Goal: Task Accomplishment & Management: Complete application form

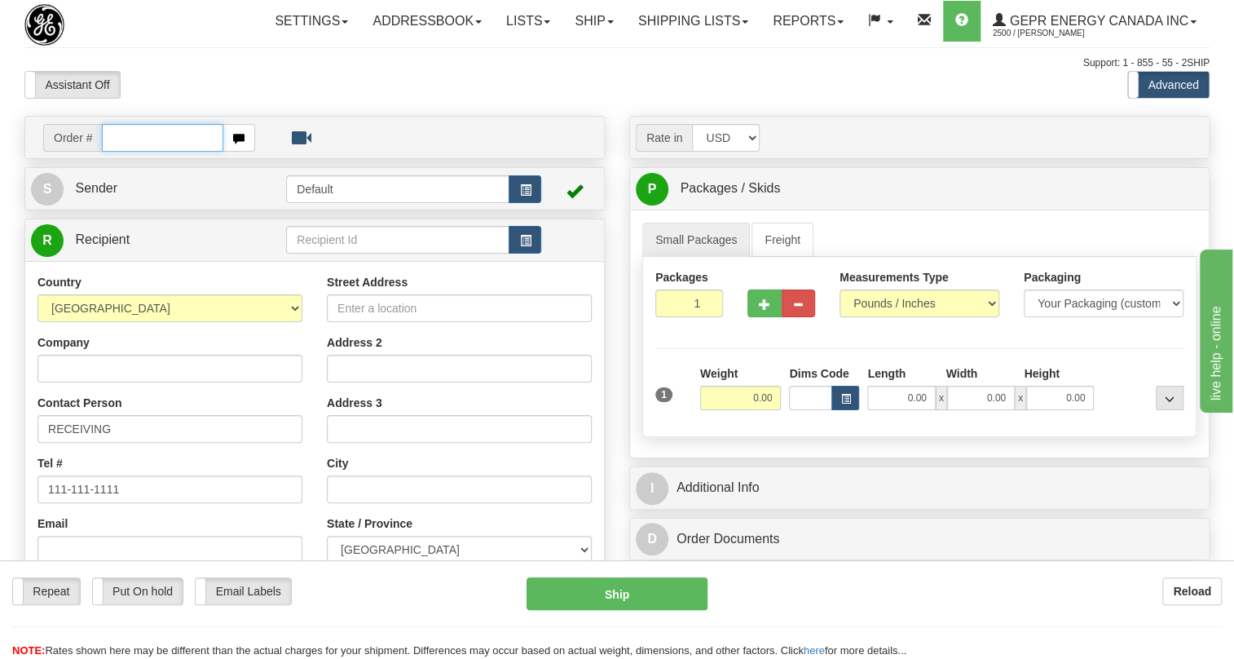
click at [122, 152] on input "text" at bounding box center [162, 138] width 121 height 28
paste input "0086686855"
click at [127, 152] on input "0086686855" at bounding box center [162, 138] width 121 height 28
type input "86686855"
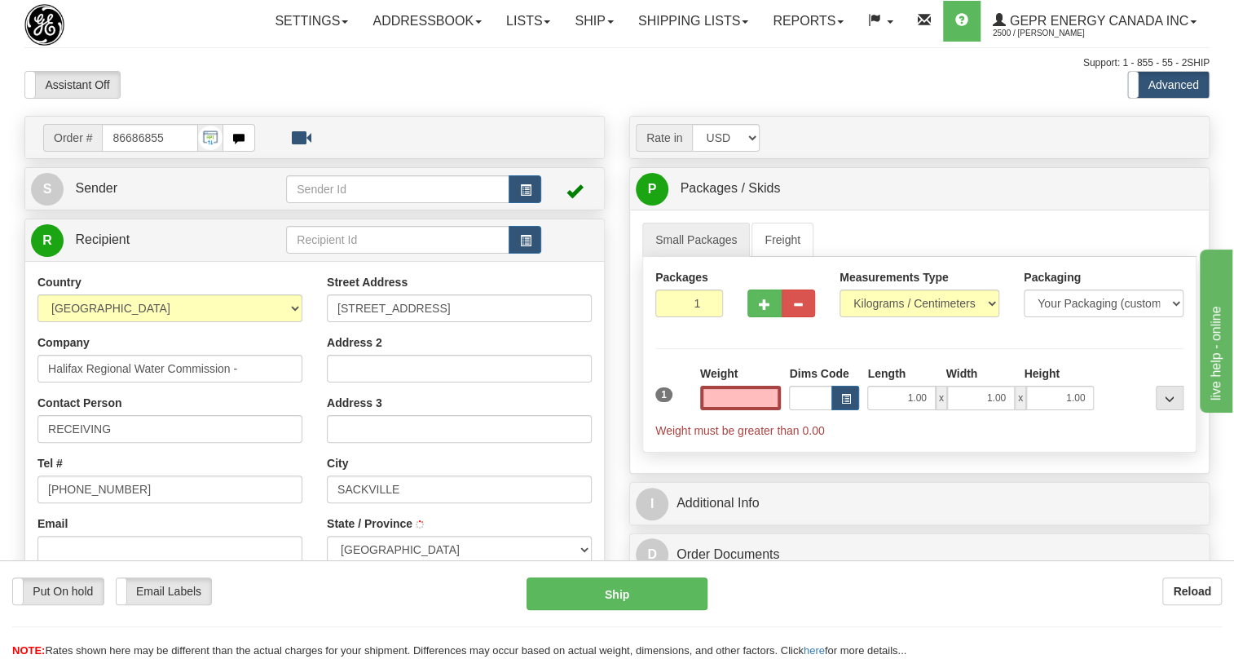
type input "LOWER SACKVILLE"
type input "0.00"
click at [99, 195] on span "Sender" at bounding box center [96, 188] width 42 height 14
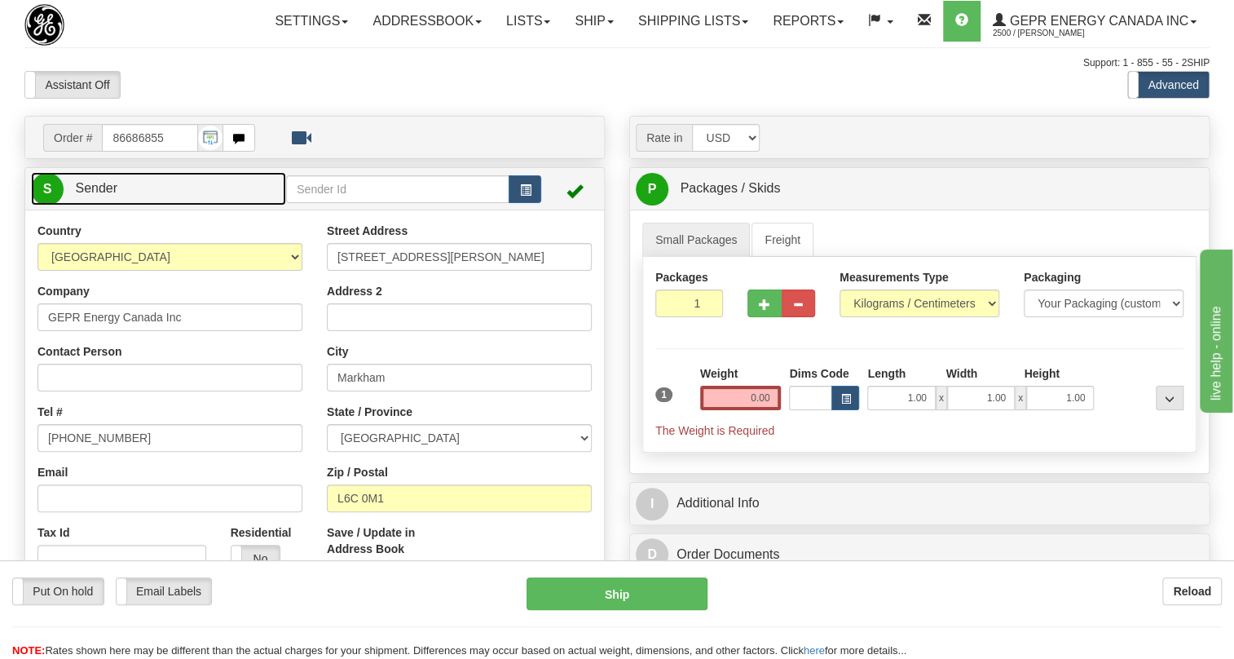
type input "MARKHAM"
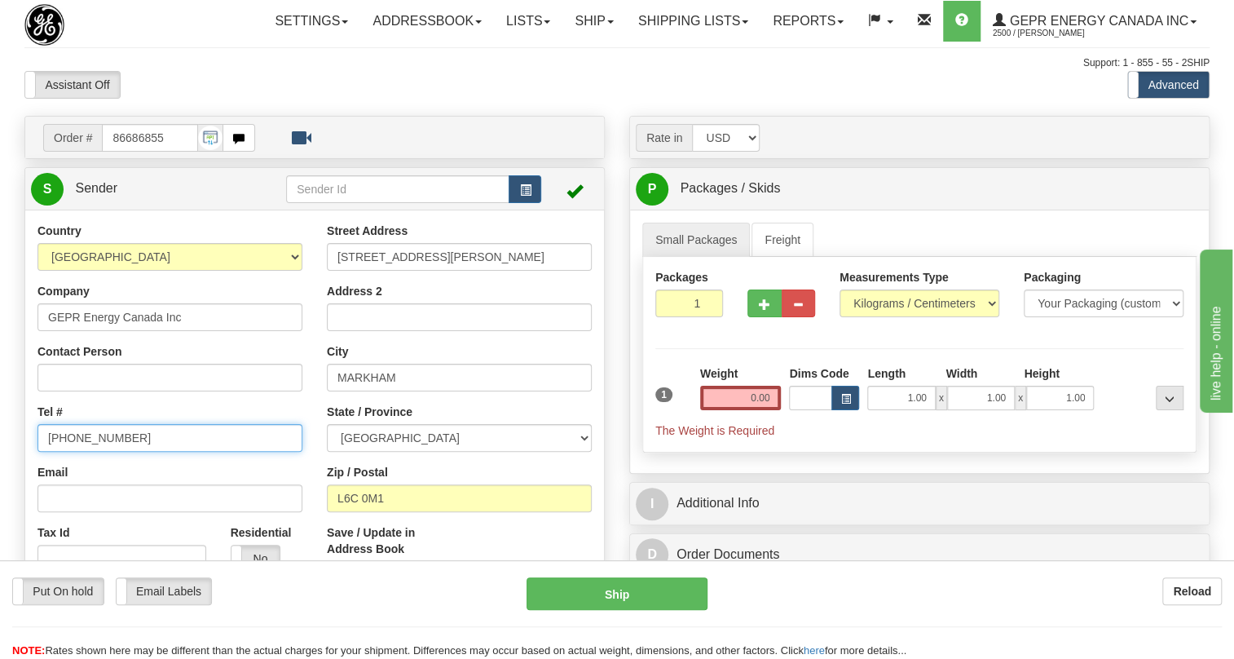
click at [92, 452] on input "[PHONE_NUMBER]" at bounding box center [170, 438] width 265 height 28
paste input "[PHONE_NUMBER]"
type input "[PHONE_NUMBER]"
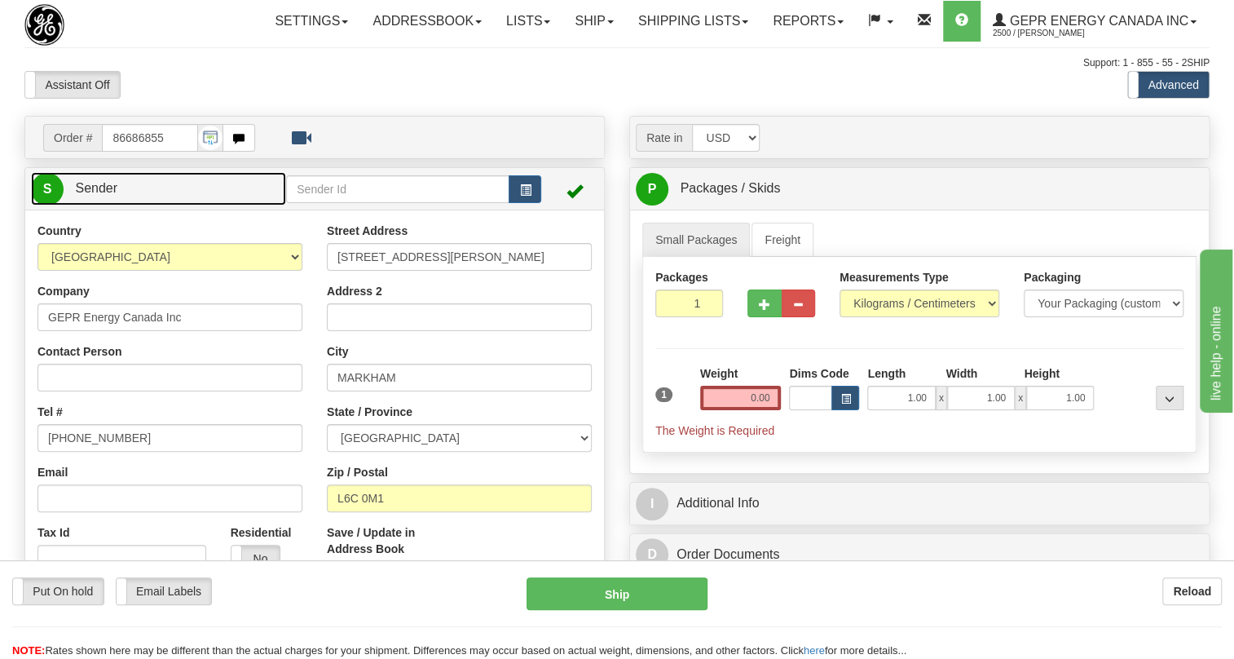
click at [86, 195] on span "Sender" at bounding box center [96, 188] width 42 height 14
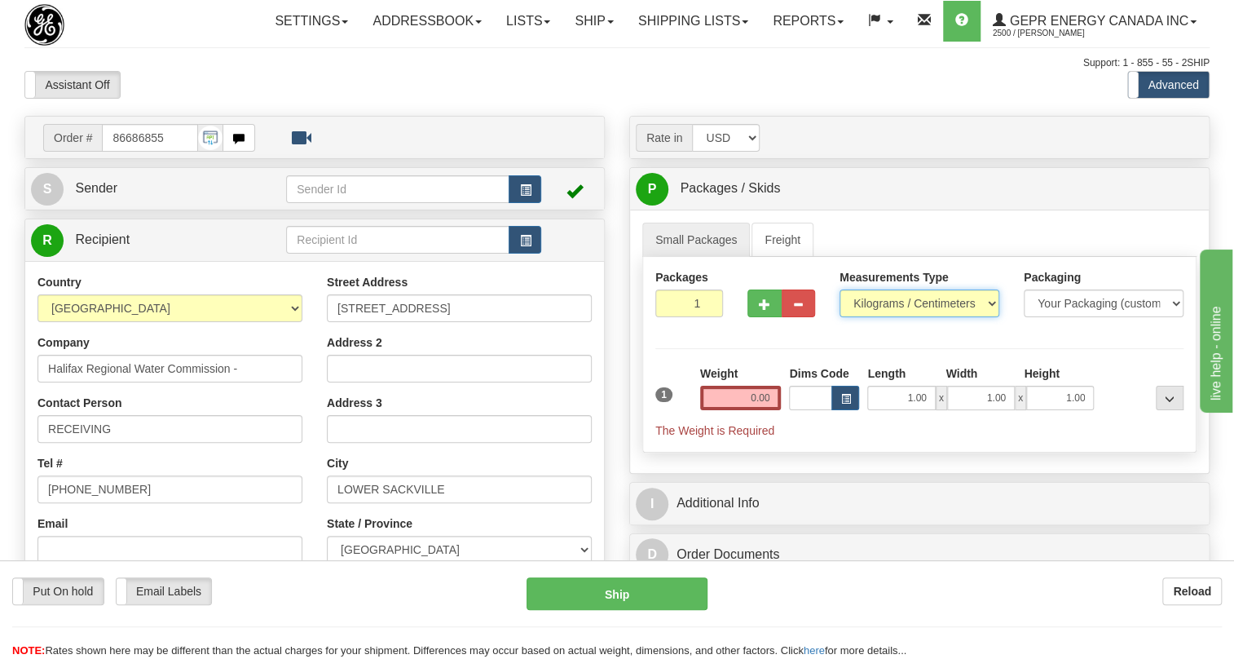
click at [881, 317] on select "Pounds / Inches Kilograms / Centimeters" at bounding box center [920, 303] width 160 height 28
select select "0"
click at [840, 317] on select "Pounds / Inches Kilograms / Centimeters" at bounding box center [920, 303] width 160 height 28
click at [752, 410] on input "0.00" at bounding box center [741, 398] width 82 height 24
type input "0.00"
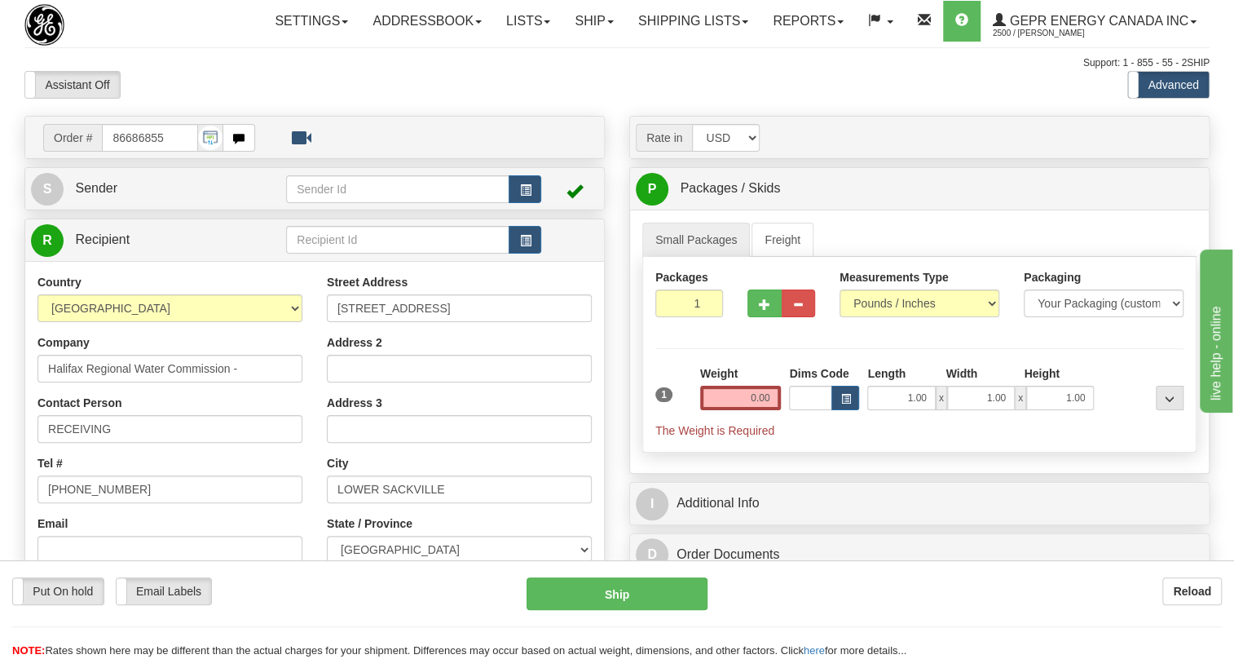
drag, startPoint x: 865, startPoint y: 488, endPoint x: 856, endPoint y: 483, distance: 10.6
click at [863, 453] on div "Packages 1 1 Measurements Type" at bounding box center [919, 355] width 554 height 196
click at [734, 410] on input "0.00" at bounding box center [741, 398] width 82 height 24
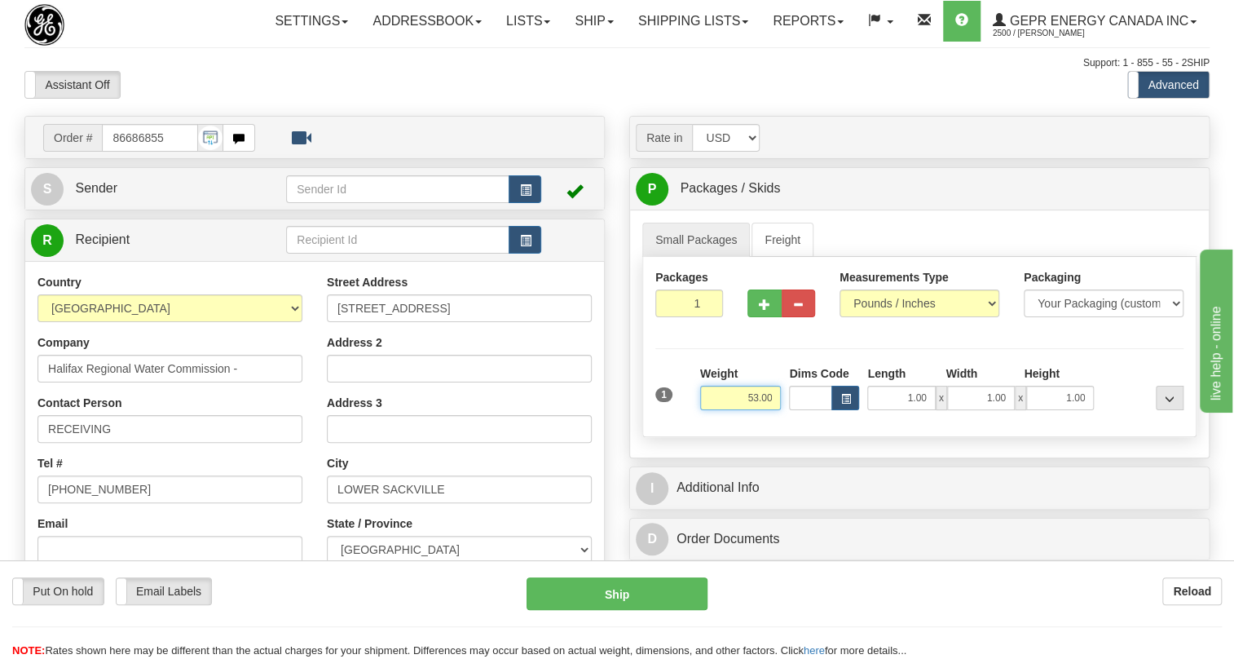
type input "53.00"
click at [669, 317] on input "1" at bounding box center [690, 303] width 68 height 28
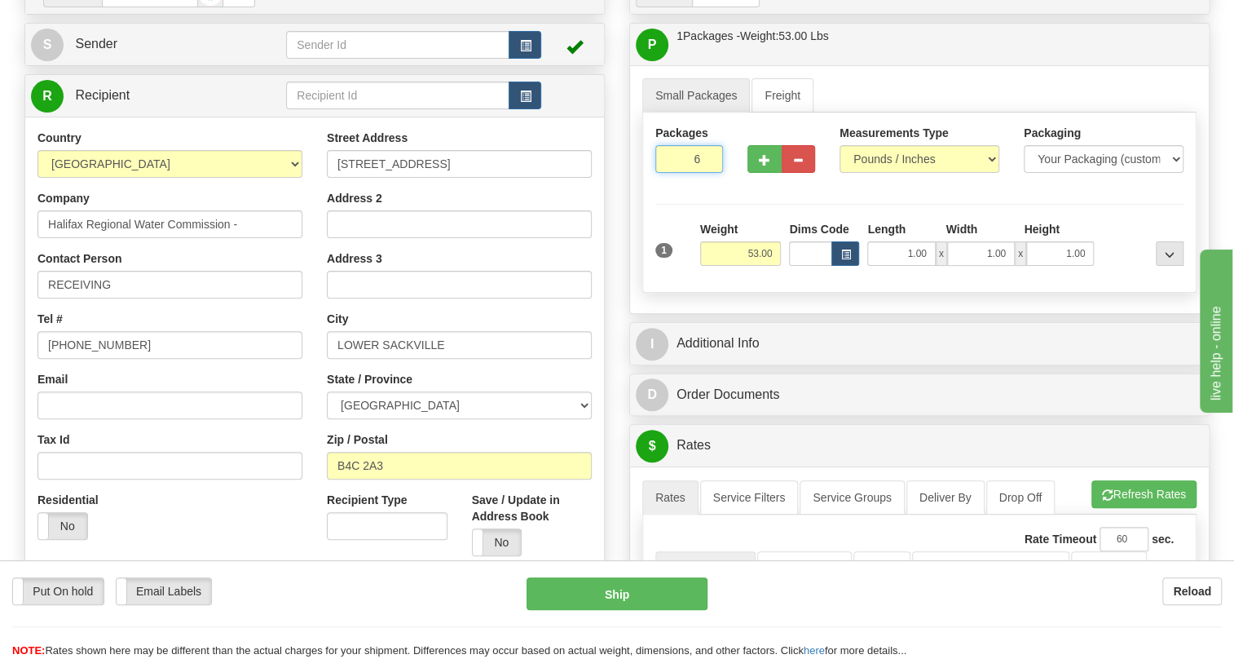
scroll to position [148, 0]
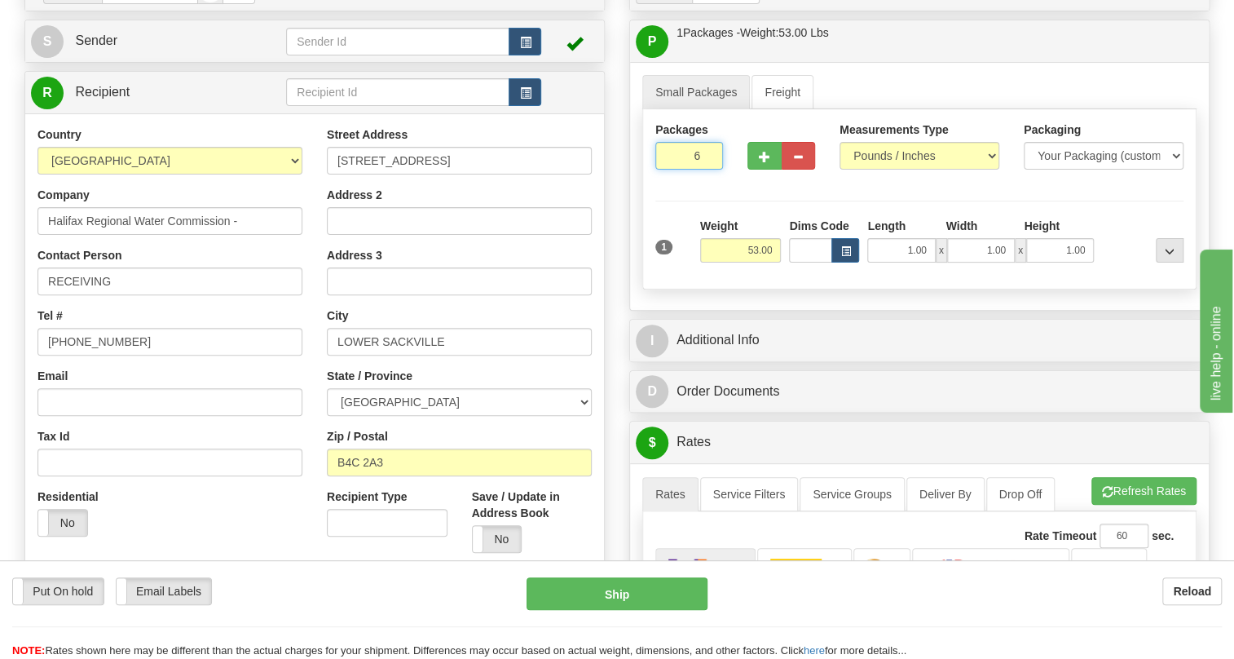
type input "6"
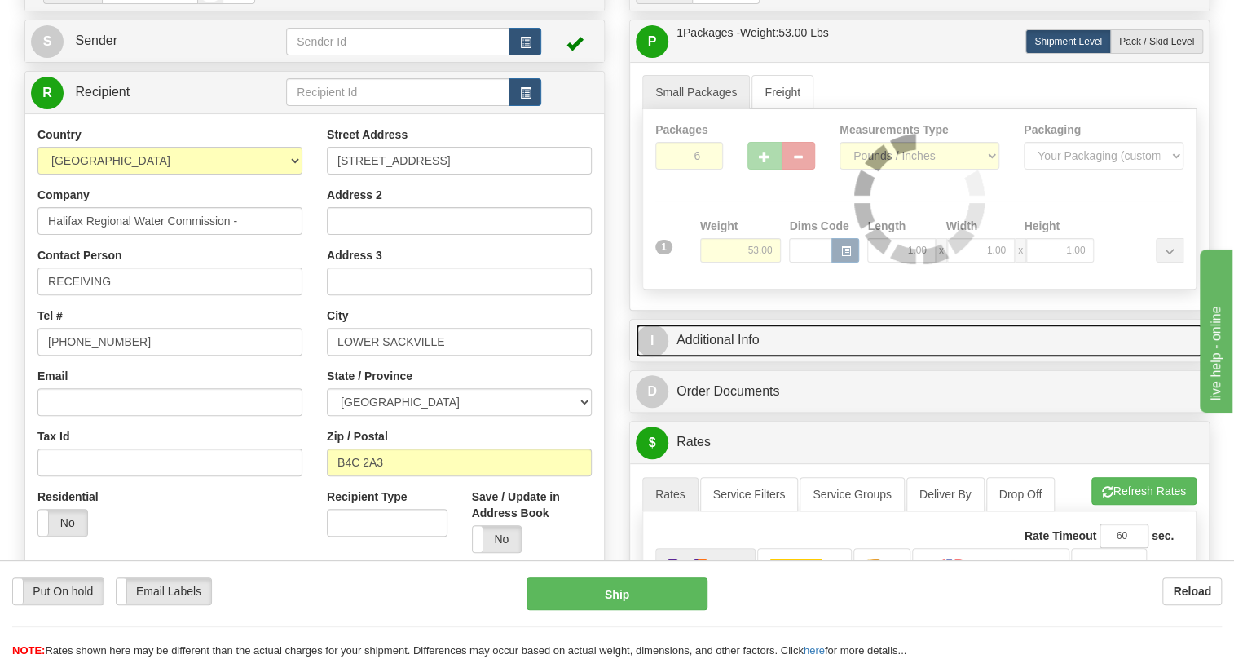
click at [712, 357] on link "I Additional Info" at bounding box center [919, 340] width 567 height 33
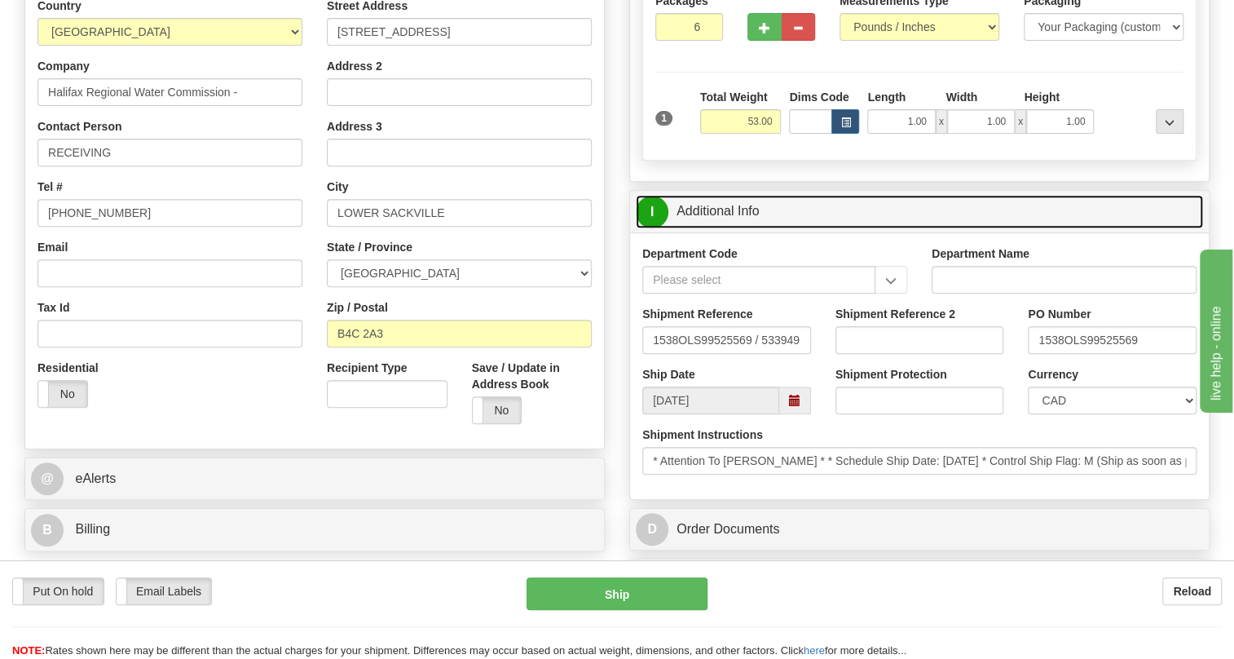
scroll to position [296, 0]
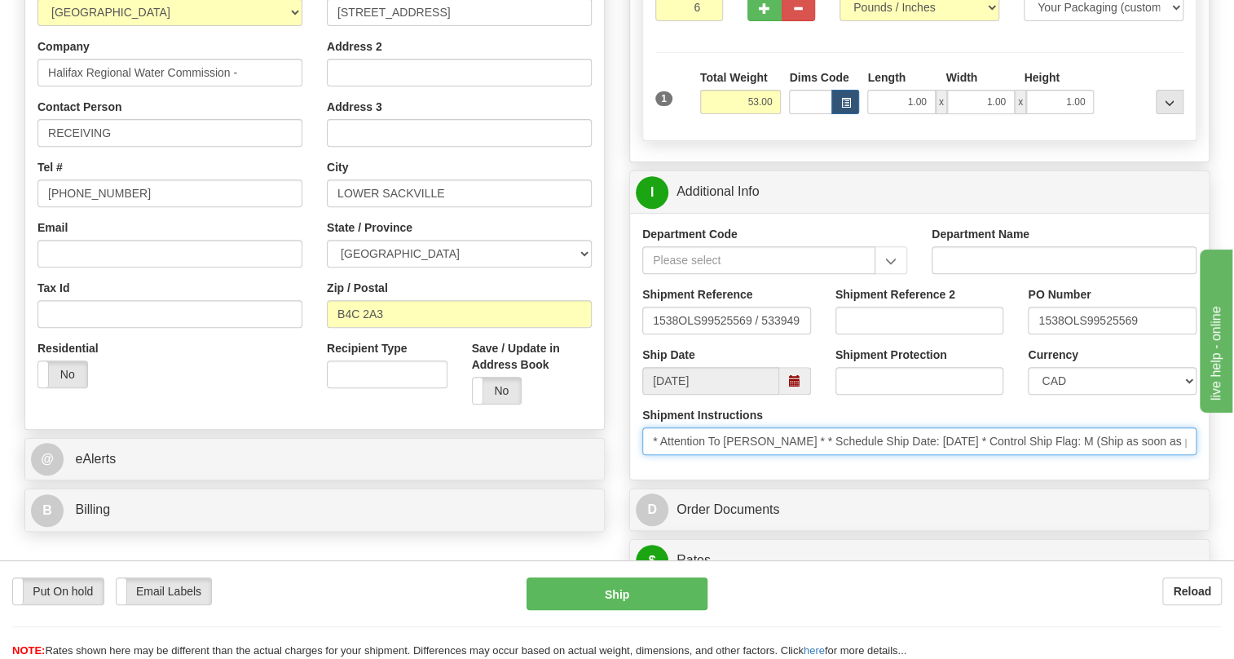
drag, startPoint x: 789, startPoint y: 477, endPoint x: 663, endPoint y: 481, distance: 126.4
click at [663, 455] on input "* Attention To [PERSON_NAME] * * Schedule Ship Date: [DATE] * Control Ship Flag…" at bounding box center [919, 441] width 554 height 28
paste input "[PHONE_NUMBER]"
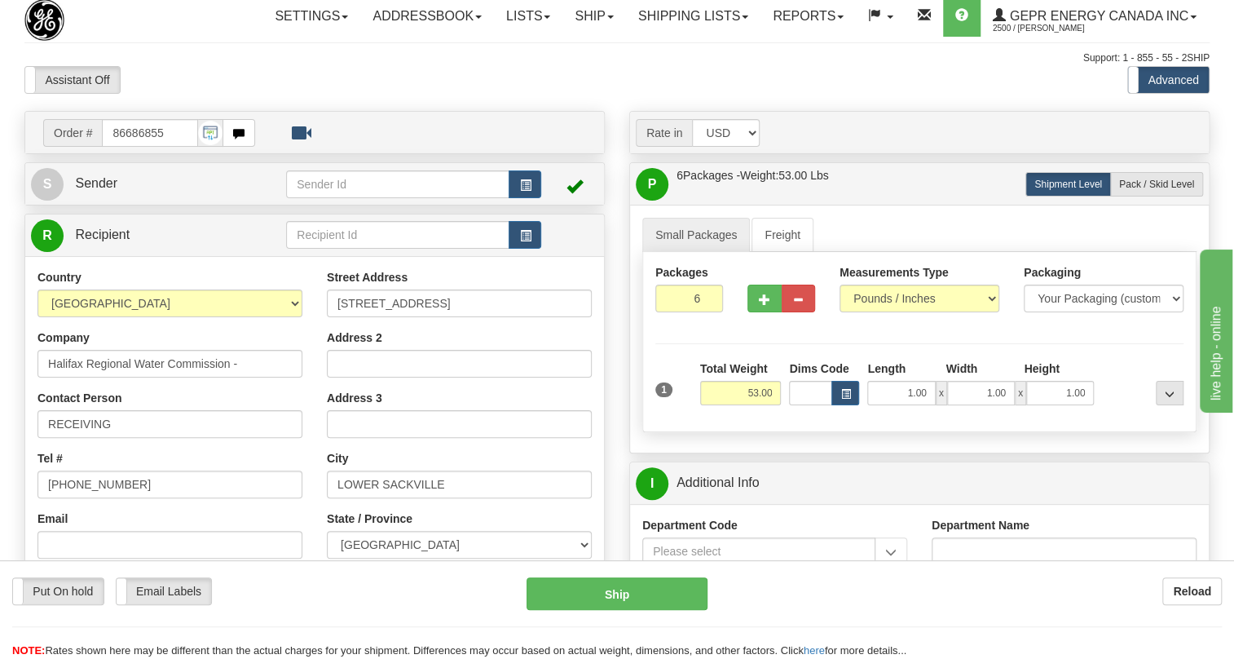
scroll to position [0, 0]
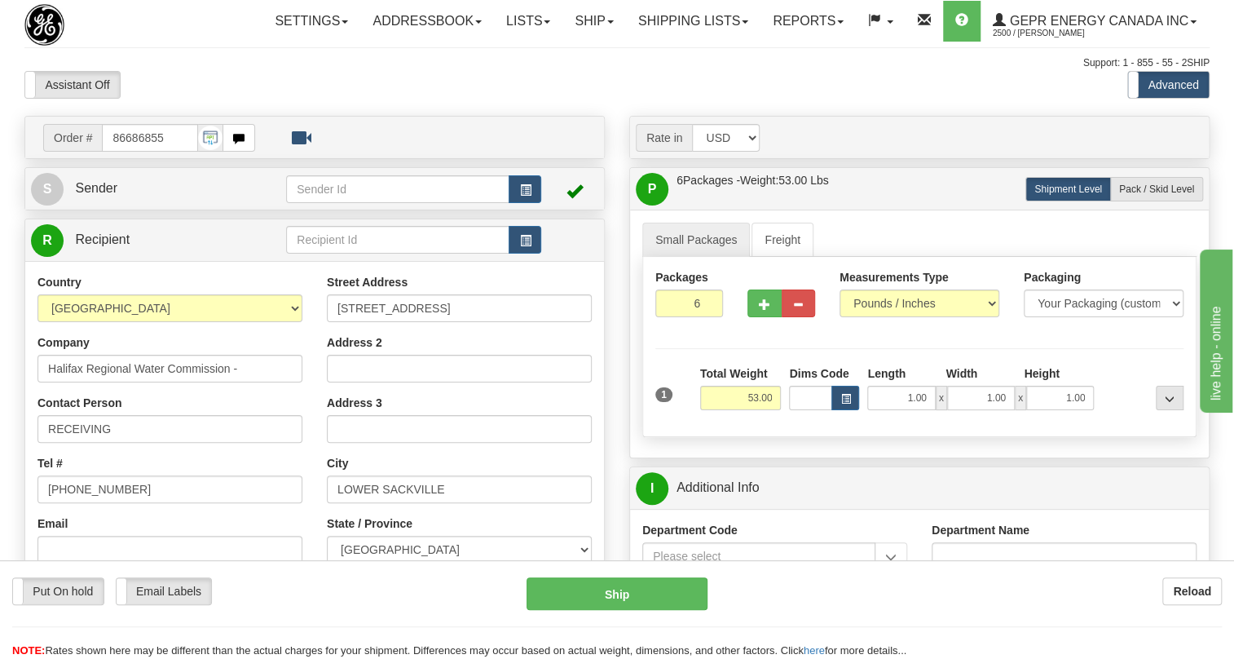
type input "* 905-927-5013 * * Schedule Ship Date: 8/29/2025 * Control Ship Flag: M (Ship a…"
click at [147, 152] on input "86686855" at bounding box center [150, 138] width 96 height 28
click at [607, 21] on span at bounding box center [610, 21] width 7 height 3
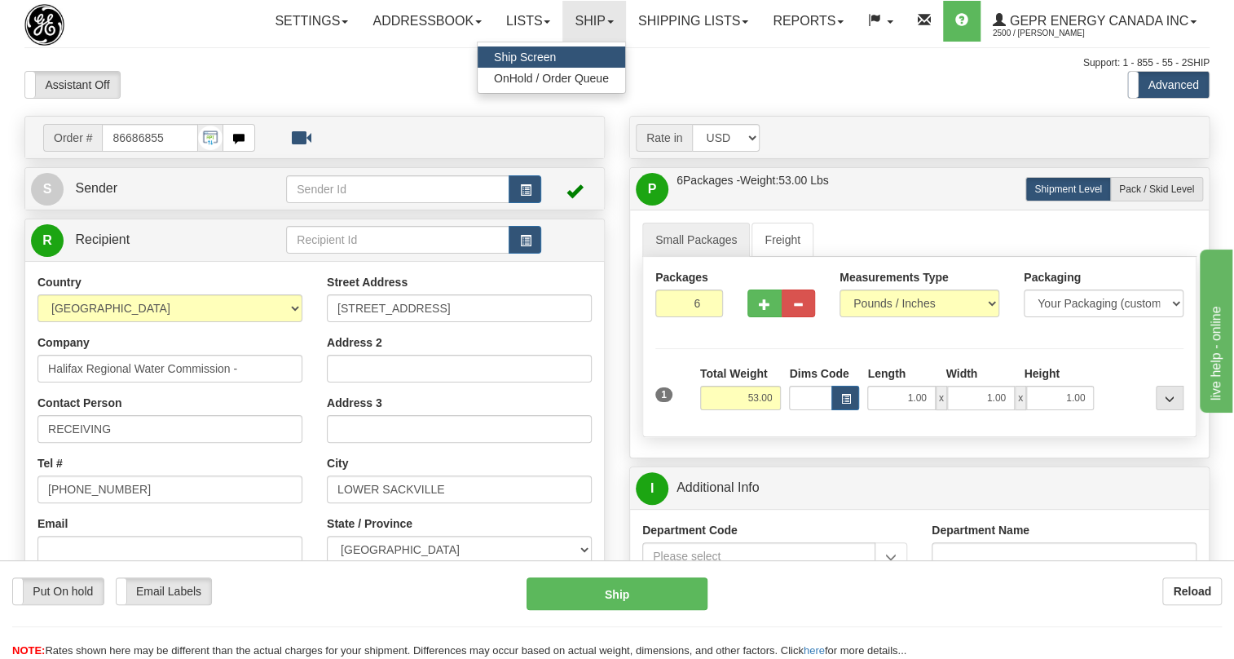
click at [533, 53] on span "Ship Screen" at bounding box center [525, 57] width 62 height 13
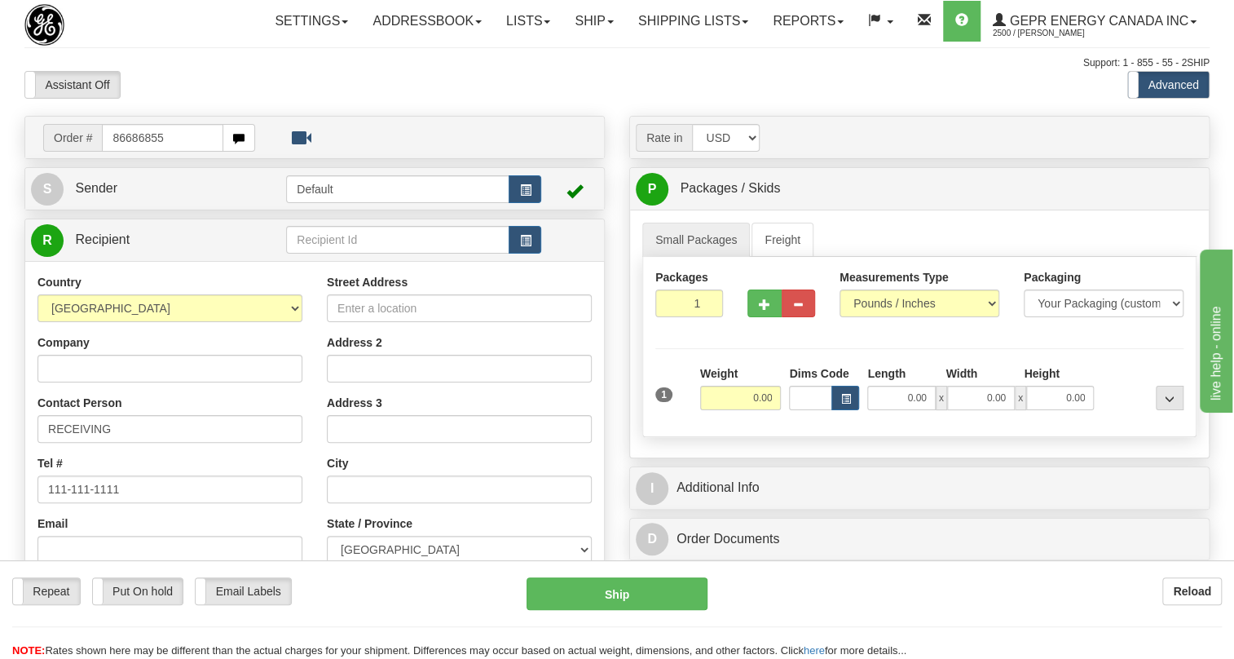
type input "86686855"
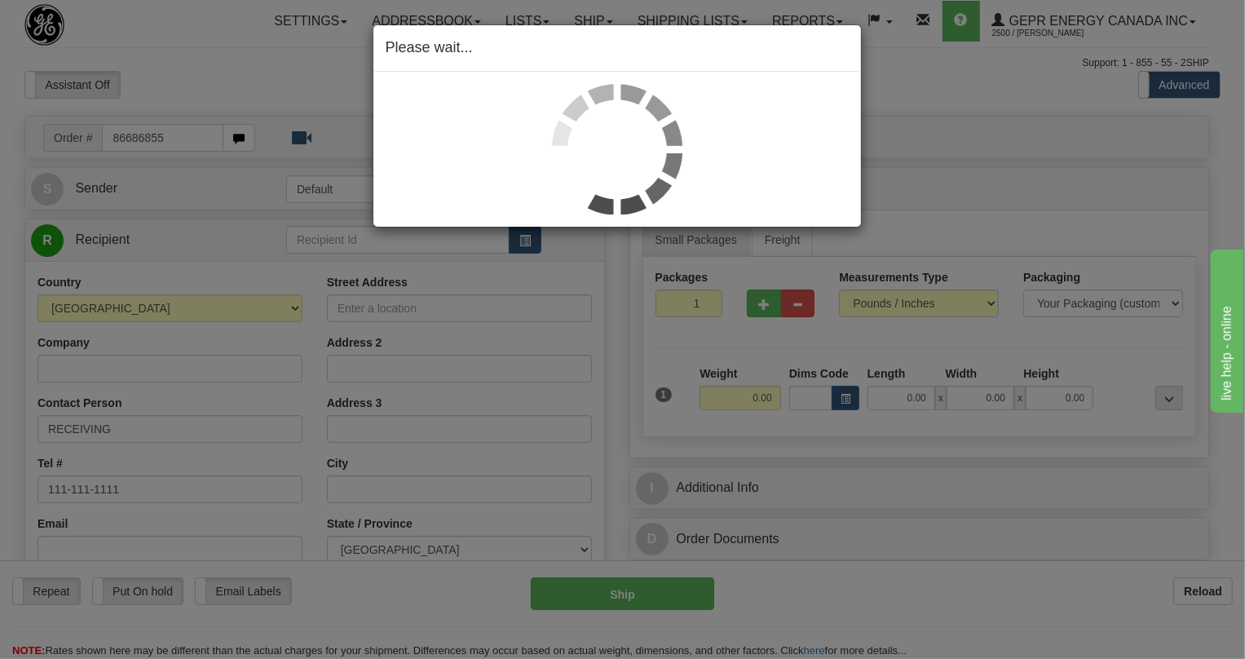
click at [201, 93] on div "Toggle navigation Settings Shipping Preferences Fields Preferences New" at bounding box center [617, 459] width 1234 height 919
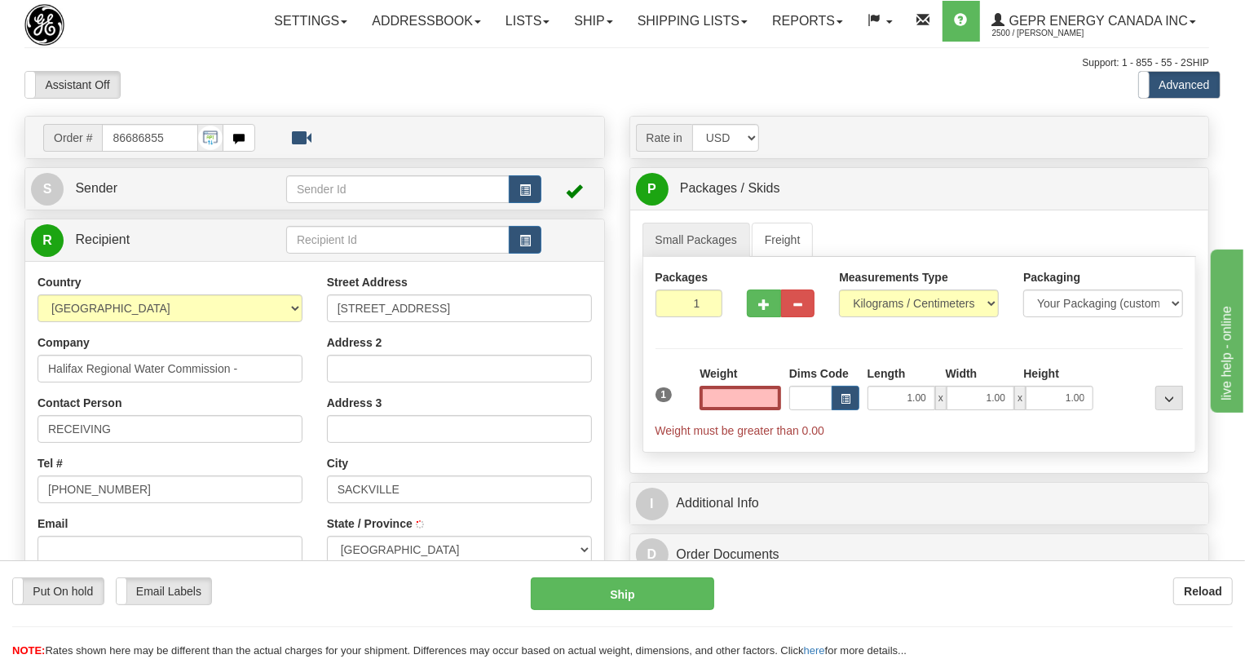
type input "LOWER SACKVILLE"
type input "0.00"
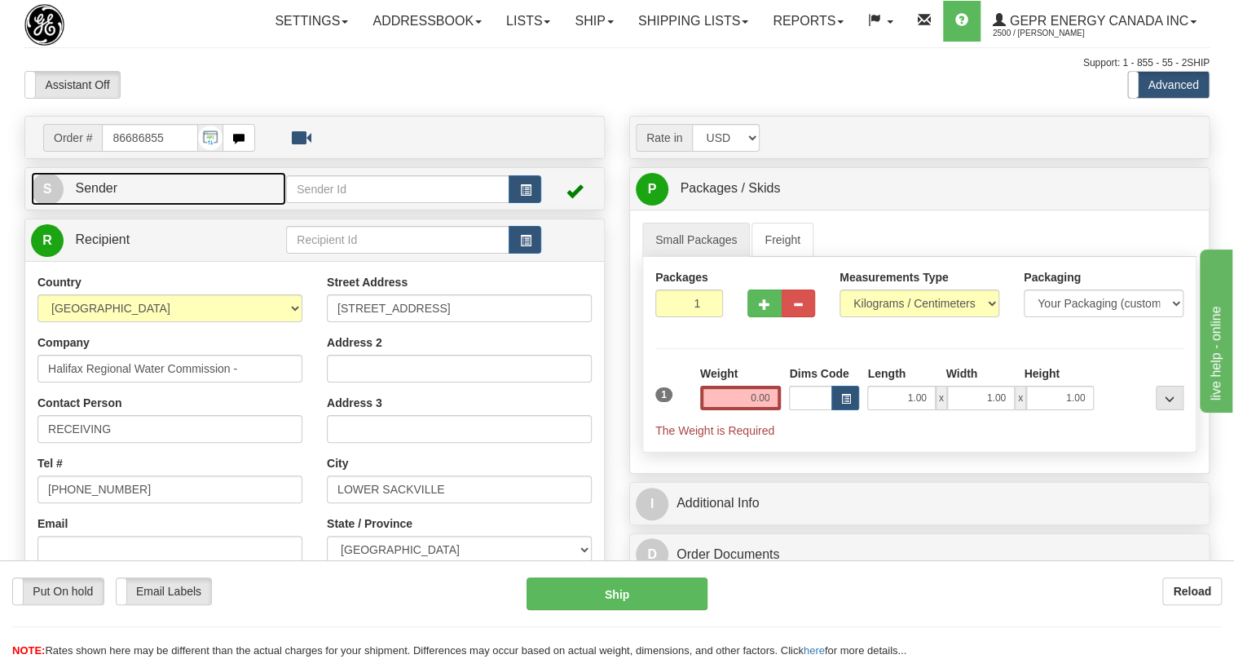
click at [107, 195] on span "Sender" at bounding box center [96, 188] width 42 height 14
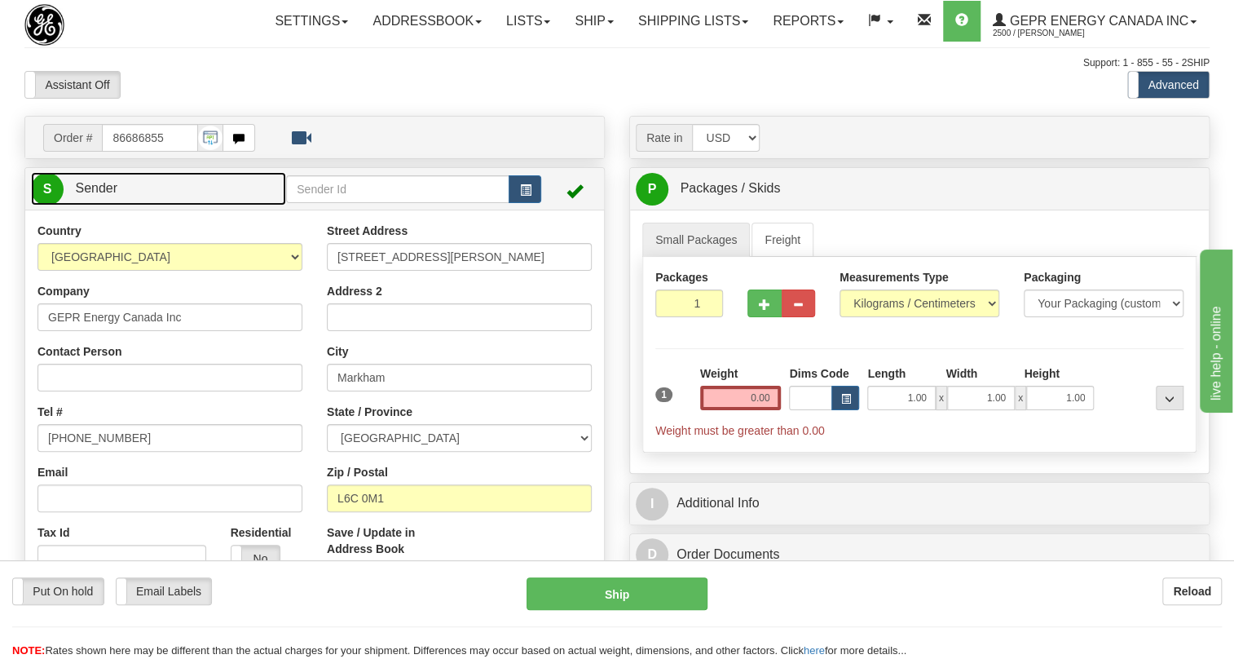
type input "MARKHAM"
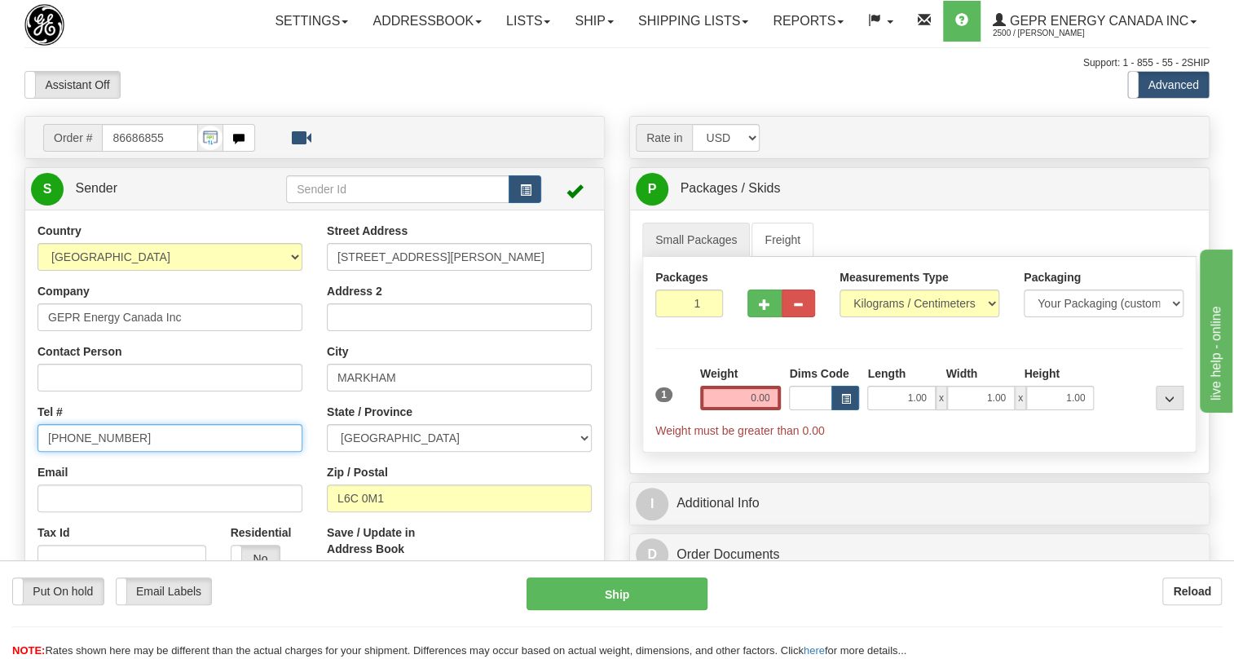
click at [105, 452] on input "[PHONE_NUMBER]" at bounding box center [170, 438] width 265 height 28
paste input "[PHONE_NUMBER]"
type input "[PHONE_NUMBER]"
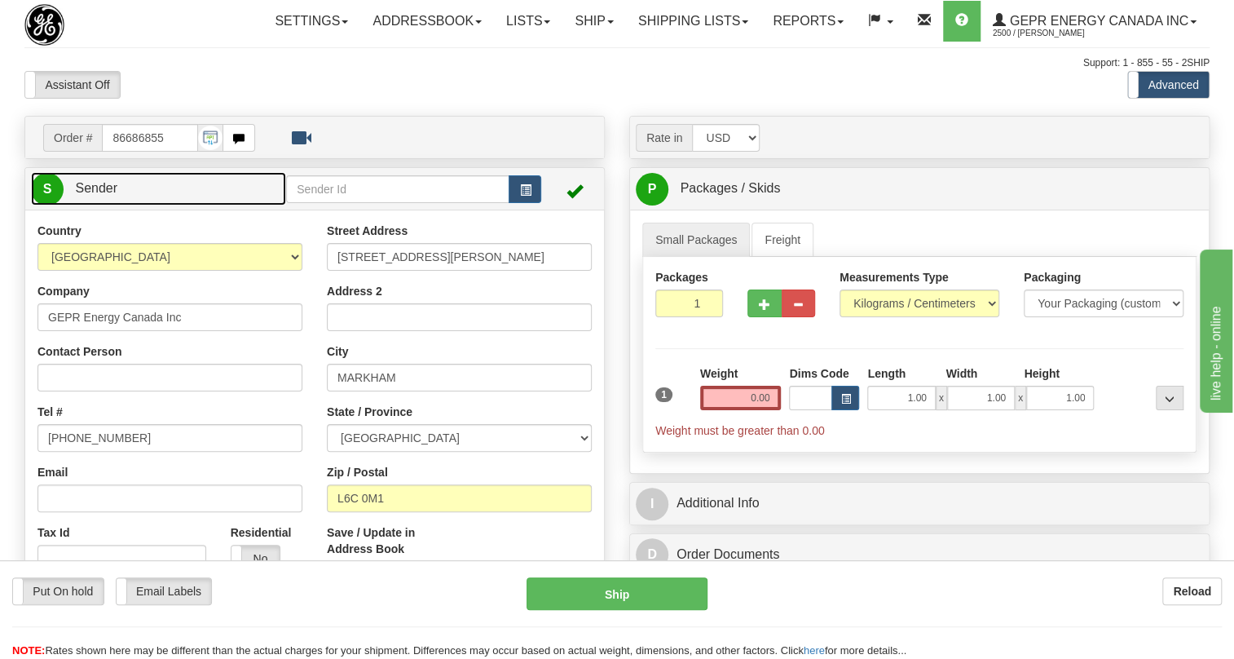
click at [100, 195] on span "Sender" at bounding box center [96, 188] width 42 height 14
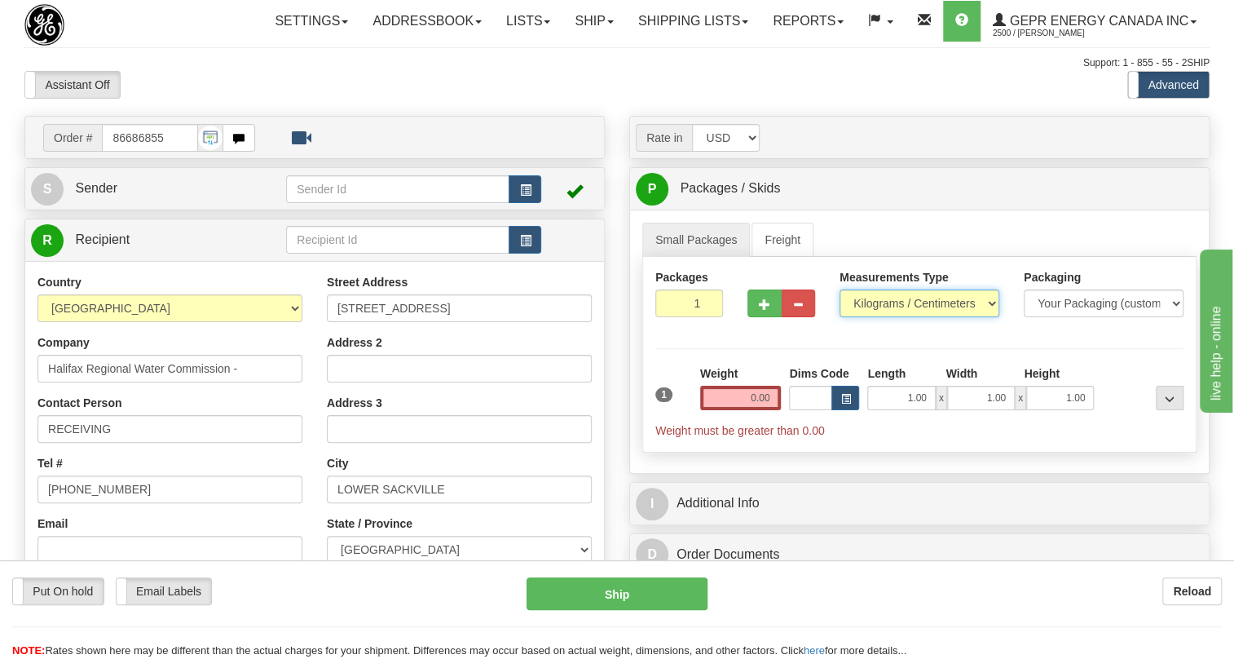
click at [878, 317] on select "Pounds / Inches Kilograms / Centimeters" at bounding box center [920, 303] width 160 height 28
select select "0"
click at [840, 317] on select "Pounds / Inches Kilograms / Centimeters" at bounding box center [920, 303] width 160 height 28
click at [757, 410] on input "0.00" at bounding box center [741, 398] width 82 height 24
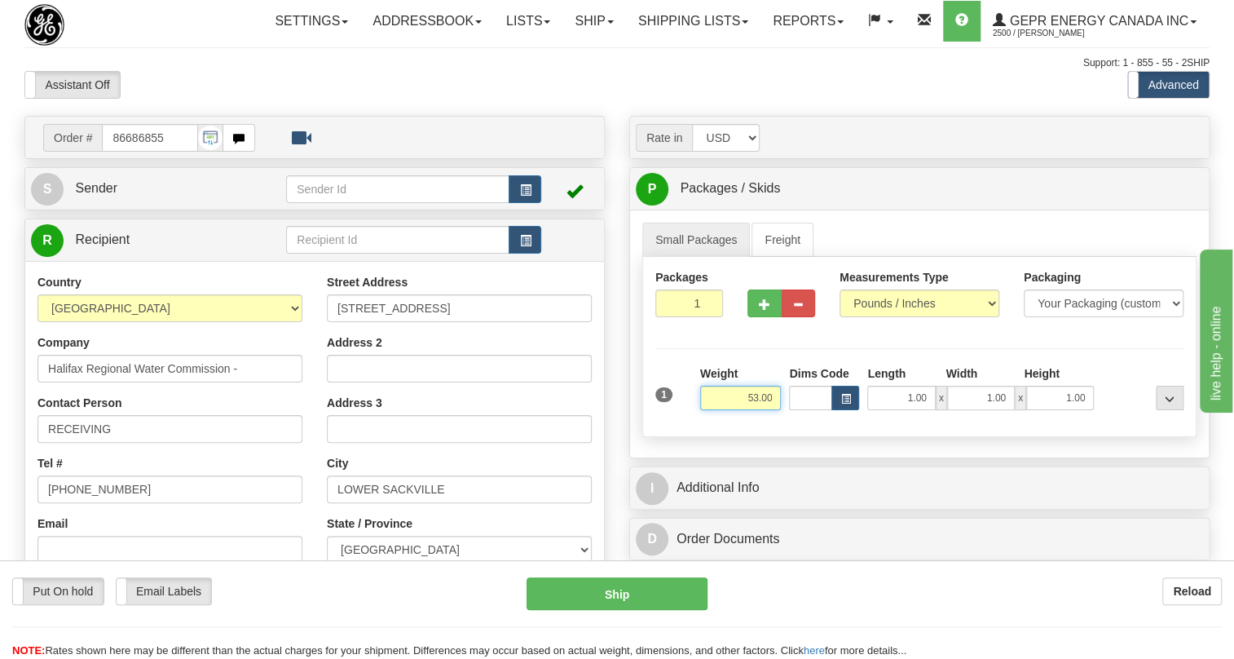
type input "53.00"
click at [687, 329] on div "Packages 1 1" at bounding box center [689, 299] width 92 height 60
click at [690, 317] on input "1" at bounding box center [690, 303] width 68 height 28
type input "6"
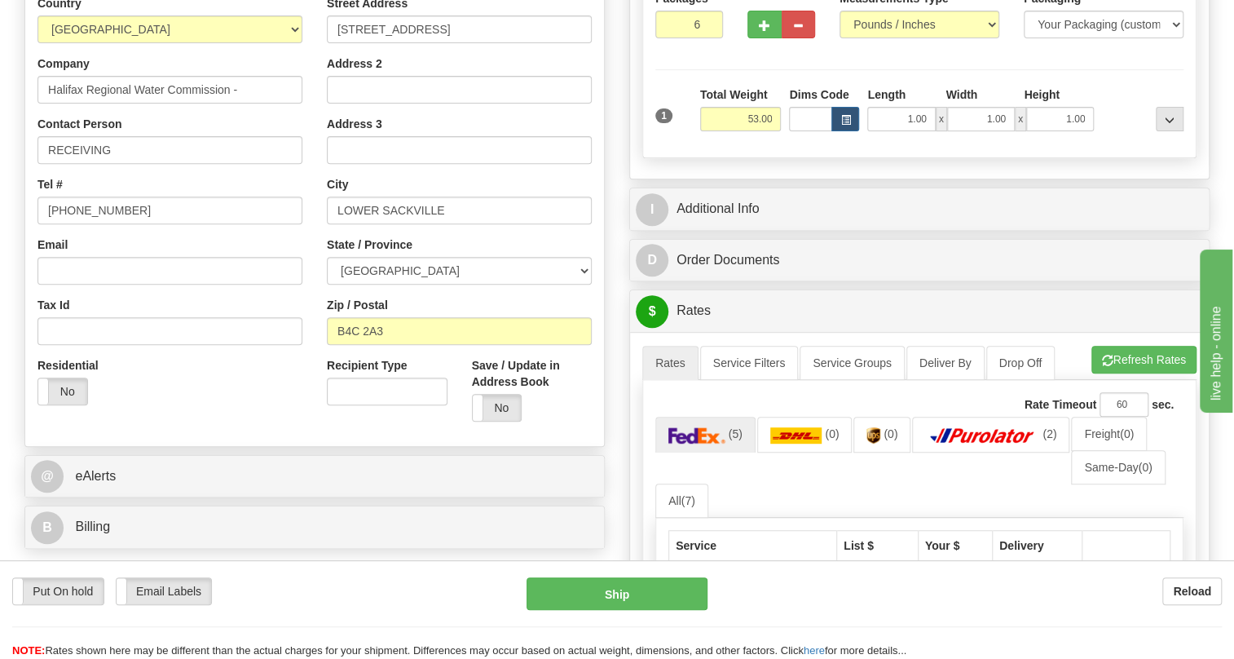
scroll to position [296, 0]
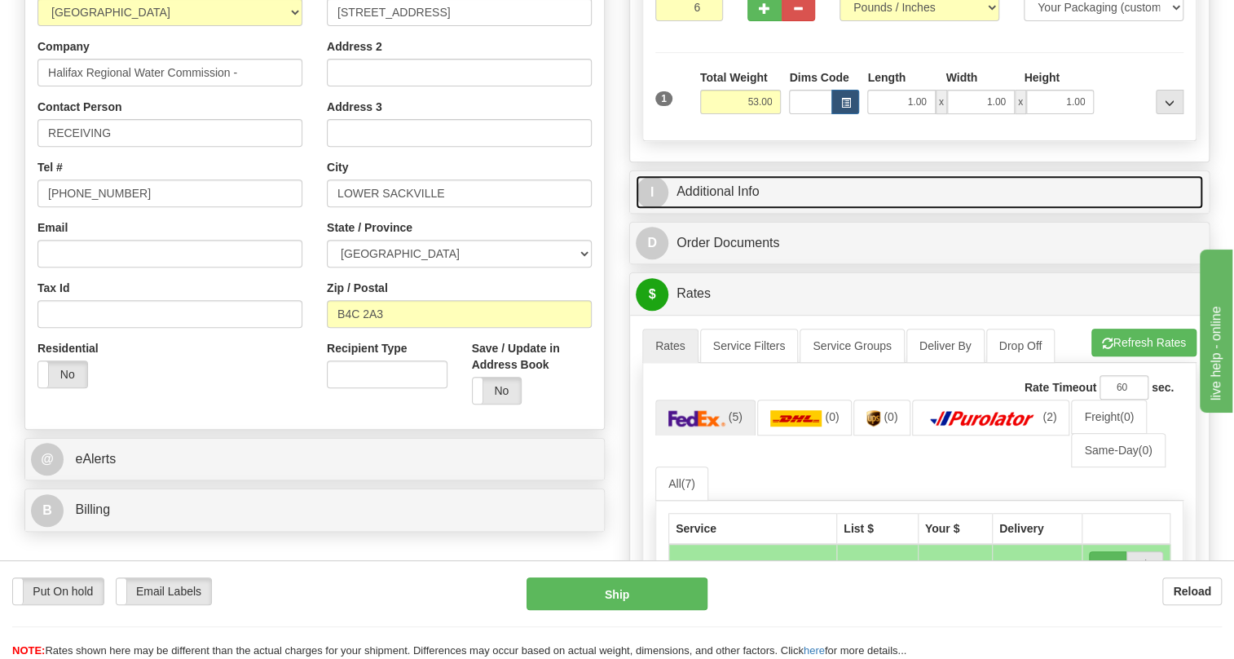
click at [731, 209] on link "I Additional Info" at bounding box center [919, 191] width 567 height 33
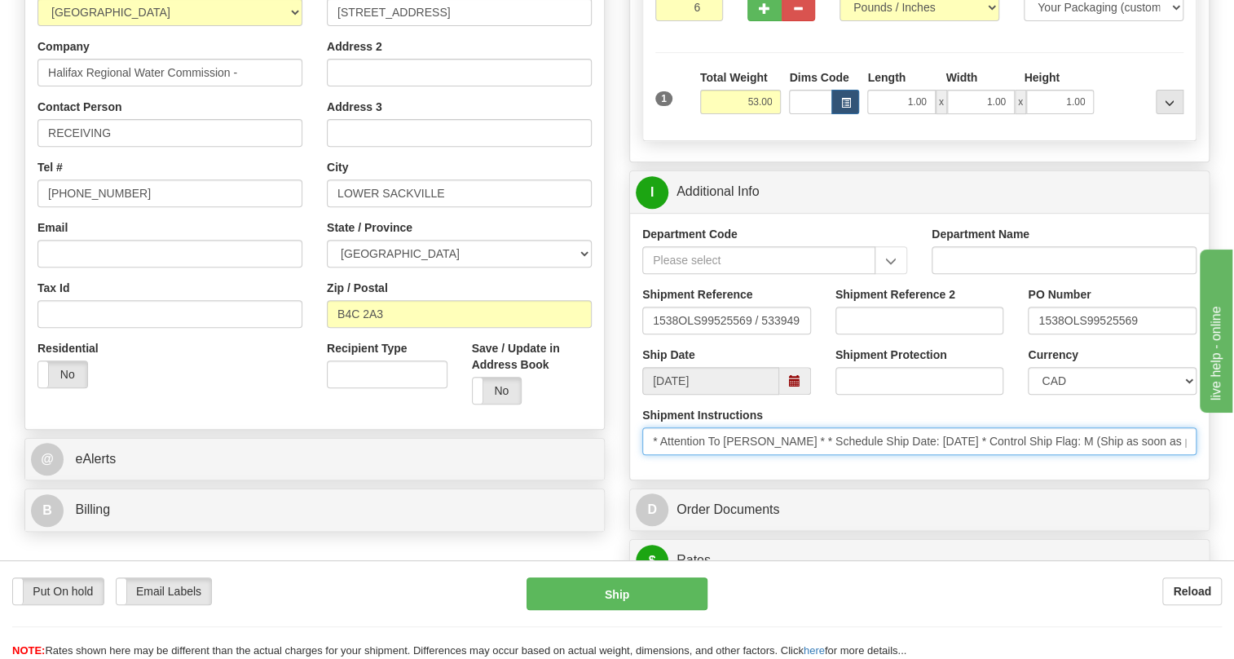
drag, startPoint x: 790, startPoint y: 475, endPoint x: 660, endPoint y: 476, distance: 129.6
click at [660, 455] on input "* Attention To [PERSON_NAME] * * Schedule Ship Date: [DATE] * Control Ship Flag…" at bounding box center [919, 441] width 554 height 28
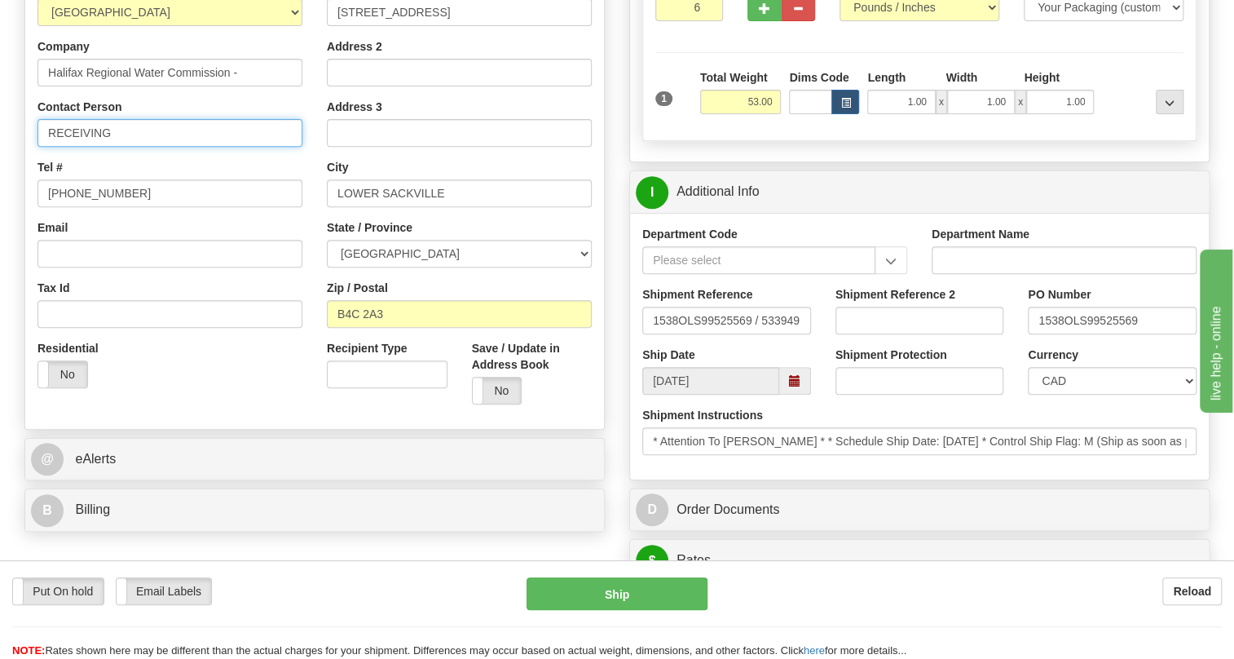
click at [81, 147] on input "RECEIVING" at bounding box center [170, 133] width 265 height 28
paste input "Attention To [PERSON_NAME]"
type input "Attention To [PERSON_NAME] / PO#"
drag, startPoint x: 1061, startPoint y: 358, endPoint x: 1039, endPoint y: 358, distance: 22.0
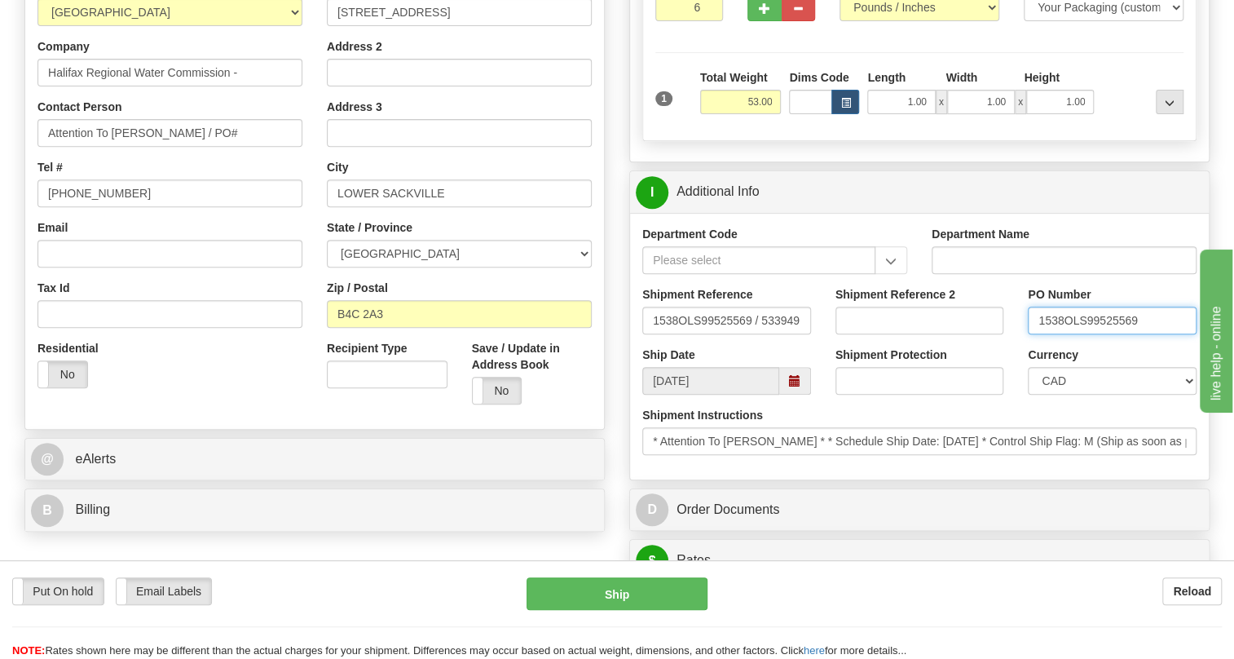
click at [1039, 334] on input "1538OLS99525569" at bounding box center [1112, 321] width 169 height 28
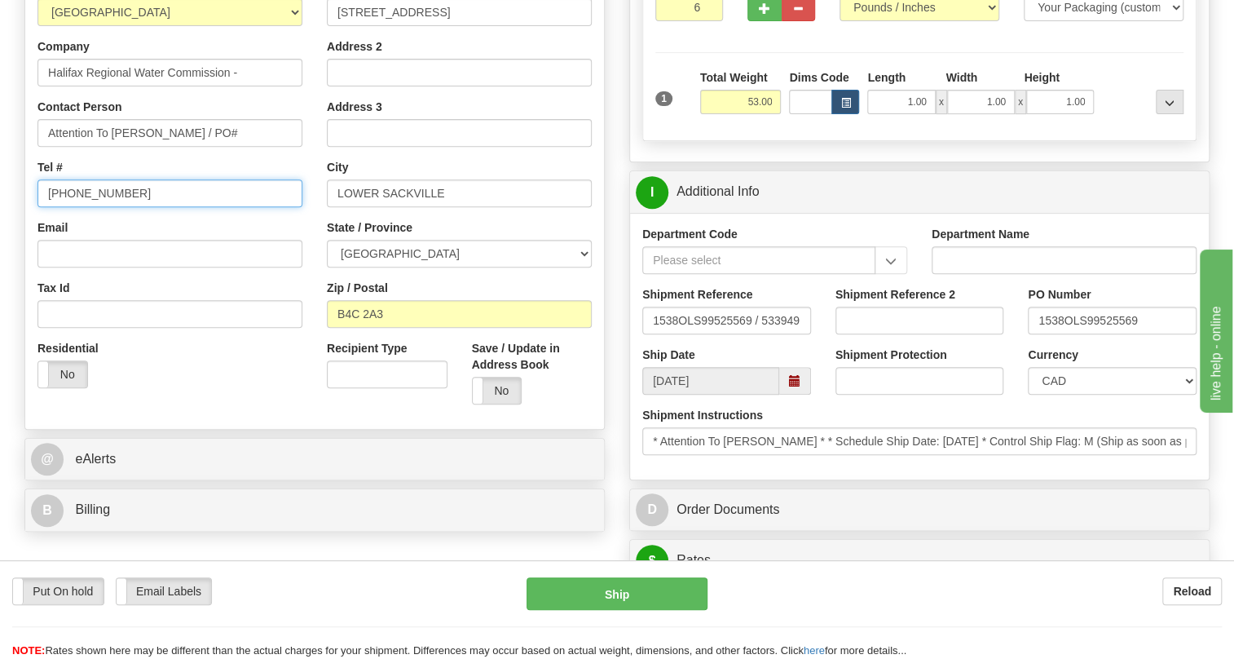
click at [90, 207] on input "[PHONE_NUMBER]" at bounding box center [170, 193] width 265 height 28
paste input "902-430-0298"
type input "902-430-0298"
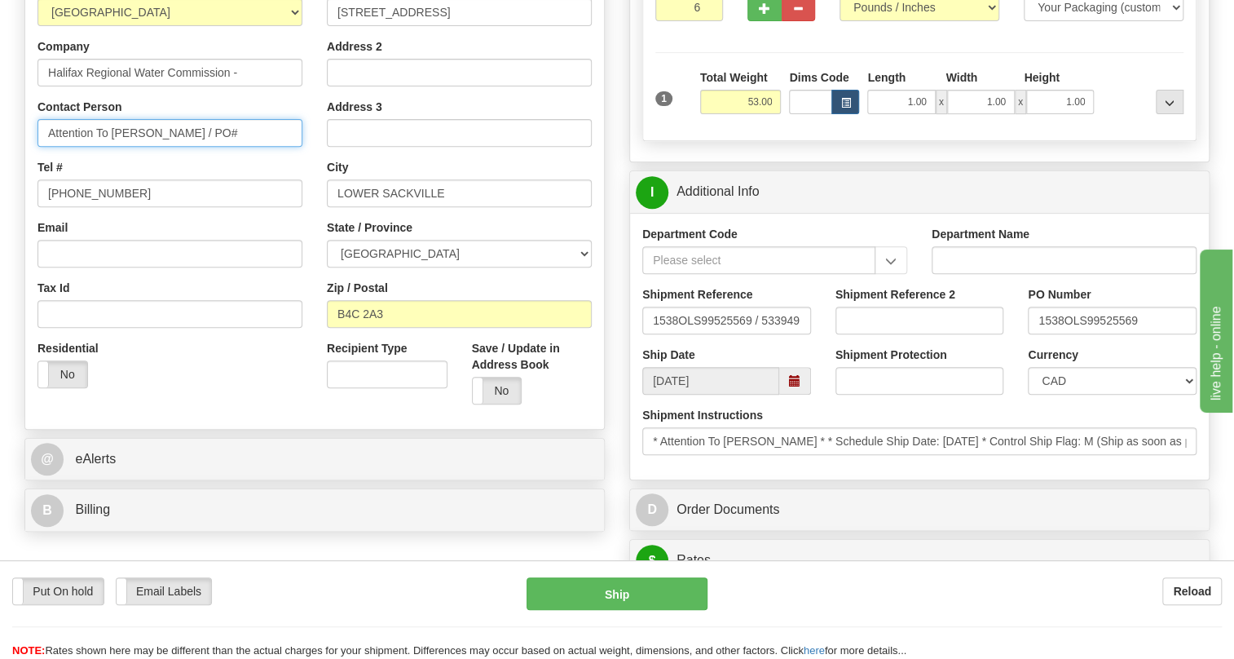
click at [108, 147] on input "Attention To Ashley Ward / PO#" at bounding box center [170, 133] width 265 height 28
drag, startPoint x: 203, startPoint y: 169, endPoint x: 167, endPoint y: 171, distance: 36.0
click at [167, 147] on input "Attention: Ashley Ward / PO#" at bounding box center [170, 133] width 265 height 28
click at [50, 147] on input "Attention: Ashley Ward" at bounding box center [170, 133] width 265 height 28
type input "RECEIVING / Attention: Ashley Ward"
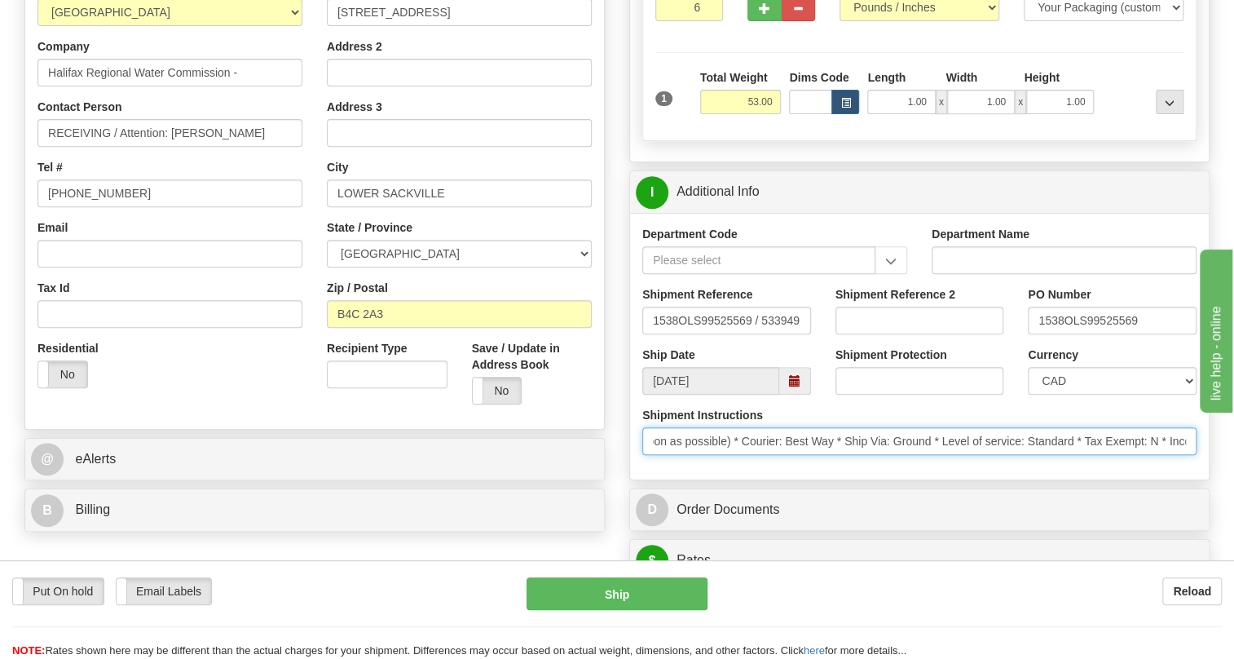
scroll to position [0, 469]
drag, startPoint x: 1084, startPoint y: 477, endPoint x: 722, endPoint y: 506, distance: 363.1
click at [722, 479] on div "Department Code Department Name Shipment Reference 1538OLS99525569 / 533949 Shi…" at bounding box center [919, 346] width 579 height 267
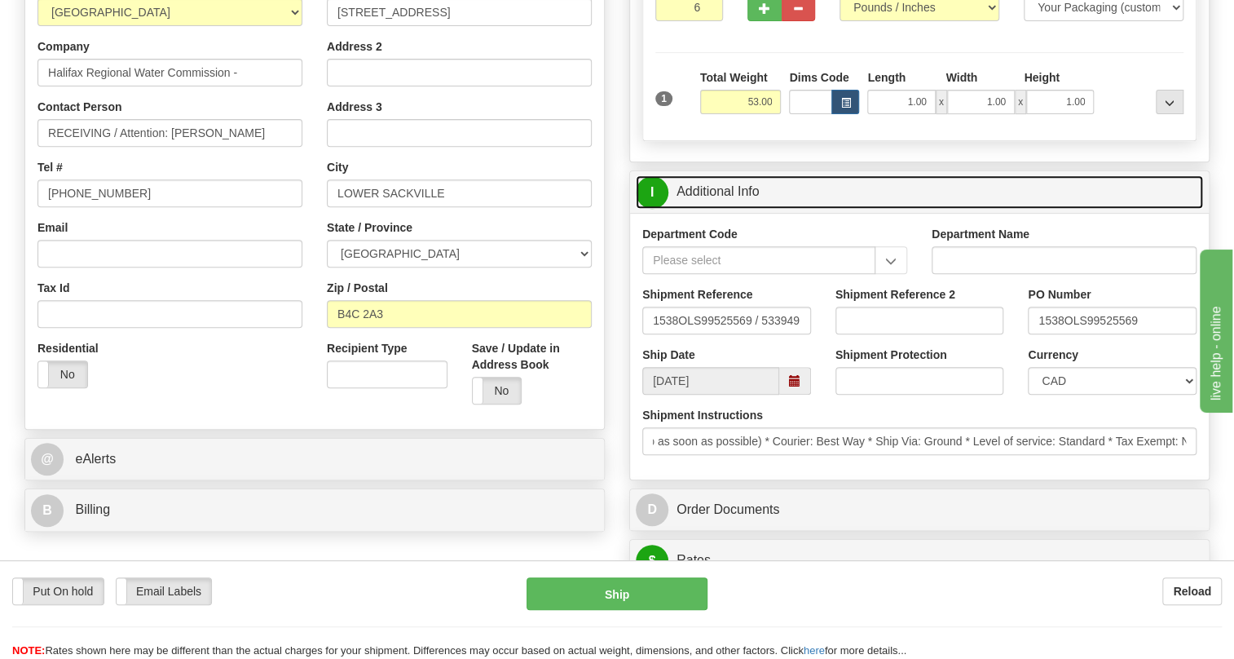
scroll to position [0, 0]
click at [725, 209] on link "I Additional Info" at bounding box center [919, 191] width 567 height 33
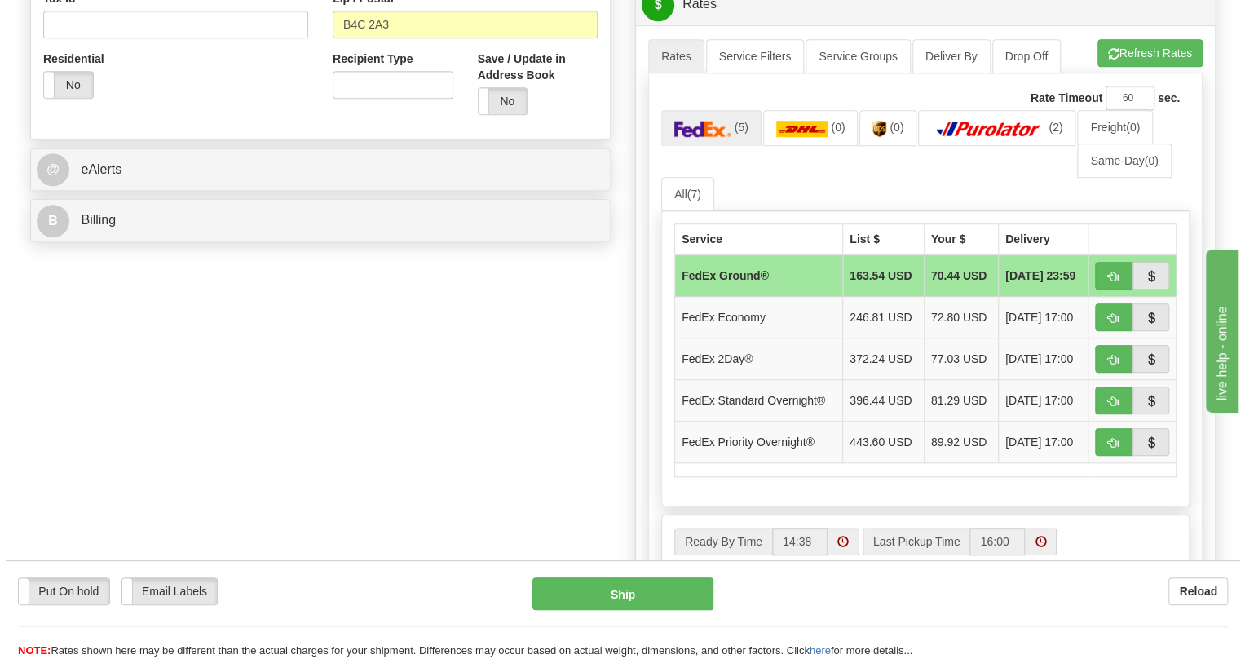
scroll to position [593, 0]
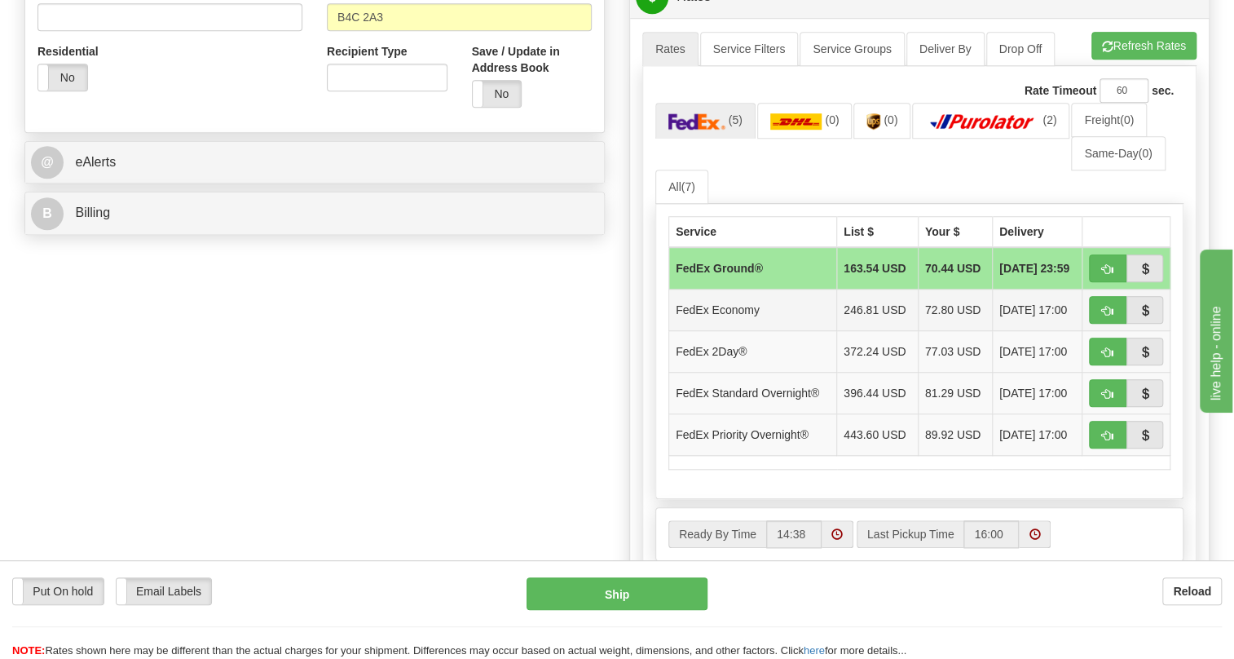
click at [756, 331] on td "FedEx Economy" at bounding box center [753, 310] width 168 height 42
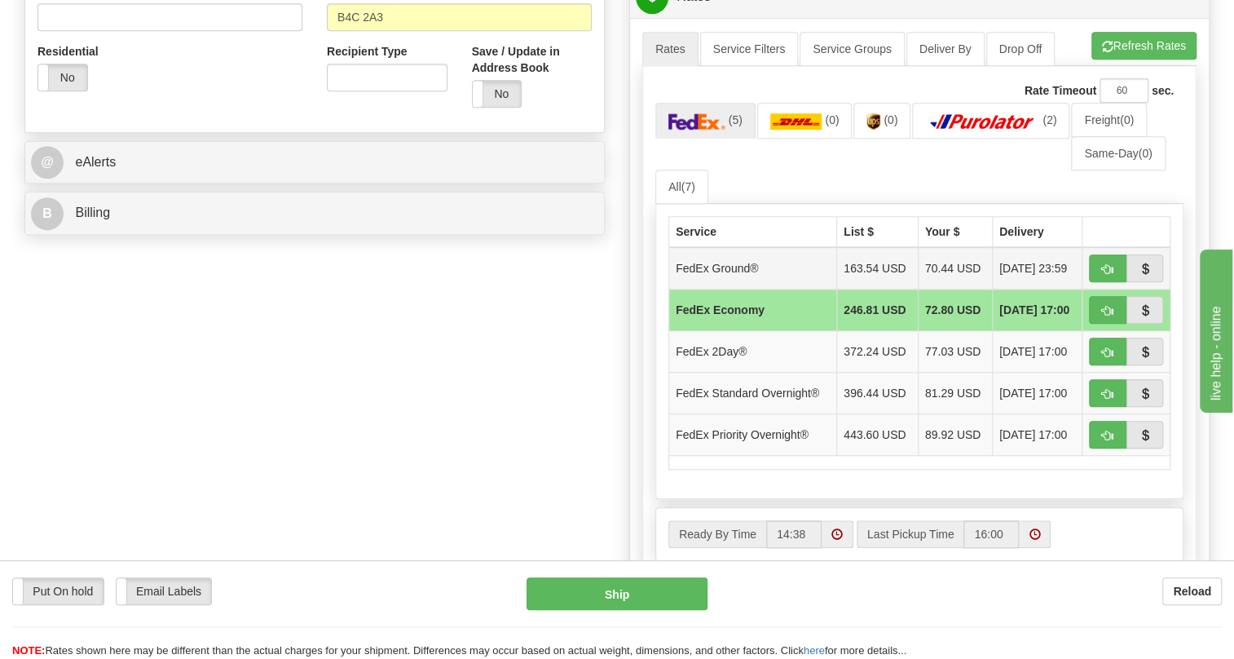
click at [709, 289] on td "FedEx Ground®" at bounding box center [753, 268] width 168 height 42
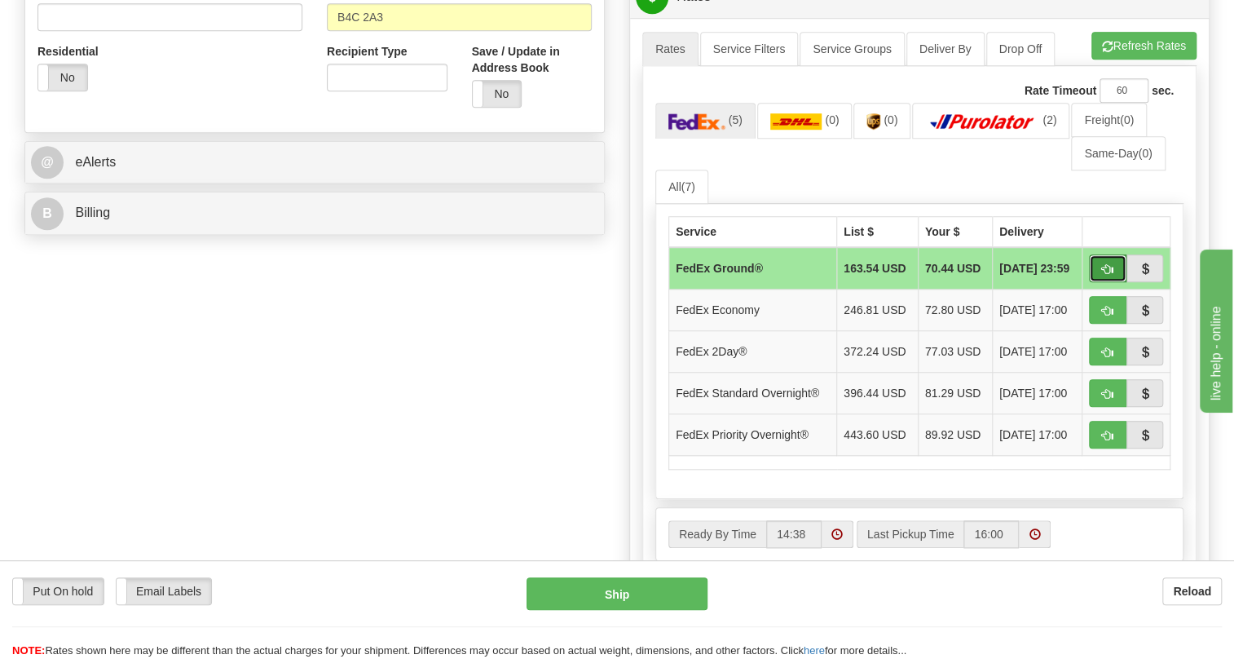
click at [1109, 275] on span "button" at bounding box center [1107, 269] width 11 height 11
type input "92"
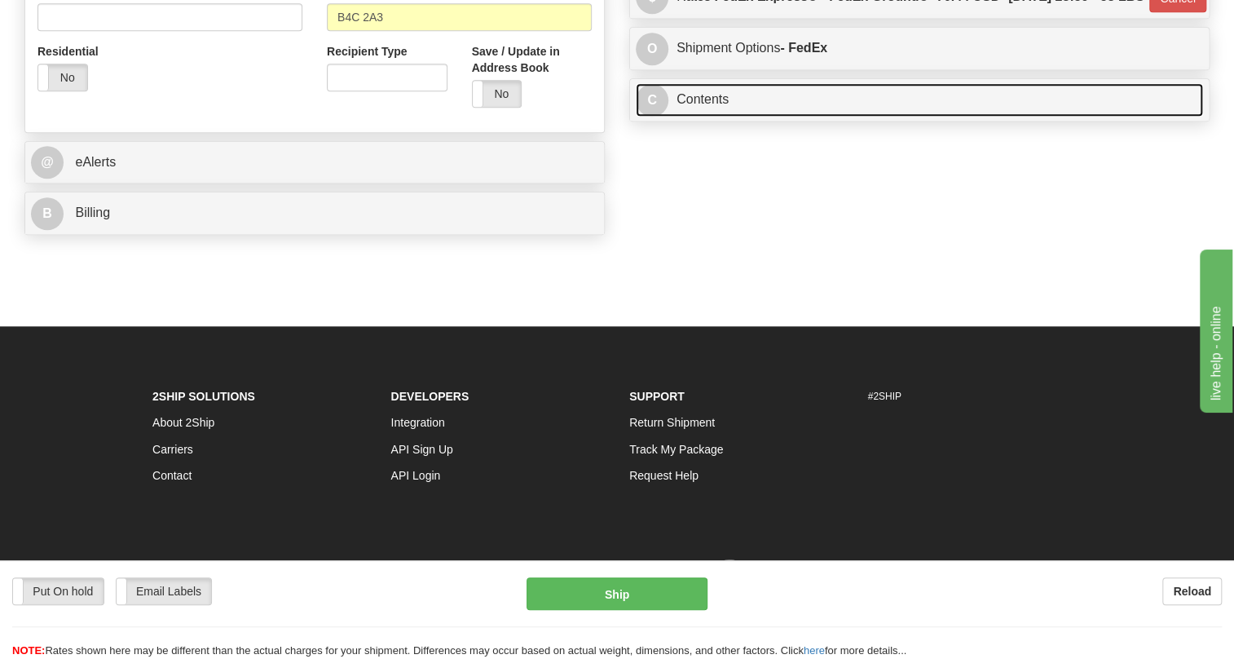
click at [699, 117] on link "C Contents" at bounding box center [919, 99] width 567 height 33
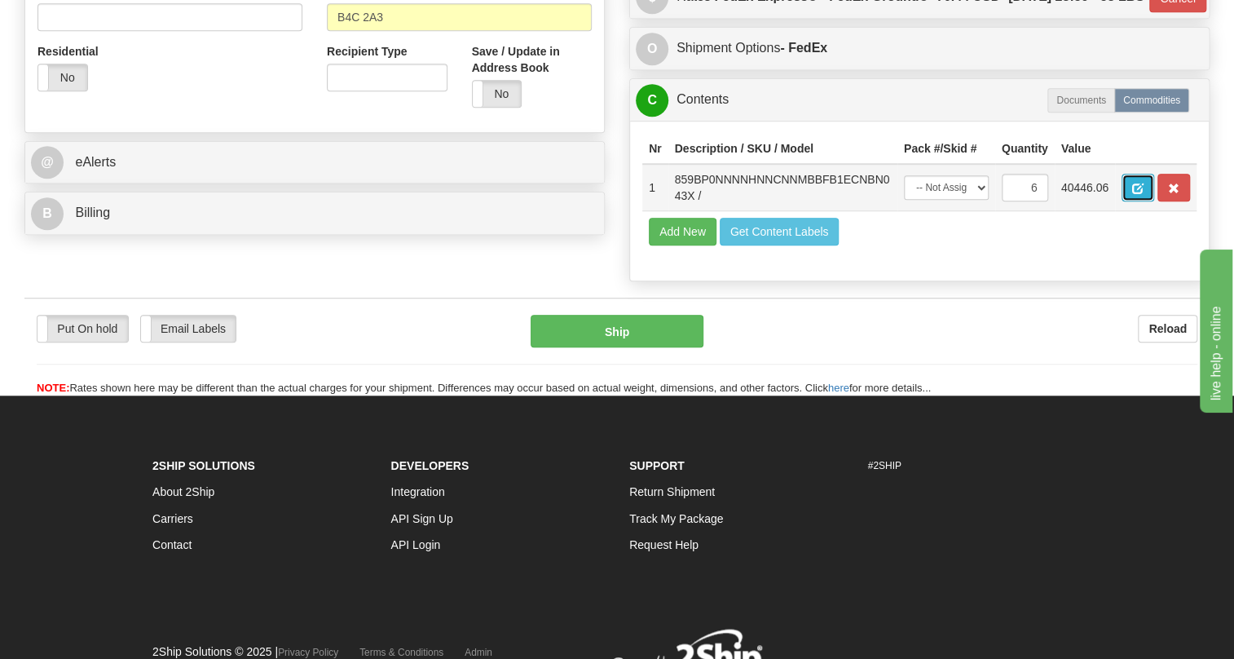
click at [1131, 201] on button "button" at bounding box center [1138, 188] width 33 height 28
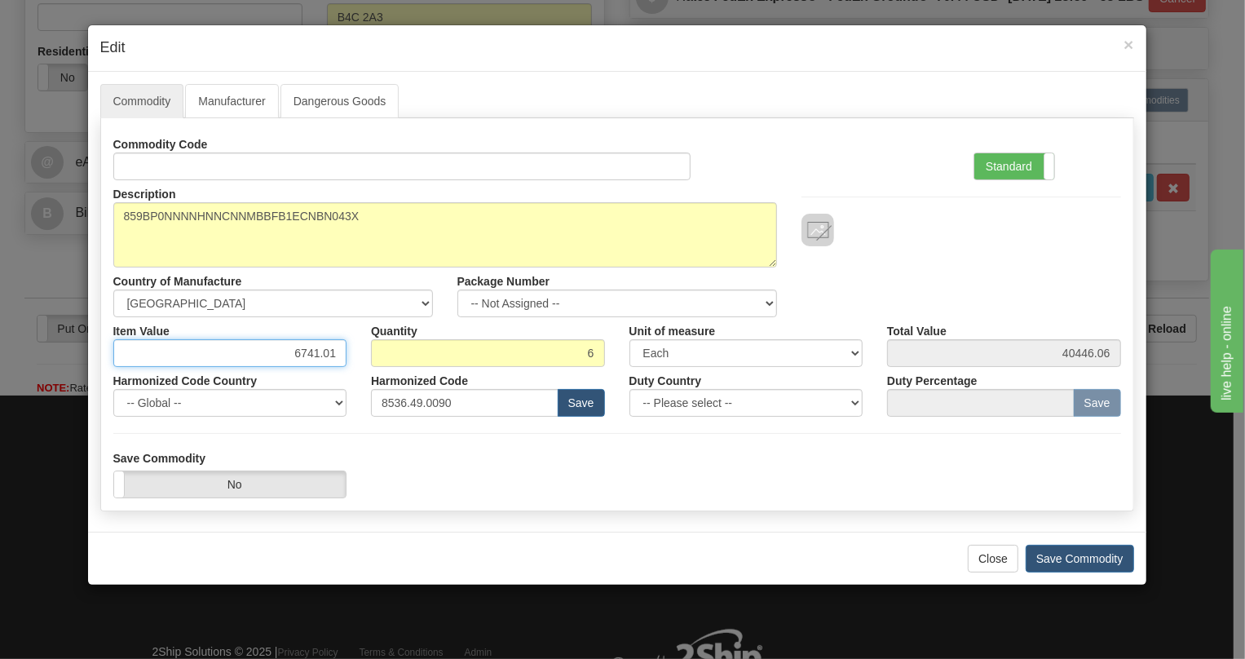
click at [312, 353] on input "6741.01" at bounding box center [230, 353] width 234 height 28
type input "5424.64"
type input "32547.84"
click at [991, 167] on label "Standard" at bounding box center [1014, 166] width 80 height 26
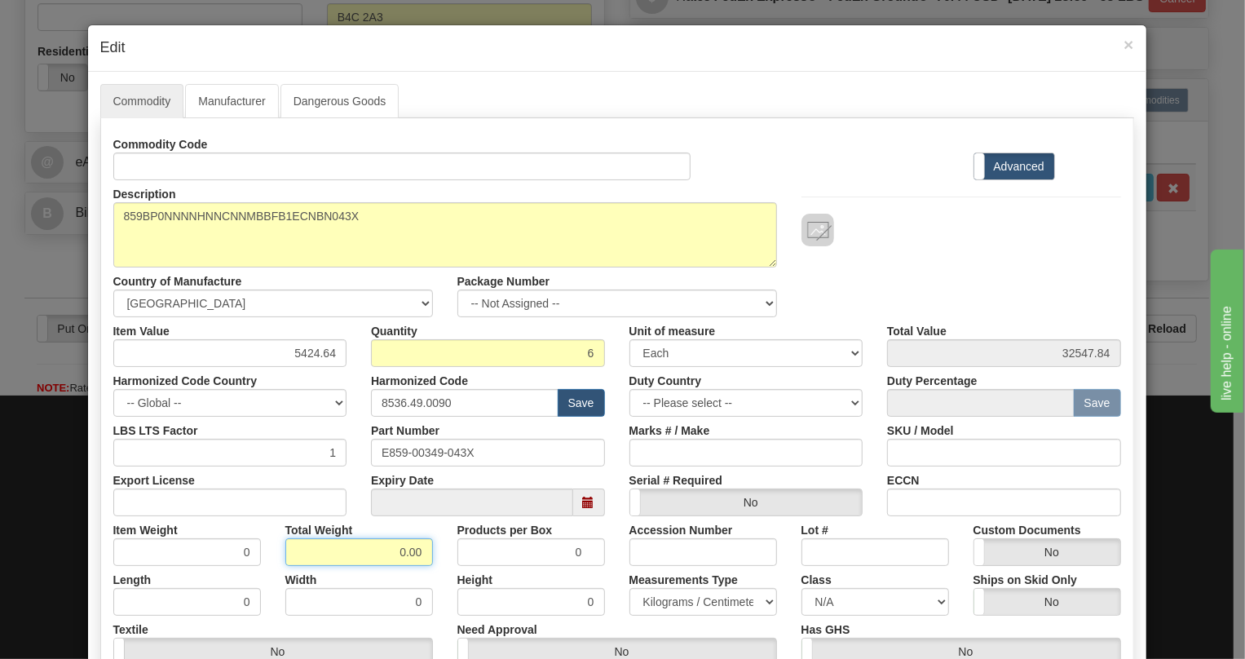
click at [375, 554] on input "0.00" at bounding box center [359, 552] width 148 height 28
type input "1.00"
type input "0.1667"
click at [679, 597] on select "Pounds / Inches Kilograms / Centimeters" at bounding box center [703, 602] width 148 height 28
select select "0"
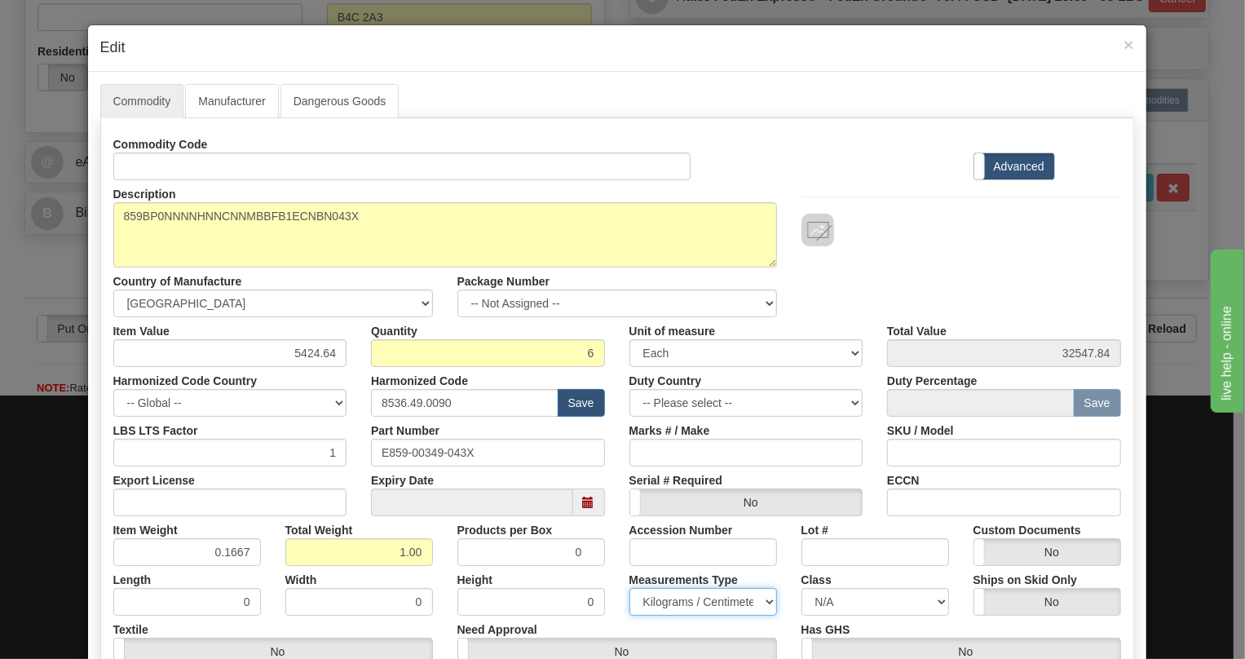
click at [629, 588] on select "Pounds / Inches Kilograms / Centimeters" at bounding box center [703, 602] width 148 height 28
drag, startPoint x: 237, startPoint y: 545, endPoint x: 242, endPoint y: 559, distance: 14.7
click at [242, 559] on input "0.1667" at bounding box center [187, 552] width 148 height 28
type input "0.1665"
click at [273, 574] on div "Width 0" at bounding box center [359, 591] width 172 height 50
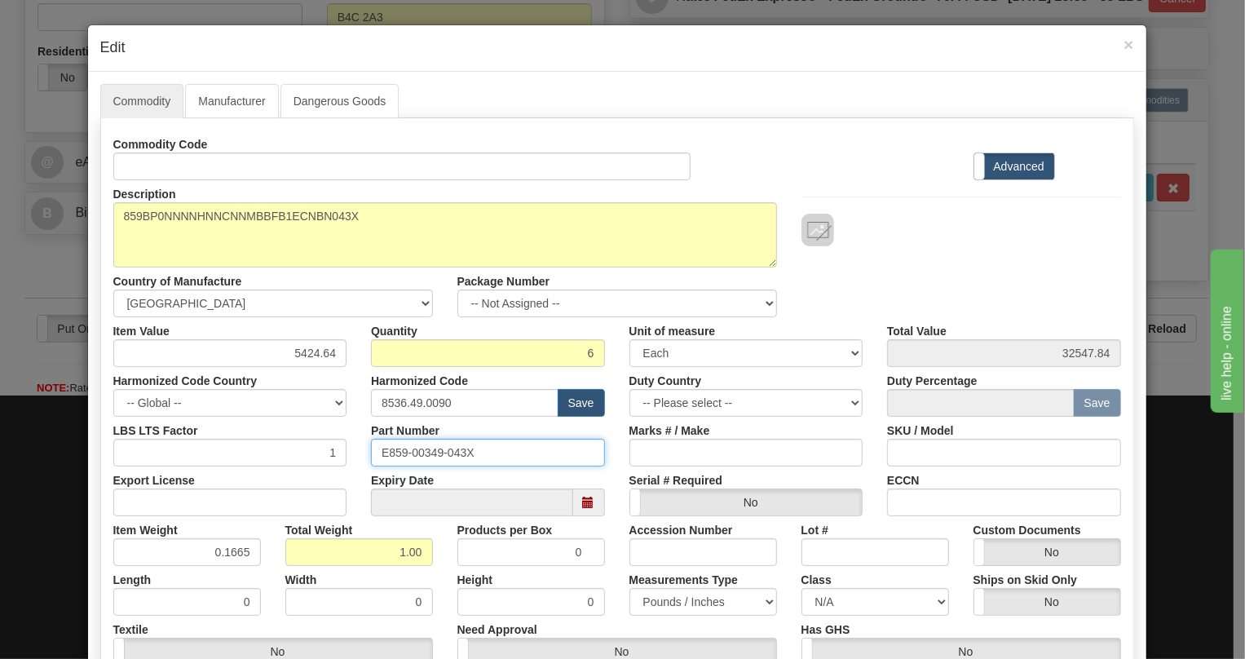
click at [420, 452] on input "E859-00349-043X" at bounding box center [488, 453] width 234 height 28
click at [617, 480] on div "Serial # Required Yes No" at bounding box center [746, 491] width 258 height 50
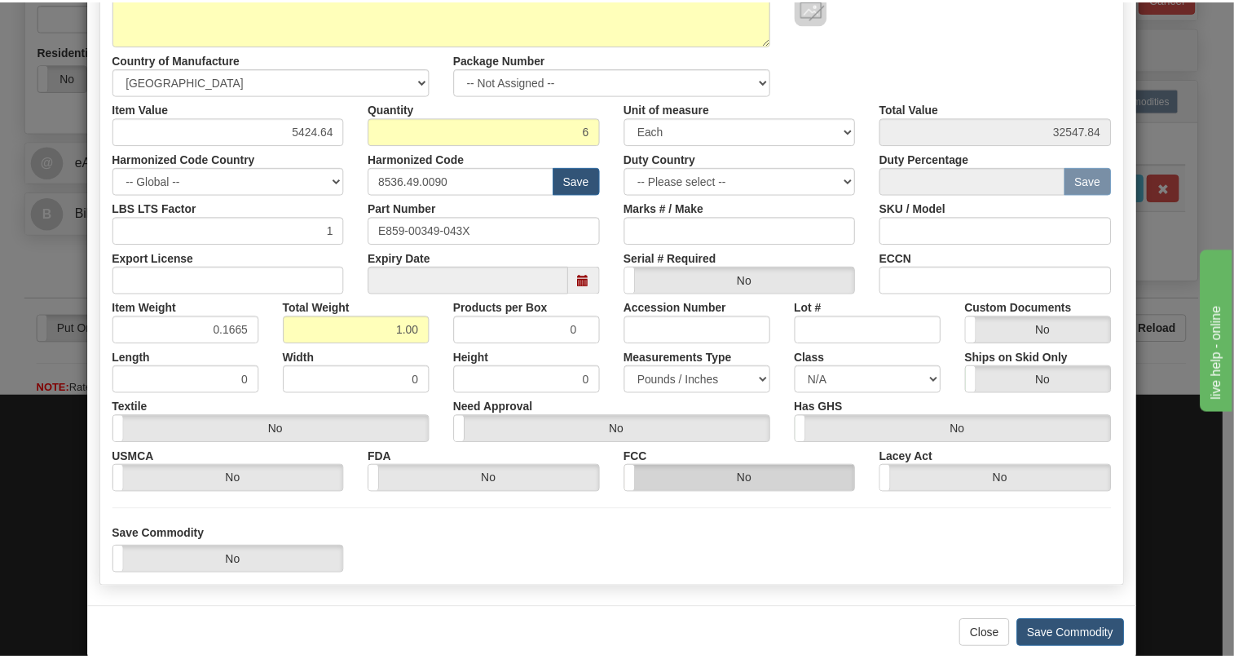
scroll to position [248, 0]
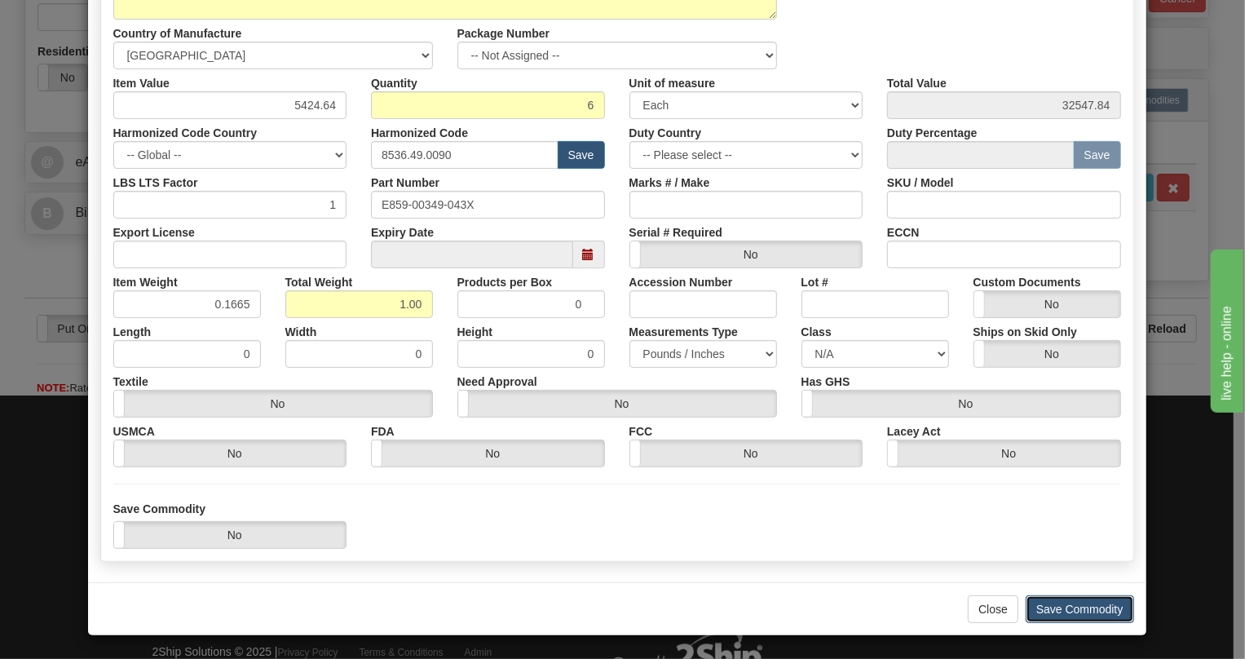
click at [1075, 609] on button "Save Commodity" at bounding box center [1080, 609] width 108 height 28
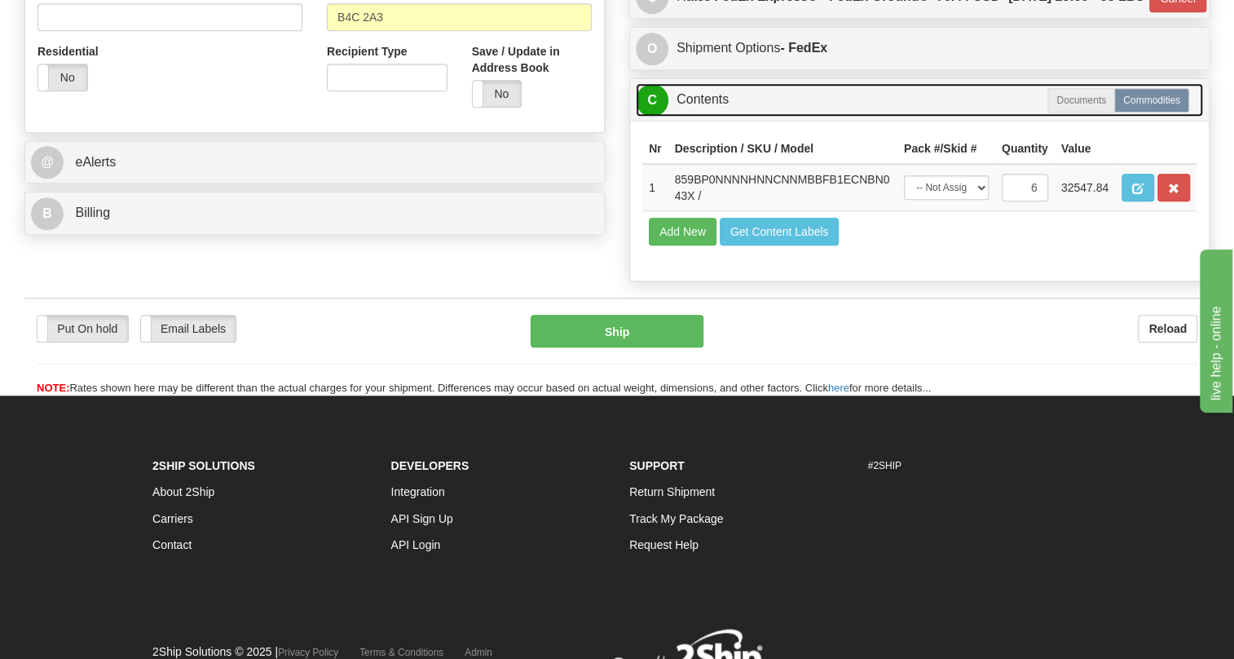
click at [689, 117] on link "C Contents" at bounding box center [919, 99] width 567 height 33
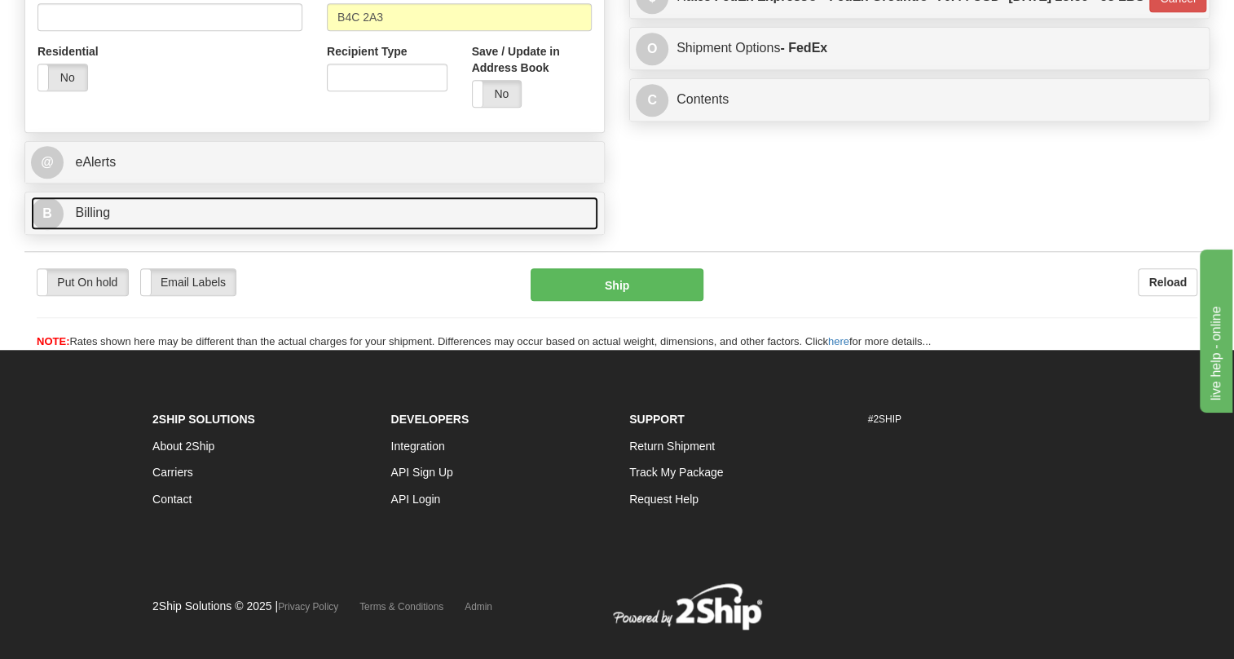
click at [107, 219] on span "Billing" at bounding box center [92, 212] width 35 height 14
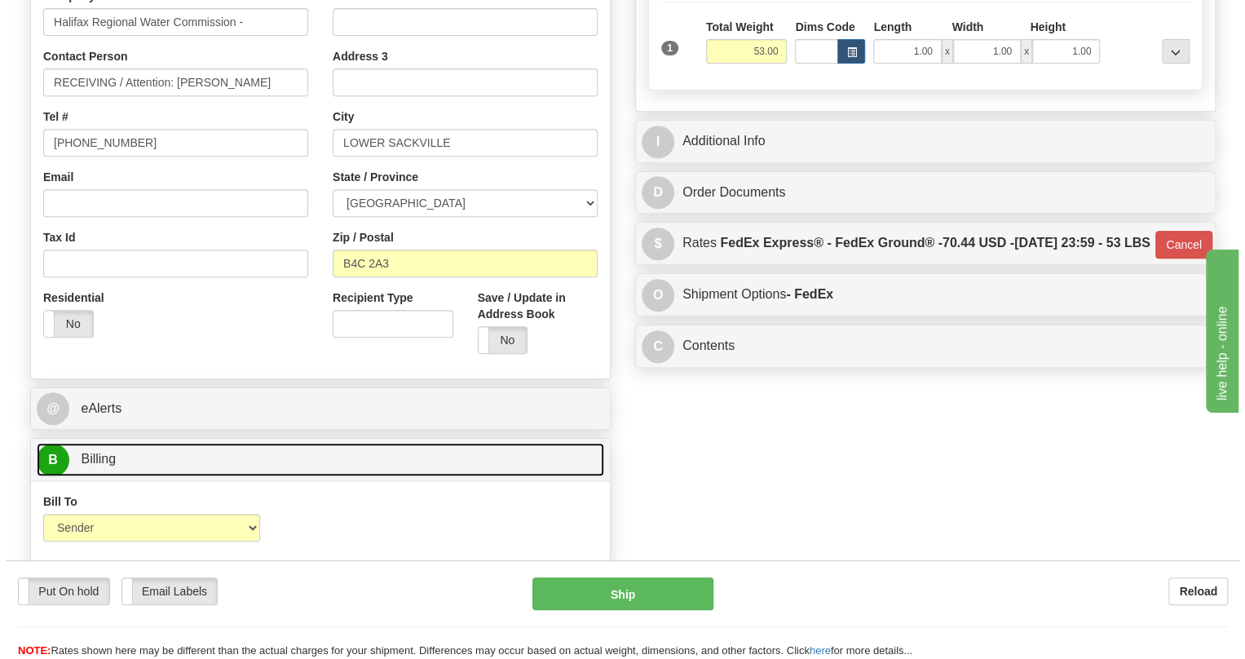
scroll to position [296, 0]
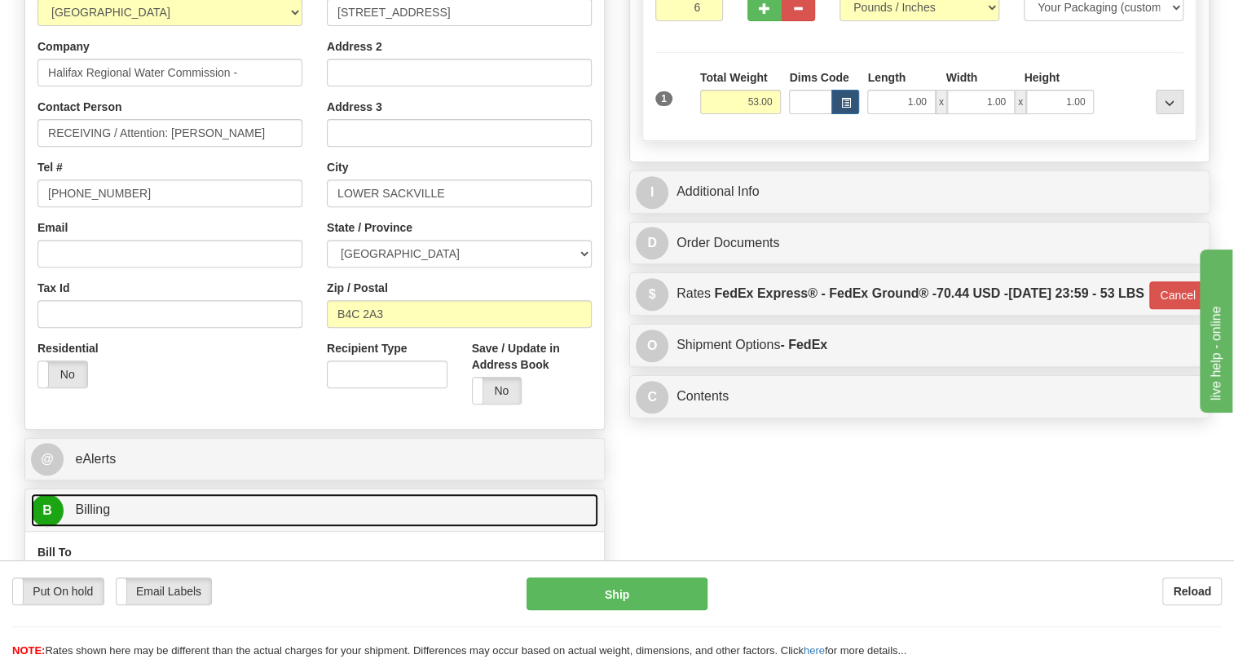
click at [95, 516] on span "Billing" at bounding box center [92, 509] width 35 height 14
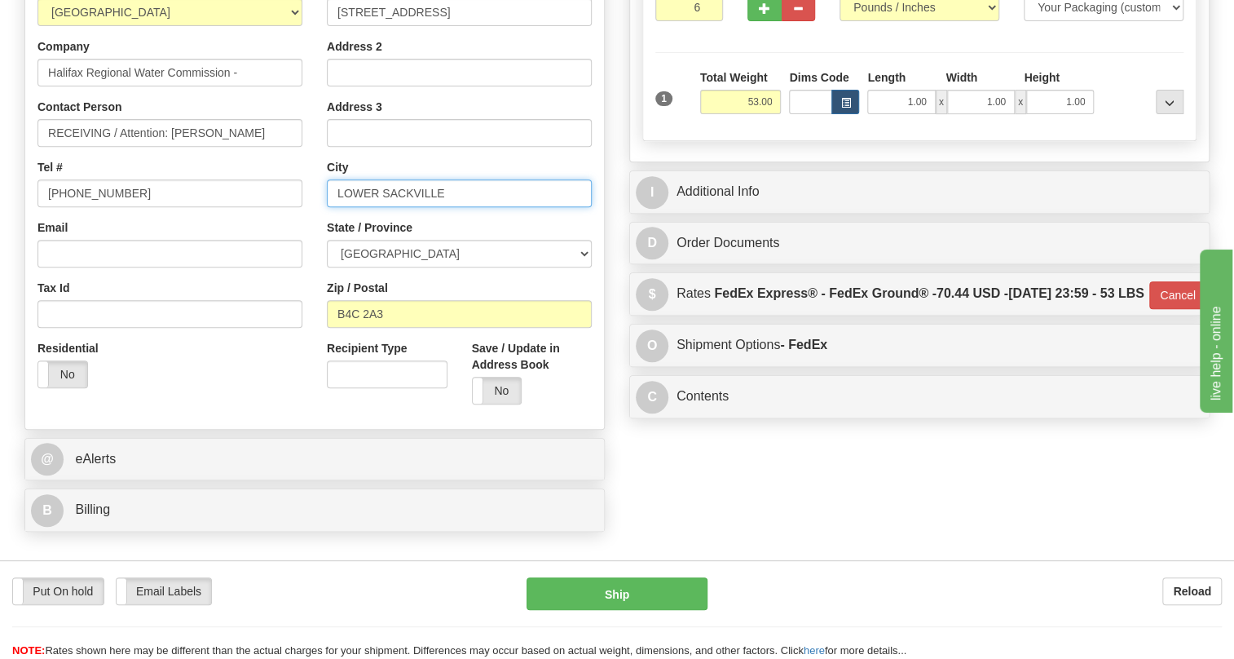
drag, startPoint x: 383, startPoint y: 227, endPoint x: 325, endPoint y: 241, distance: 59.7
click at [325, 241] on div "Street Address 2 PARK AVENUE Address 2 Address 3 City LOWER SACKVILLE State / P…" at bounding box center [459, 197] width 289 height 439
type input "SACKVILLE"
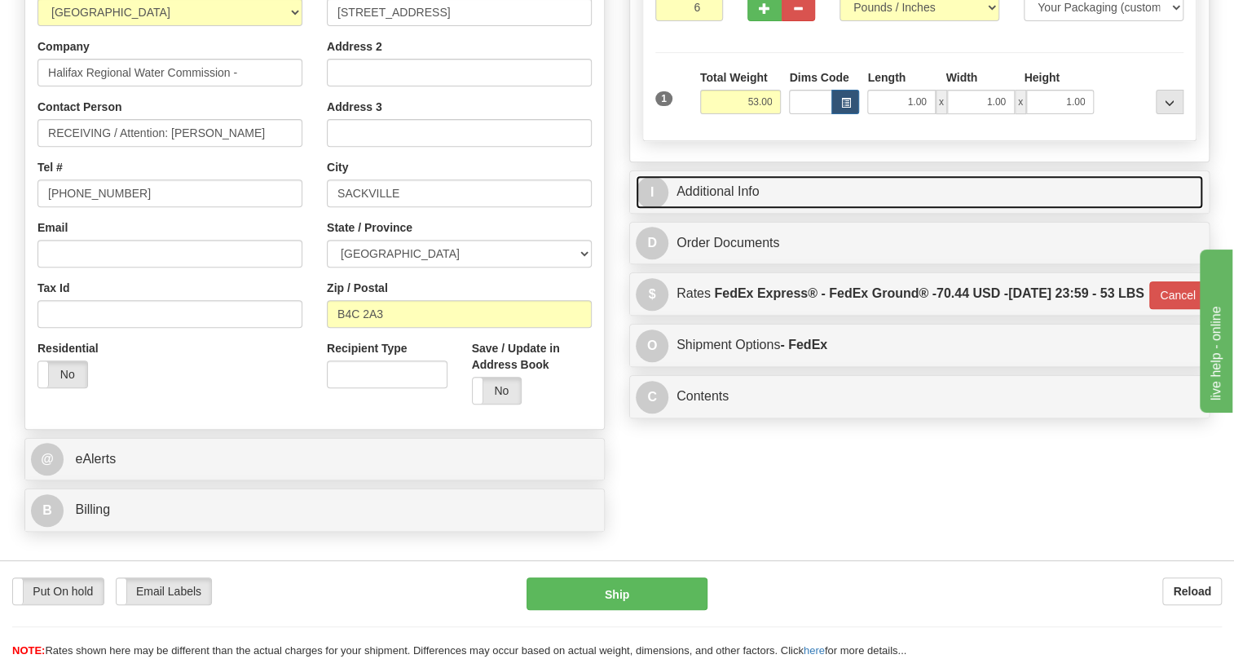
click at [725, 209] on link "I Additional Info" at bounding box center [919, 191] width 567 height 33
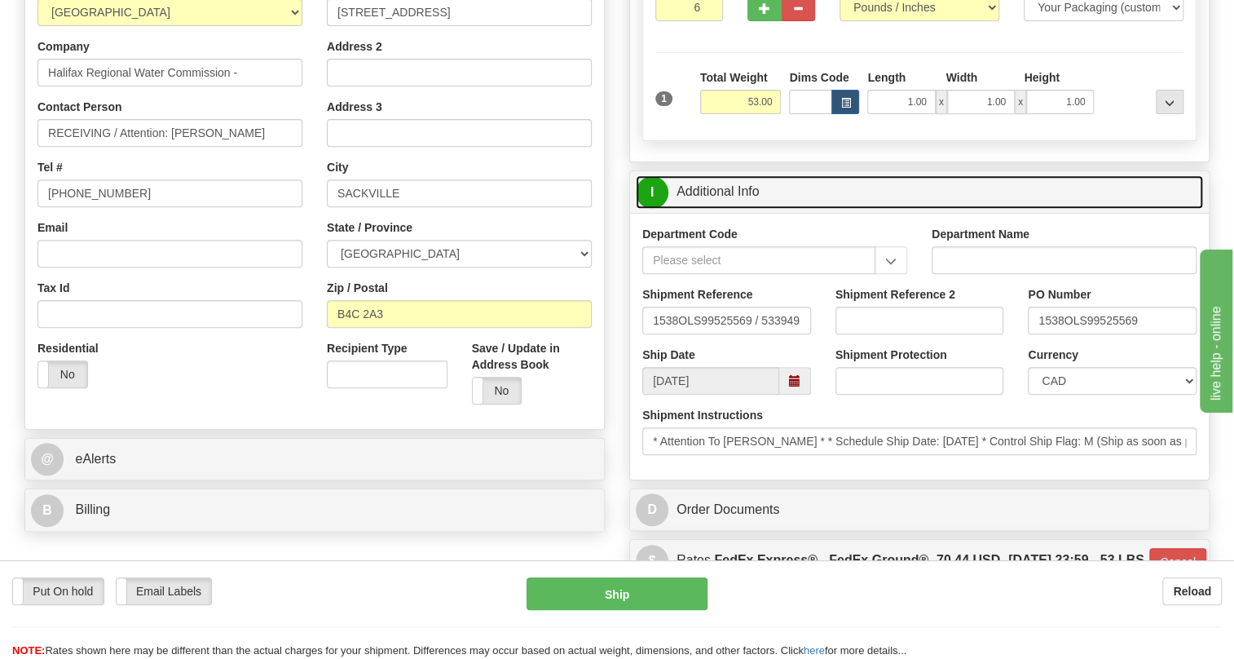
click at [710, 209] on link "I Additional Info" at bounding box center [919, 191] width 567 height 33
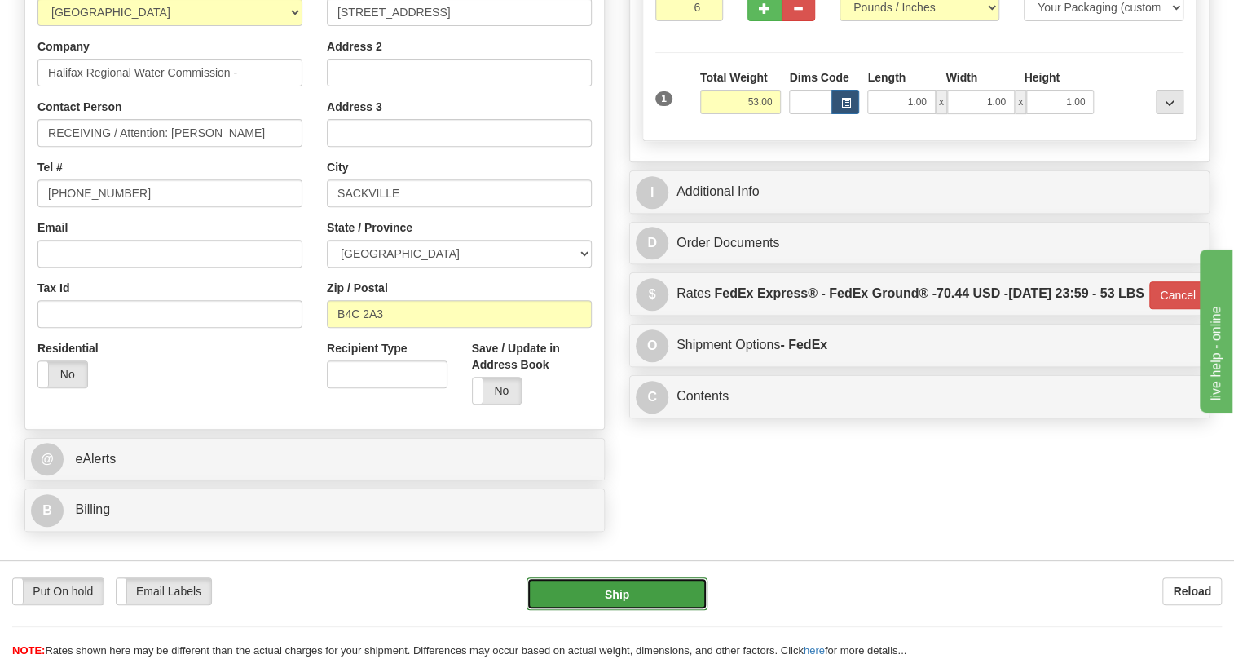
click at [620, 594] on button "Ship" at bounding box center [617, 593] width 181 height 33
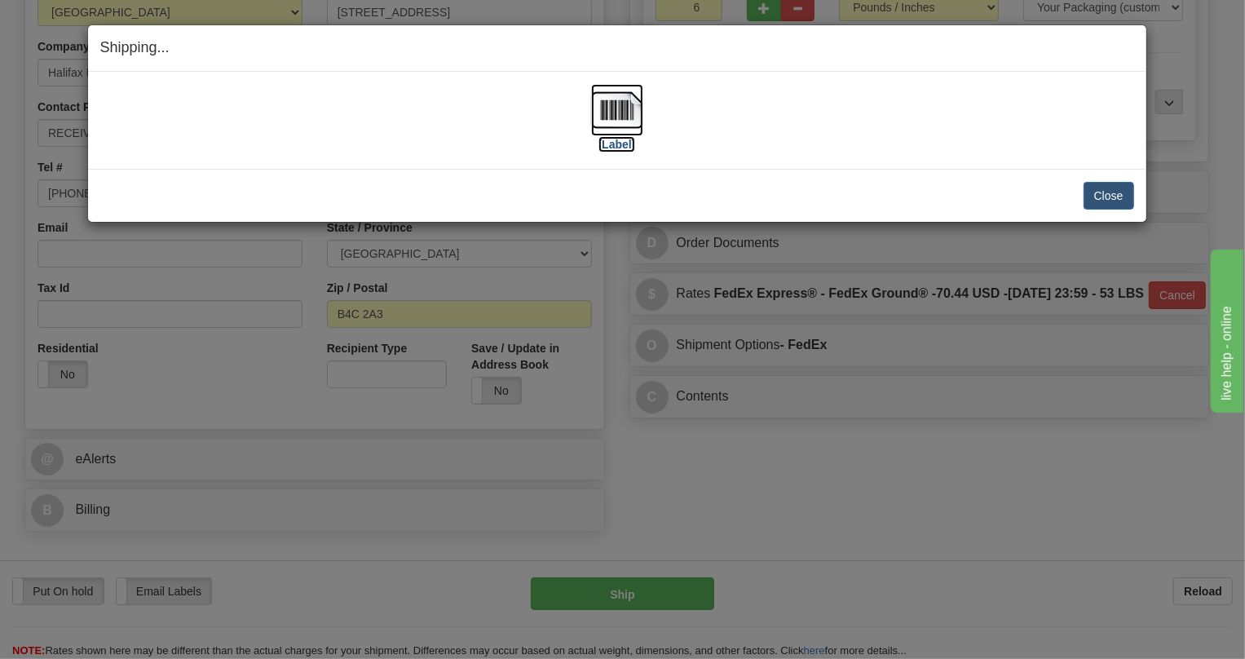
click at [620, 117] on img at bounding box center [617, 110] width 52 height 52
click at [1122, 202] on button "Close" at bounding box center [1109, 196] width 51 height 28
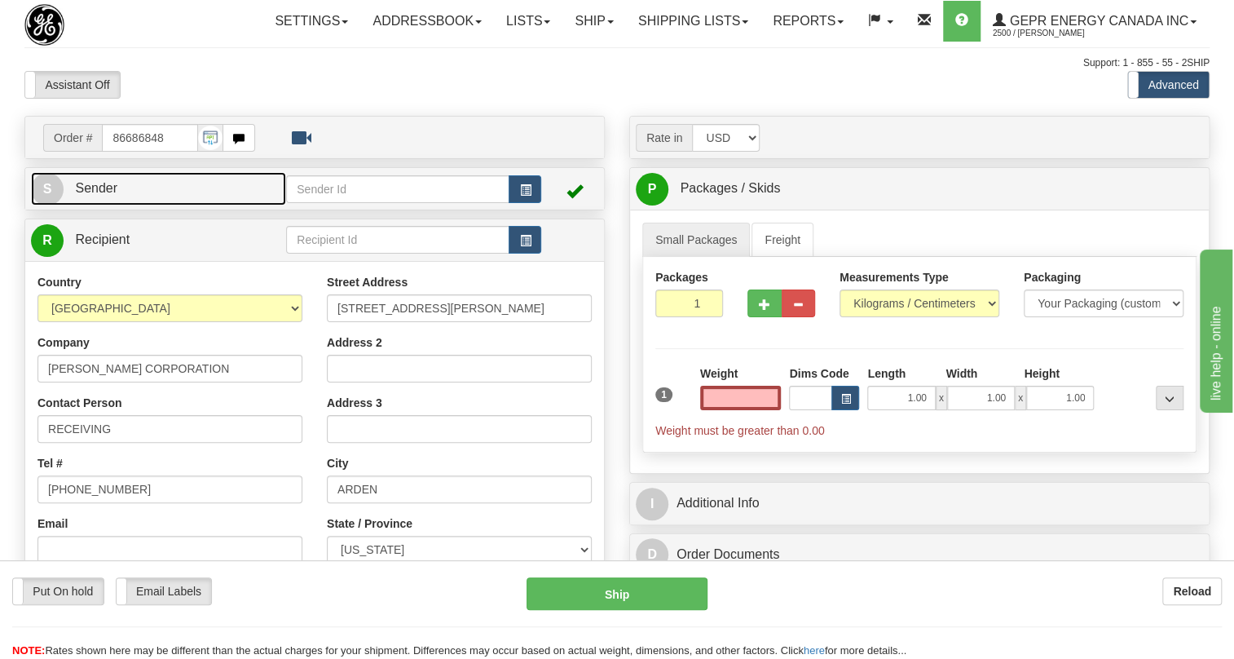
type input "0.00"
click at [97, 195] on span "Sender" at bounding box center [96, 188] width 42 height 14
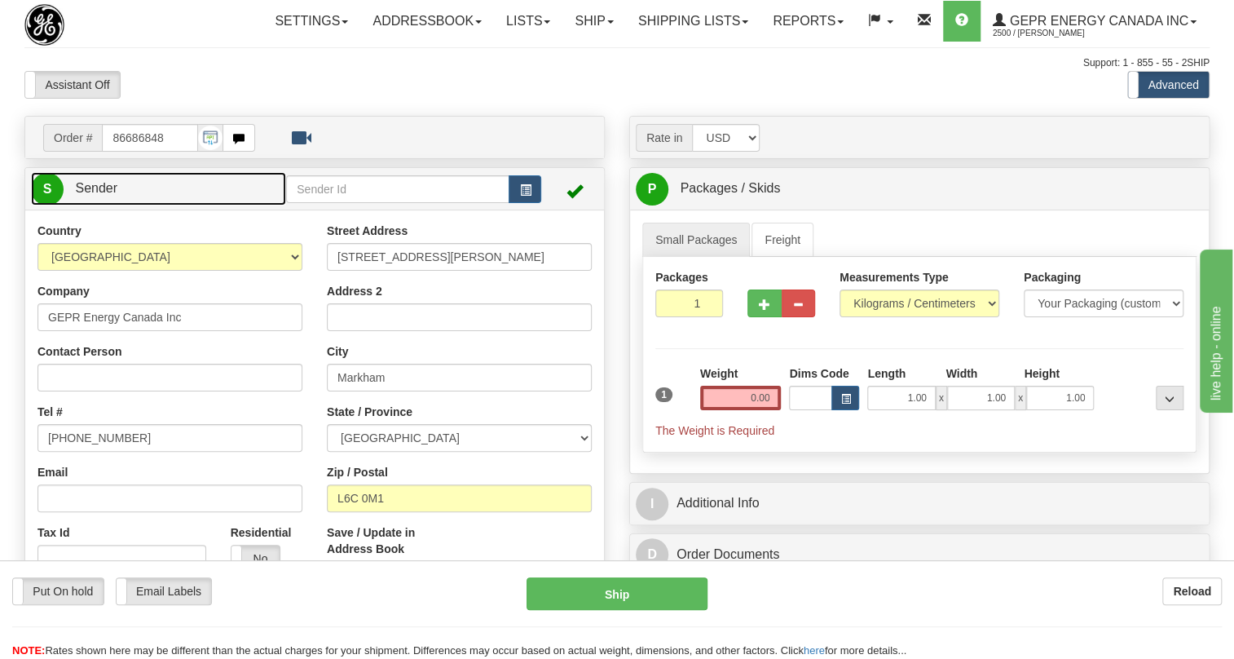
type input "MARKHAM"
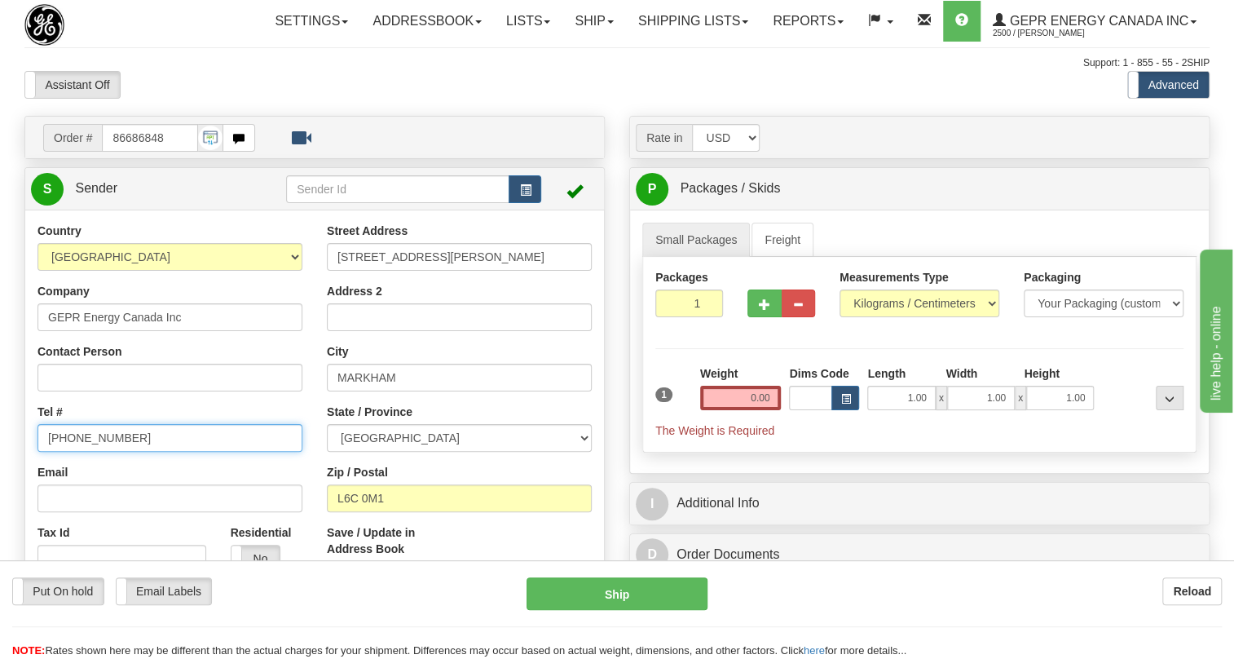
click at [96, 452] on input "[PHONE_NUMBER]" at bounding box center [170, 438] width 265 height 28
paste input "[PHONE_NUMBER]"
type input "[PHONE_NUMBER]"
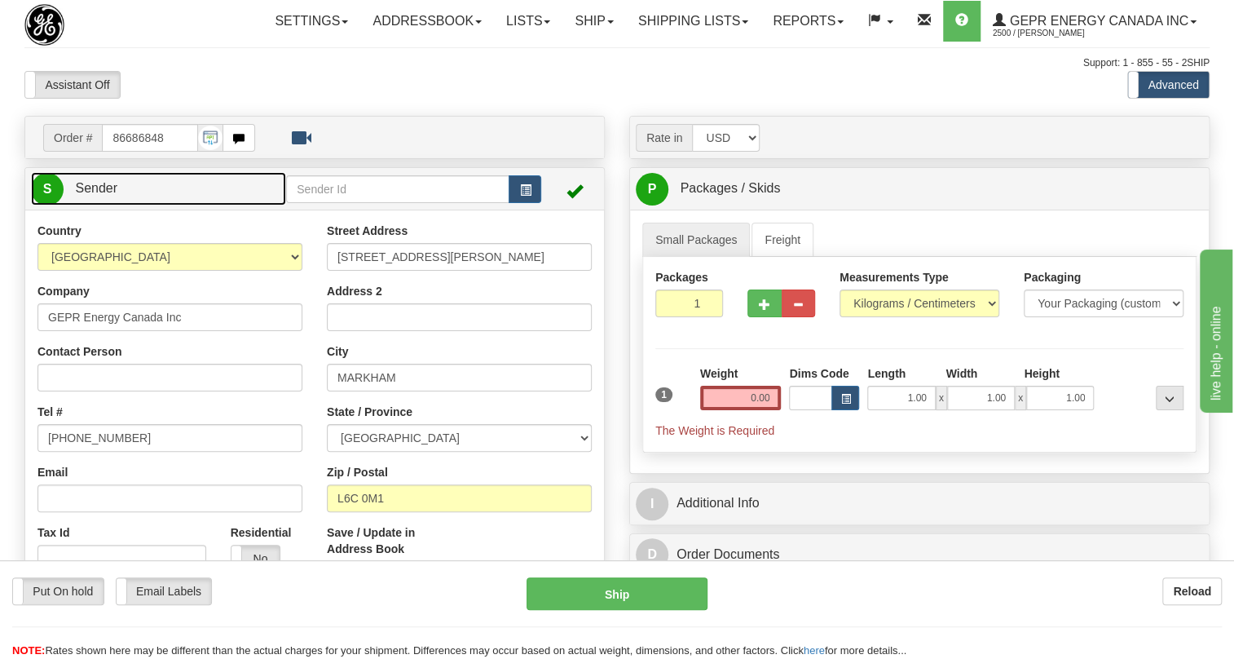
click at [95, 195] on span "Sender" at bounding box center [96, 188] width 42 height 14
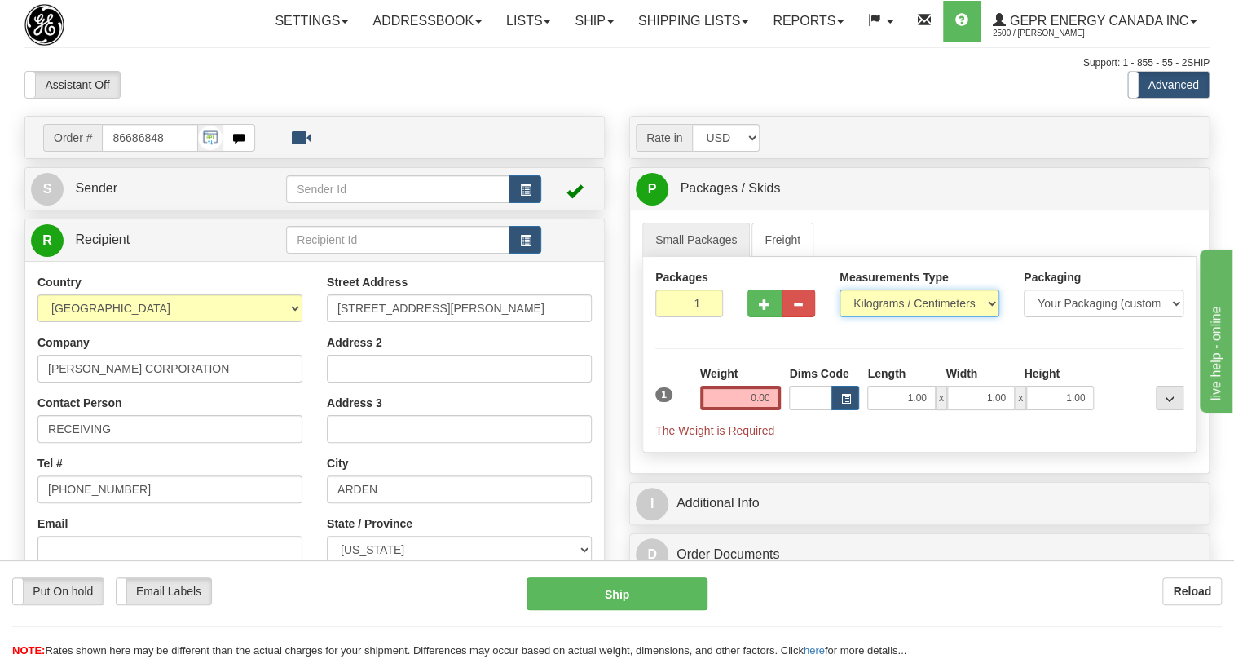
click at [894, 317] on select "Pounds / Inches Kilograms / Centimeters" at bounding box center [920, 303] width 160 height 28
select select "0"
click at [840, 317] on select "Pounds / Inches Kilograms / Centimeters" at bounding box center [920, 303] width 160 height 28
click at [761, 410] on input "0.00" at bounding box center [741, 398] width 82 height 24
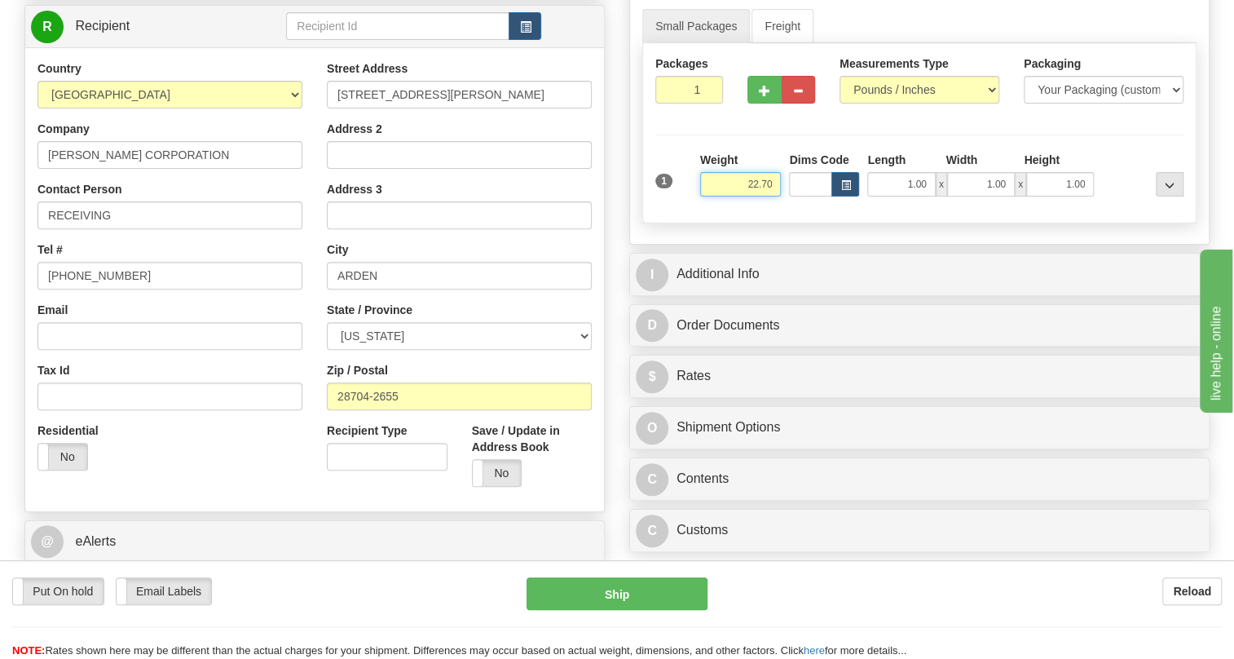
scroll to position [222, 0]
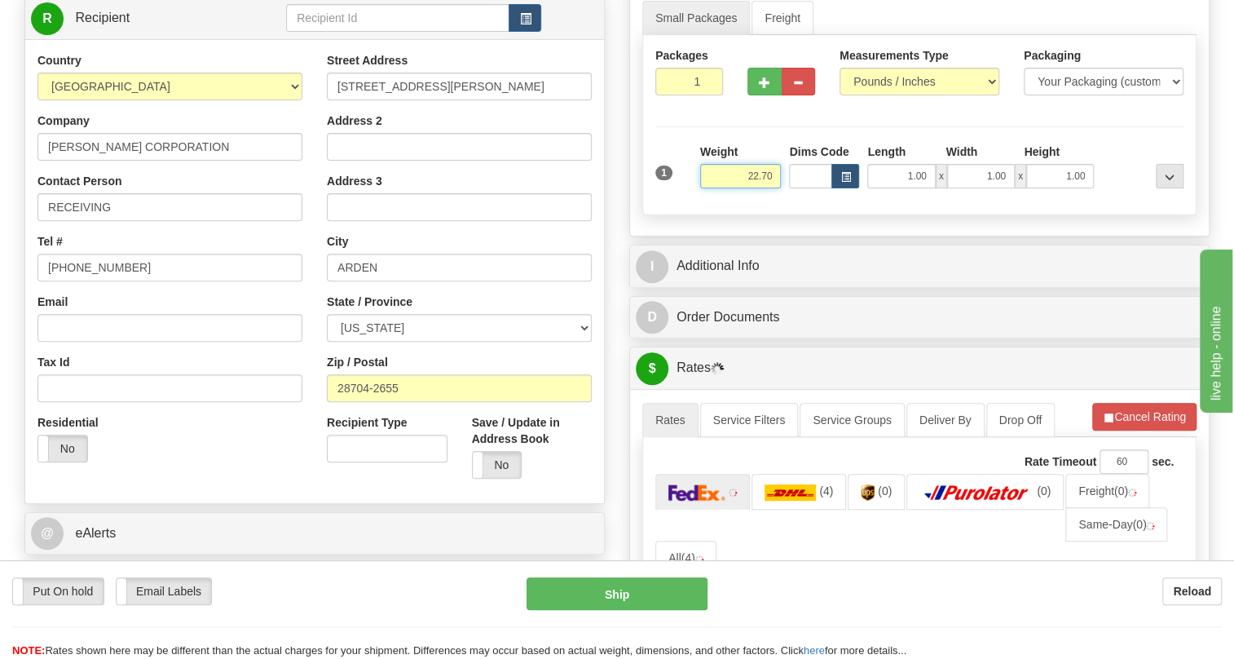
click at [767, 188] on input "22.70" at bounding box center [741, 176] width 82 height 24
type input "28.00"
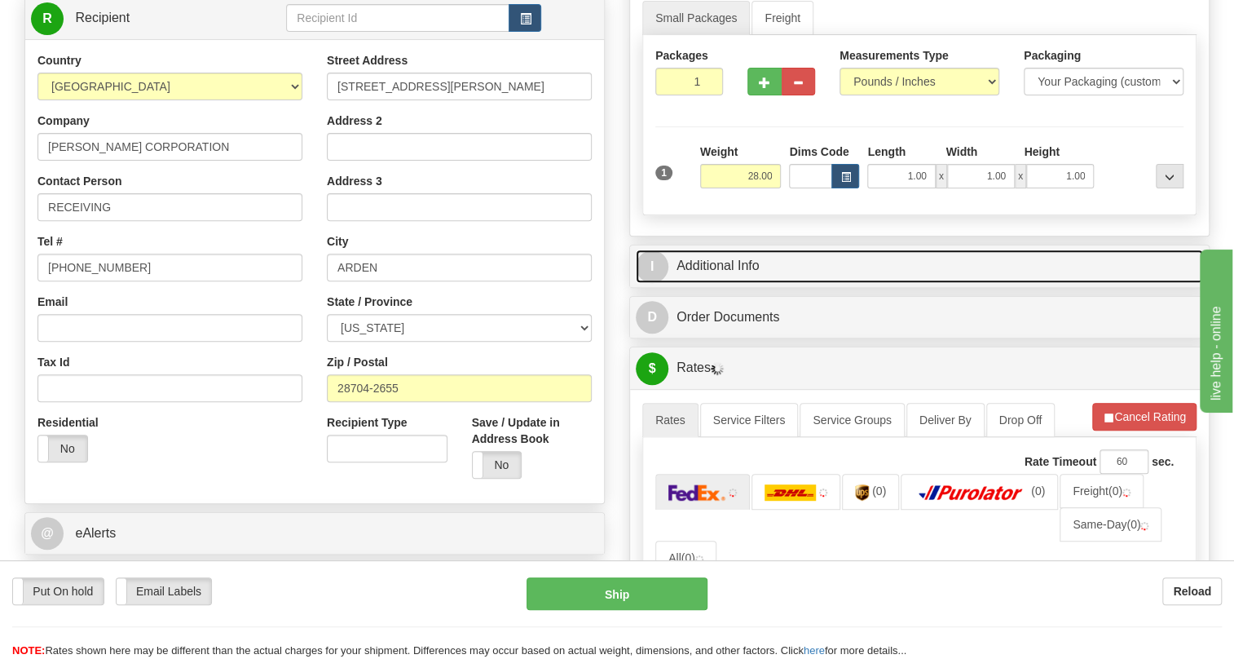
click at [723, 283] on link "I Additional Info" at bounding box center [919, 265] width 567 height 33
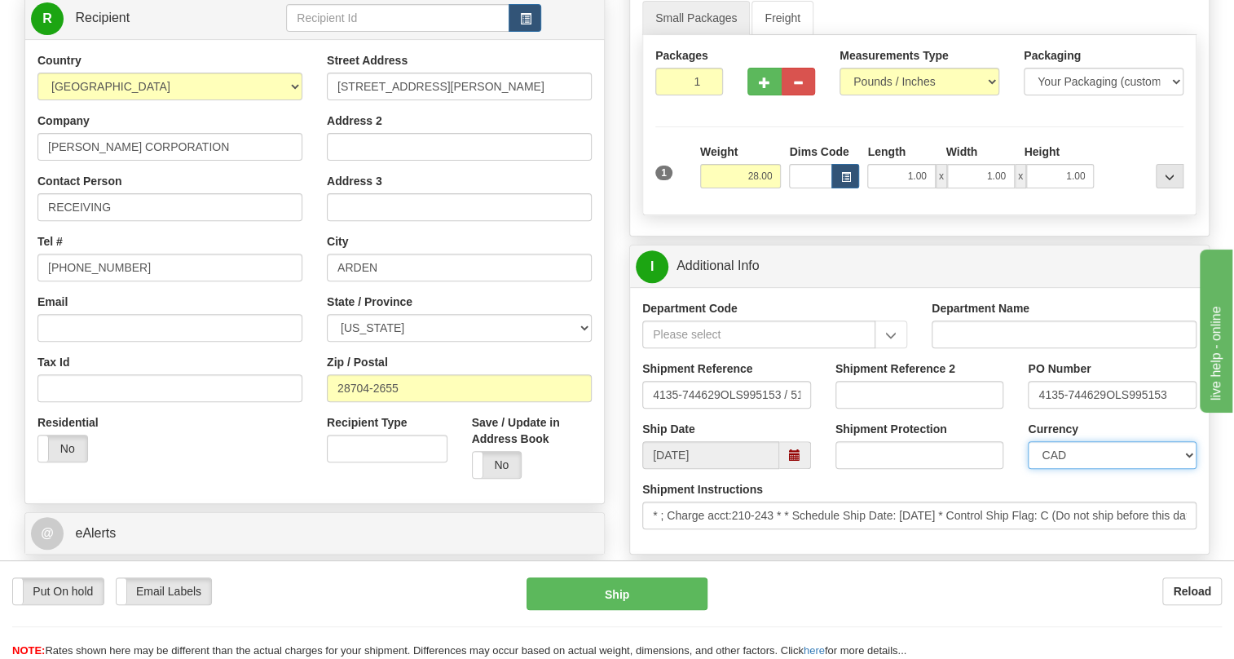
click at [1109, 469] on select "CAD USD EUR ZAR RON ANG ARN AUD AUS AWG BBD BFR BGN BHD BMD BND BRC BRL CHP CKZ…" at bounding box center [1112, 455] width 169 height 28
select select "1"
click at [1028, 469] on select "CAD USD EUR ZAR RON ANG ARN AUD AUS AWG BBD BFR BGN BHD BMD BND BRC BRL CHP CKZ…" at bounding box center [1112, 455] width 169 height 28
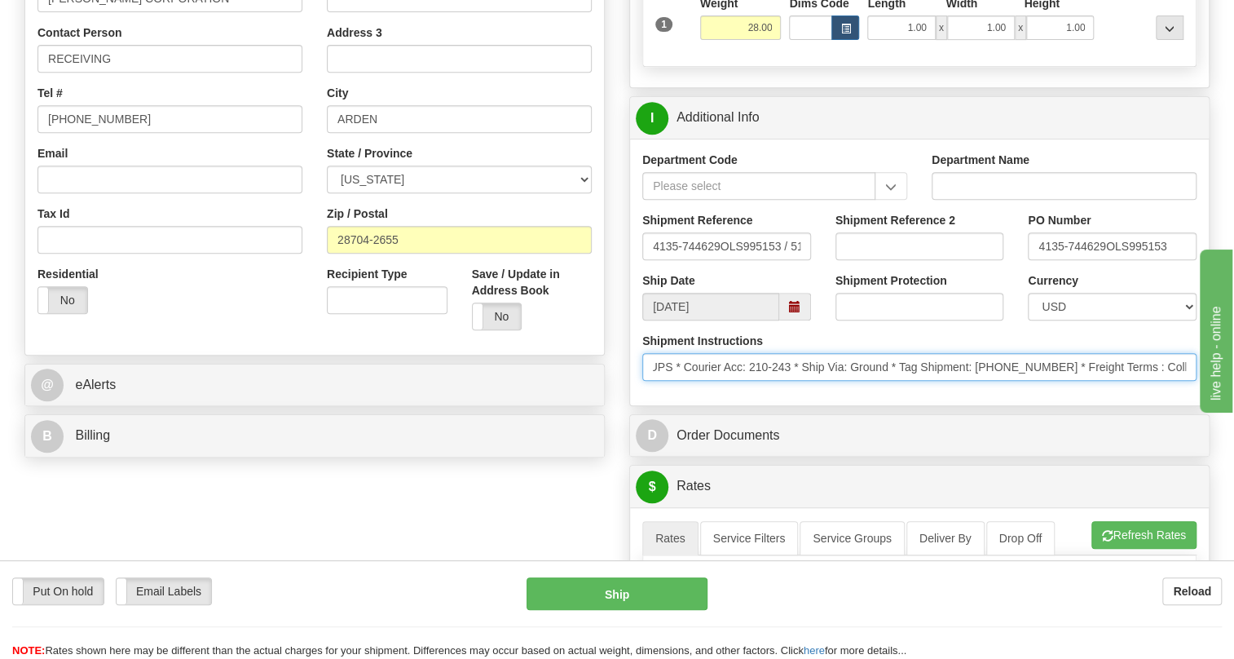
scroll to position [0, 749]
drag, startPoint x: 1047, startPoint y: 405, endPoint x: 1191, endPoint y: 386, distance: 145.5
click at [1191, 381] on div "Shipment Instructions * ; Charge acct:210-243 * * Schedule Ship Date: 8/28/2025…" at bounding box center [919, 357] width 554 height 48
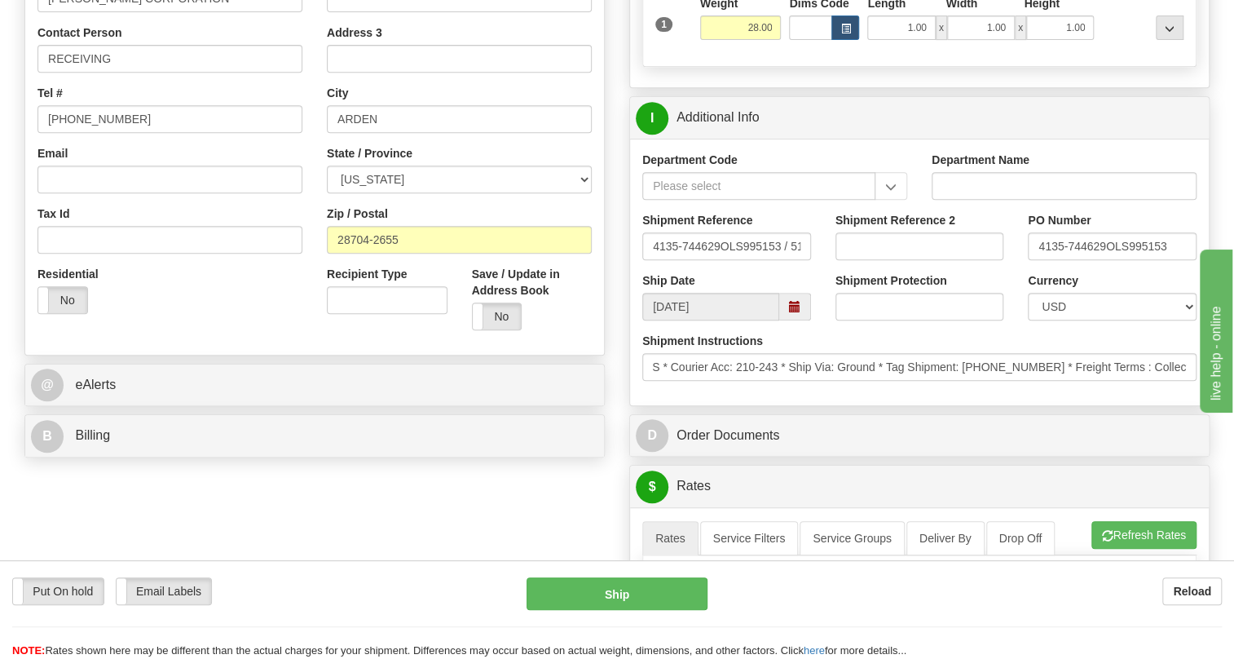
scroll to position [0, 0]
click at [991, 405] on div "Department Code Department Name Shipment Reference 4135-744629OLS995153 / 51233…" at bounding box center [919, 272] width 579 height 267
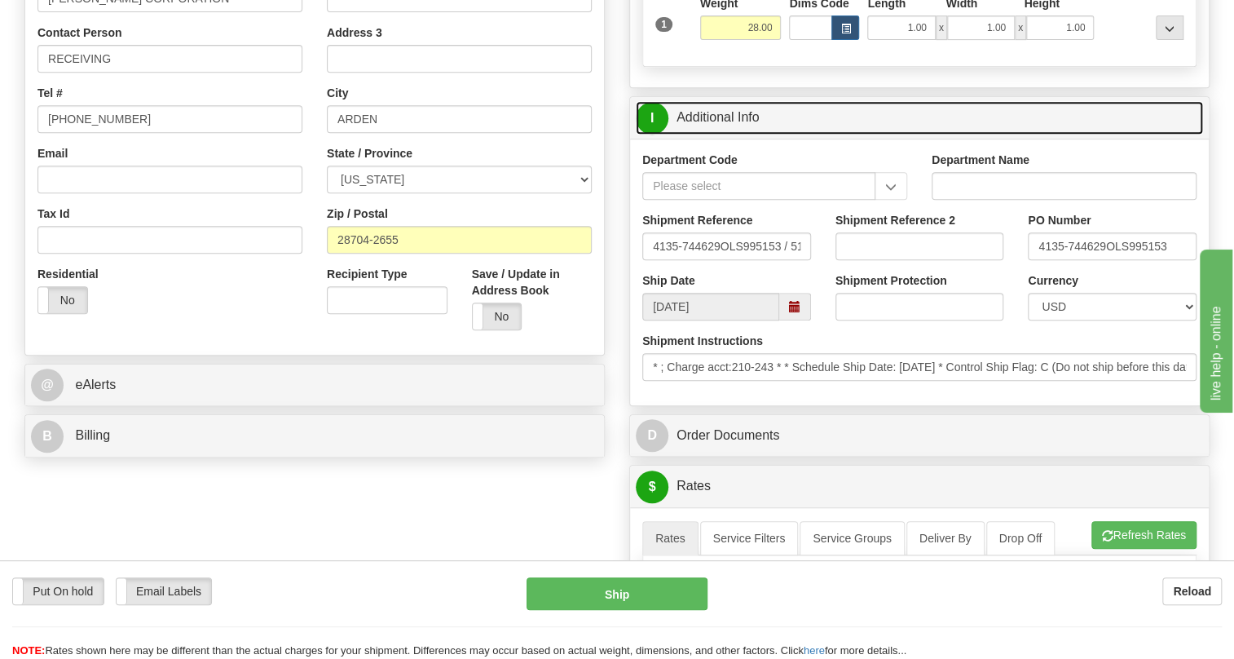
click at [741, 135] on link "I Additional Info" at bounding box center [919, 117] width 567 height 33
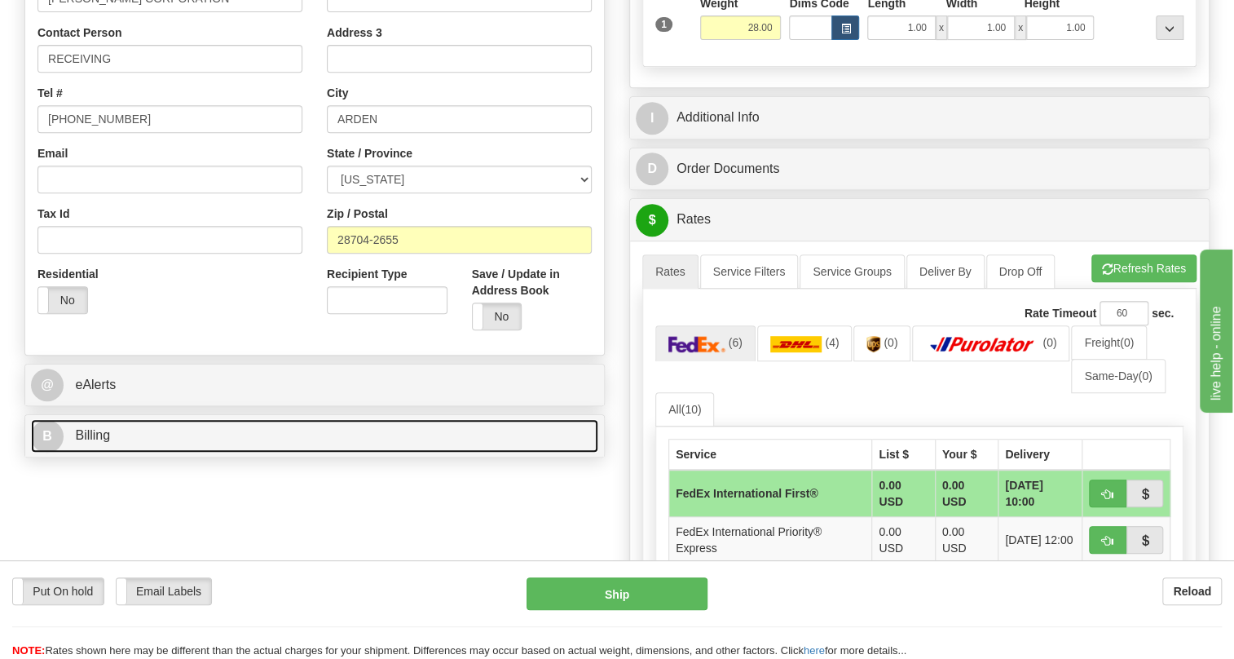
click at [97, 442] on span "Billing" at bounding box center [92, 435] width 35 height 14
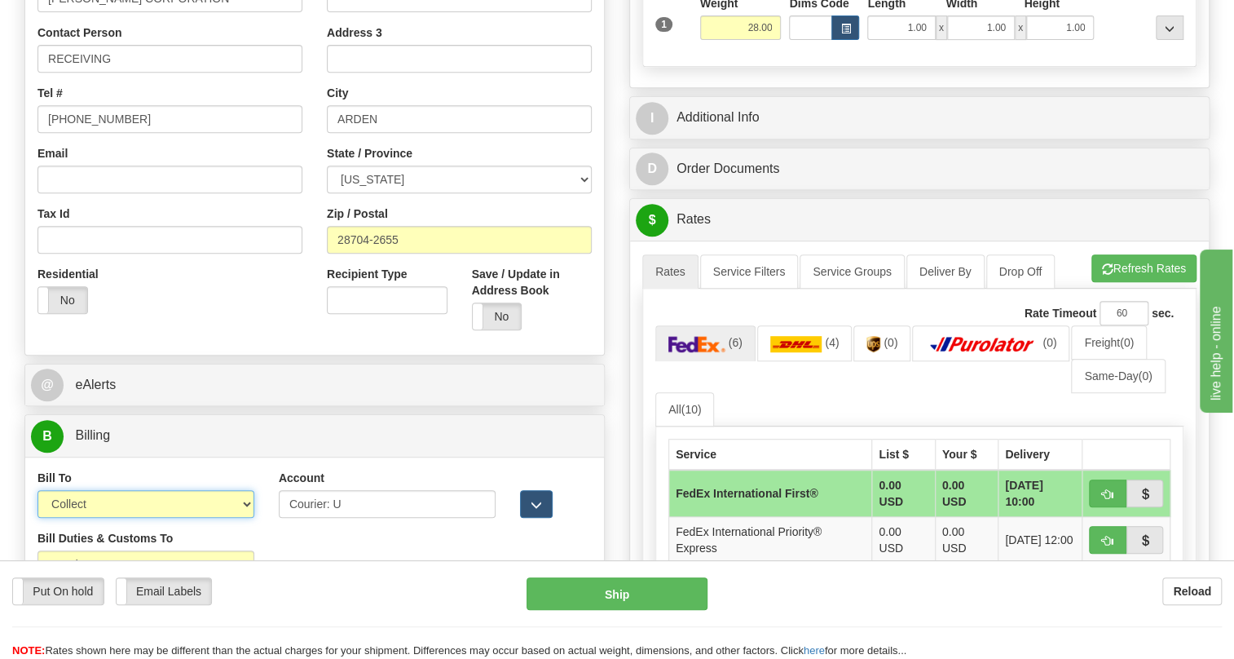
click at [136, 518] on select "Sender Recipient Third Party Collect" at bounding box center [146, 504] width 217 height 28
select select "1"
click at [38, 518] on select "Sender Recipient Third Party Collect" at bounding box center [146, 504] width 217 height 28
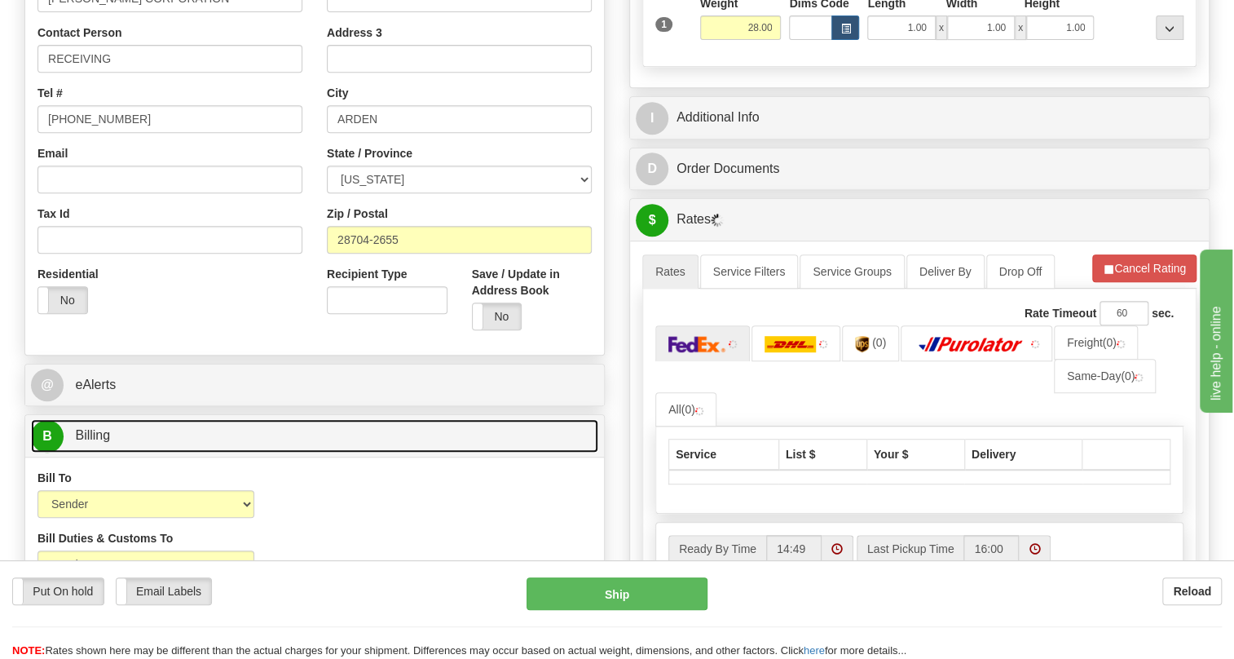
click at [93, 442] on span "Billing" at bounding box center [92, 435] width 35 height 14
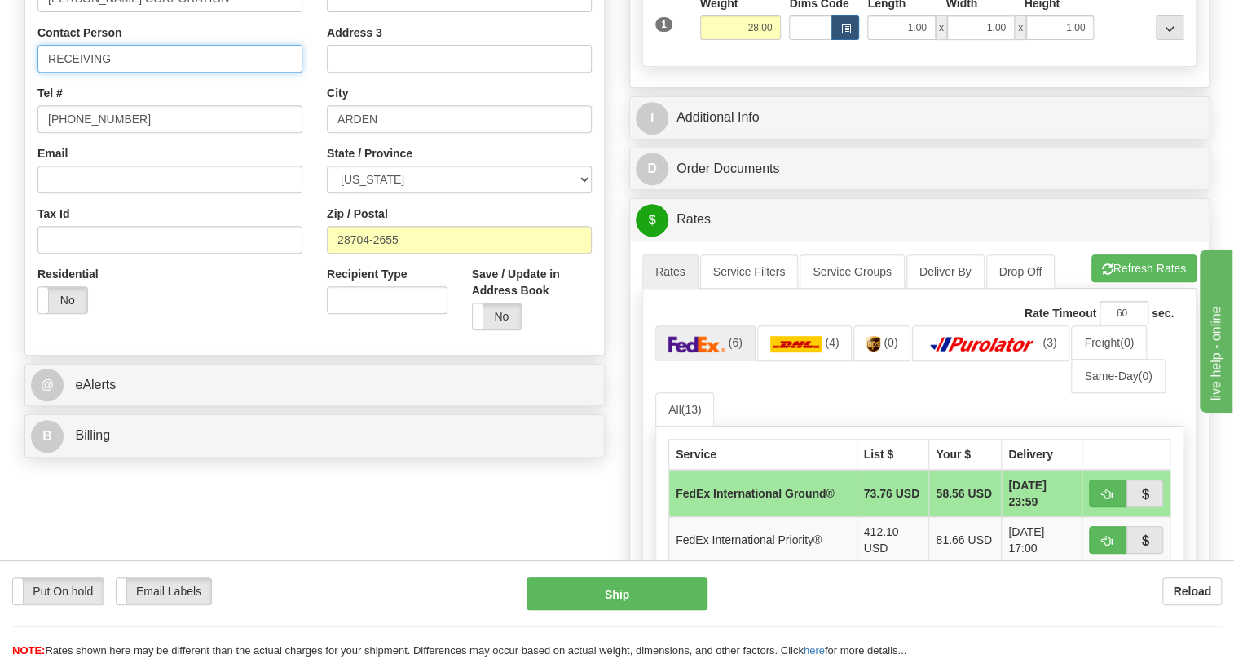
click at [152, 73] on input "RECEIVING" at bounding box center [170, 59] width 265 height 28
paste input "Bryson Redmon"
type input "RECEIVING / Bryson Redmon"
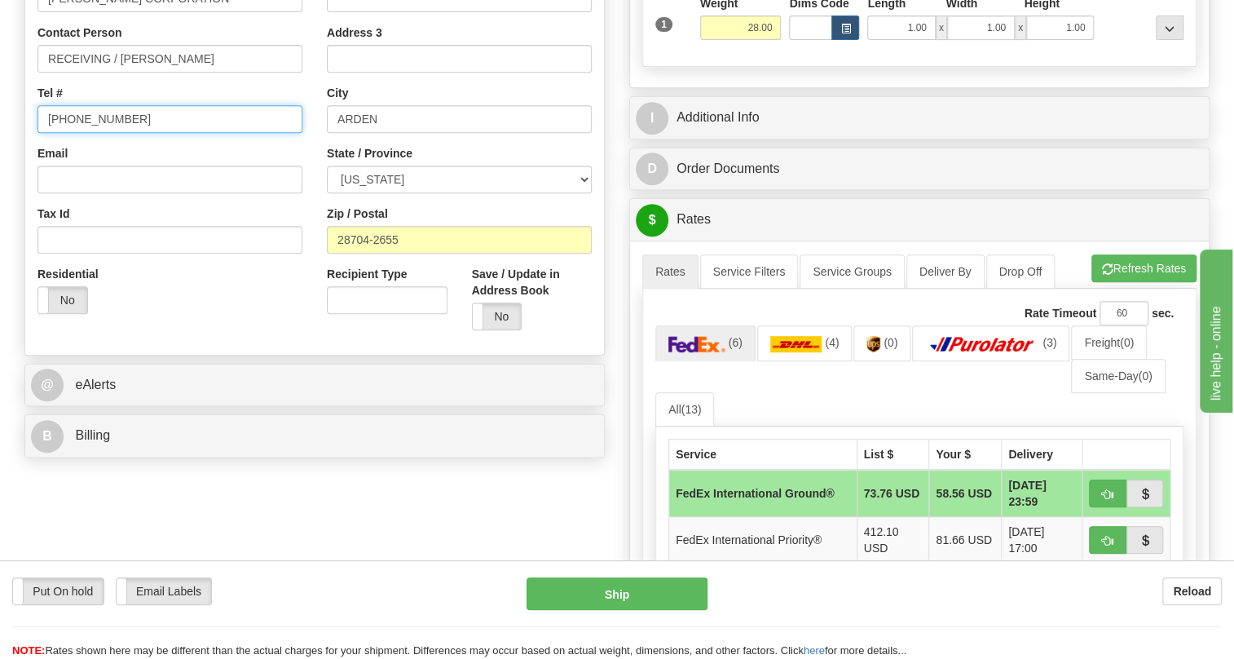
click at [100, 133] on input "[PHONE_NUMBER]" at bounding box center [170, 119] width 265 height 28
paste input "828-275-989"
type input "828-275-9895"
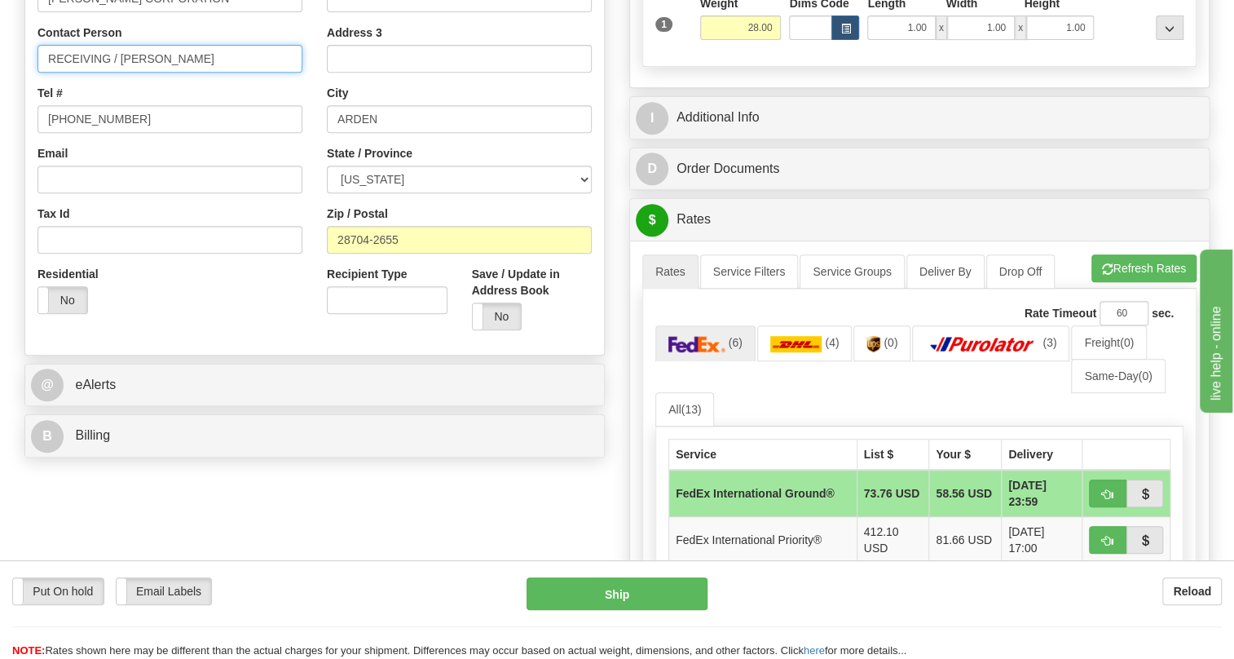
drag, startPoint x: 119, startPoint y: 95, endPoint x: 32, endPoint y: 96, distance: 87.3
click at [32, 96] on div "Country AFGHANISTAN ALAND ISLANDS ALBANIA ALGERIA AMERICAN SAMOA ANDORRA ANGOLA…" at bounding box center [169, 115] width 289 height 422
click at [142, 73] on input "Bryson Redmon" at bounding box center [170, 59] width 265 height 28
paste input "10-10464-232"
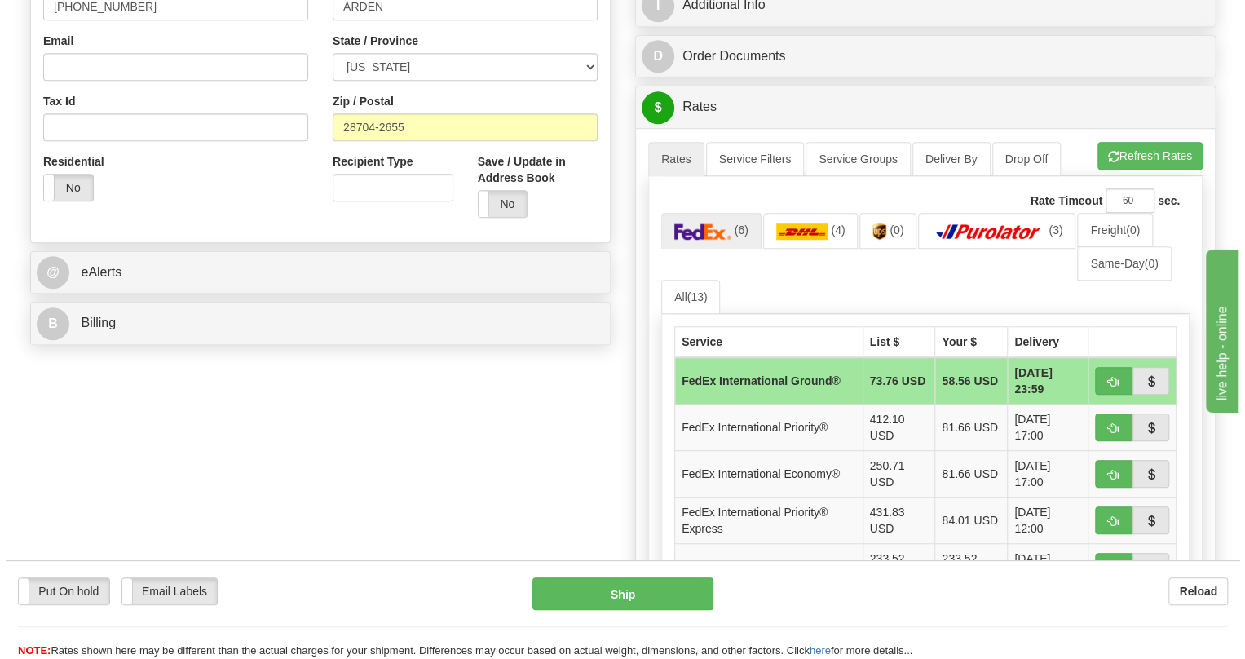
scroll to position [519, 0]
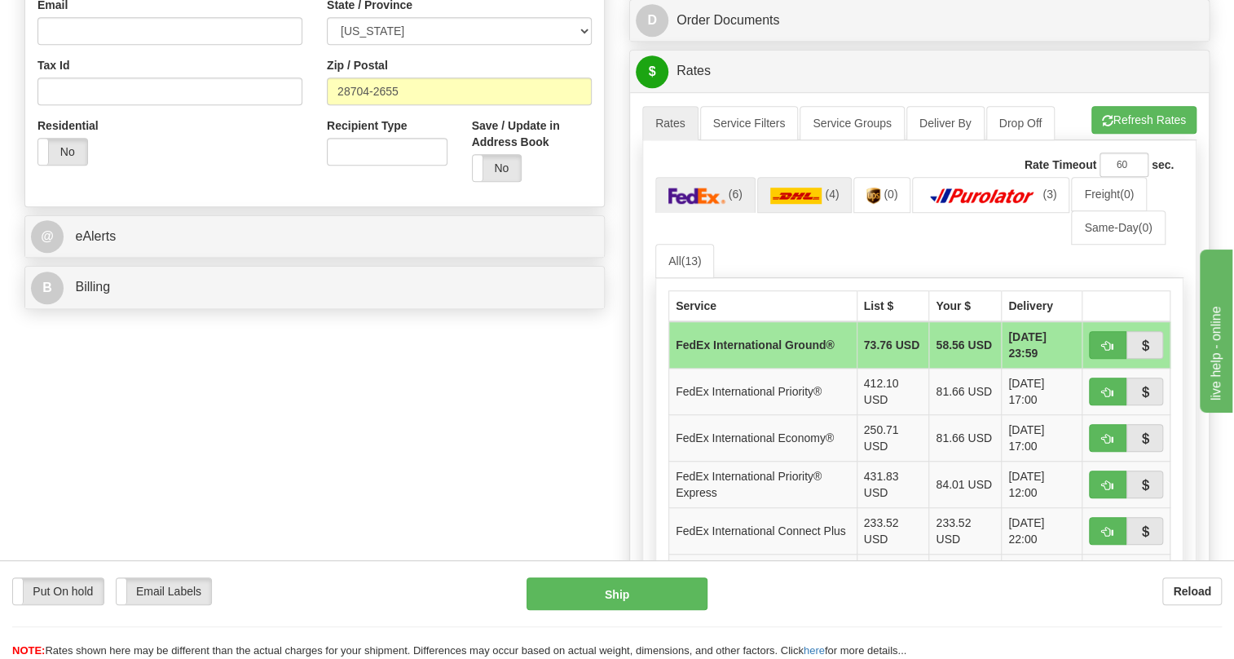
type input "Bryson Redmon / 10-10464-232"
click at [797, 204] on img at bounding box center [796, 196] width 52 height 16
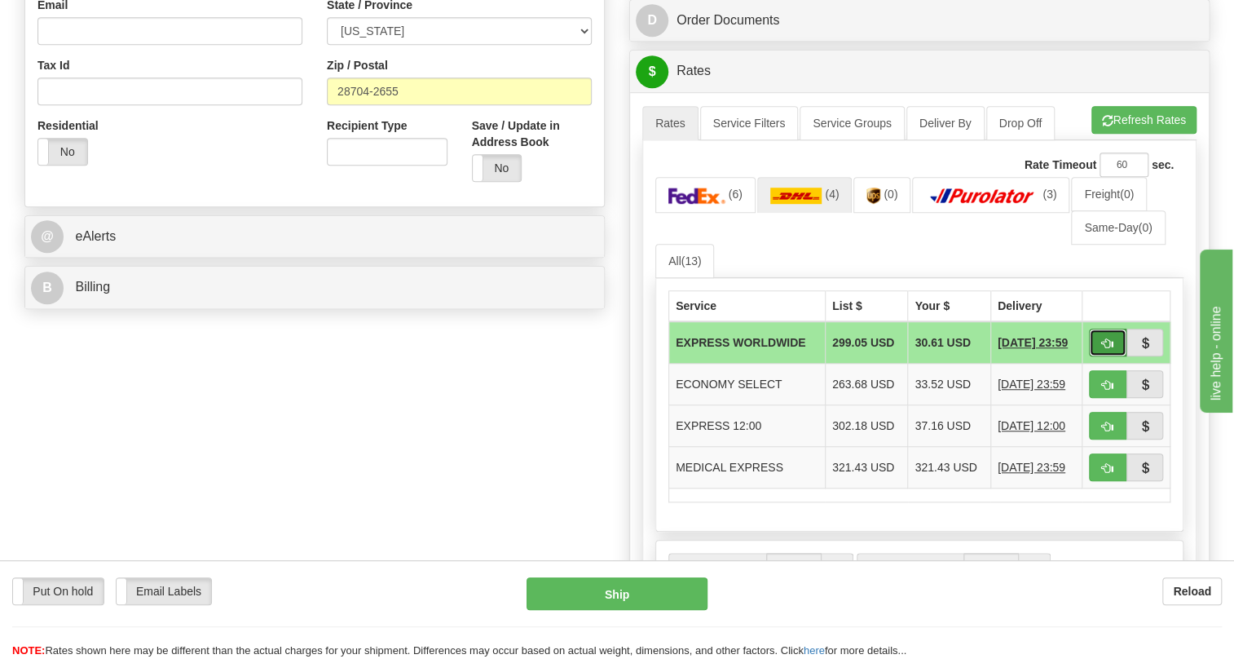
click at [1099, 356] on button "button" at bounding box center [1108, 343] width 38 height 28
type input "P"
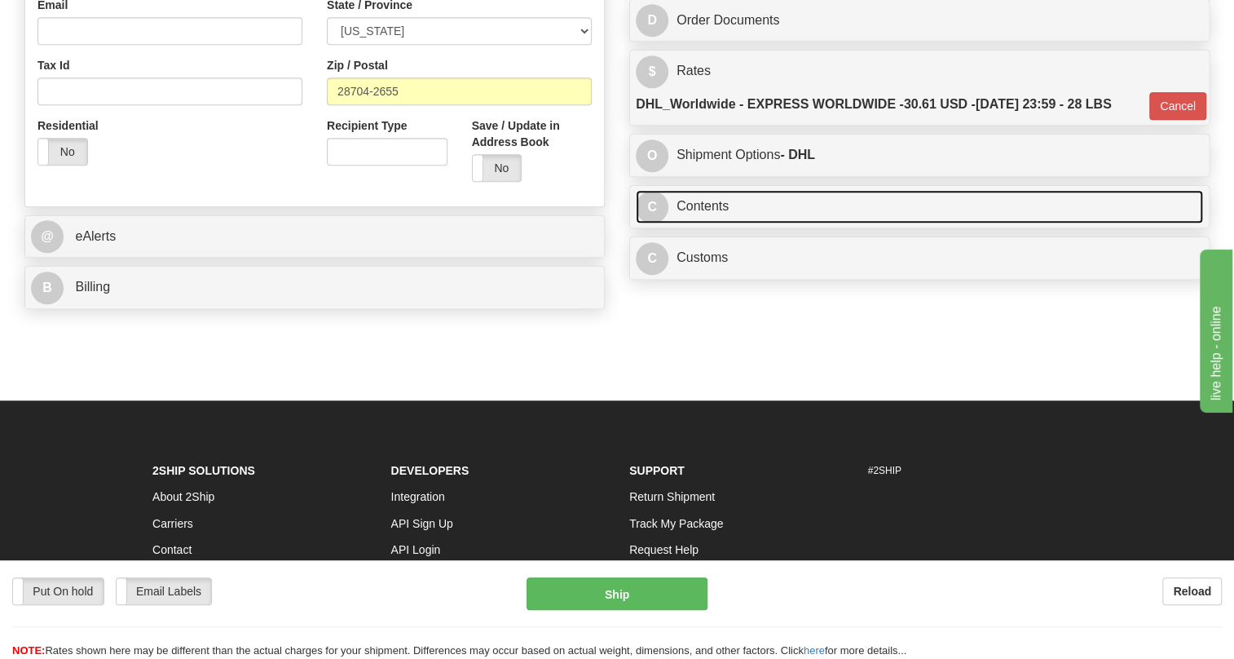
click at [698, 223] on link "C Contents" at bounding box center [919, 206] width 567 height 33
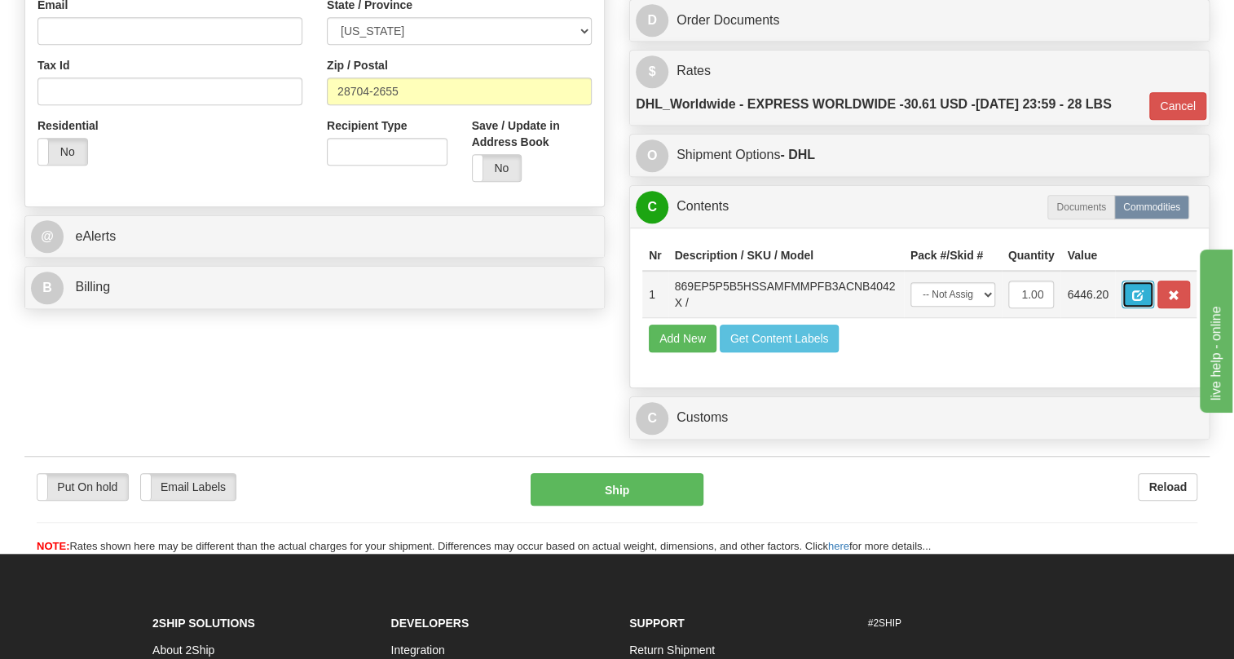
click at [1137, 301] on span "button" at bounding box center [1137, 295] width 11 height 11
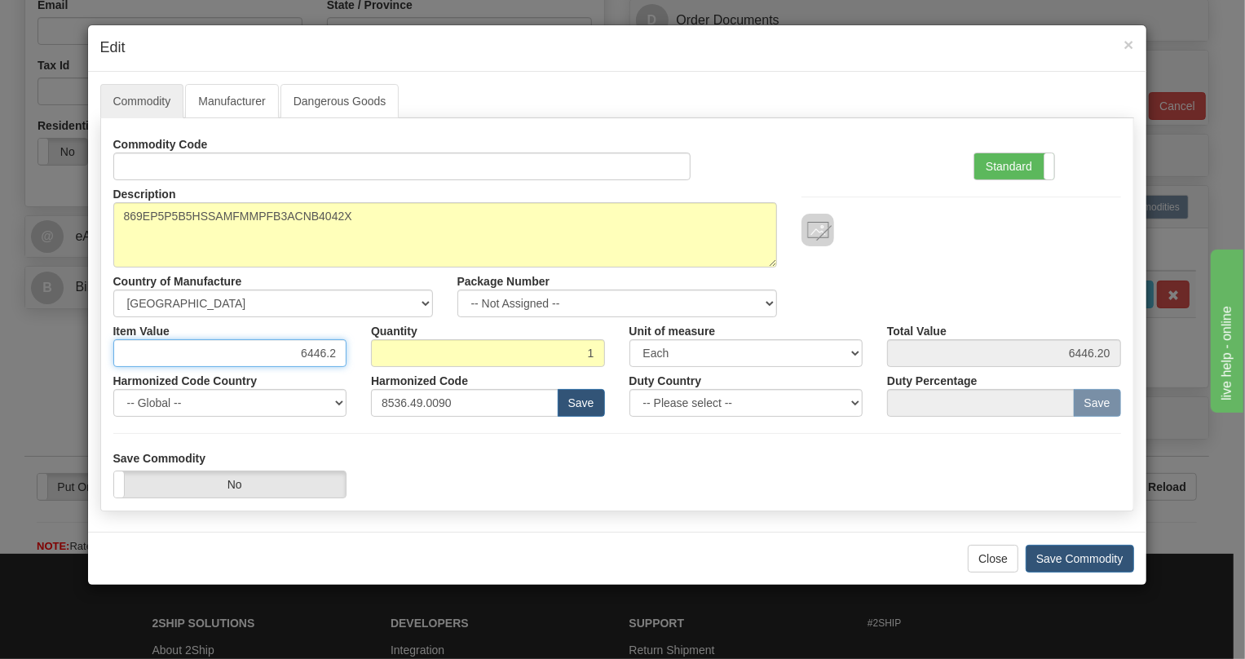
click at [318, 354] on input "6446.2" at bounding box center [230, 353] width 234 height 28
type input "4975.13"
click at [1004, 163] on label "Standard" at bounding box center [1014, 166] width 80 height 26
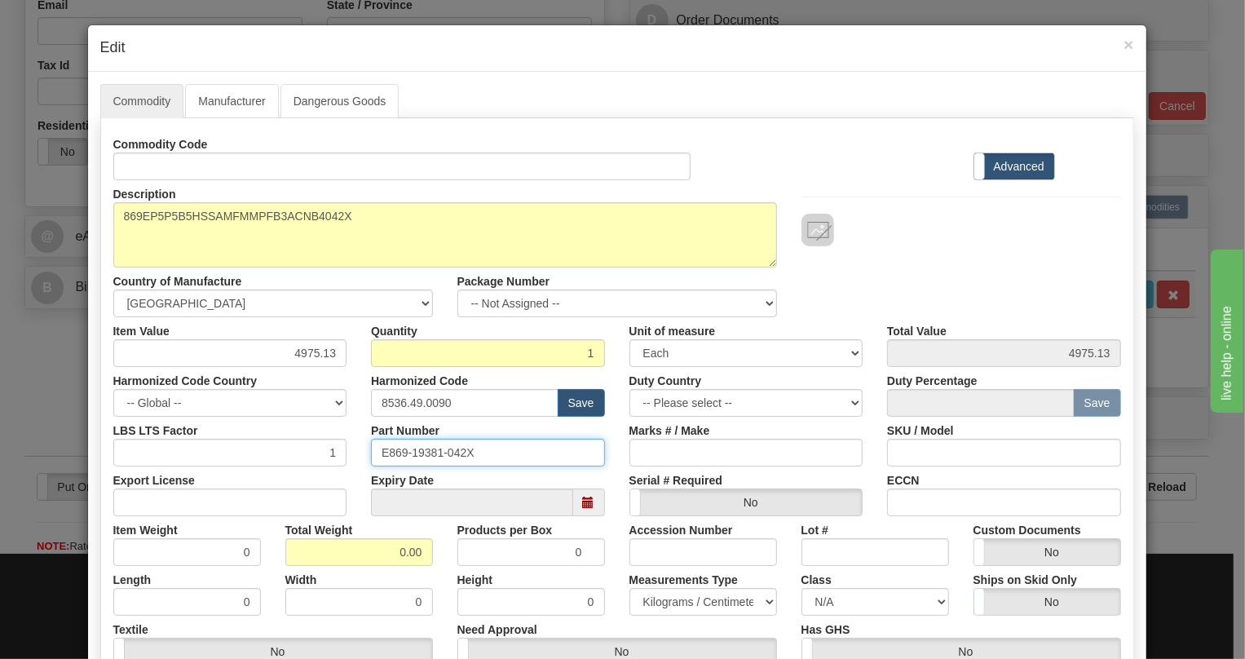
click at [427, 454] on input "E869-19381-042X" at bounding box center [488, 453] width 234 height 28
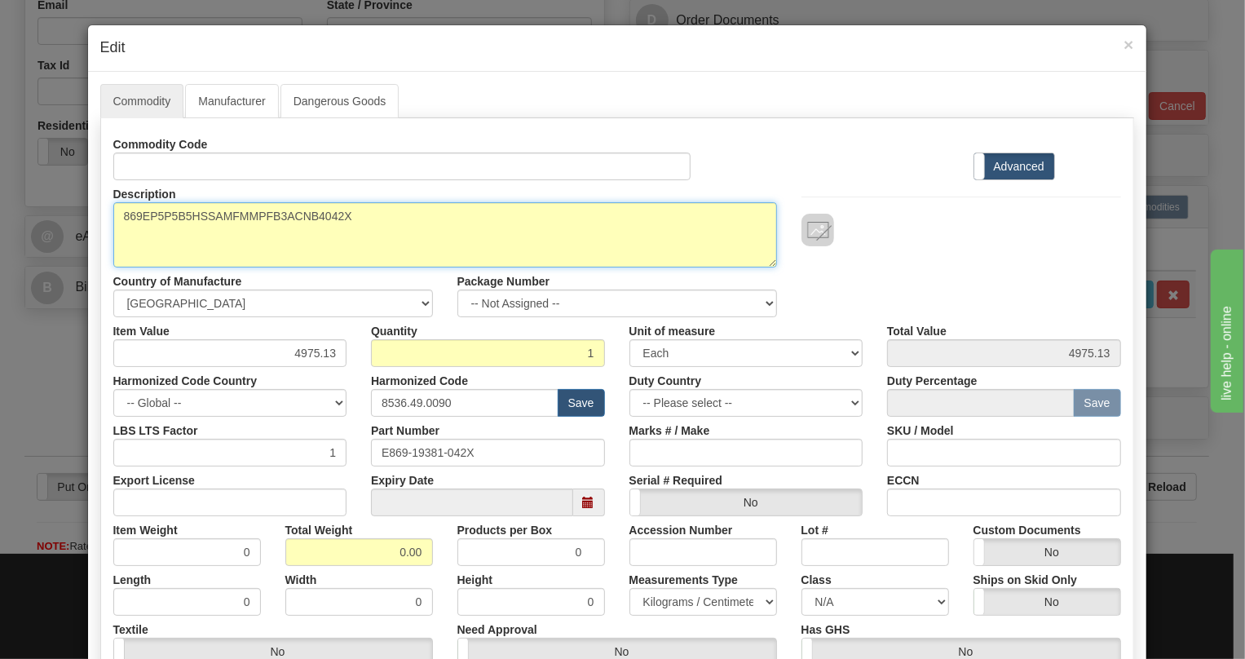
click at [218, 214] on textarea "869EP5P5B5HSSAMFMMPFB3ACNB4042X" at bounding box center [445, 234] width 664 height 65
paste textarea "E869-19381-"
type textarea "E869-19381-042X"
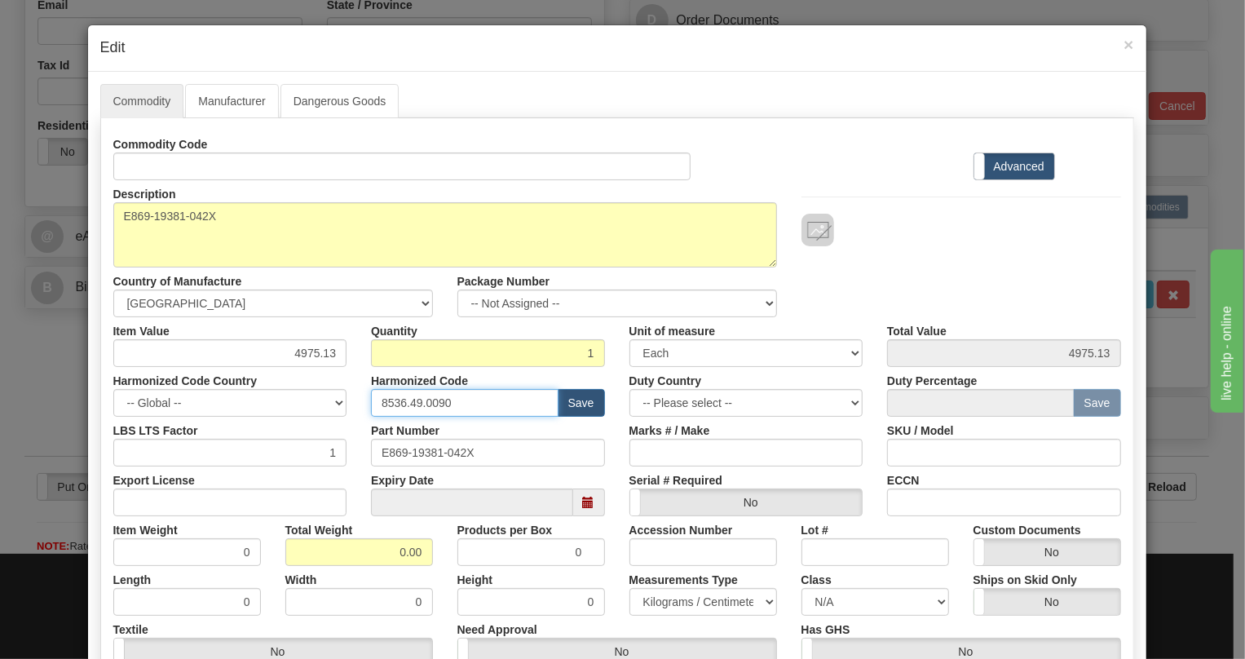
click at [408, 405] on input "8536.49.0090" at bounding box center [465, 403] width 188 height 28
paste input "7.10.916"
type input "8537.10.9160"
click at [395, 550] on input "0.00" at bounding box center [359, 552] width 148 height 28
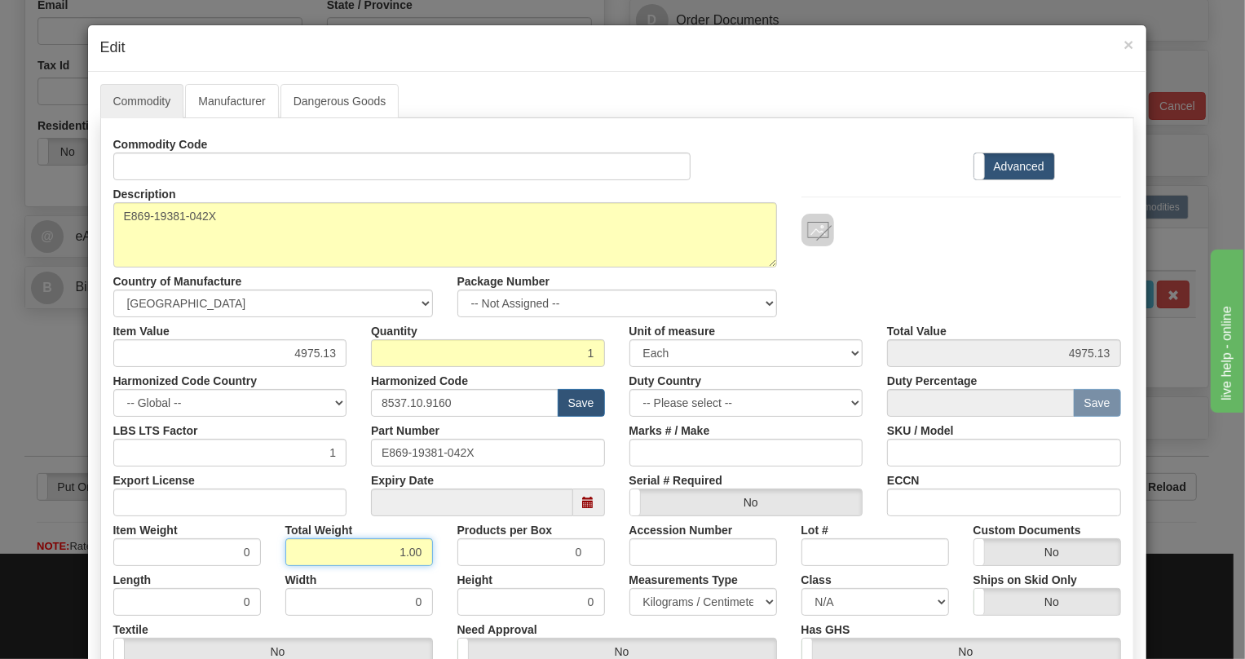
type input "1.00"
type input "1.0000"
click at [653, 603] on select "Pounds / Inches Kilograms / Centimeters" at bounding box center [703, 602] width 148 height 28
select select "0"
click at [629, 588] on select "Pounds / Inches Kilograms / Centimeters" at bounding box center [703, 602] width 148 height 28
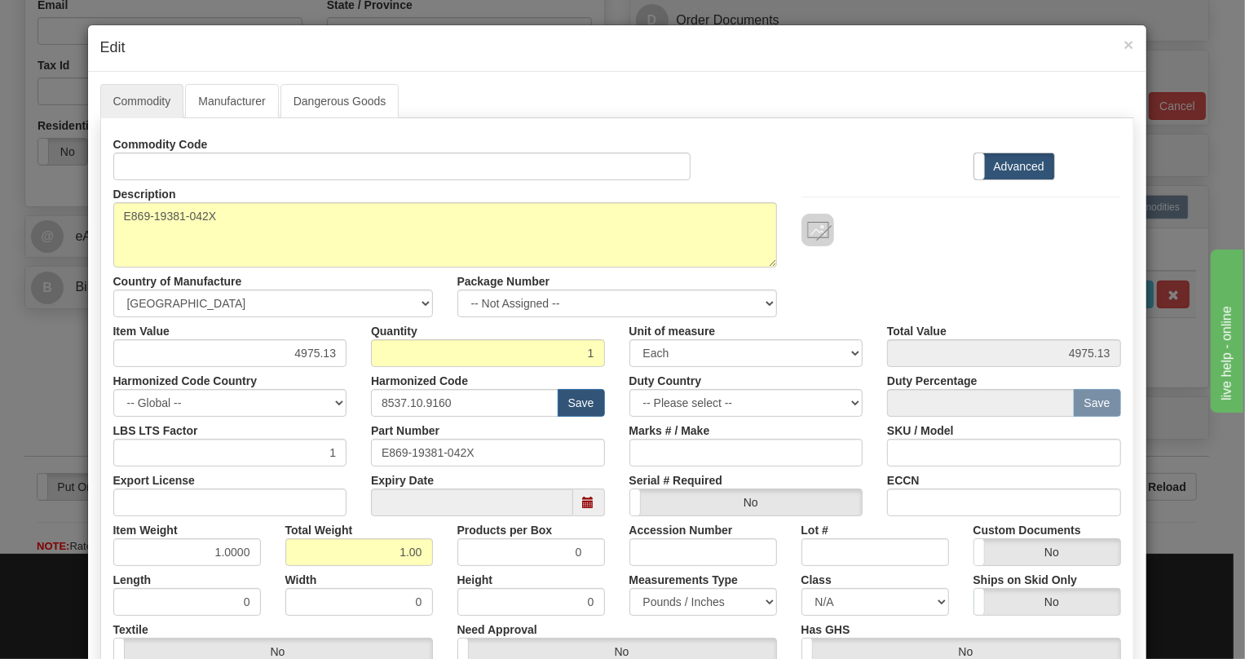
click at [617, 543] on div "Accession Number" at bounding box center [703, 541] width 172 height 50
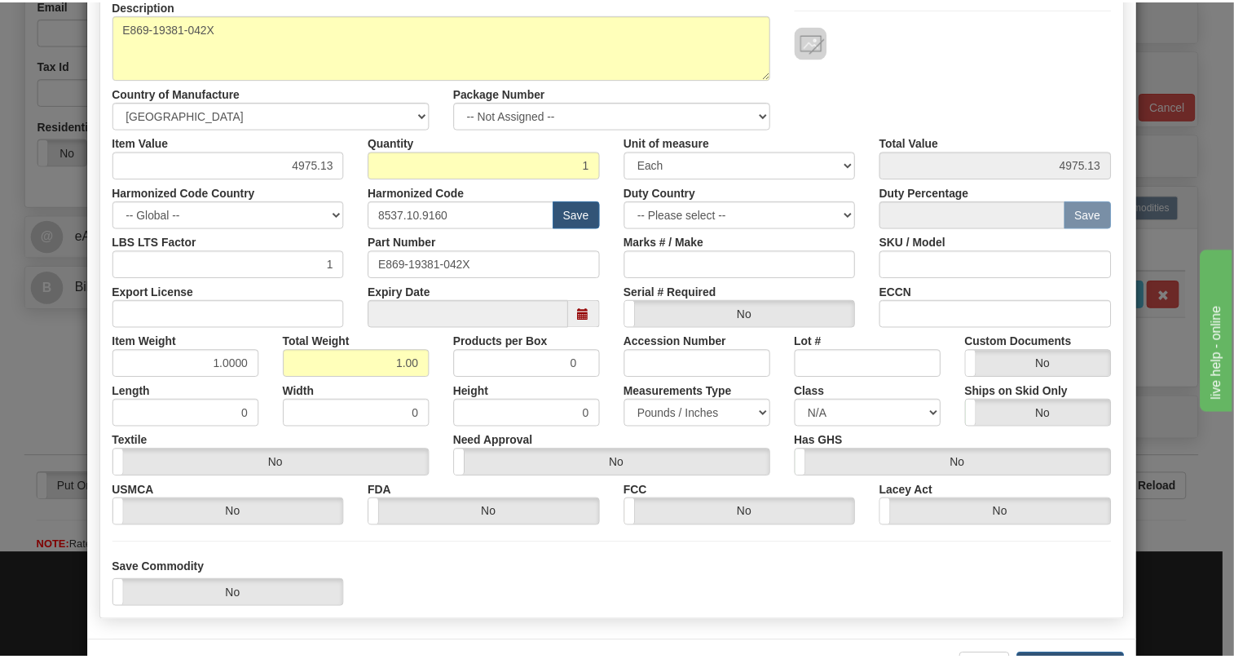
scroll to position [248, 0]
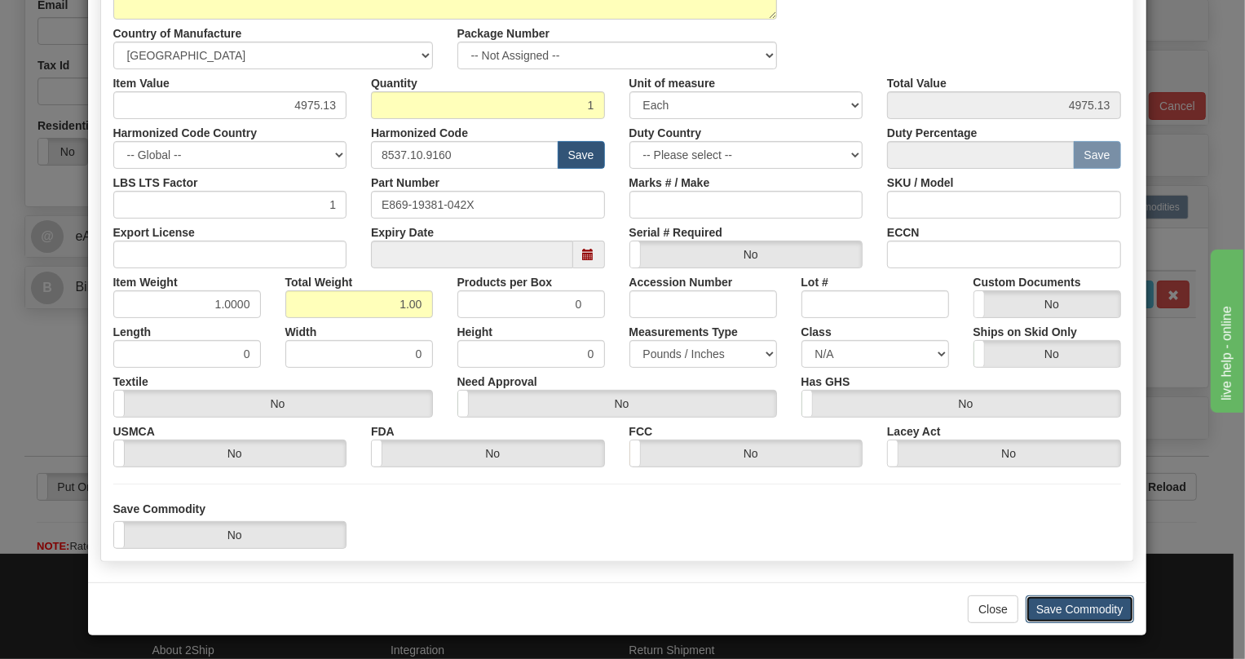
click at [1085, 605] on button "Save Commodity" at bounding box center [1080, 609] width 108 height 28
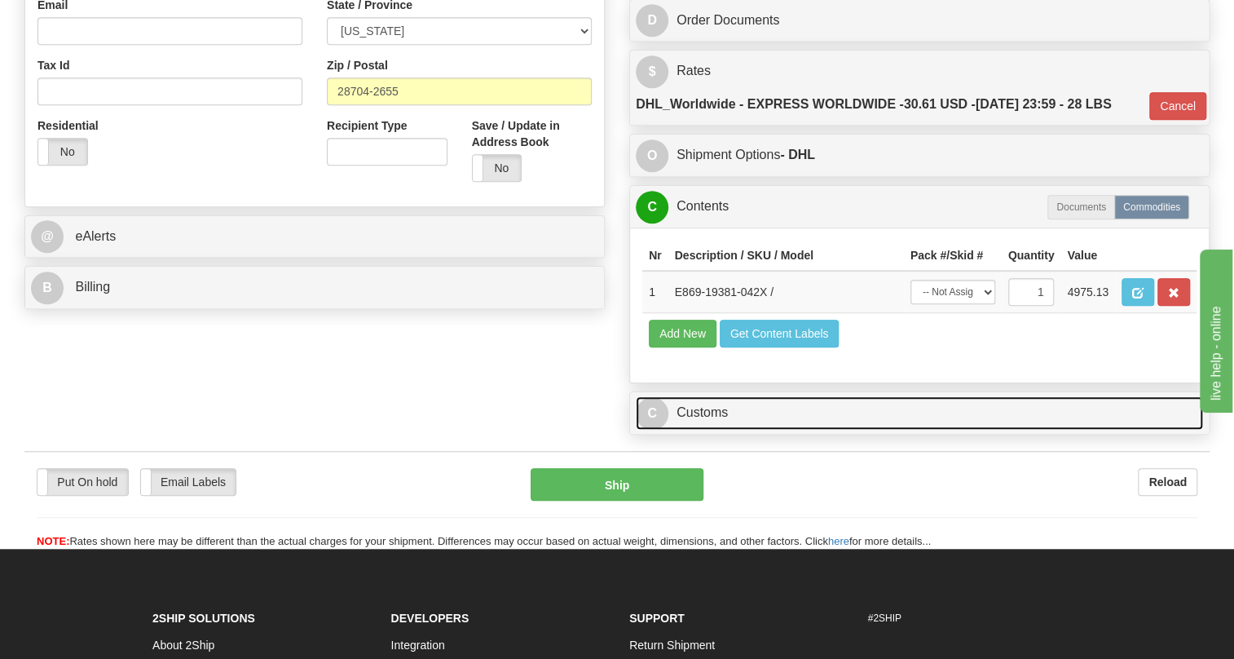
click at [709, 430] on link "C Customs" at bounding box center [919, 412] width 567 height 33
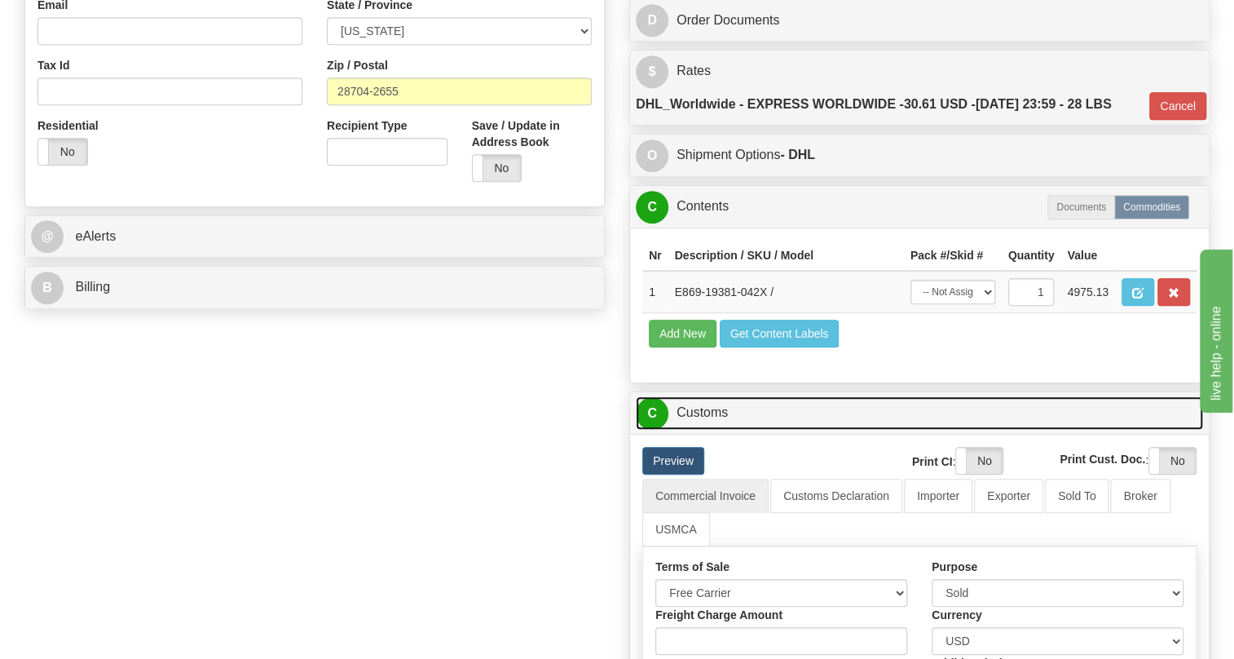
click at [708, 430] on link "C Customs" at bounding box center [919, 412] width 567 height 33
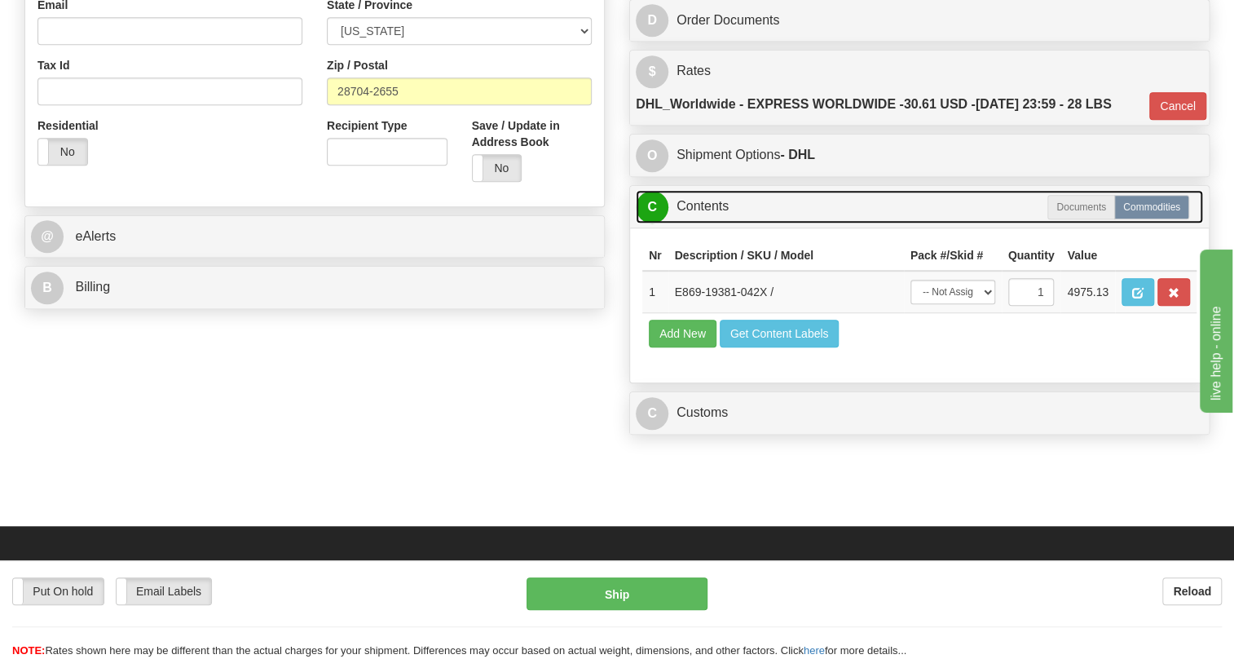
click at [705, 223] on link "C Contents" at bounding box center [919, 206] width 567 height 33
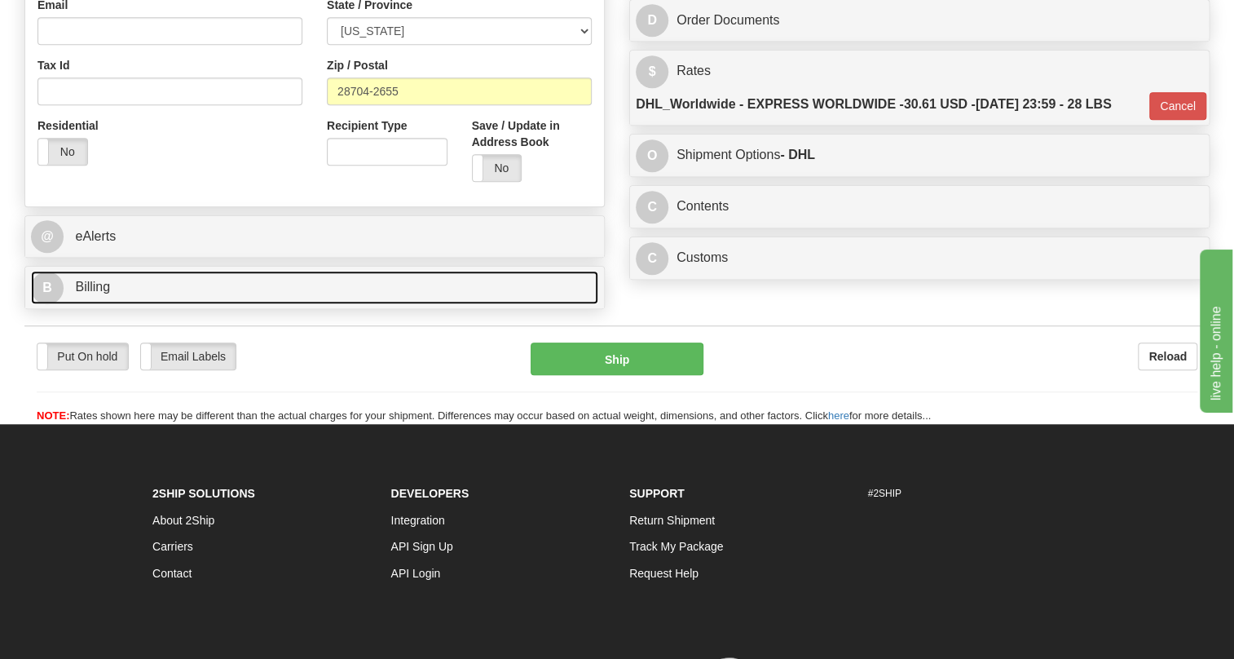
click at [100, 294] on span "Billing" at bounding box center [92, 287] width 35 height 14
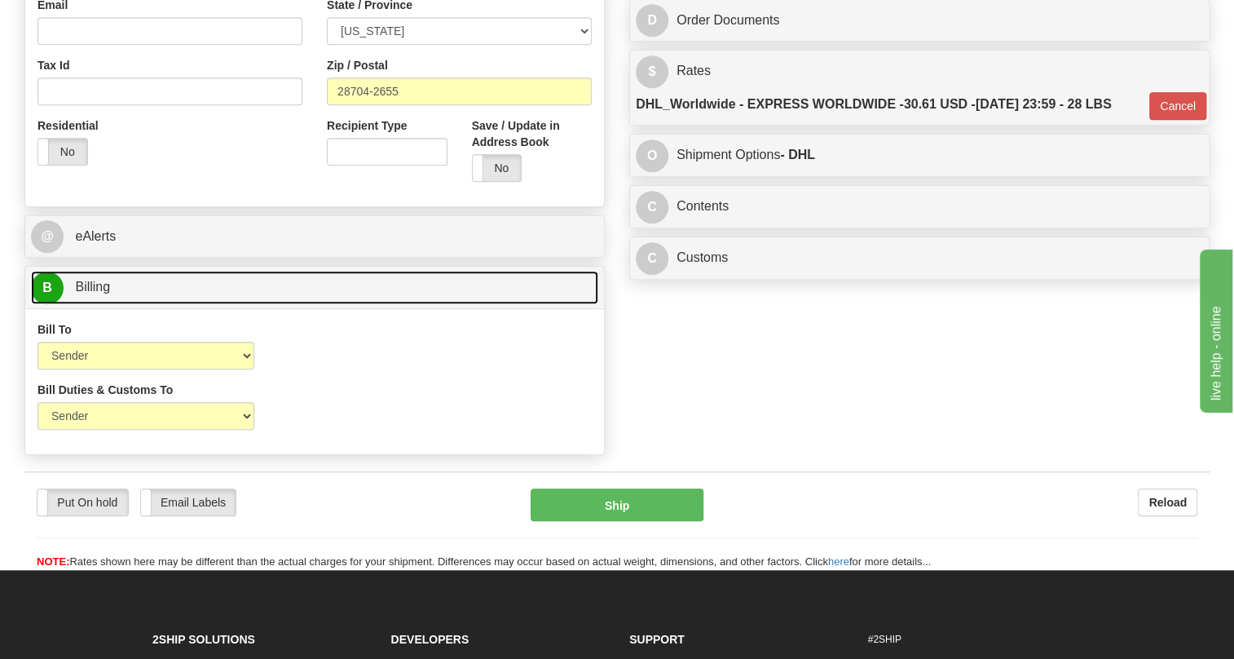
click at [100, 294] on span "Billing" at bounding box center [92, 287] width 35 height 14
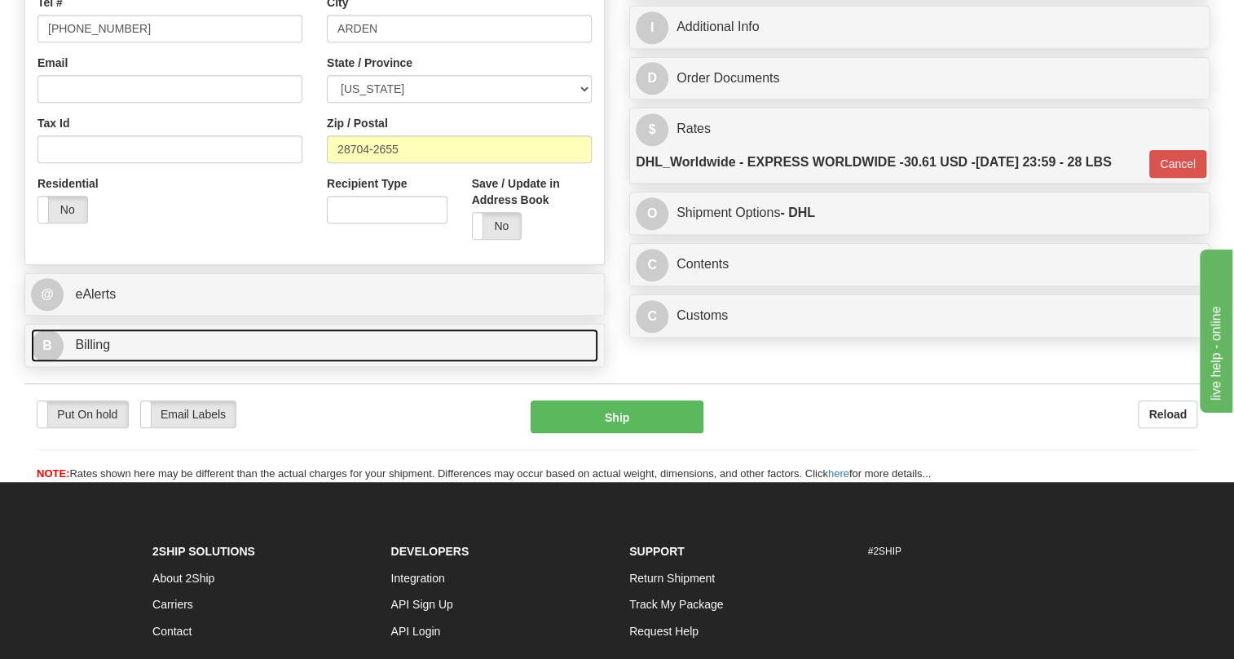
scroll to position [296, 0]
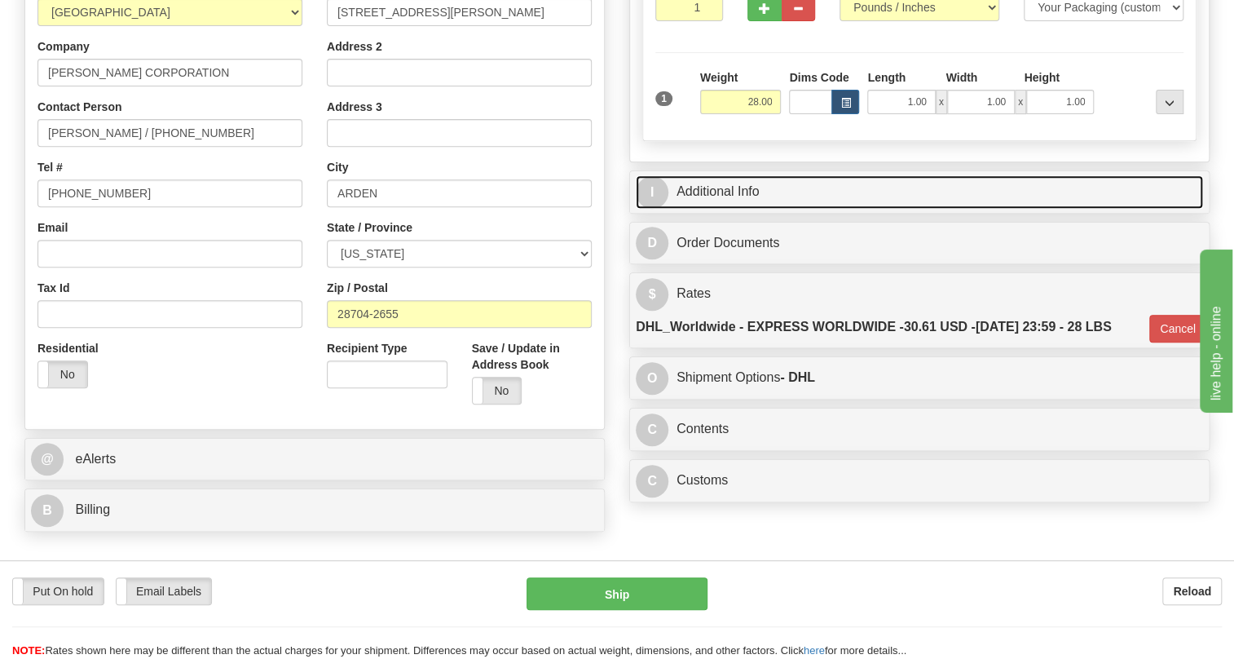
click at [707, 209] on link "I Additional Info" at bounding box center [919, 191] width 567 height 33
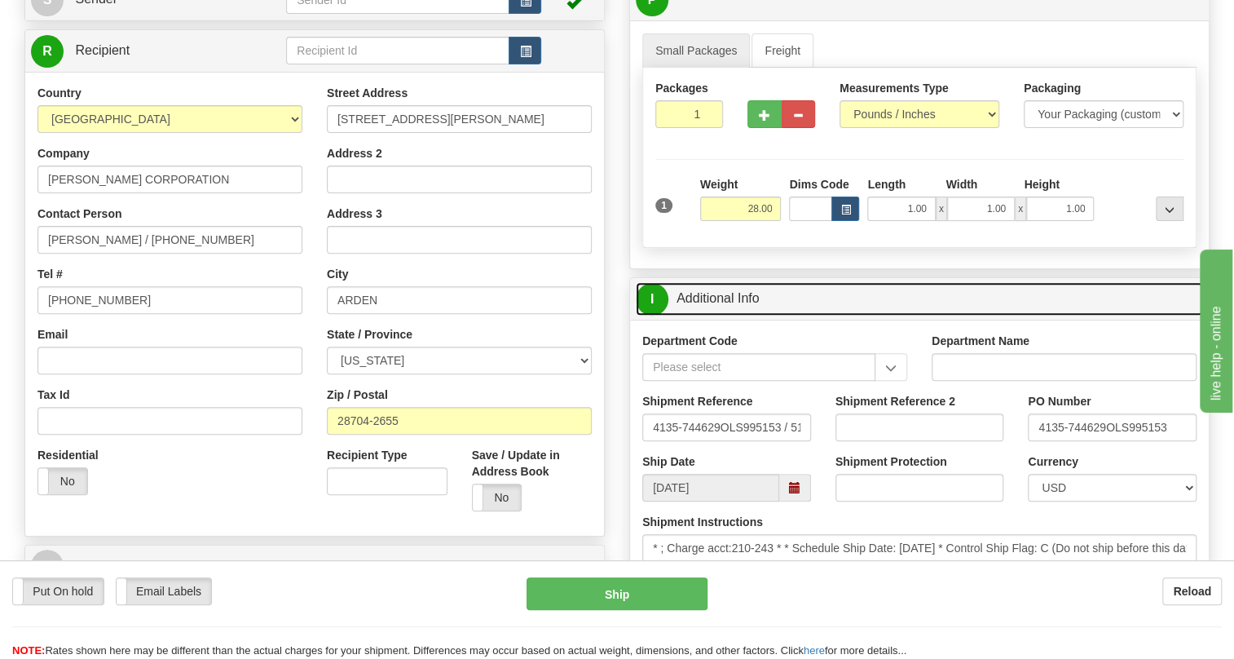
scroll to position [148, 0]
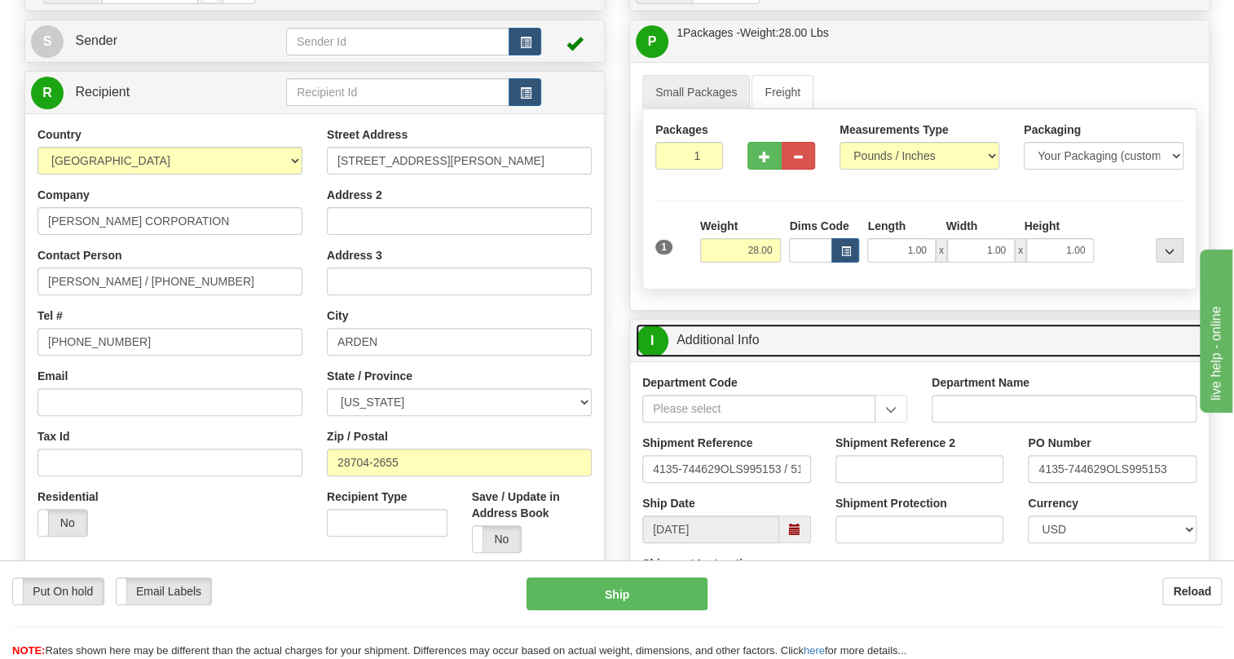
click at [737, 357] on link "I Additional Info" at bounding box center [919, 340] width 567 height 33
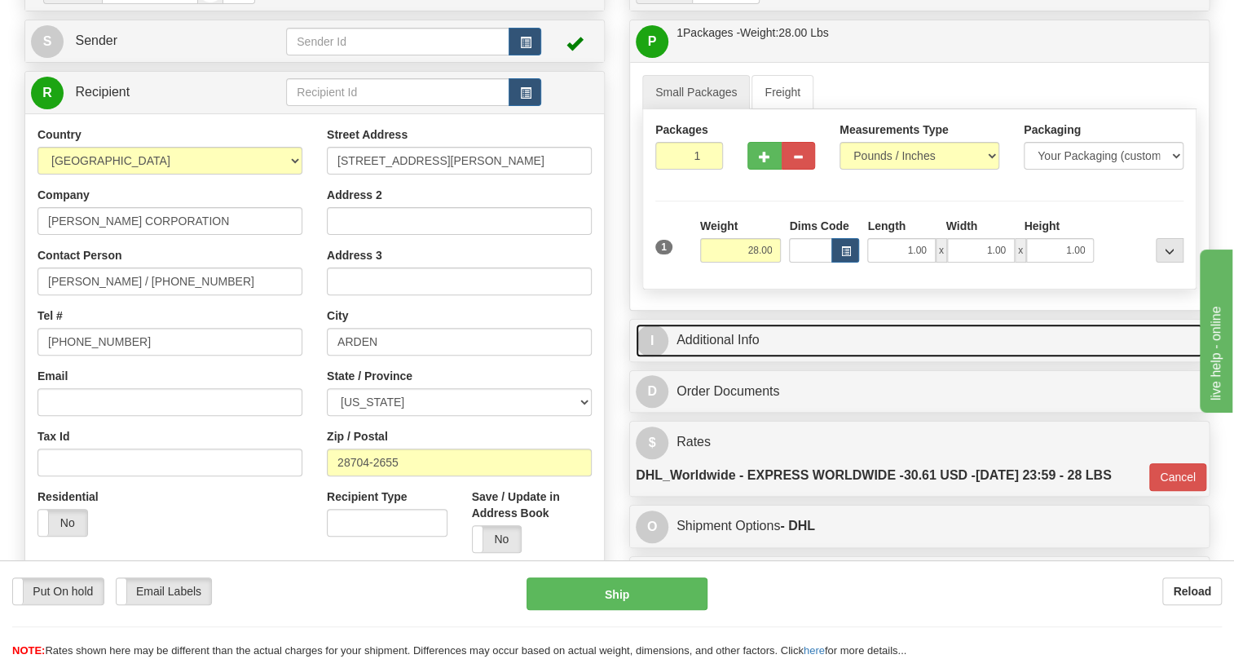
click at [731, 357] on link "I Additional Info" at bounding box center [919, 340] width 567 height 33
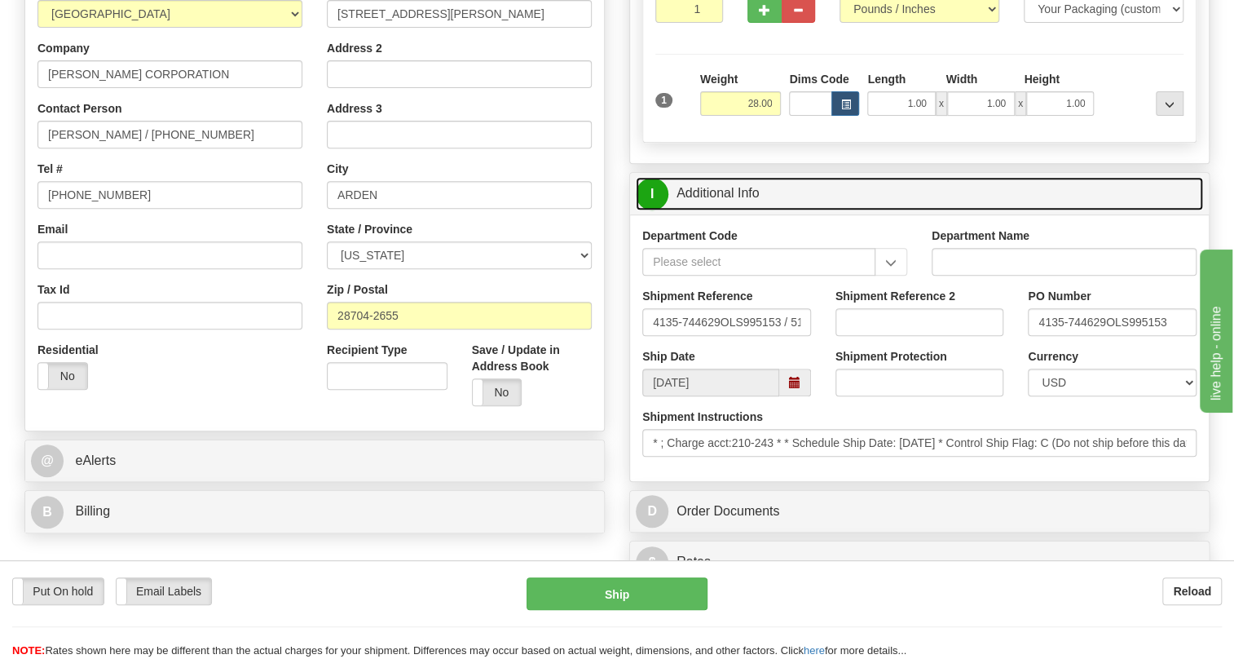
scroll to position [296, 0]
click at [725, 209] on link "I Additional Info" at bounding box center [919, 191] width 567 height 33
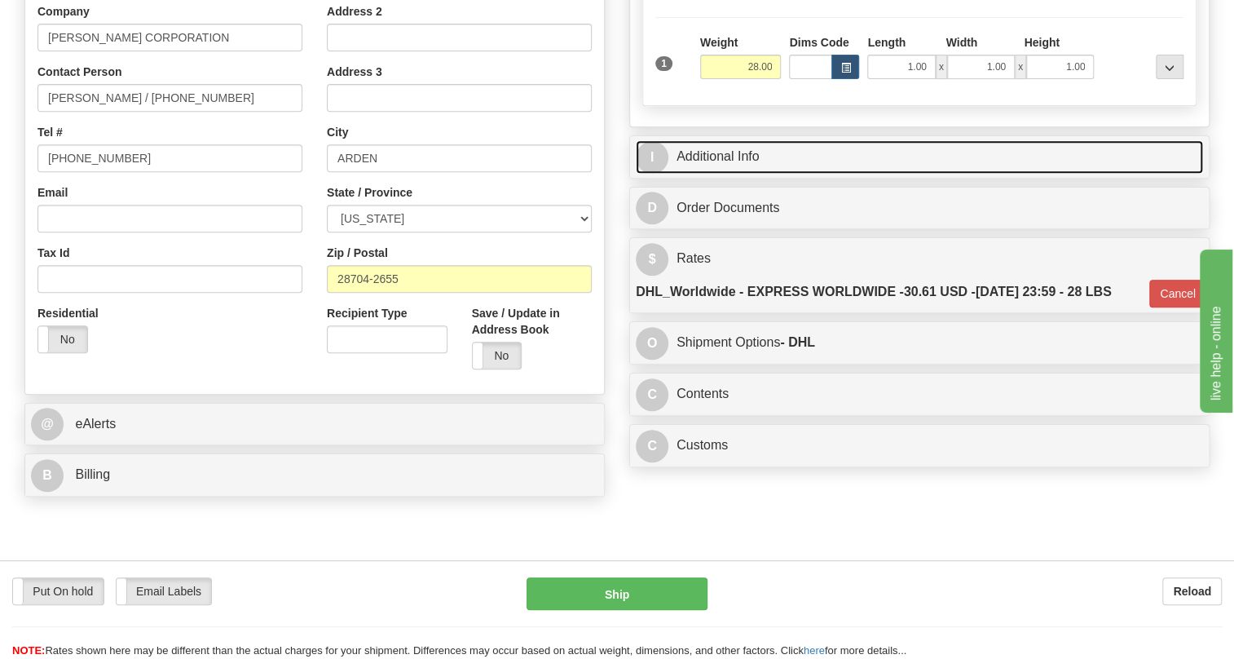
scroll to position [370, 0]
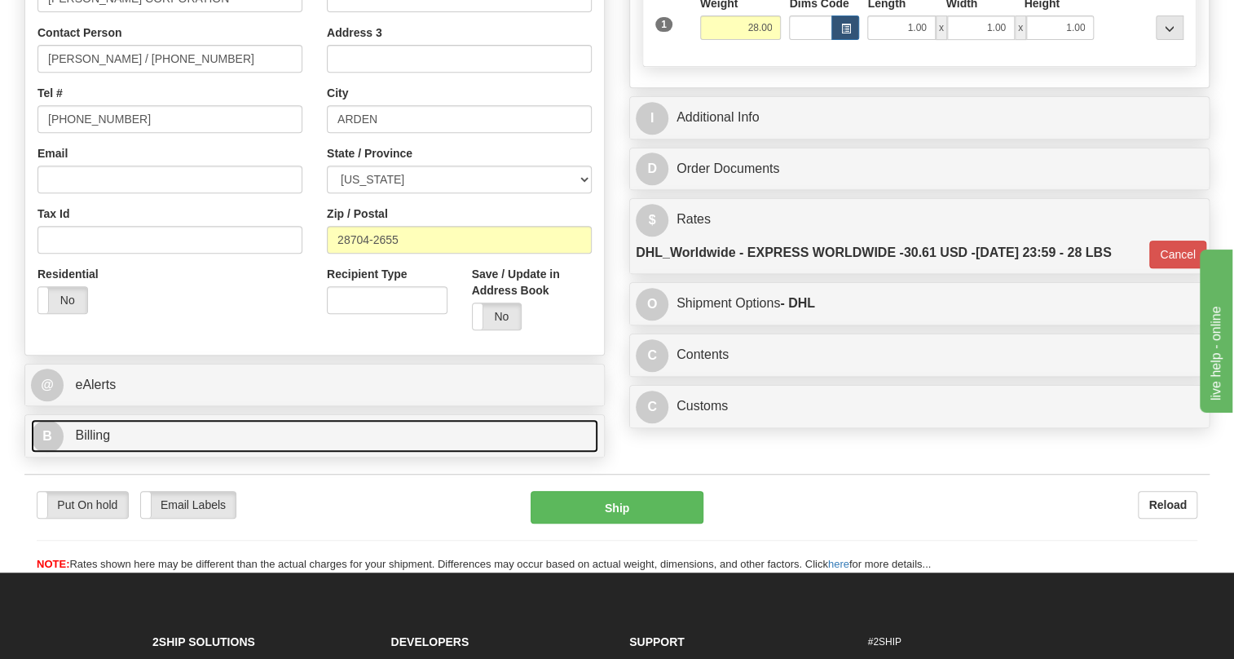
click at [108, 442] on span "Billing" at bounding box center [92, 435] width 35 height 14
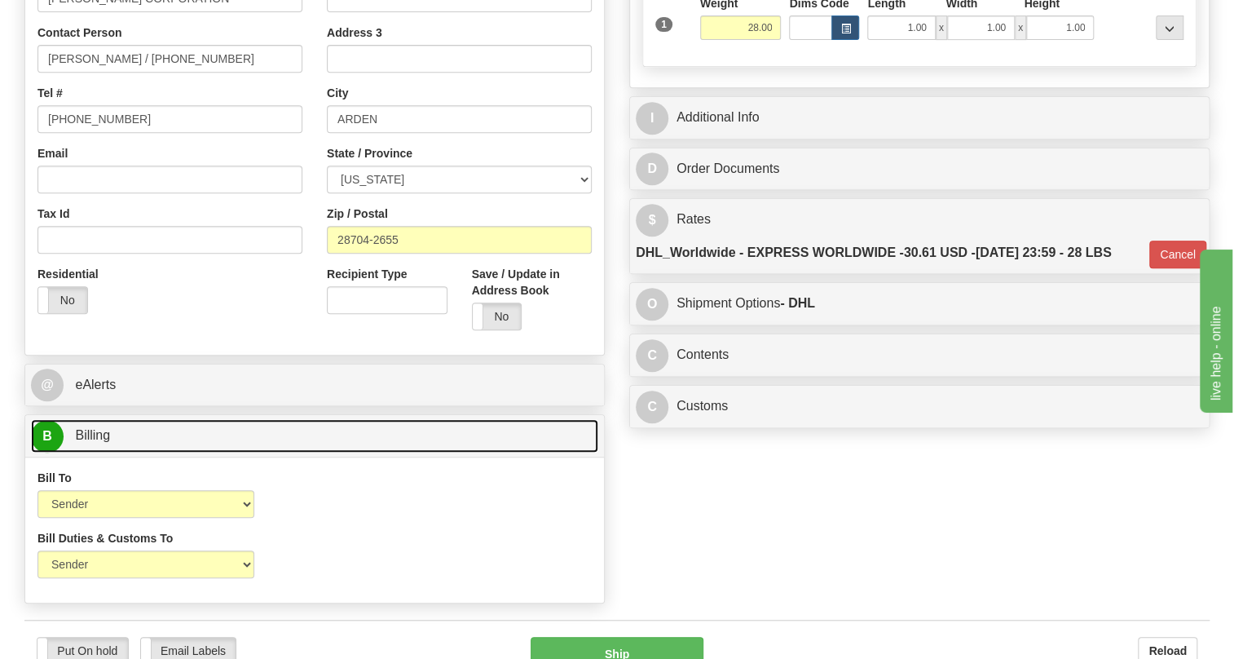
click at [108, 442] on span "Billing" at bounding box center [92, 435] width 35 height 14
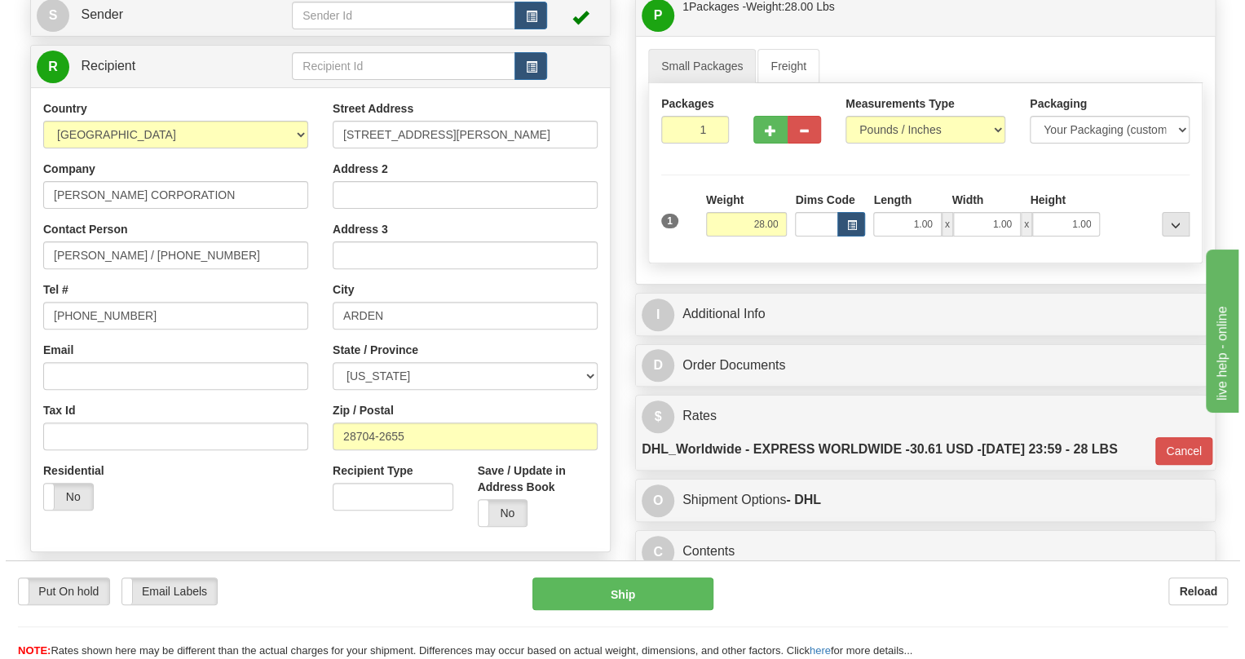
scroll to position [148, 0]
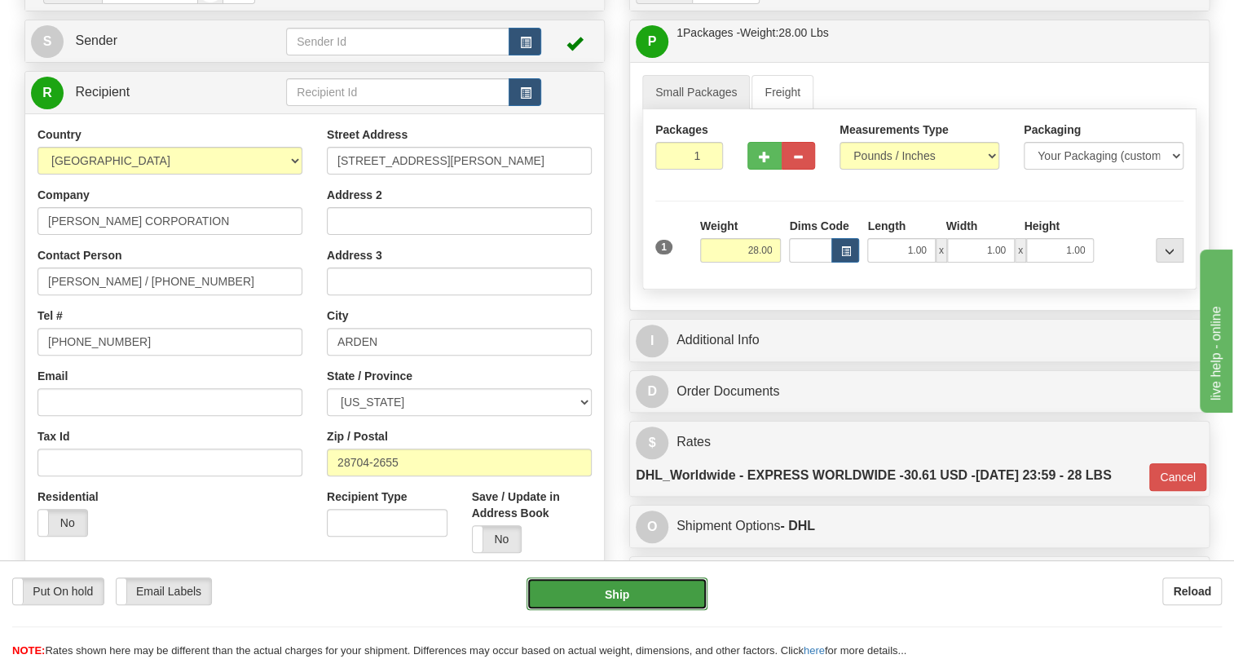
click at [627, 595] on button "Ship" at bounding box center [617, 593] width 181 height 33
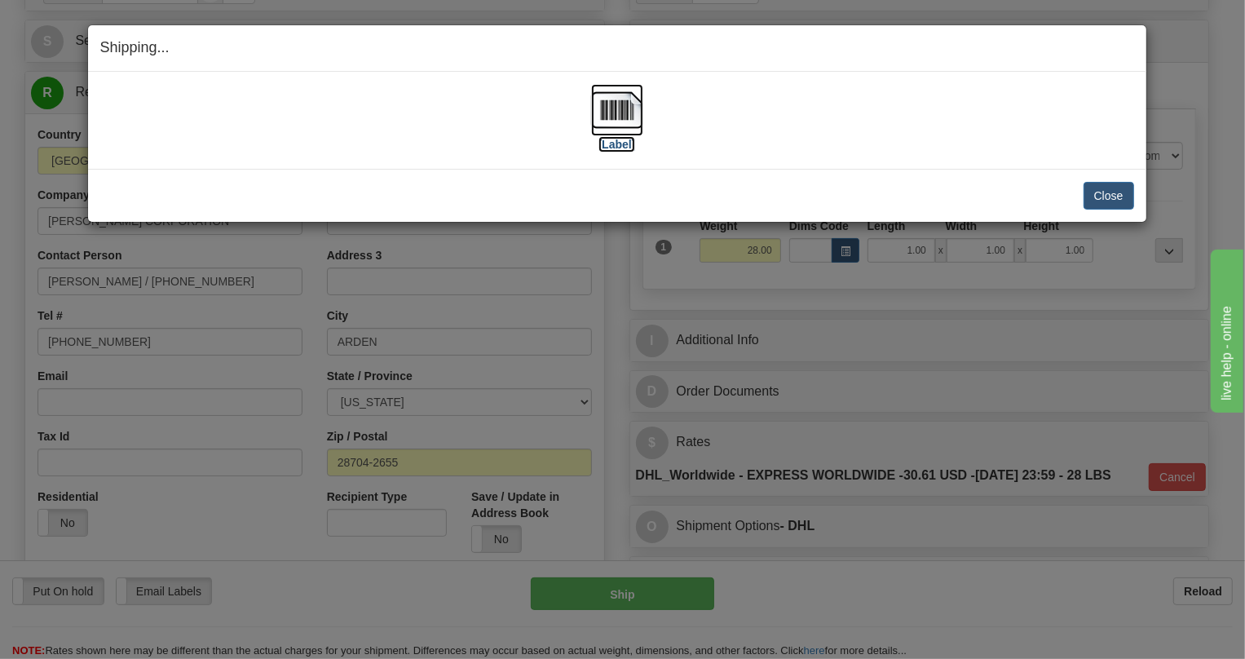
click at [631, 108] on img at bounding box center [617, 110] width 52 height 52
click at [1109, 199] on button "Close" at bounding box center [1109, 196] width 51 height 28
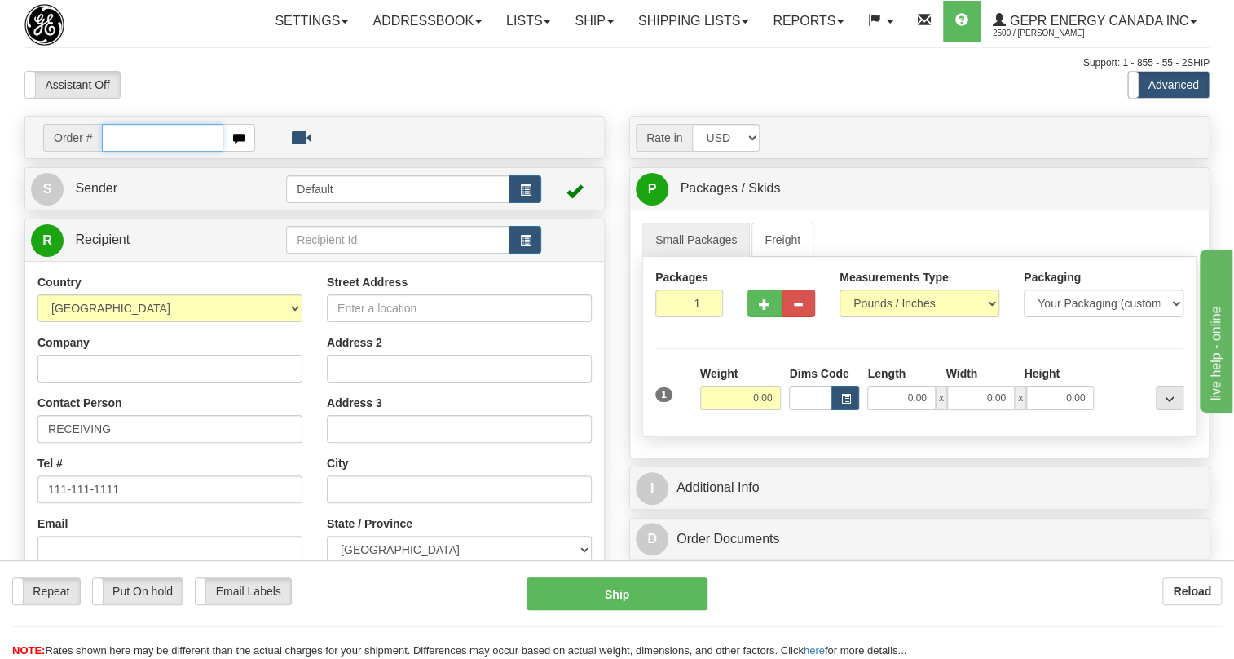
click at [121, 152] on input "text" at bounding box center [162, 138] width 121 height 28
paste input "0086686849"
click at [123, 152] on input "0086686849" at bounding box center [162, 138] width 121 height 28
type input "86686849"
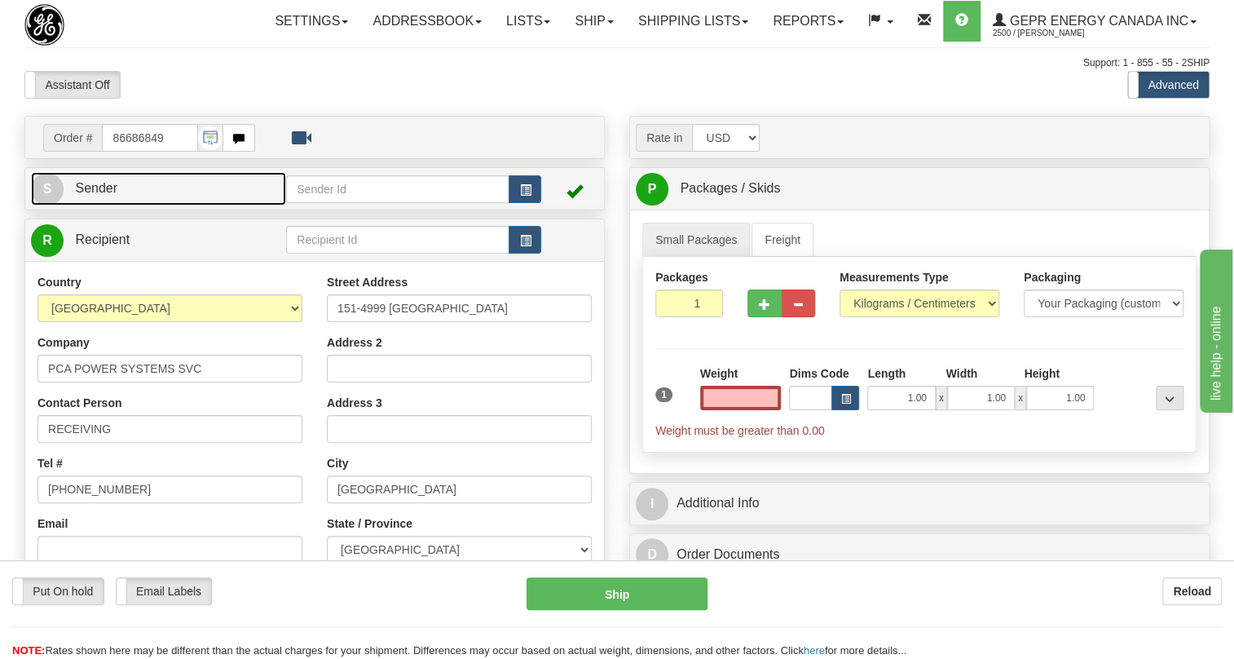
type input "0.00"
click at [114, 195] on span "Sender" at bounding box center [96, 188] width 42 height 14
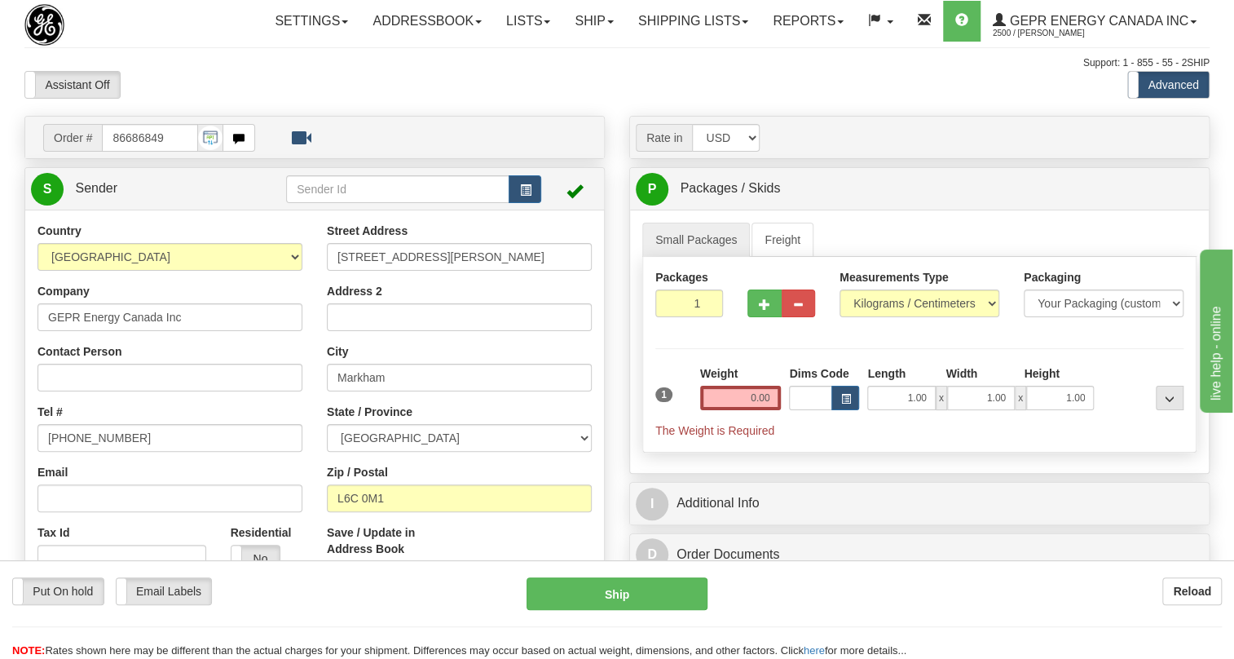
type input "MARKHAM"
click at [86, 452] on input "[PHONE_NUMBER]" at bounding box center [170, 438] width 265 height 28
paste input "[PHONE_NUMBER]"
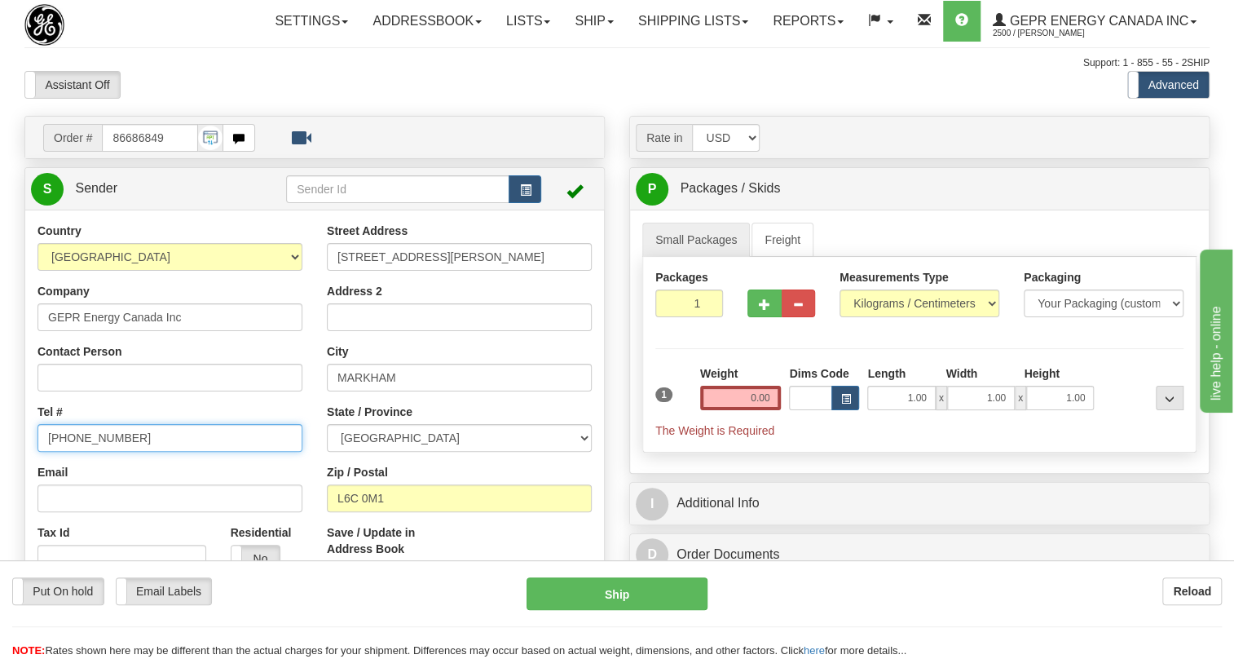
type input "[PHONE_NUMBER]"
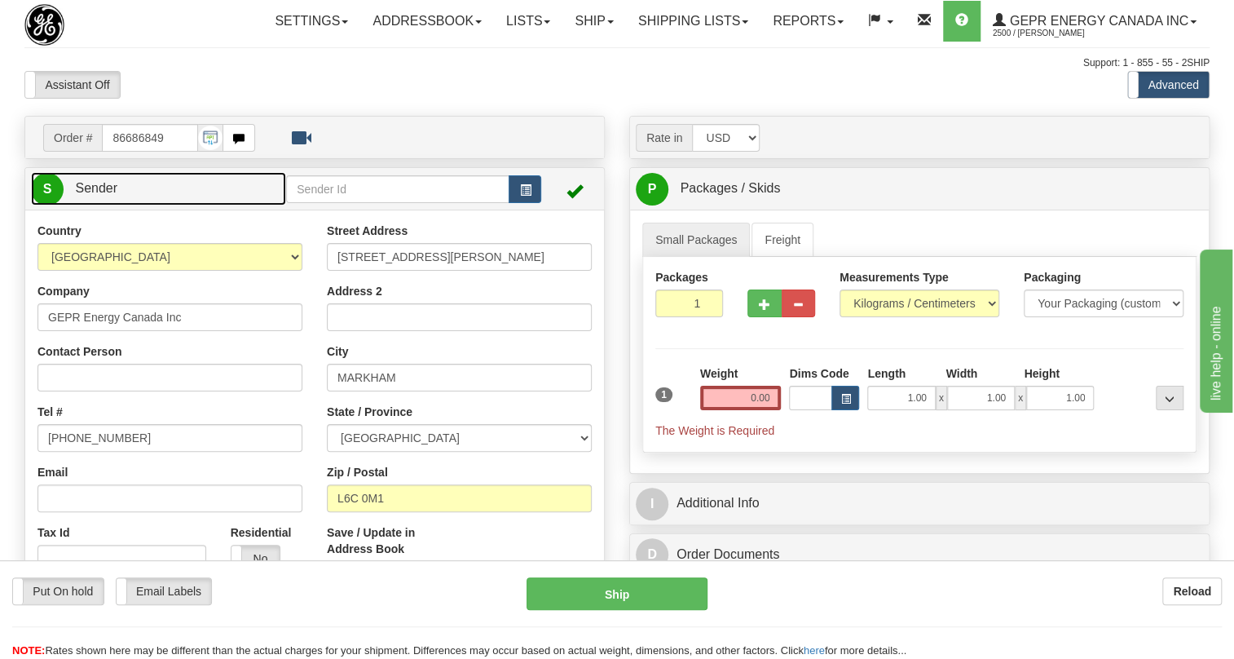
click at [105, 195] on span "Sender" at bounding box center [96, 188] width 42 height 14
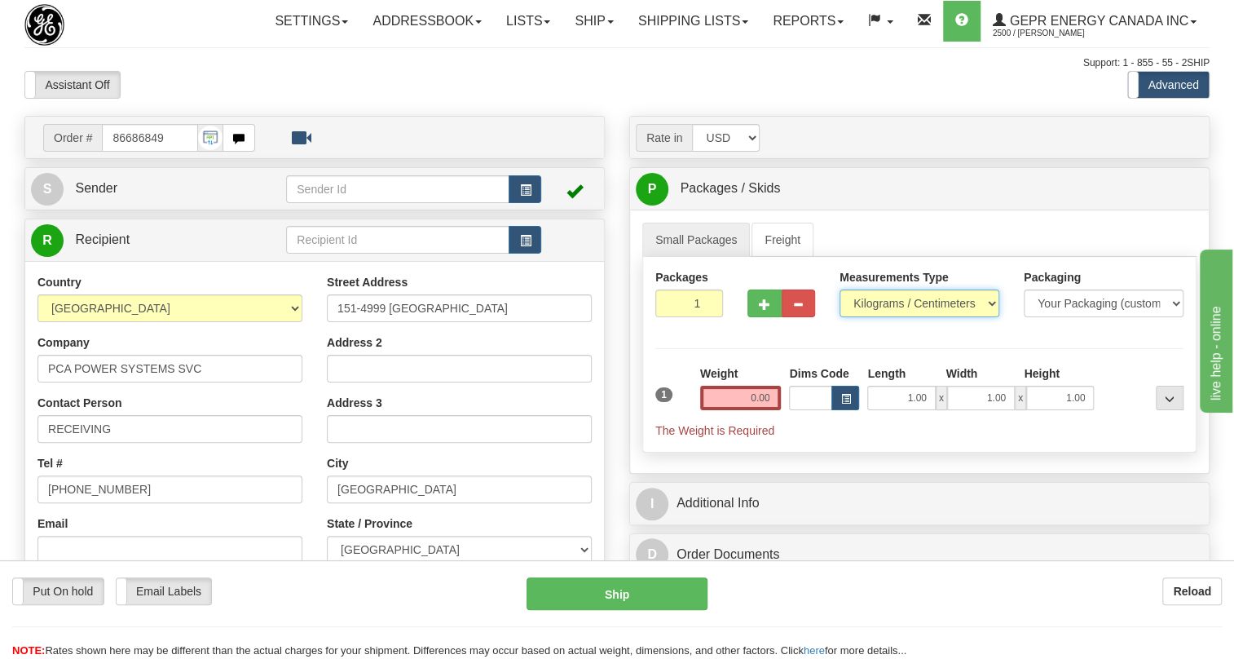
click at [908, 317] on select "Pounds / Inches Kilograms / Centimeters" at bounding box center [920, 303] width 160 height 28
select select "0"
click at [840, 317] on select "Pounds / Inches Kilograms / Centimeters" at bounding box center [920, 303] width 160 height 28
click at [735, 410] on input "0.00" at bounding box center [741, 398] width 82 height 24
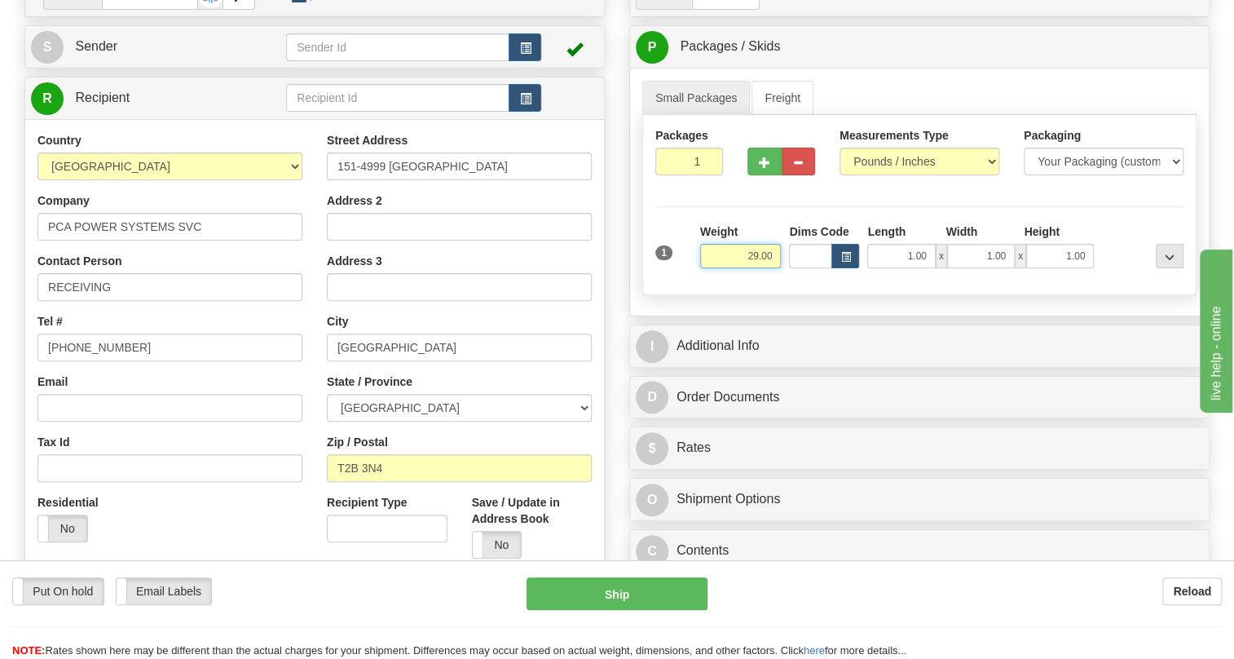
scroll to position [222, 0]
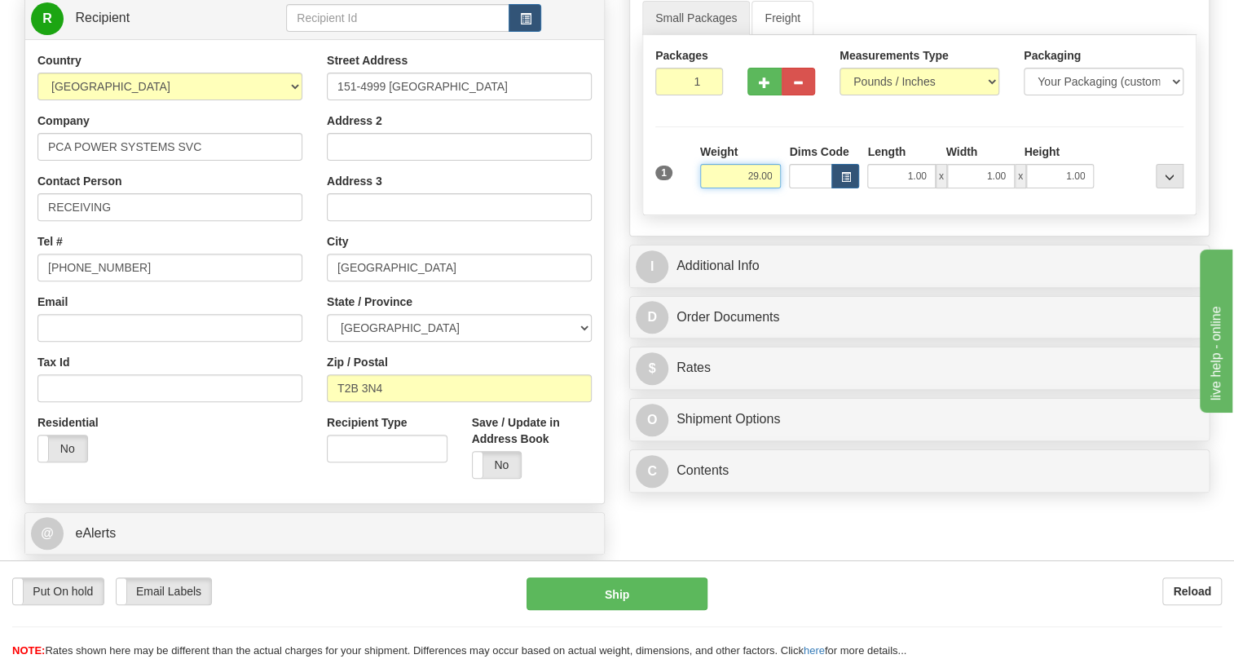
type input "29.00"
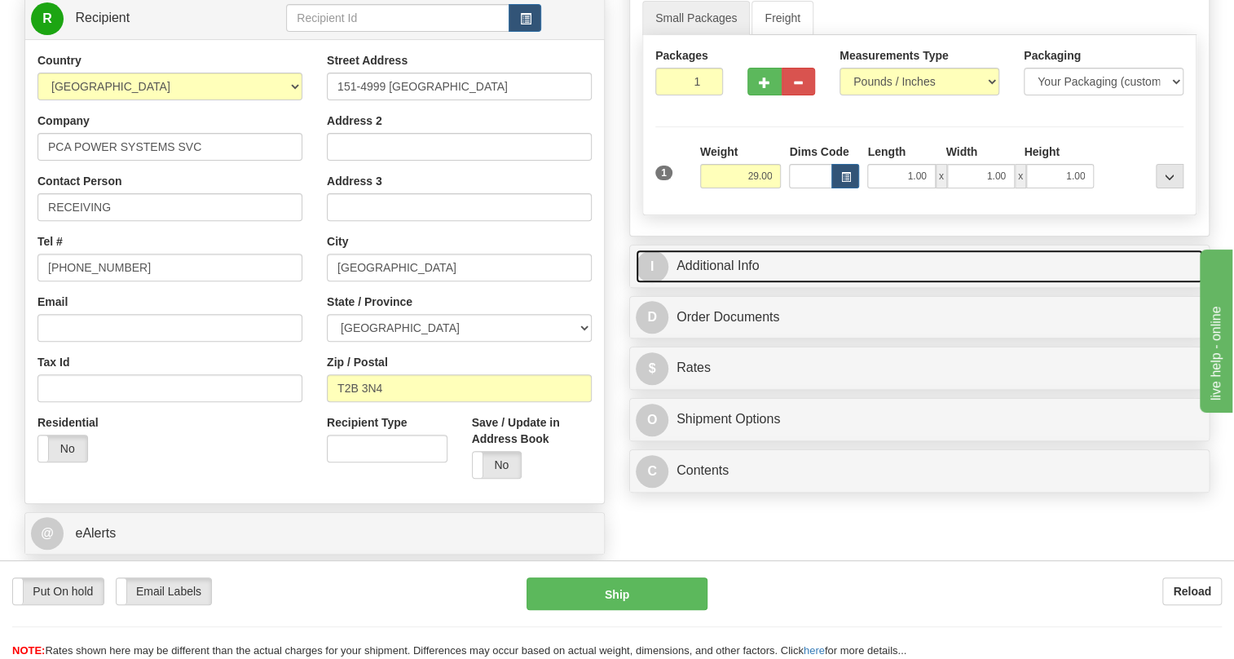
click at [737, 283] on link "I Additional Info" at bounding box center [919, 265] width 567 height 33
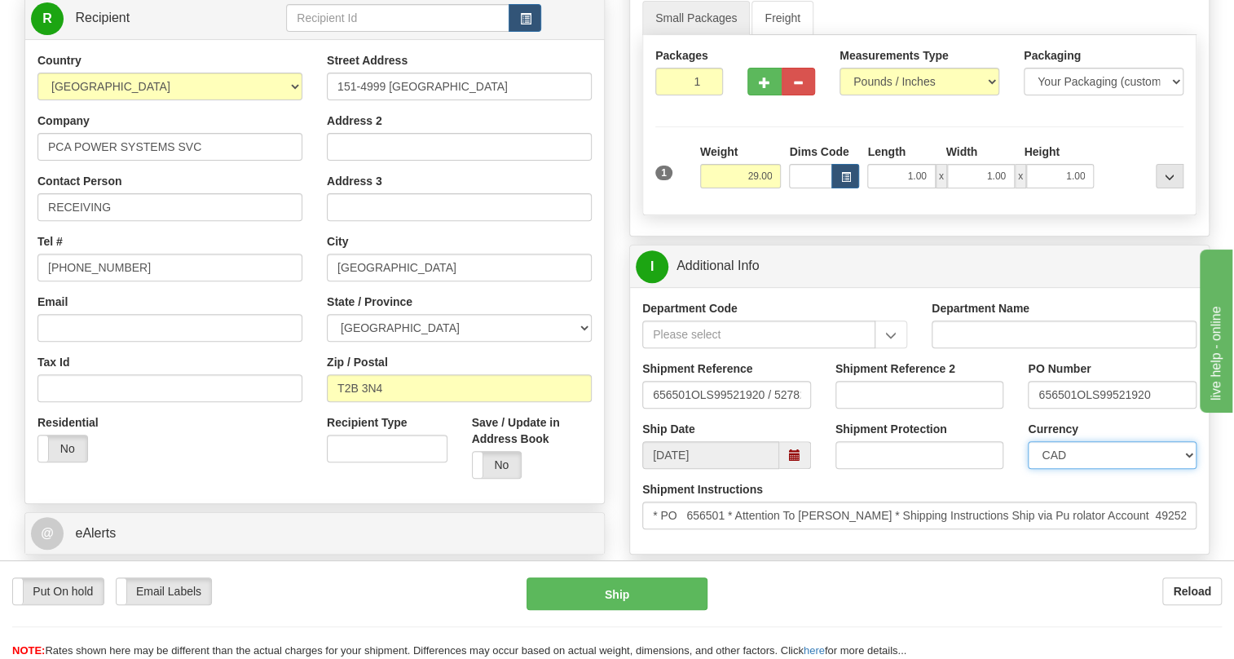
click at [1087, 469] on select "CAD USD EUR ZAR RON ANG ARN AUD AUS AWG BBD BFR BGN BHD BMD BND BRC BRL CHP CKZ…" at bounding box center [1112, 455] width 169 height 28
select select "1"
click at [1028, 469] on select "CAD USD EUR ZAR RON ANG ARN AUD AUS AWG BBD BFR BGN BHD BMD BND BRC BRL CHP CKZ…" at bounding box center [1112, 455] width 169 height 28
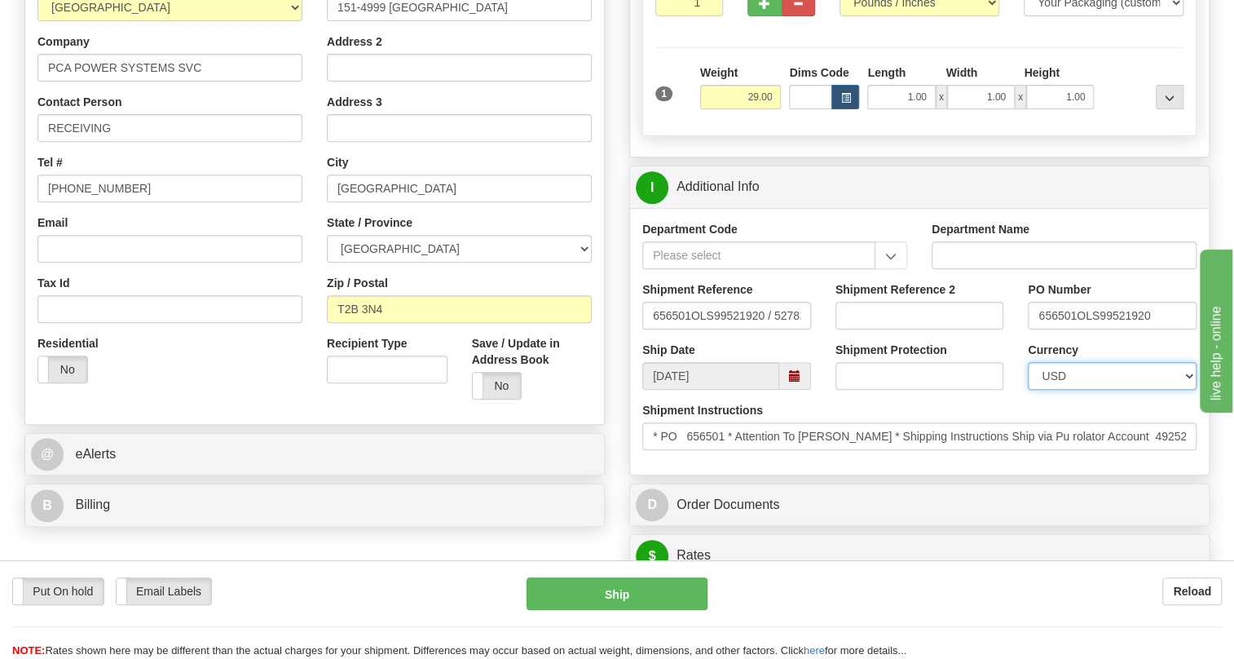
scroll to position [370, 0]
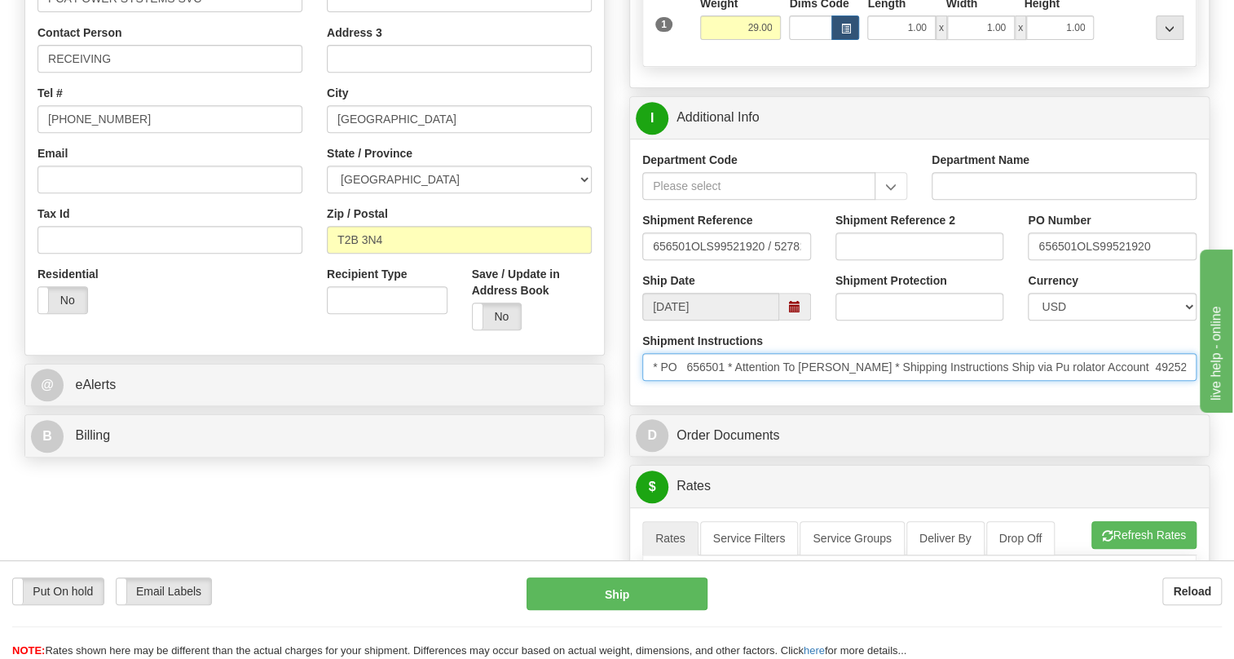
drag, startPoint x: 854, startPoint y: 404, endPoint x: 739, endPoint y: 413, distance: 115.3
click at [739, 381] on input "* PO 656501 * Attention To Jeff Notley * Shipping Instructions Ship via Pu rola…" at bounding box center [919, 367] width 554 height 28
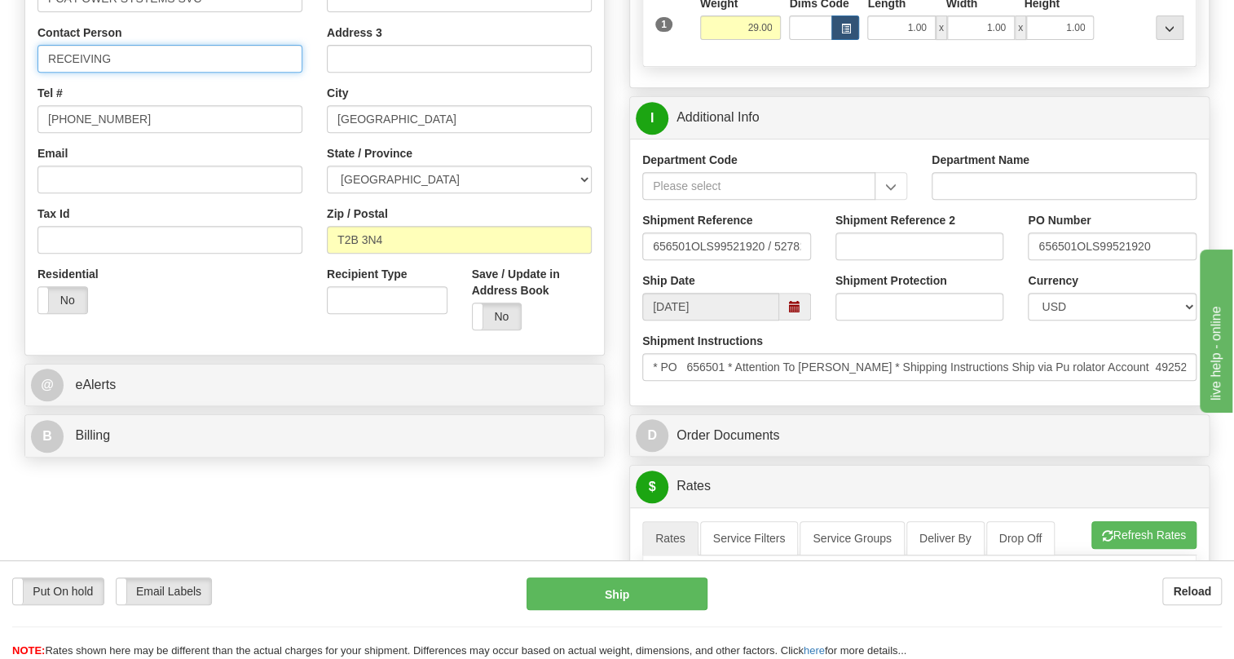
click at [83, 73] on input "RECEIVING" at bounding box center [170, 59] width 265 height 28
paste input "Attention To Jeff Notley"
click at [96, 73] on input "Attention To Jeff Notley" at bounding box center [170, 59] width 265 height 28
click at [153, 73] on input "Attention: Jeff Notley" at bounding box center [170, 59] width 265 height 28
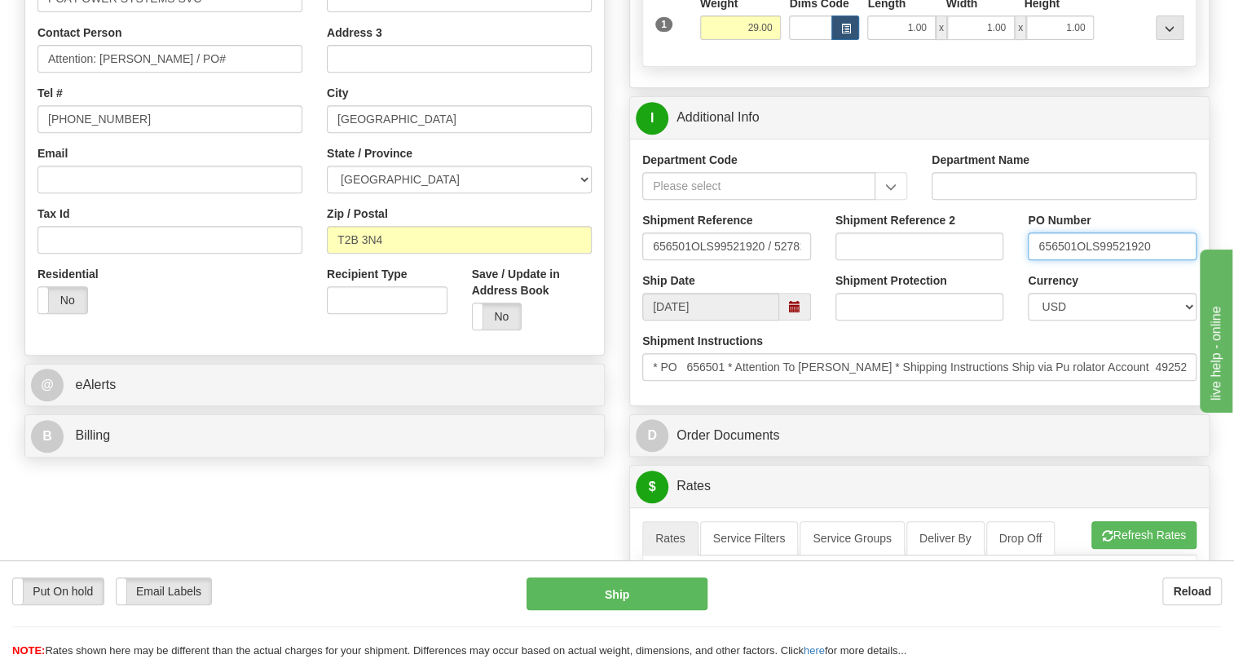
drag, startPoint x: 1076, startPoint y: 285, endPoint x: 1035, endPoint y: 290, distance: 42.0
click at [1035, 260] on input "656501OLS99521920" at bounding box center [1112, 246] width 169 height 28
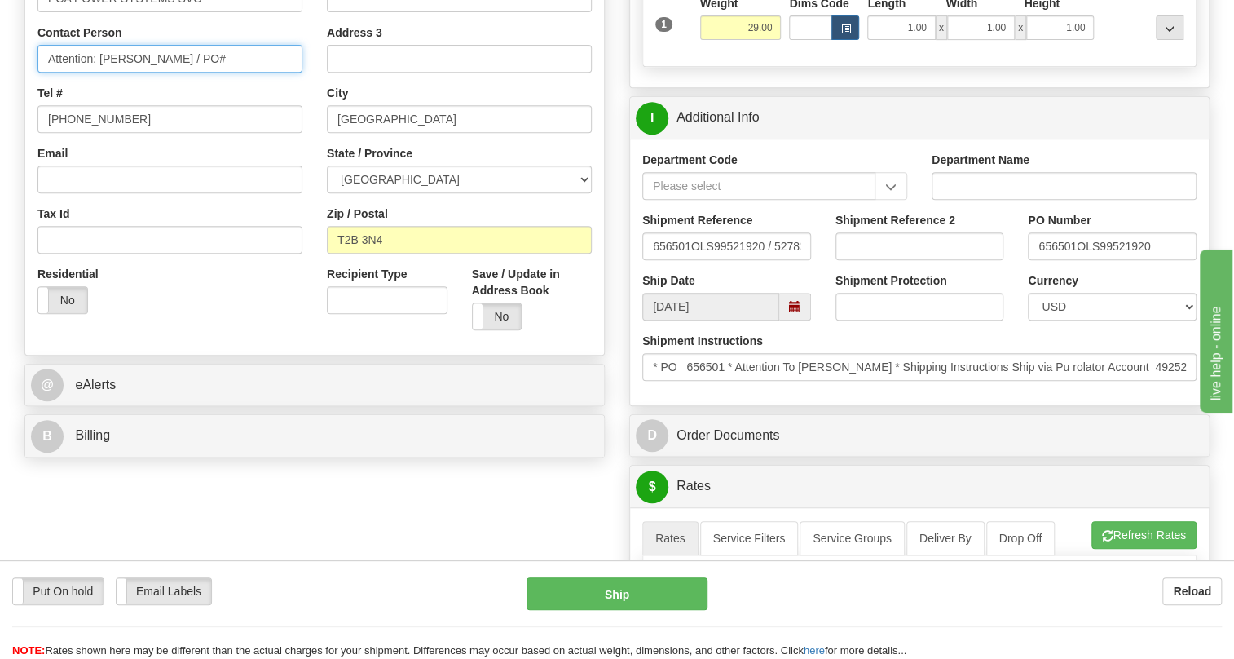
click at [235, 73] on input "Attention: Jeff Notley / PO#" at bounding box center [170, 59] width 265 height 28
paste input "656501"
type input "Attention: Jeff Notley / PO# 656501"
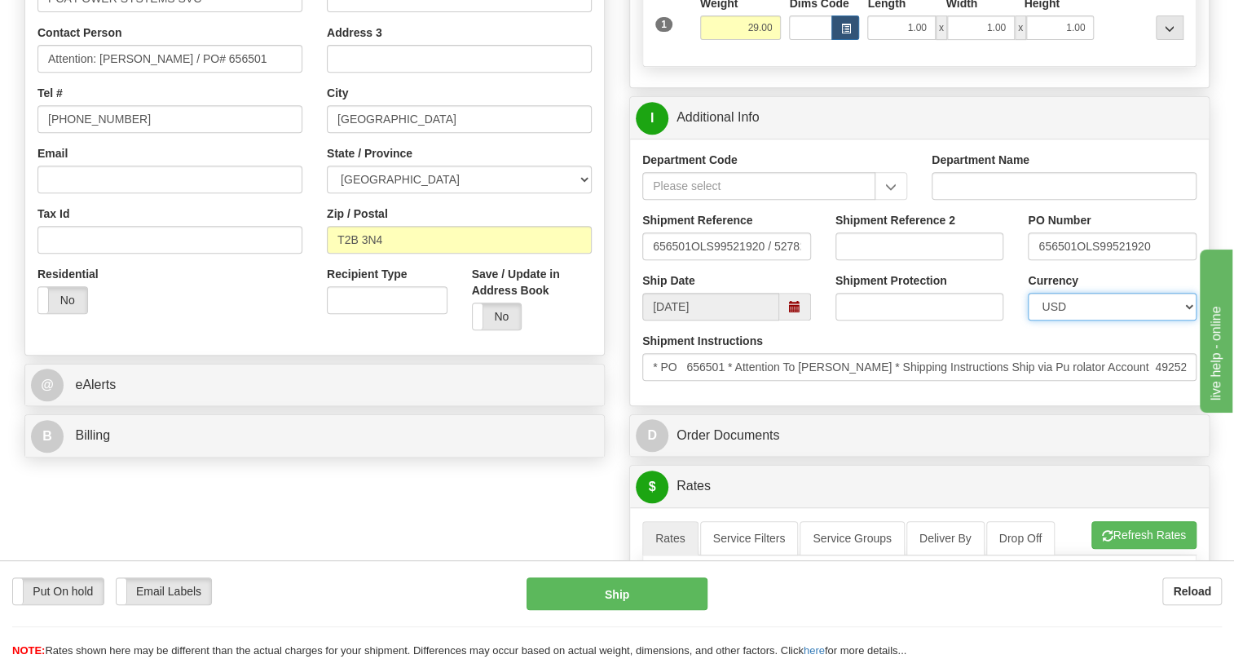
click at [1090, 320] on select "CAD USD EUR ZAR RON ANG ARN AUD AUS AWG BBD BFR BGN BHD BMD BND BRC BRL CHP CKZ…" at bounding box center [1112, 307] width 169 height 28
select select "0"
click at [1028, 320] on select "CAD USD EUR ZAR RON ANG ARN AUD AUS AWG BBD BFR BGN BHD BMD BND BRC BRL CHP CKZ…" at bounding box center [1112, 307] width 169 height 28
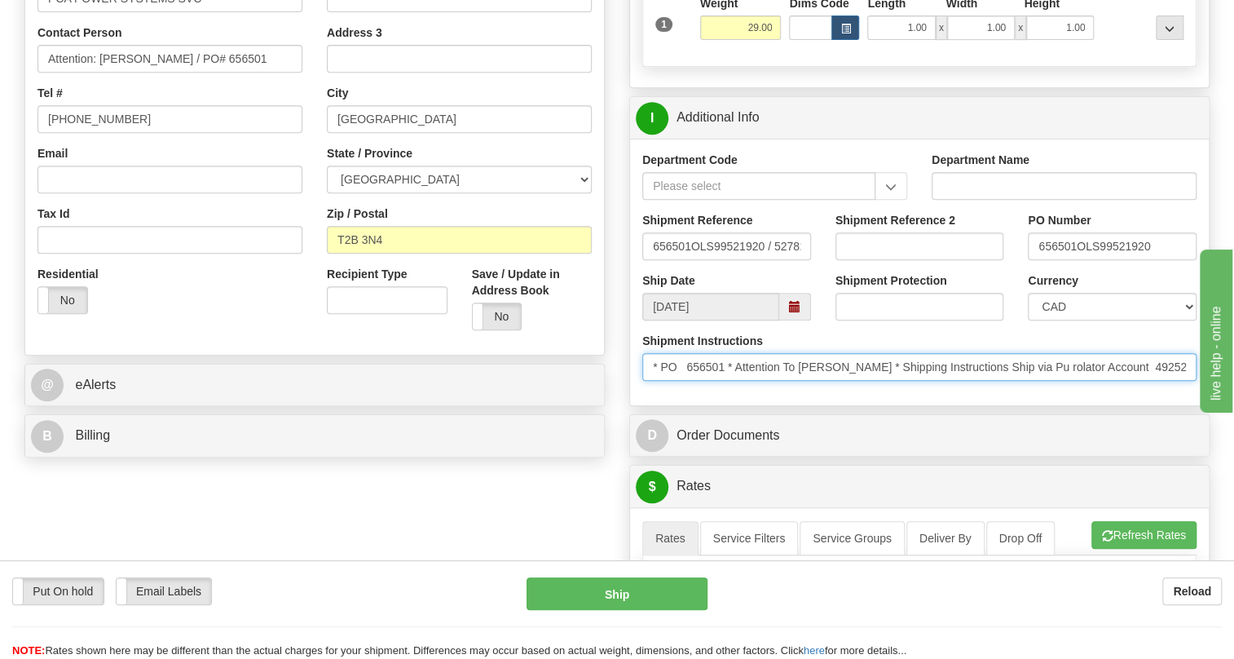
drag, startPoint x: 1162, startPoint y: 406, endPoint x: 1120, endPoint y: 404, distance: 41.6
click at [1120, 381] on input "* PO 656501 * Attention To Jeff Notley * Shipping Instructions Ship via Pu rola…" at bounding box center [919, 367] width 554 height 28
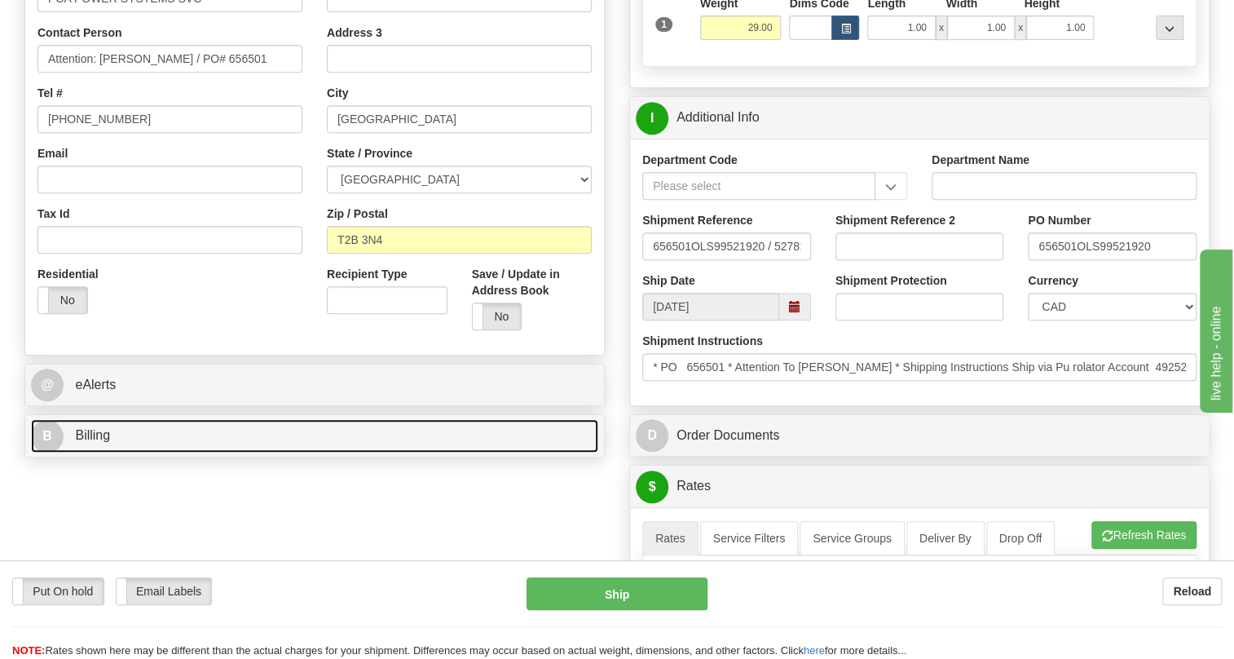
click at [86, 442] on span "Billing" at bounding box center [92, 435] width 35 height 14
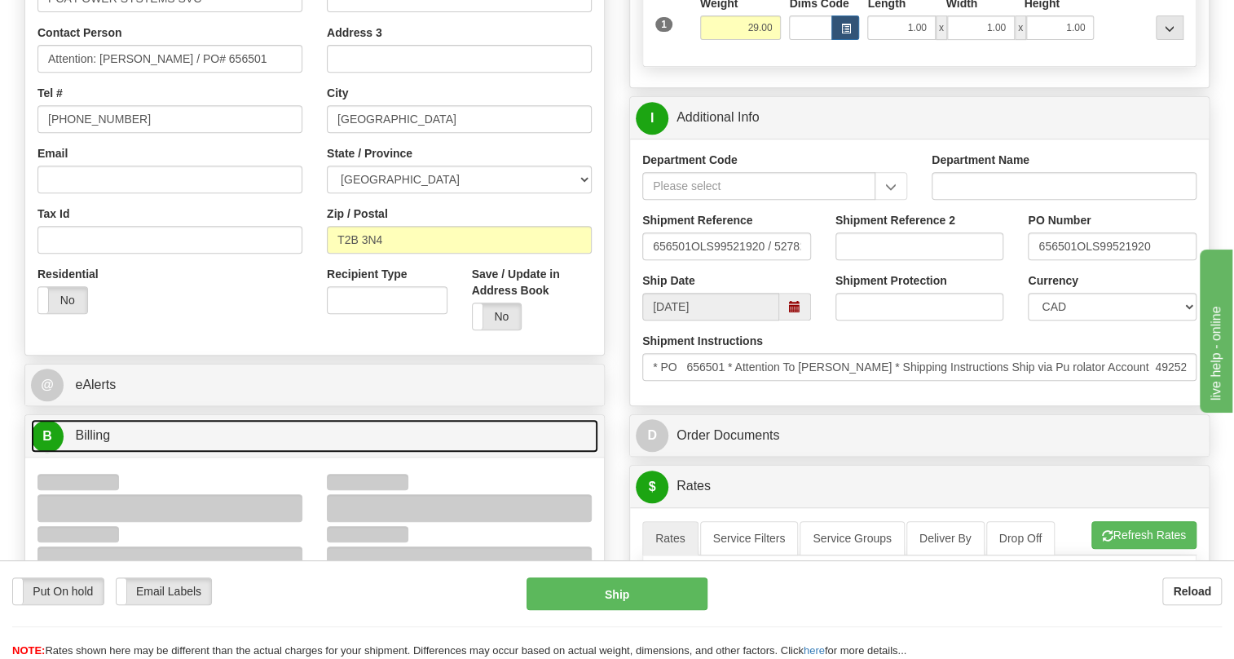
scroll to position [444, 0]
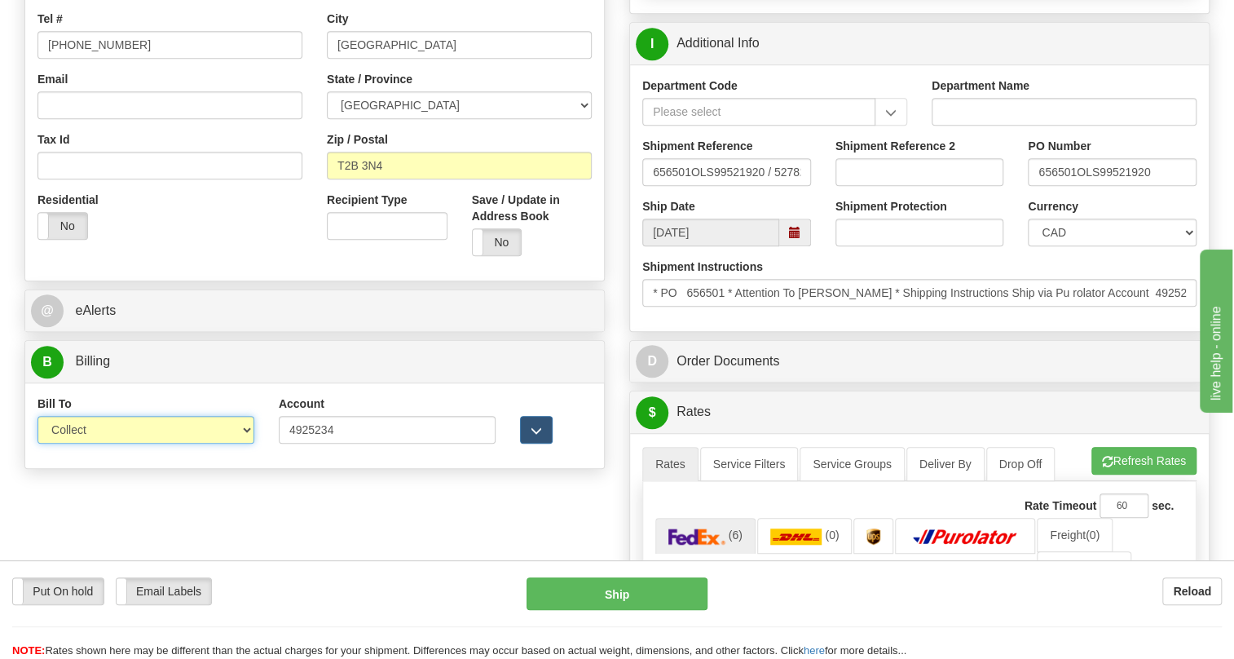
click at [180, 444] on select "Sender Recipient Third Party Collect" at bounding box center [146, 430] width 217 height 28
select select "2"
click at [38, 444] on select "Sender Recipient Third Party Collect" at bounding box center [146, 430] width 217 height 28
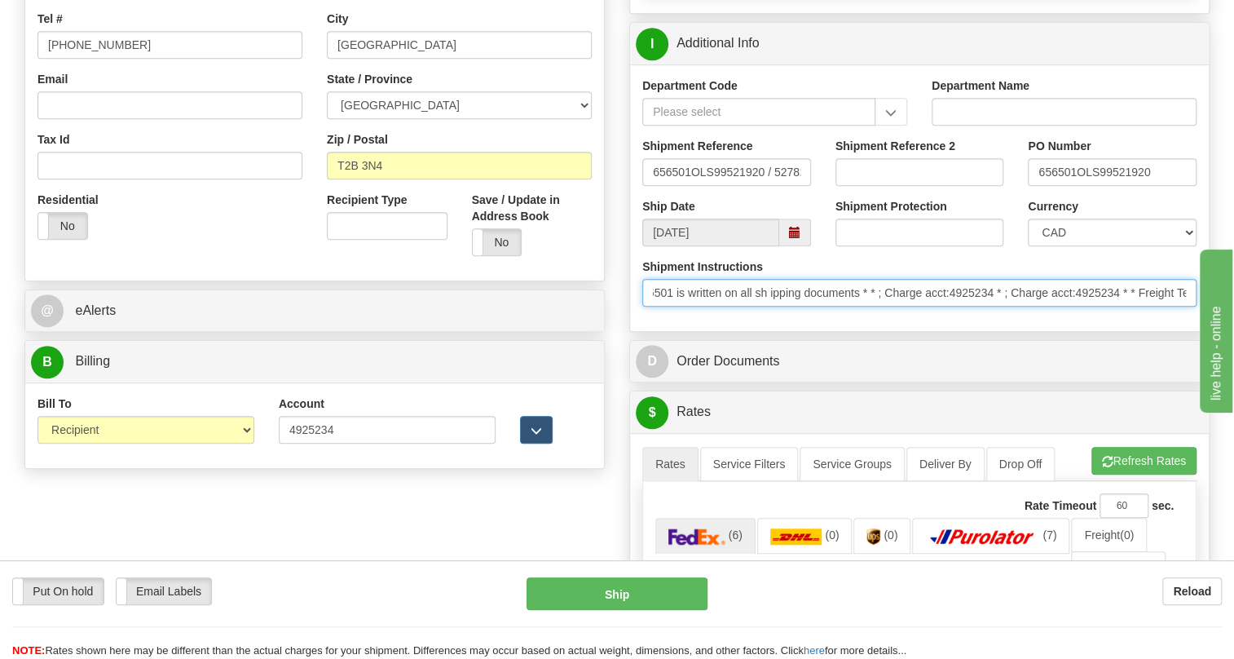
scroll to position [0, 765]
drag, startPoint x: 2214, startPoint y: 740, endPoint x: 2379, endPoint y: 740, distance: 164.7
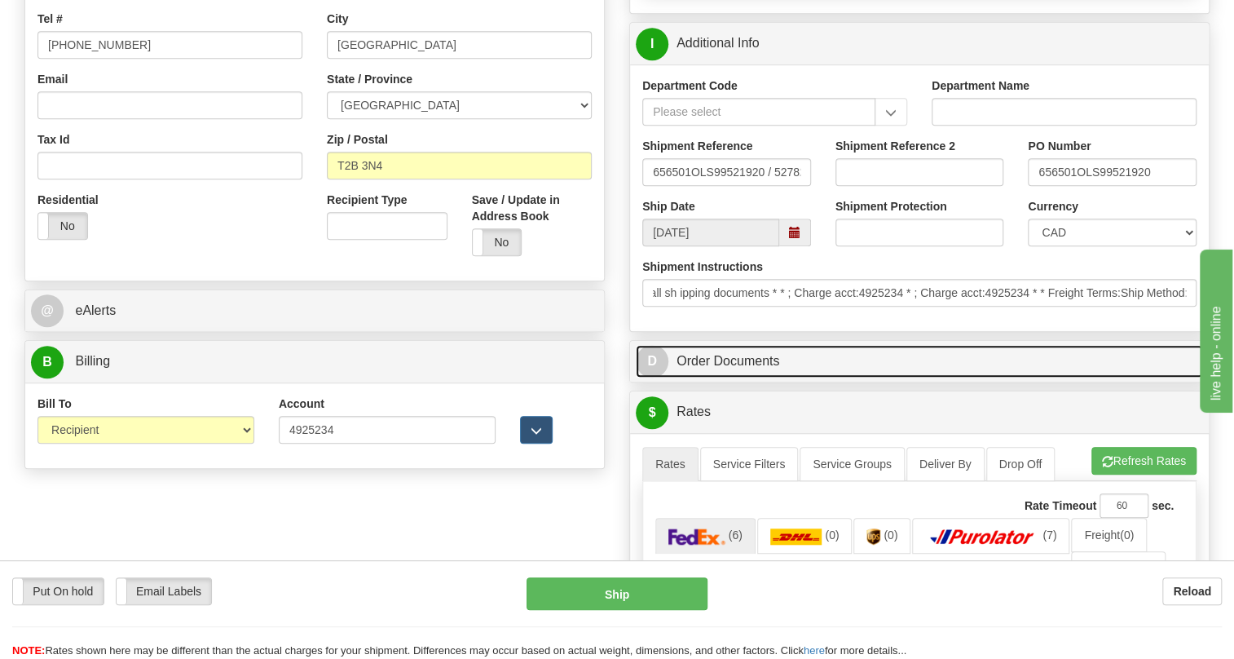
scroll to position [0, 0]
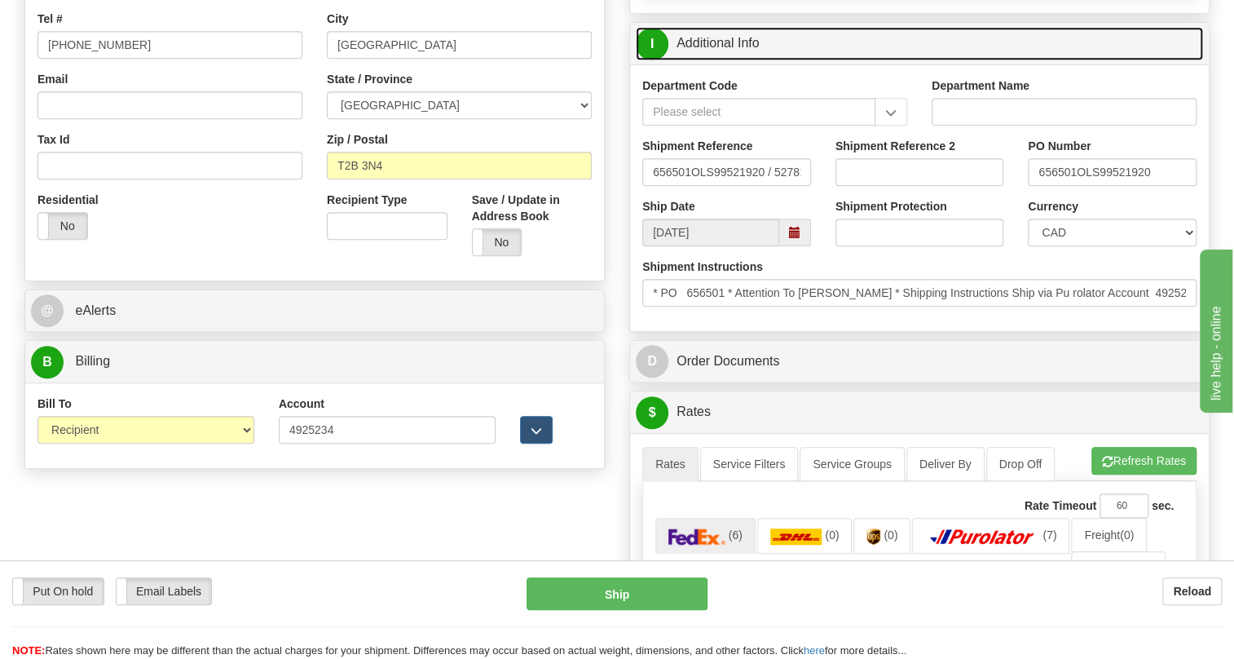
click at [748, 60] on link "I Additional Info" at bounding box center [919, 43] width 567 height 33
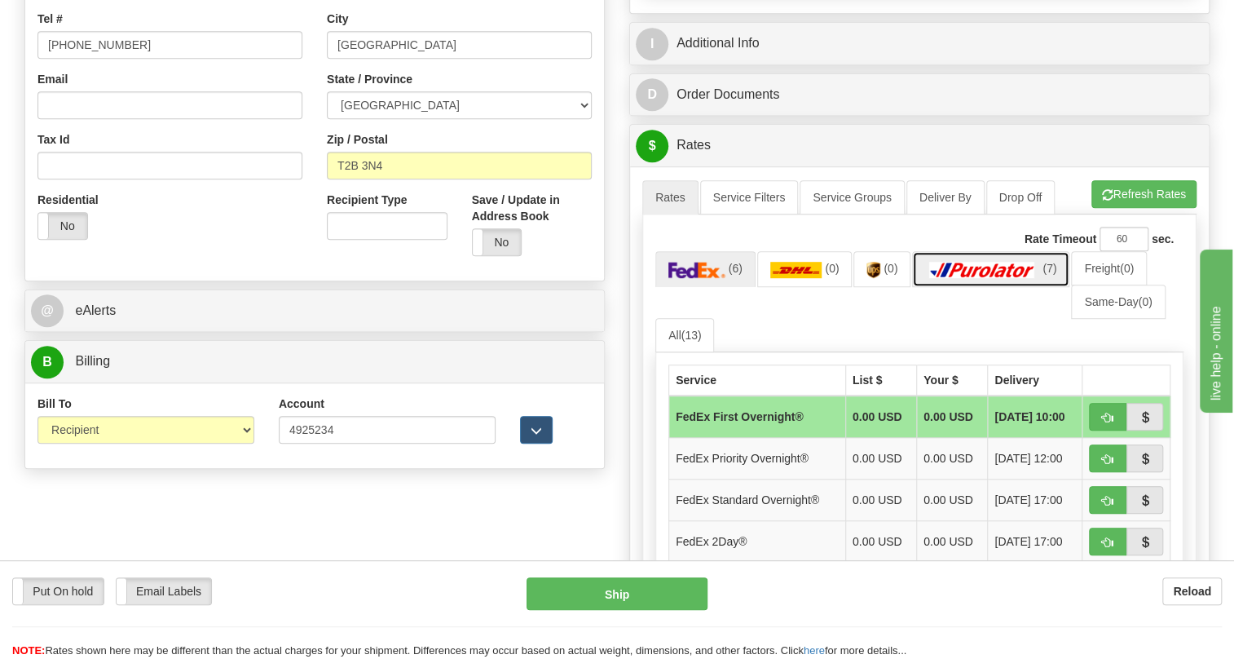
click at [990, 278] on img at bounding box center [982, 270] width 114 height 16
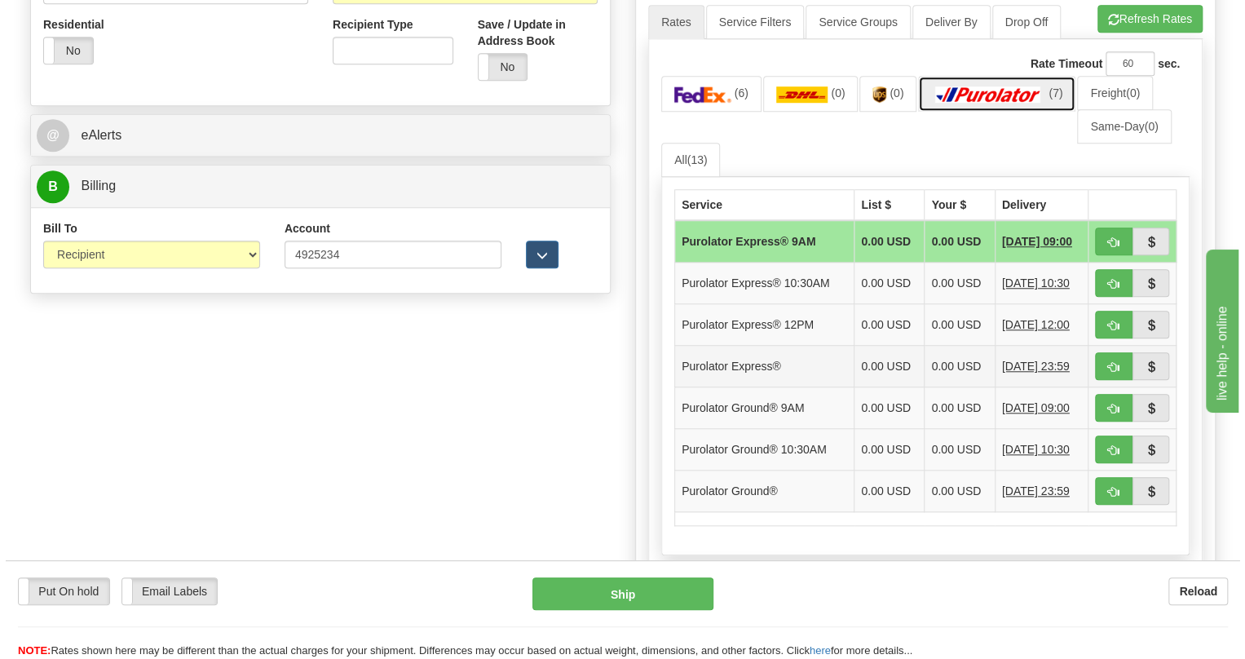
scroll to position [667, 0]
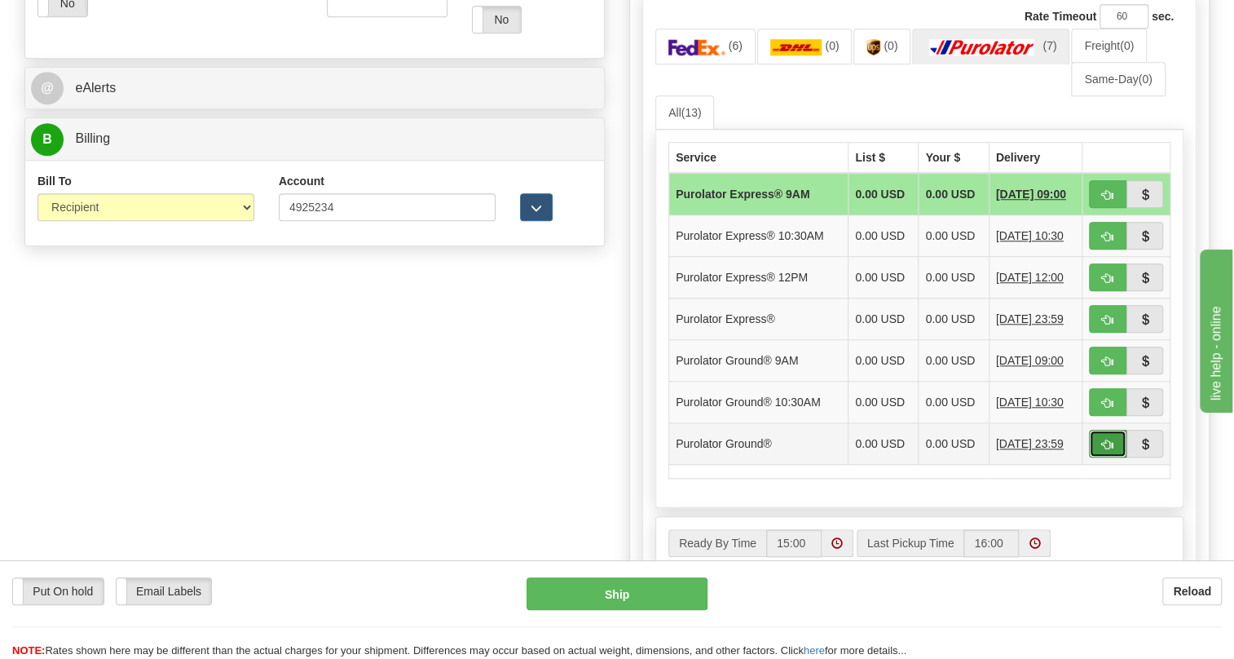
click at [1110, 450] on span "button" at bounding box center [1107, 444] width 11 height 11
type input "260"
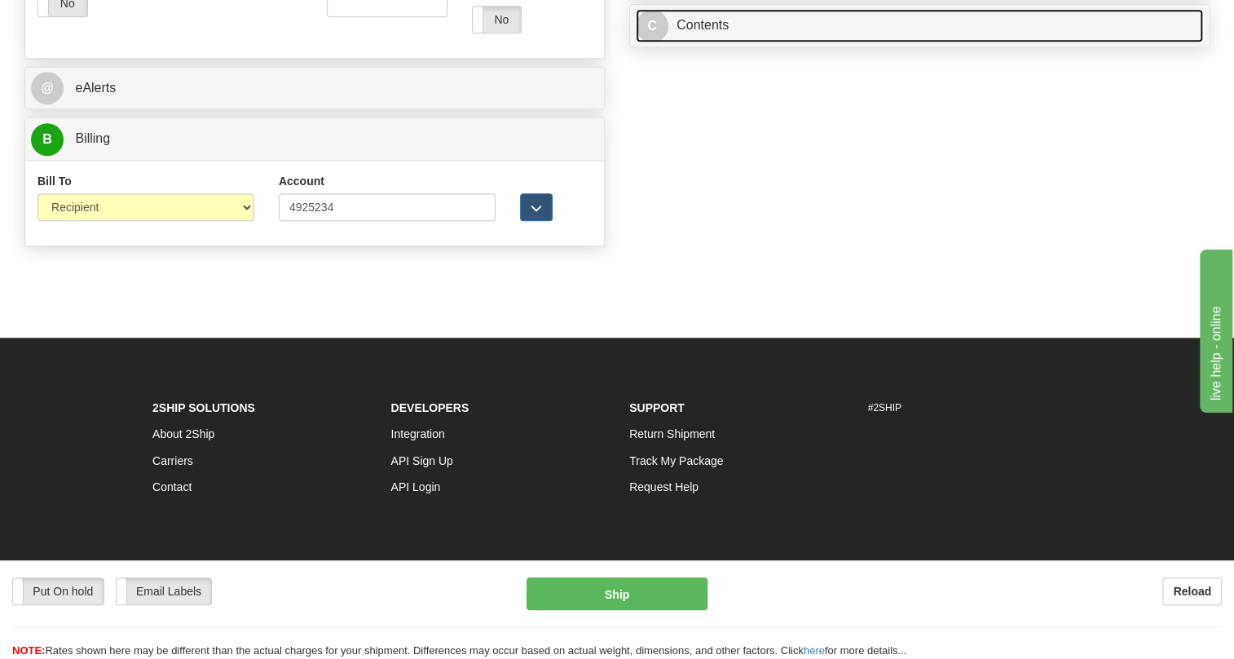
click at [704, 42] on link "C Contents" at bounding box center [919, 25] width 567 height 33
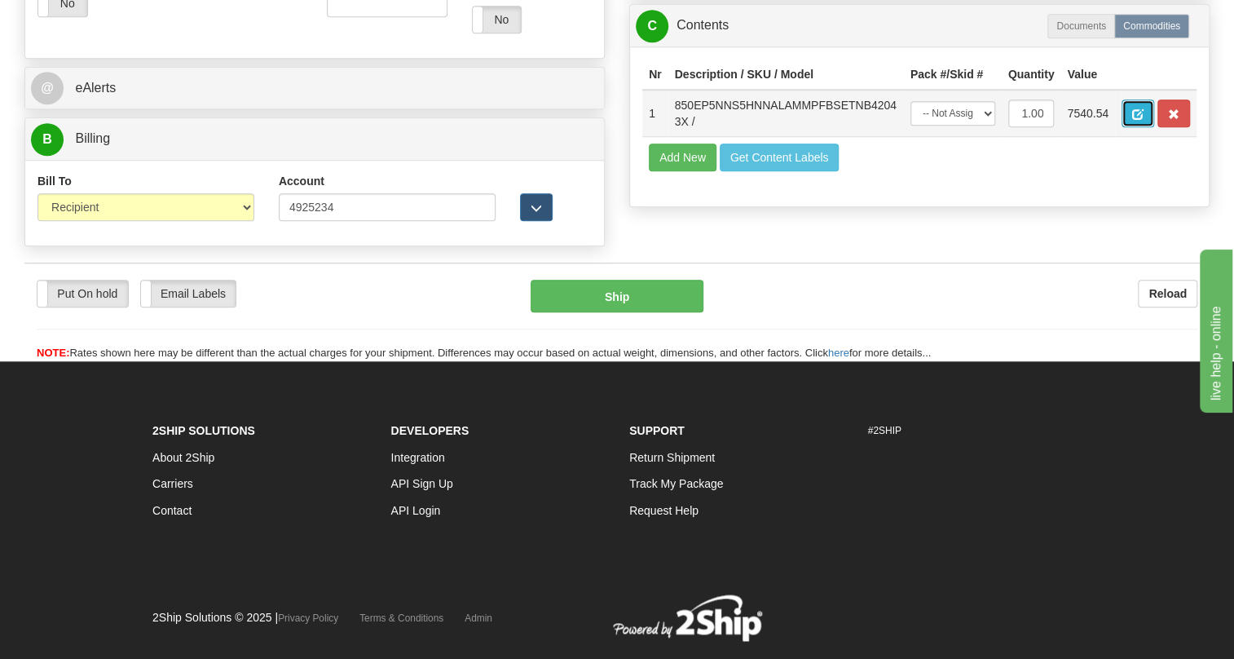
click at [1137, 120] on span "button" at bounding box center [1137, 114] width 11 height 11
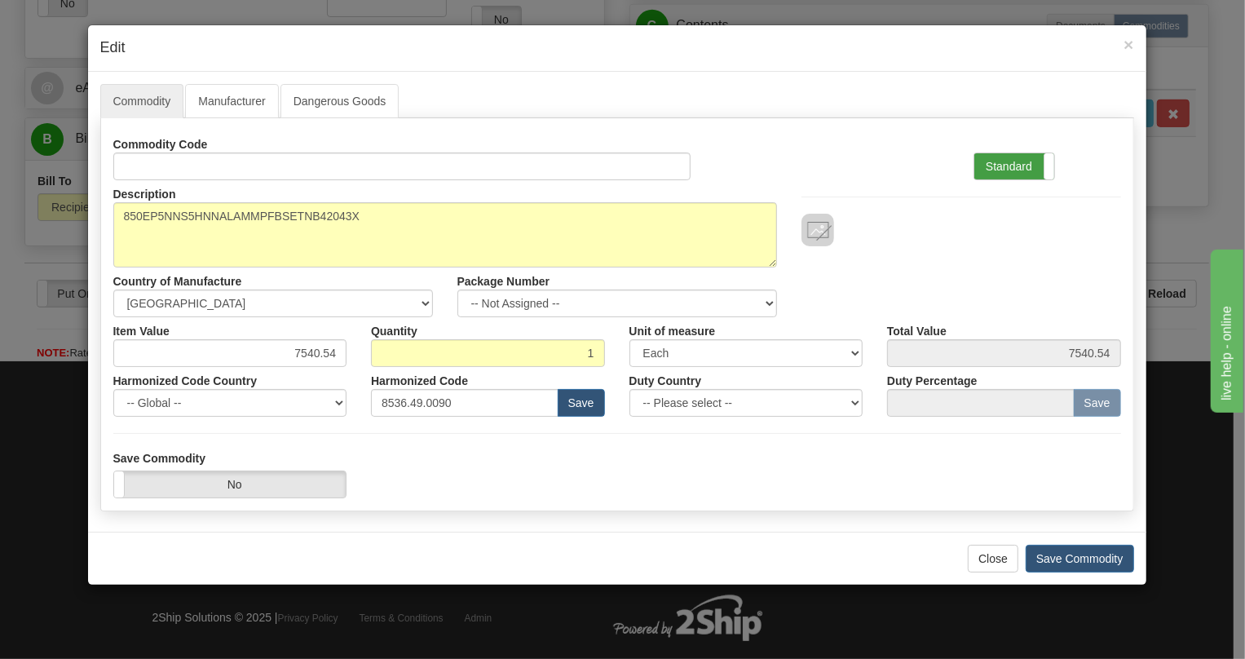
click at [997, 171] on label "Standard" at bounding box center [1014, 166] width 80 height 26
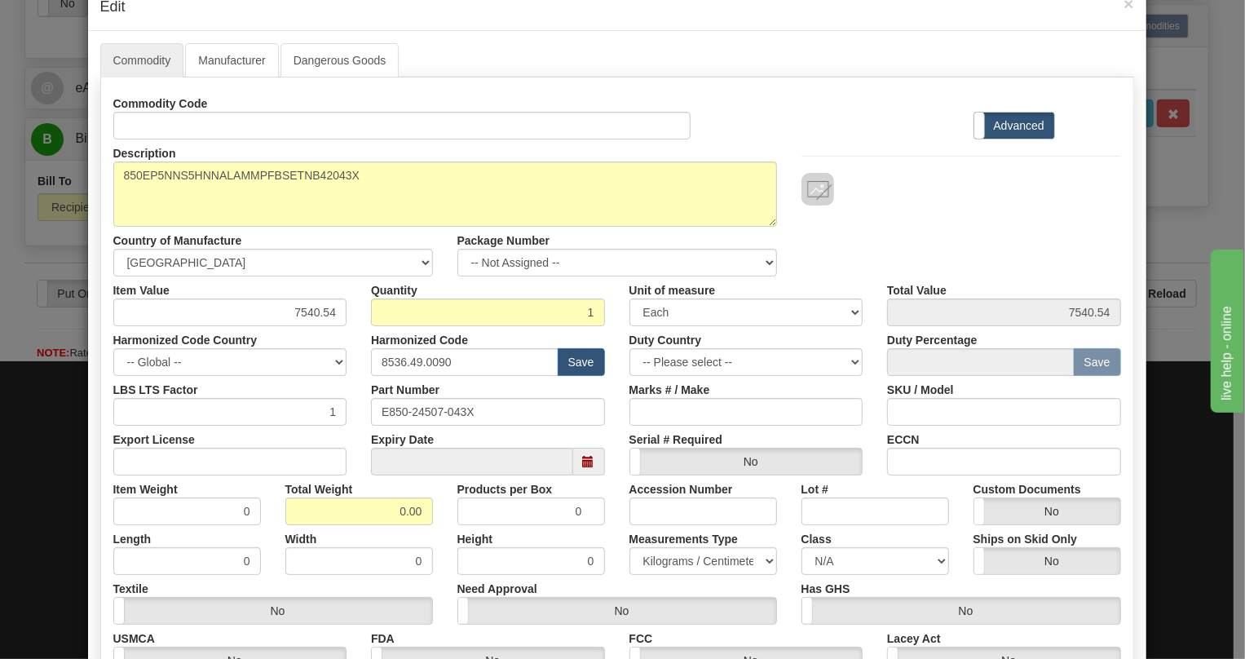
scroll to position [148, 0]
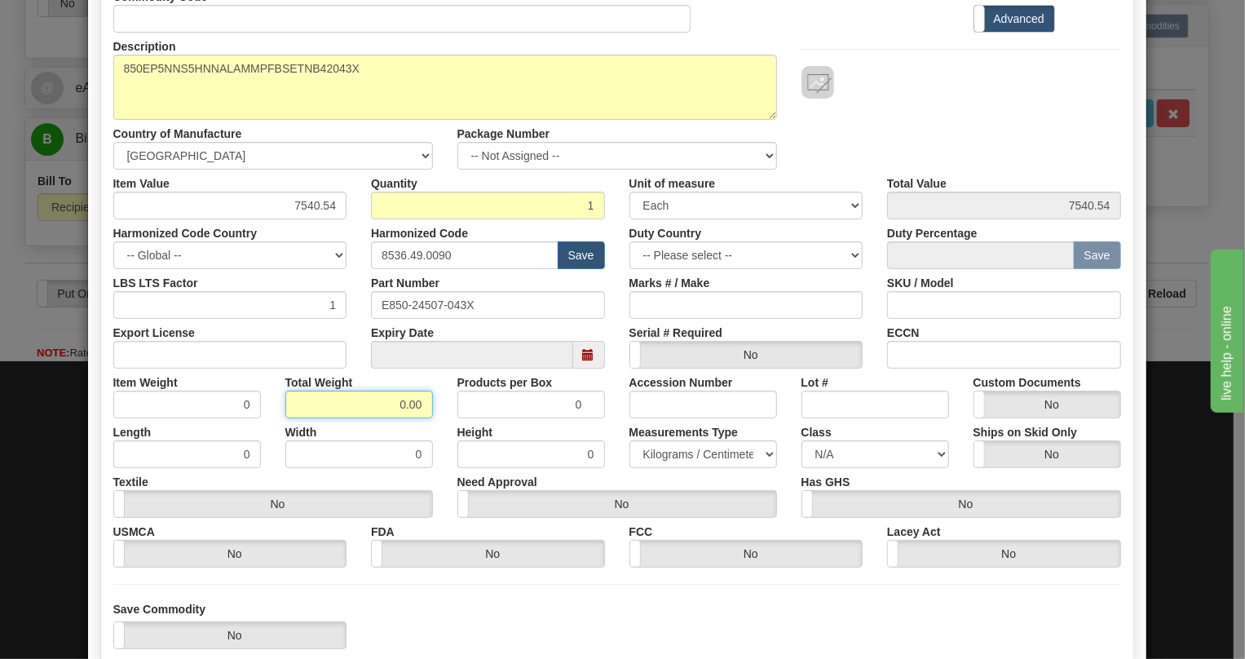
click at [389, 404] on input "0.00" at bounding box center [359, 405] width 148 height 28
type input "1.00"
type input "1.0000"
click at [677, 448] on select "Pounds / Inches Kilograms / Centimeters" at bounding box center [703, 454] width 148 height 28
select select "0"
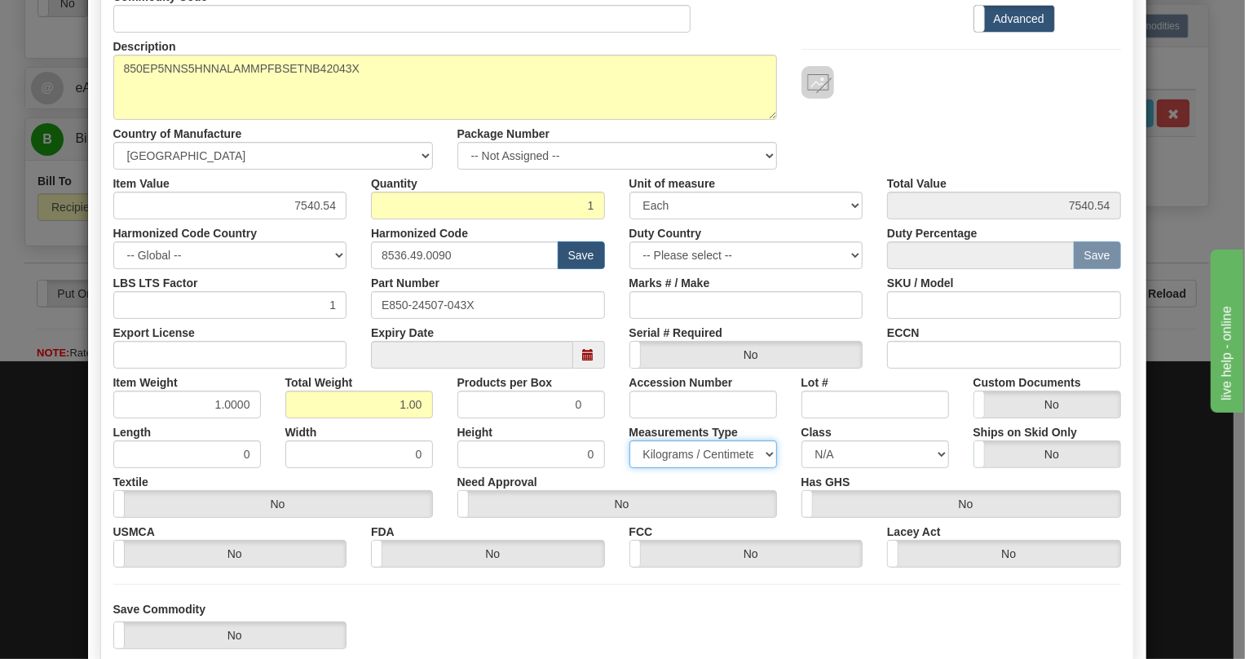
click at [629, 440] on select "Pounds / Inches Kilograms / Centimeters" at bounding box center [703, 454] width 148 height 28
click at [617, 415] on div "Accession Number" at bounding box center [703, 394] width 172 height 50
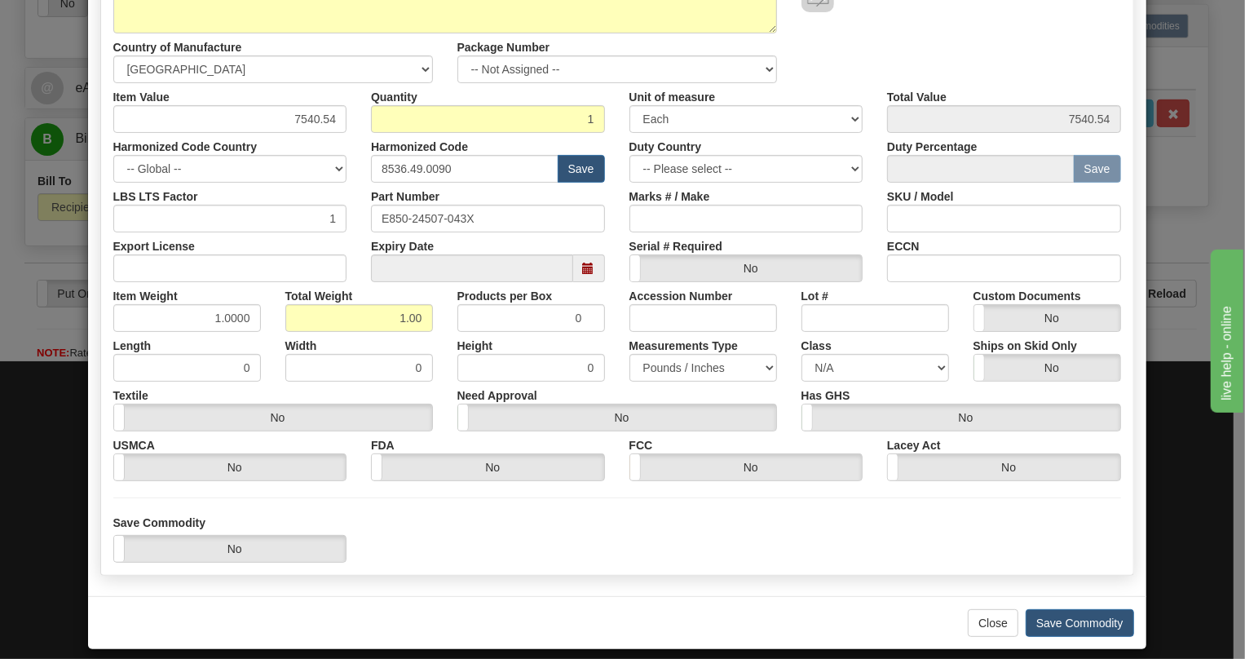
scroll to position [248, 0]
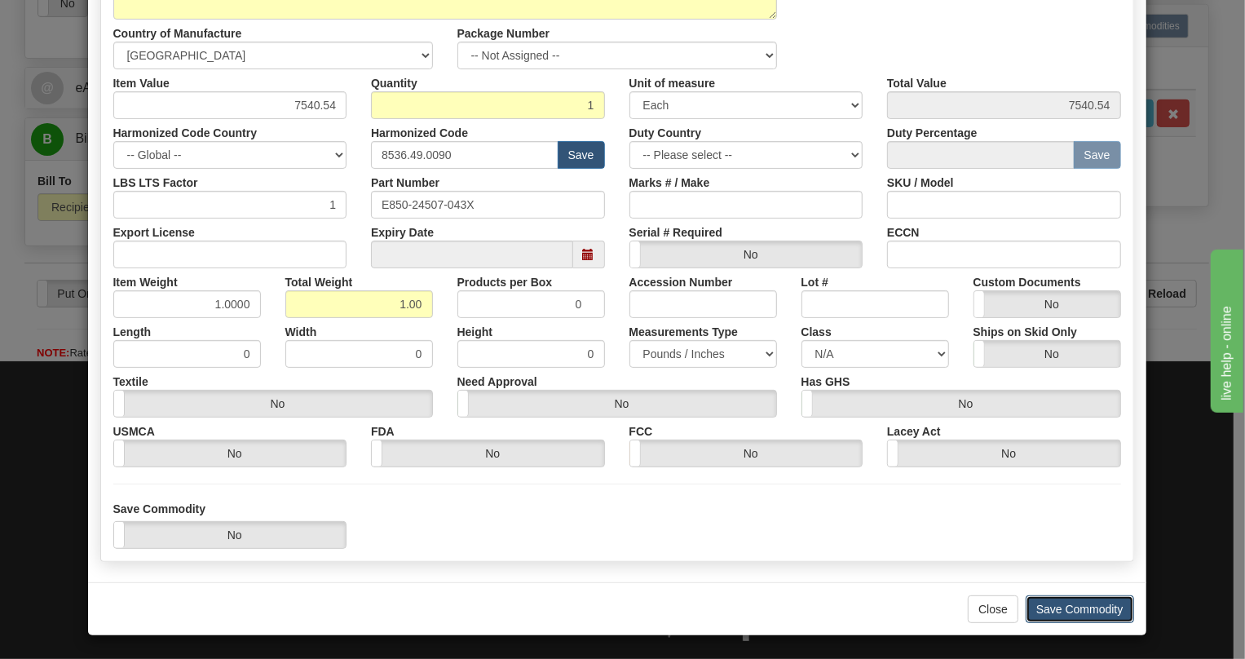
click at [1073, 606] on button "Save Commodity" at bounding box center [1080, 609] width 108 height 28
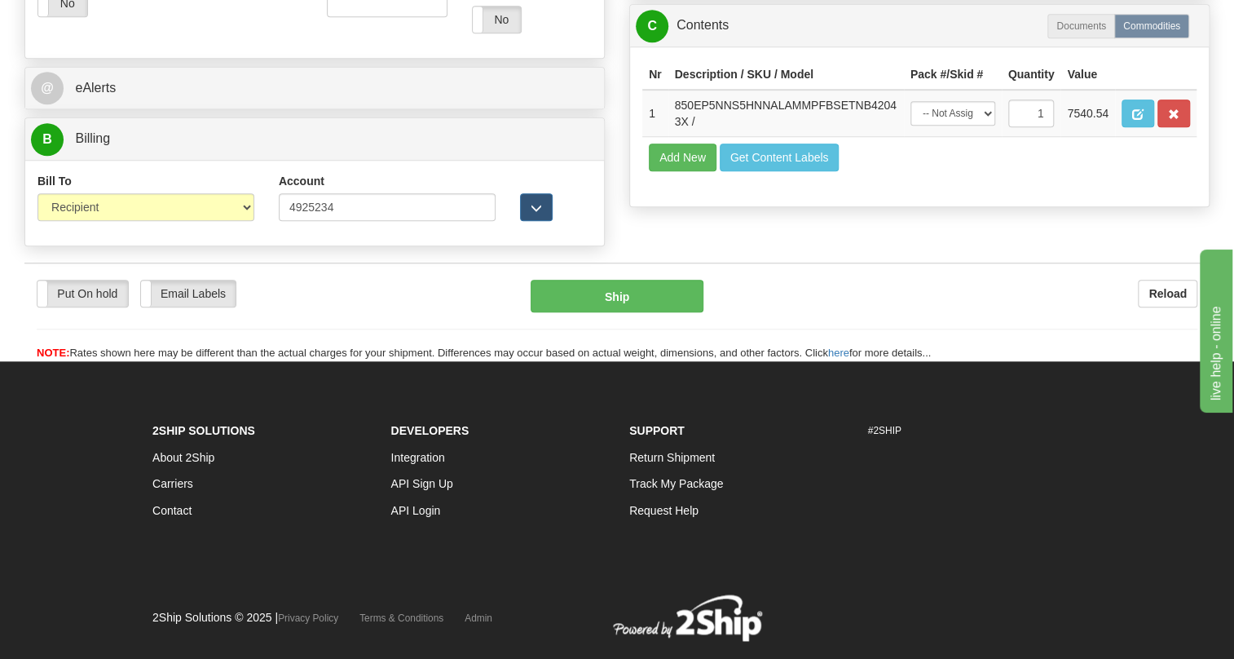
drag, startPoint x: 267, startPoint y: 340, endPoint x: 426, endPoint y: 336, distance: 159.9
click at [267, 307] on div "Put On hold Put On hold Email Labels Email Labels Edit Reload" at bounding box center [272, 294] width 470 height 28
click at [1137, 120] on span "button" at bounding box center [1137, 114] width 11 height 11
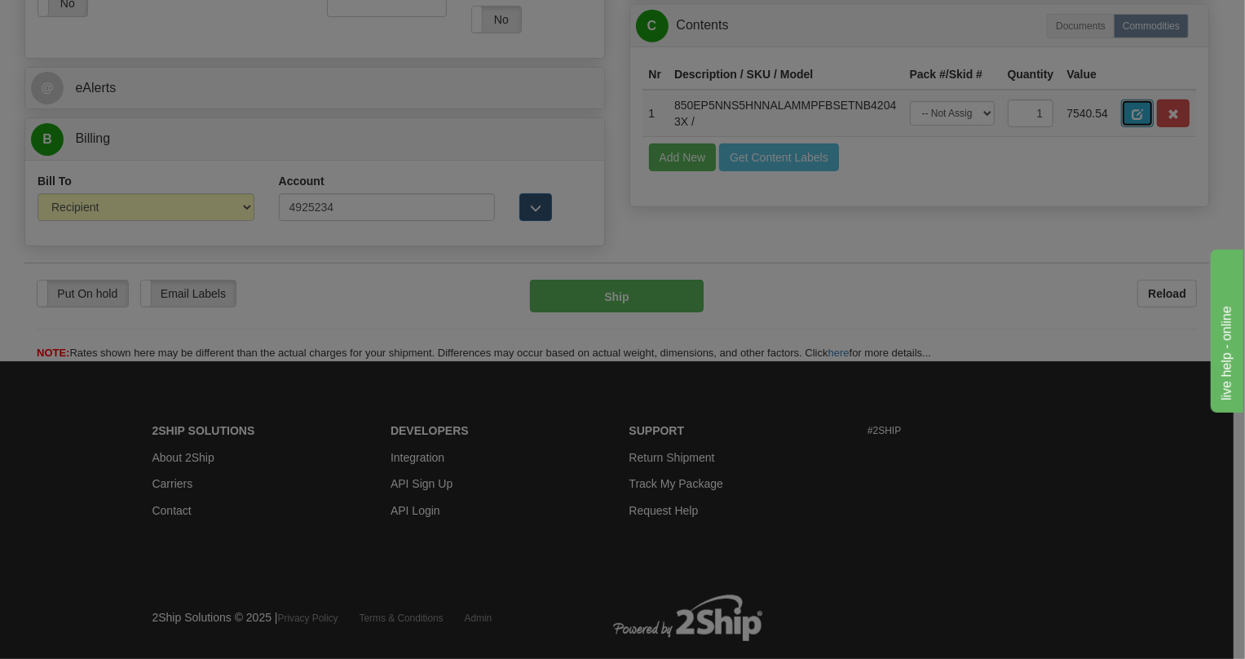
scroll to position [0, 0]
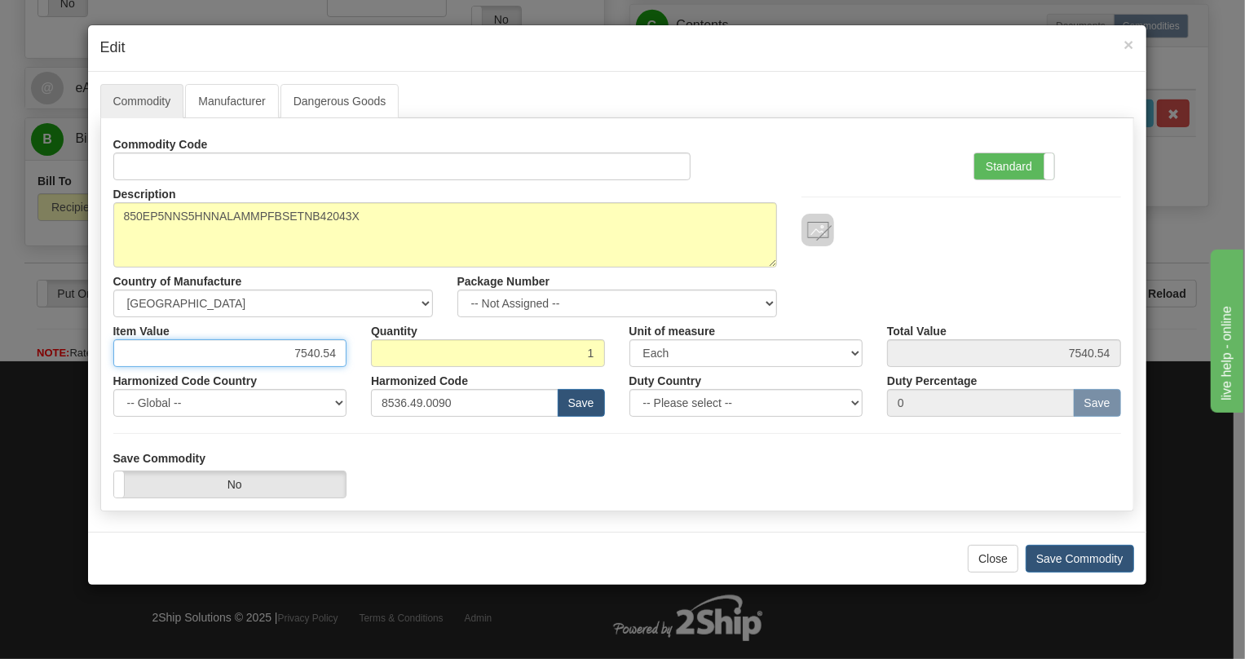
click at [312, 351] on input "7540.54" at bounding box center [230, 353] width 234 height 28
type input "6322.85"
click at [993, 168] on label "Standard" at bounding box center [1014, 166] width 80 height 26
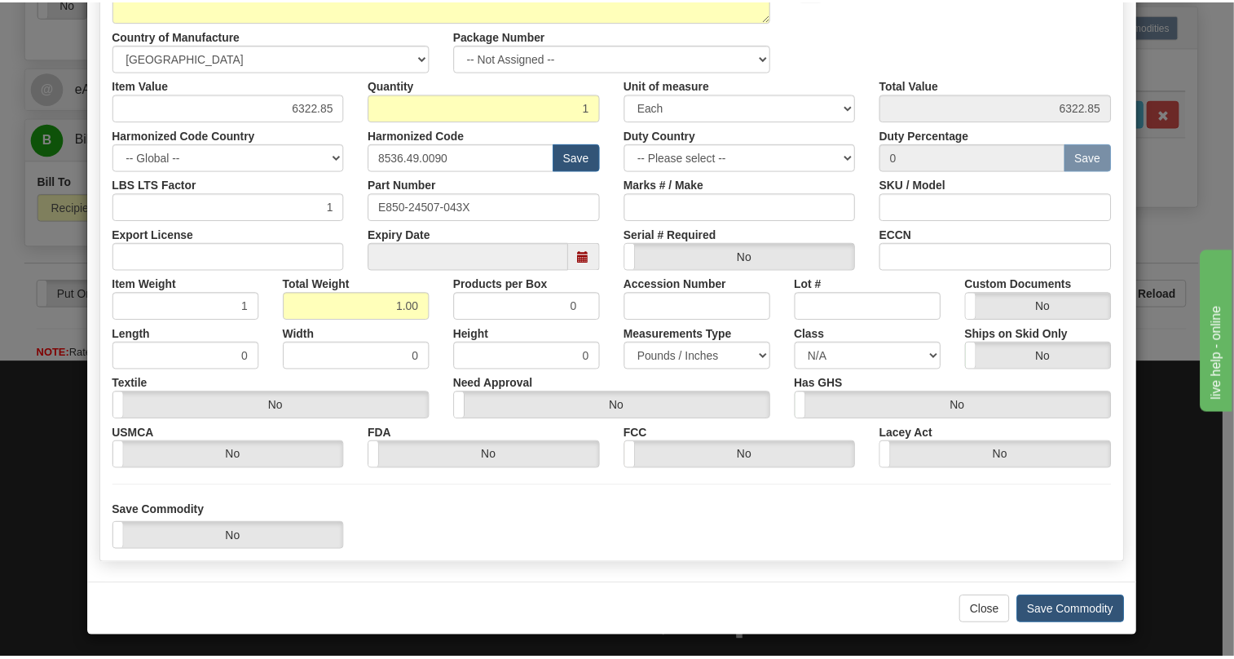
scroll to position [248, 0]
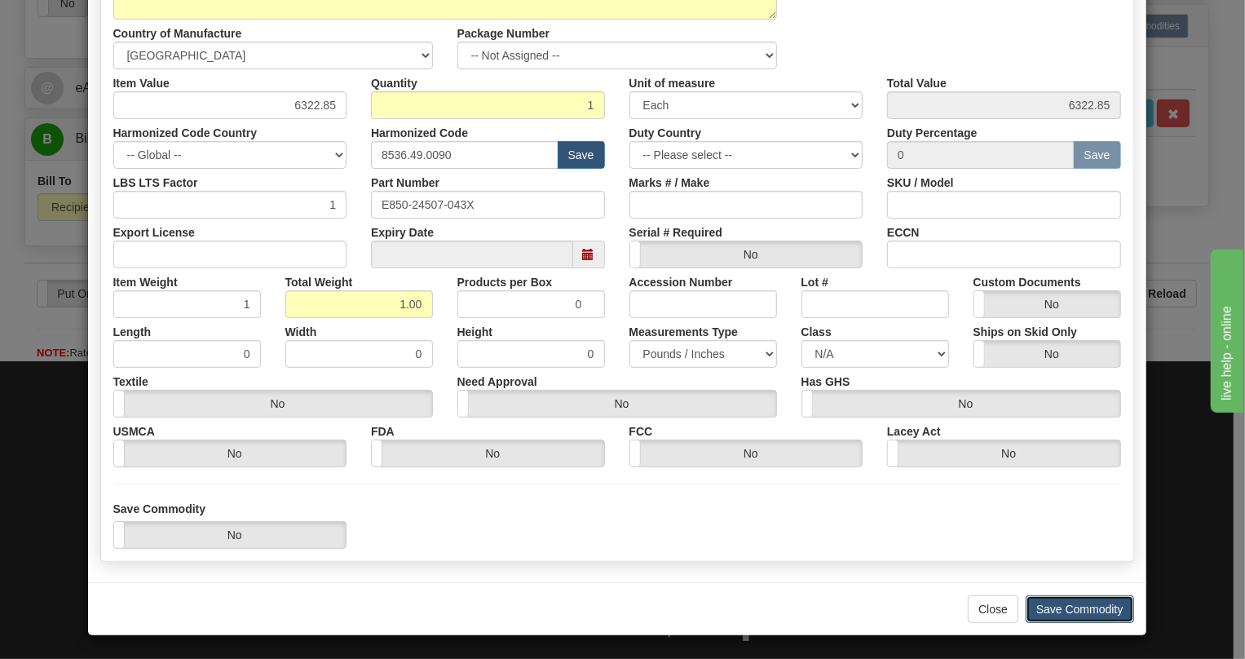
click at [1071, 608] on button "Save Commodity" at bounding box center [1080, 609] width 108 height 28
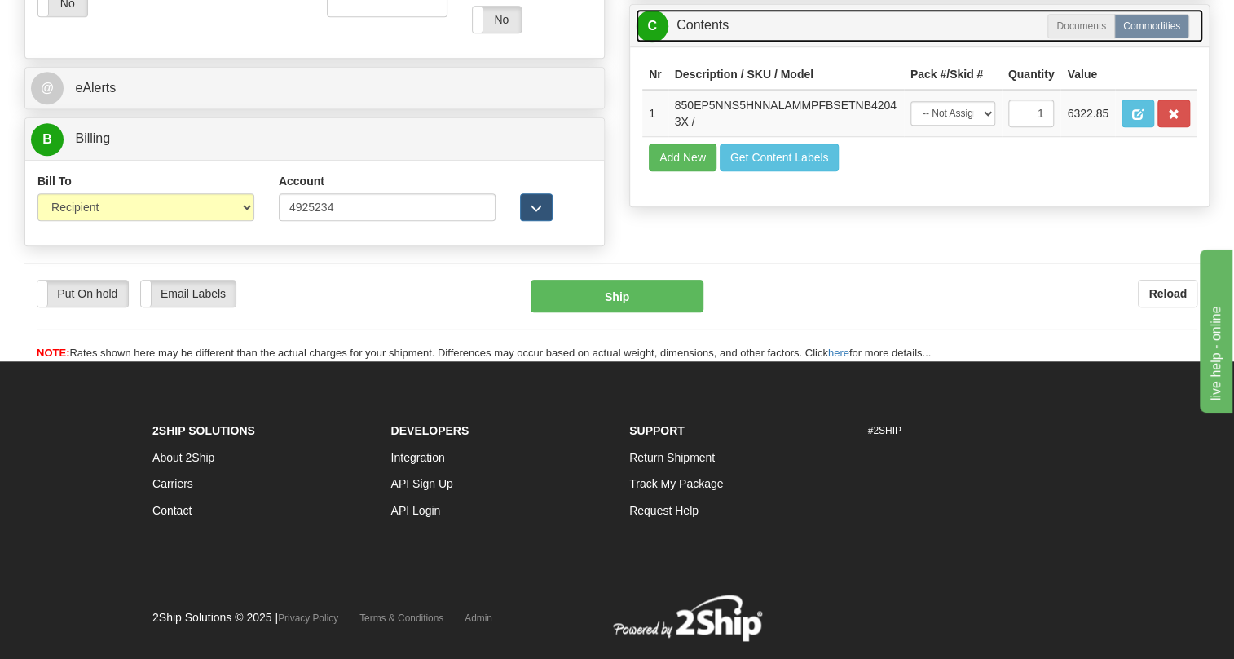
click at [696, 42] on link "C Contents" at bounding box center [919, 25] width 567 height 33
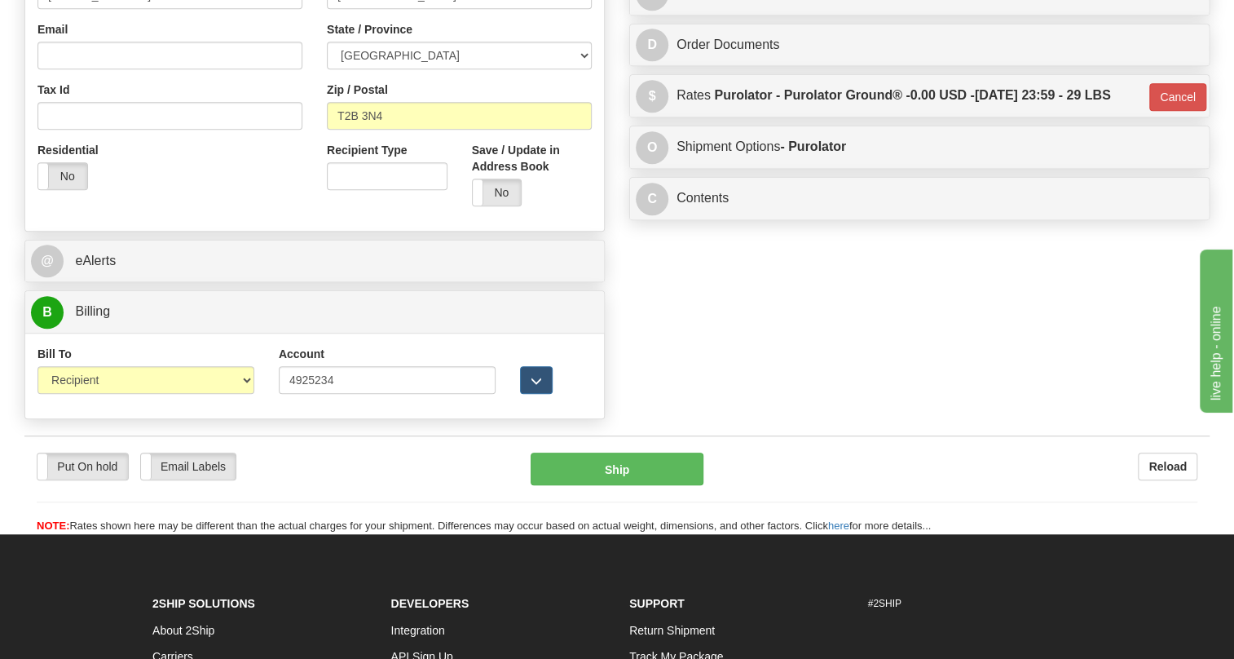
scroll to position [444, 0]
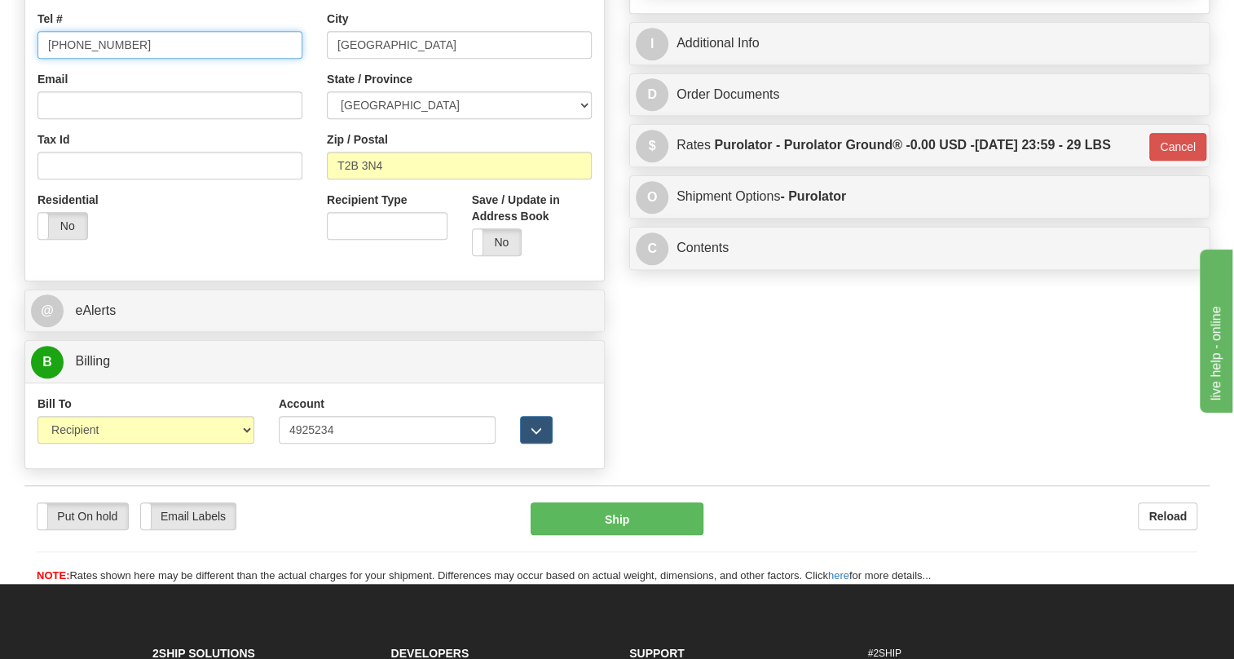
click at [104, 59] on input "[PHONE_NUMBER]" at bounding box center [170, 45] width 265 height 28
paste input "403-640-2868"
type input "403-640-2868"
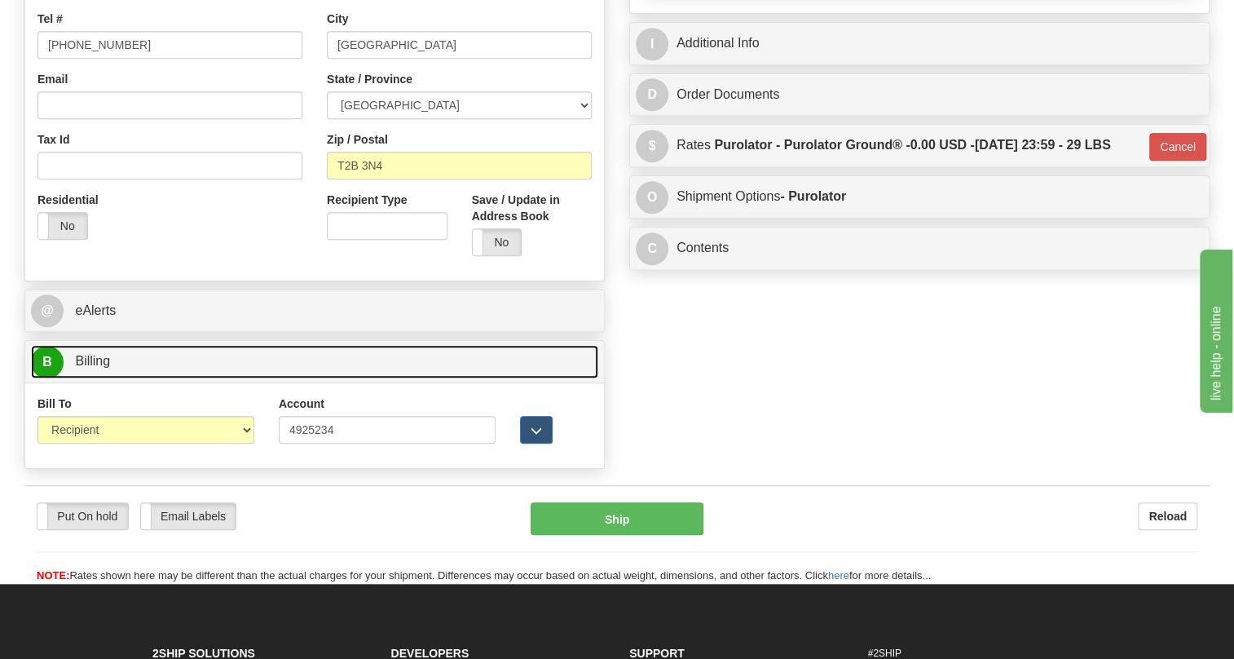
click at [98, 368] on span "Billing" at bounding box center [92, 361] width 35 height 14
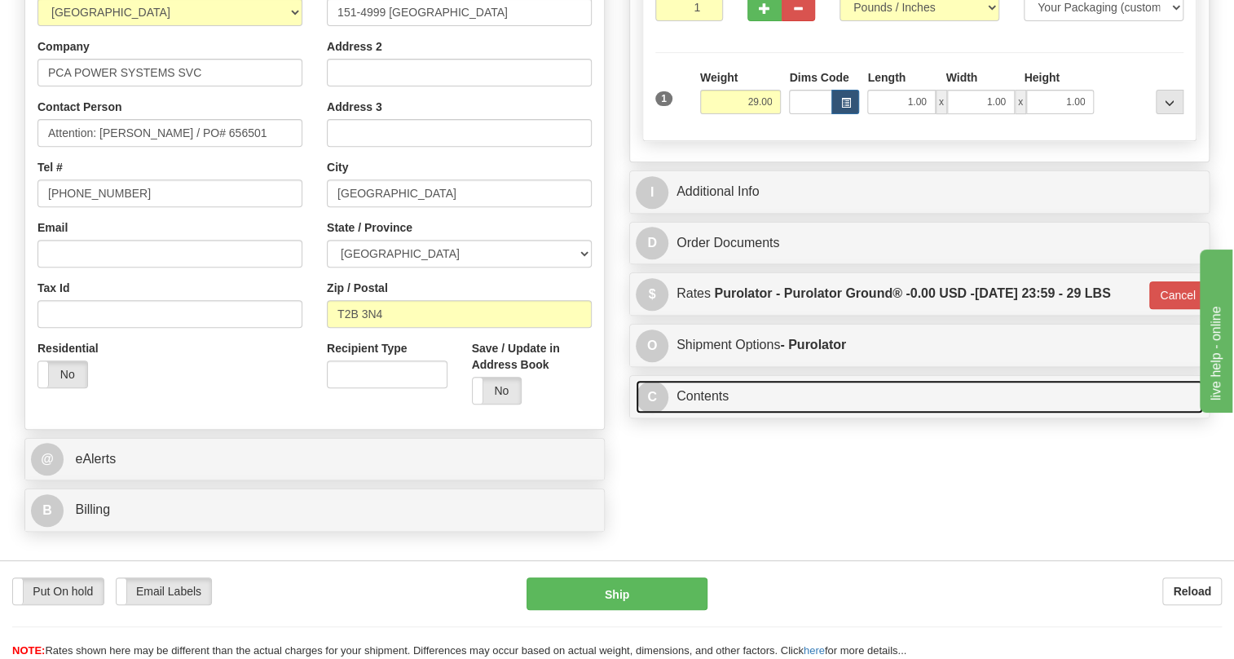
drag, startPoint x: 717, startPoint y: 434, endPoint x: 755, endPoint y: 428, distance: 38.7
click at [716, 413] on link "C Contents" at bounding box center [919, 396] width 567 height 33
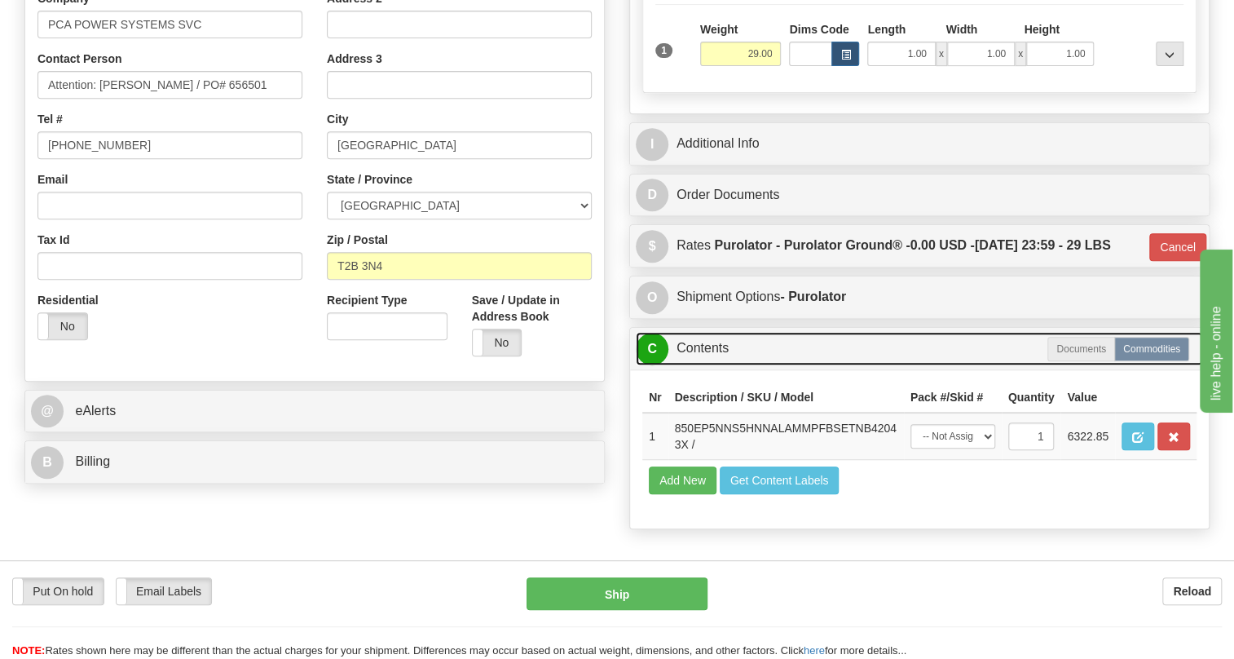
scroll to position [370, 0]
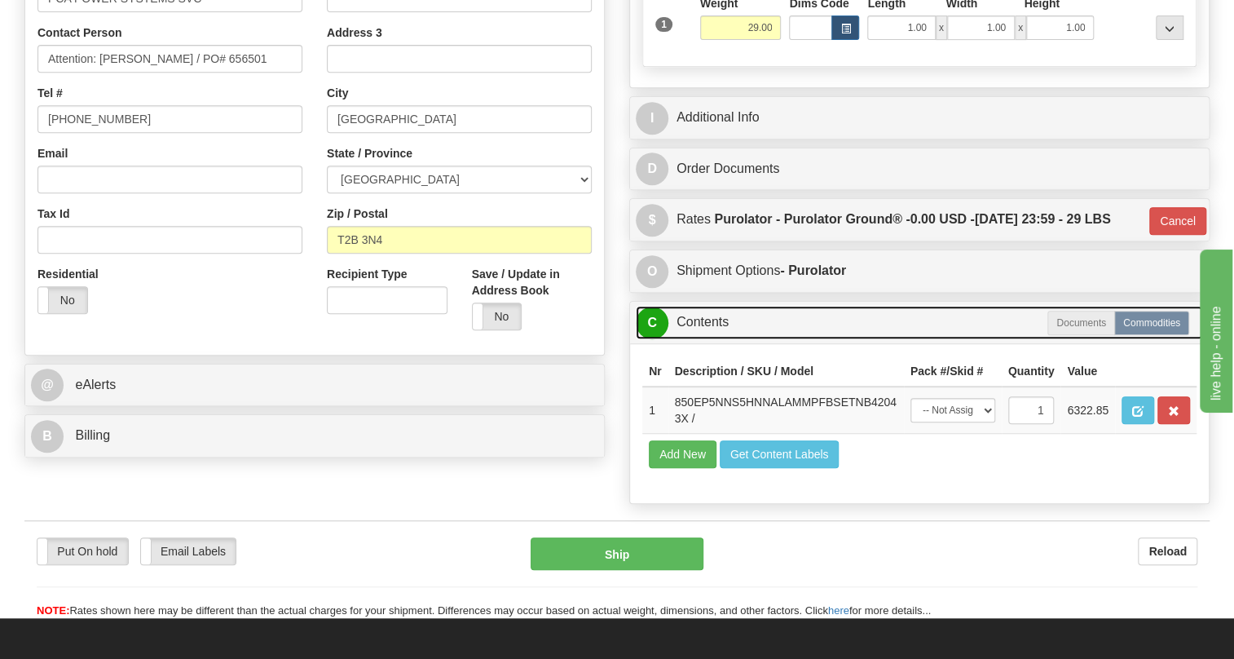
click at [691, 339] on link "C Contents" at bounding box center [919, 322] width 567 height 33
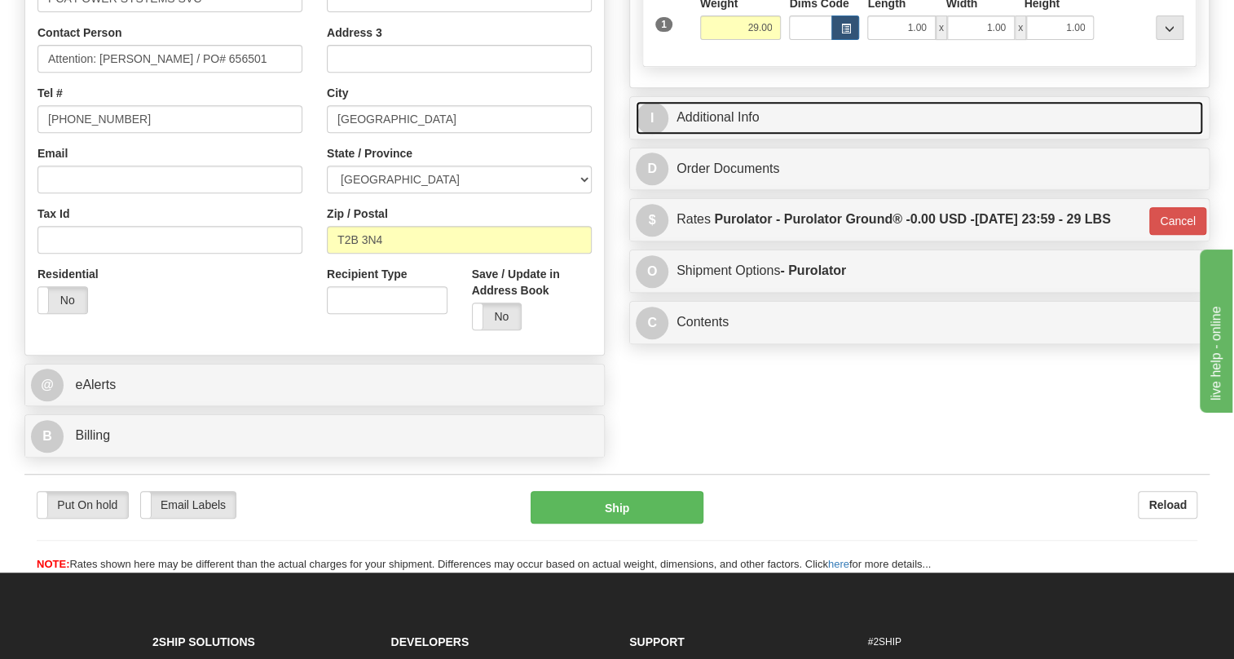
click at [737, 135] on link "I Additional Info" at bounding box center [919, 117] width 567 height 33
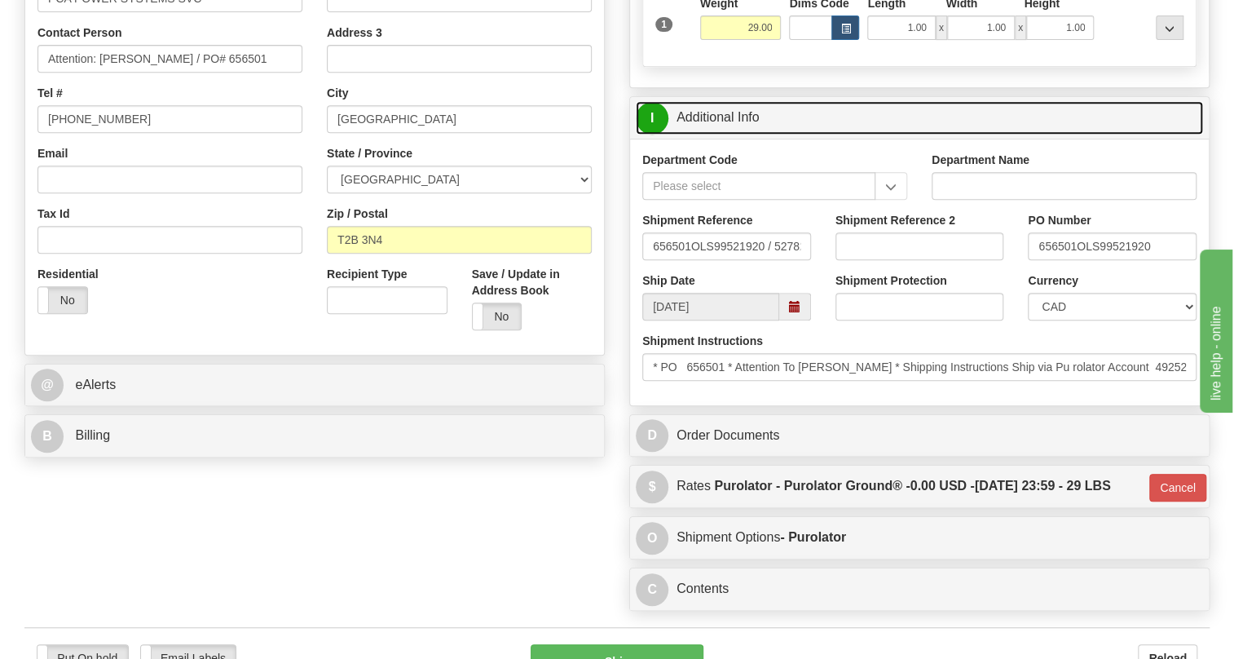
click at [737, 135] on link "I Additional Info" at bounding box center [919, 117] width 567 height 33
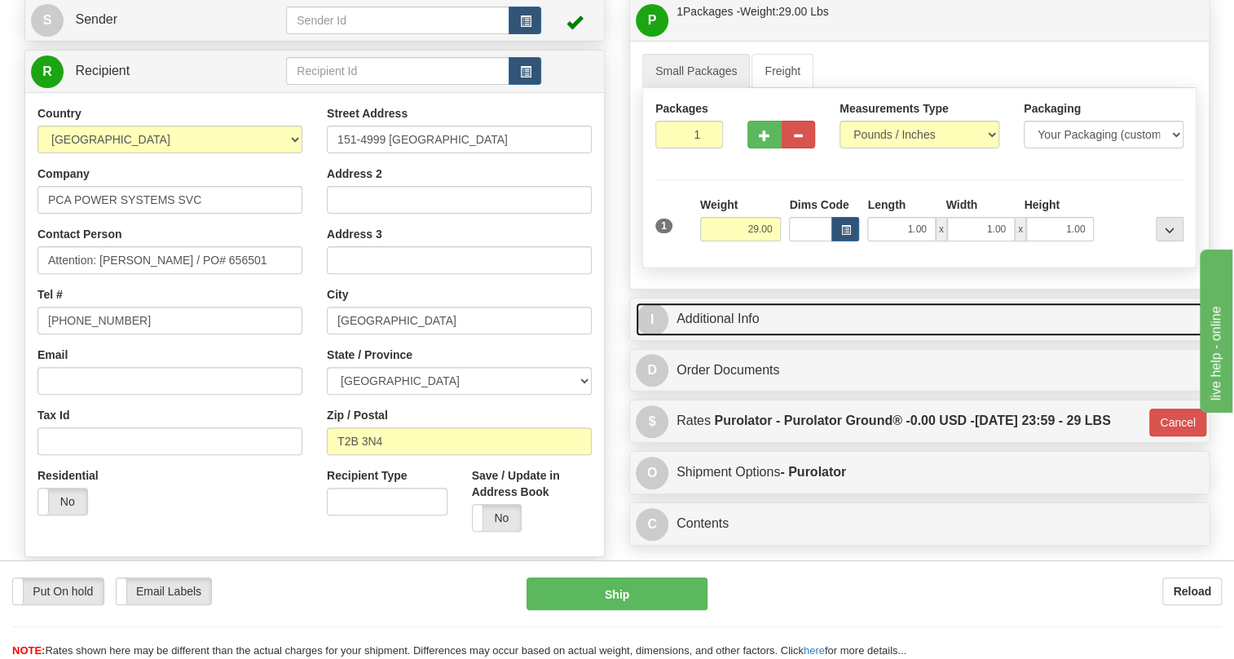
scroll to position [148, 0]
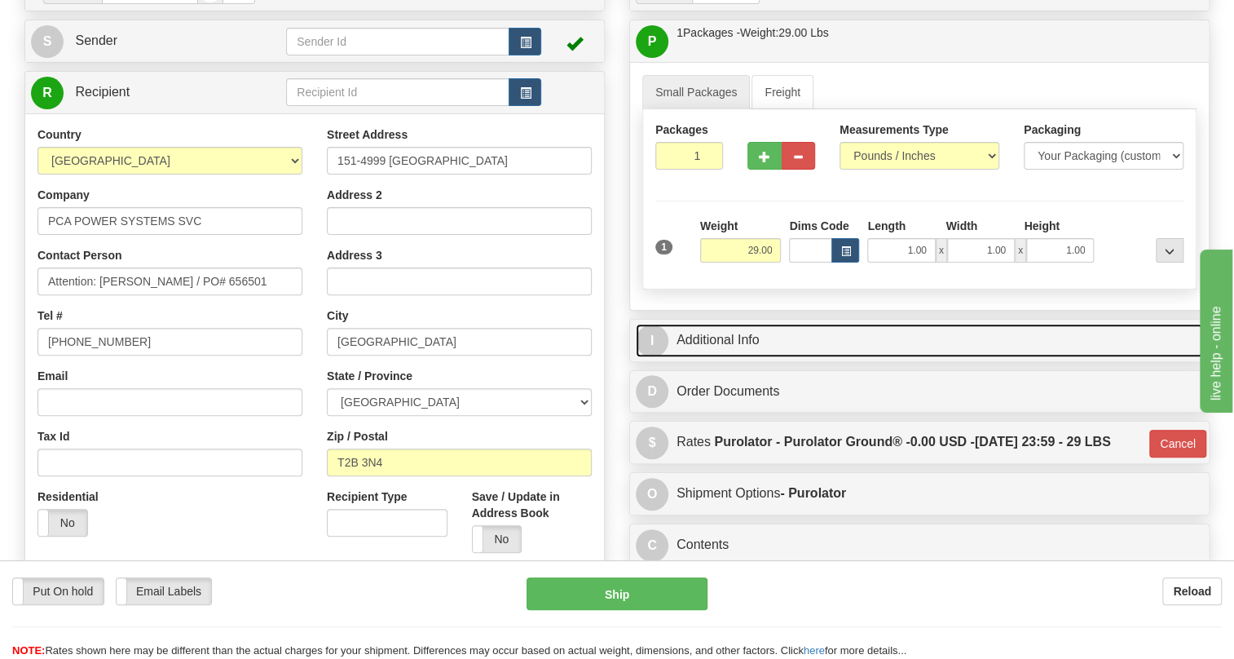
click at [744, 357] on link "I Additional Info" at bounding box center [919, 340] width 567 height 33
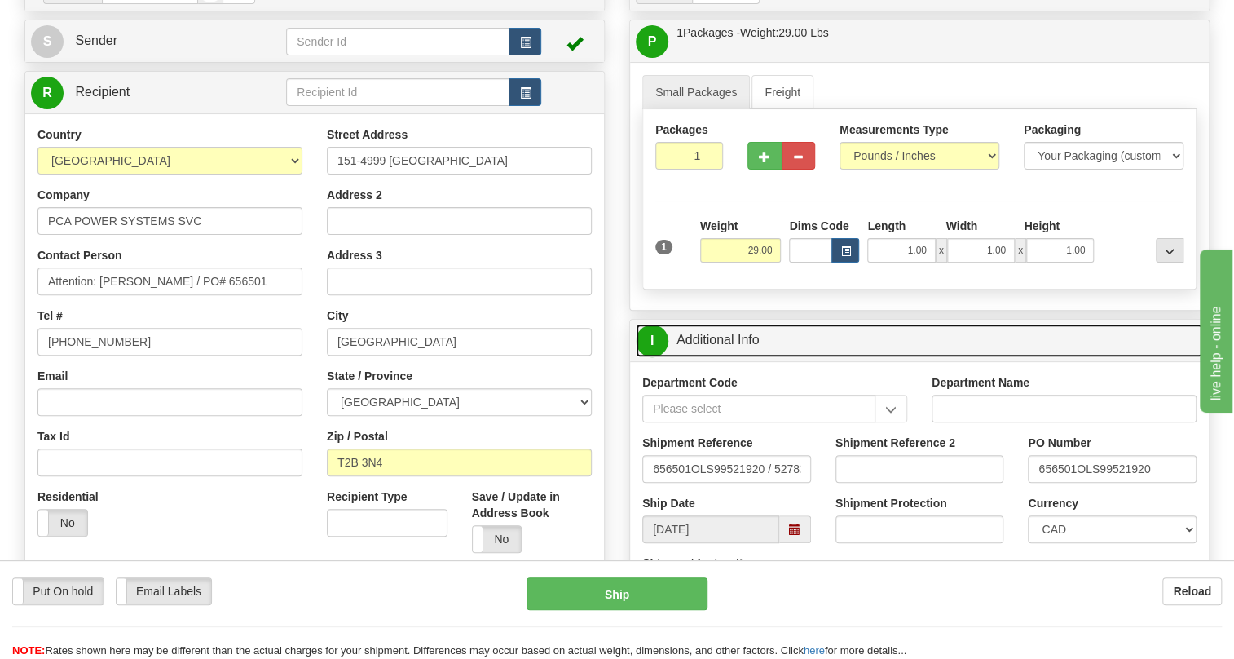
click at [744, 357] on link "I Additional Info" at bounding box center [919, 340] width 567 height 33
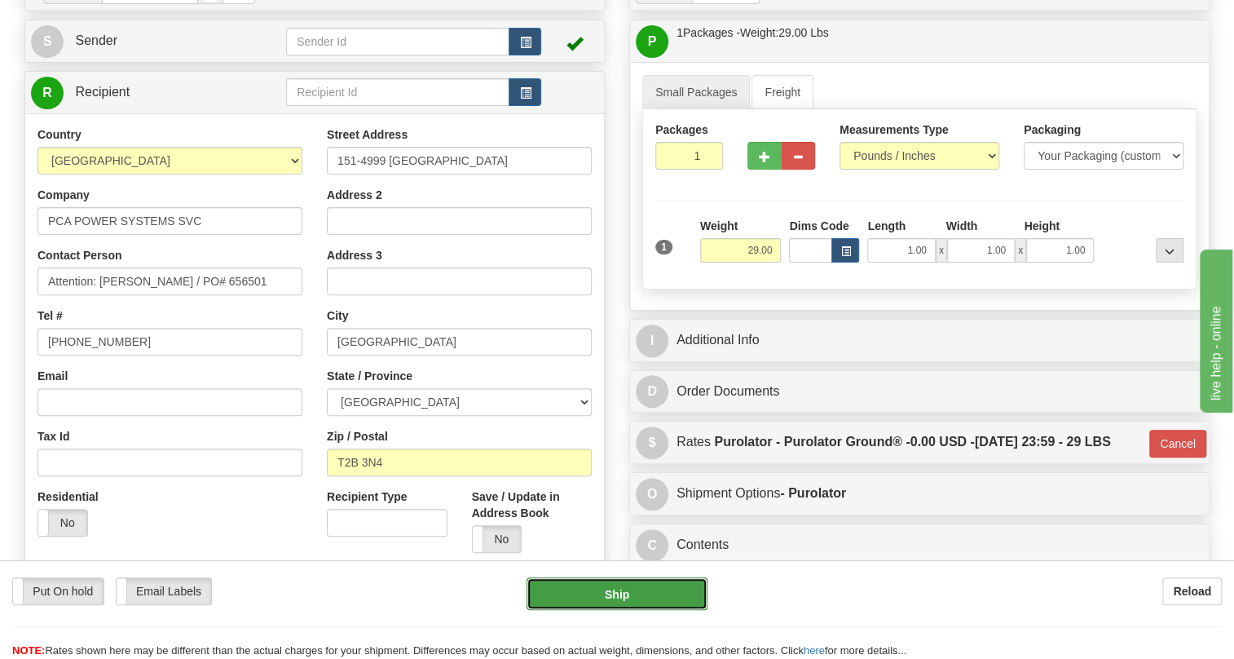
click at [616, 594] on button "Ship" at bounding box center [617, 593] width 181 height 33
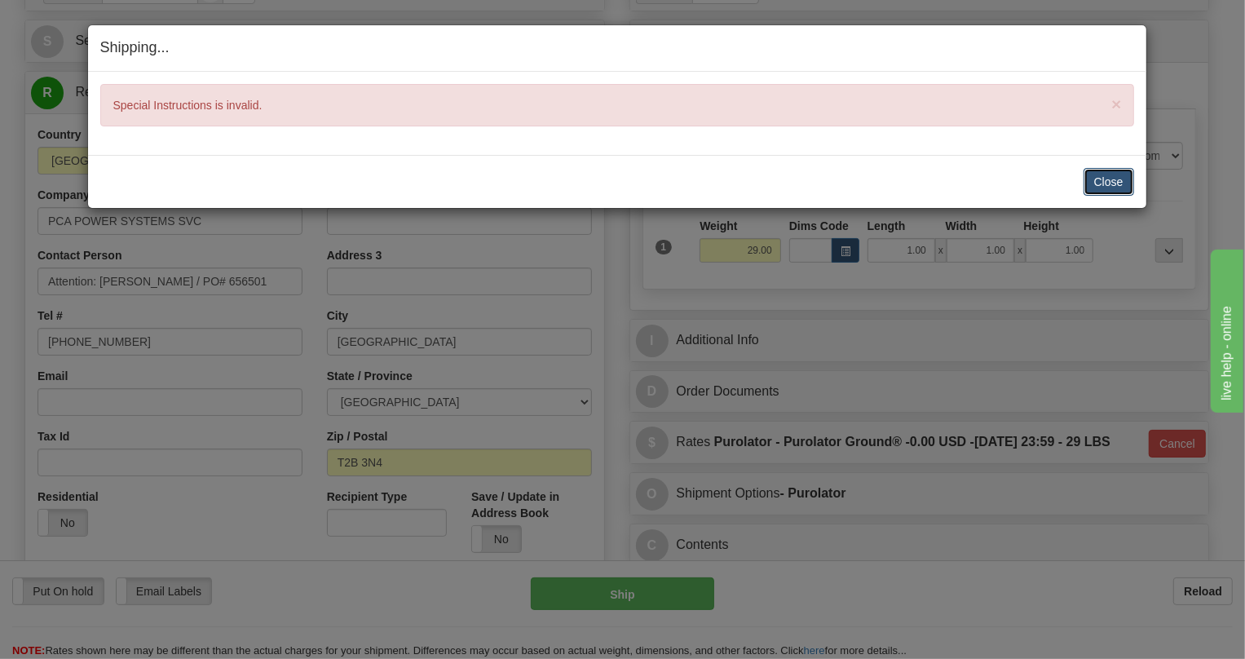
click at [1102, 188] on button "Close" at bounding box center [1109, 182] width 51 height 28
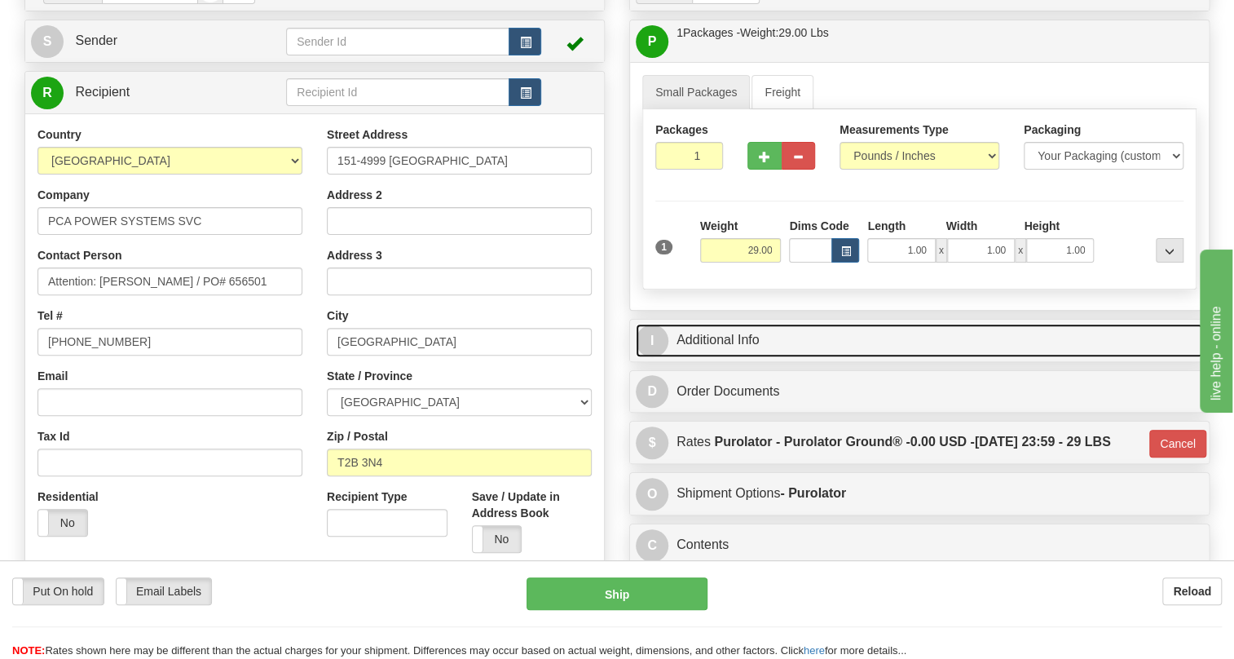
click at [729, 357] on link "I Additional Info" at bounding box center [919, 340] width 567 height 33
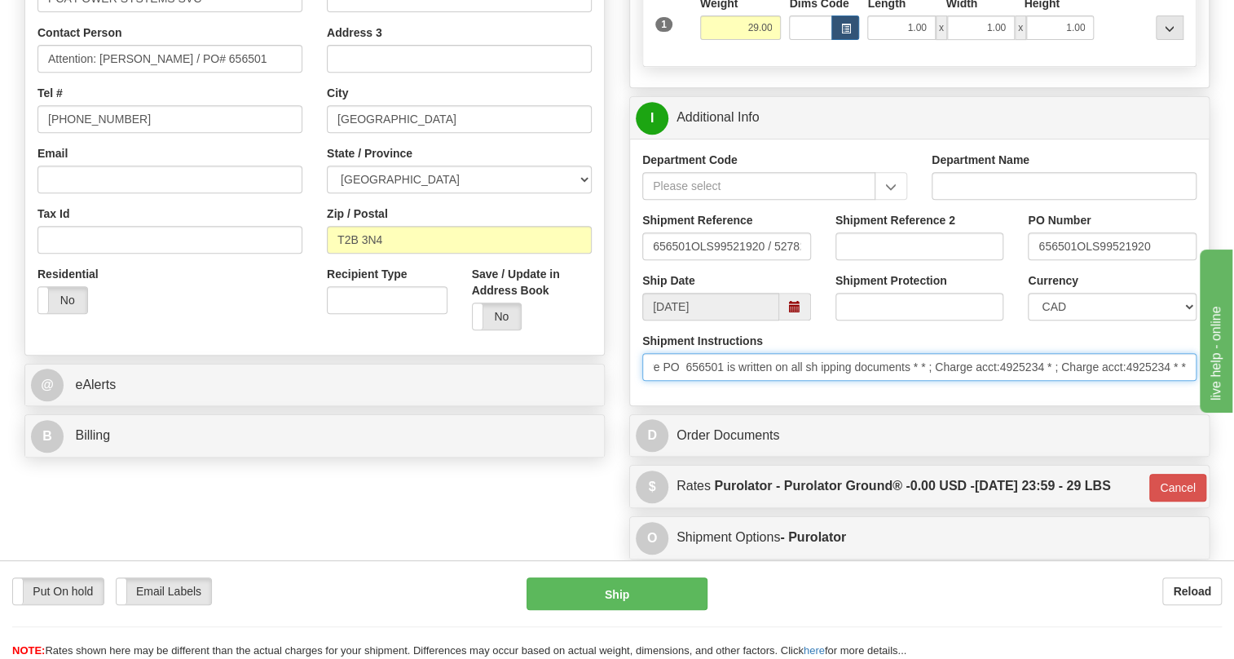
scroll to position [0, 765]
drag, startPoint x: 649, startPoint y: 405, endPoint x: 0, endPoint y: 34, distance: 747.5
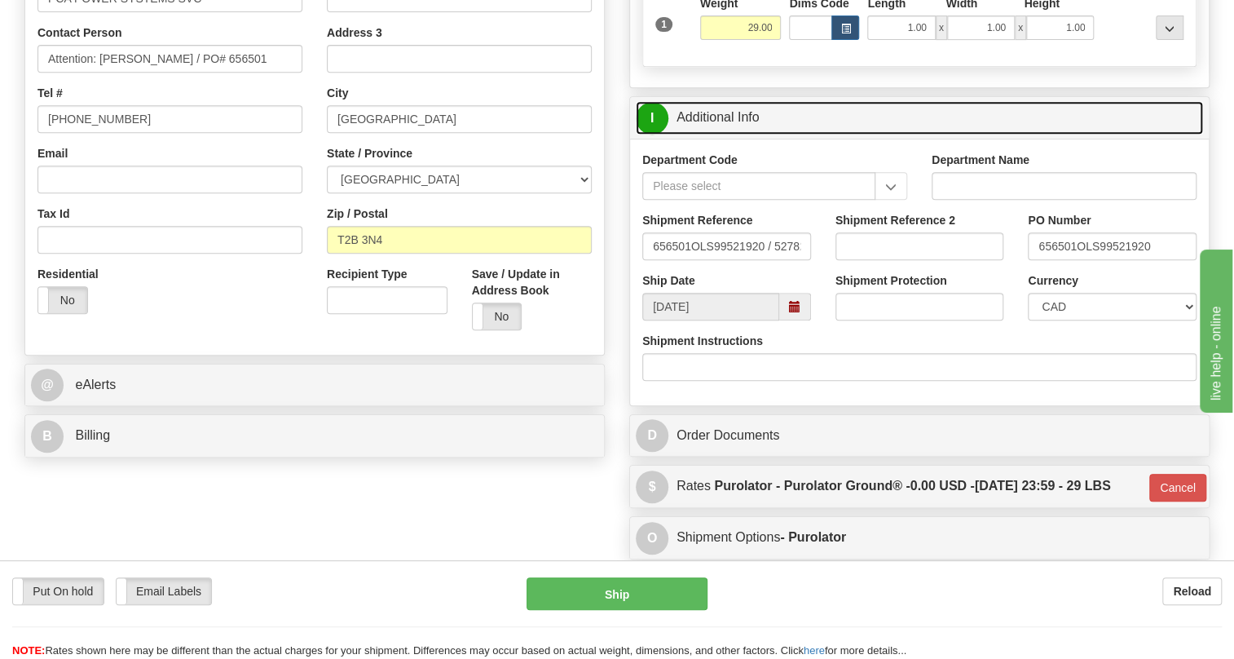
click at [696, 135] on link "I Additional Info" at bounding box center [919, 117] width 567 height 33
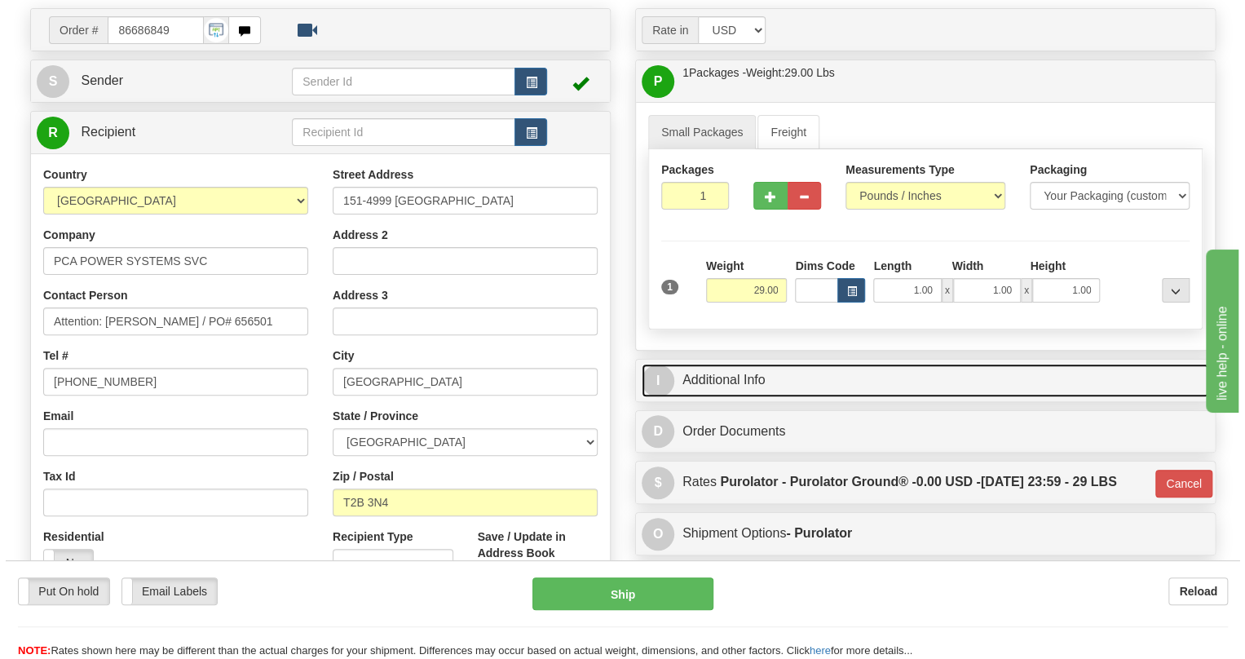
scroll to position [73, 0]
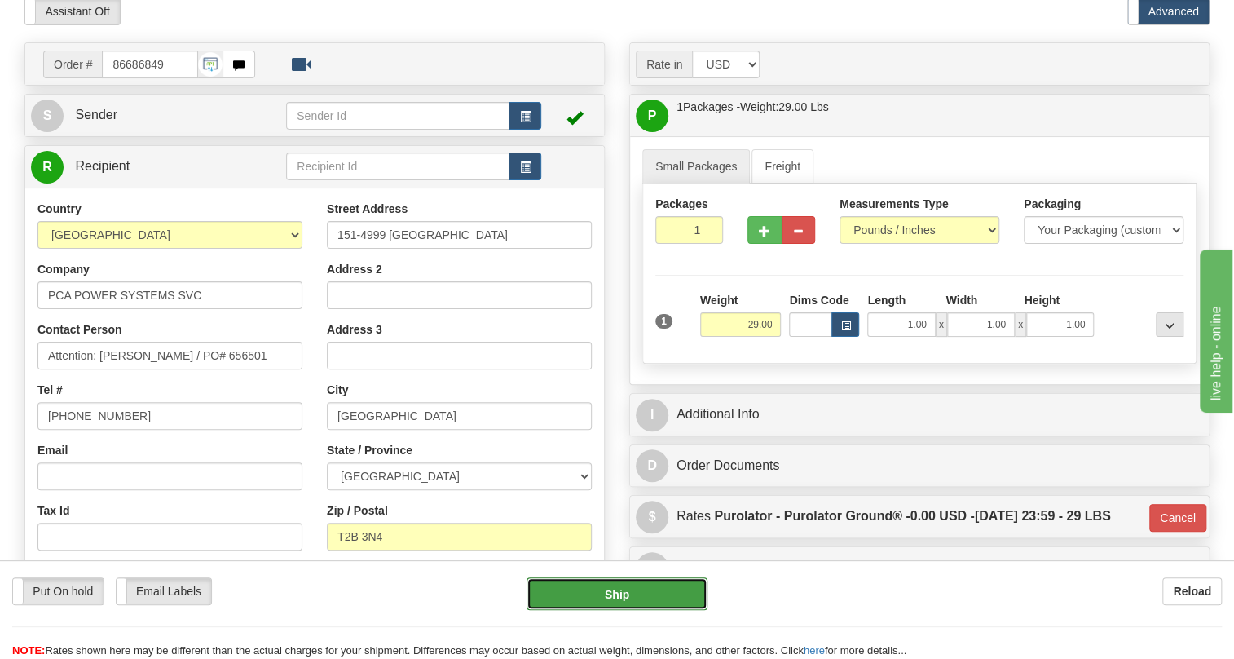
click at [629, 594] on button "Ship" at bounding box center [617, 593] width 181 height 33
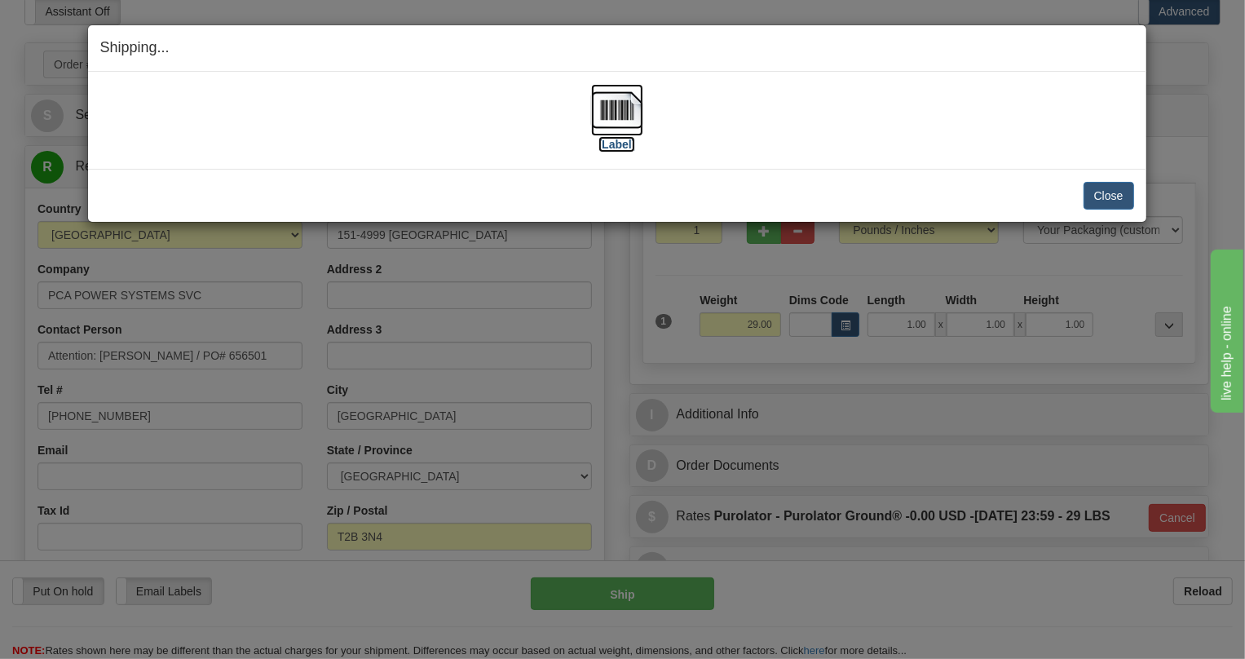
click at [627, 111] on img at bounding box center [617, 110] width 52 height 52
click at [618, 113] on img at bounding box center [617, 110] width 52 height 52
click at [1102, 199] on button "Close" at bounding box center [1109, 196] width 51 height 28
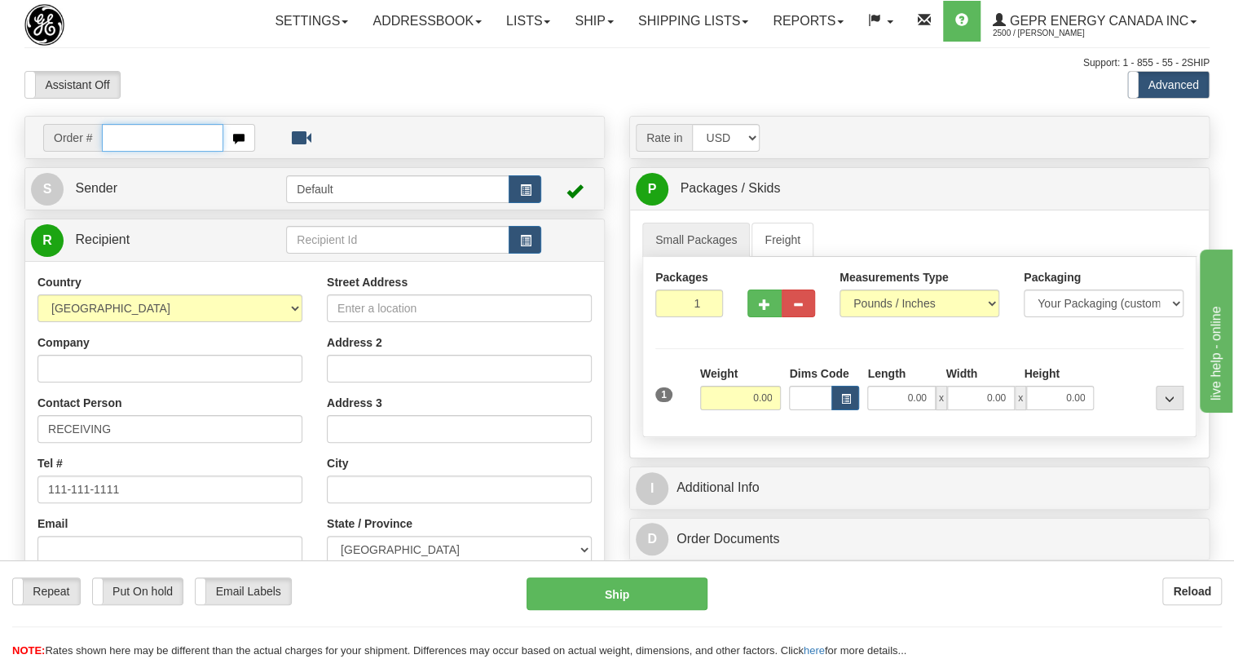
click at [116, 152] on input "text" at bounding box center [162, 138] width 121 height 28
paste input "0086686854"
click at [124, 152] on input "0086686854" at bounding box center [162, 138] width 121 height 28
type input "86686854"
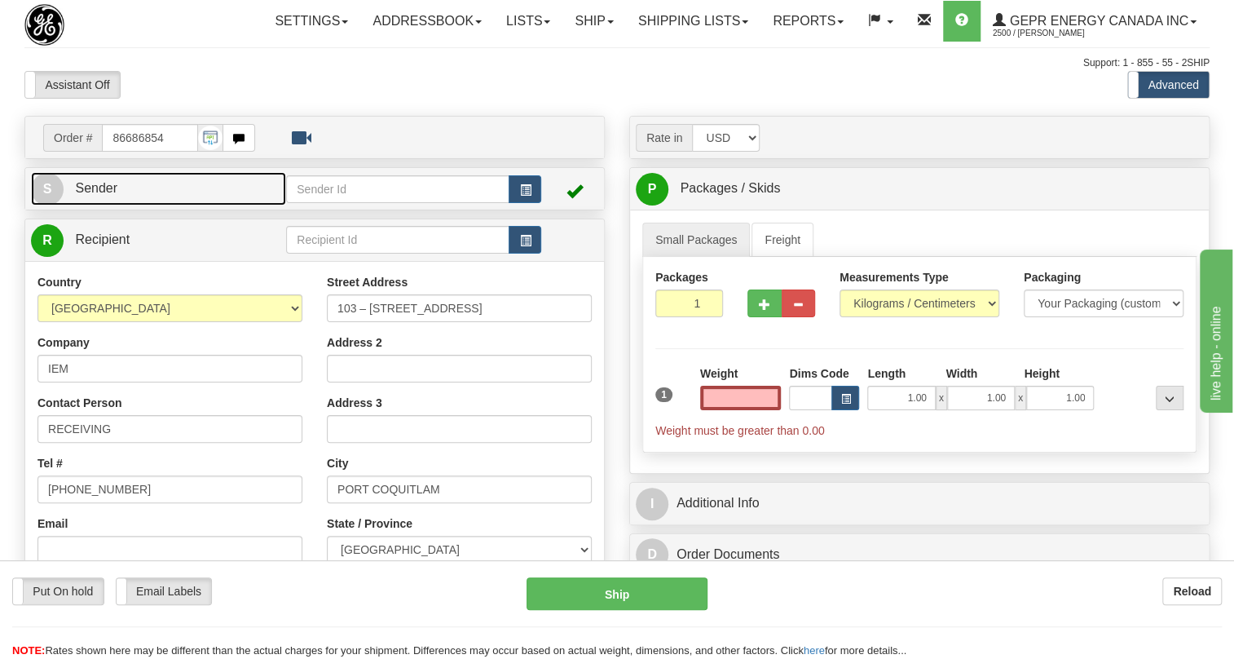
type input "0.00"
drag, startPoint x: 109, startPoint y: 215, endPoint x: 147, endPoint y: 234, distance: 41.9
click at [109, 205] on link "S Sender" at bounding box center [158, 188] width 255 height 33
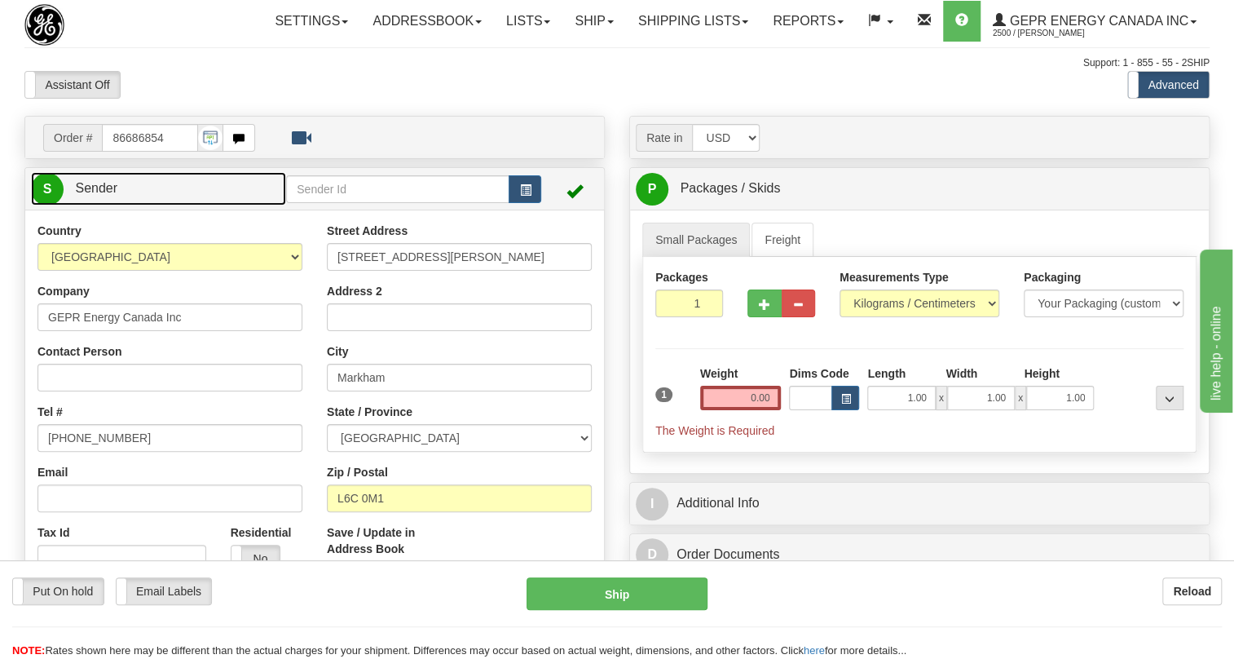
type input "MARKHAM"
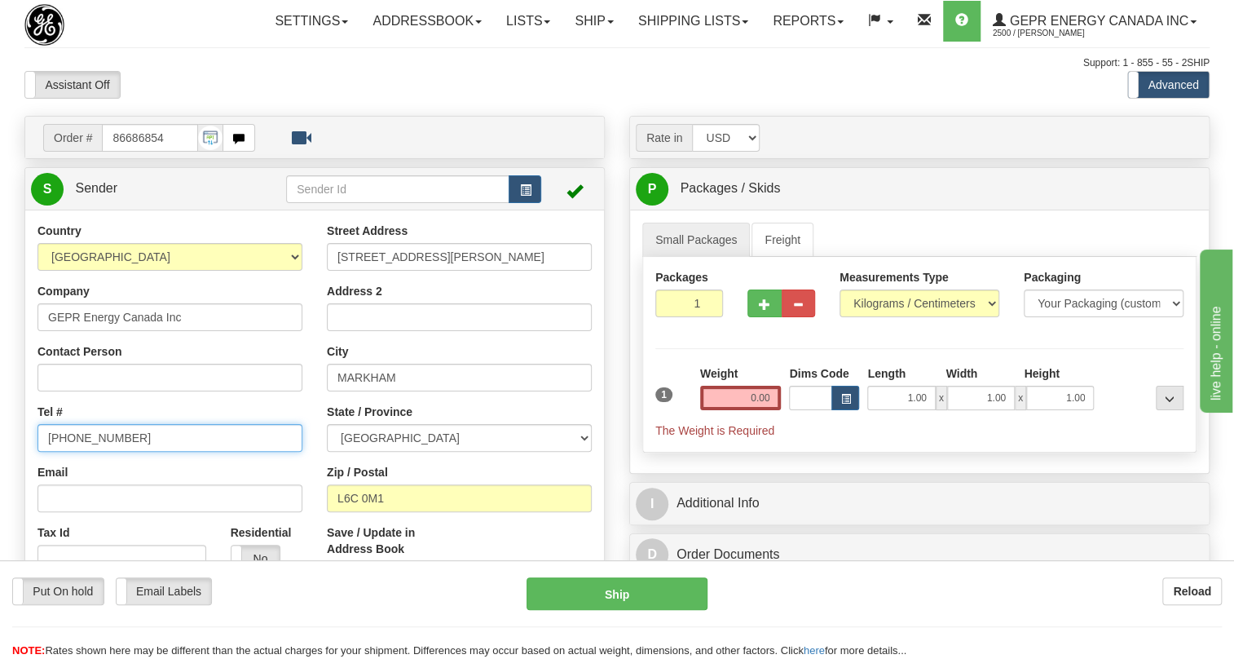
click at [103, 452] on input "[PHONE_NUMBER]" at bounding box center [170, 438] width 265 height 28
click at [102, 452] on input "[PHONE_NUMBER]" at bounding box center [170, 438] width 265 height 28
paste input "[PHONE_NUMBER]"
type input "[PHONE_NUMBER]"
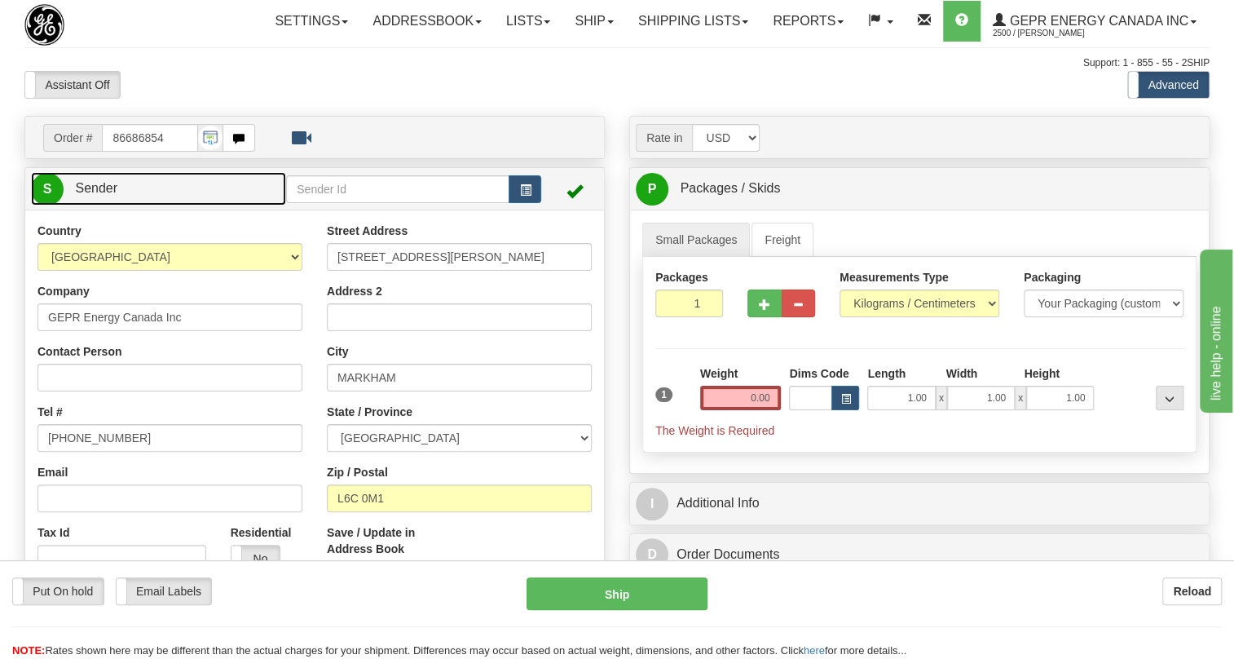
click at [101, 195] on span "Sender" at bounding box center [96, 188] width 42 height 14
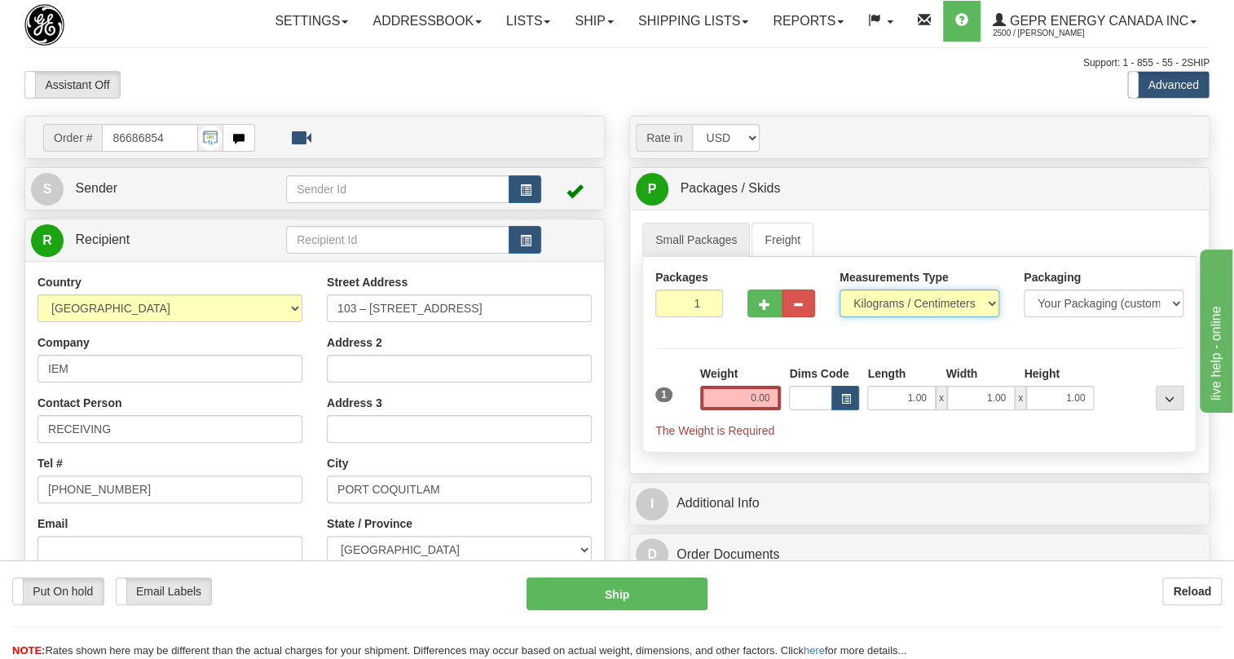
click at [875, 317] on select "Pounds / Inches Kilograms / Centimeters" at bounding box center [920, 303] width 160 height 28
select select "0"
click at [840, 317] on select "Pounds / Inches Kilograms / Centimeters" at bounding box center [920, 303] width 160 height 28
click at [762, 410] on input "0.00" at bounding box center [741, 398] width 82 height 24
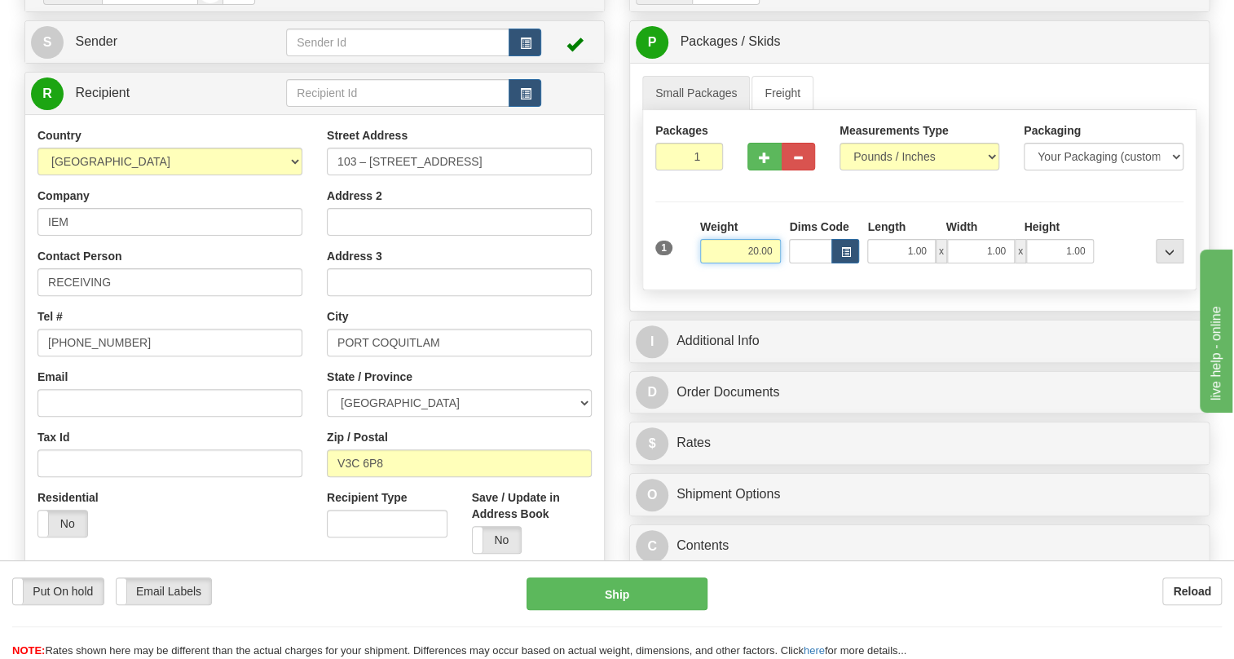
scroll to position [148, 0]
type input "20.00"
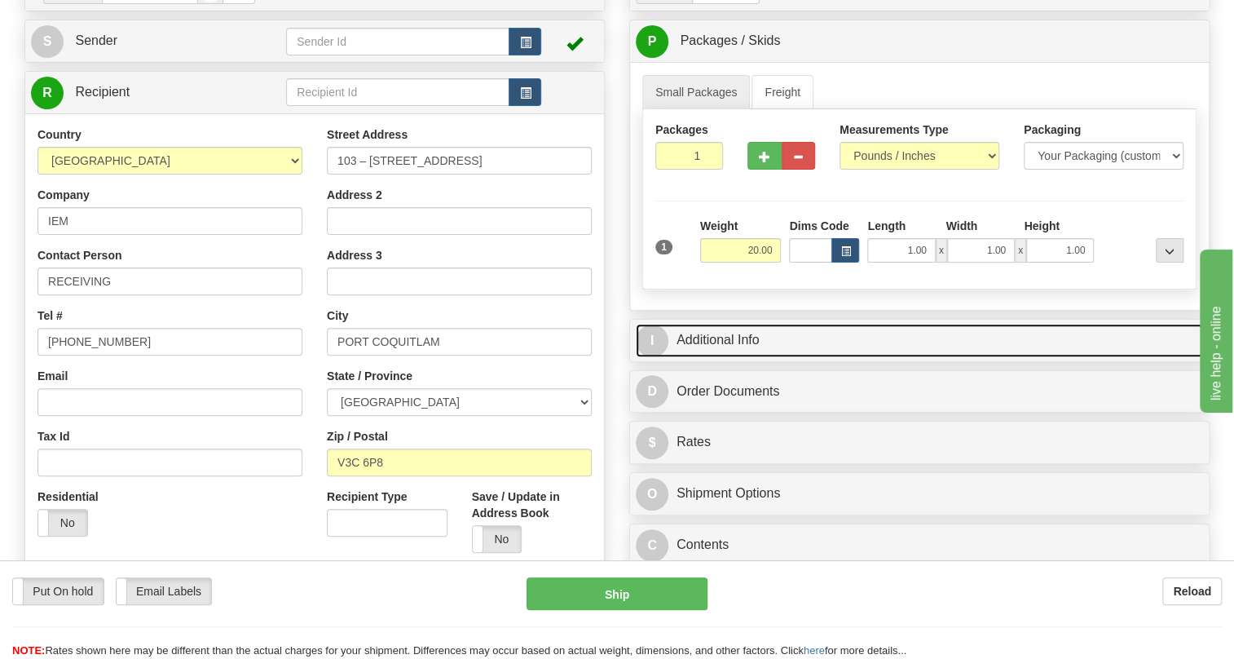
click at [715, 357] on link "I Additional Info" at bounding box center [919, 340] width 567 height 33
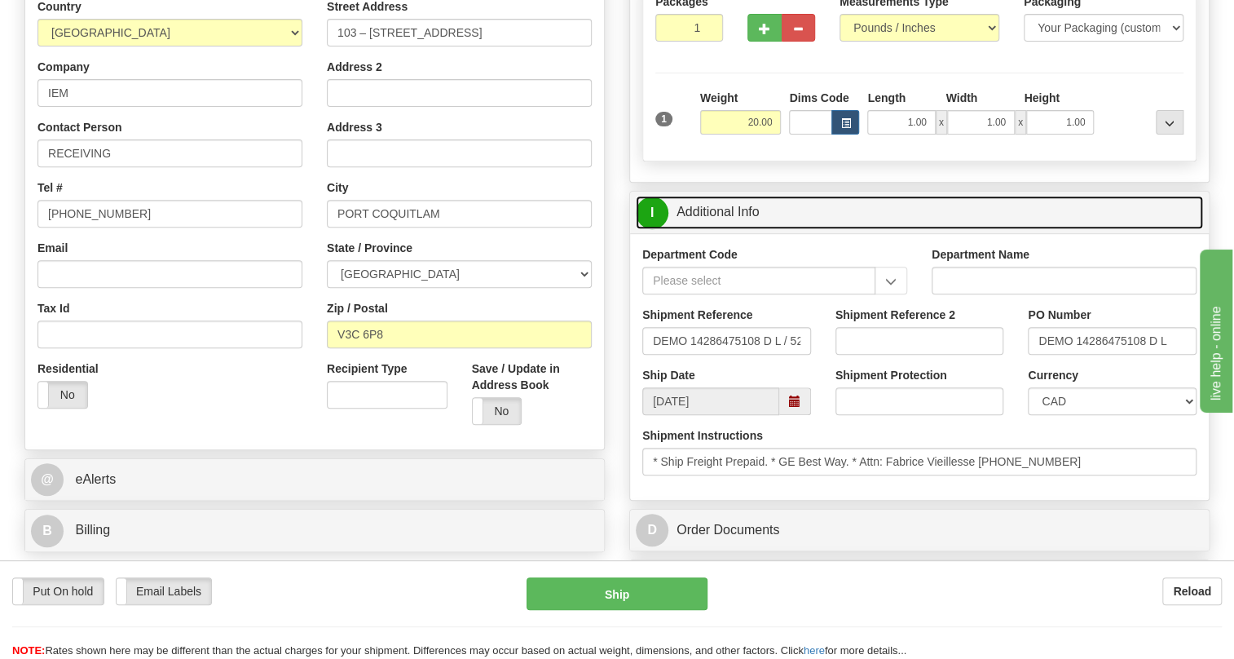
scroll to position [296, 0]
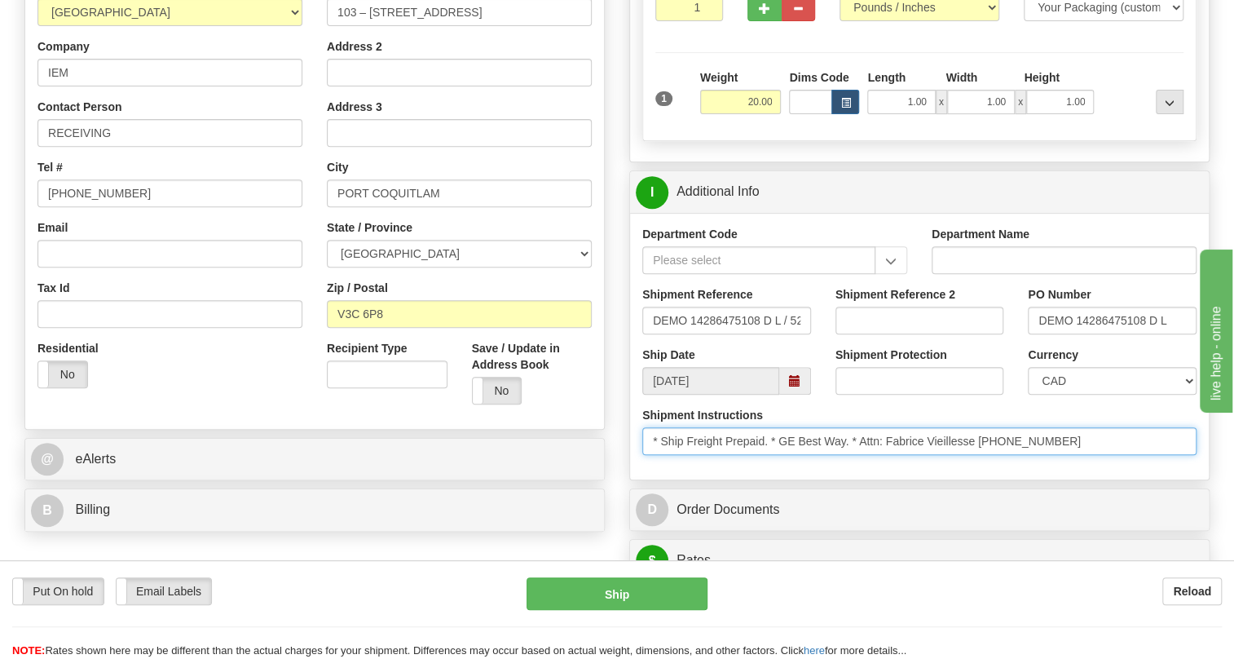
drag, startPoint x: 976, startPoint y: 481, endPoint x: 864, endPoint y: 481, distance: 111.7
click at [864, 455] on input "* Ship Freight Prepaid. * GE Best Way. * Attn: Fabrice Vieillesse [PHONE_NUMBER]" at bounding box center [919, 441] width 554 height 28
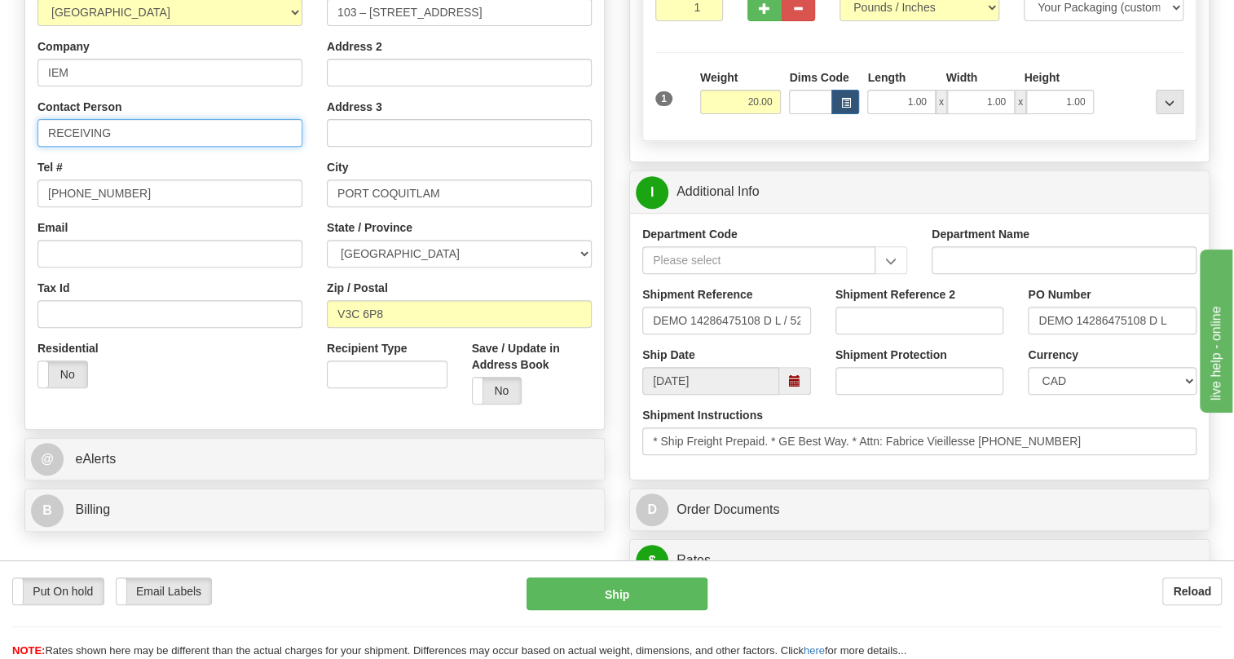
click at [88, 147] on input "RECEIVING" at bounding box center [170, 133] width 265 height 28
paste input "Attn: Fabrice Vieillesse"
type input "Attn: Fabrice Vieillesse"
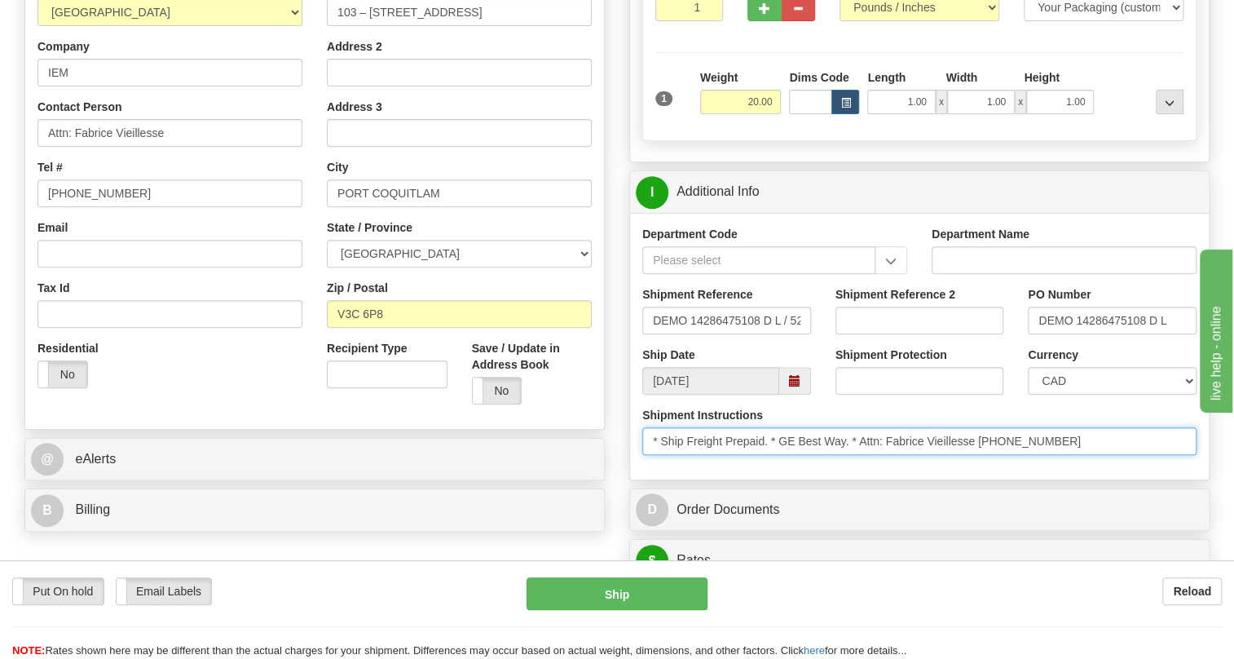
drag, startPoint x: 1055, startPoint y: 476, endPoint x: 984, endPoint y: 479, distance: 71.0
click at [984, 455] on input "* Ship Freight Prepaid. * GE Best Way. * Attn: Fabrice Vieillesse [PHONE_NUMBER]" at bounding box center [919, 441] width 554 height 28
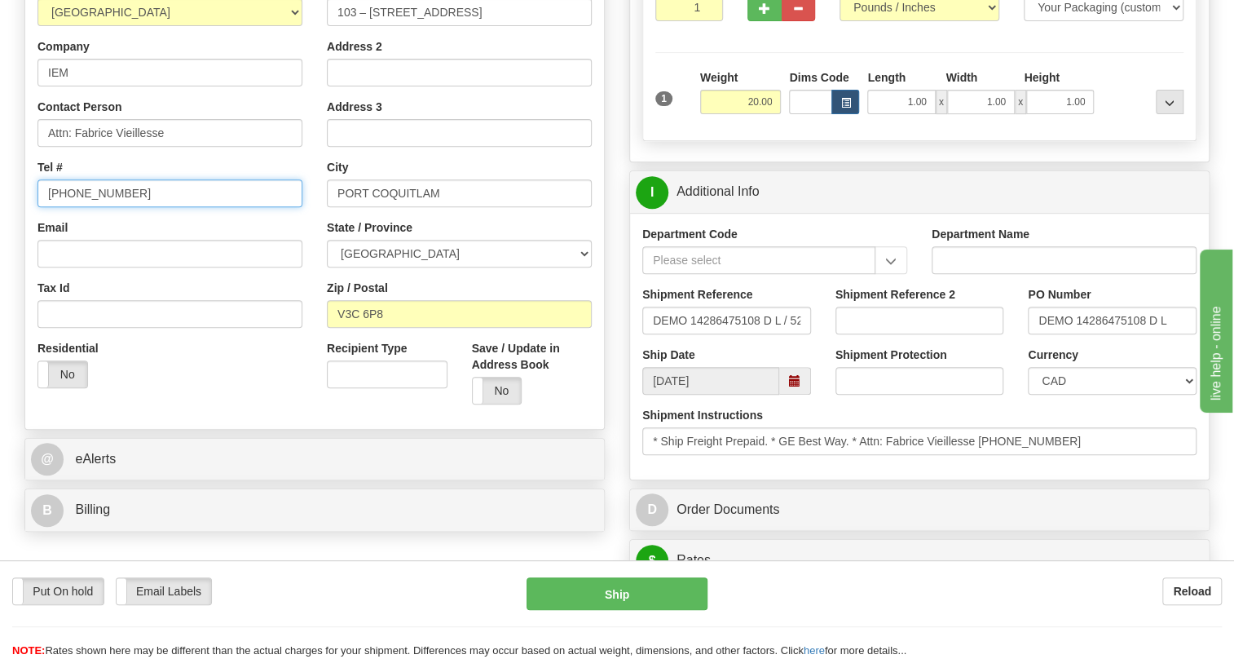
click at [90, 207] on input "[PHONE_NUMBER]" at bounding box center [170, 193] width 265 height 28
paste input "[PHONE_NUMBER]"
type input "[PHONE_NUMBER]"
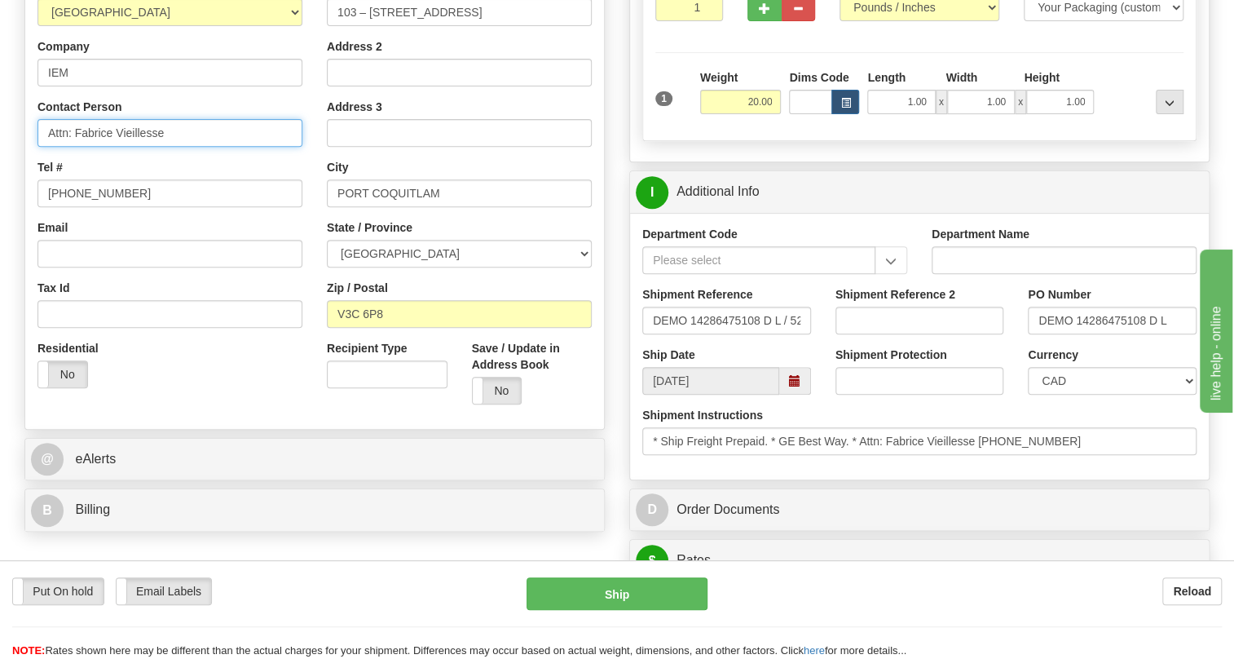
click at [173, 147] on input "Attn: Fabrice Vieillesse" at bounding box center [170, 133] width 265 height 28
click at [1106, 334] on input "DEMO 14286475108 D L" at bounding box center [1112, 321] width 169 height 28
click at [249, 147] on input "Attn: Fabrice Vieillesse / PO#" at bounding box center [170, 133] width 265 height 28
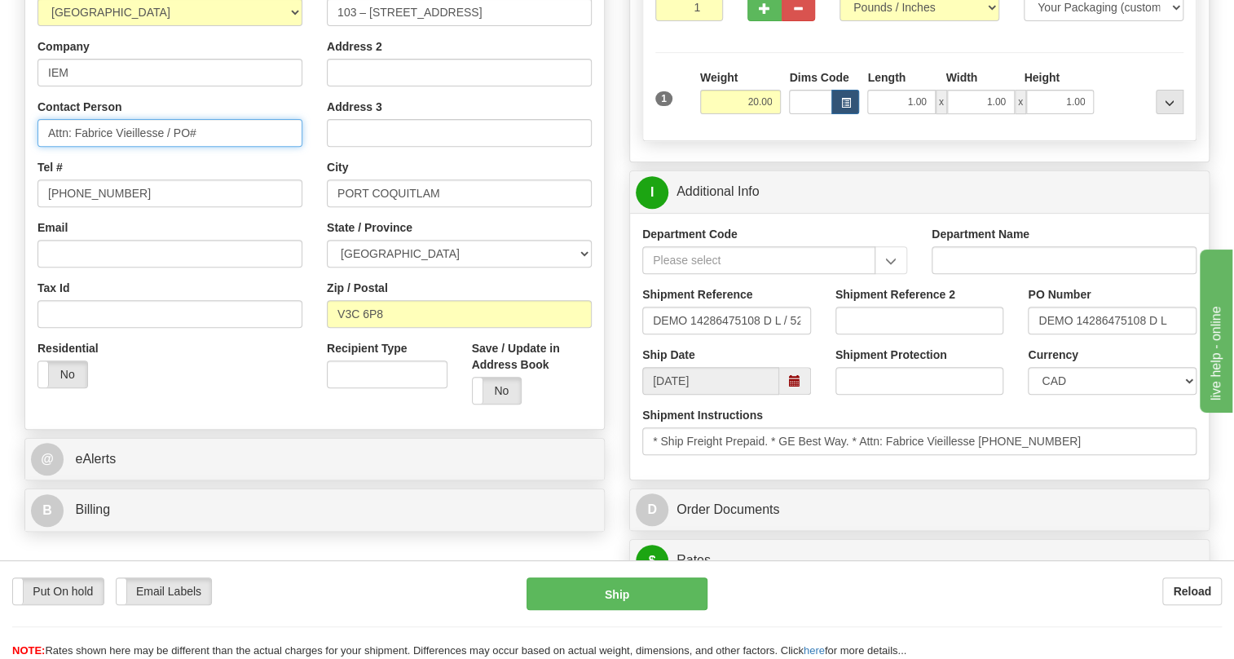
paste input "DEMO 14286475108 D L"
type input "Attn: Fabrice Vieillesse / PO# DEMO 14286475108 D L"
click at [269, 320] on div "Tax Id" at bounding box center [170, 304] width 265 height 48
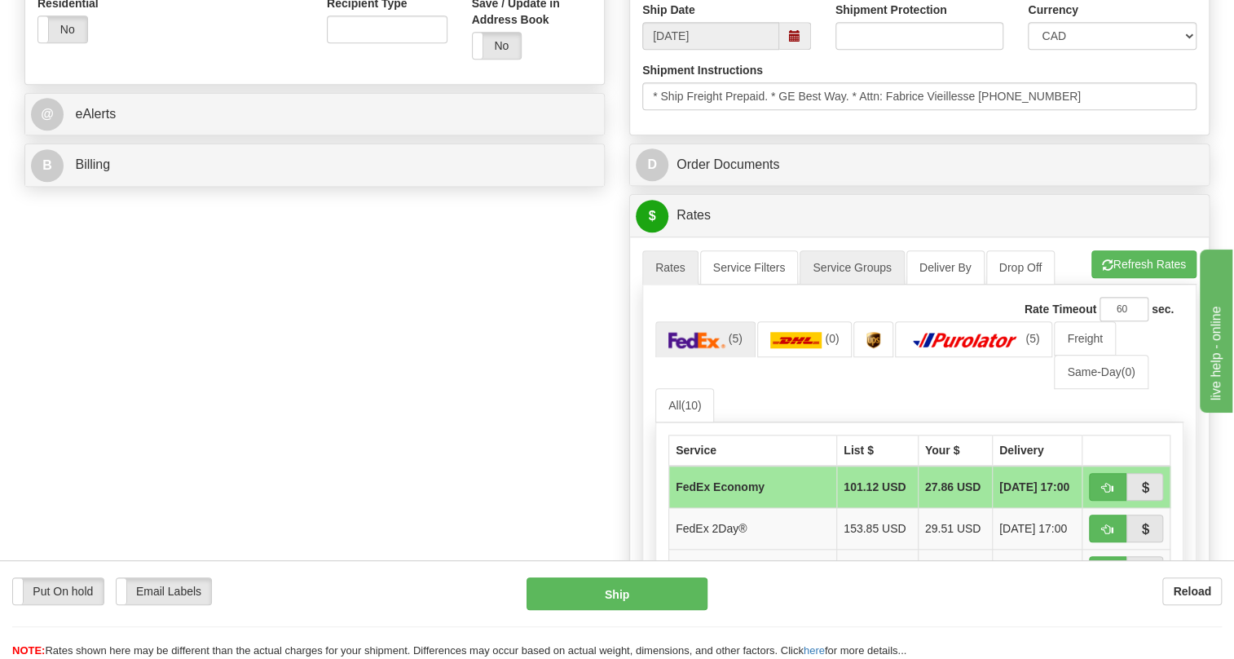
scroll to position [667, 0]
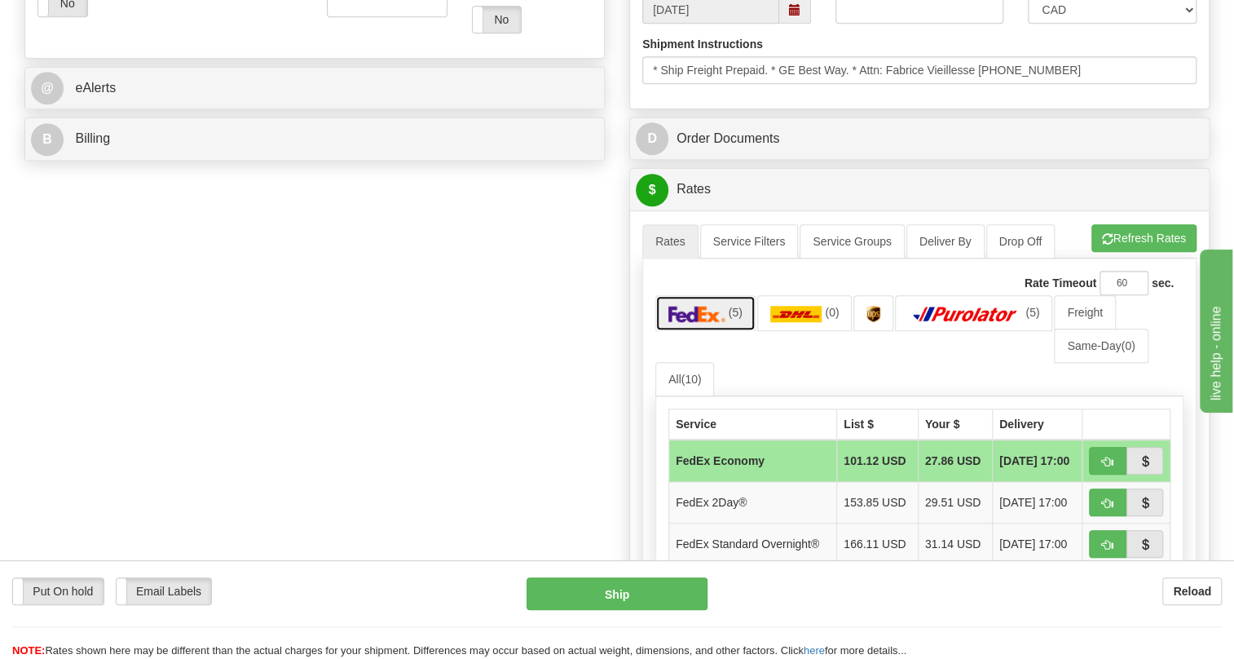
click at [735, 319] on span "(5)" at bounding box center [736, 312] width 14 height 13
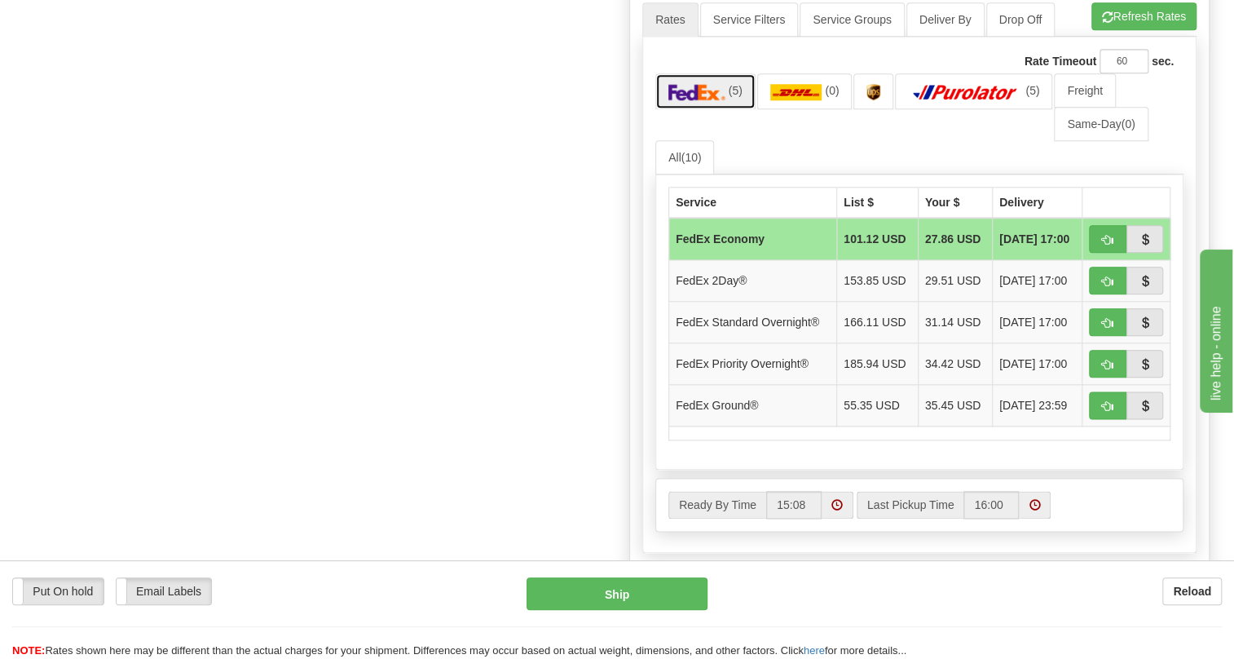
scroll to position [889, 0]
click at [1102, 370] on span "button" at bounding box center [1107, 365] width 11 height 11
type input "01"
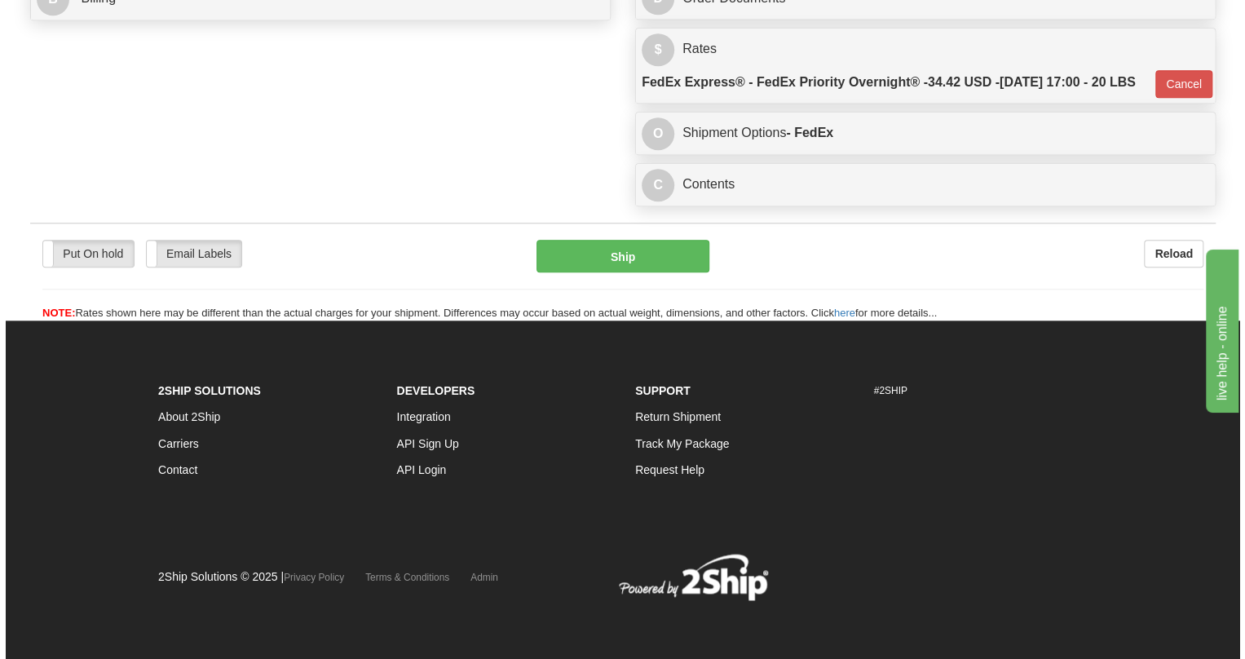
scroll to position [876, 0]
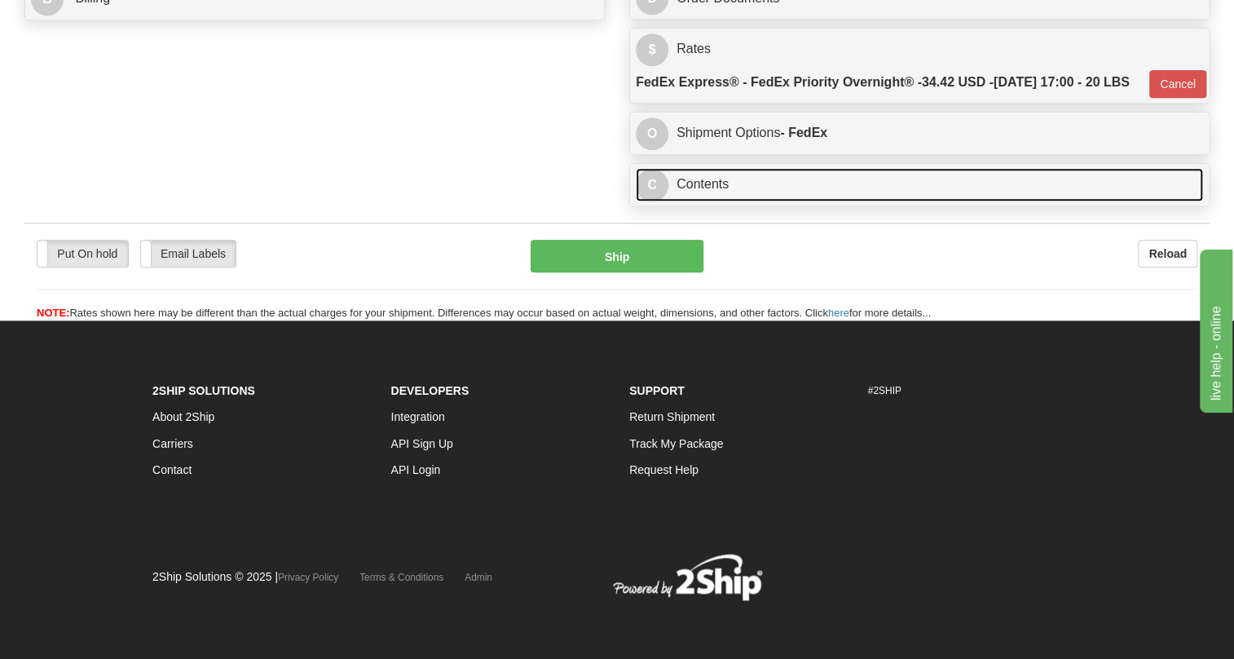
click at [711, 183] on link "C Contents" at bounding box center [919, 184] width 567 height 33
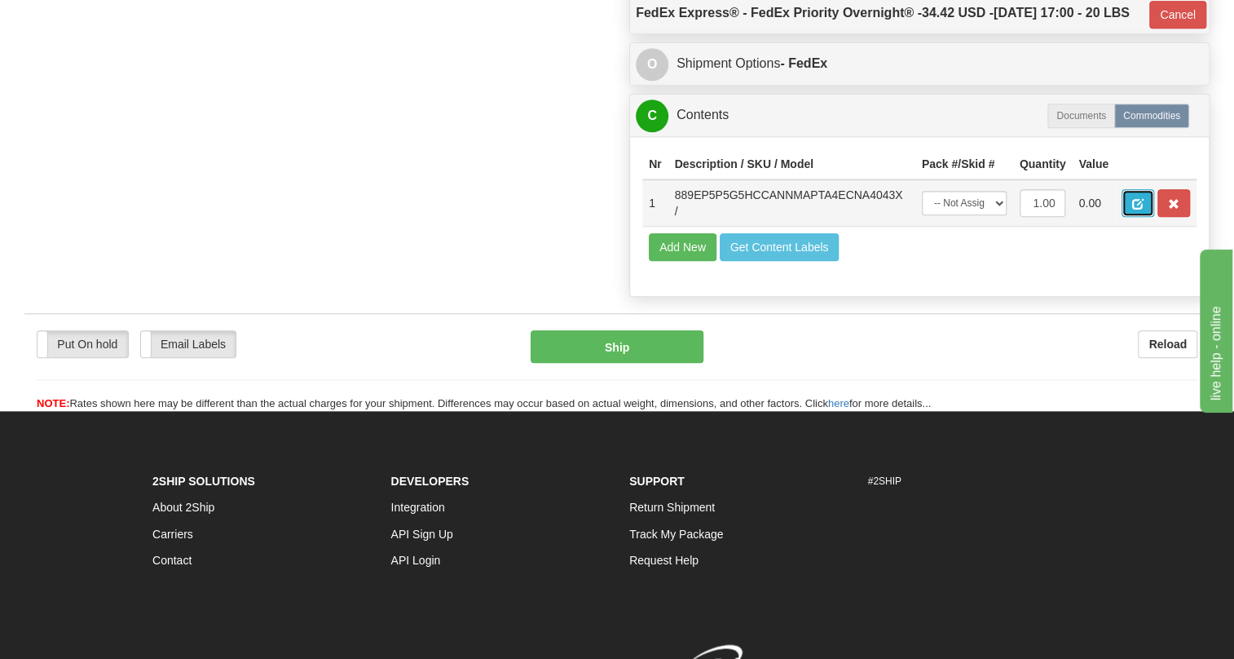
click at [1138, 210] on span "button" at bounding box center [1137, 204] width 11 height 11
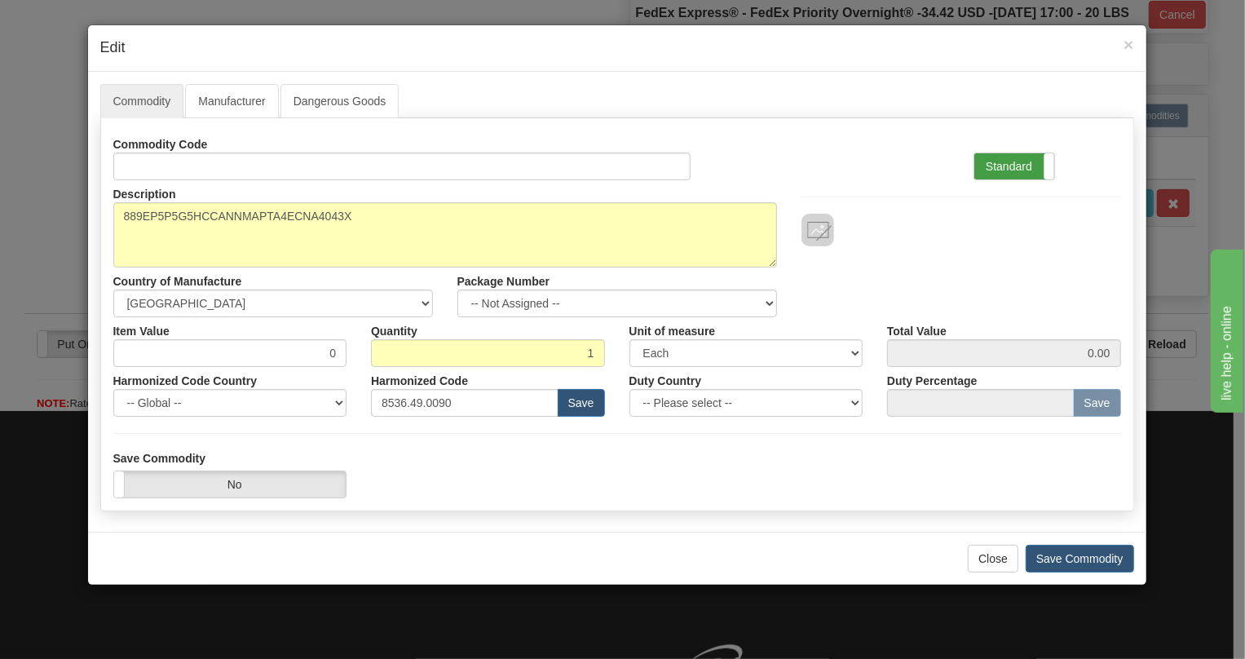
click at [1004, 166] on label "Standard" at bounding box center [1014, 166] width 80 height 26
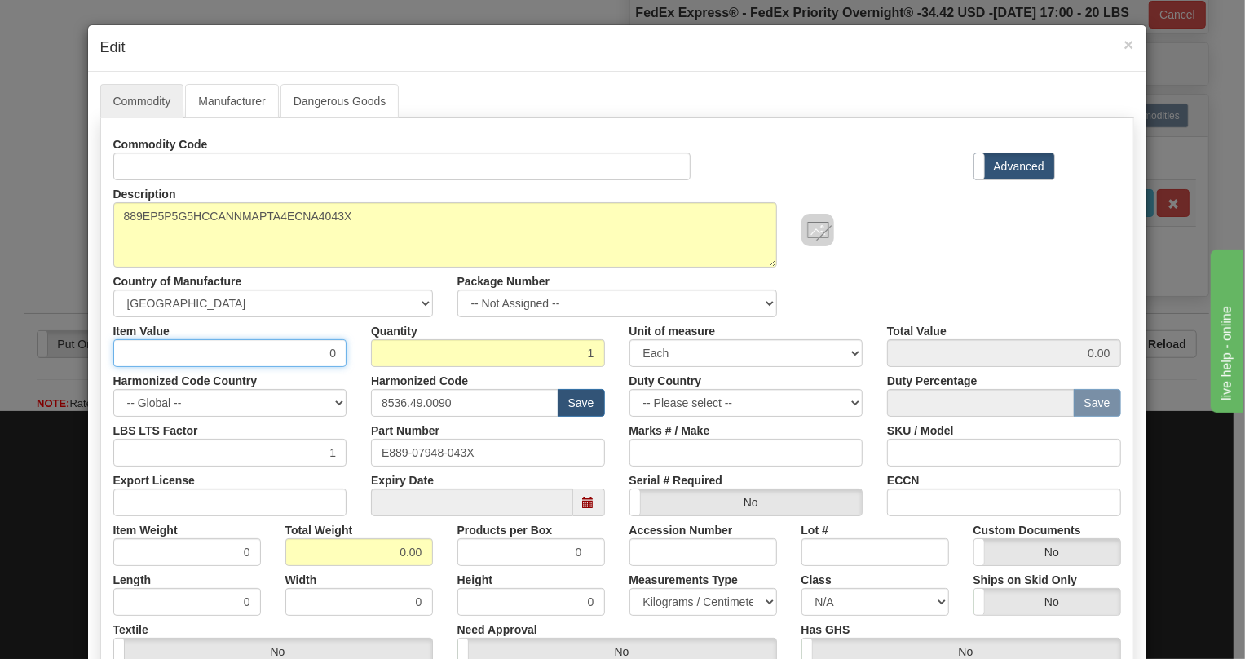
click at [322, 361] on input "0" at bounding box center [230, 353] width 234 height 28
type input "2447.63"
click at [382, 554] on input "0.00" at bounding box center [359, 552] width 148 height 28
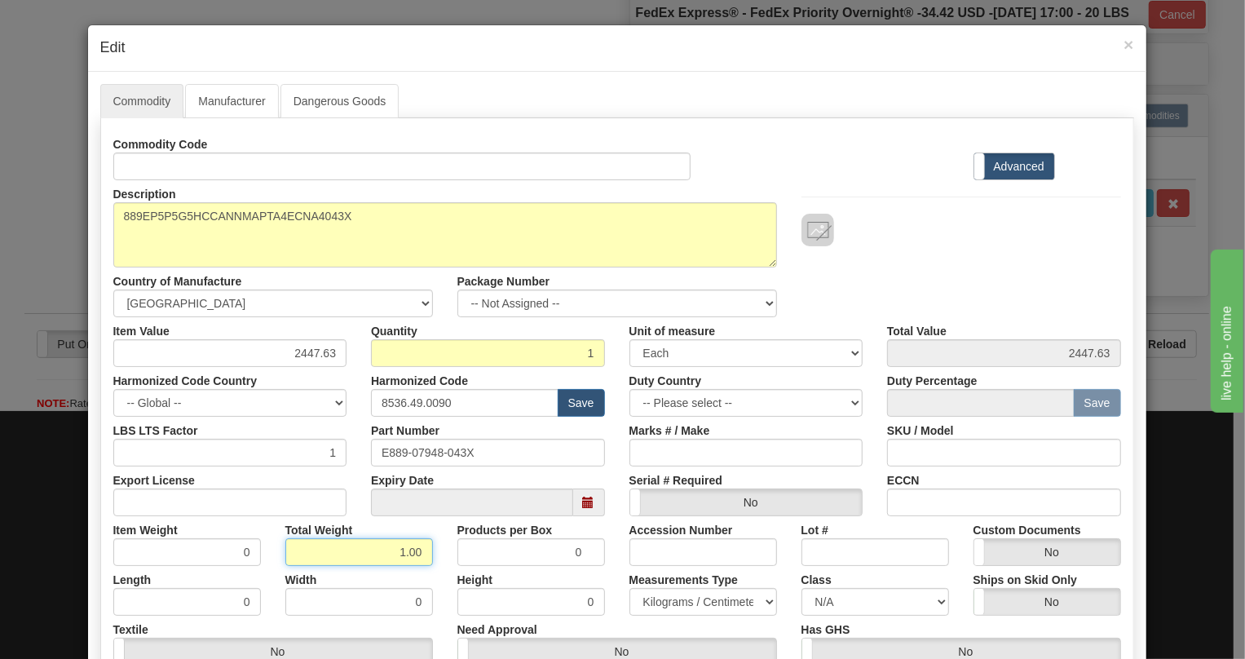
type input "1.00"
type input "1.0000"
click at [676, 603] on select "Pounds / Inches Kilograms / Centimeters" at bounding box center [703, 602] width 148 height 28
select select "0"
click at [629, 588] on select "Pounds / Inches Kilograms / Centimeters" at bounding box center [703, 602] width 148 height 28
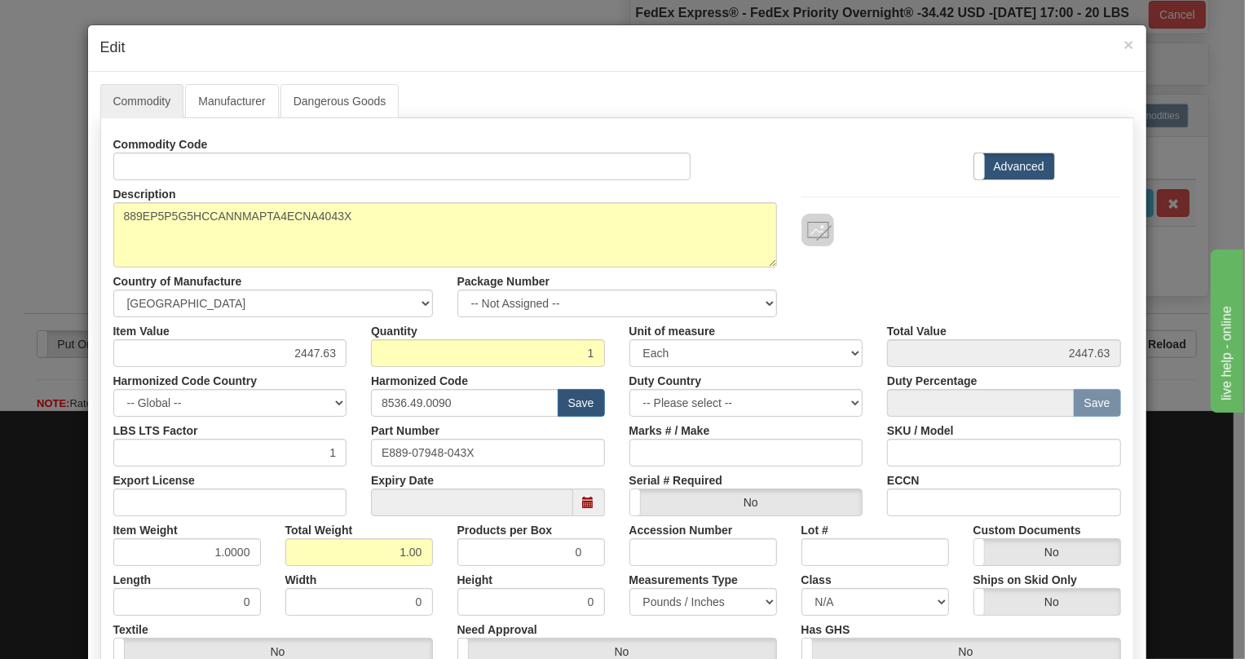
click at [617, 569] on div "Measurements Type Pounds / Inches Kilograms / Centimeters" at bounding box center [703, 591] width 172 height 50
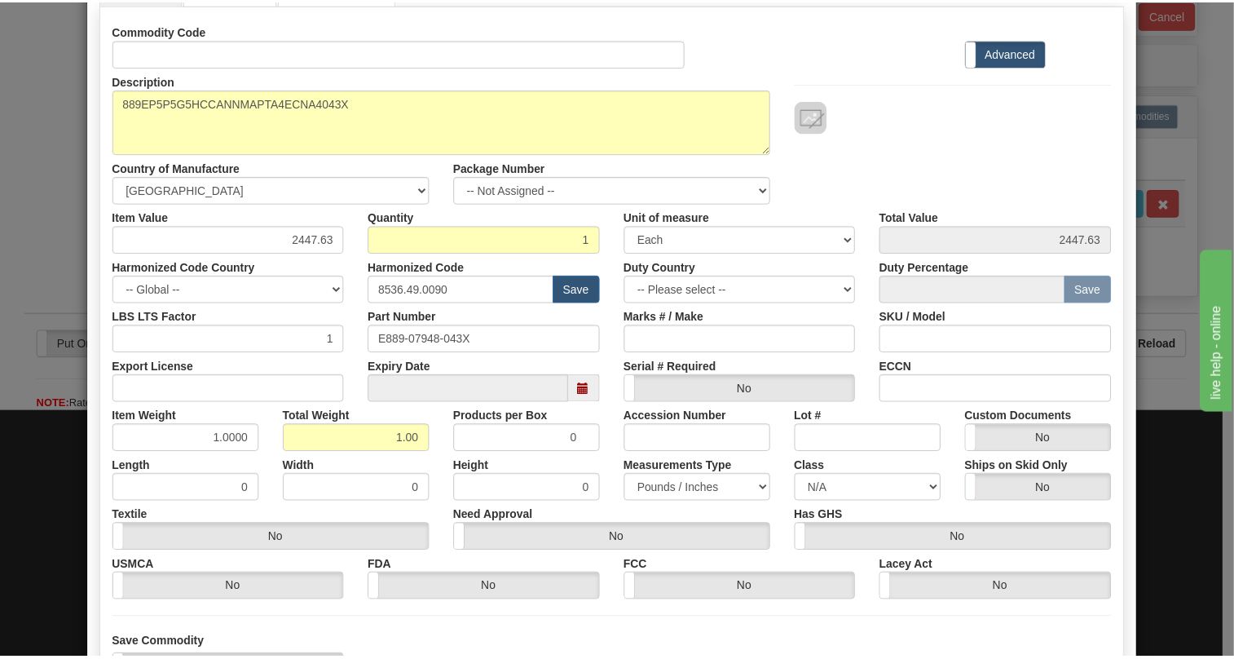
scroll to position [248, 0]
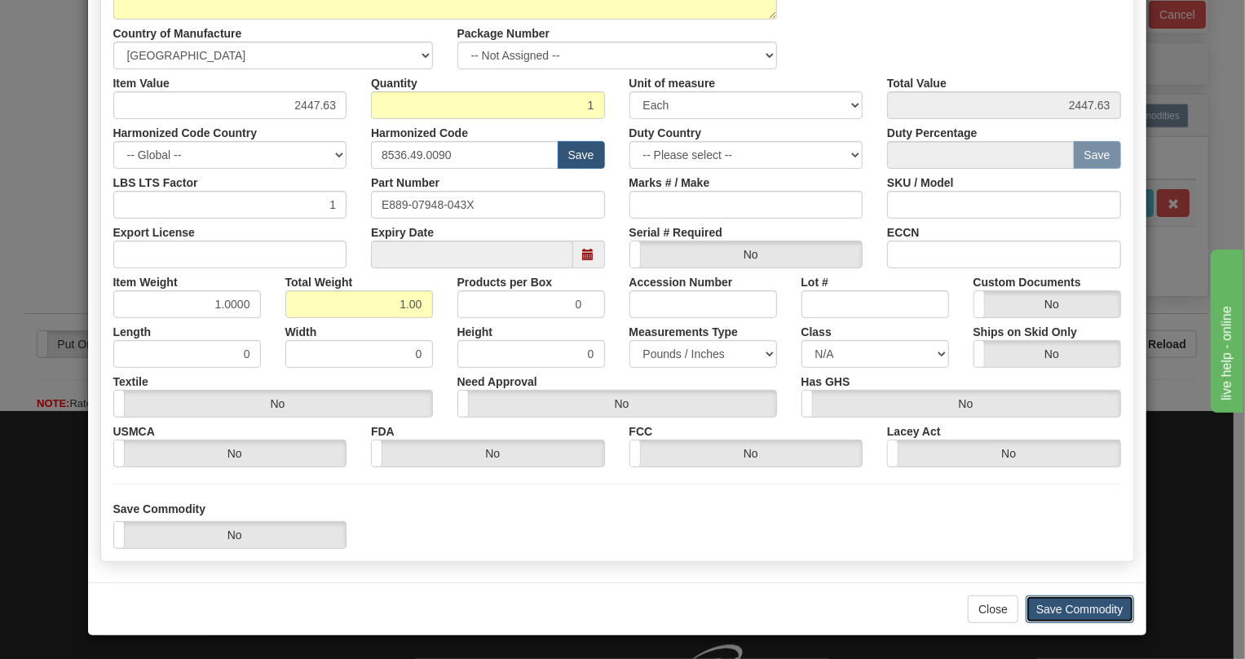
click at [1070, 606] on button "Save Commodity" at bounding box center [1080, 609] width 108 height 28
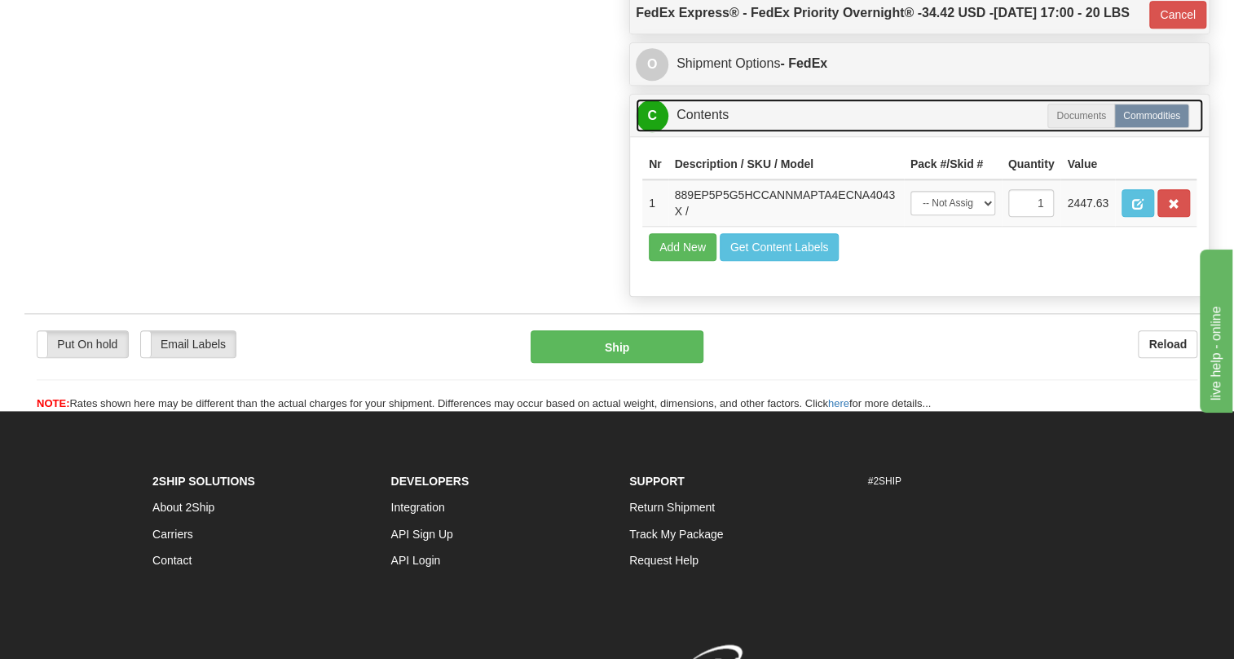
click at [707, 132] on link "C Contents" at bounding box center [919, 115] width 567 height 33
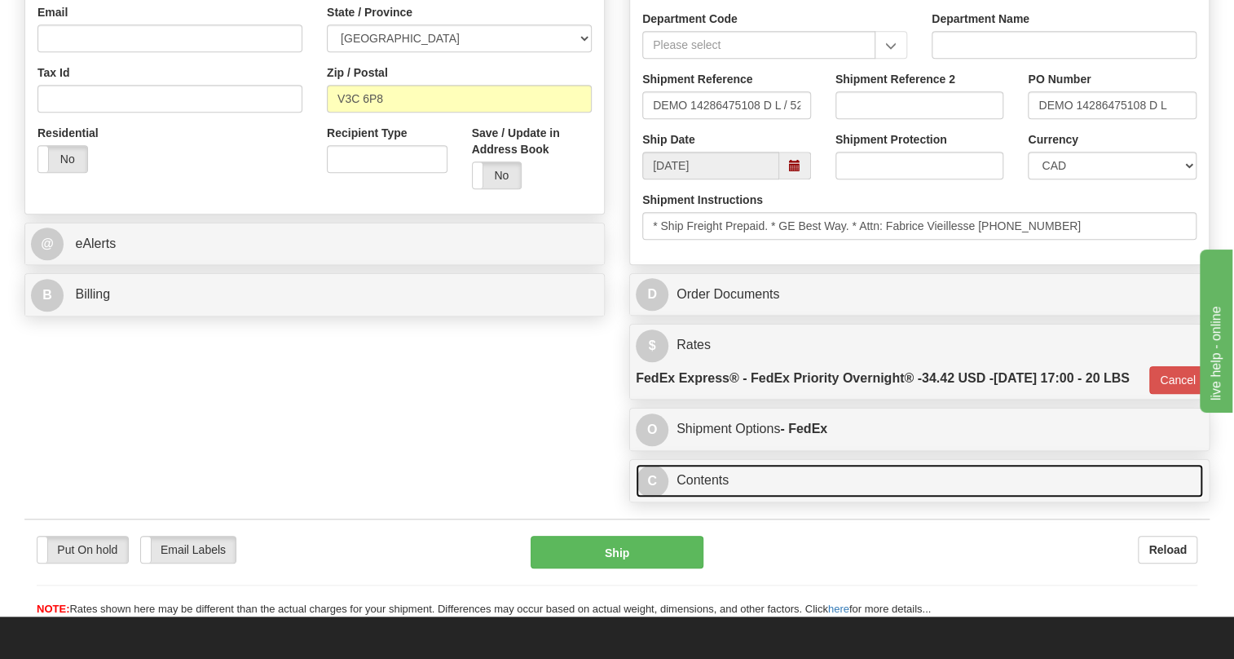
scroll to position [432, 0]
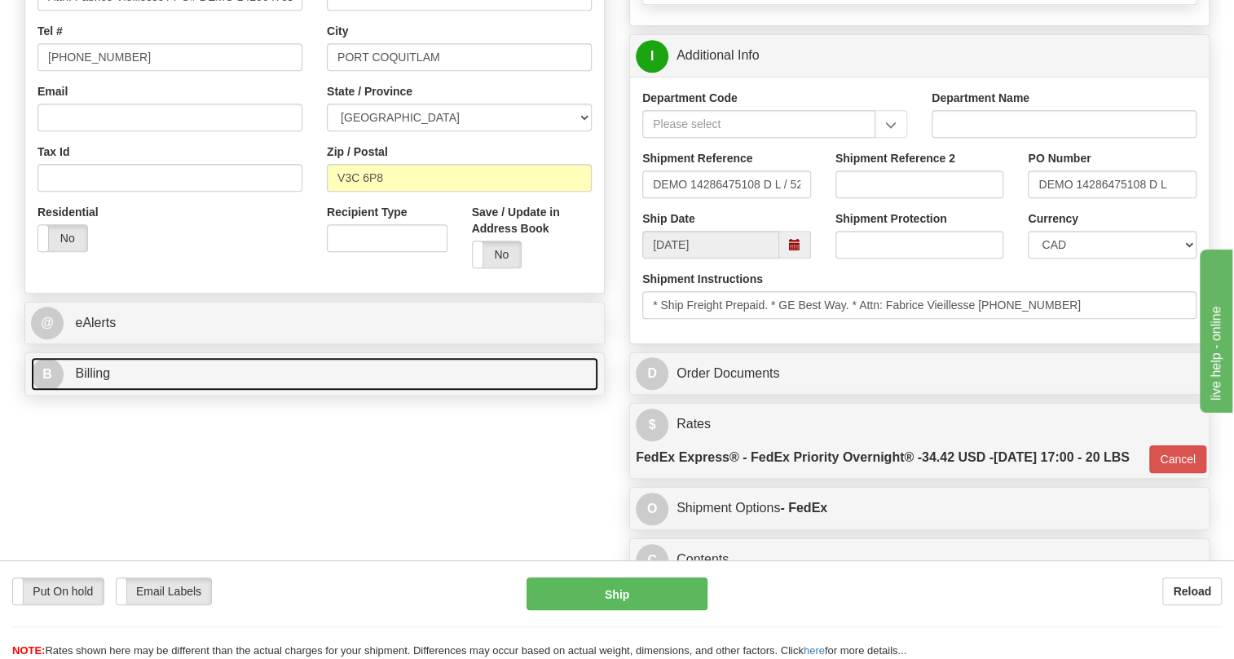
click at [92, 380] on span "Billing" at bounding box center [92, 373] width 35 height 14
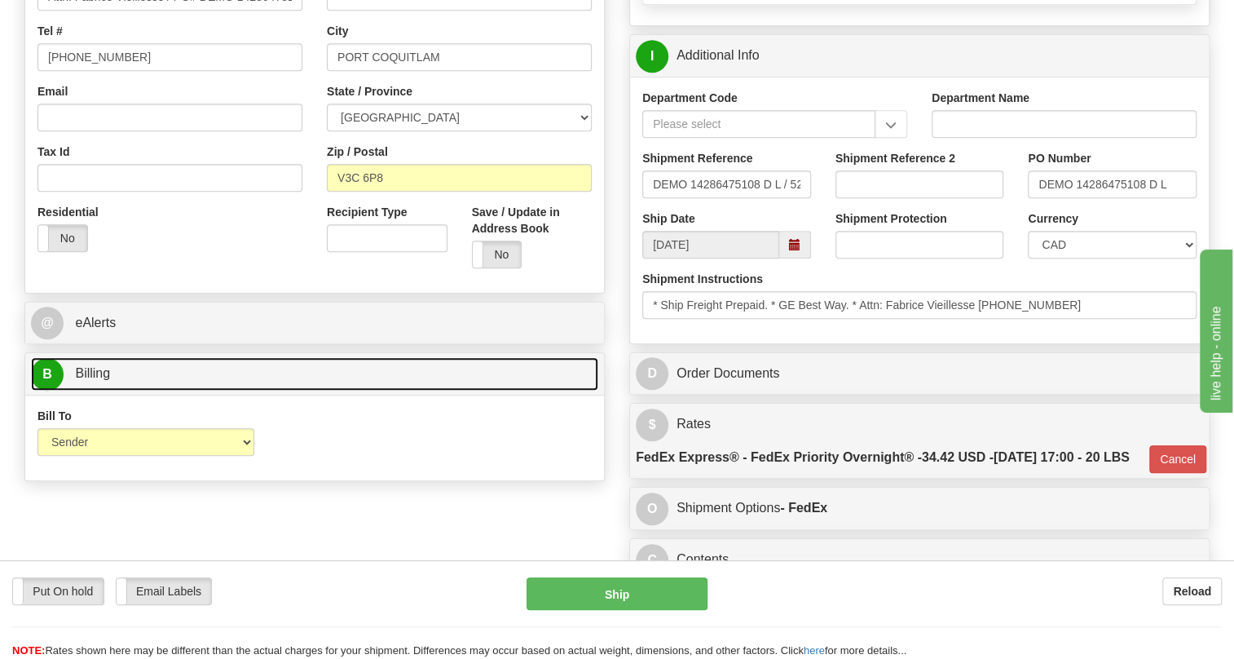
click at [92, 380] on span "Billing" at bounding box center [92, 373] width 35 height 14
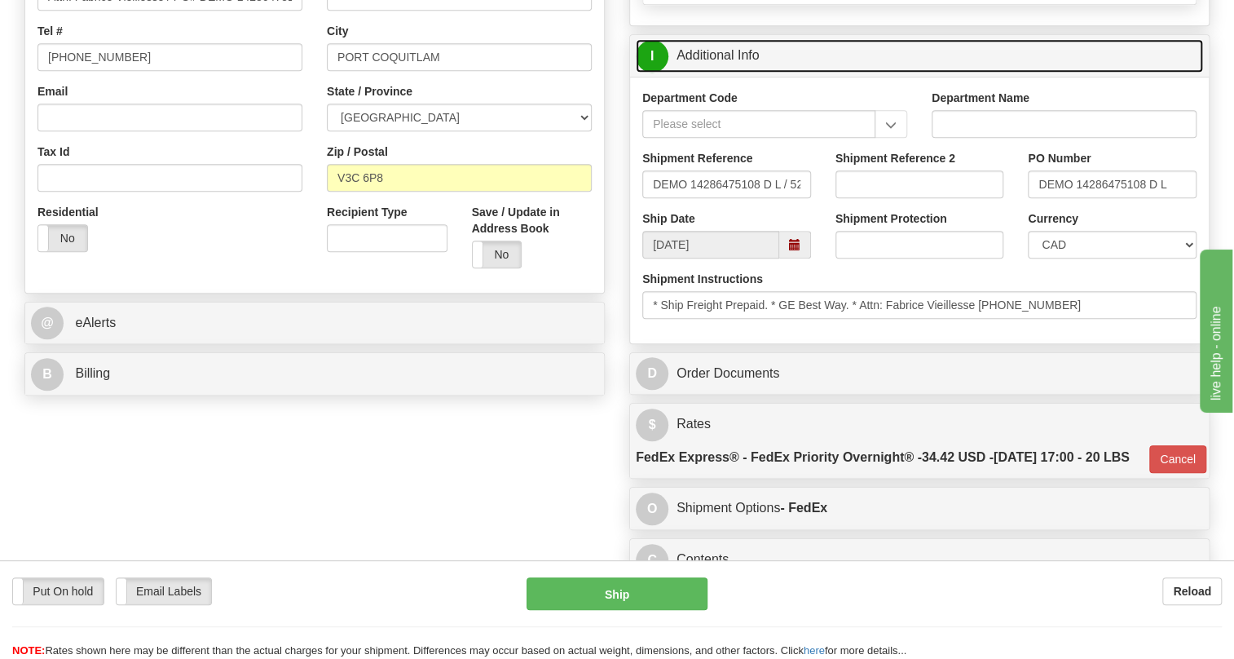
click at [732, 73] on link "I Additional Info" at bounding box center [919, 55] width 567 height 33
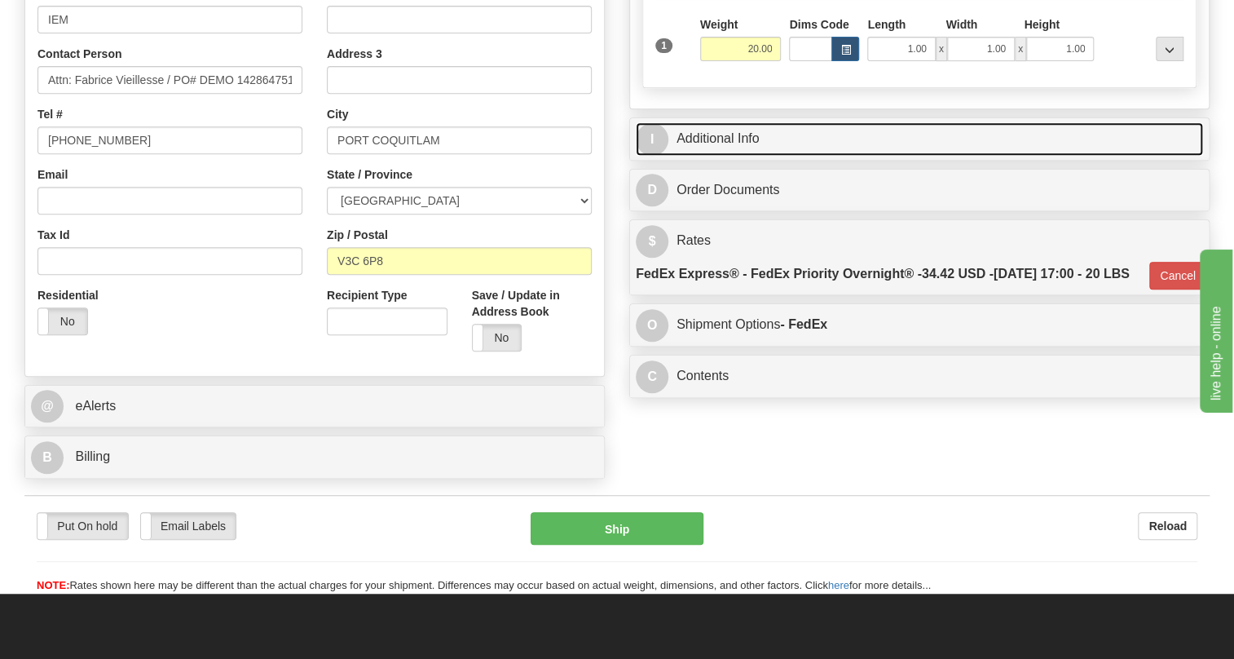
scroll to position [358, 0]
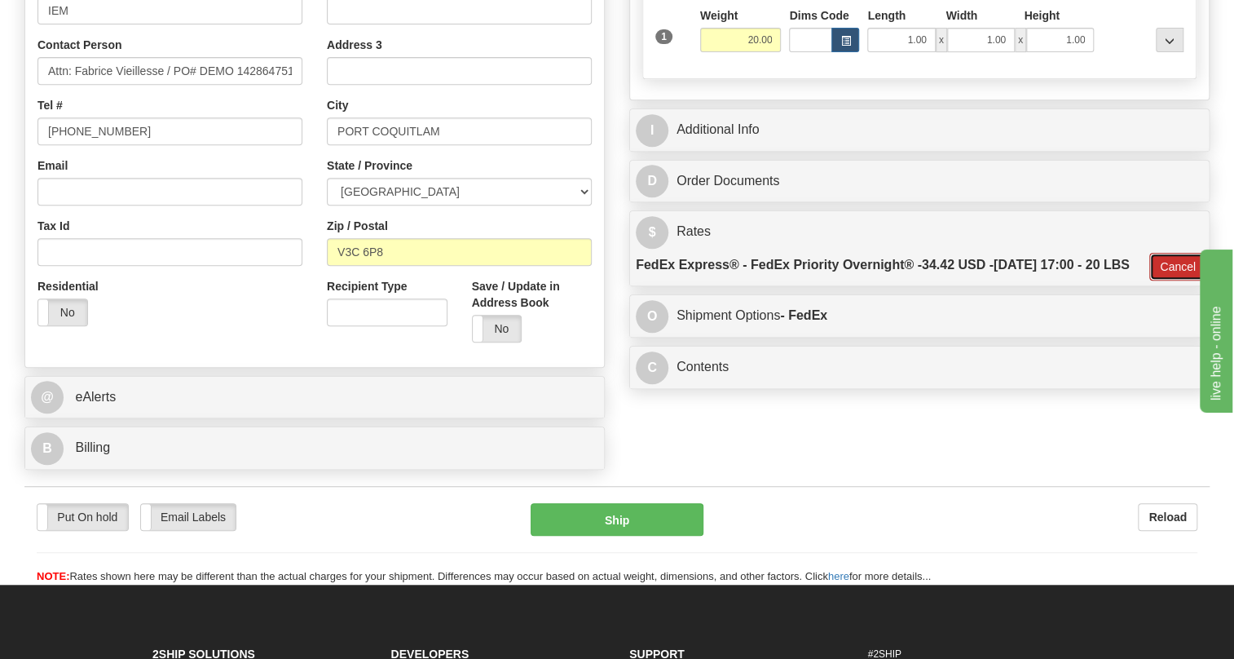
click at [1172, 280] on button "Cancel" at bounding box center [1178, 267] width 57 height 28
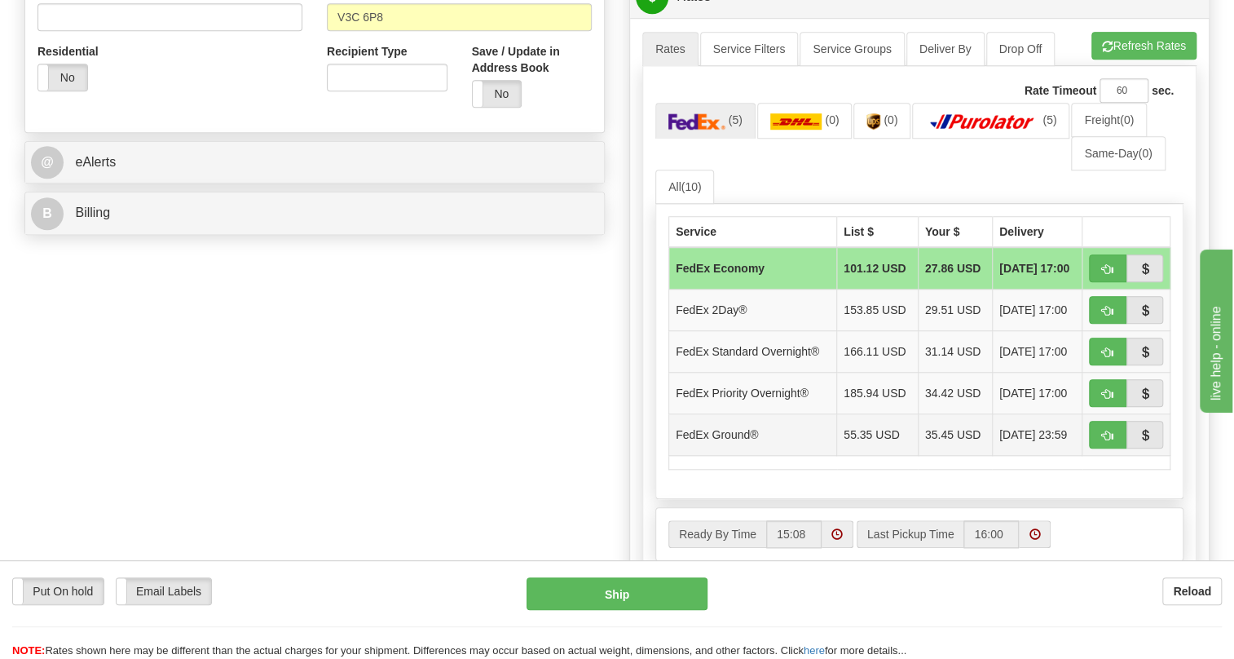
scroll to position [580, 0]
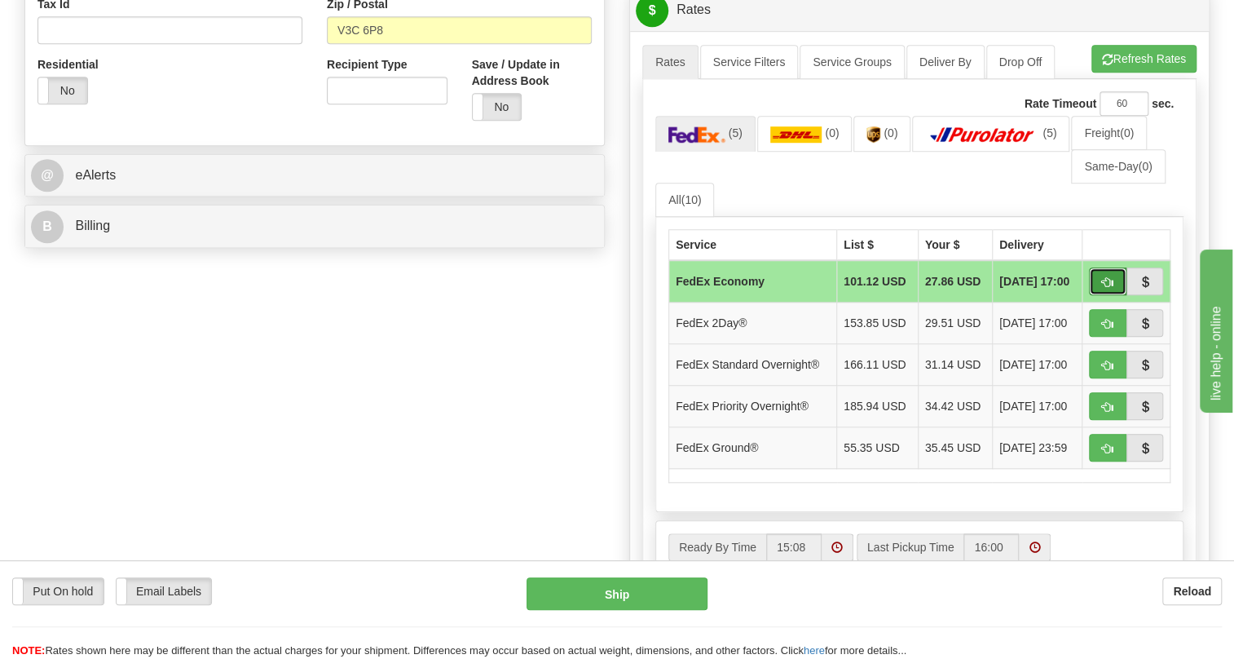
click at [1110, 288] on span "button" at bounding box center [1107, 282] width 11 height 11
type input "20"
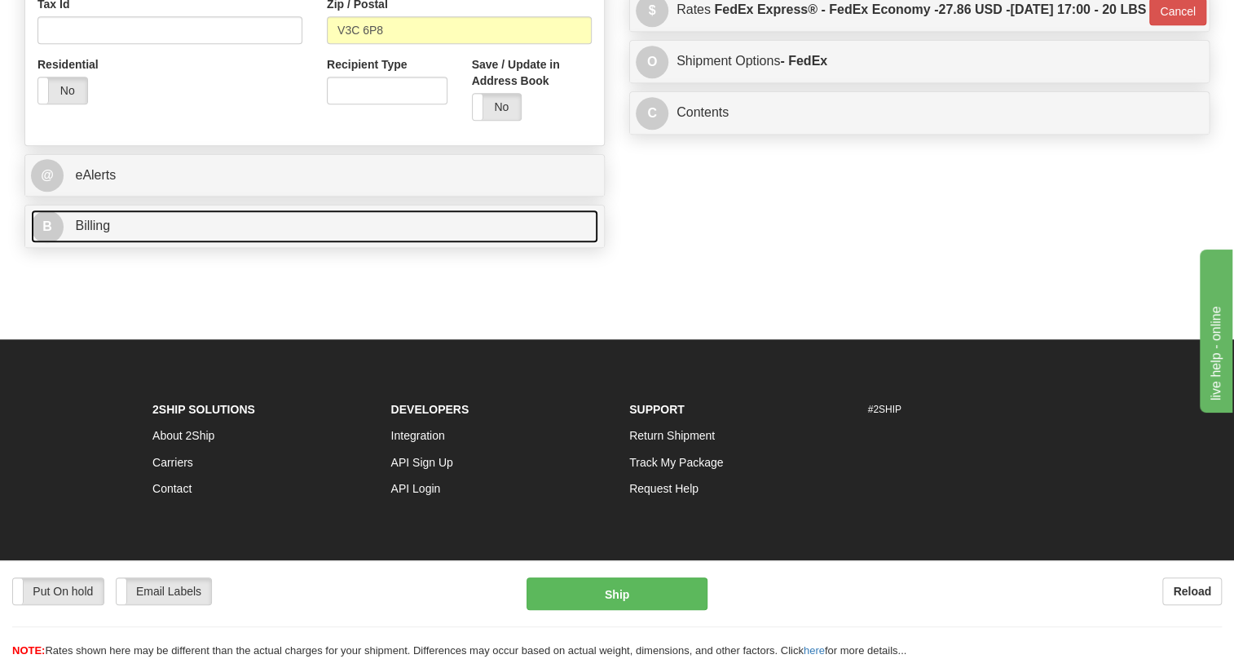
click at [89, 232] on span "Billing" at bounding box center [92, 226] width 35 height 14
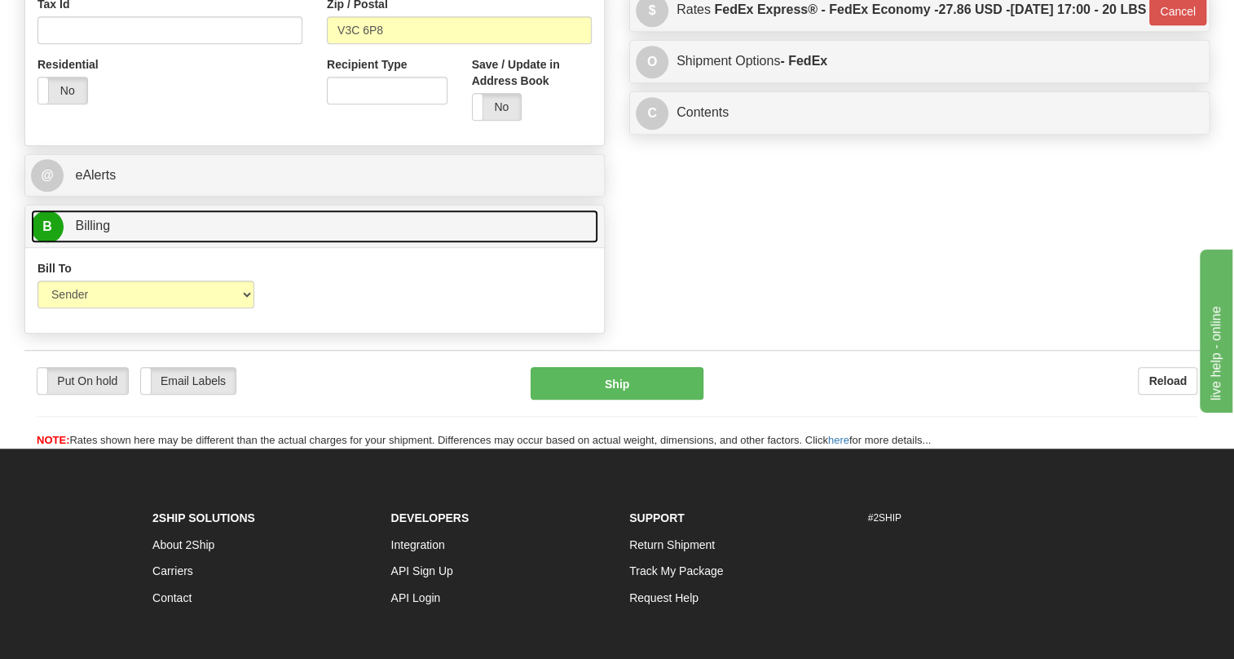
click at [89, 232] on span "Billing" at bounding box center [92, 226] width 35 height 14
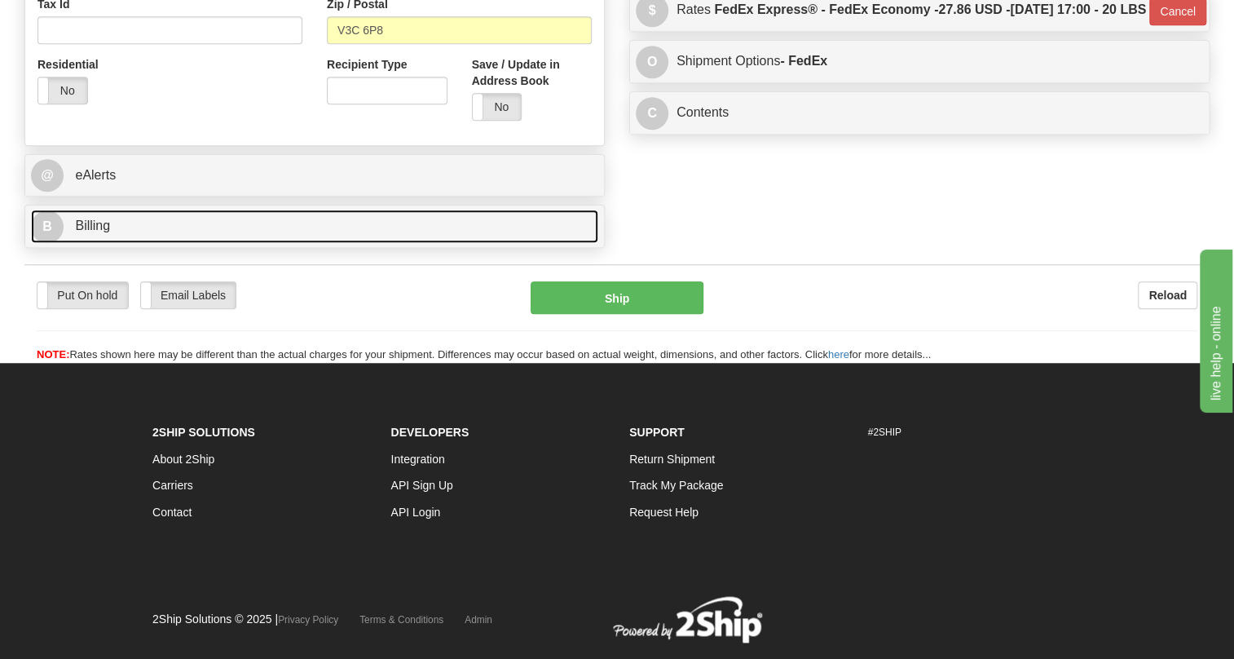
scroll to position [432, 0]
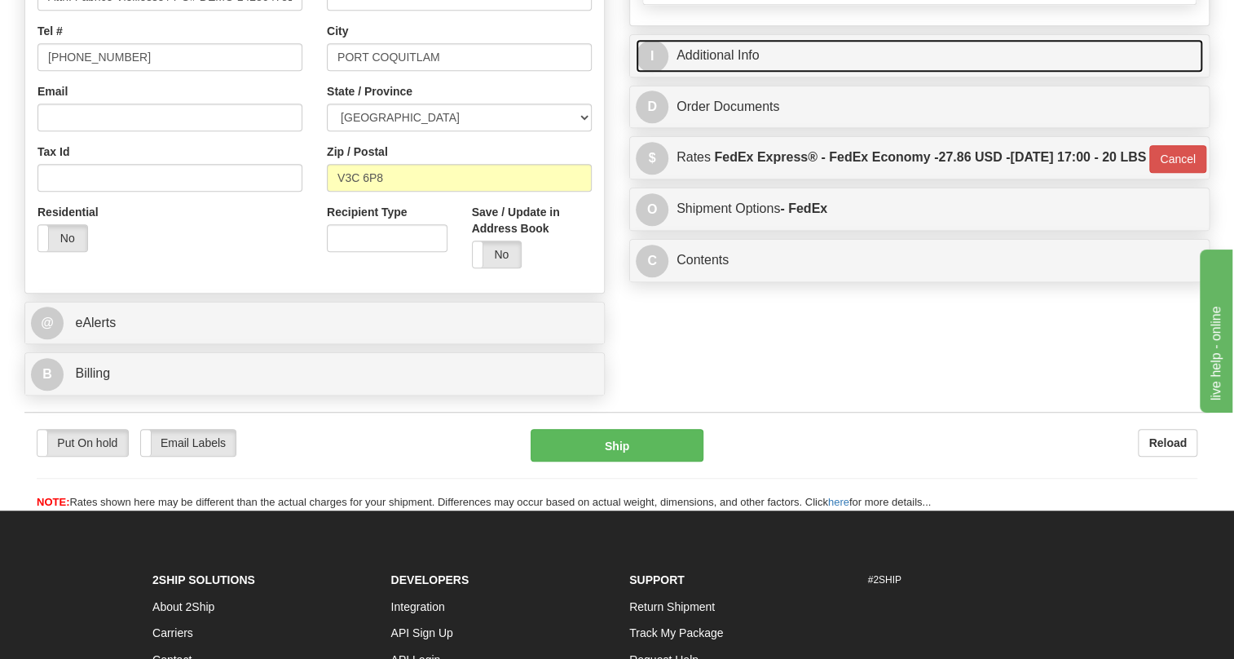
click at [728, 73] on link "I Additional Info" at bounding box center [919, 55] width 567 height 33
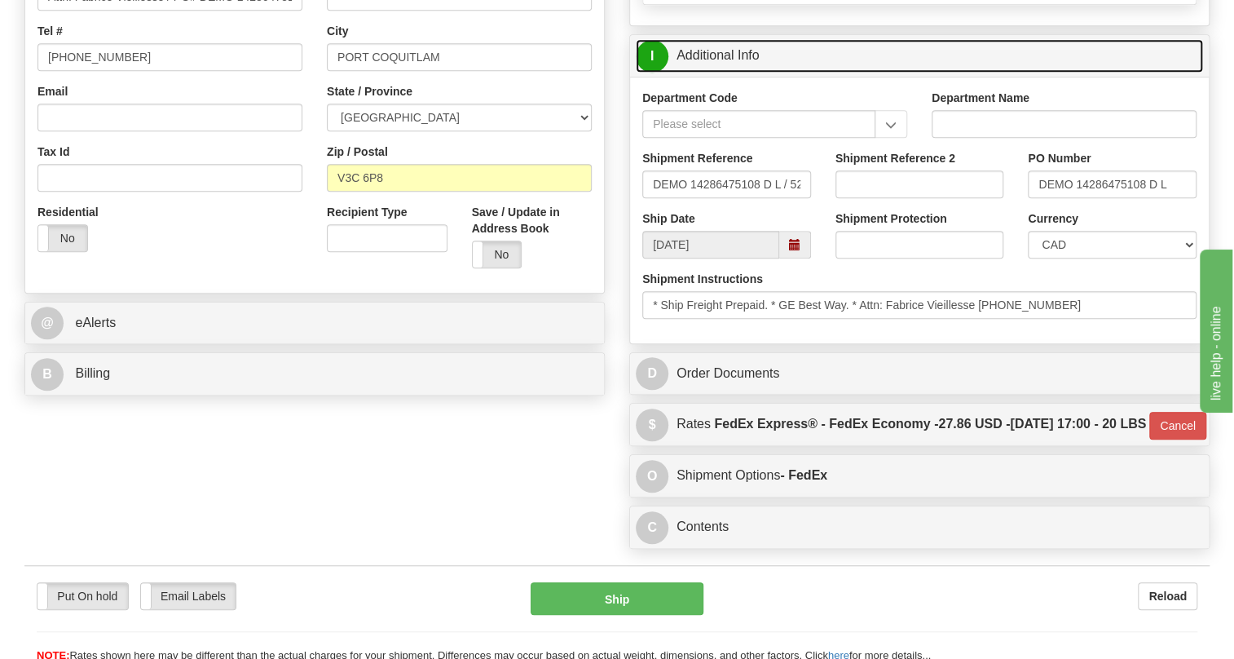
click at [728, 73] on link "I Additional Info" at bounding box center [919, 55] width 567 height 33
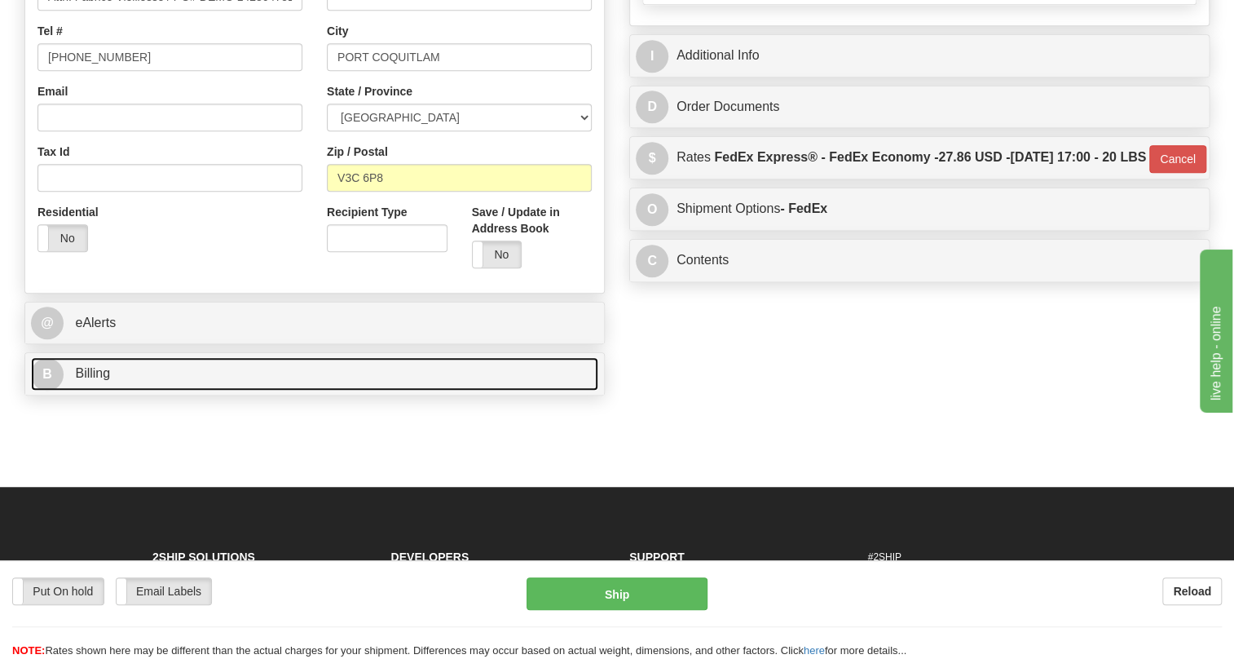
click at [83, 380] on span "Billing" at bounding box center [92, 373] width 35 height 14
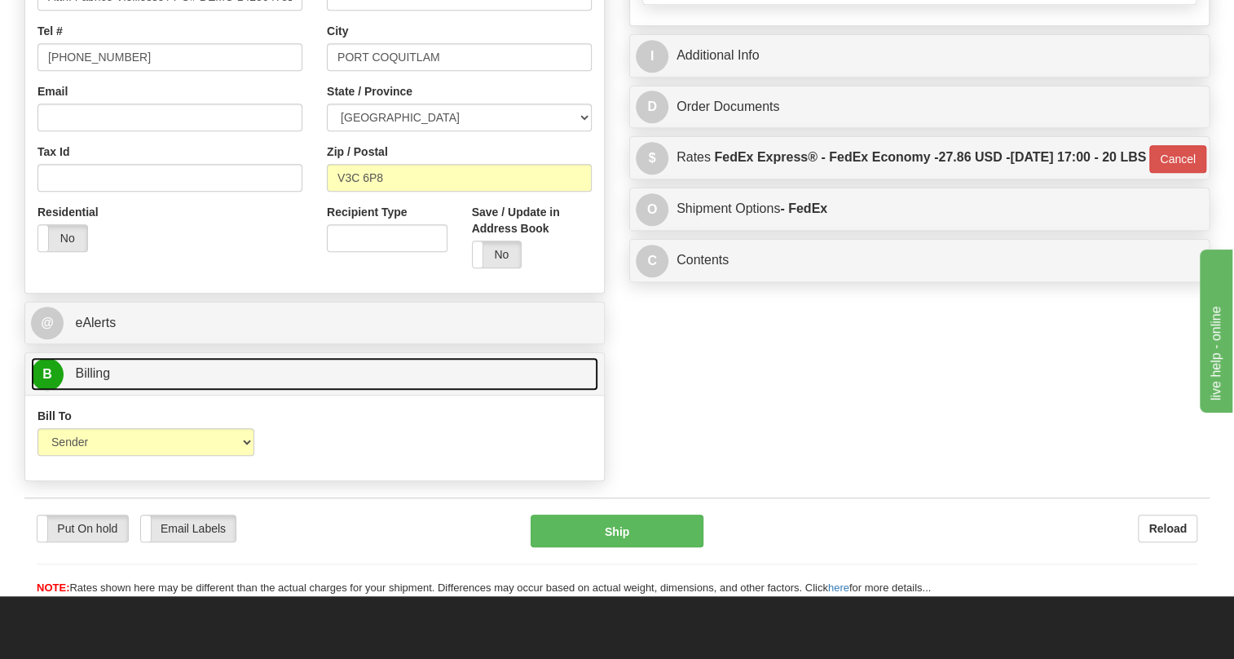
click at [83, 380] on span "Billing" at bounding box center [92, 373] width 35 height 14
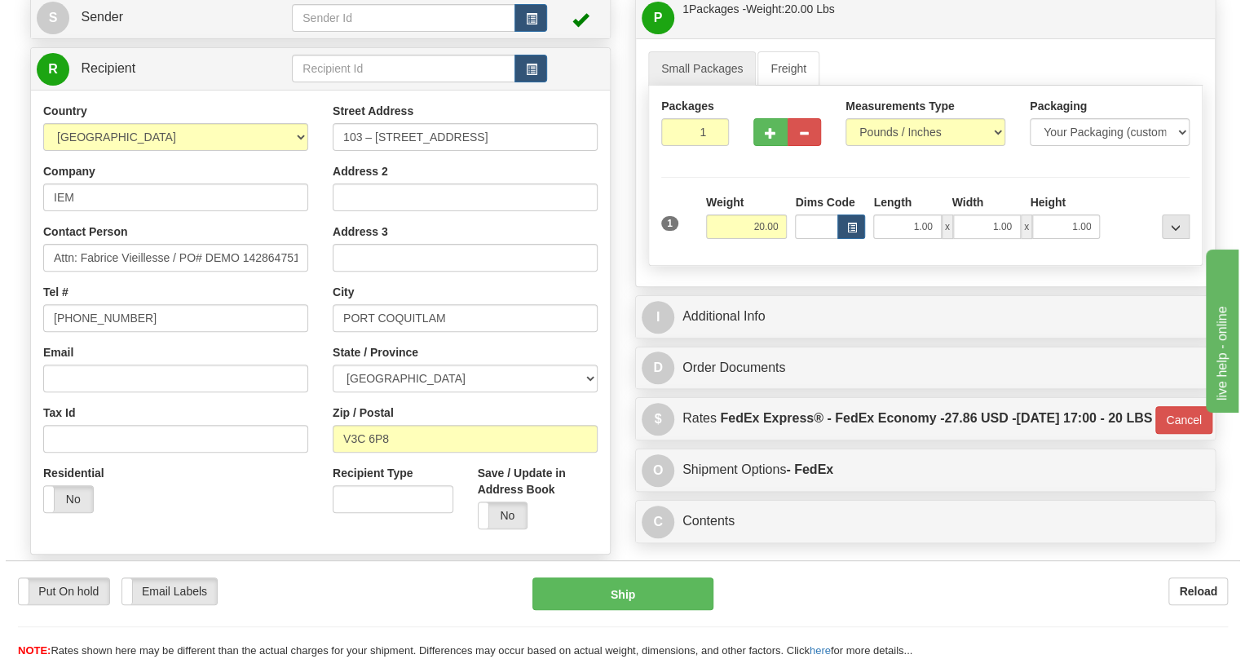
scroll to position [135, 0]
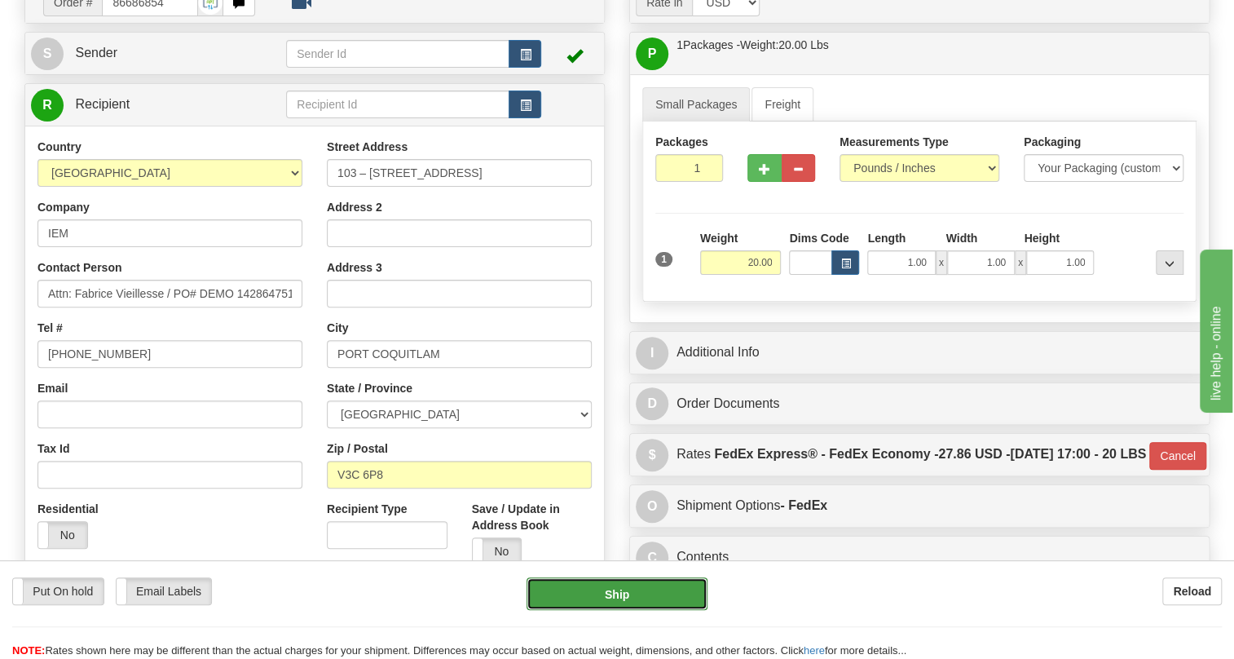
click at [607, 595] on button "Ship" at bounding box center [617, 593] width 181 height 33
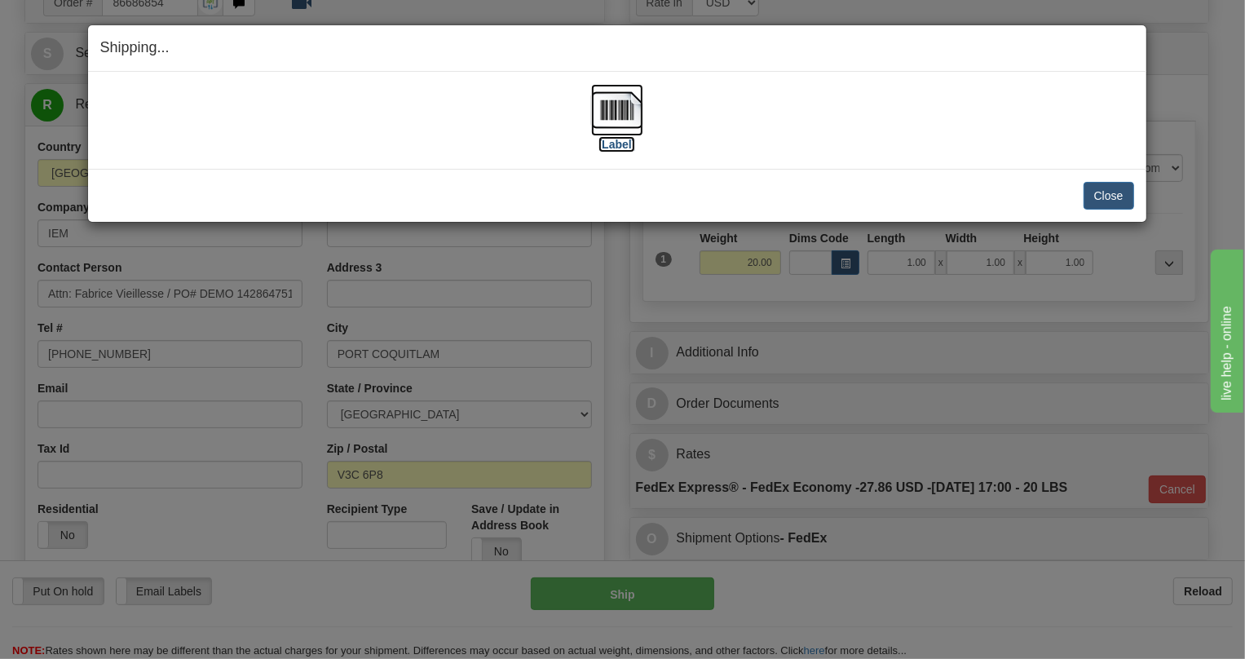
click at [616, 118] on img at bounding box center [617, 110] width 52 height 52
click at [1106, 195] on button "Close" at bounding box center [1109, 196] width 51 height 28
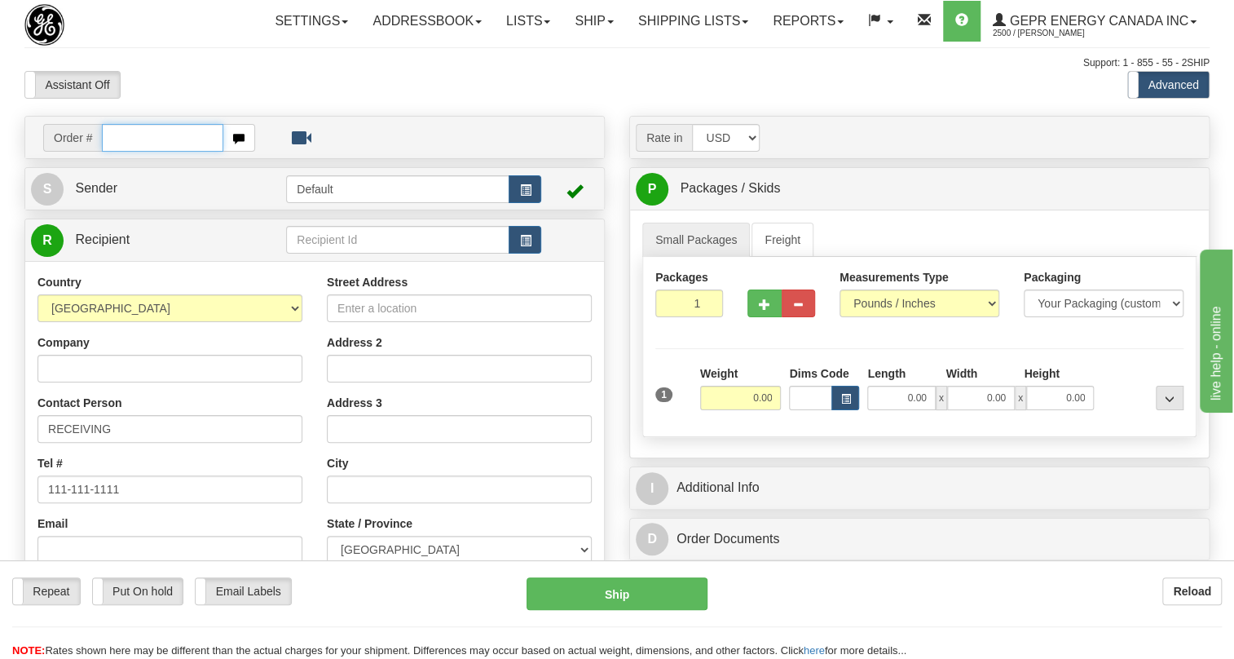
click at [135, 152] on input "text" at bounding box center [162, 138] width 121 height 28
paste input "0086686303"
click at [128, 152] on input "0086686303" at bounding box center [162, 138] width 121 height 28
type input "86686303"
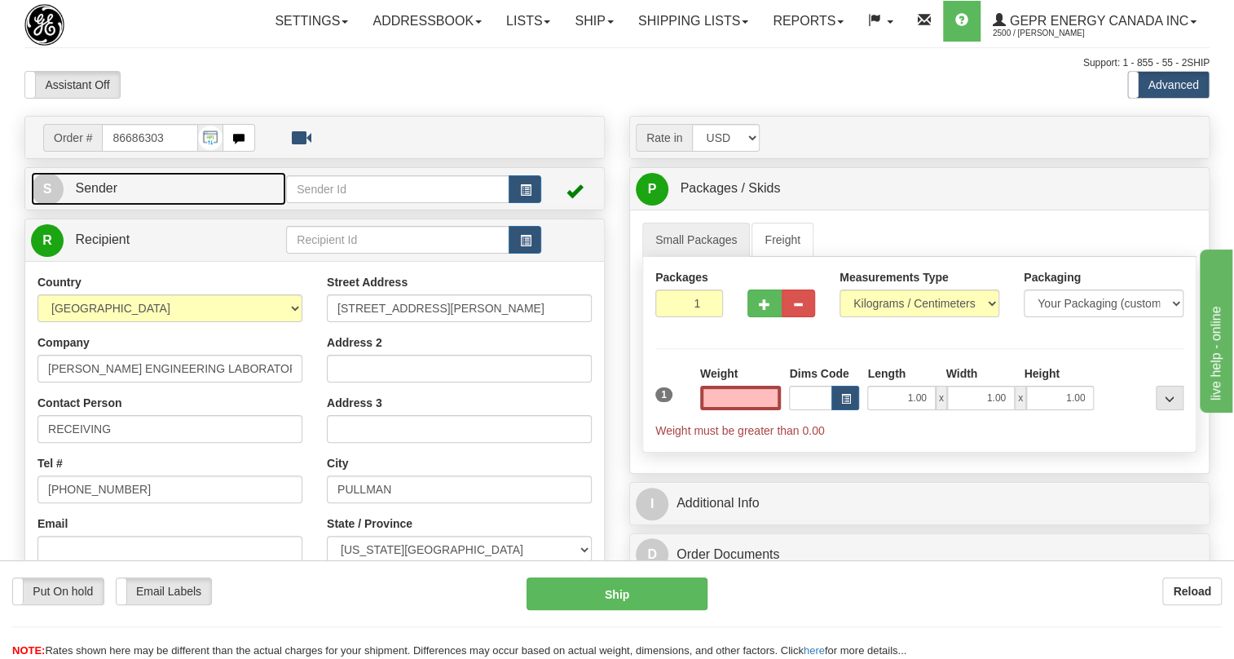
type input "0.00"
click at [98, 195] on span "Sender" at bounding box center [96, 188] width 42 height 14
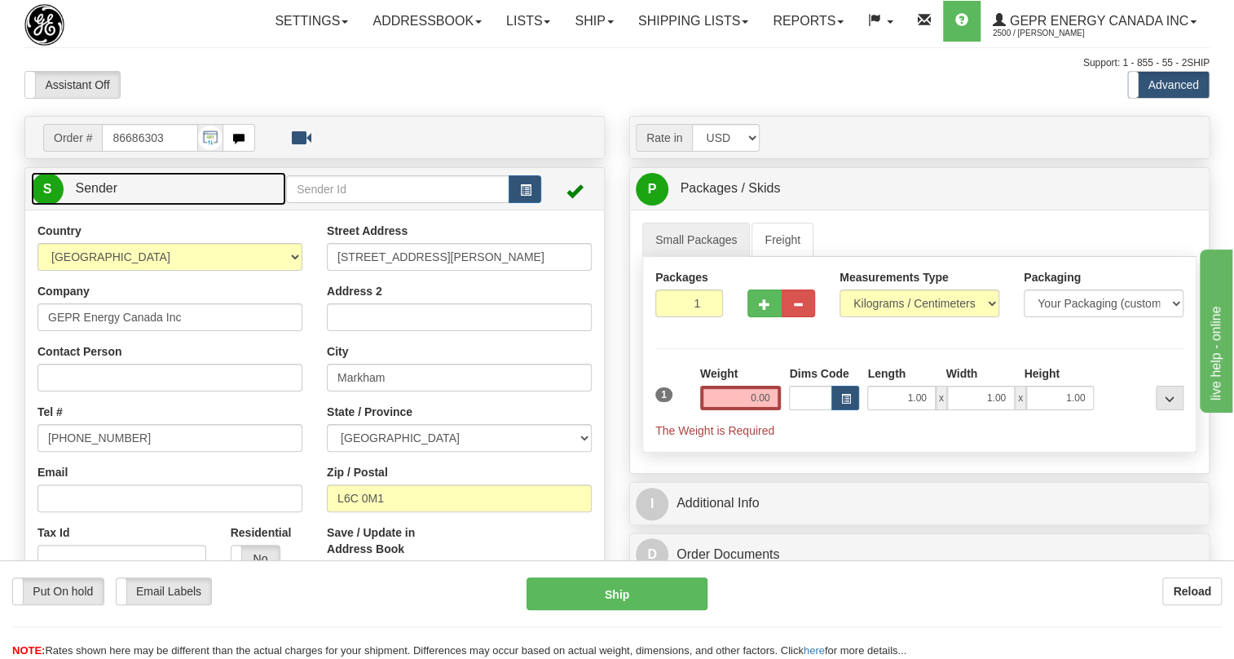
type input "MARKHAM"
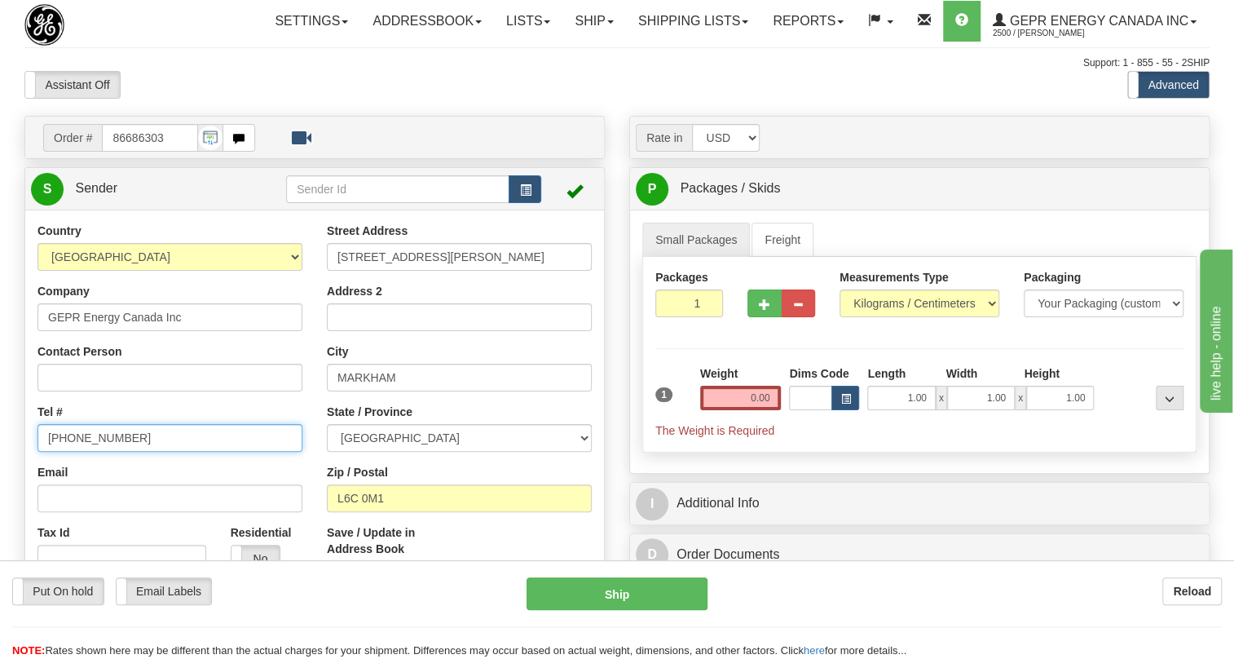
click at [95, 452] on input "[PHONE_NUMBER]" at bounding box center [170, 438] width 265 height 28
paste input "[PHONE_NUMBER]"
type input "[PHONE_NUMBER]"
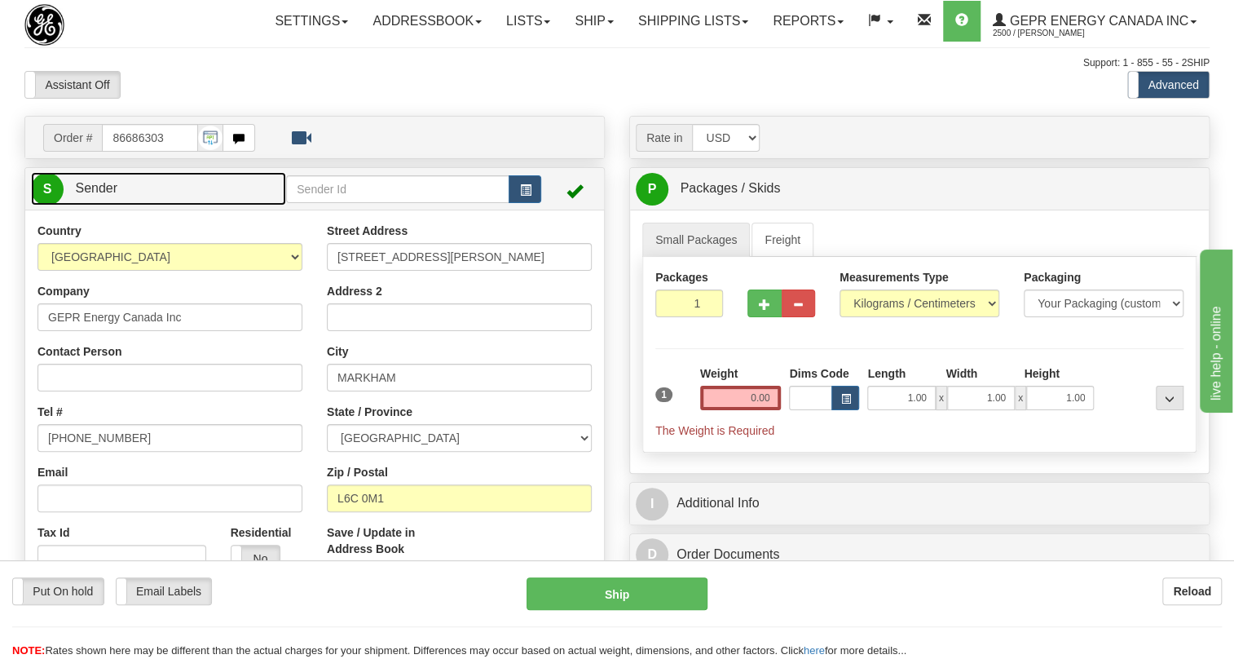
click at [101, 195] on span "Sender" at bounding box center [96, 188] width 42 height 14
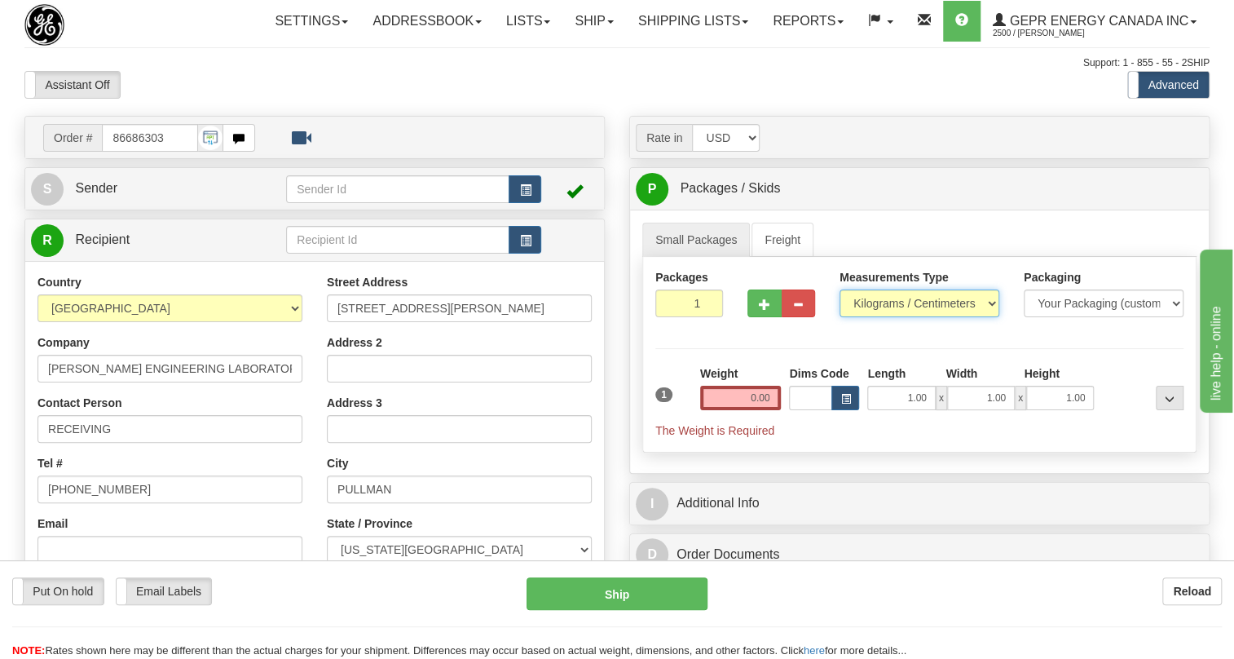
click at [888, 317] on select "Pounds / Inches Kilograms / Centimeters" at bounding box center [920, 303] width 160 height 28
select select "0"
click at [840, 317] on select "Pounds / Inches Kilograms / Centimeters" at bounding box center [920, 303] width 160 height 28
click at [750, 410] on input "0.00" at bounding box center [741, 398] width 82 height 24
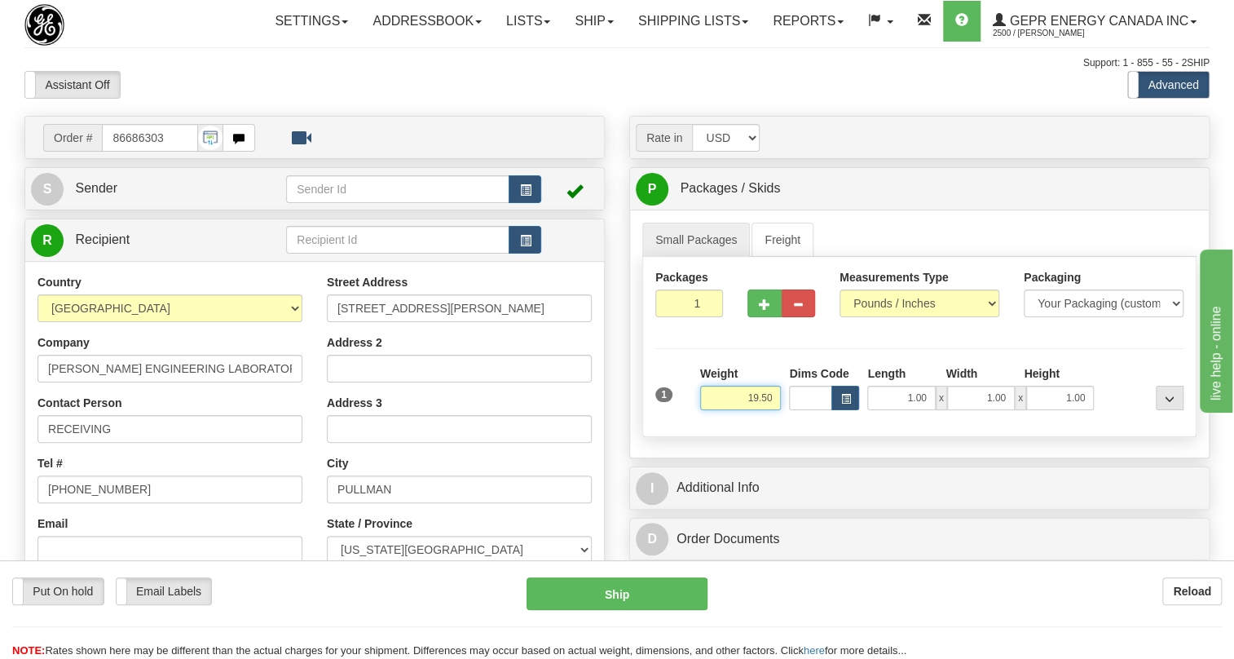
type input "19.50"
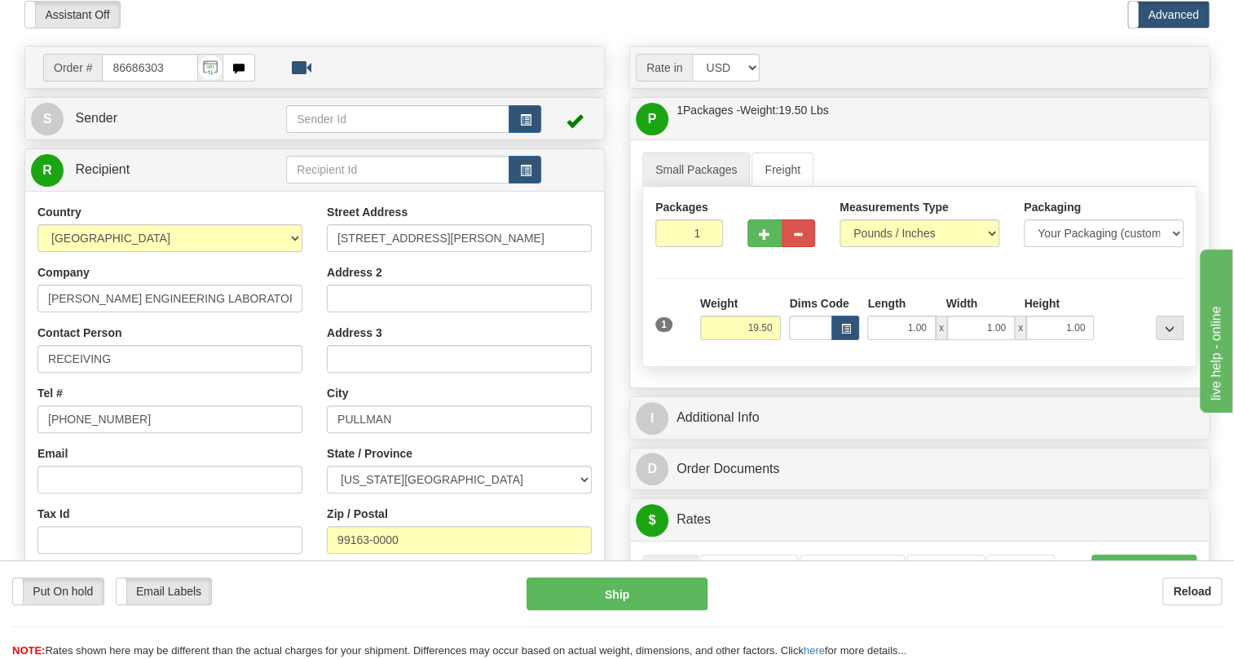
scroll to position [148, 0]
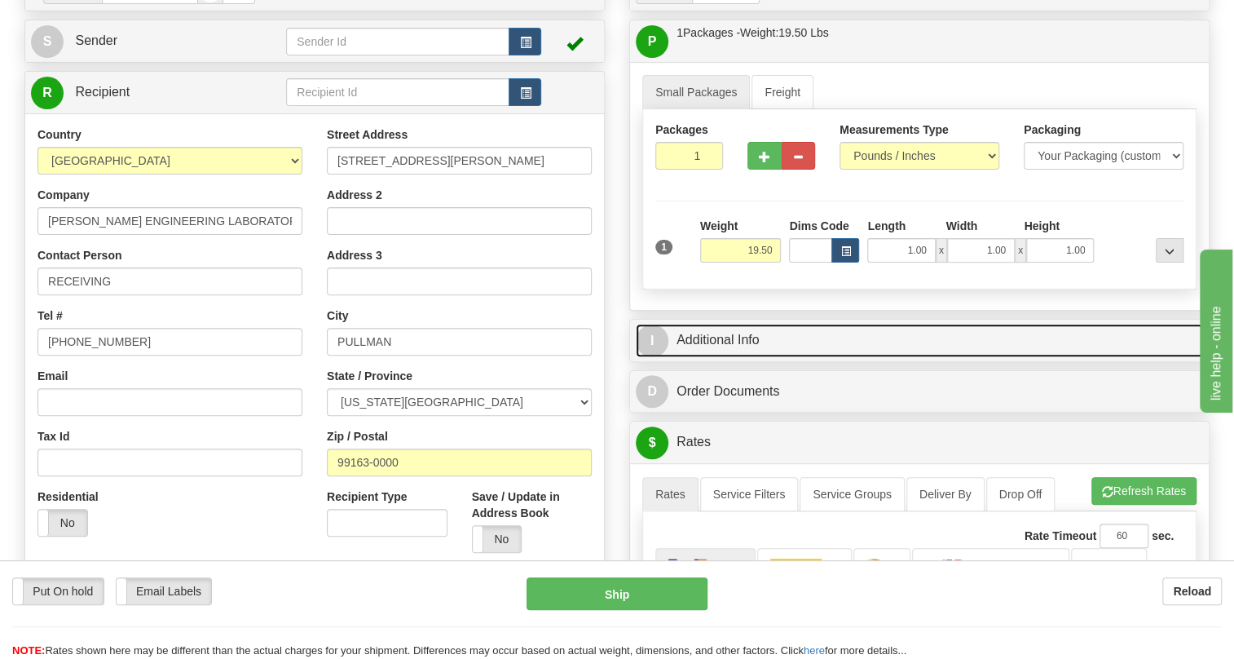
click at [743, 357] on link "I Additional Info" at bounding box center [919, 340] width 567 height 33
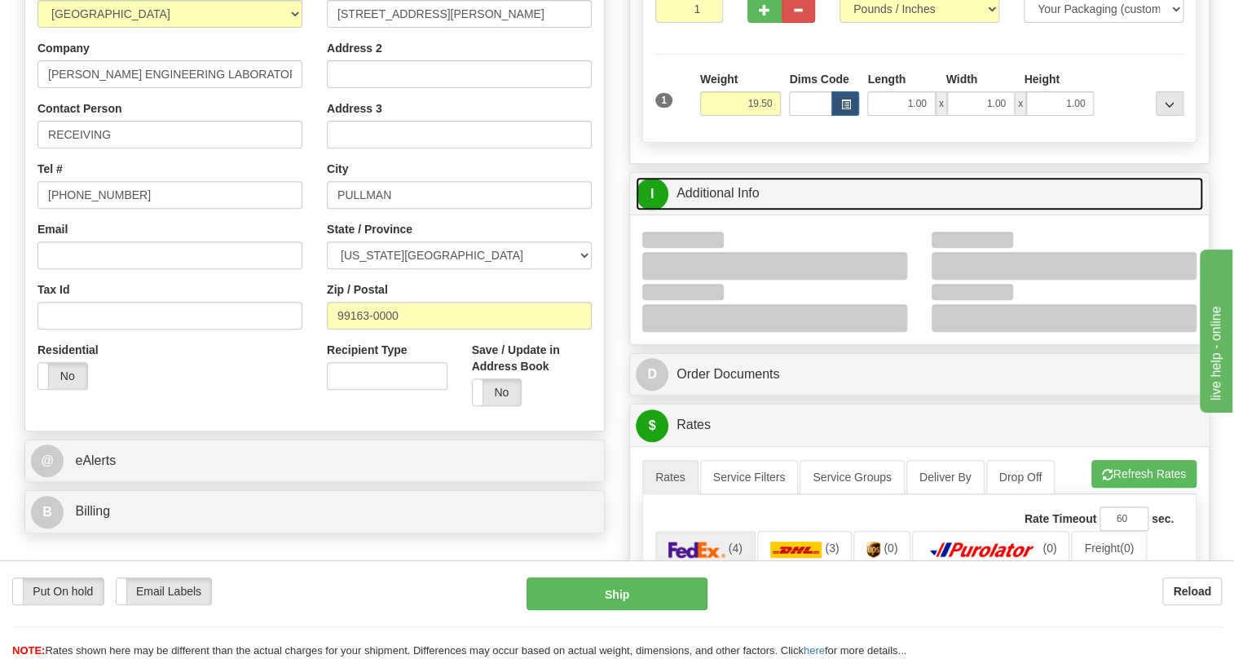
scroll to position [296, 0]
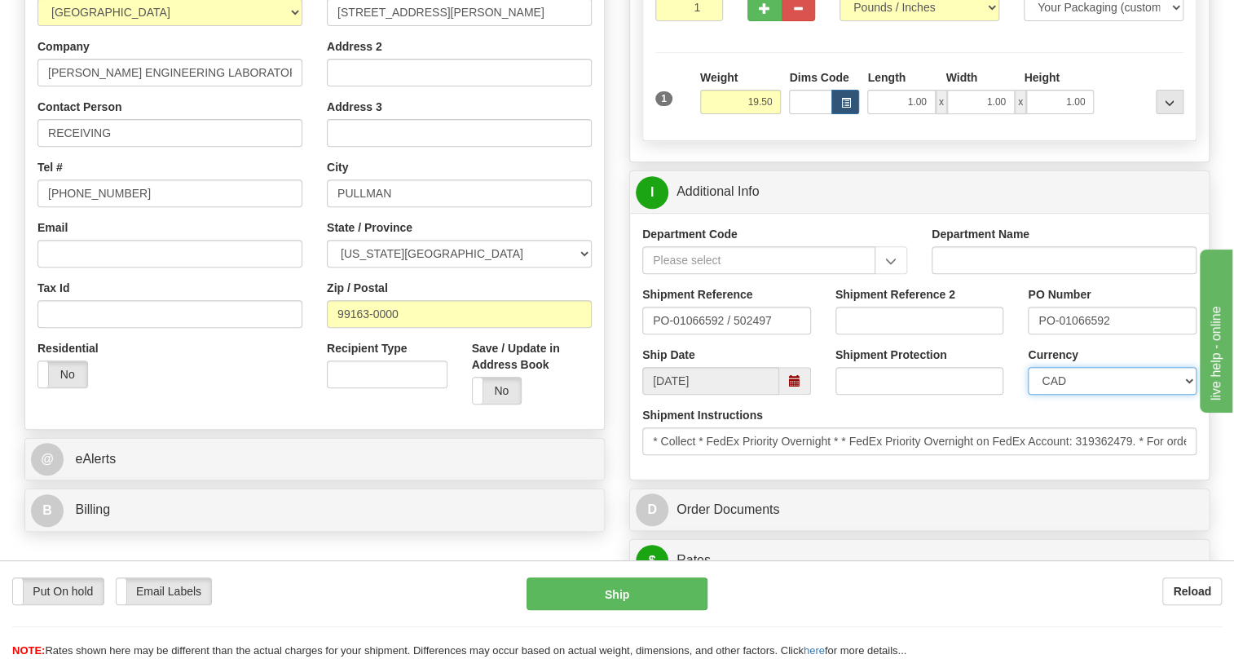
click at [1096, 395] on select "CAD USD EUR ZAR RON ANG ARN AUD AUS AWG BBD BFR BGN BHD BMD BND BRC BRL CHP CKZ…" at bounding box center [1112, 381] width 169 height 28
select select "1"
click at [1028, 395] on select "CAD USD EUR ZAR RON ANG ARN AUD AUS AWG BBD BFR BGN BHD BMD BND BRC BRL CHP CKZ…" at bounding box center [1112, 381] width 169 height 28
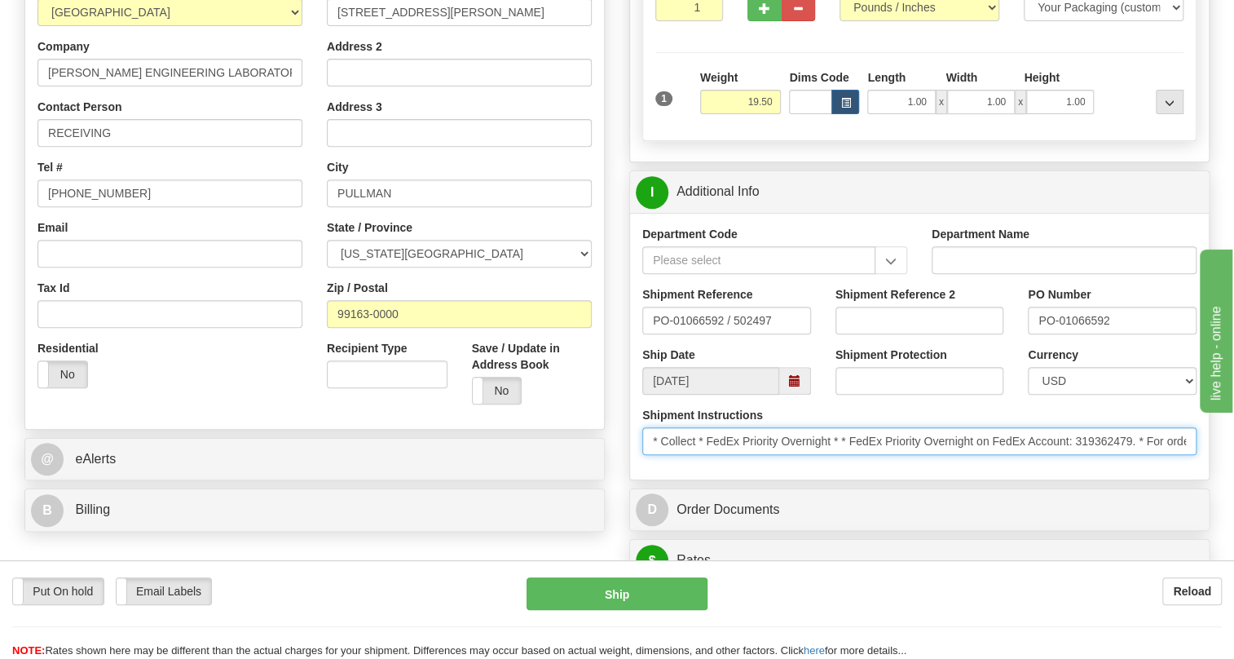
drag, startPoint x: 1137, startPoint y: 477, endPoint x: 1080, endPoint y: 481, distance: 56.4
click at [1080, 455] on input "* Collect * FedEx Priority Overnight * * FedEx Priority Overnight on FedEx Acco…" at bounding box center [919, 441] width 554 height 28
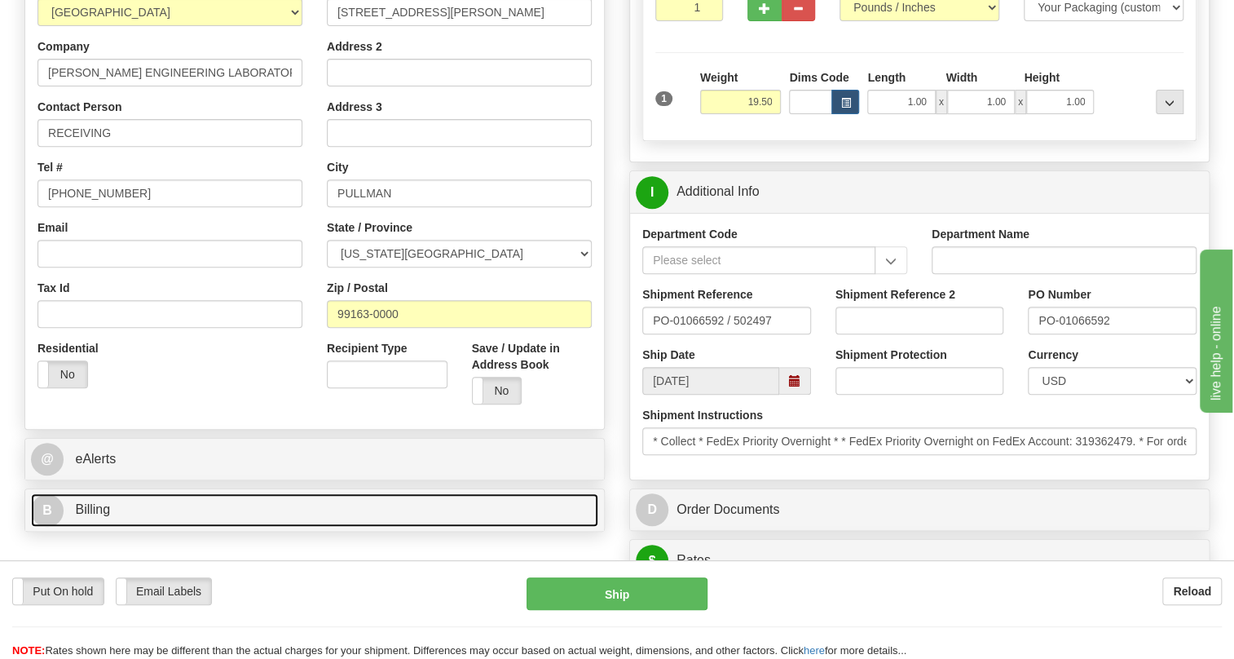
click at [92, 516] on span "Billing" at bounding box center [92, 509] width 35 height 14
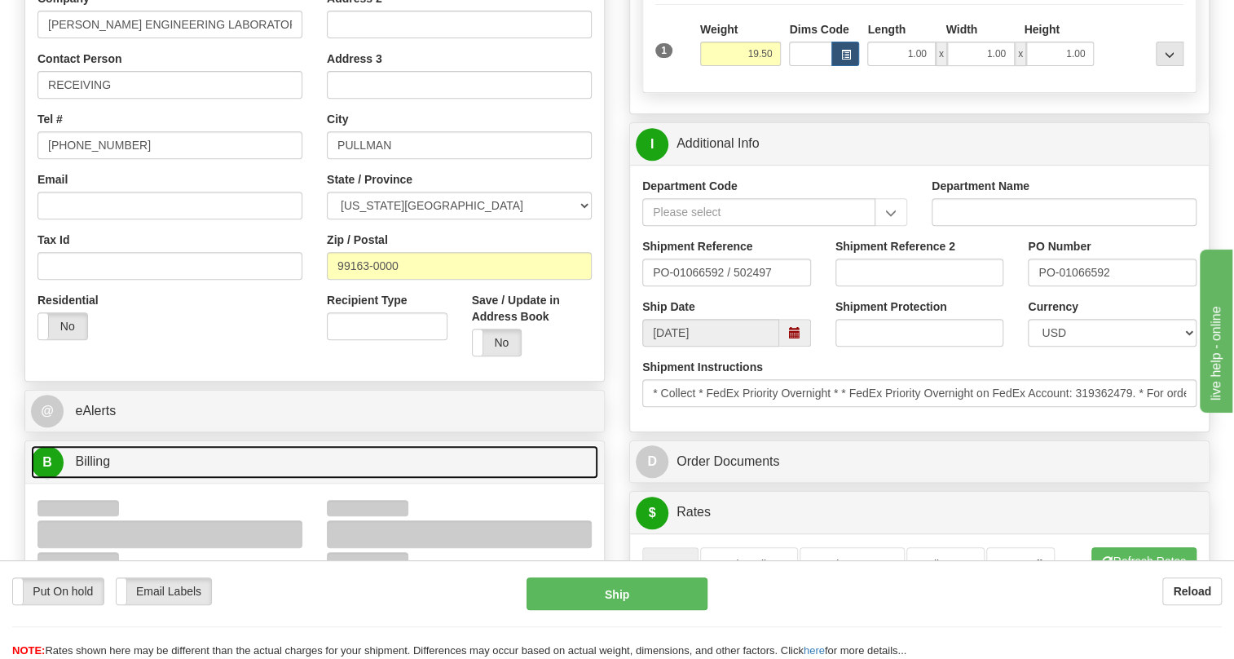
scroll to position [370, 0]
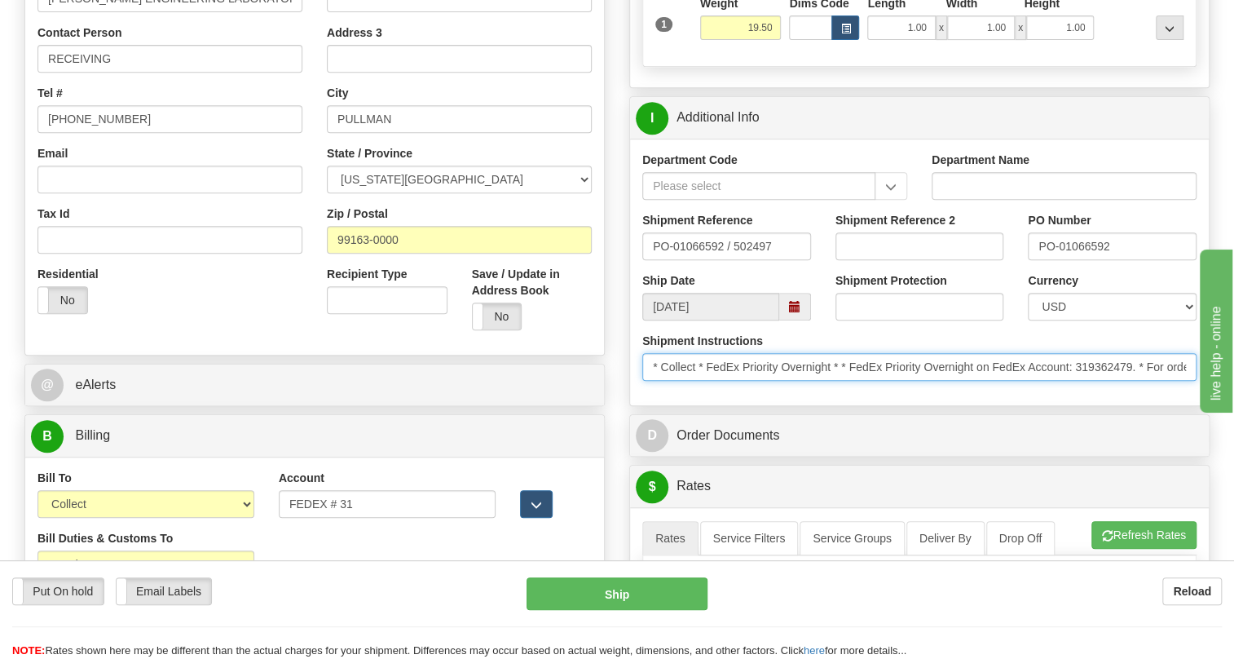
click at [1106, 381] on input "* Collect * FedEx Priority Overnight * * FedEx Priority Overnight on FedEx Acco…" at bounding box center [919, 367] width 554 height 28
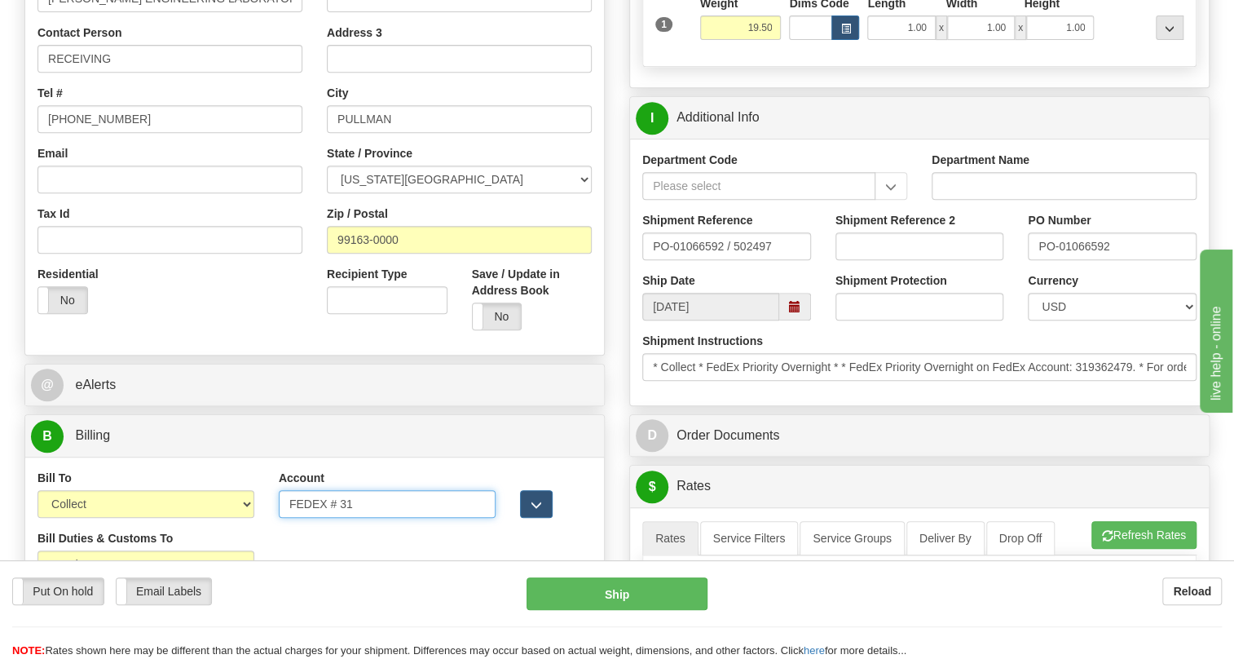
click at [300, 518] on input "FEDEX # 31" at bounding box center [387, 504] width 217 height 28
paste input "319362479"
type input "319362479"
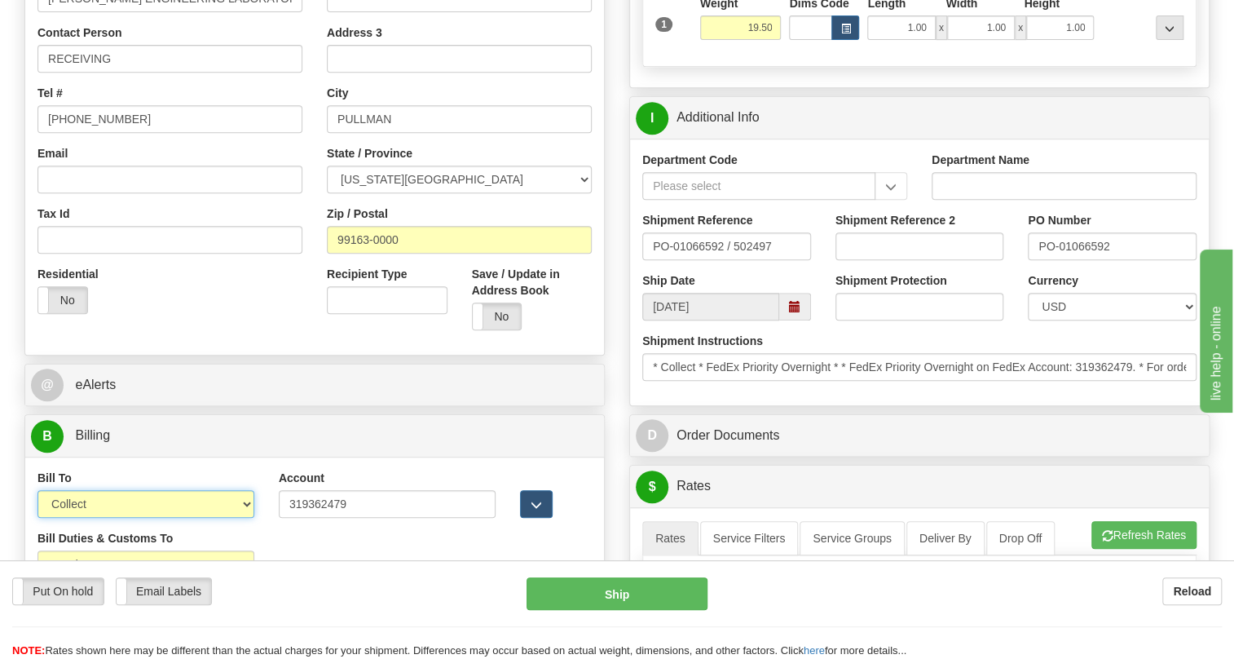
click at [135, 518] on select "Sender Recipient Third Party Collect" at bounding box center [146, 504] width 217 height 28
select select "2"
click at [38, 518] on select "Sender Recipient Third Party Collect" at bounding box center [146, 504] width 217 height 28
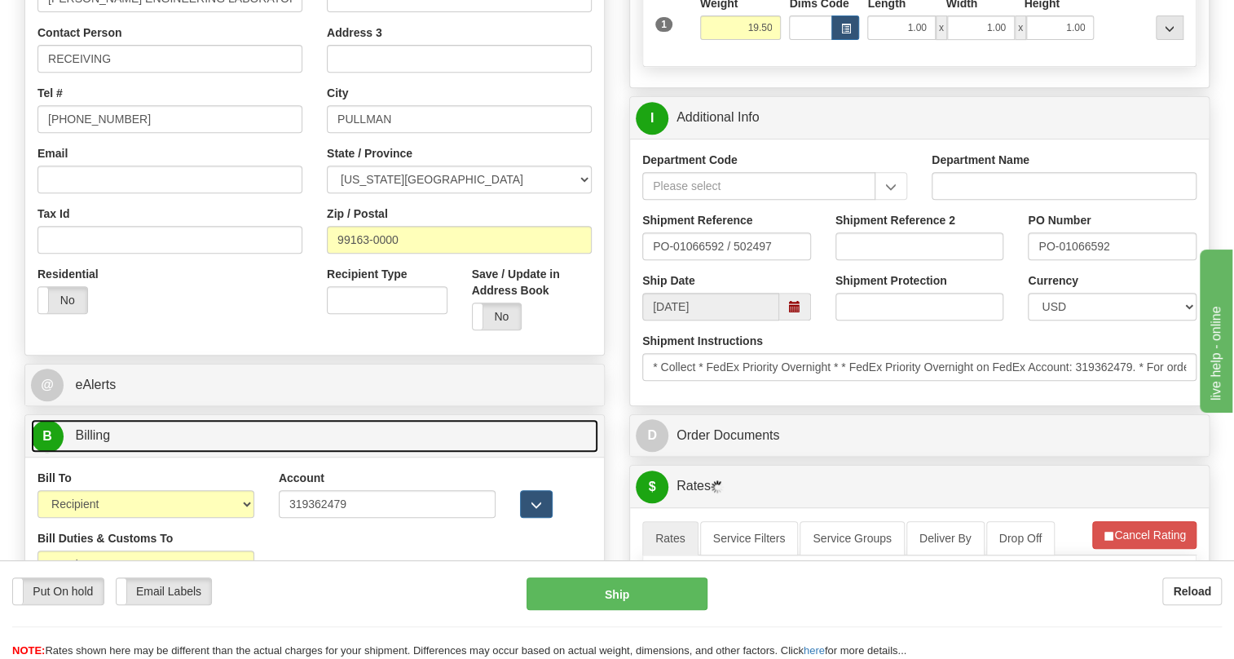
click at [106, 442] on span "Billing" at bounding box center [92, 435] width 35 height 14
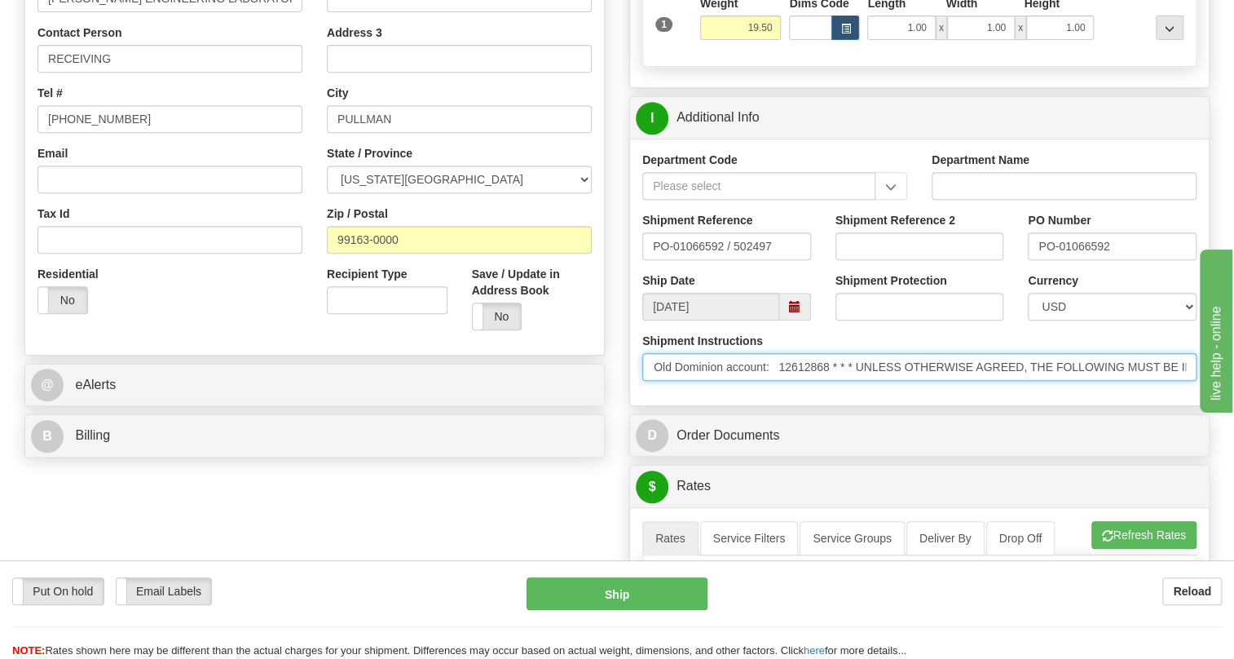
scroll to position [0, 876]
drag, startPoint x: 1062, startPoint y: 406, endPoint x: 1204, endPoint y: 423, distance: 142.9
click at [1204, 393] on div "Shipment Instructions * Collect * FedEx Priority Overnight * * FedEx Priority O…" at bounding box center [919, 363] width 579 height 60
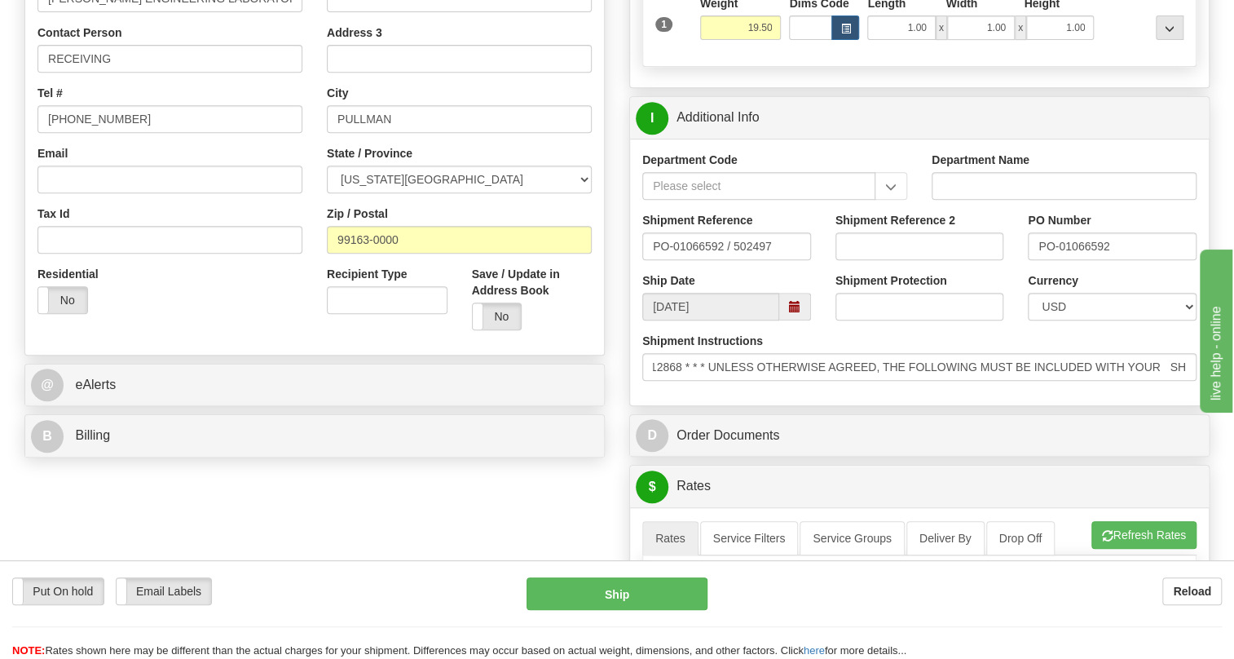
scroll to position [0, 0]
click at [837, 393] on div "Shipment Instructions * Collect * FedEx Priority Overnight * * FedEx Priority O…" at bounding box center [919, 363] width 579 height 60
click at [1071, 260] on input "PO-01066592" at bounding box center [1112, 246] width 169 height 28
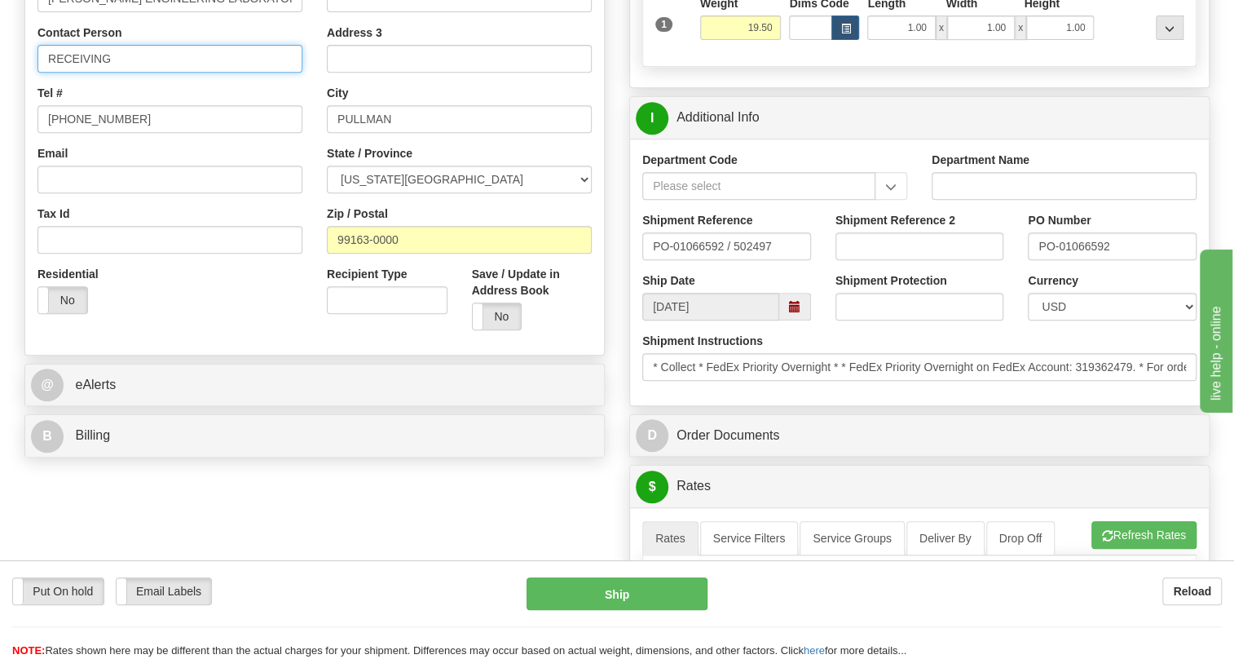
click at [122, 73] on input "RECEIVING" at bounding box center [170, 59] width 265 height 28
paste input "PO-01066592"
type input "RECEIVING / PO# PO-01066592"
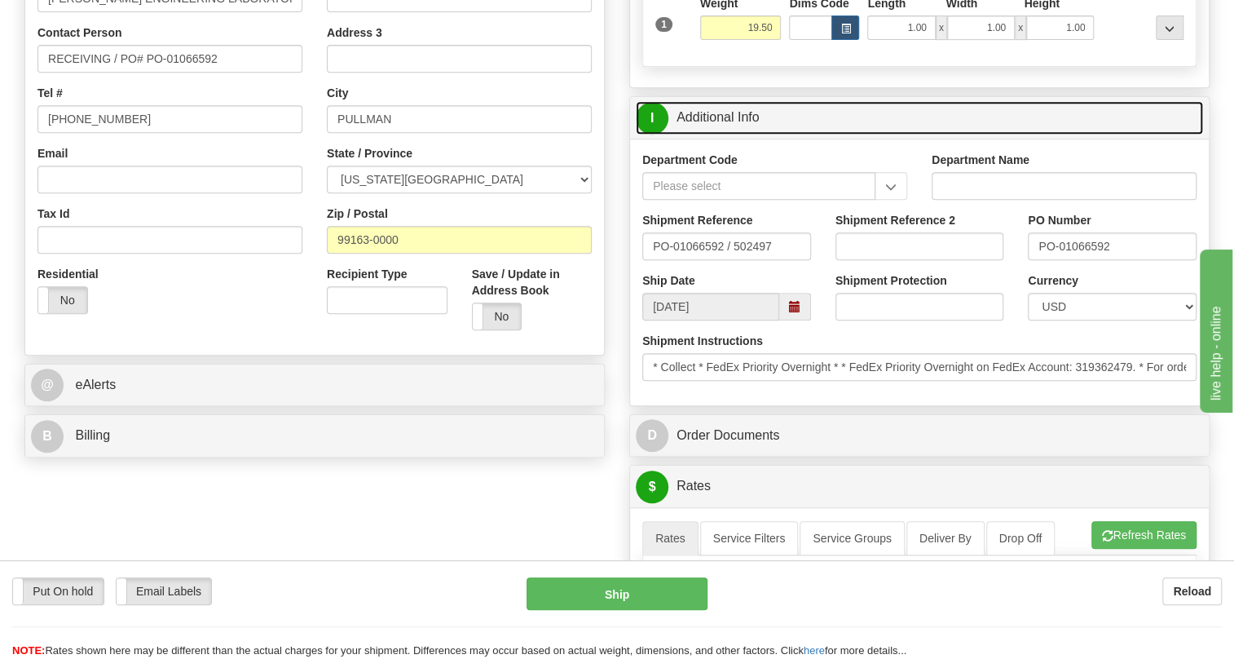
click at [734, 135] on link "I Additional Info" at bounding box center [919, 117] width 567 height 33
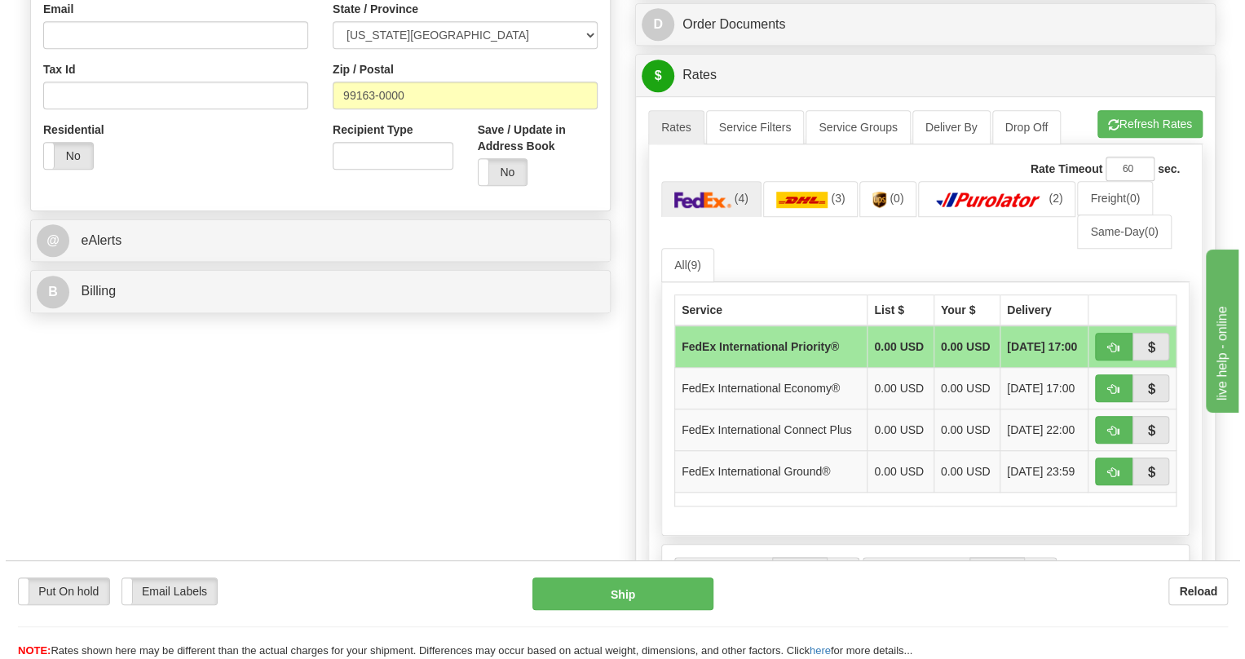
scroll to position [519, 0]
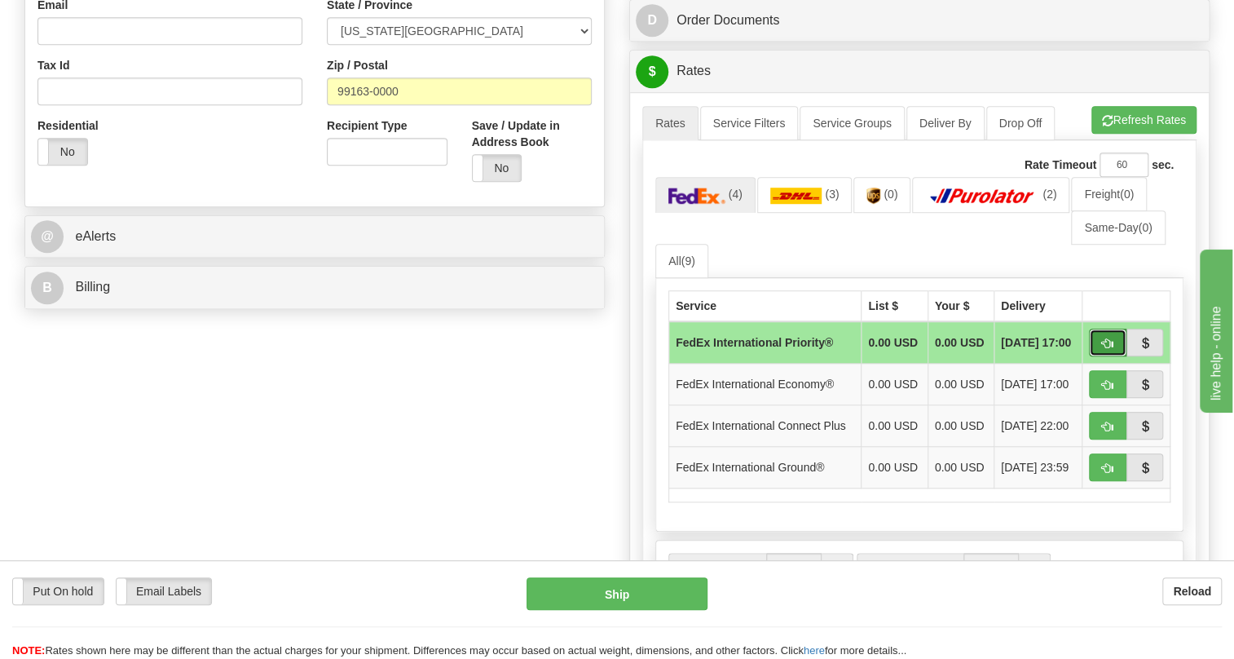
click at [1109, 349] on span "button" at bounding box center [1107, 343] width 11 height 11
type input "01"
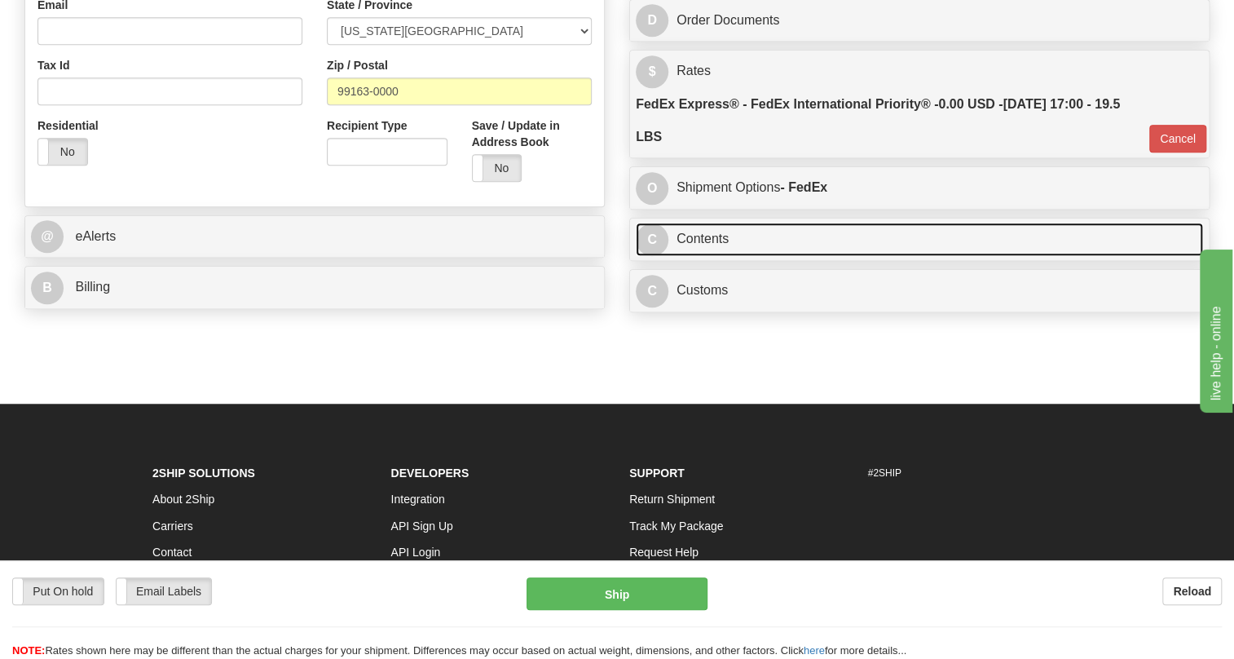
click at [705, 256] on link "C Contents" at bounding box center [919, 239] width 567 height 33
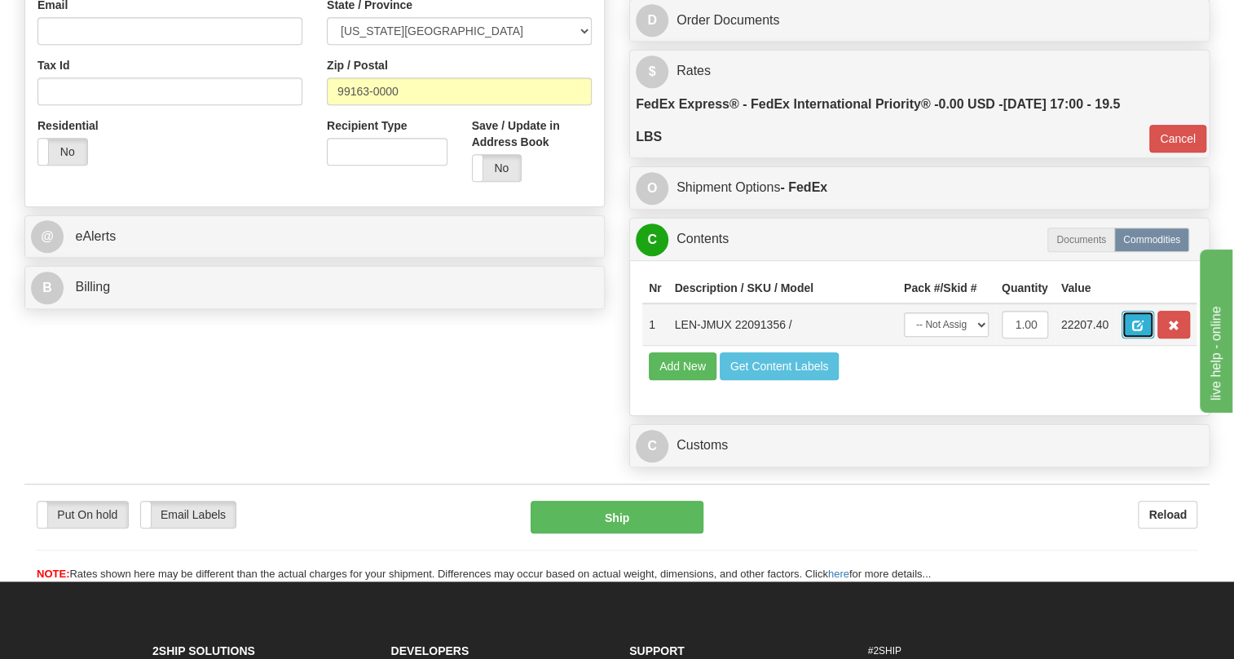
click at [1137, 331] on span "button" at bounding box center [1137, 325] width 11 height 11
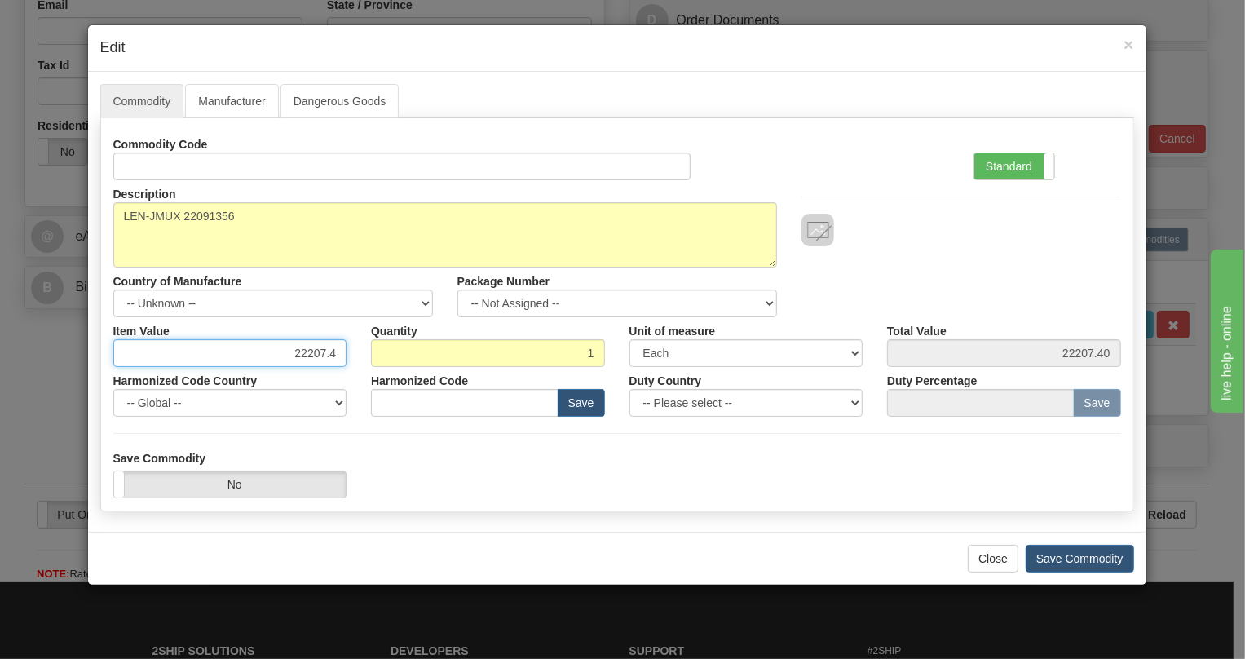
click at [316, 350] on input "22207.4" at bounding box center [230, 353] width 234 height 28
type input "17765.92"
click at [1007, 165] on label "Standard" at bounding box center [1014, 166] width 80 height 26
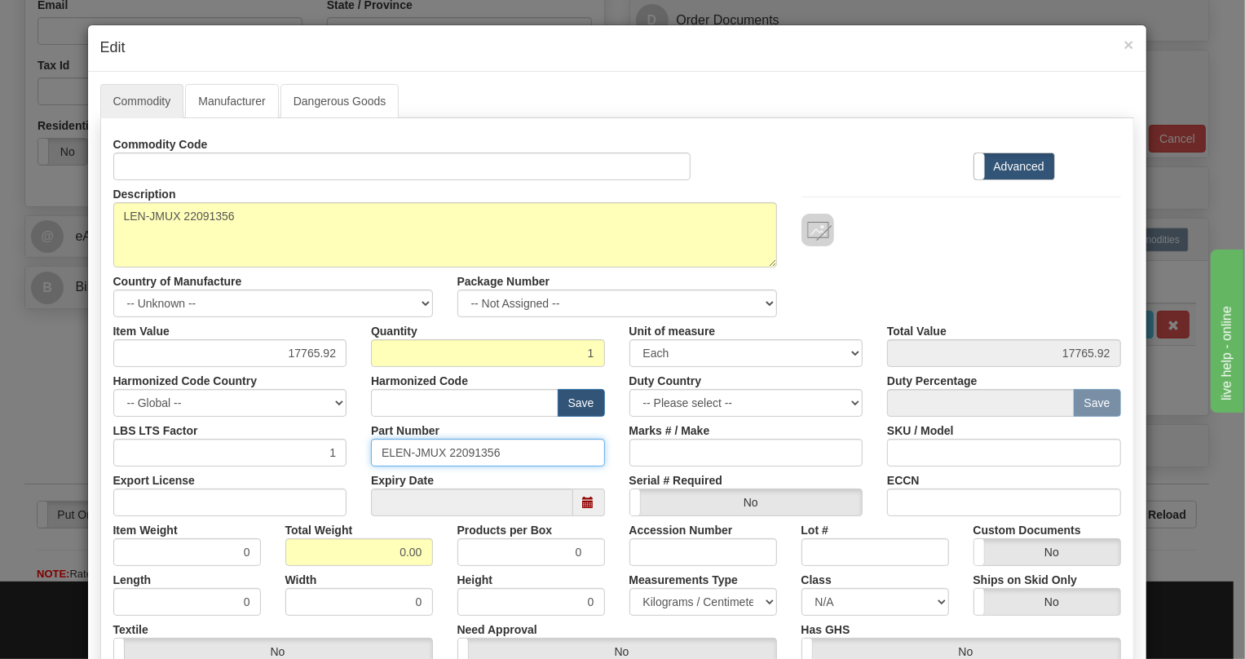
click at [426, 452] on input "ELEN-JMUX 22091356" at bounding box center [488, 453] width 234 height 28
click at [347, 382] on div "Harmonized Code Country -- Global -- AFGHANISTAN ALAND ISLANDS ALBANIA ALGERIA …" at bounding box center [230, 392] width 258 height 50
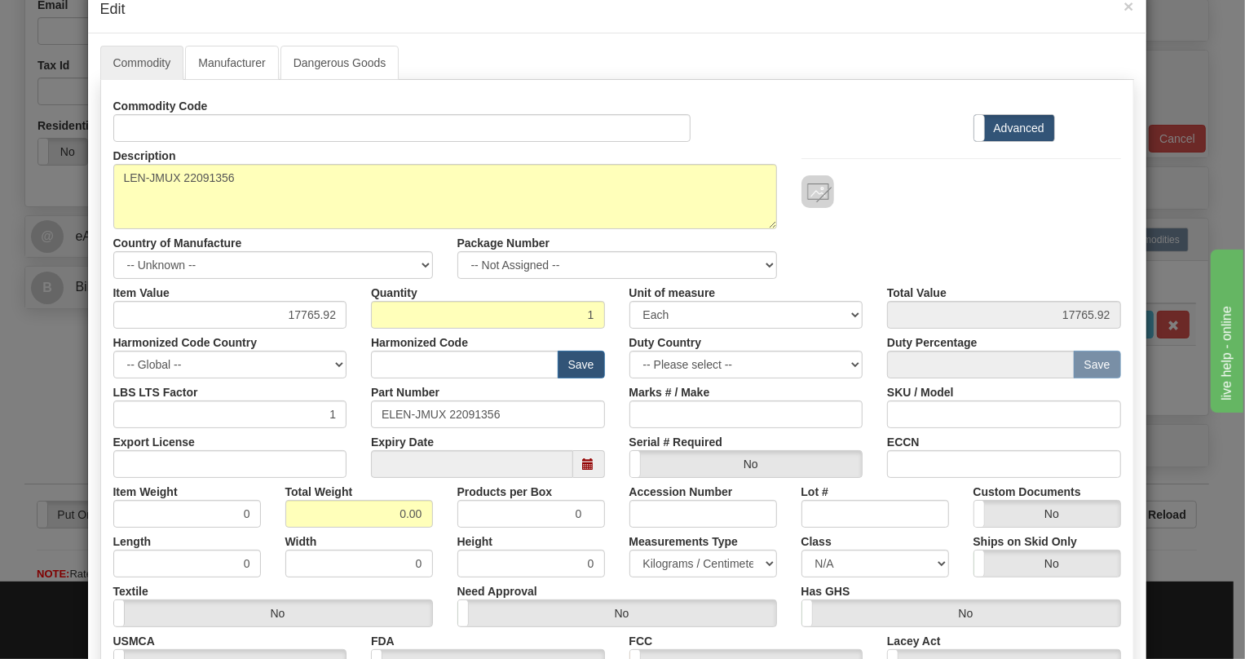
scroll to position [73, 0]
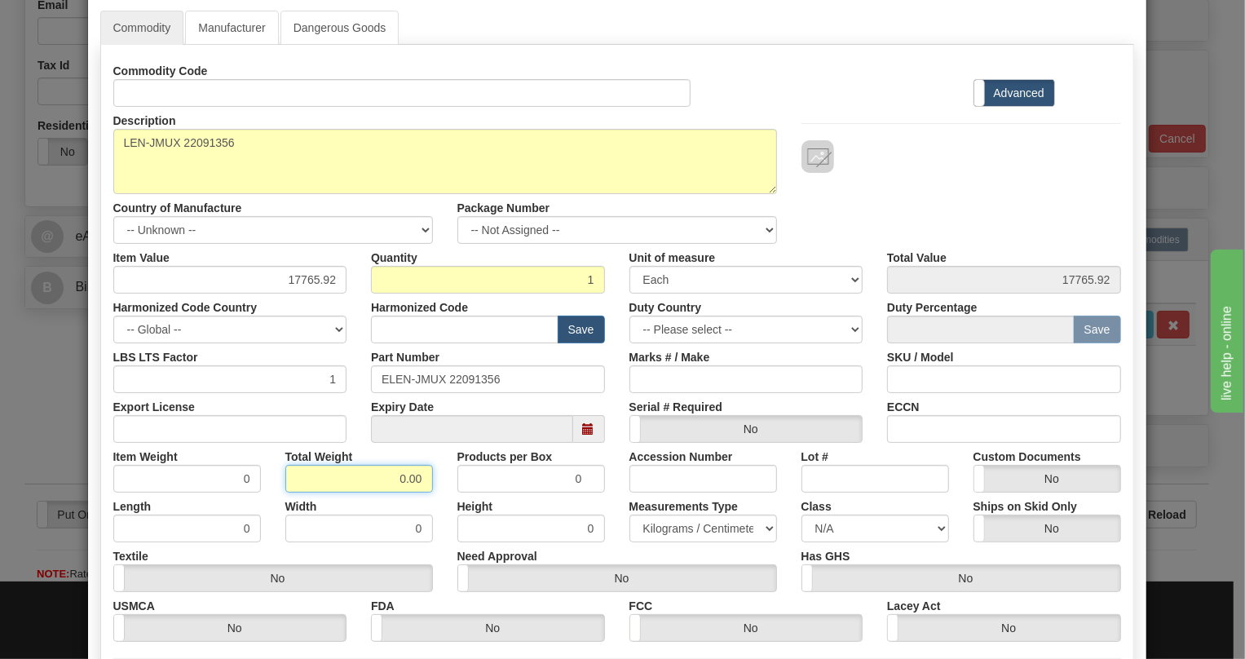
click at [386, 481] on input "0.00" at bounding box center [359, 479] width 148 height 28
type input "1.00"
type input "1.0000"
click at [665, 532] on select "Pounds / Inches Kilograms / Centimeters" at bounding box center [703, 528] width 148 height 28
select select "0"
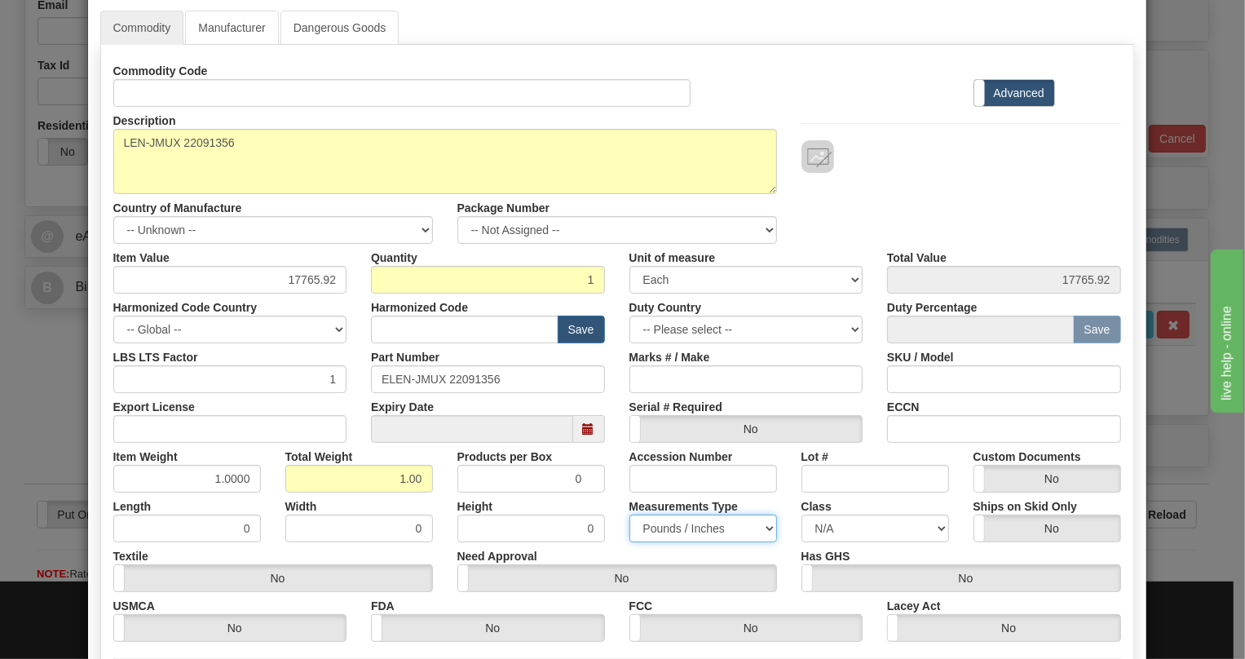
click at [629, 514] on select "Pounds / Inches Kilograms / Centimeters" at bounding box center [703, 528] width 148 height 28
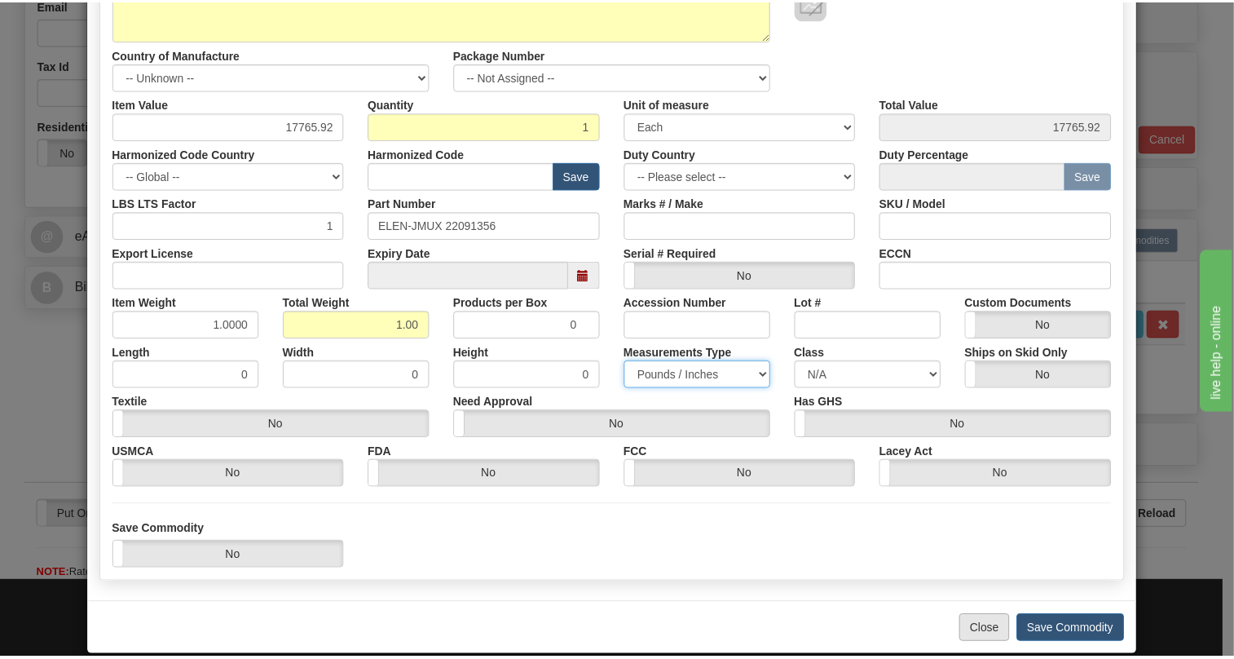
scroll to position [248, 0]
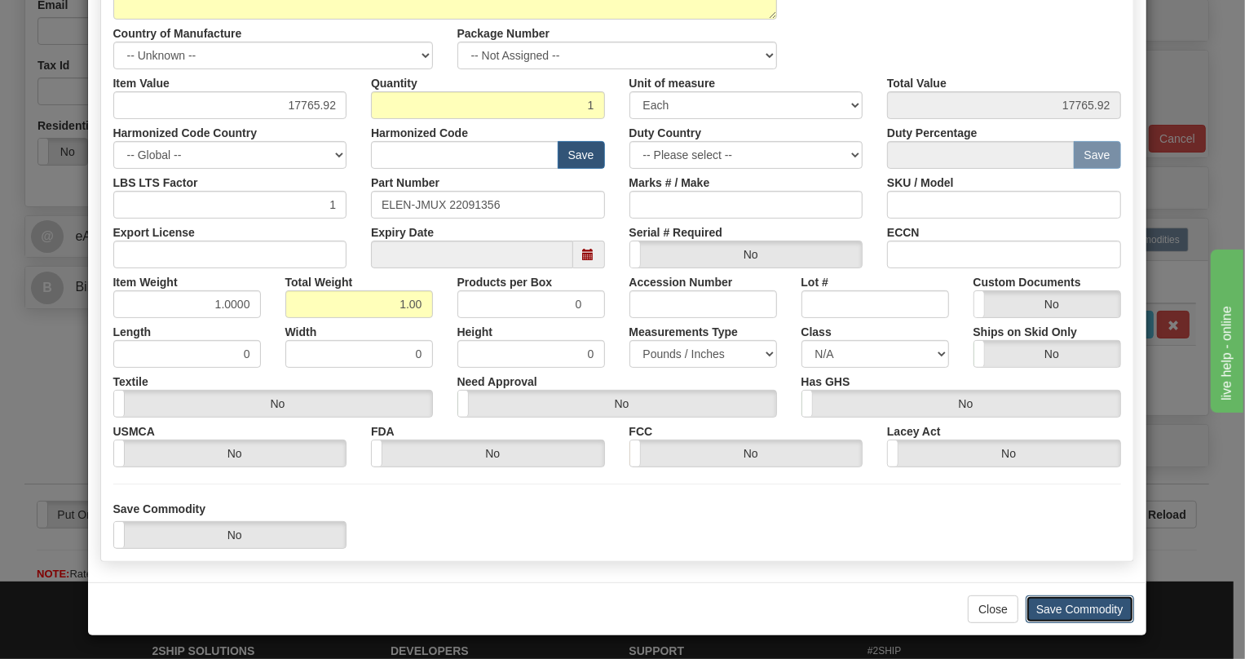
click at [1083, 604] on button "Save Commodity" at bounding box center [1080, 609] width 108 height 28
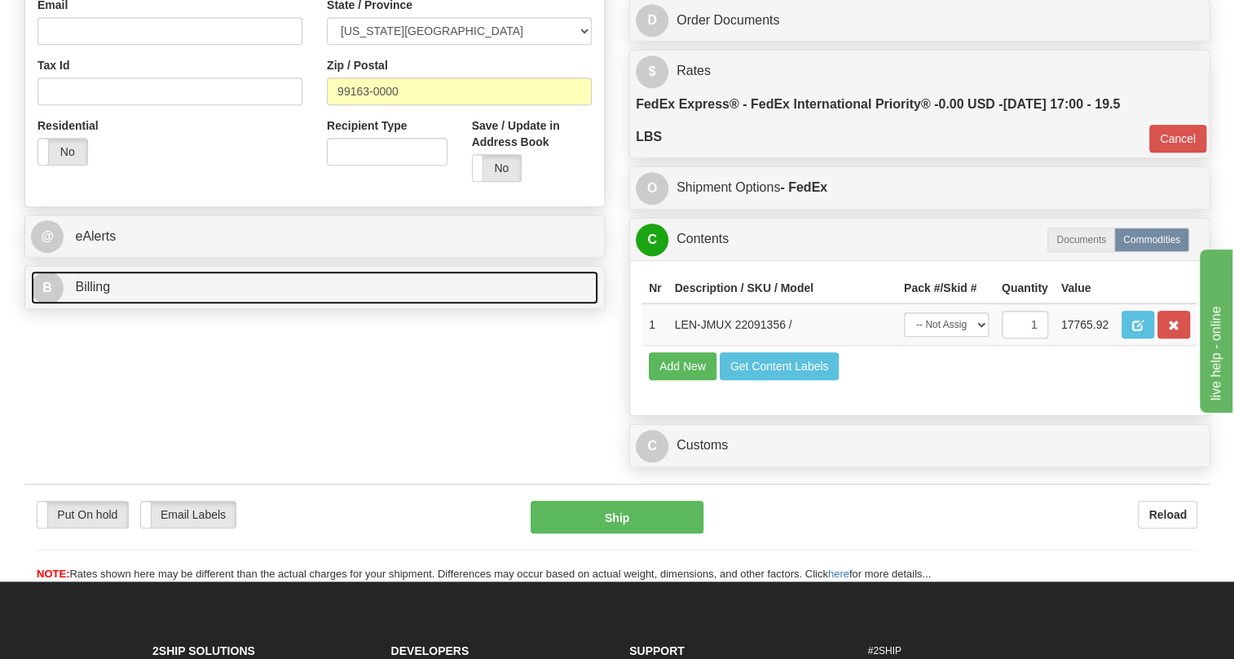
click at [107, 294] on span "Billing" at bounding box center [92, 287] width 35 height 14
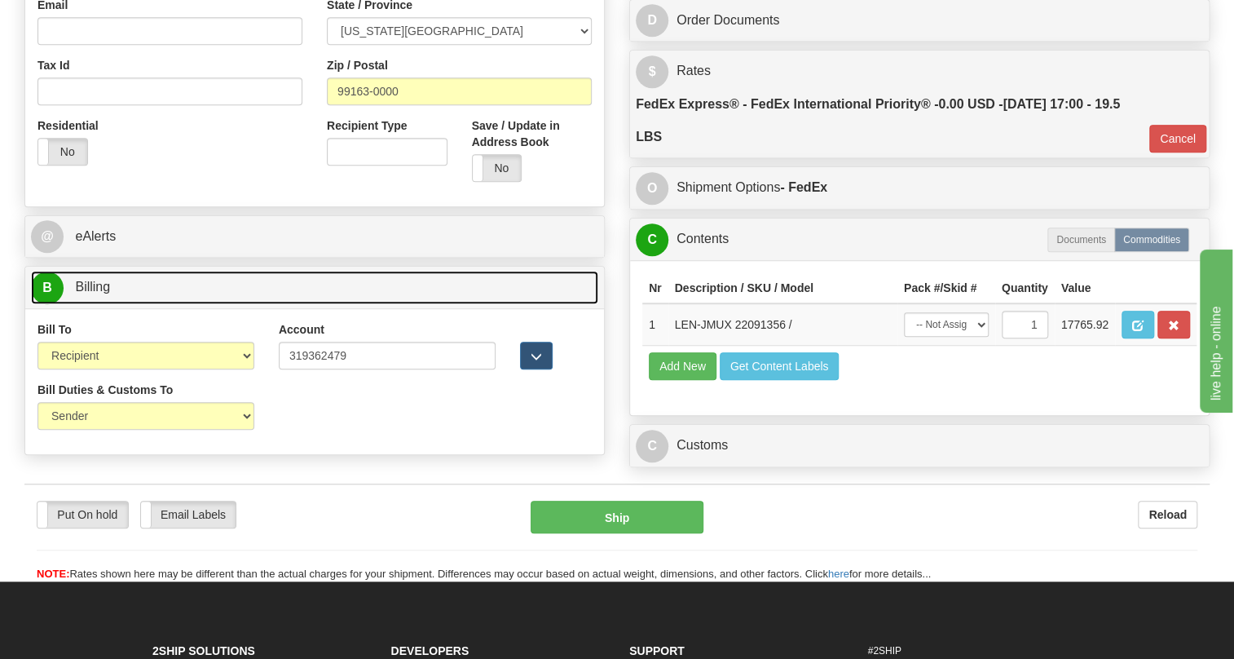
click at [107, 294] on span "Billing" at bounding box center [92, 287] width 35 height 14
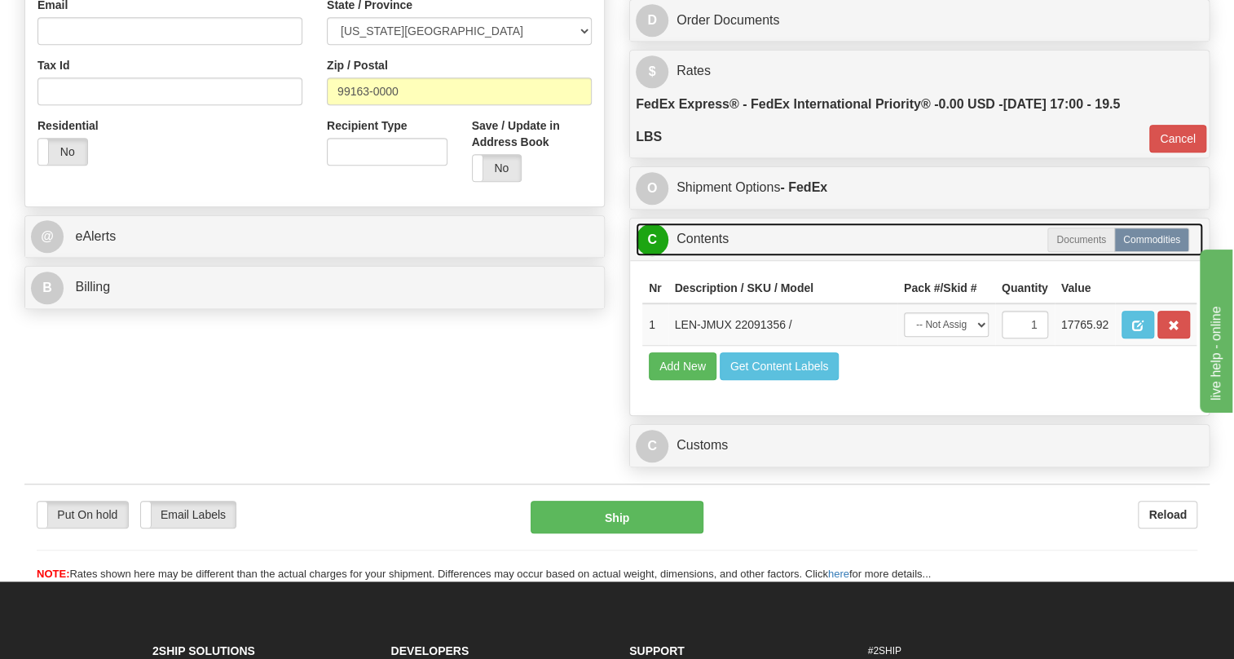
click at [691, 256] on link "C Contents" at bounding box center [919, 239] width 567 height 33
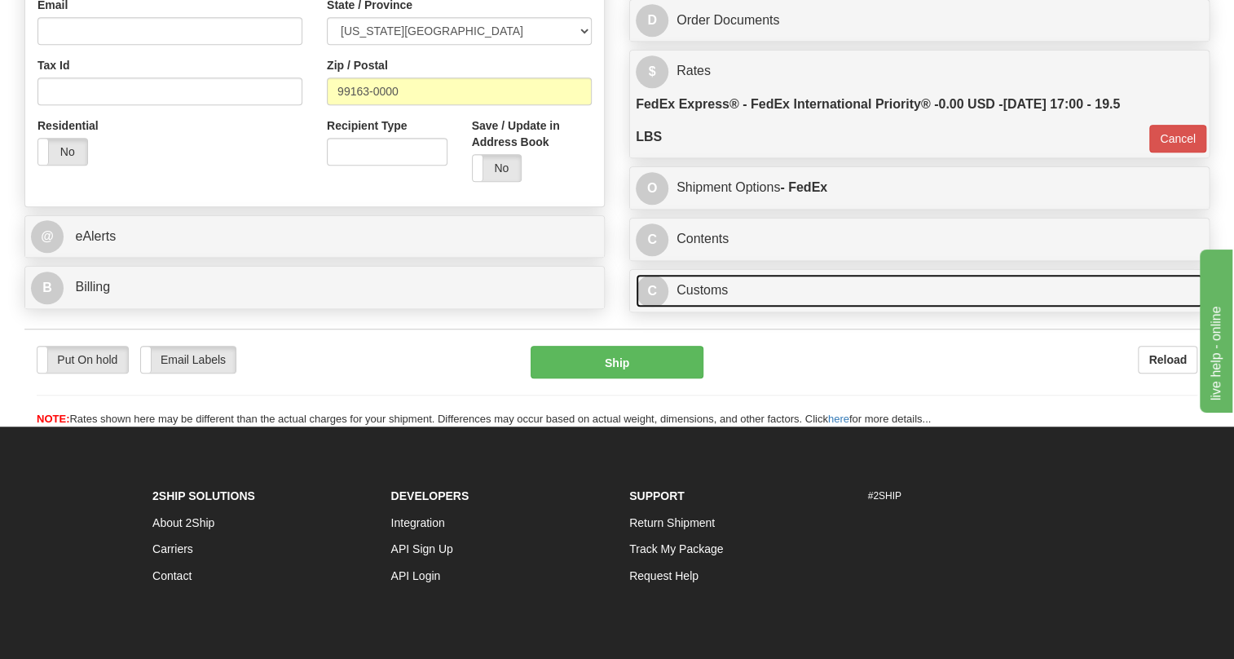
click at [693, 307] on link "C Customs" at bounding box center [919, 290] width 567 height 33
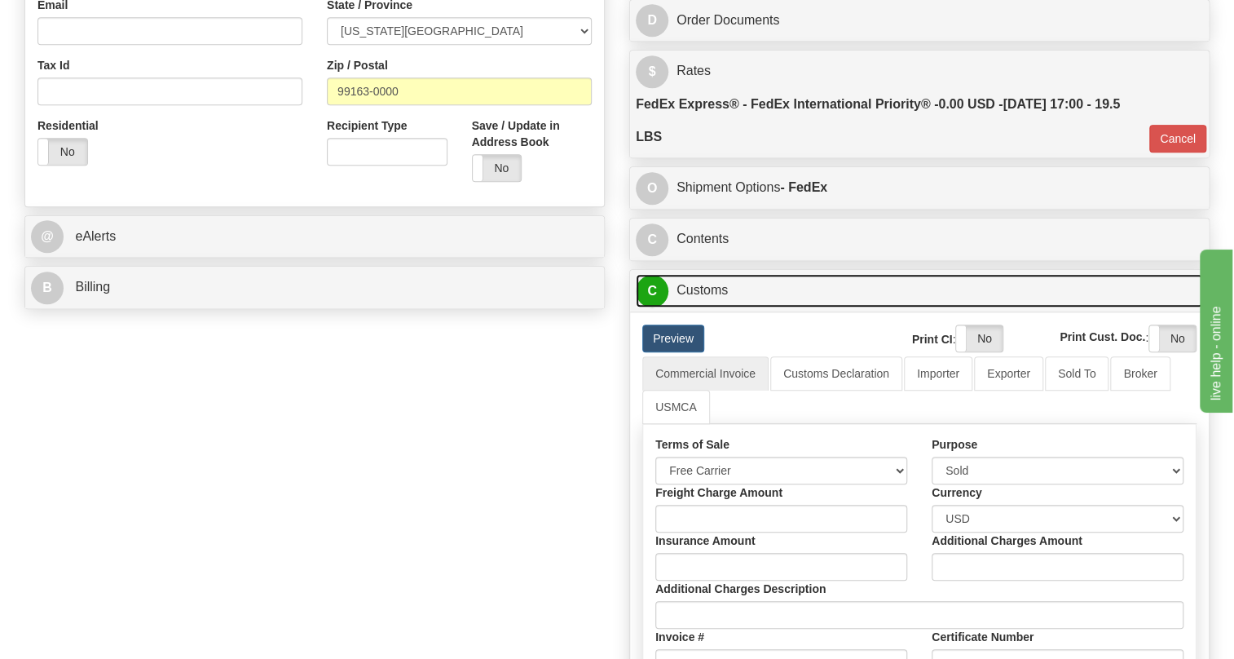
click at [693, 307] on link "C Customs" at bounding box center [919, 290] width 567 height 33
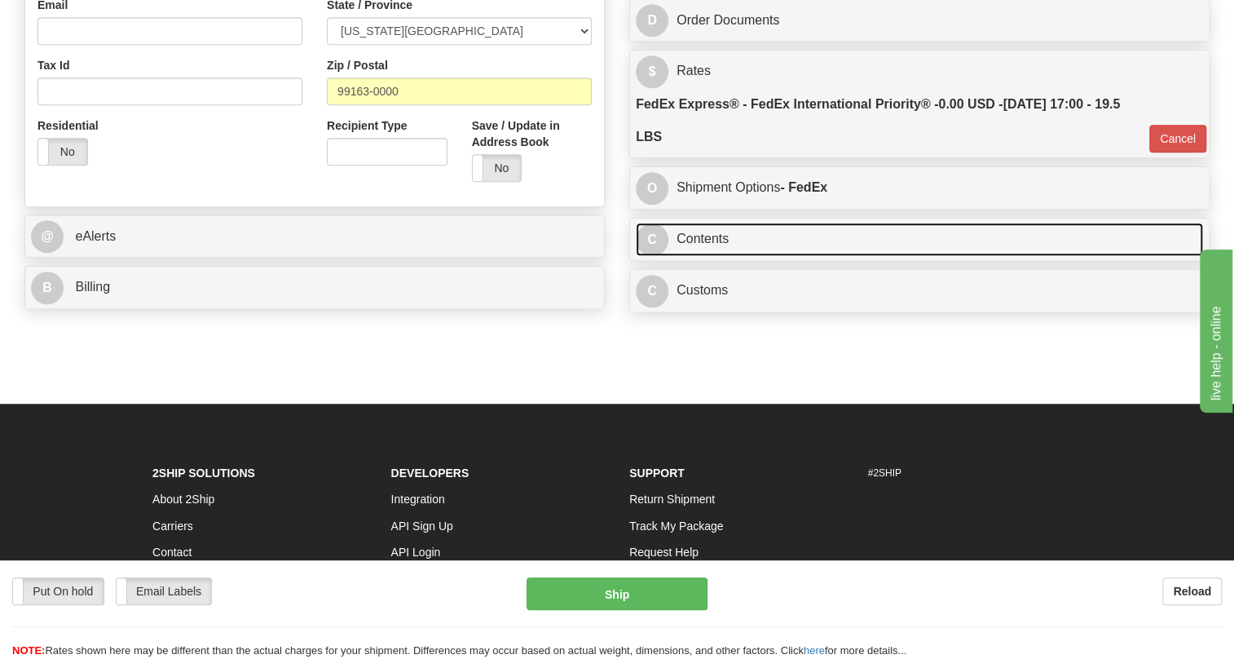
click at [709, 256] on link "C Contents" at bounding box center [919, 239] width 567 height 33
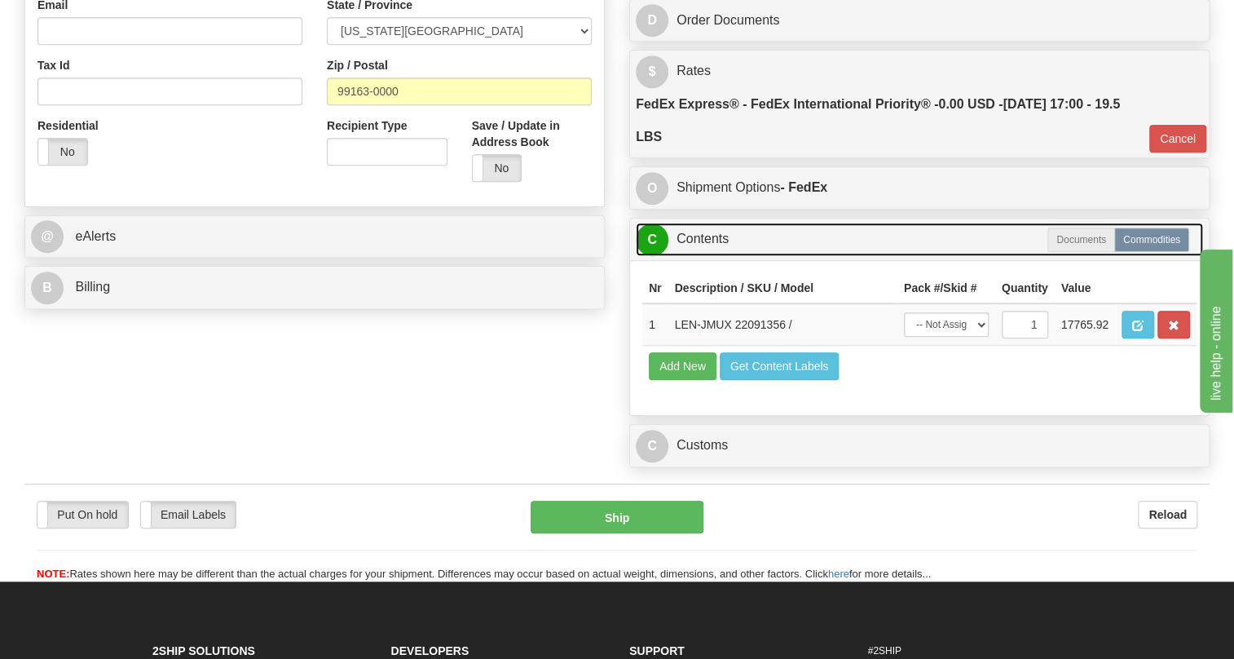
click at [709, 256] on link "C Contents" at bounding box center [919, 239] width 567 height 33
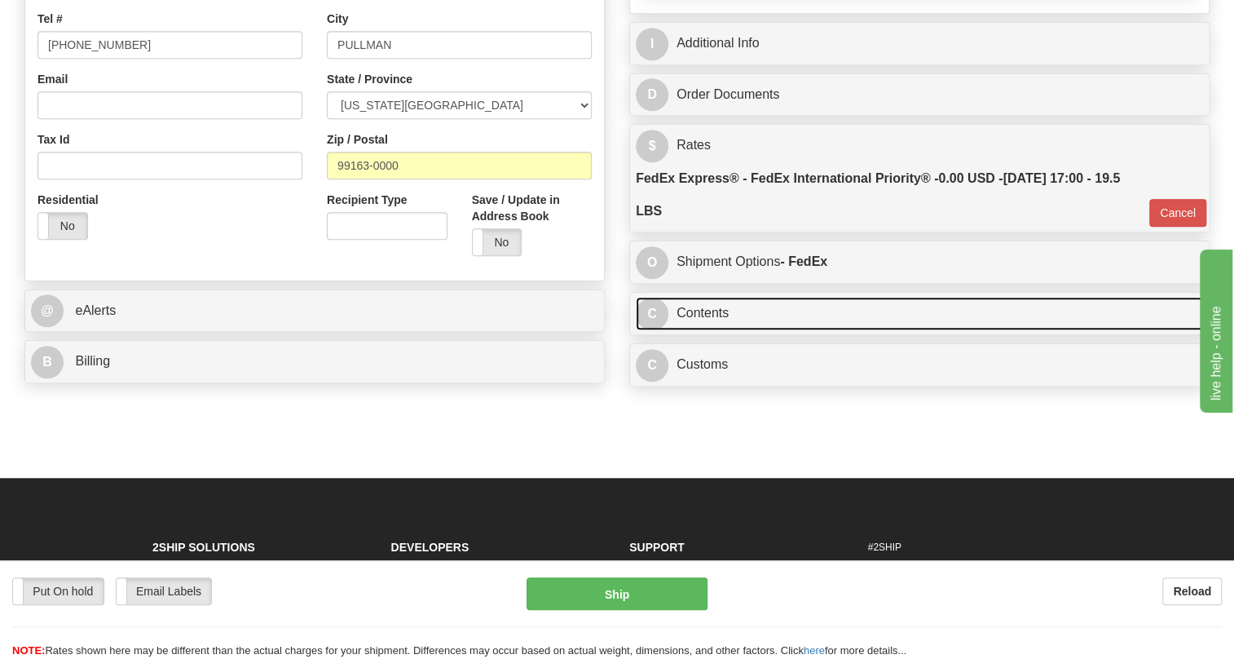
scroll to position [296, 0]
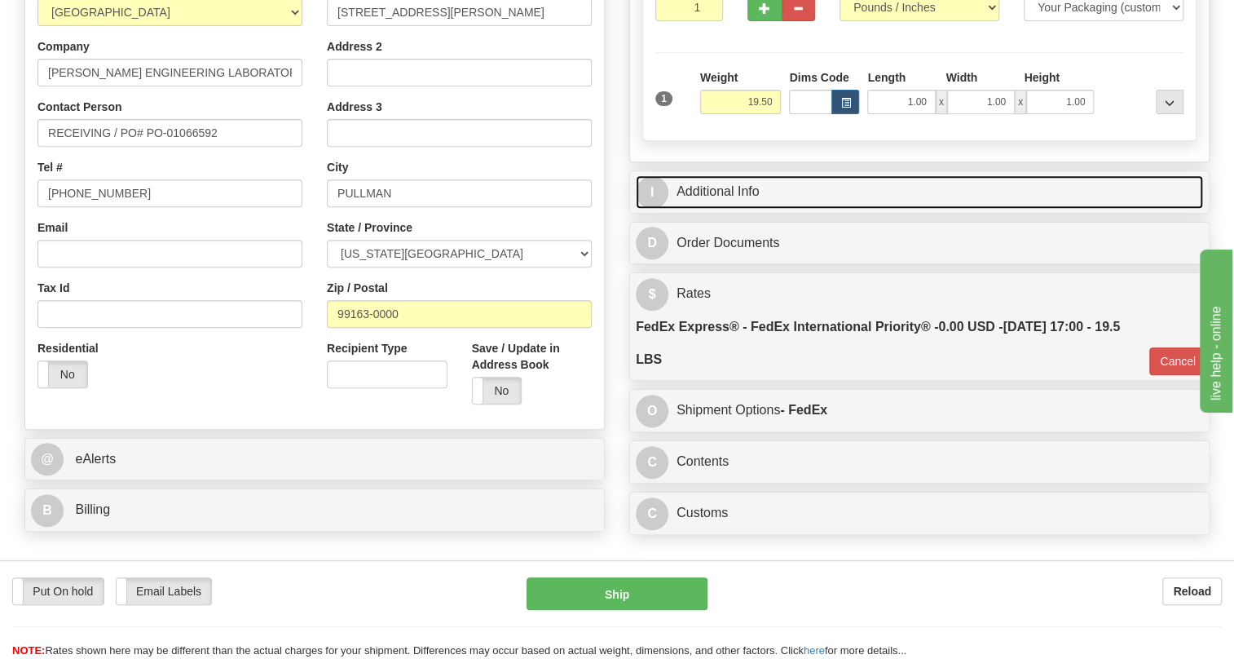
click at [725, 209] on link "I Additional Info" at bounding box center [919, 191] width 567 height 33
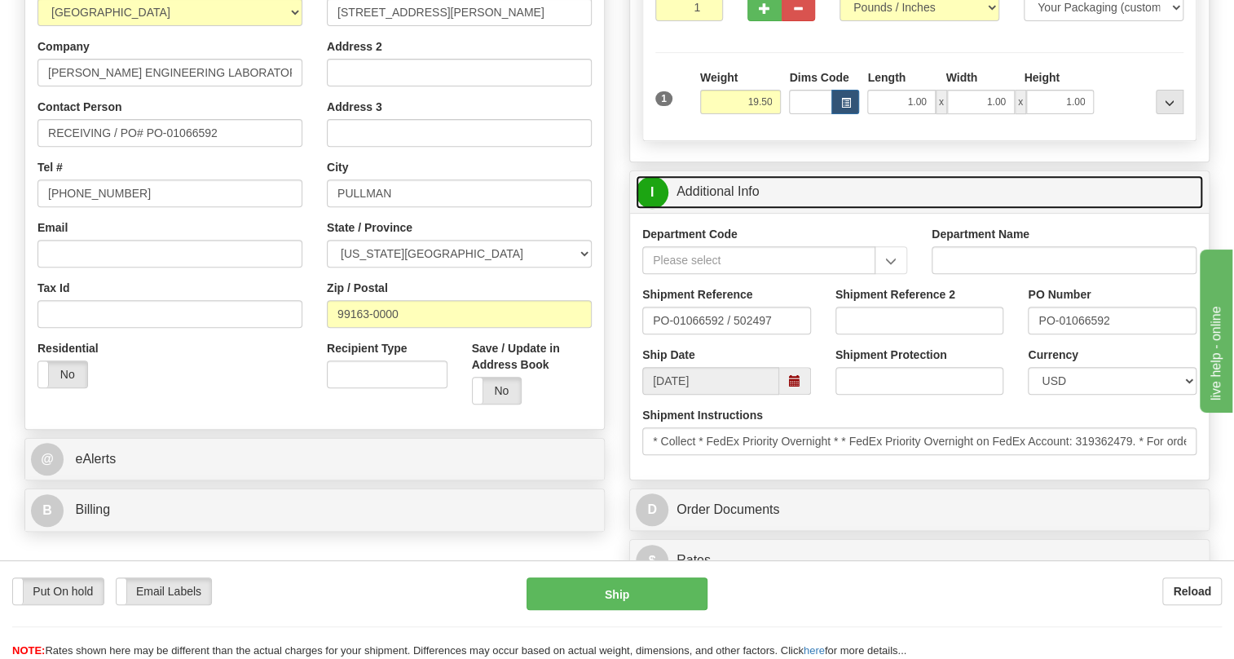
click at [725, 209] on link "I Additional Info" at bounding box center [919, 191] width 567 height 33
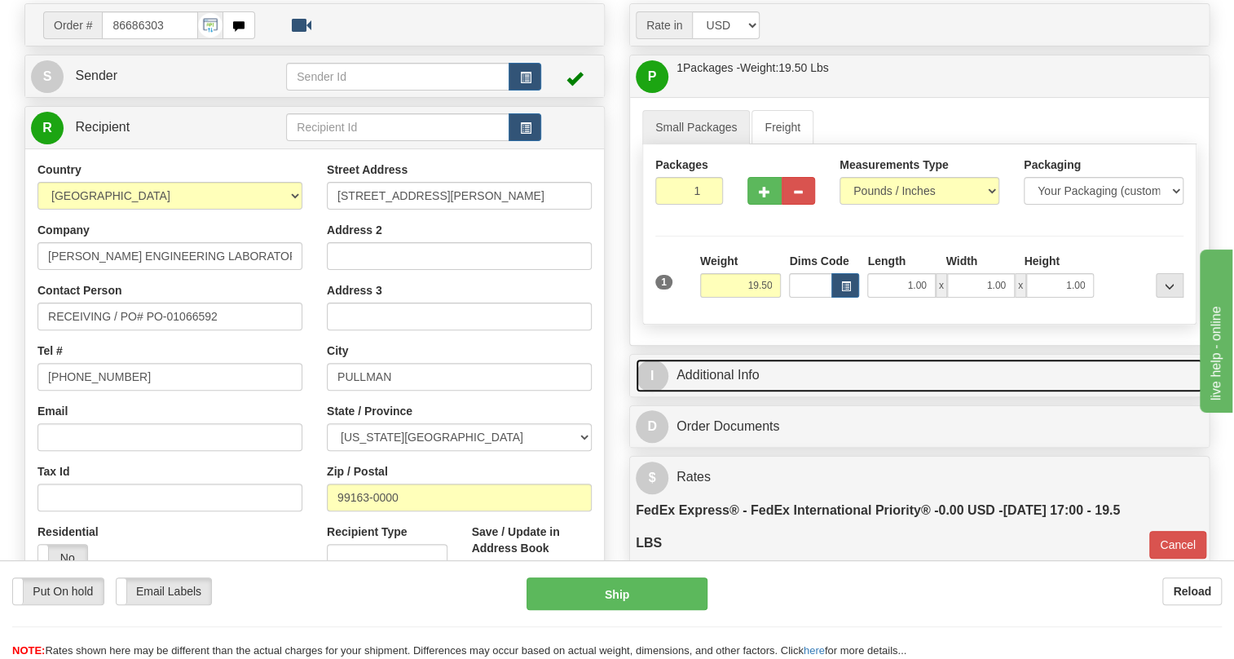
scroll to position [148, 0]
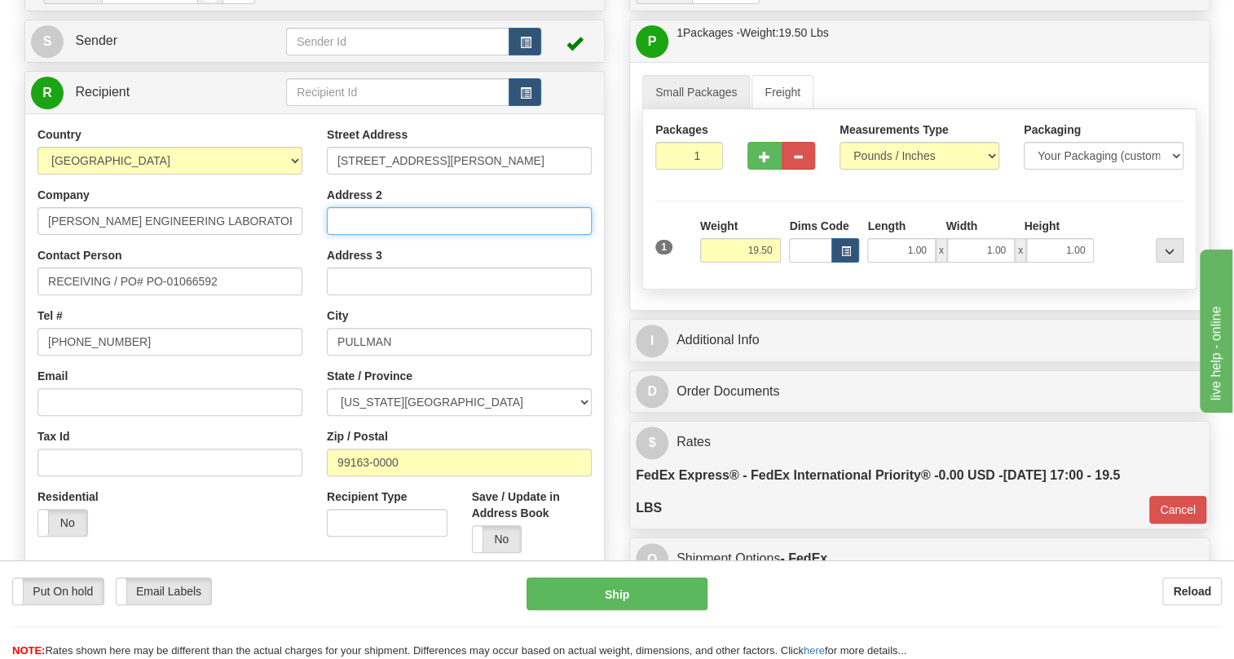
click at [350, 235] on input "Address 2" at bounding box center [459, 221] width 265 height 28
paste input "SEL Warehouse NEP PO-01066592"
type input "SEL Warehouse NEP PO-01066592"
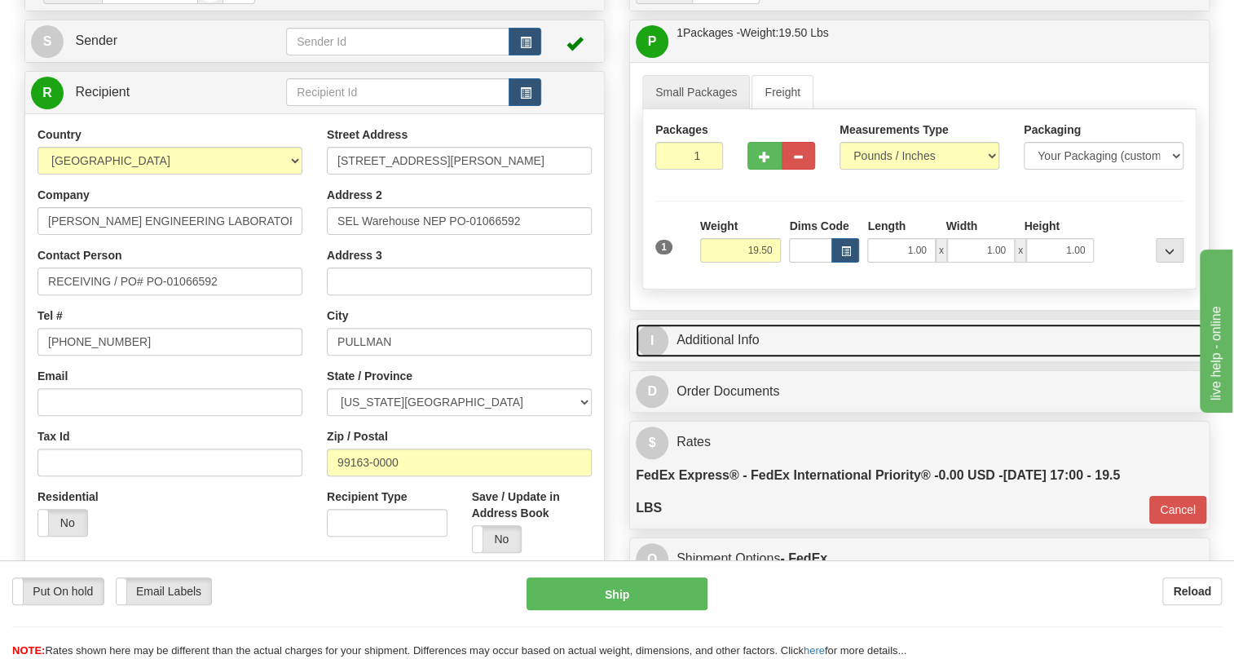
click at [732, 357] on link "I Additional Info" at bounding box center [919, 340] width 567 height 33
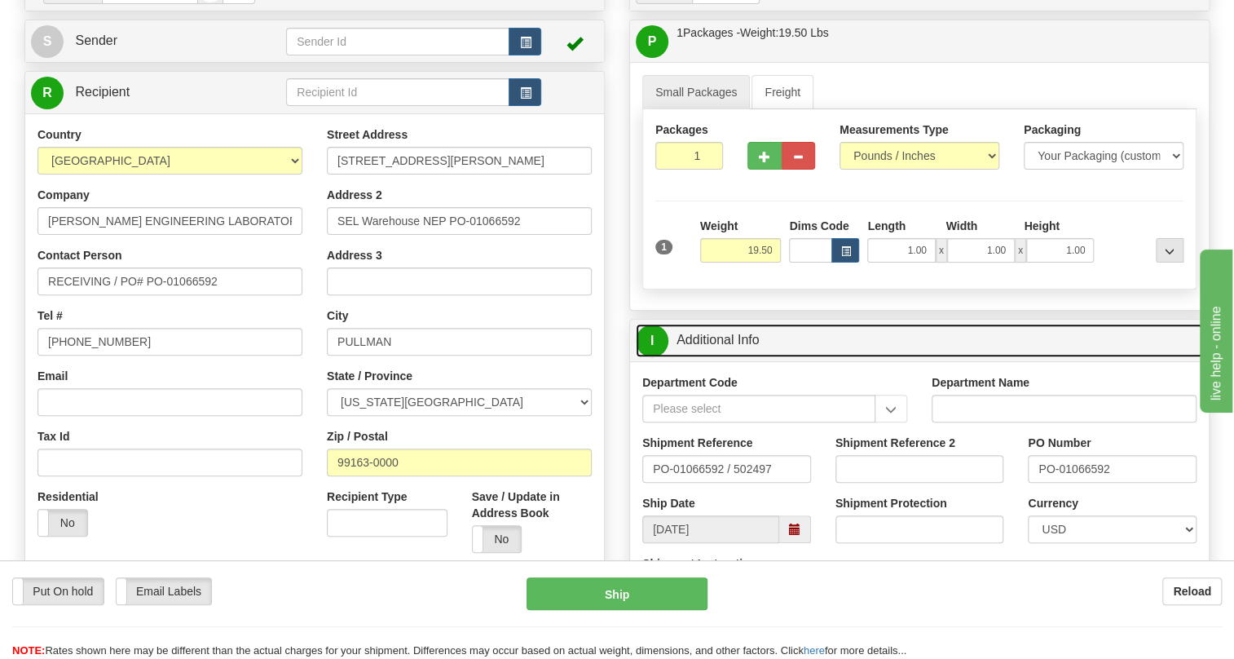
scroll to position [222, 0]
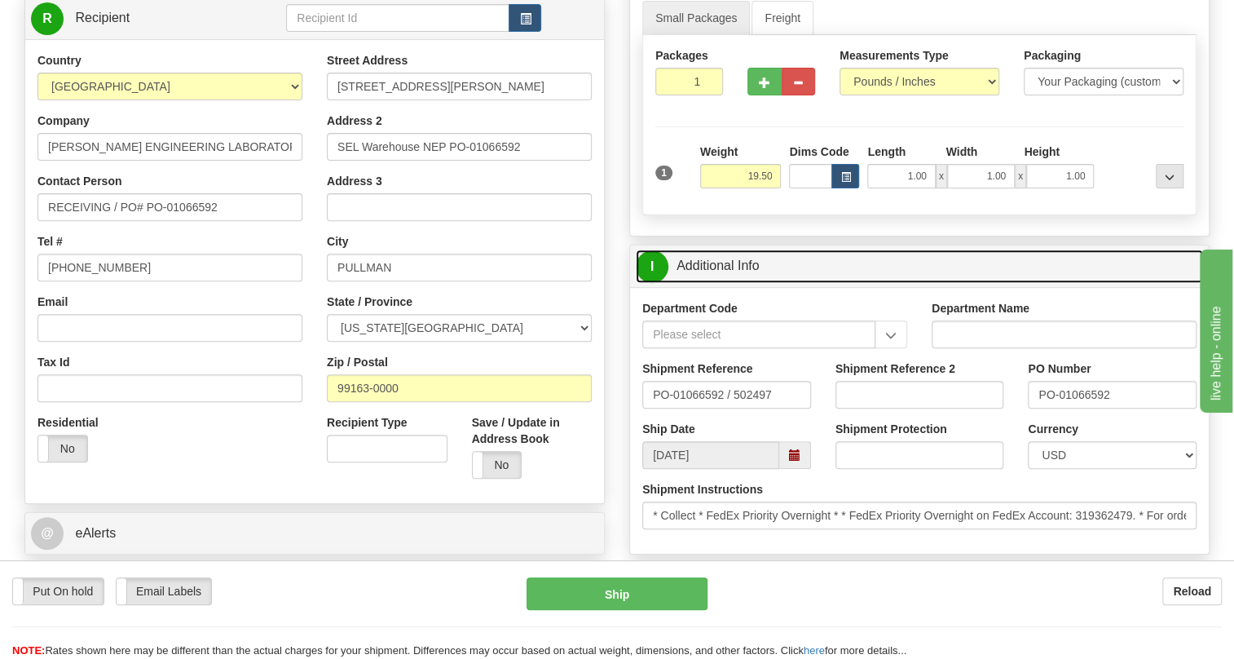
click at [717, 283] on link "I Additional Info" at bounding box center [919, 265] width 567 height 33
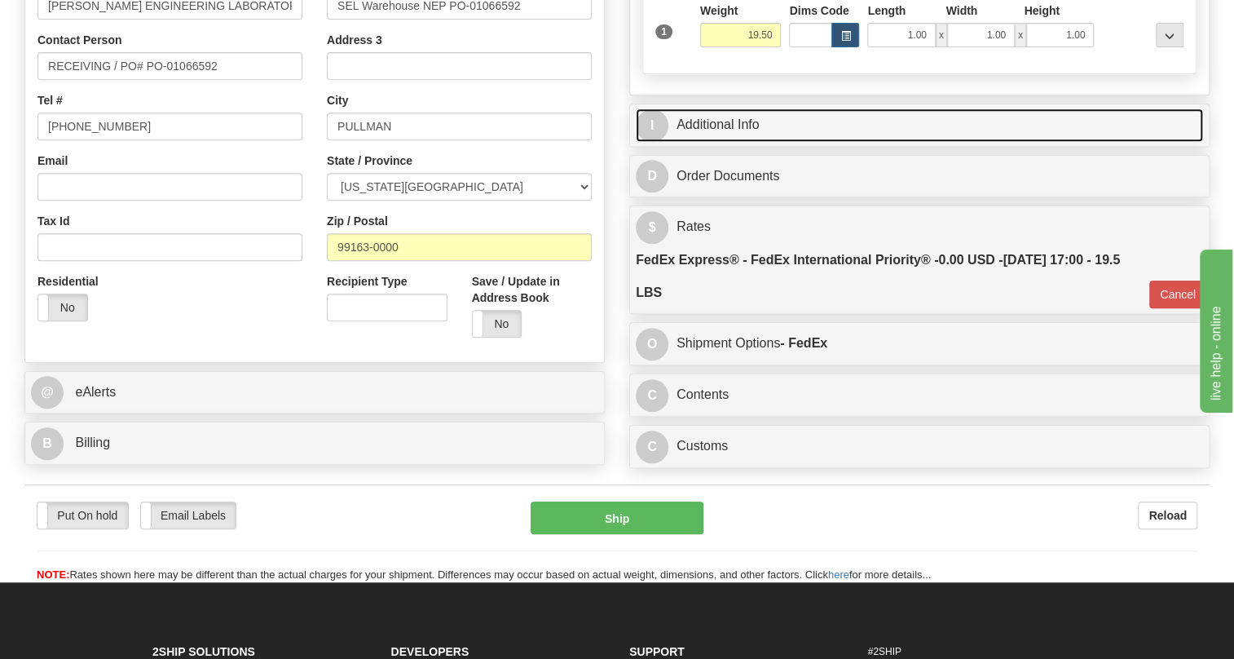
scroll to position [370, 0]
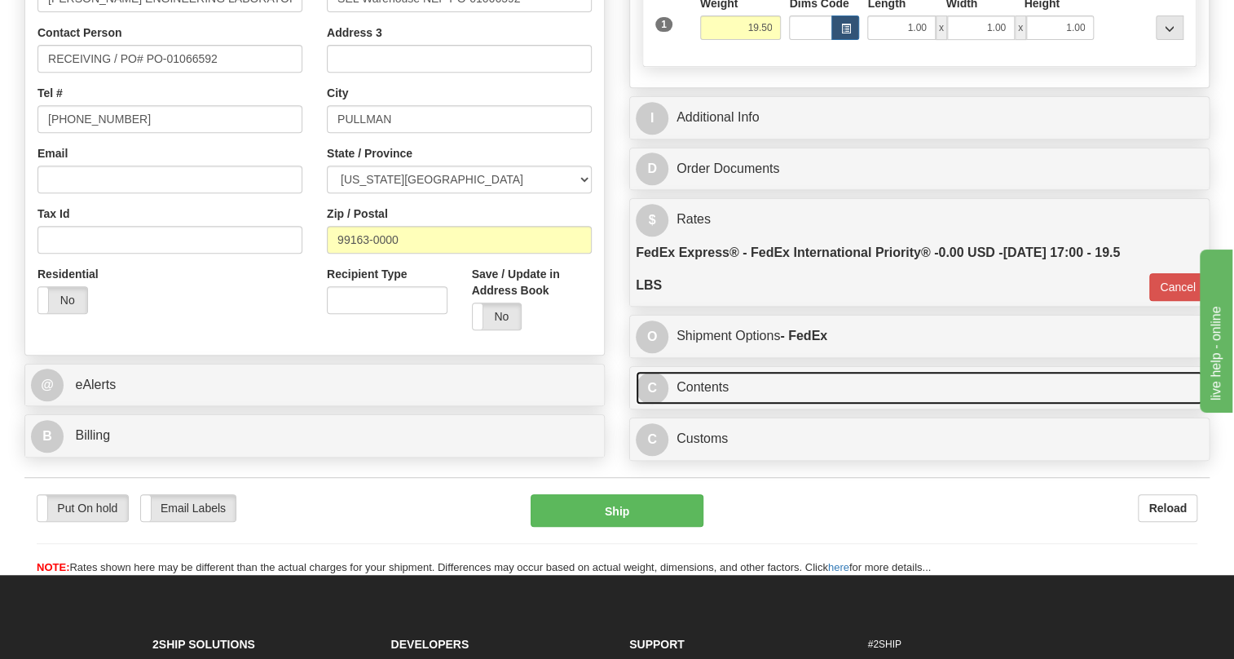
click at [709, 404] on link "C Contents" at bounding box center [919, 387] width 567 height 33
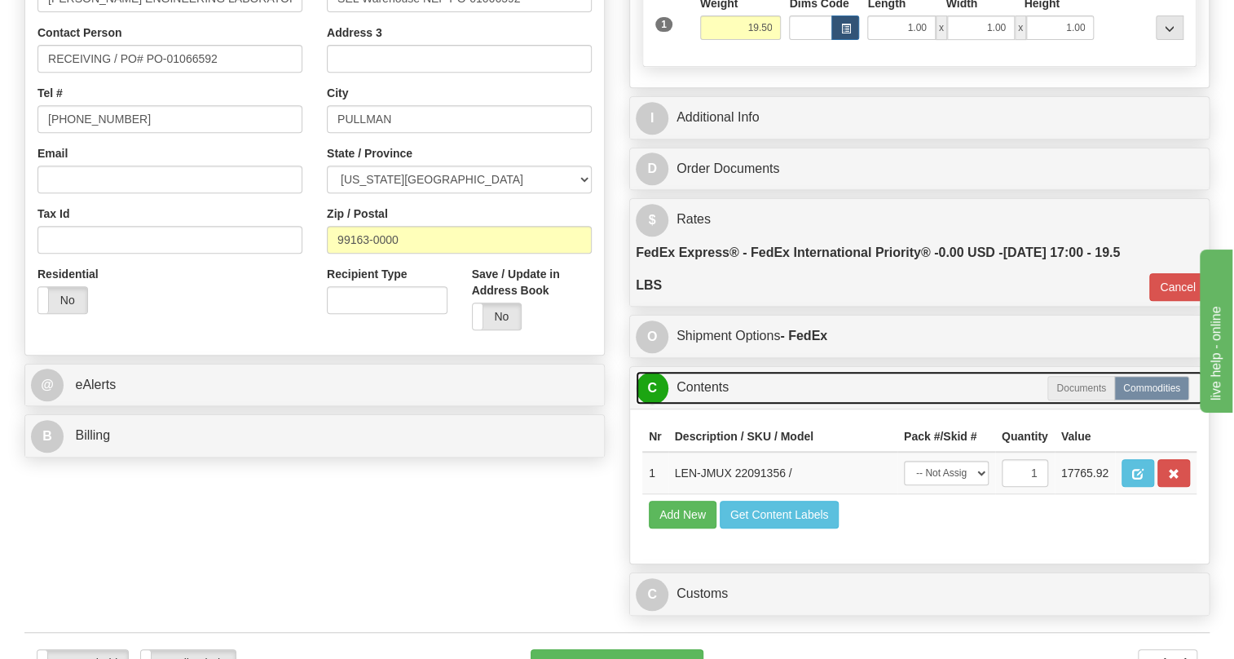
click at [709, 404] on link "C Contents" at bounding box center [919, 387] width 567 height 33
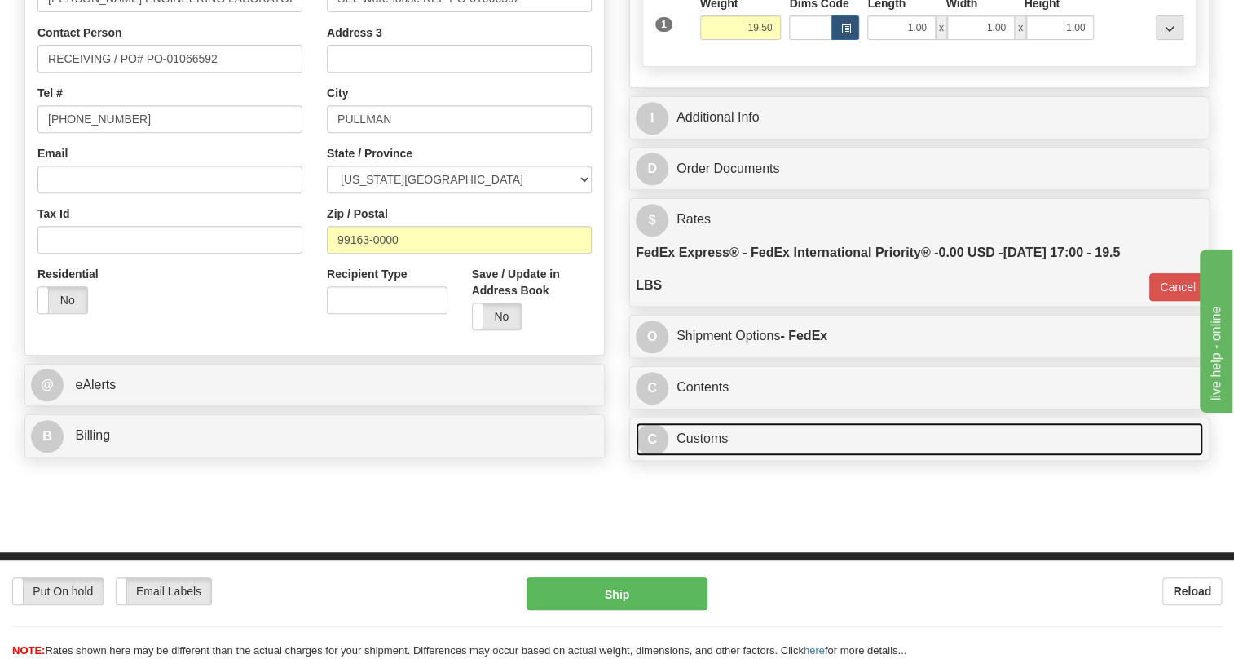
click at [716, 456] on link "C Customs" at bounding box center [919, 438] width 567 height 33
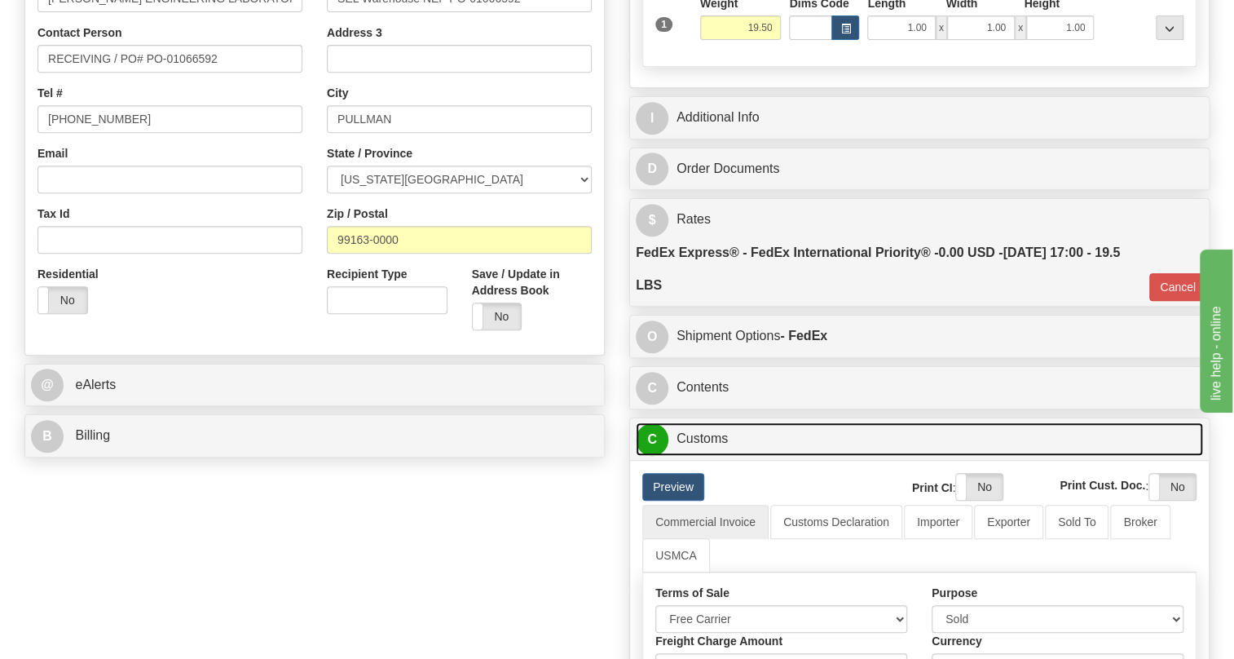
click at [716, 456] on link "C Customs" at bounding box center [919, 438] width 567 height 33
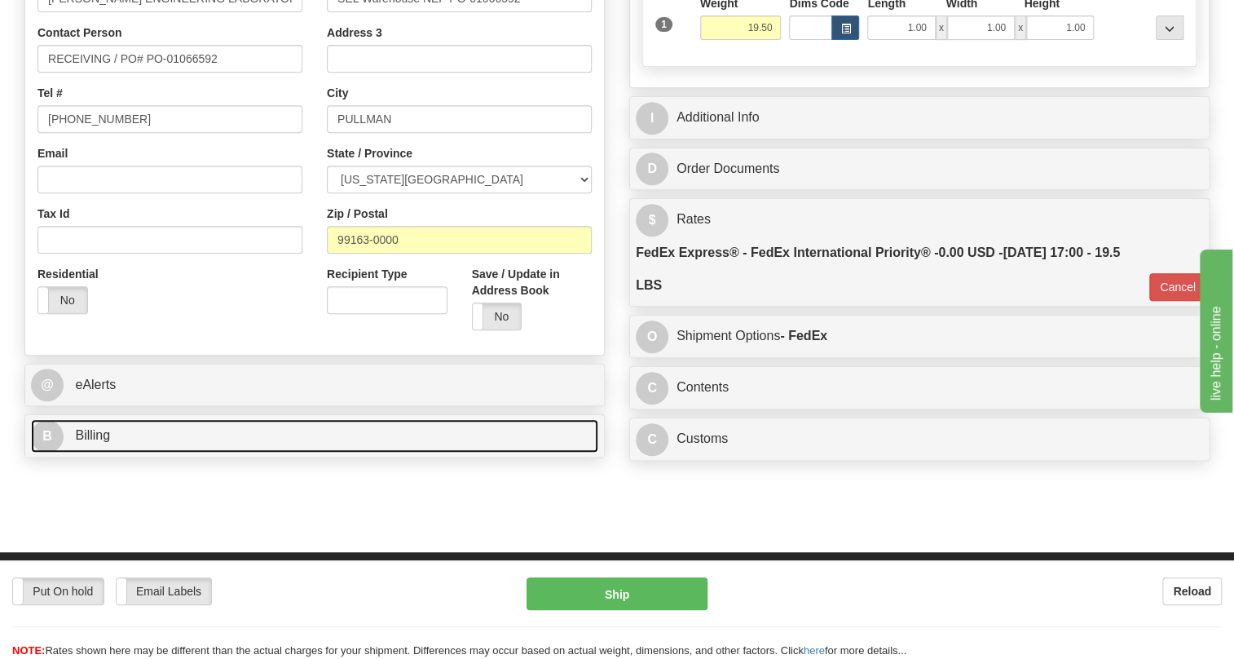
click at [96, 442] on span "Billing" at bounding box center [92, 435] width 35 height 14
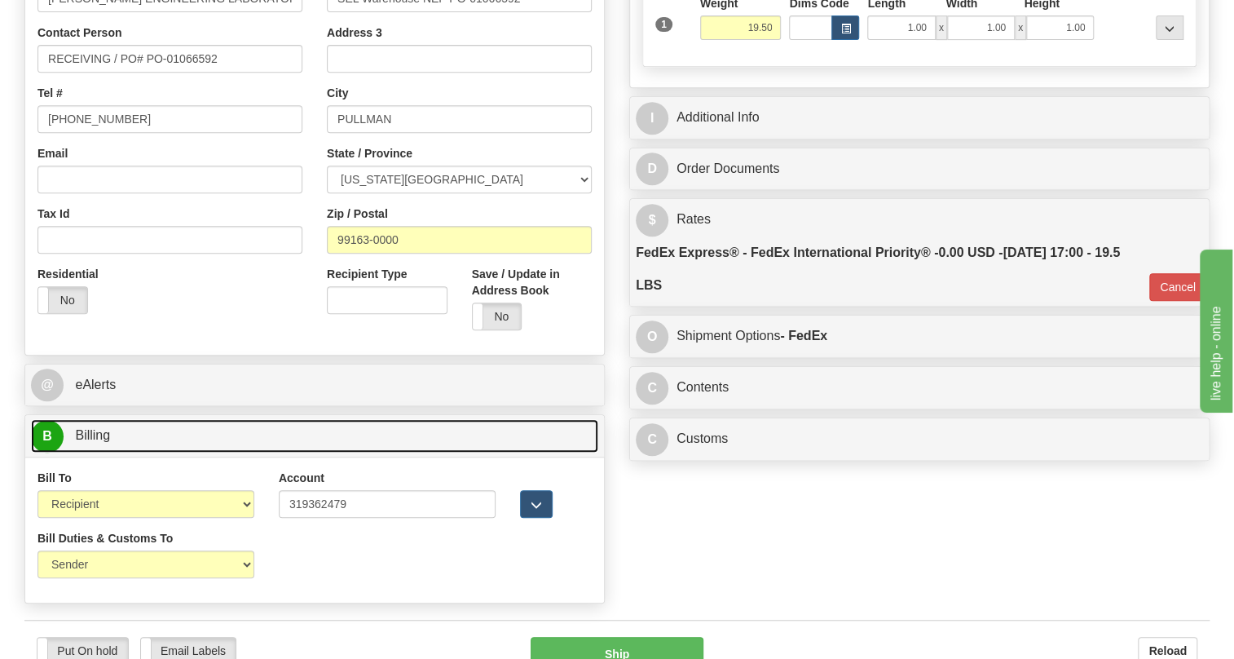
click at [96, 442] on span "Billing" at bounding box center [92, 435] width 35 height 14
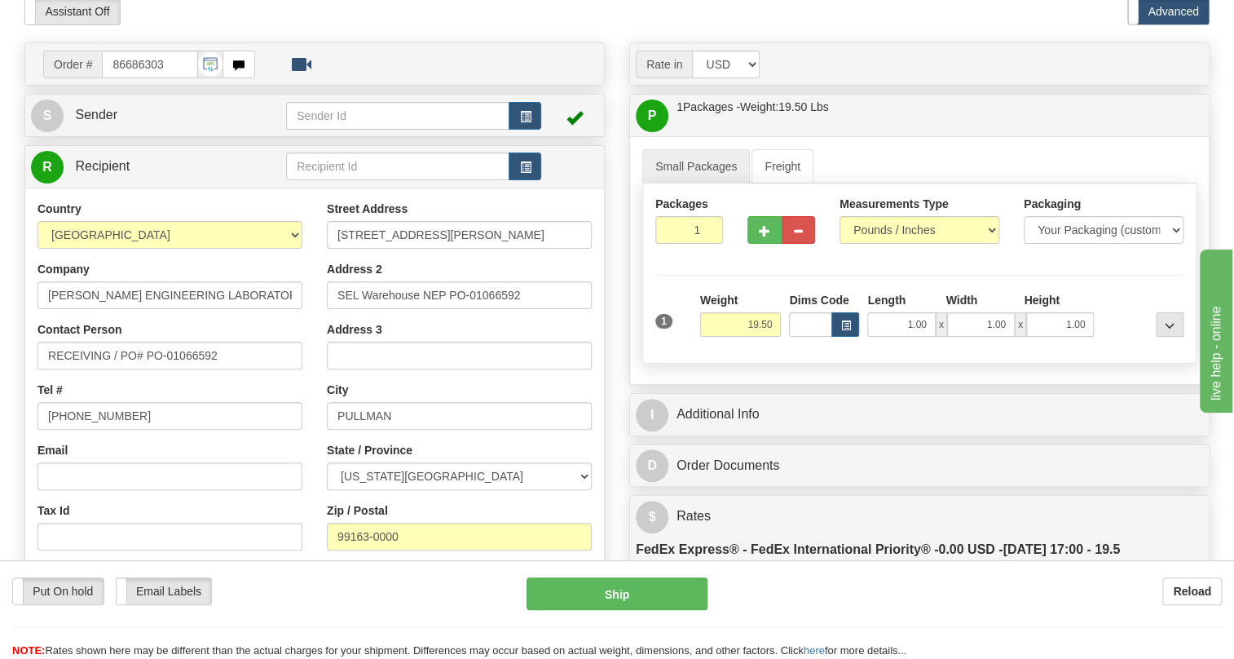
scroll to position [148, 0]
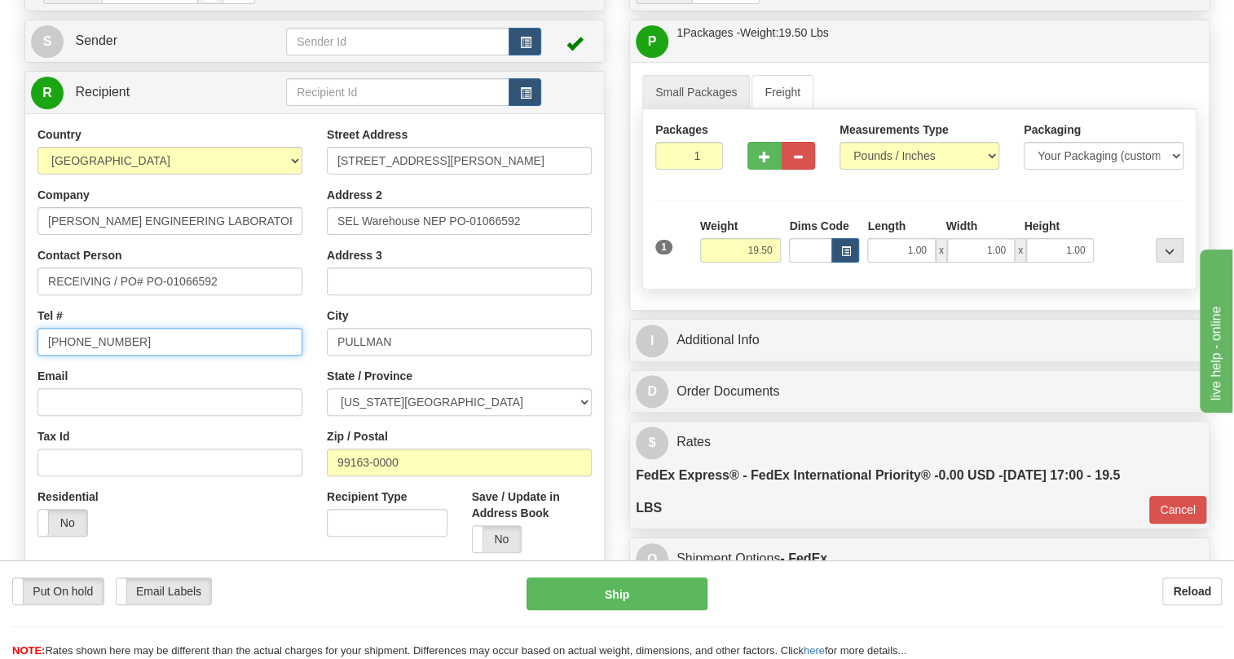
click at [82, 355] on input "[PHONE_NUMBER]" at bounding box center [170, 342] width 265 height 28
type input "111-111-1111"
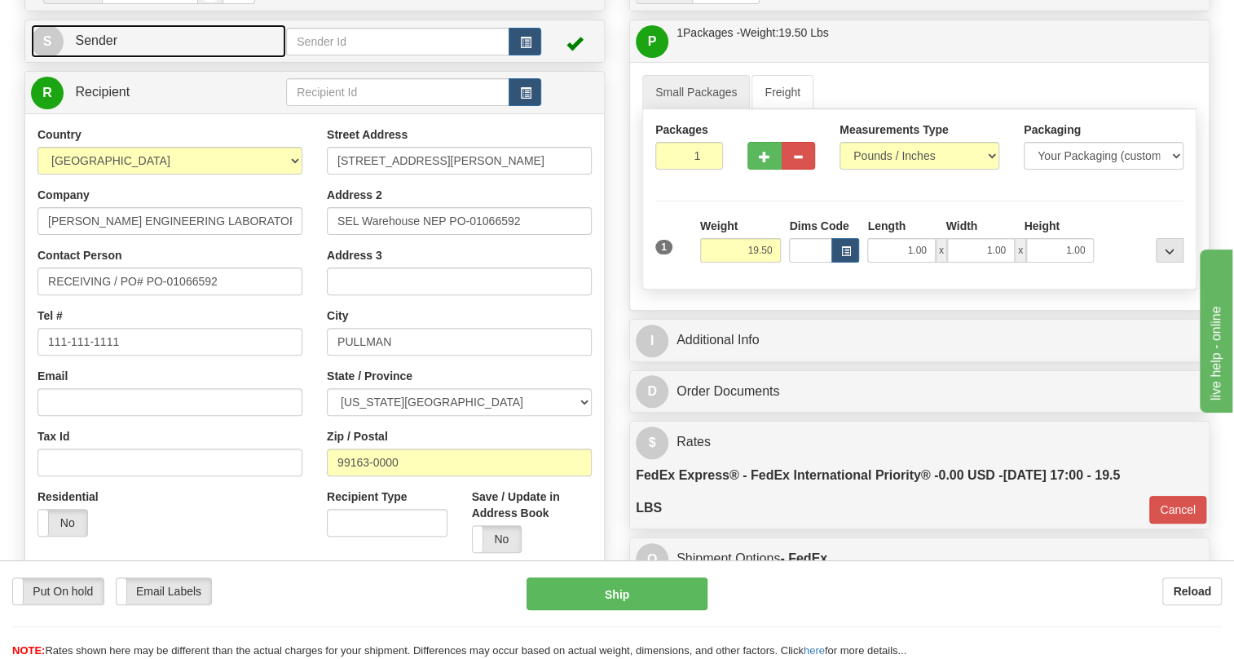
click at [98, 47] on span "Sender" at bounding box center [96, 40] width 42 height 14
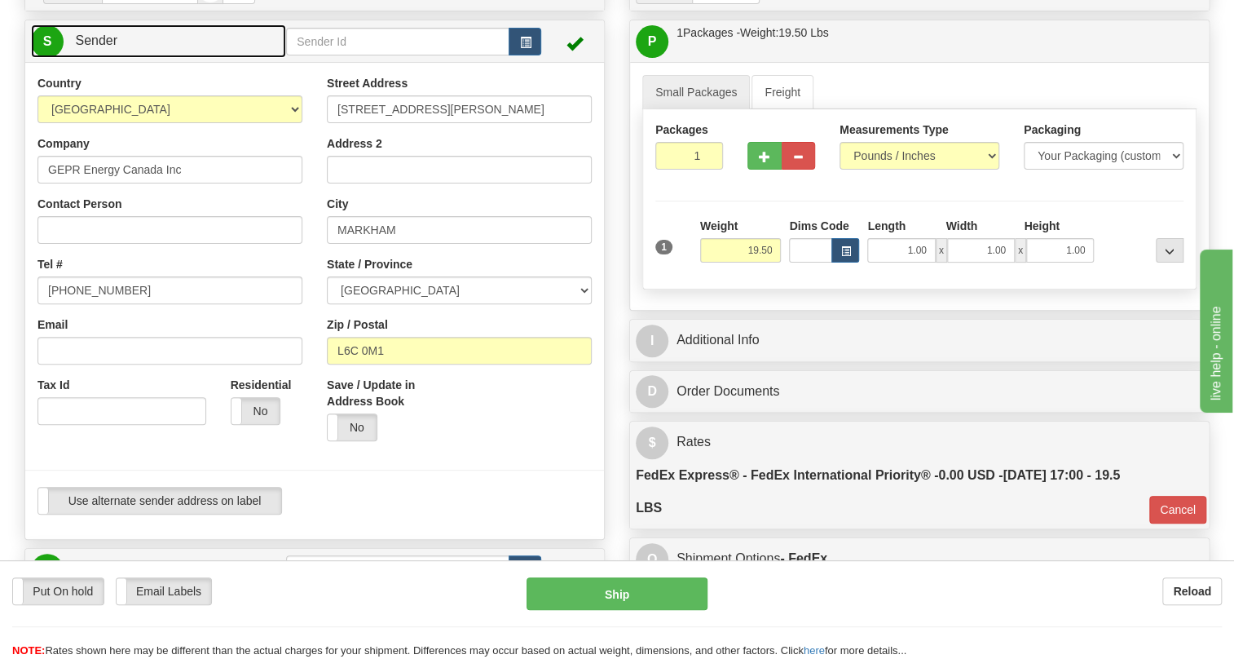
click at [98, 47] on span "Sender" at bounding box center [96, 40] width 42 height 14
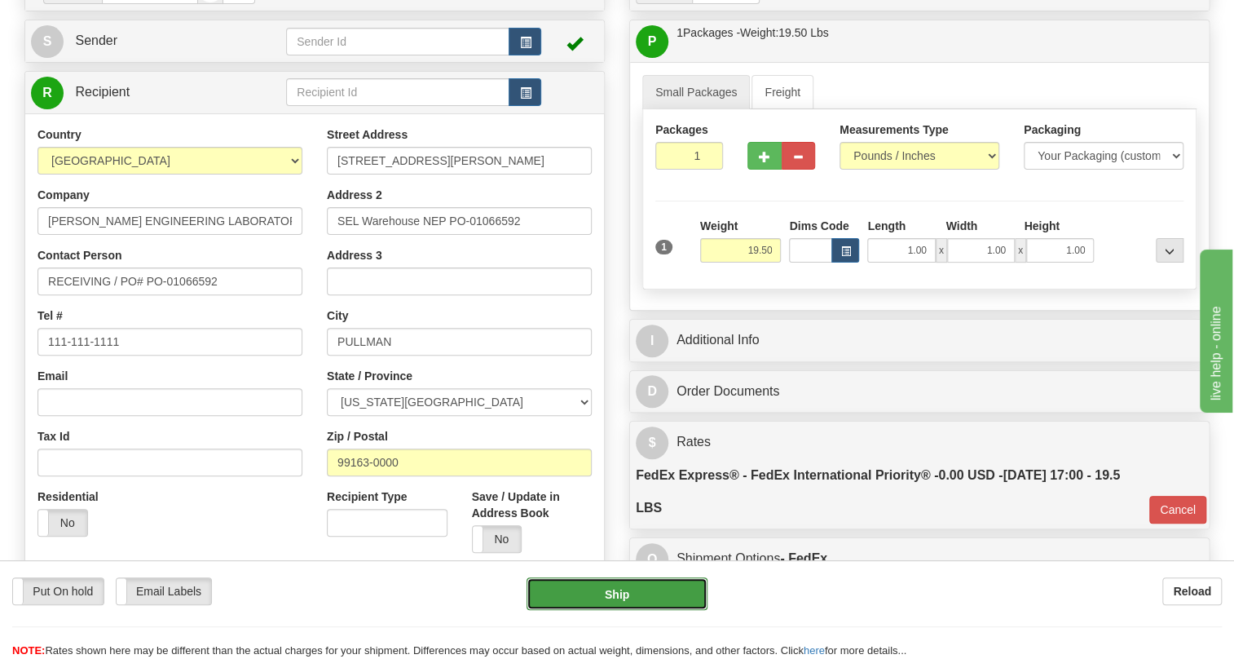
click at [617, 594] on button "Ship" at bounding box center [617, 593] width 181 height 33
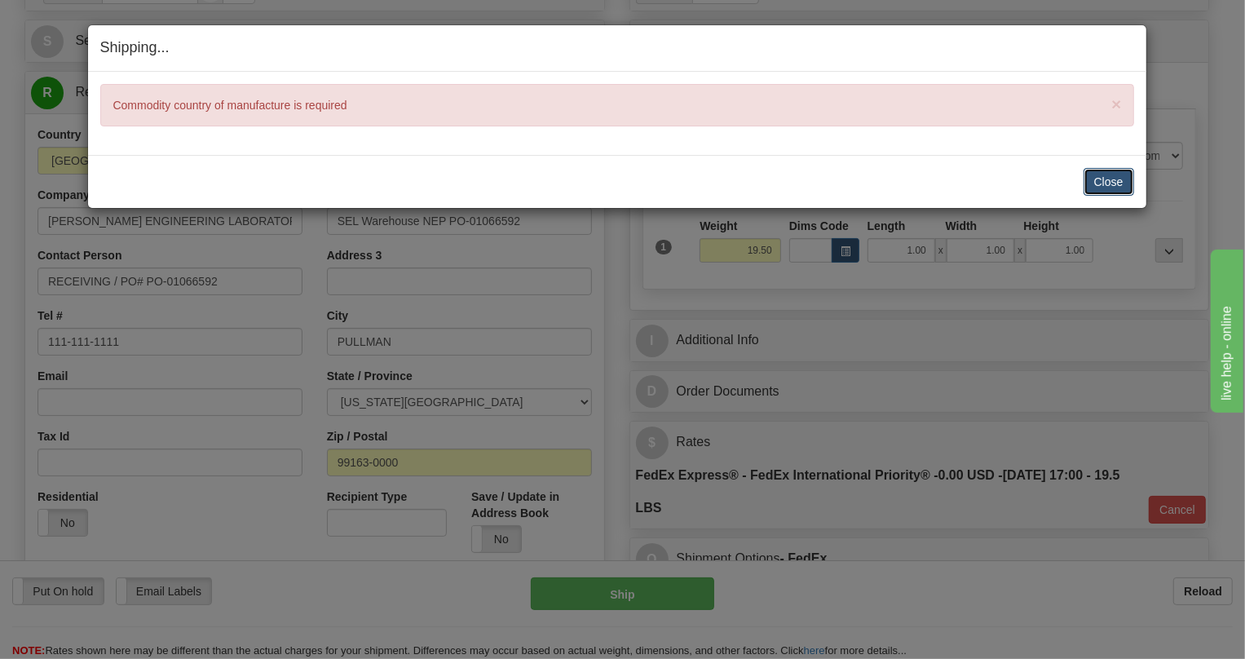
click at [1109, 174] on button "Close" at bounding box center [1109, 182] width 51 height 28
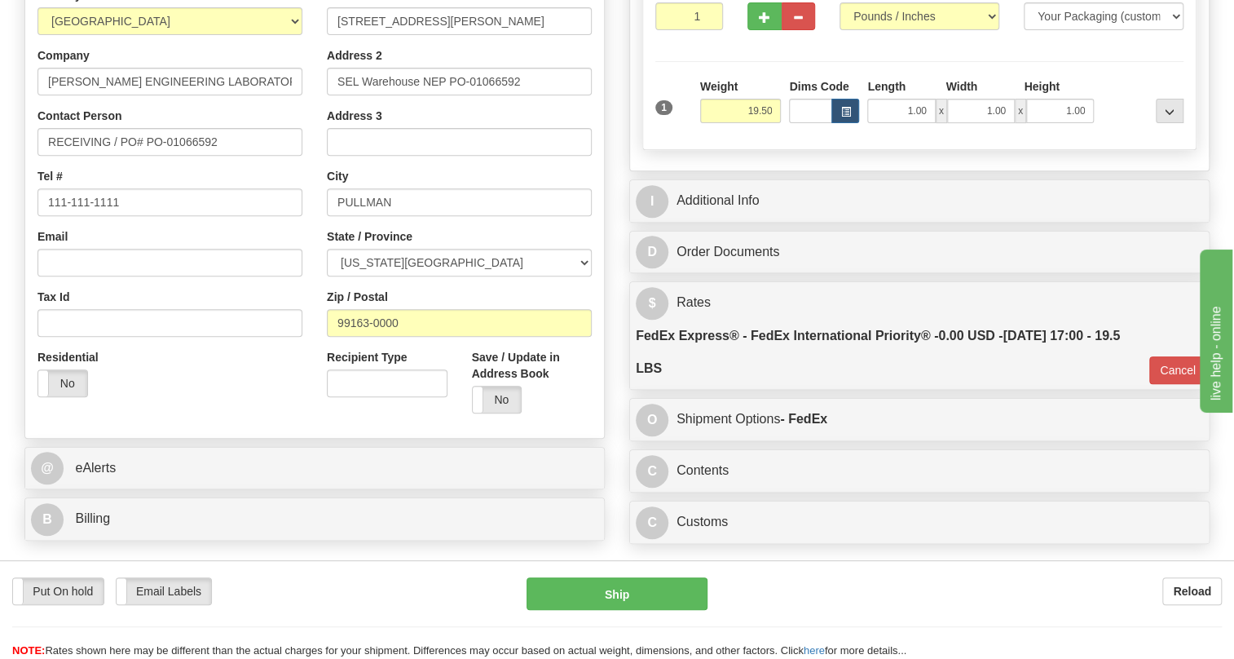
scroll to position [296, 0]
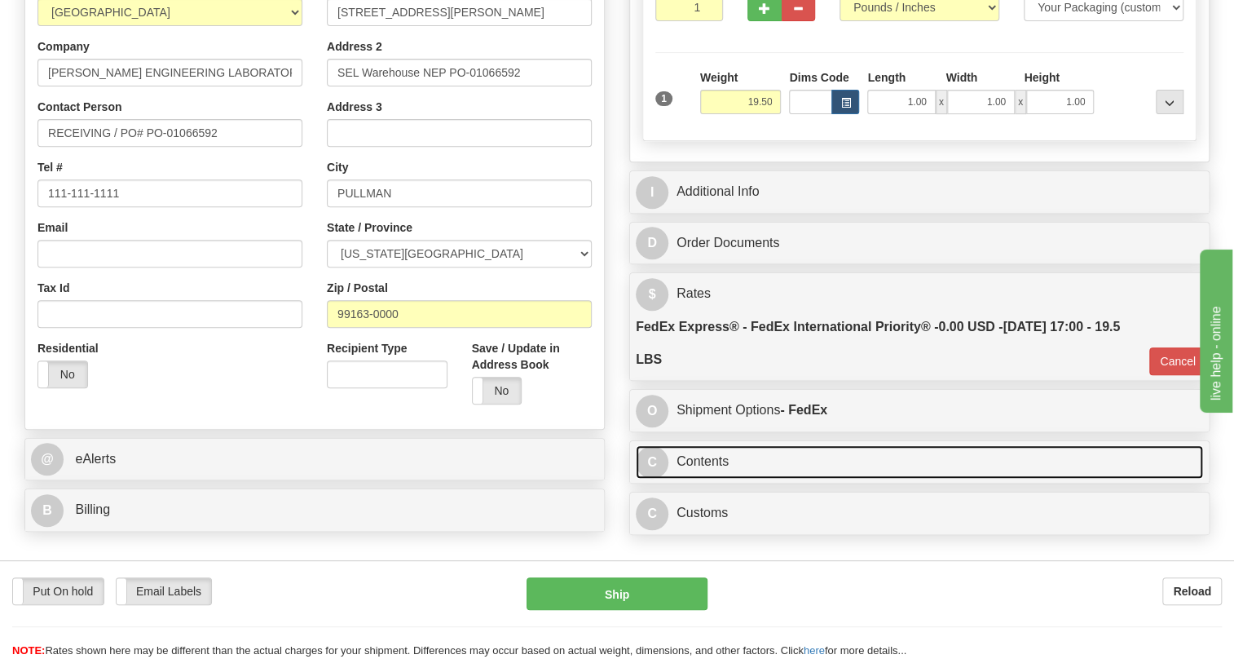
click at [721, 479] on link "C Contents" at bounding box center [919, 461] width 567 height 33
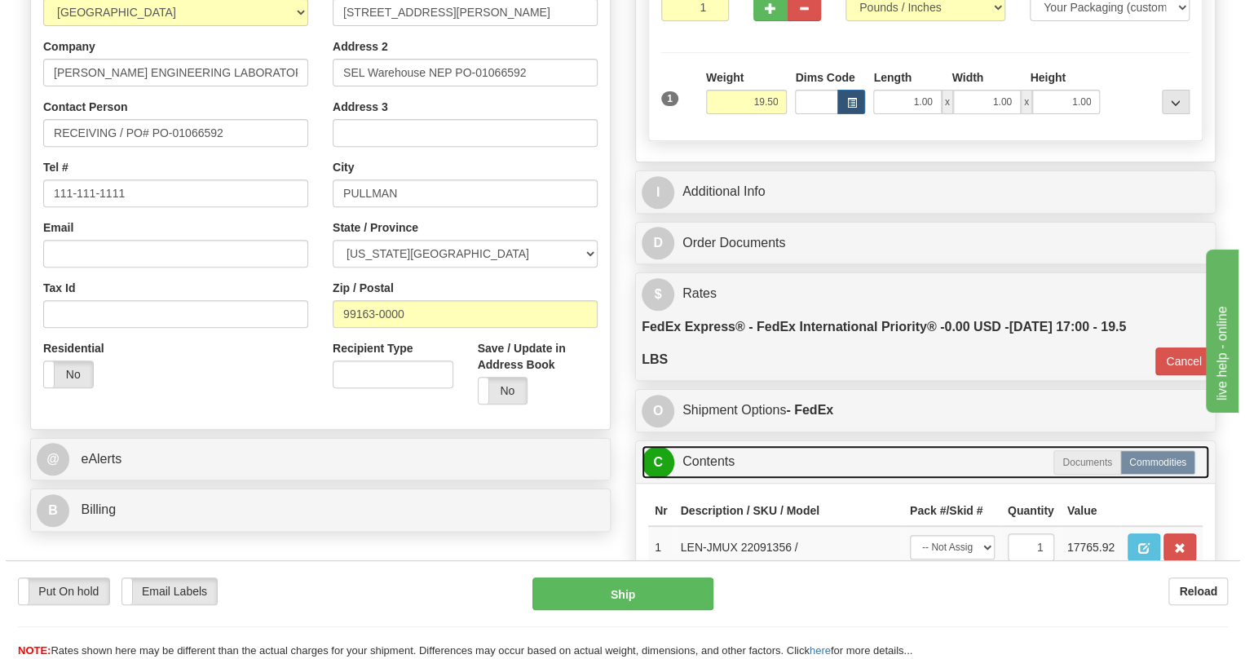
scroll to position [370, 0]
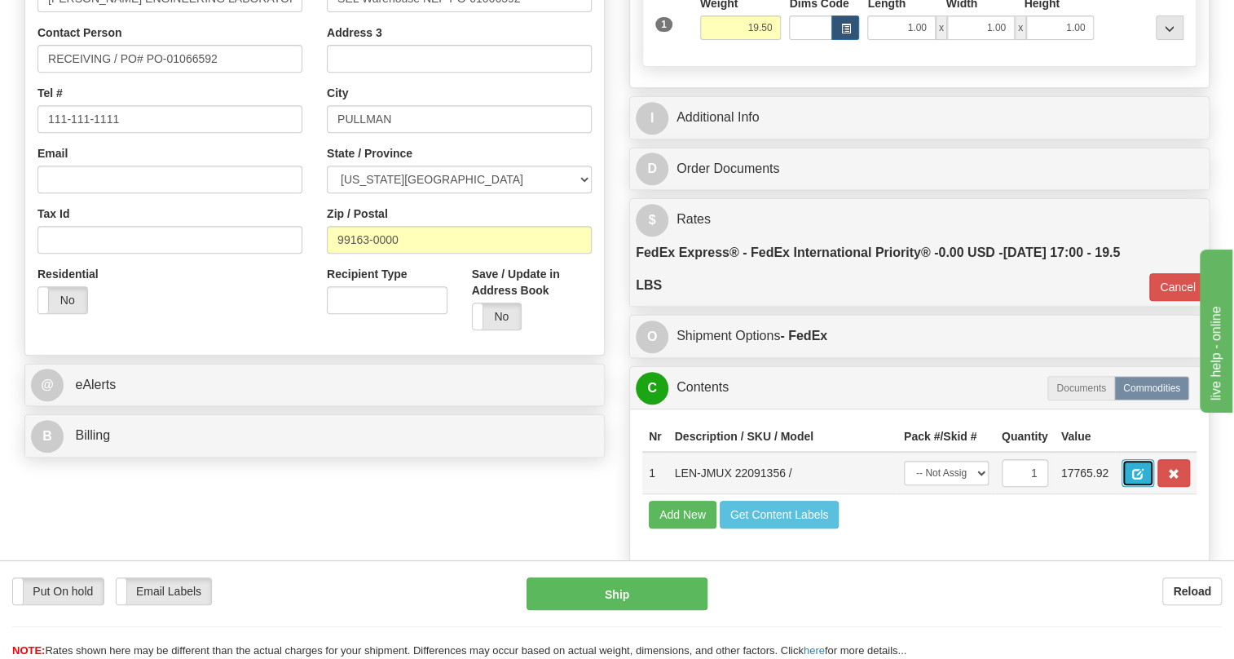
click at [1142, 479] on span "button" at bounding box center [1137, 474] width 11 height 11
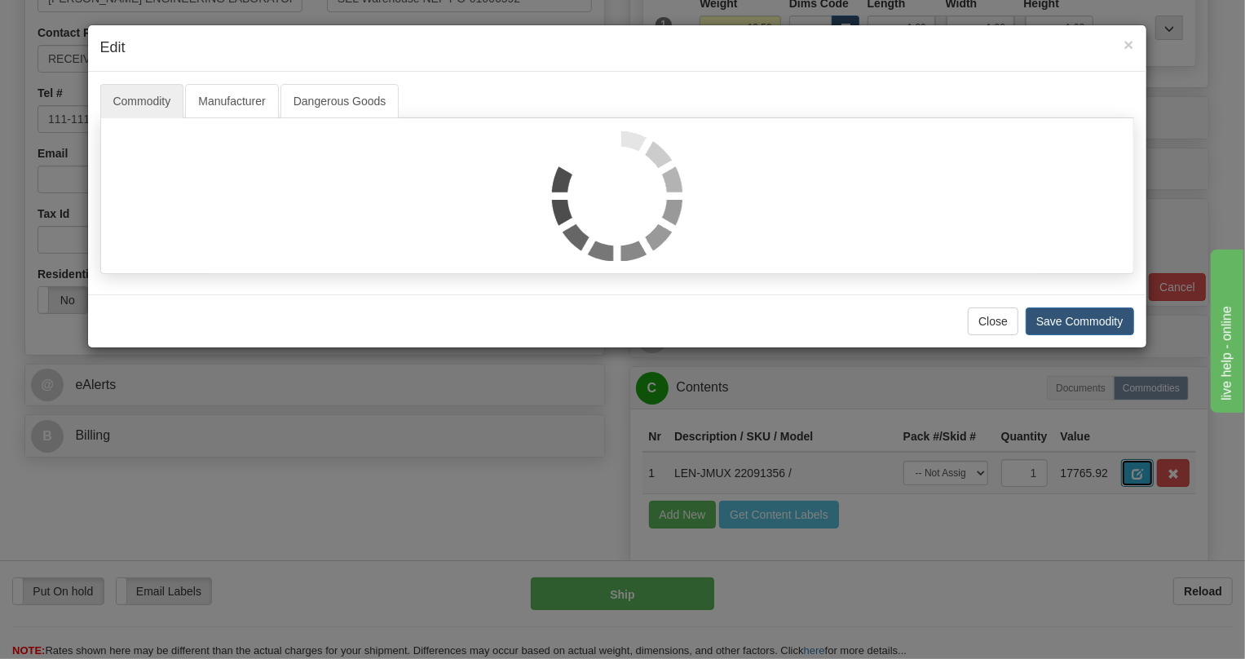
scroll to position [0, 0]
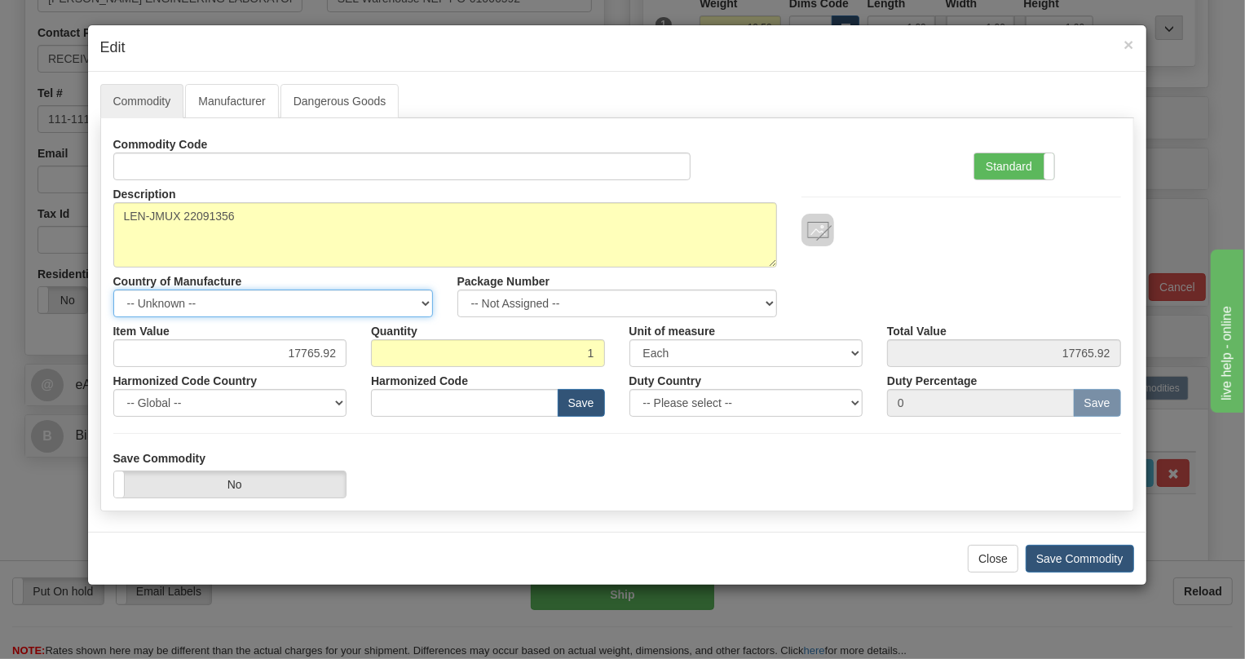
click at [421, 303] on select "-- Unknown -- AFGHANISTAN ALAND ISLANDS ALBANIA ALGERIA AMERICAN SAMOA ANDORRA …" at bounding box center [273, 303] width 320 height 28
select select "CA"
click at [113, 289] on select "-- Unknown -- AFGHANISTAN ALAND ISLANDS ALBANIA ALGERIA AMERICAN SAMOA ANDORRA …" at bounding box center [273, 303] width 320 height 28
click at [371, 370] on label "Harmonized Code" at bounding box center [419, 378] width 97 height 22
click at [1002, 163] on label "Standard" at bounding box center [1014, 166] width 80 height 26
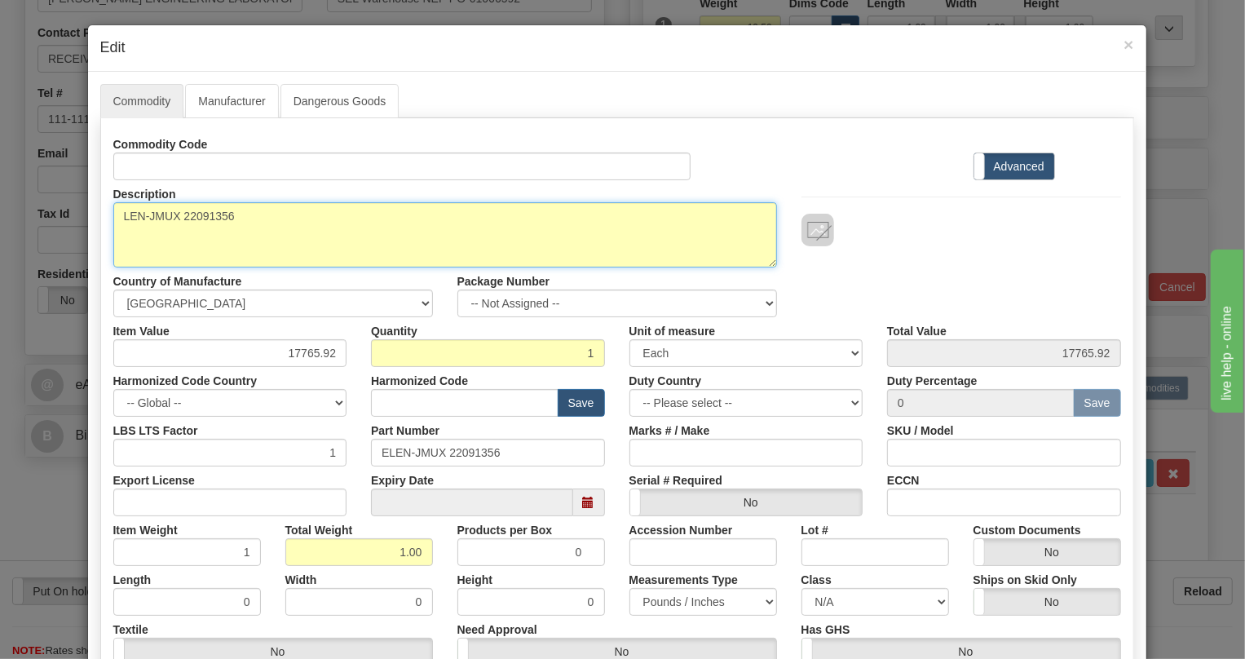
click at [190, 212] on textarea "LEN-JMUX 22091356" at bounding box center [445, 234] width 664 height 65
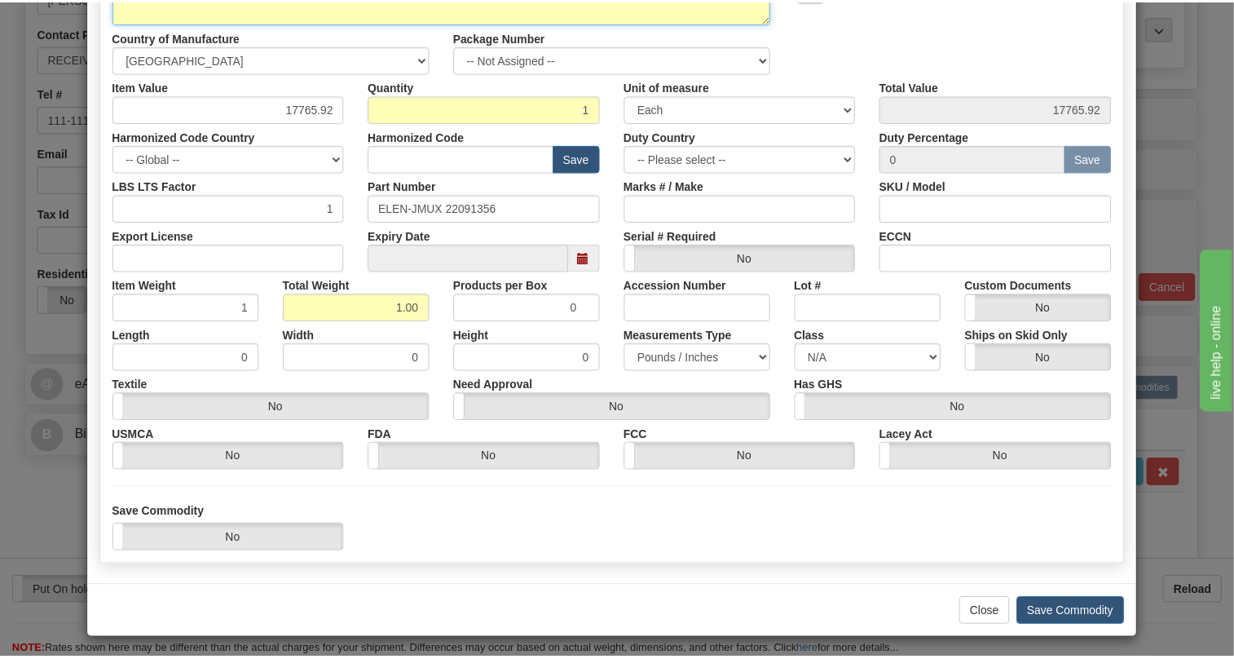
scroll to position [248, 0]
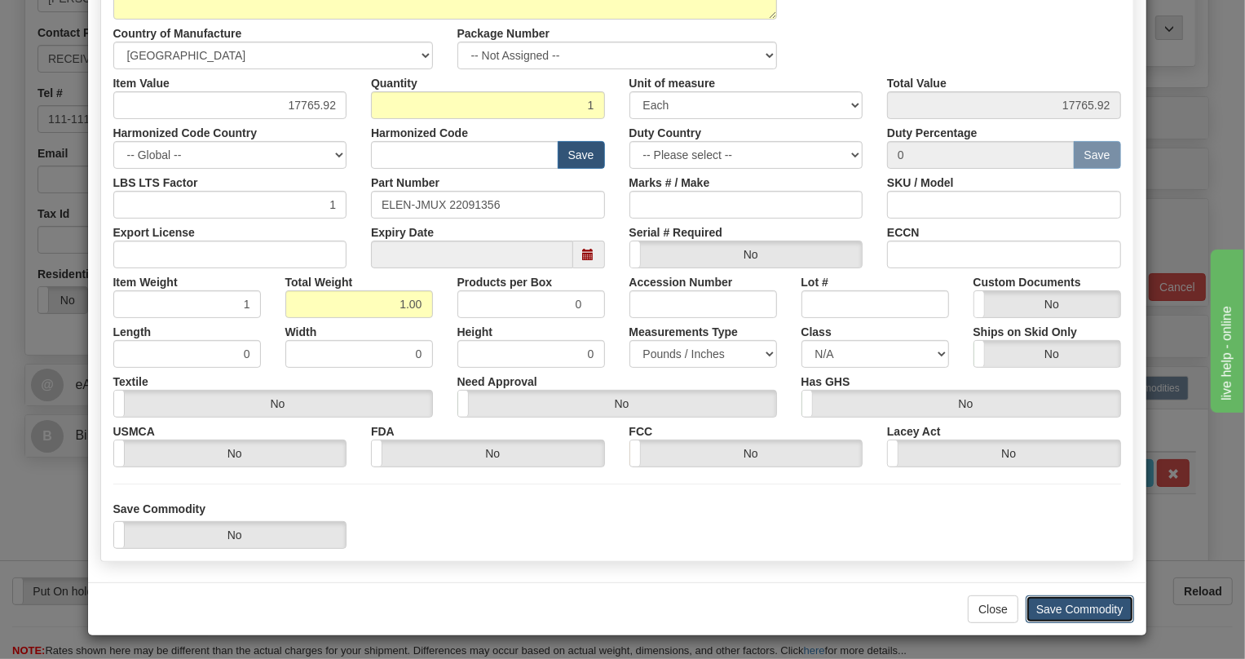
click at [1072, 609] on button "Save Commodity" at bounding box center [1080, 609] width 108 height 28
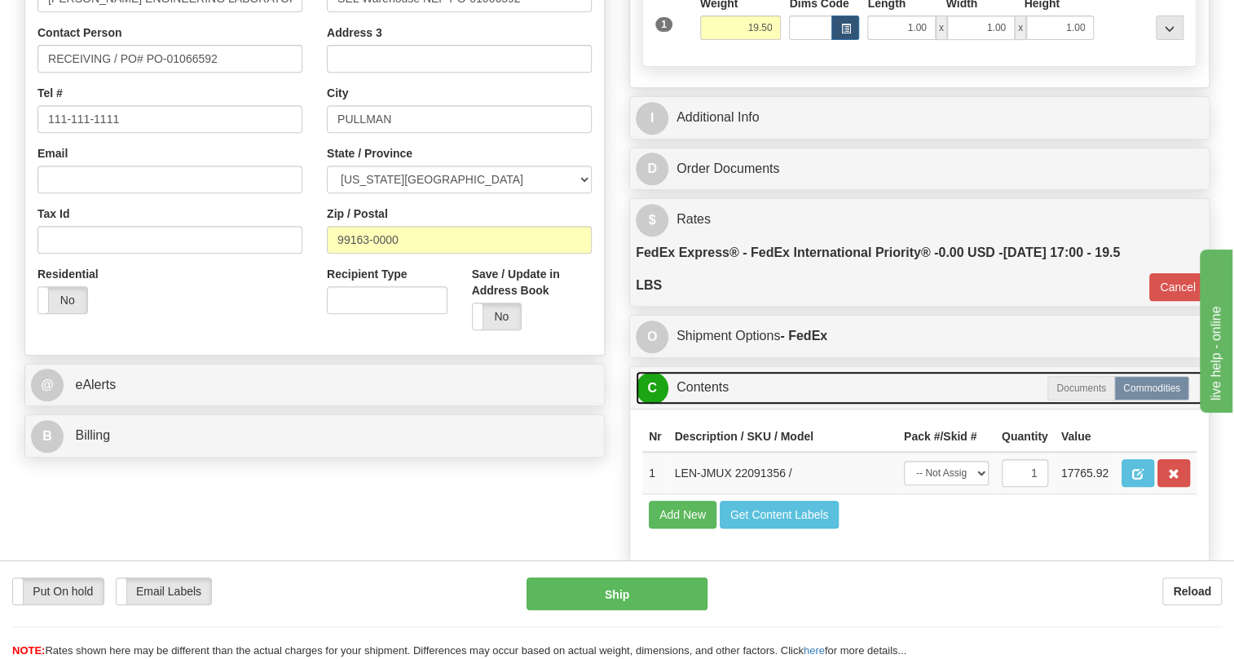
click at [713, 404] on link "C Contents" at bounding box center [919, 387] width 567 height 33
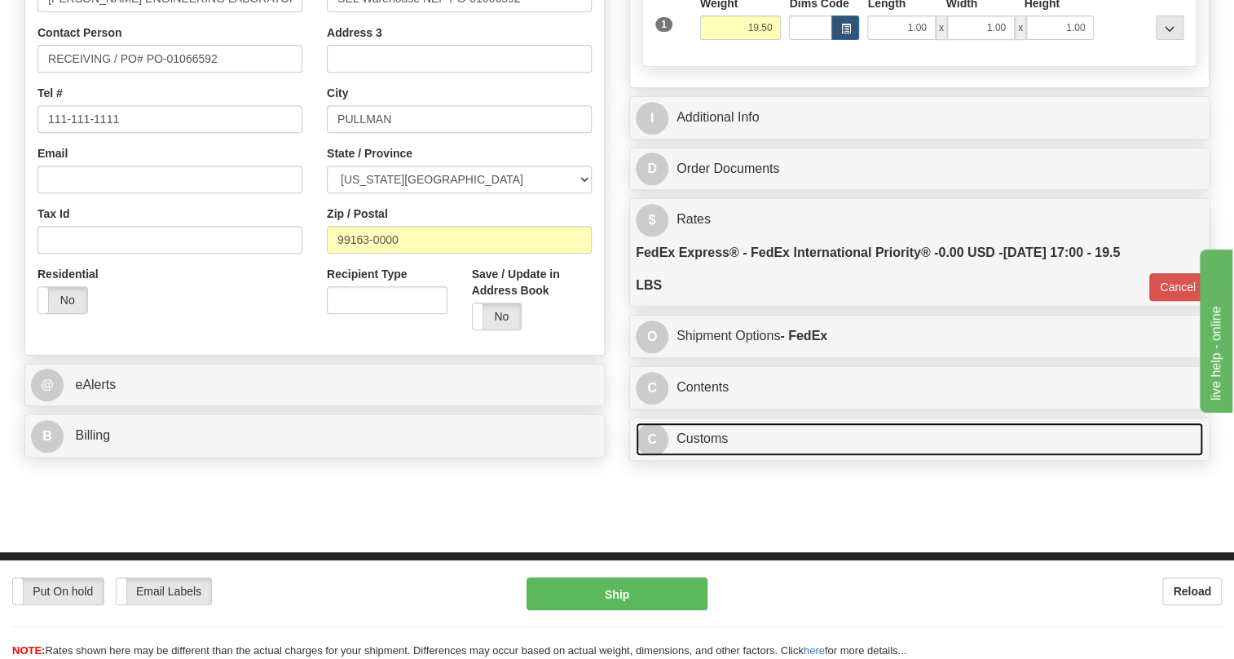
click at [712, 456] on link "C Customs" at bounding box center [919, 438] width 567 height 33
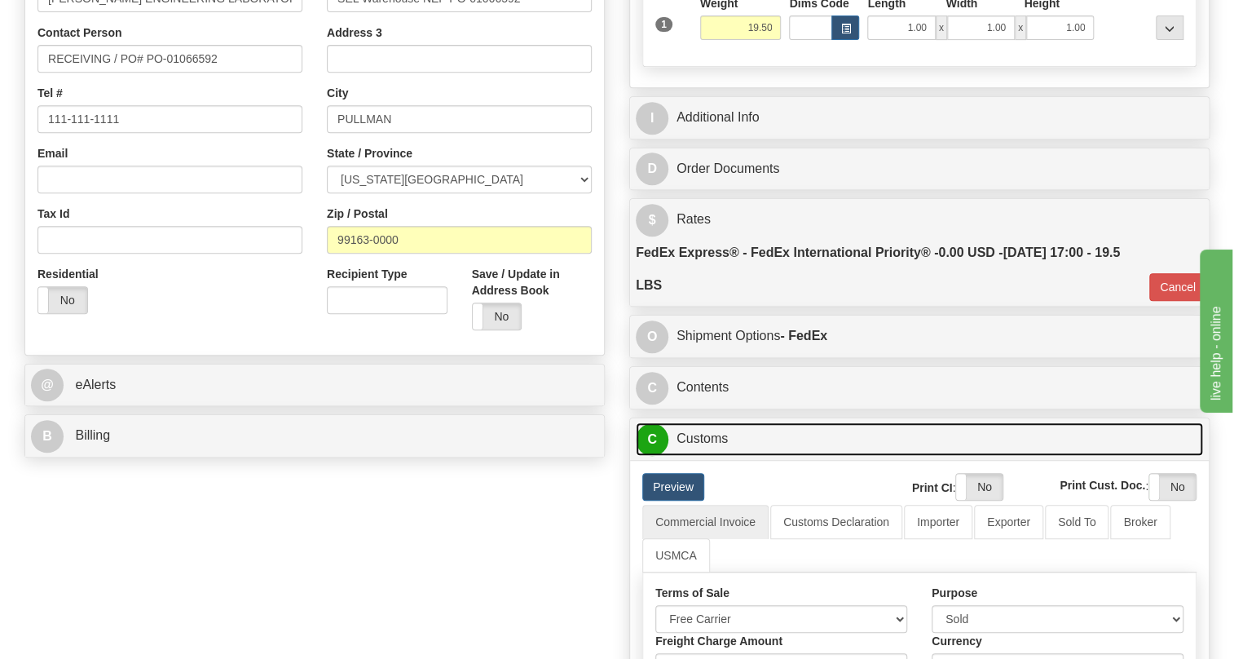
click at [712, 456] on link "C Customs" at bounding box center [919, 438] width 567 height 33
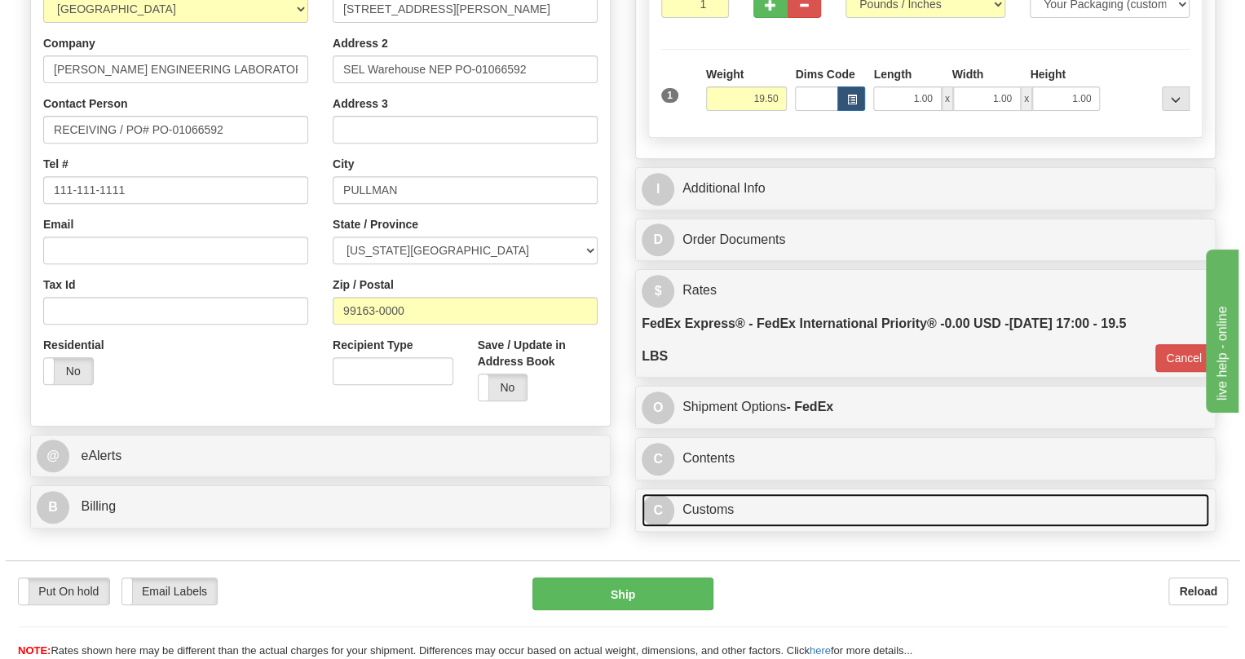
scroll to position [370, 0]
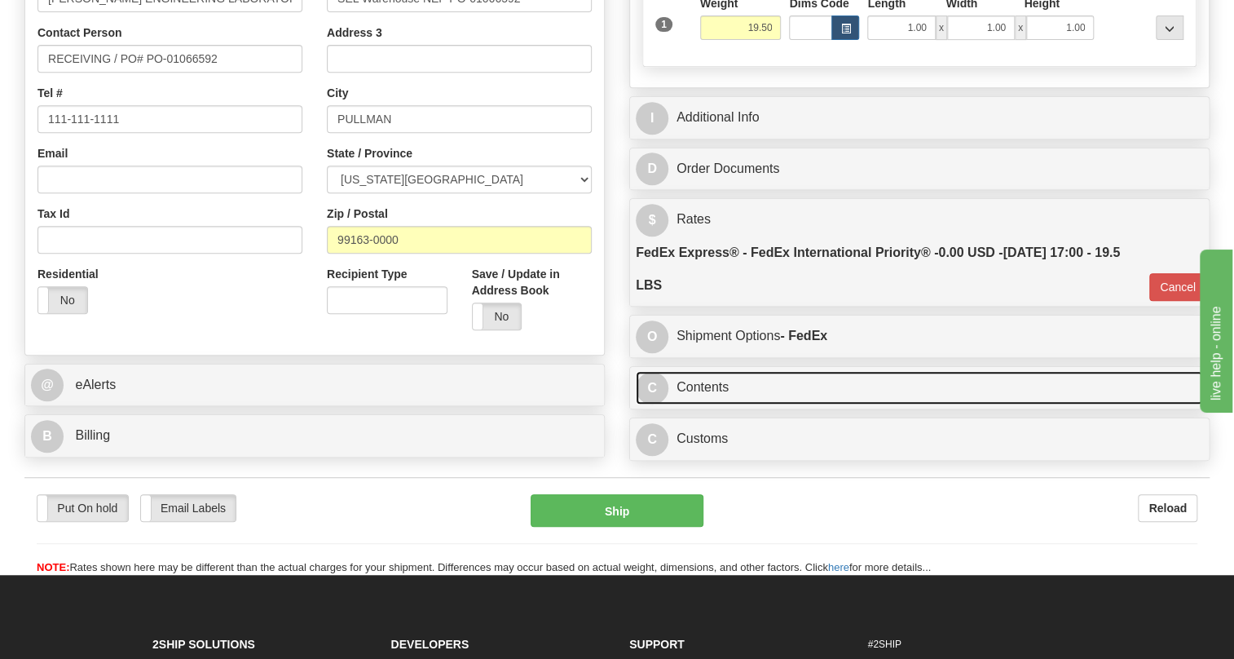
click at [709, 404] on link "C Contents" at bounding box center [919, 387] width 567 height 33
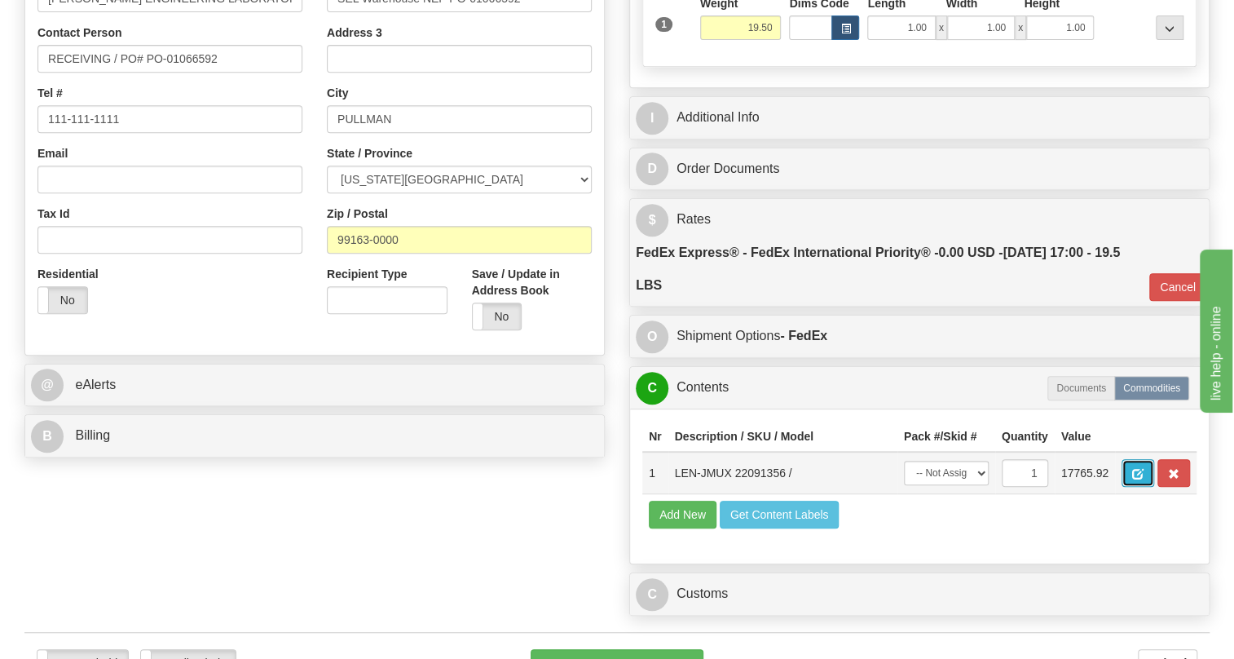
click at [1140, 479] on span "button" at bounding box center [1137, 474] width 11 height 11
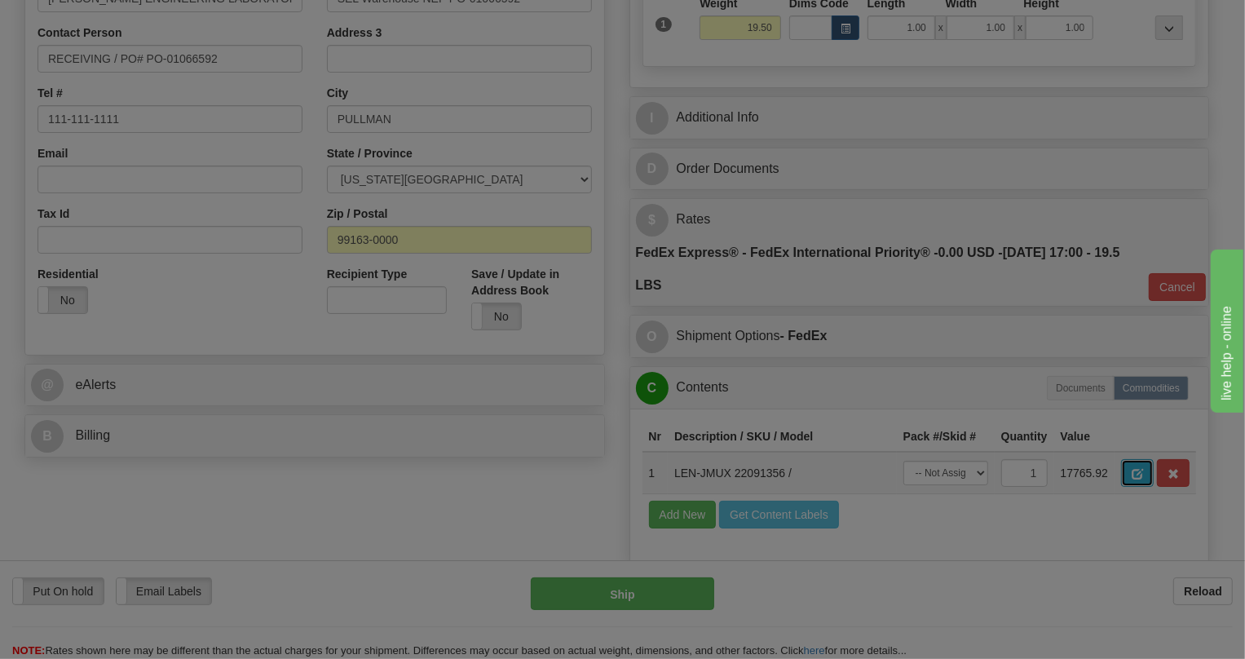
scroll to position [0, 0]
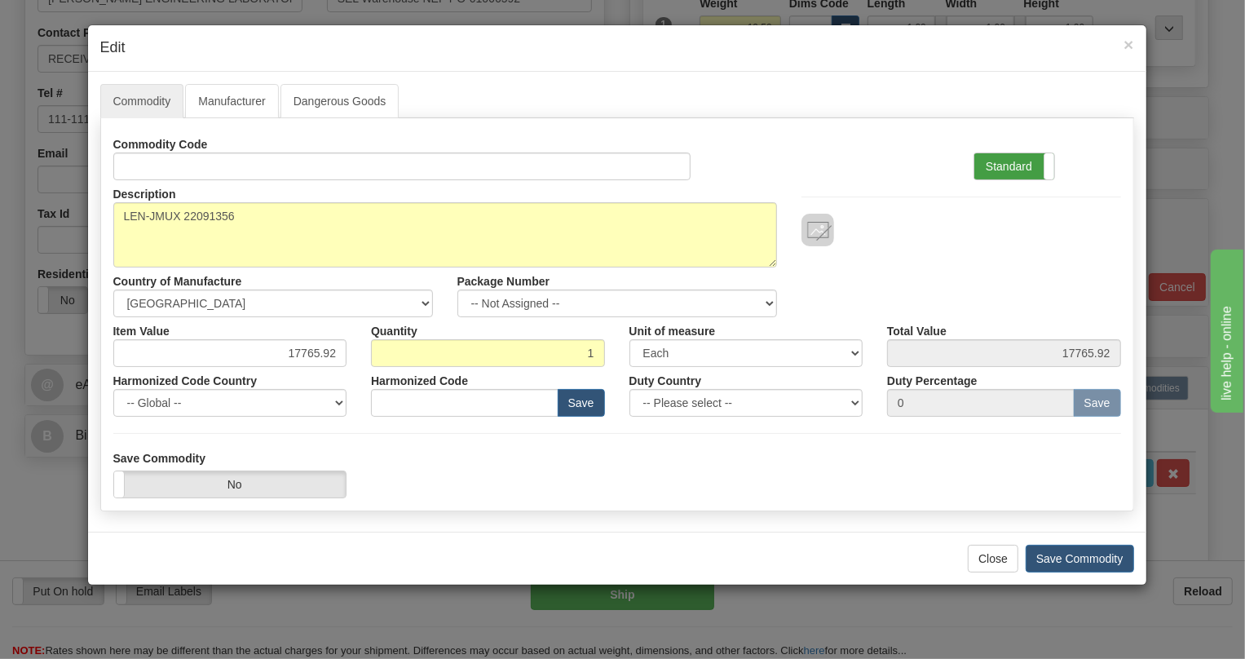
click at [1003, 159] on label "Standard" at bounding box center [1014, 166] width 80 height 26
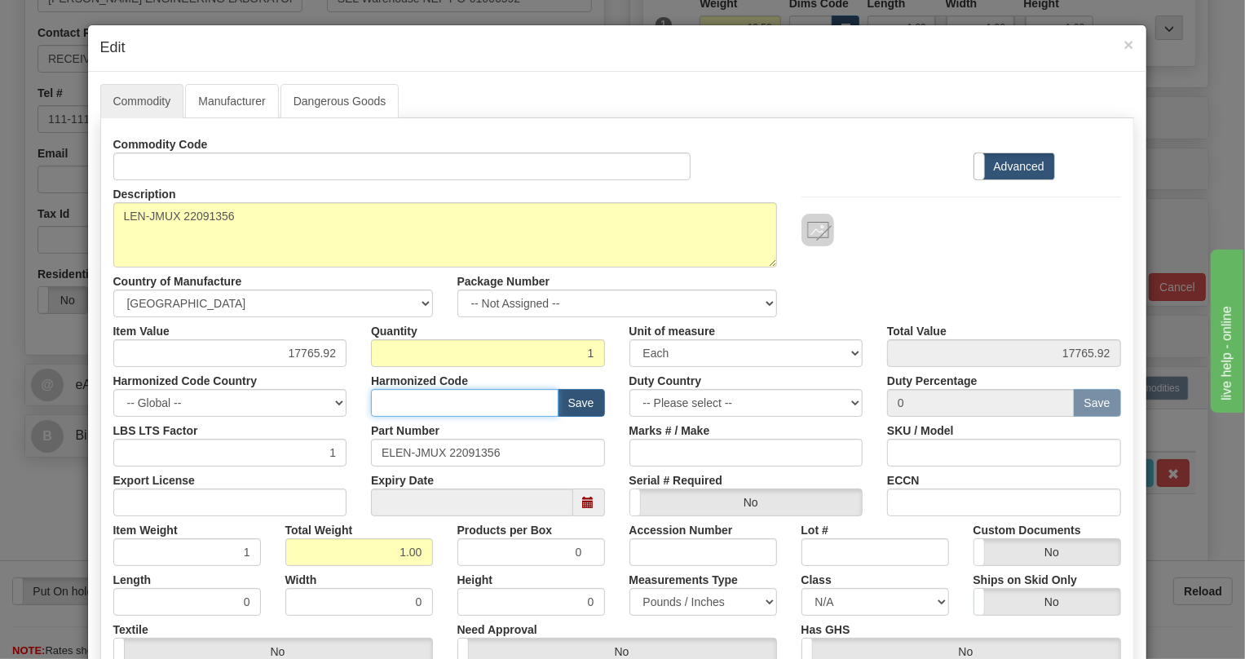
click at [398, 397] on input "text" at bounding box center [465, 403] width 188 height 28
click at [413, 404] on input "8538.90.9090" at bounding box center [465, 403] width 188 height 28
click at [430, 404] on input "8538.10.9090" at bounding box center [465, 403] width 188 height 28
click at [465, 399] on input "8538.10.0090" at bounding box center [465, 403] width 188 height 28
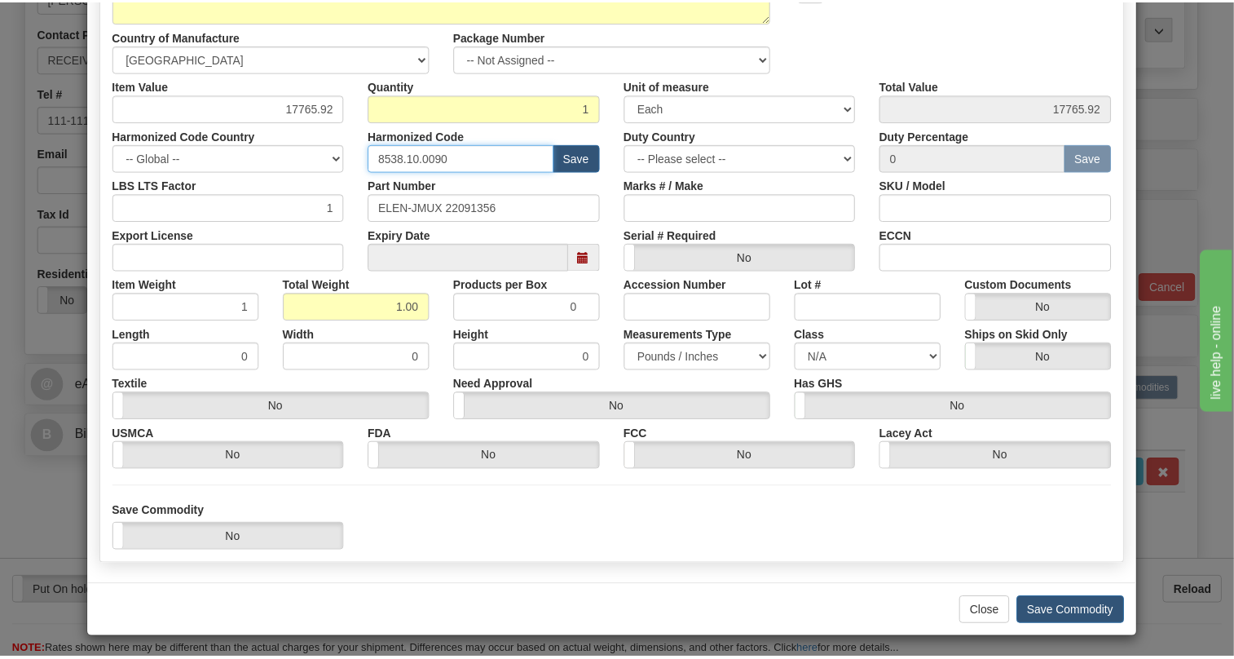
scroll to position [248, 0]
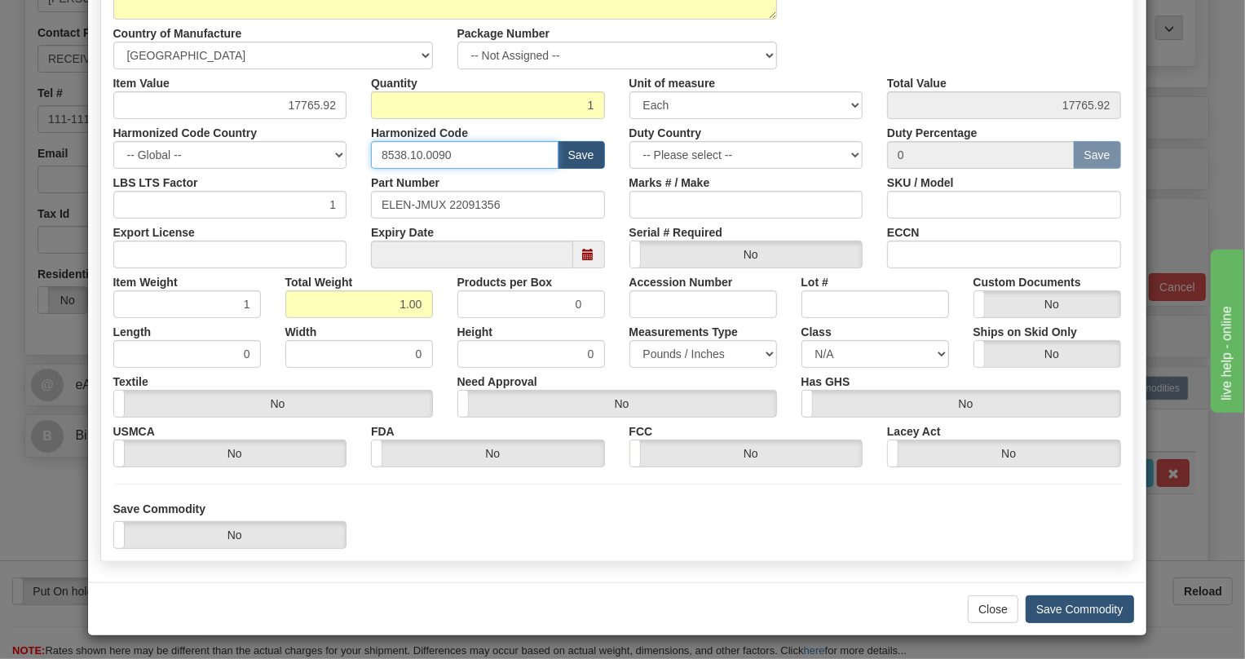
type input "8538.10.0090"
click at [1066, 608] on button "Save Commodity" at bounding box center [1080, 609] width 108 height 28
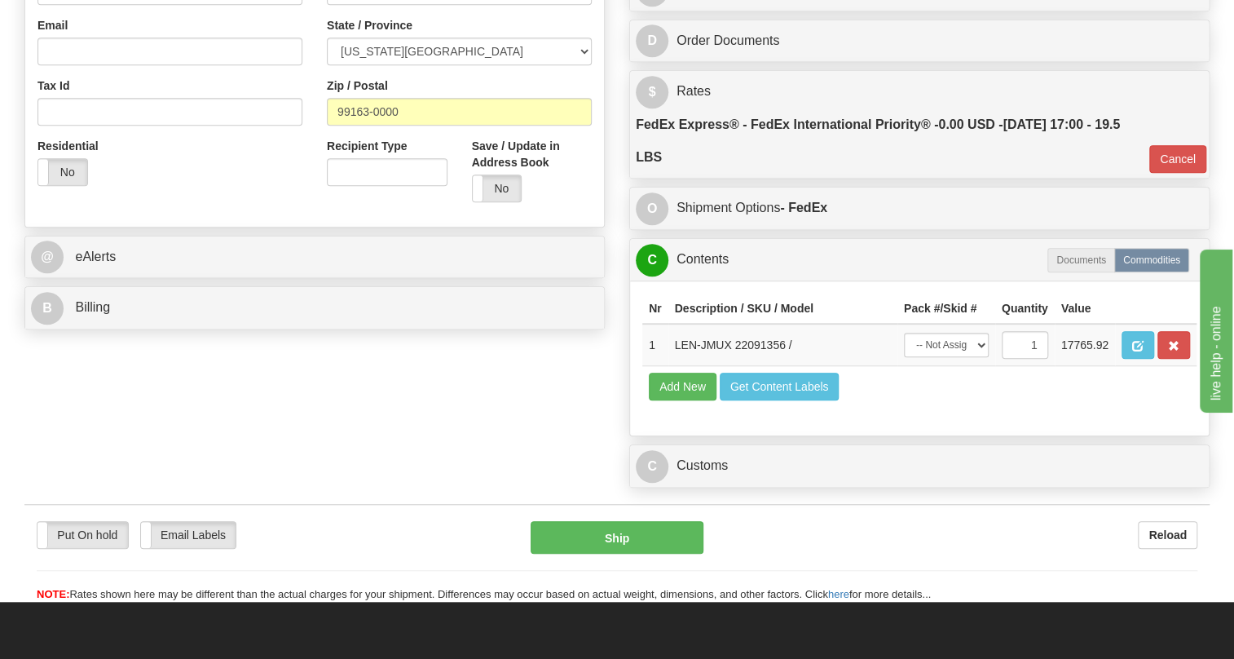
scroll to position [519, 0]
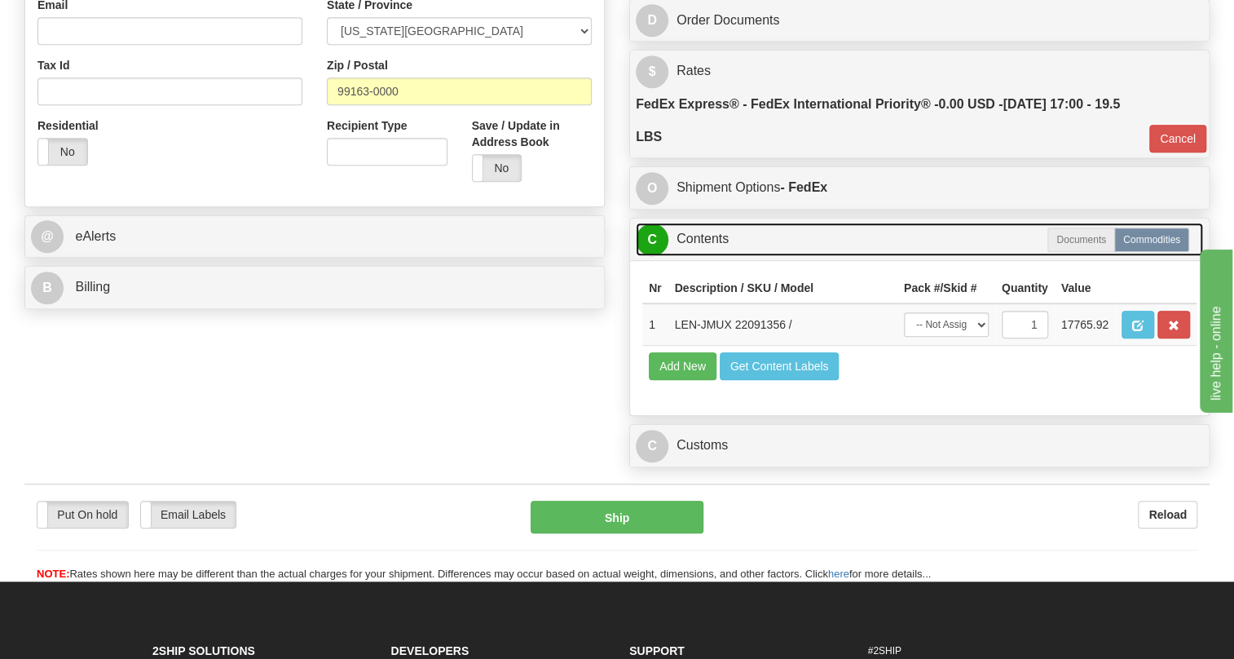
click at [705, 256] on link "C Contents" at bounding box center [919, 239] width 567 height 33
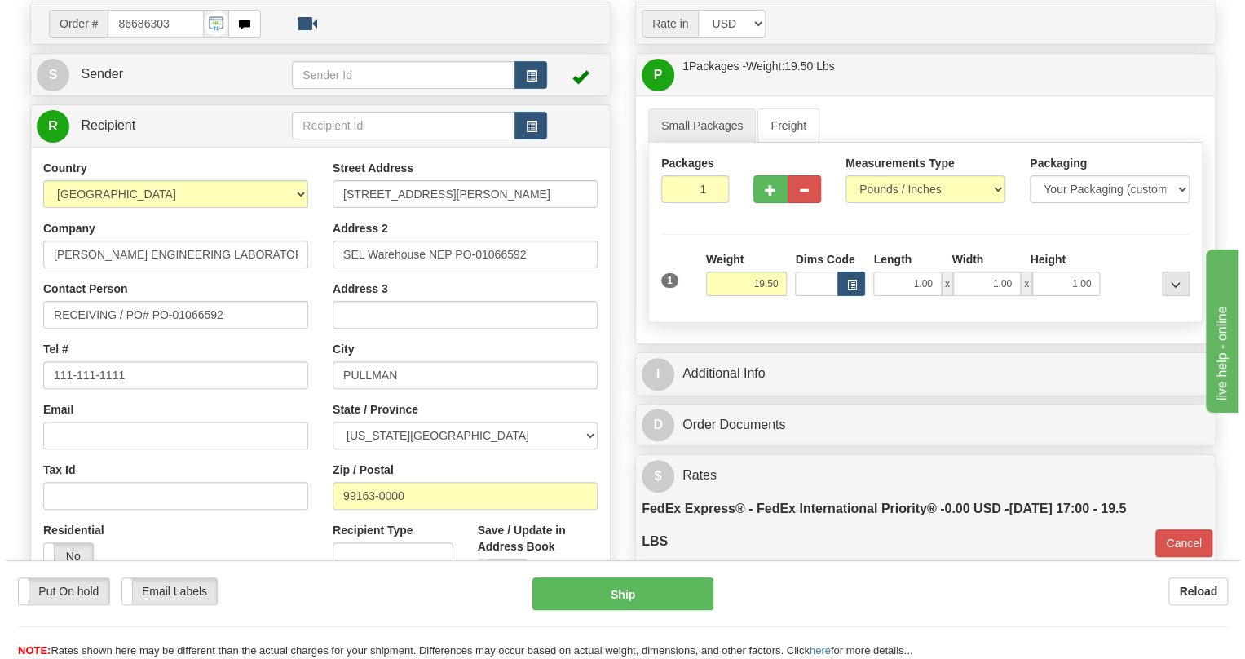
scroll to position [148, 0]
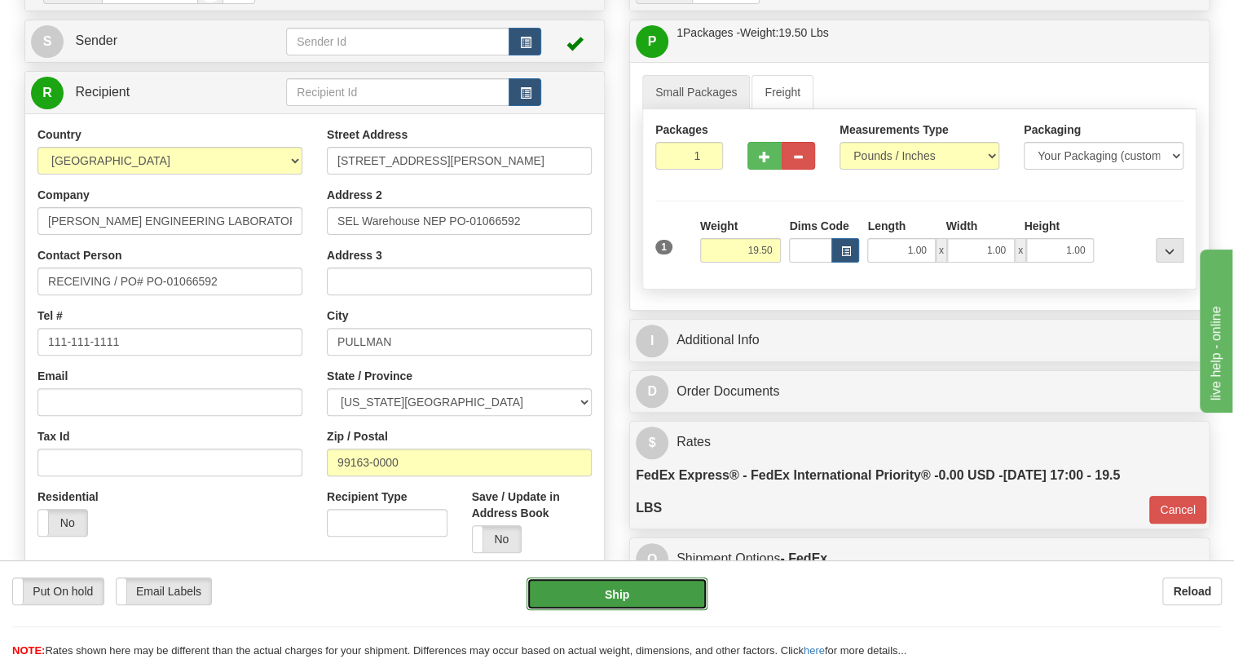
click at [617, 595] on button "Ship" at bounding box center [617, 593] width 181 height 33
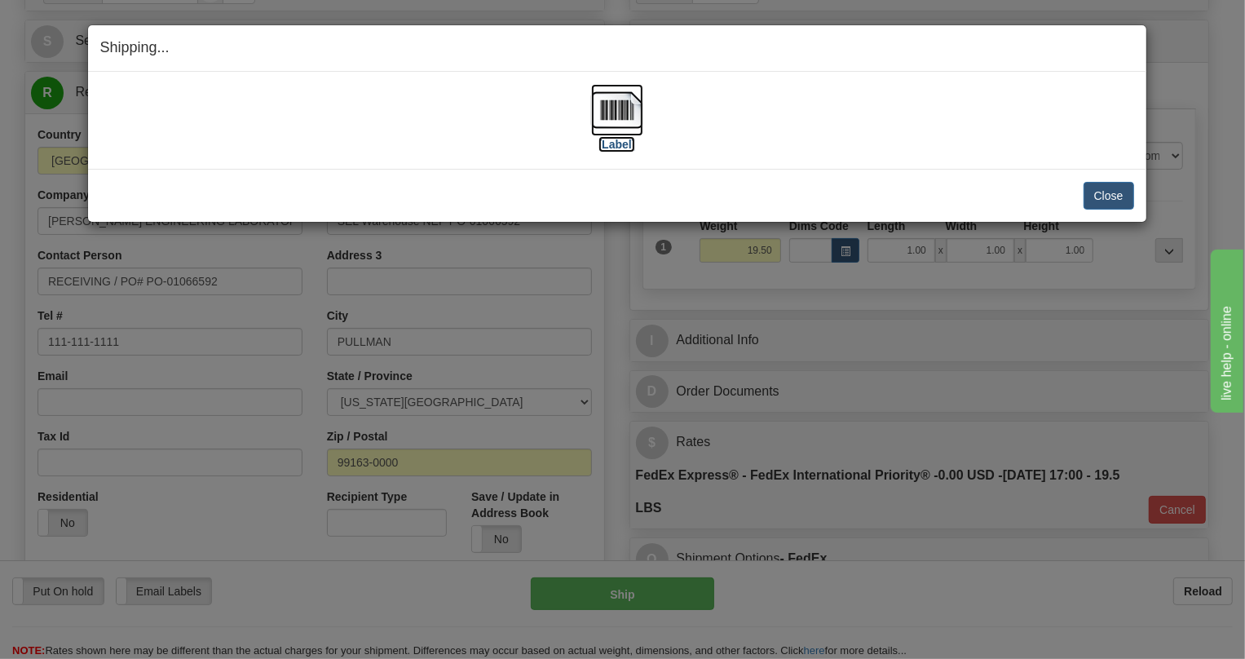
click at [613, 109] on img at bounding box center [617, 110] width 52 height 52
click at [1106, 188] on button "Close" at bounding box center [1109, 196] width 51 height 28
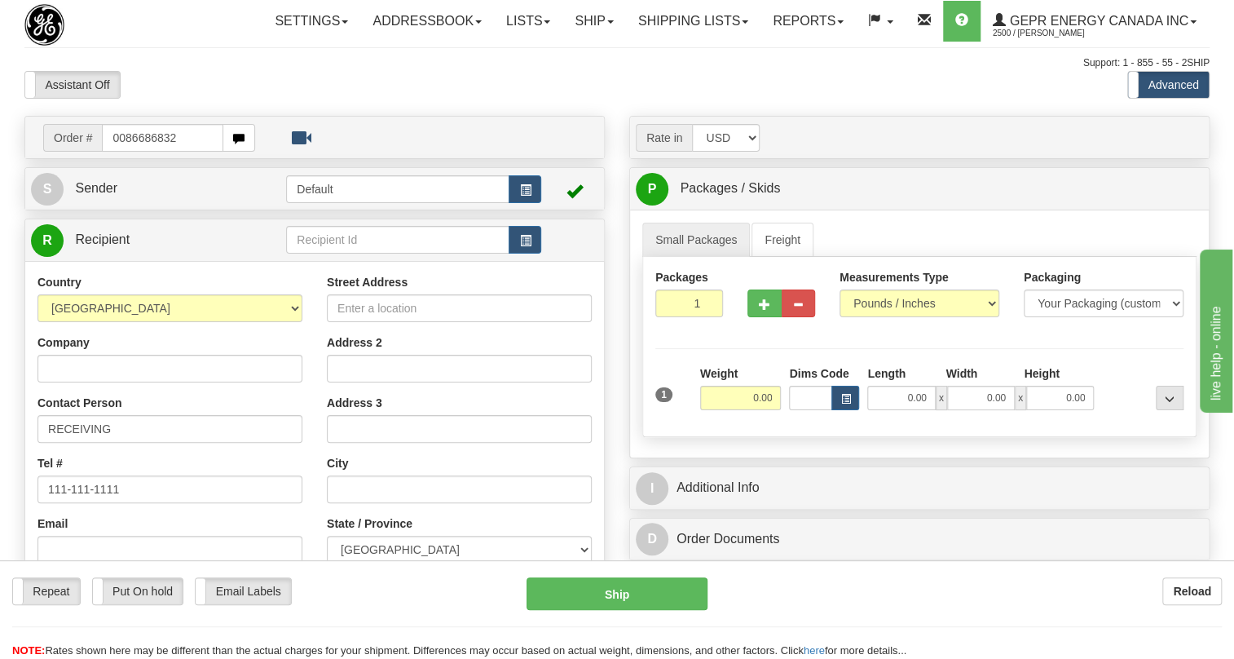
click at [125, 152] on input "0086686832" at bounding box center [162, 138] width 121 height 28
type input "86686832"
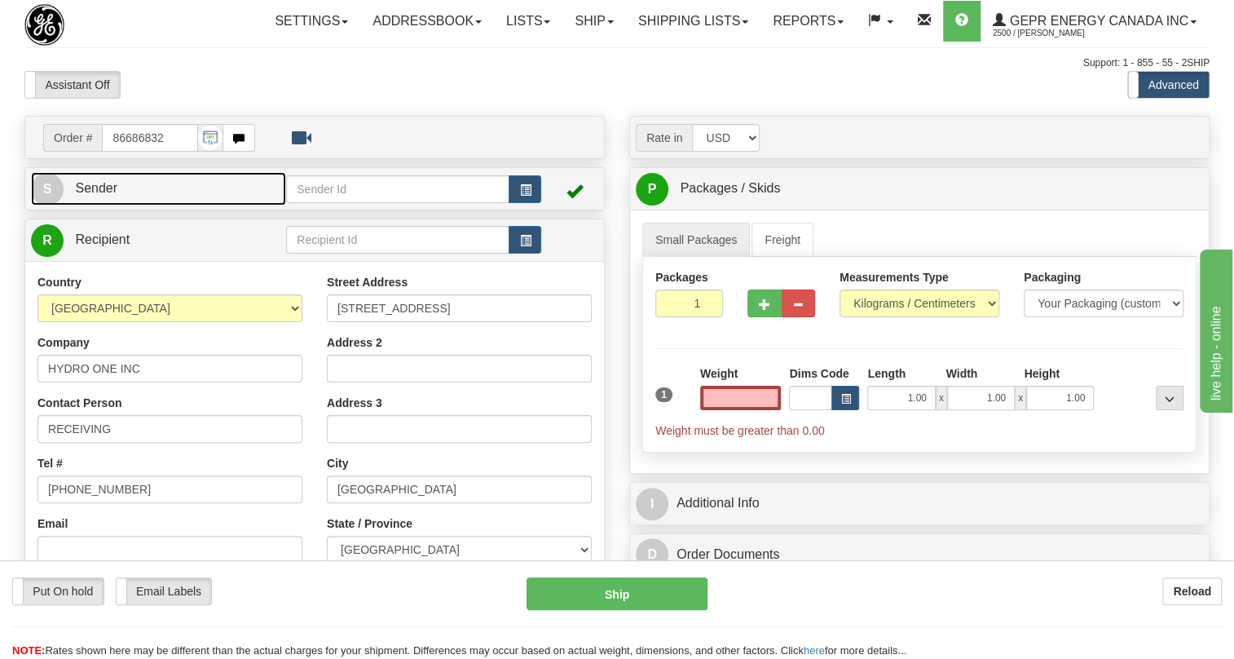
type input "0.00"
click at [95, 195] on span "Sender" at bounding box center [96, 188] width 42 height 14
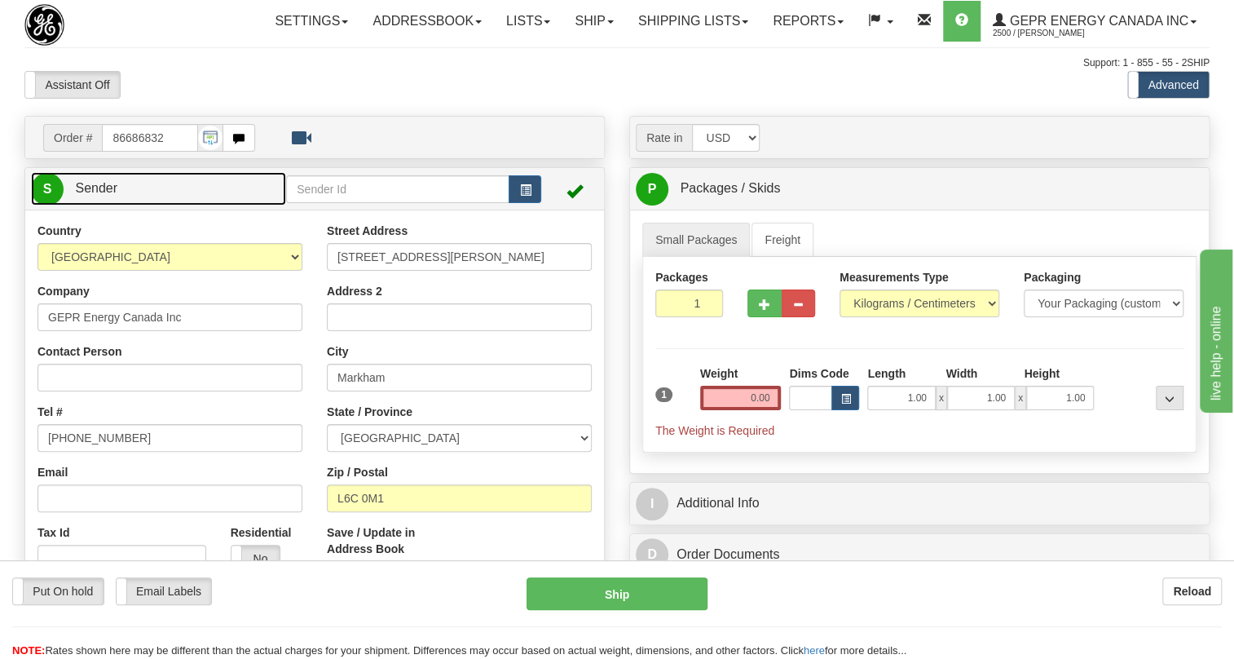
type input "MARKHAM"
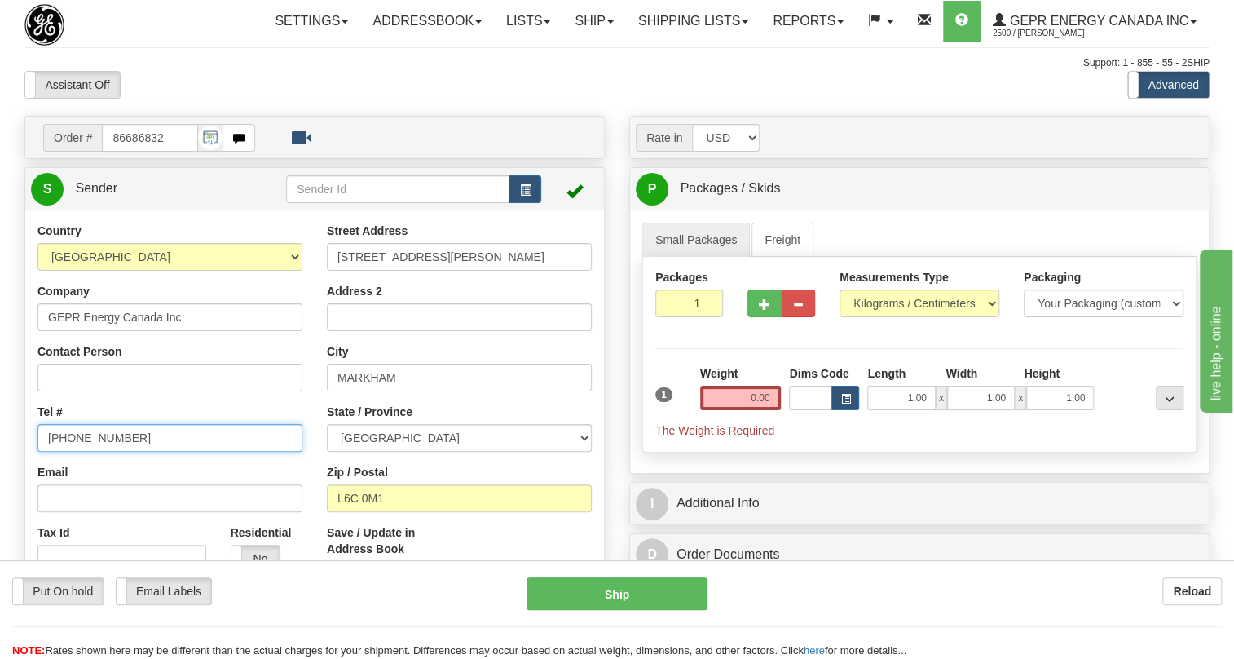
click at [91, 452] on input "[PHONE_NUMBER]" at bounding box center [170, 438] width 265 height 28
paste input "[PHONE_NUMBER]"
type input "[PHONE_NUMBER]"
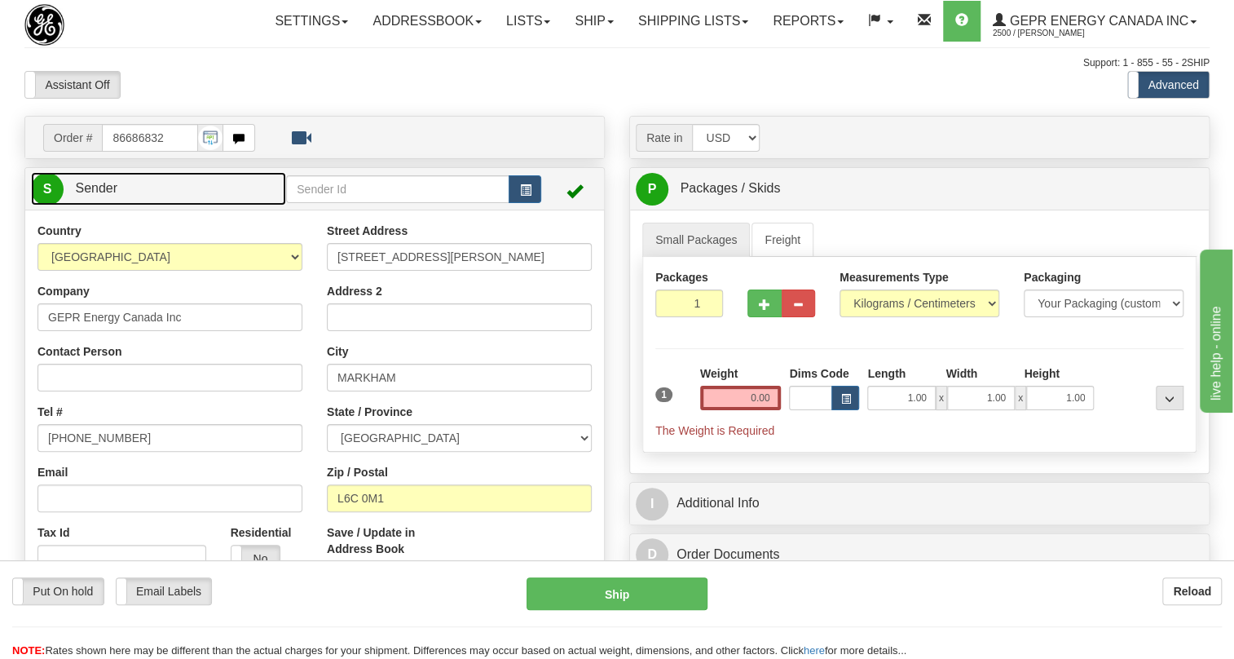
click at [95, 195] on span "Sender" at bounding box center [96, 188] width 42 height 14
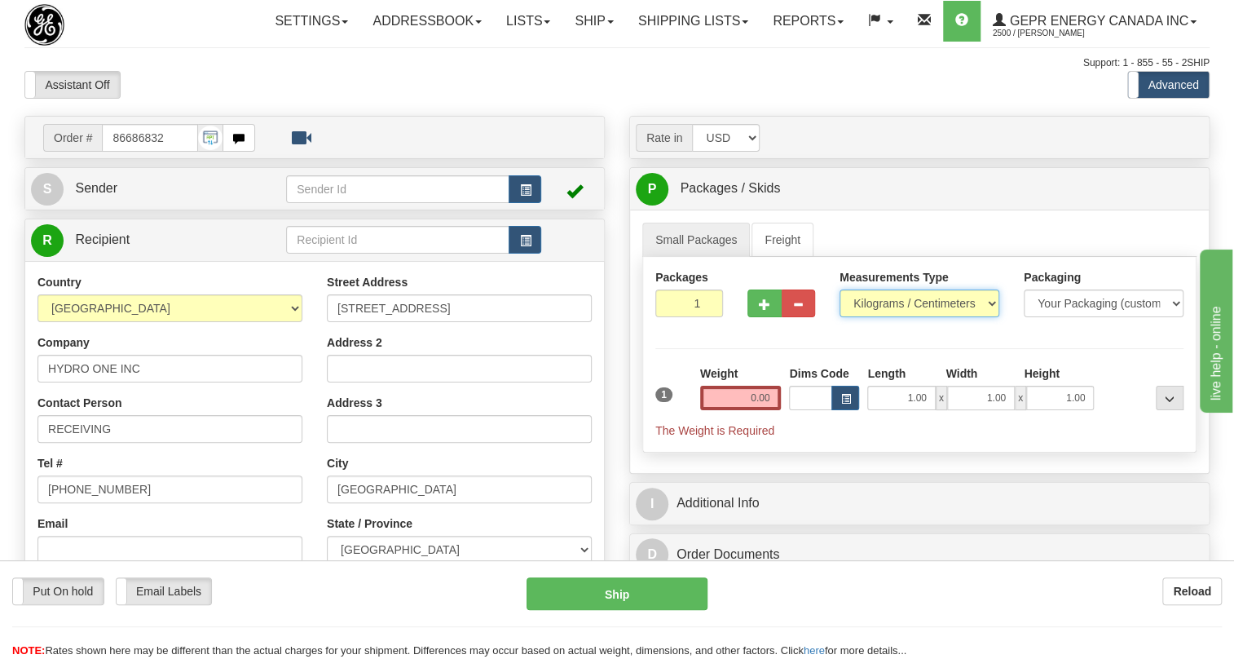
click at [890, 317] on select "Pounds / Inches Kilograms / Centimeters" at bounding box center [920, 303] width 160 height 28
select select "0"
click at [840, 317] on select "Pounds / Inches Kilograms / Centimeters" at bounding box center [920, 303] width 160 height 28
click at [745, 410] on input "0.00" at bounding box center [741, 398] width 82 height 24
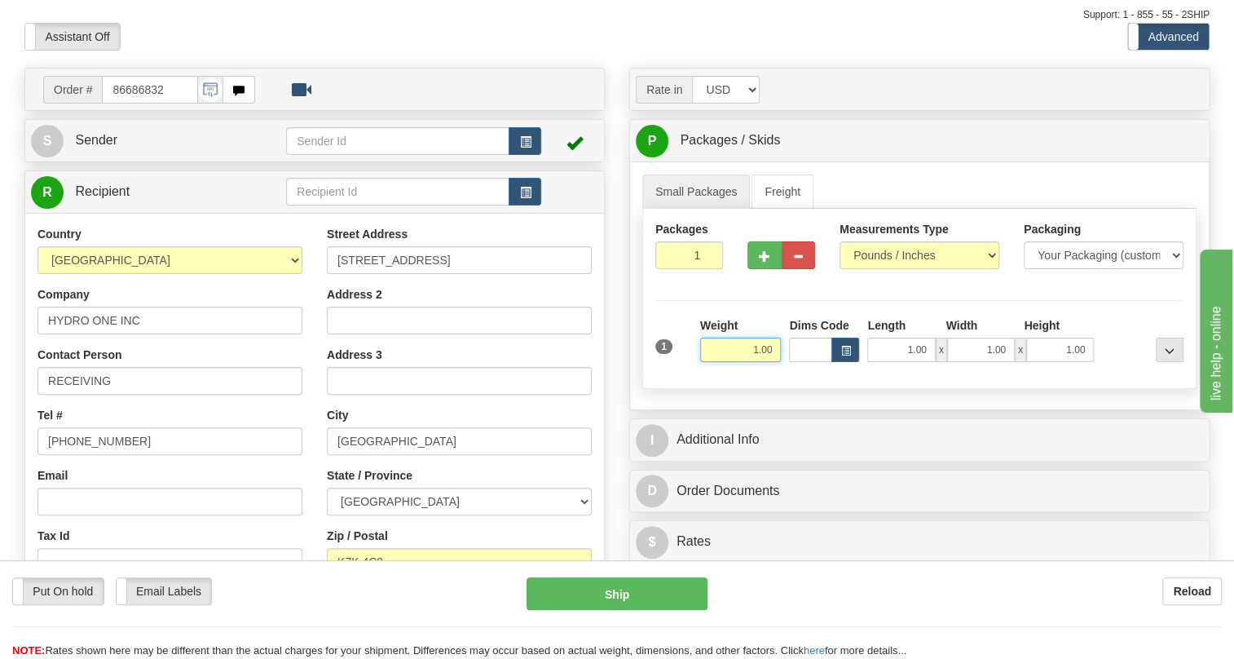
scroll to position [73, 0]
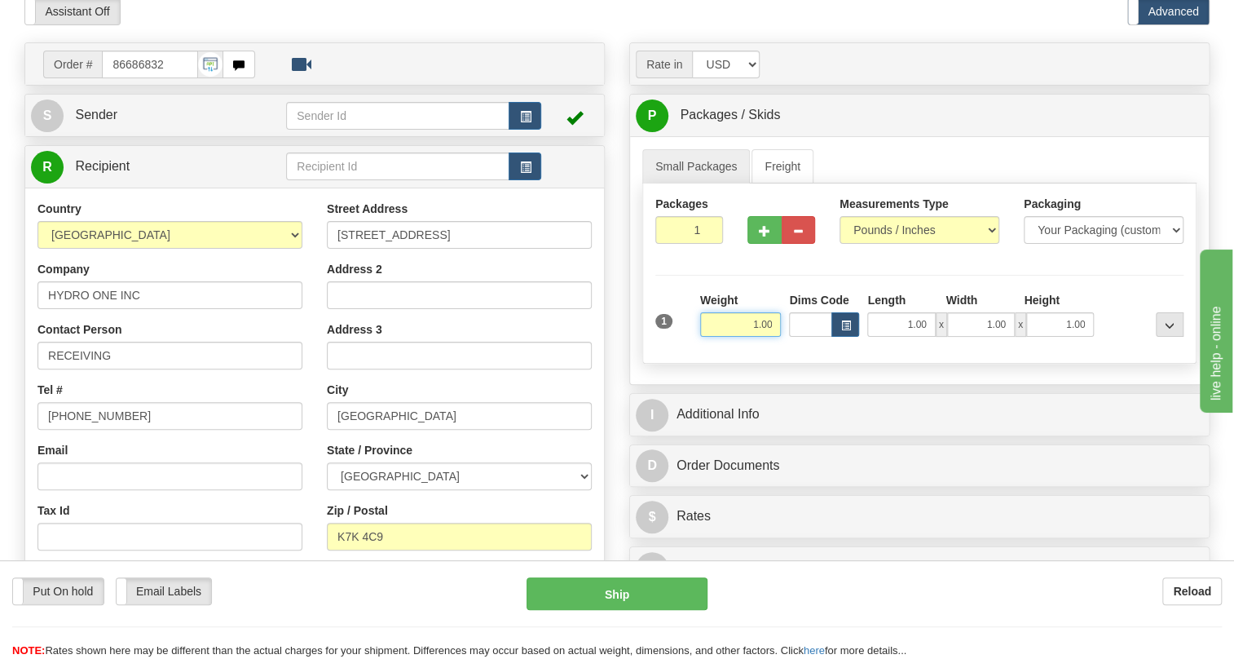
type input "1.00"
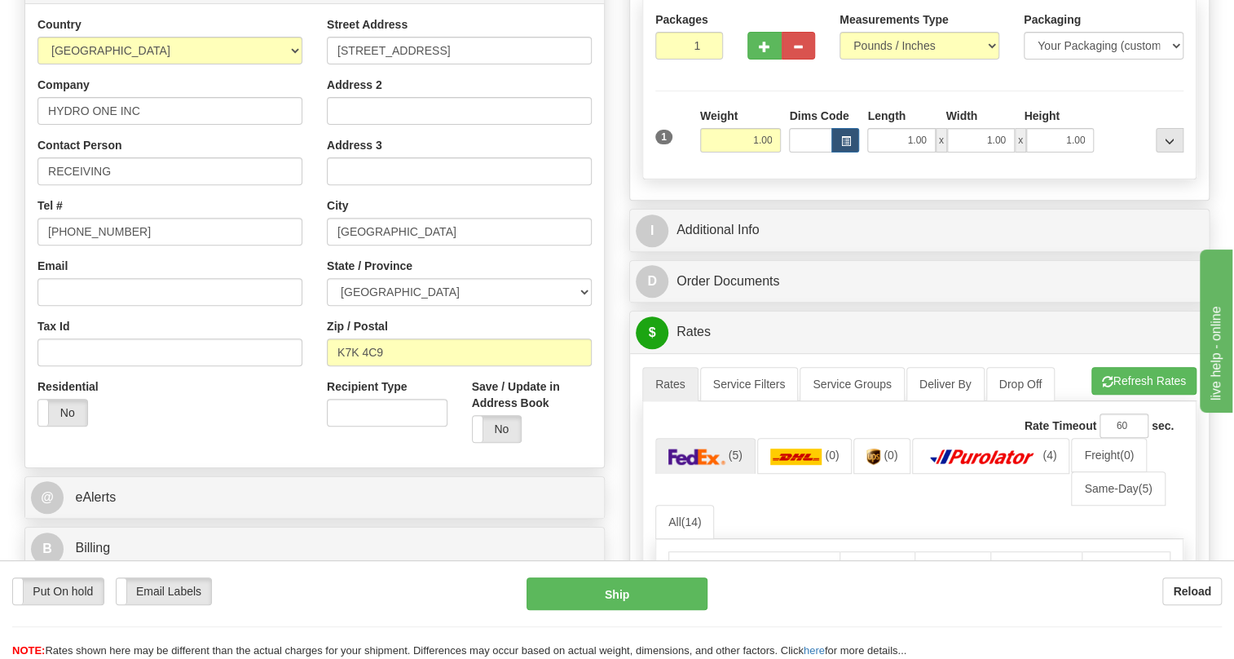
scroll to position [296, 0]
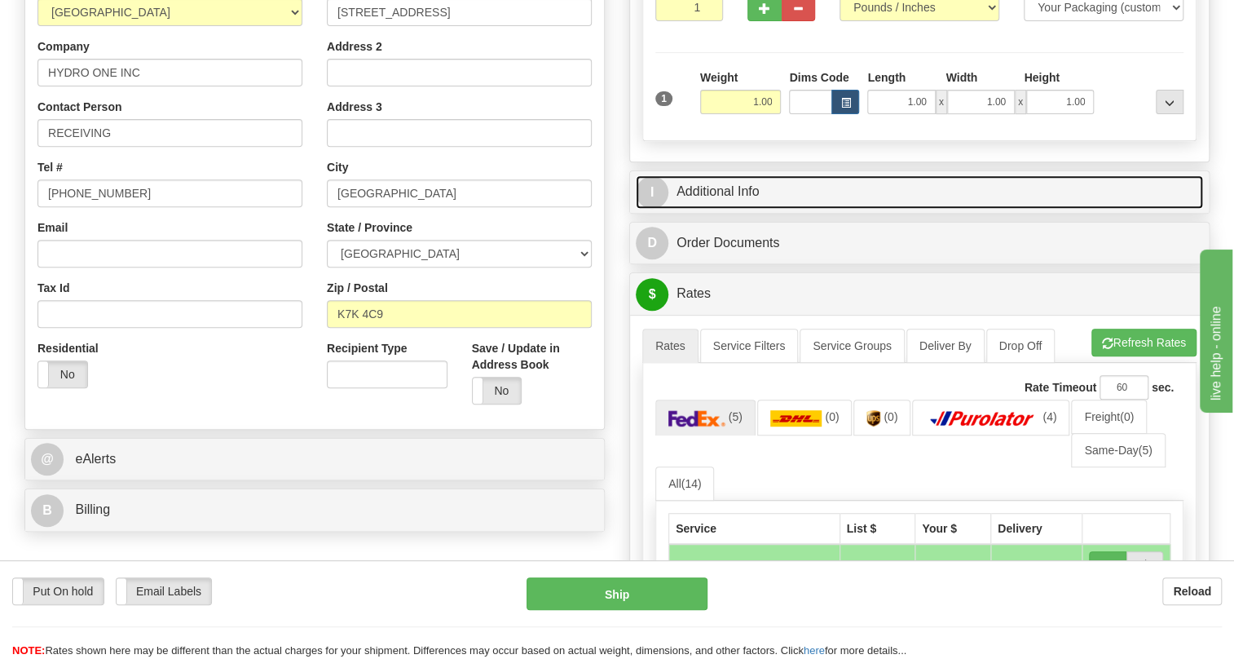
click at [726, 209] on link "I Additional Info" at bounding box center [919, 191] width 567 height 33
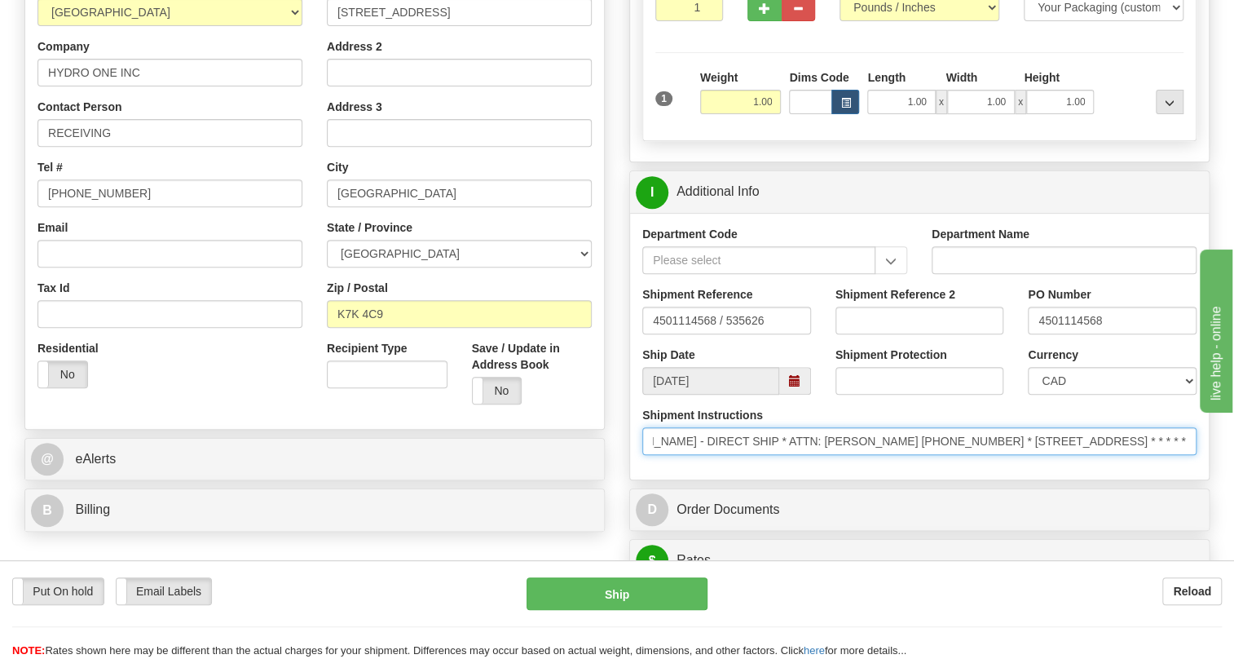
scroll to position [0, 946]
drag, startPoint x: 1150, startPoint y: 476, endPoint x: 1208, endPoint y: 476, distance: 57.1
click at [1208, 467] on div "Shipment Instructions * SHIPPING INSTRUCTIONS * TAG PO 4501114568 AR 233393 PID…" at bounding box center [919, 437] width 579 height 60
click at [934, 455] on input "* SHIPPING INSTRUCTIONS * TAG PO 4501114568 AR 233393 PID 700024029 * PREPAID /…" at bounding box center [919, 441] width 554 height 28
drag, startPoint x: 934, startPoint y: 477, endPoint x: 757, endPoint y: 482, distance: 177.8
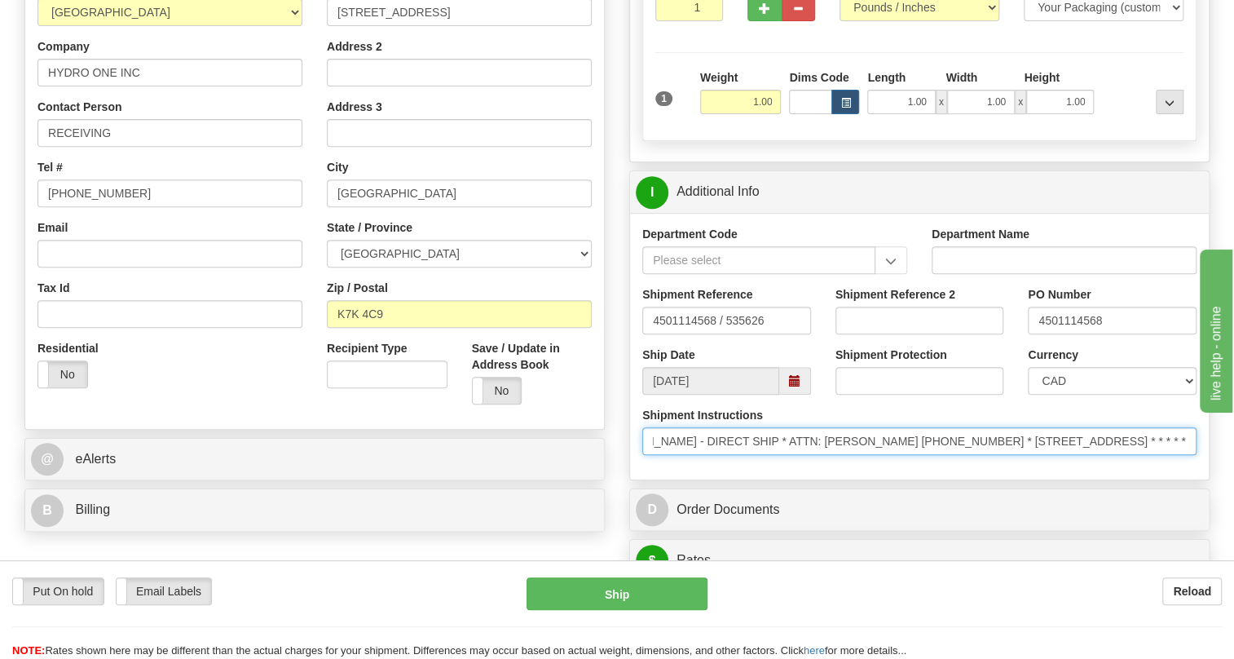
click at [757, 455] on input "* SHIPPING INSTRUCTIONS * TAG PO 4501114568 AR 233393 PID 700024029 * PREPAID /…" at bounding box center [919, 441] width 554 height 28
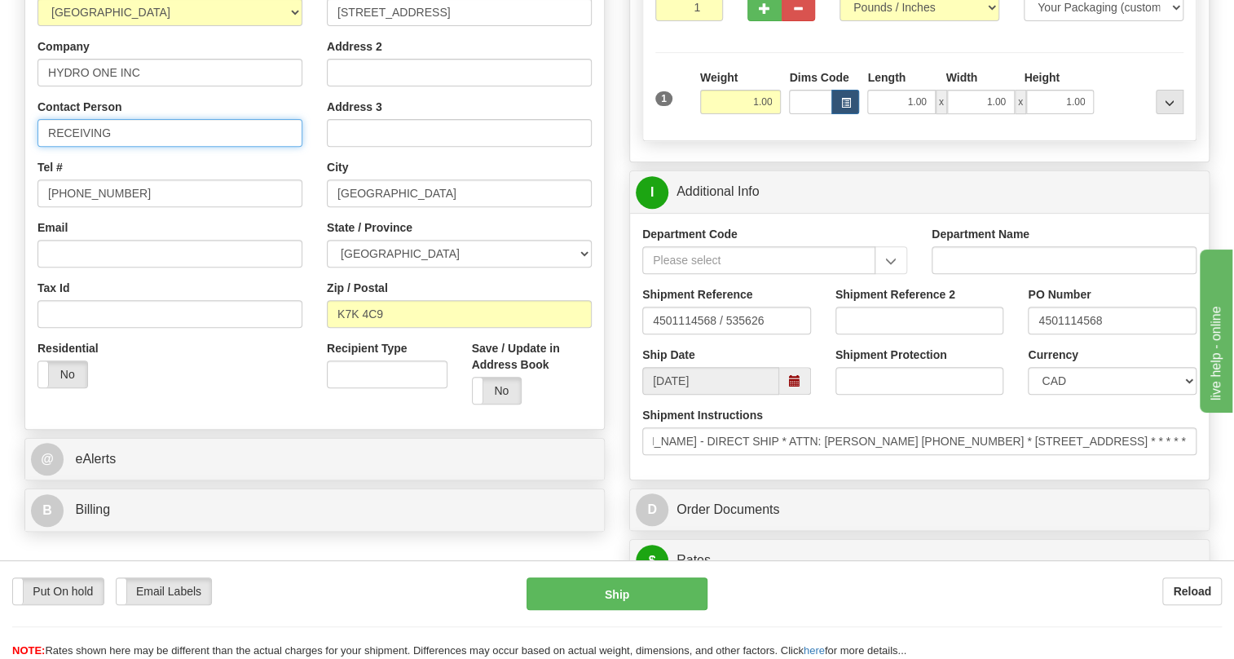
scroll to position [0, 0]
click at [122, 147] on input "RECEIVING" at bounding box center [170, 133] width 265 height 28
paste input "ATTN: [PERSON_NAME] [PHONE_NUMBER]"
drag, startPoint x: 294, startPoint y: 168, endPoint x: 223, endPoint y: 169, distance: 71.8
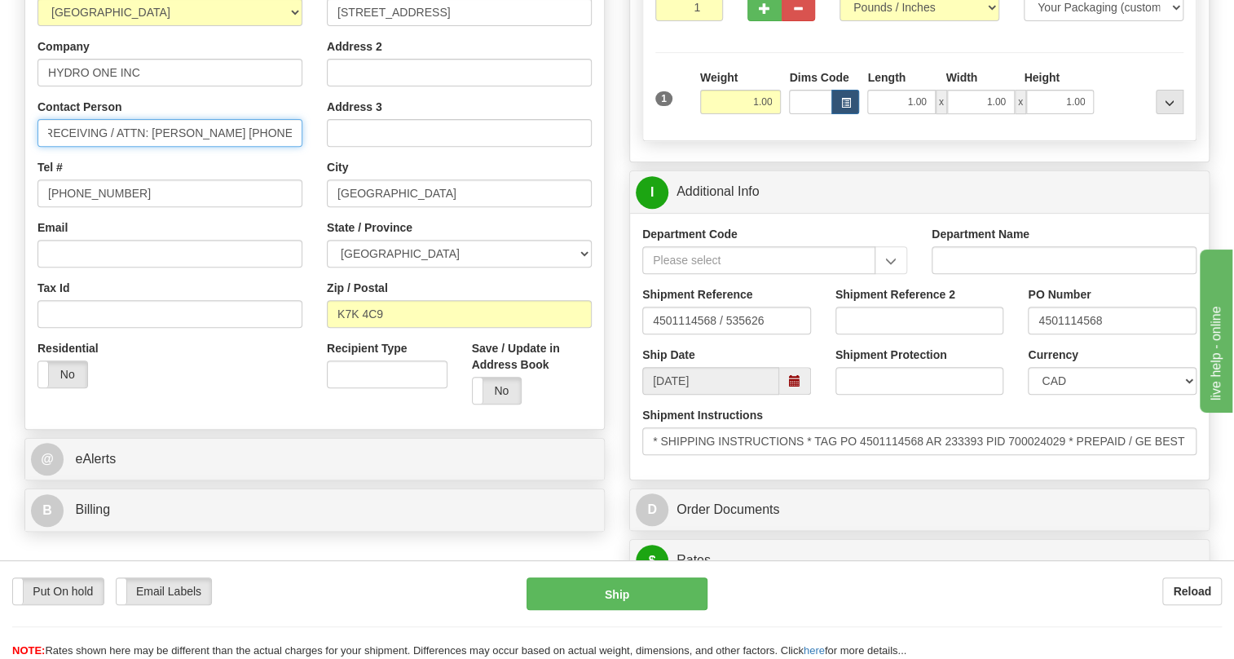
click at [223, 147] on input "RECEIVING / ATTN: [PERSON_NAME] [PHONE_NUMBER]" at bounding box center [170, 133] width 265 height 28
type input "RECEIVING / ATTN: [PERSON_NAME]"
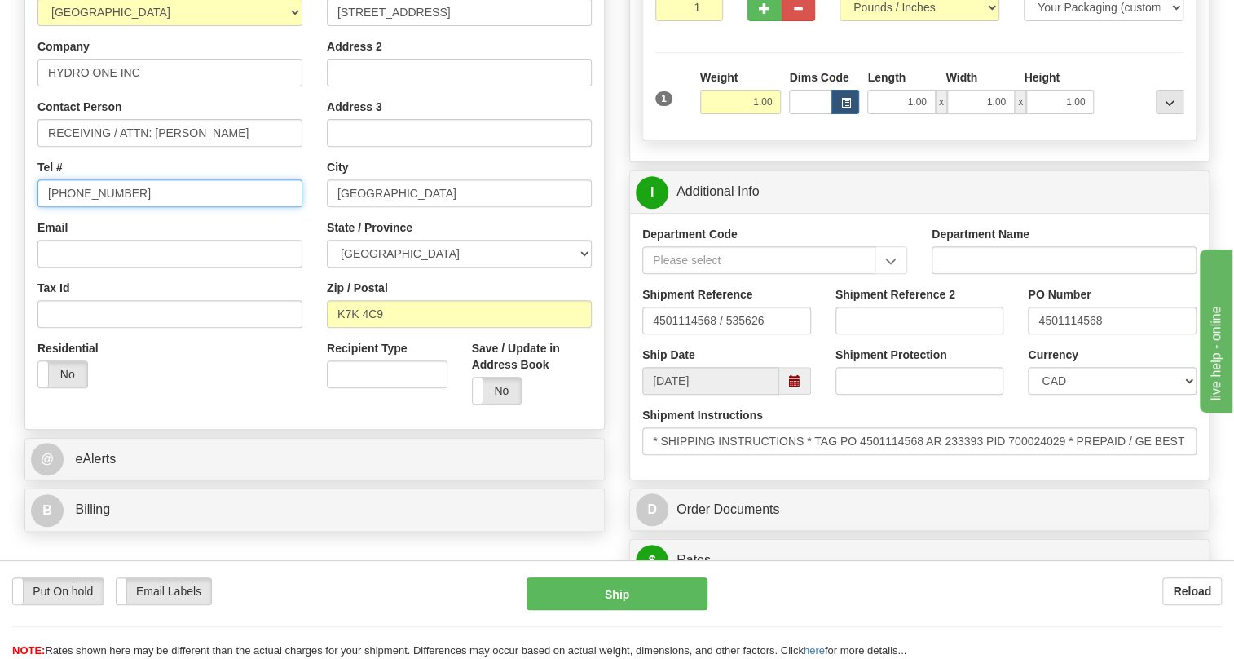
click at [91, 207] on input "[PHONE_NUMBER]" at bounding box center [170, 193] width 265 height 28
paste input "[PHONE_NUMBER]"
type input "[PHONE_NUMBER]"
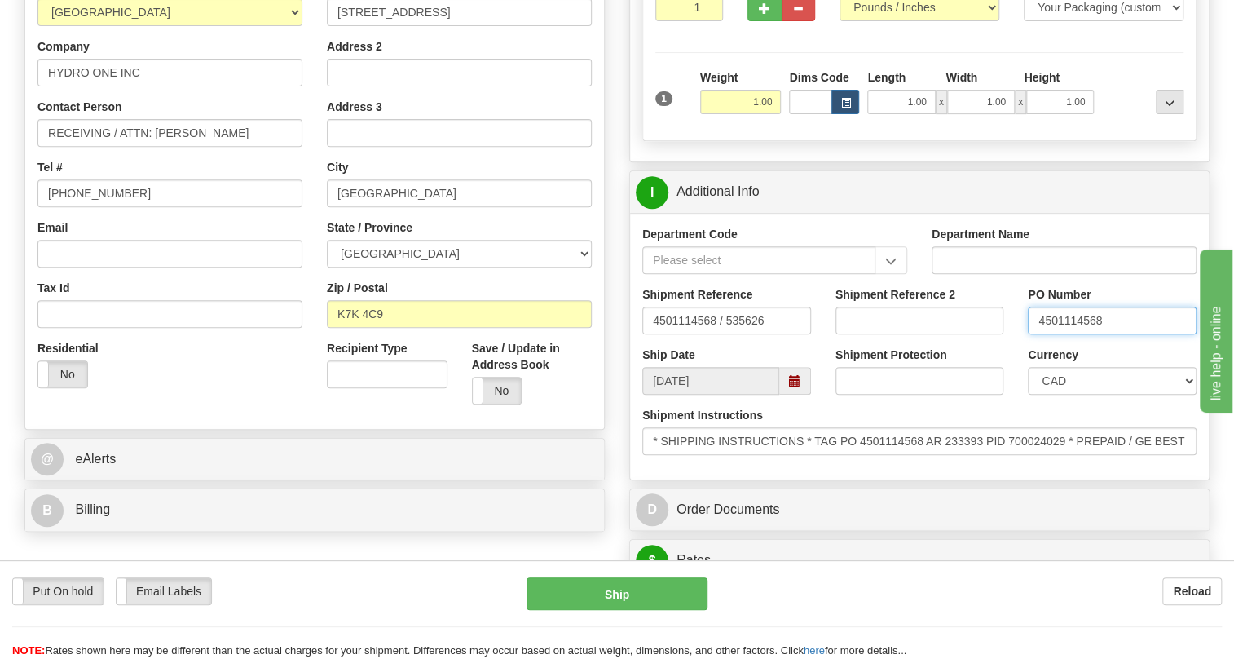
click at [1072, 334] on input "4501114568" at bounding box center [1112, 321] width 169 height 28
click at [117, 147] on input "RECEIVING / ATTN: [PERSON_NAME]" at bounding box center [170, 133] width 265 height 28
drag, startPoint x: 118, startPoint y: 169, endPoint x: 30, endPoint y: 173, distance: 88.2
click at [30, 173] on div "Country [GEOGRAPHIC_DATA] [GEOGRAPHIC_DATA] [GEOGRAPHIC_DATA] [GEOGRAPHIC_DATA]…" at bounding box center [169, 189] width 289 height 422
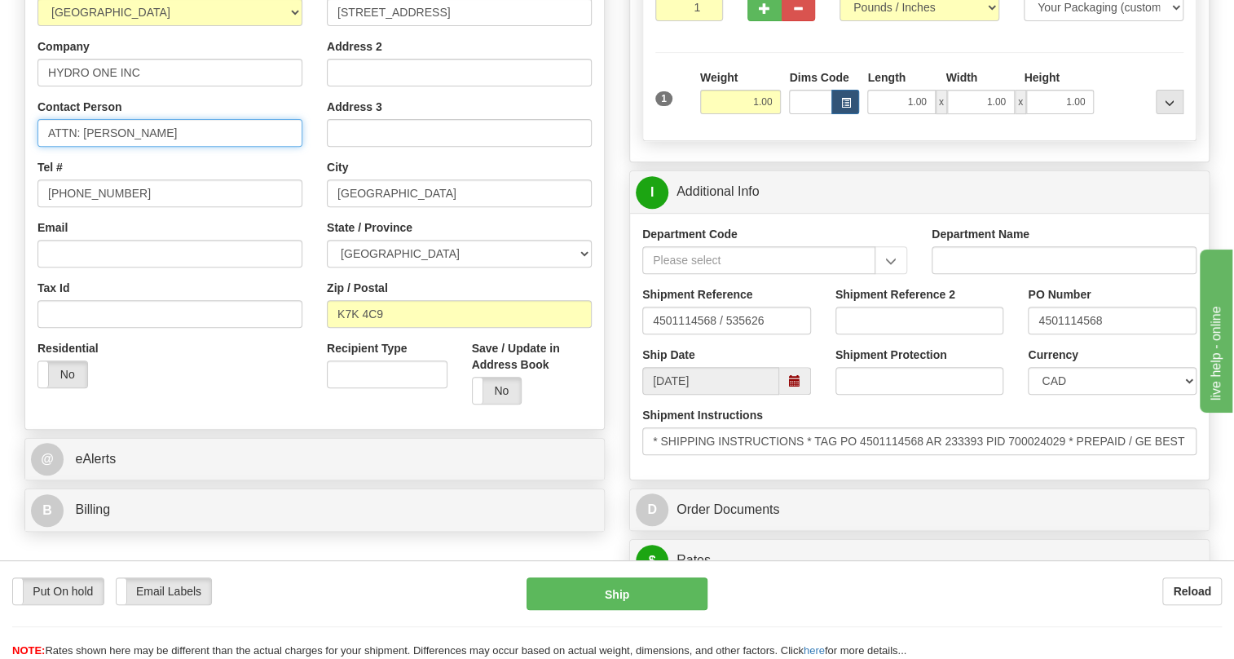
click at [192, 147] on input "ATTN: [PERSON_NAME]" at bounding box center [170, 133] width 265 height 28
paste input "4501114568"
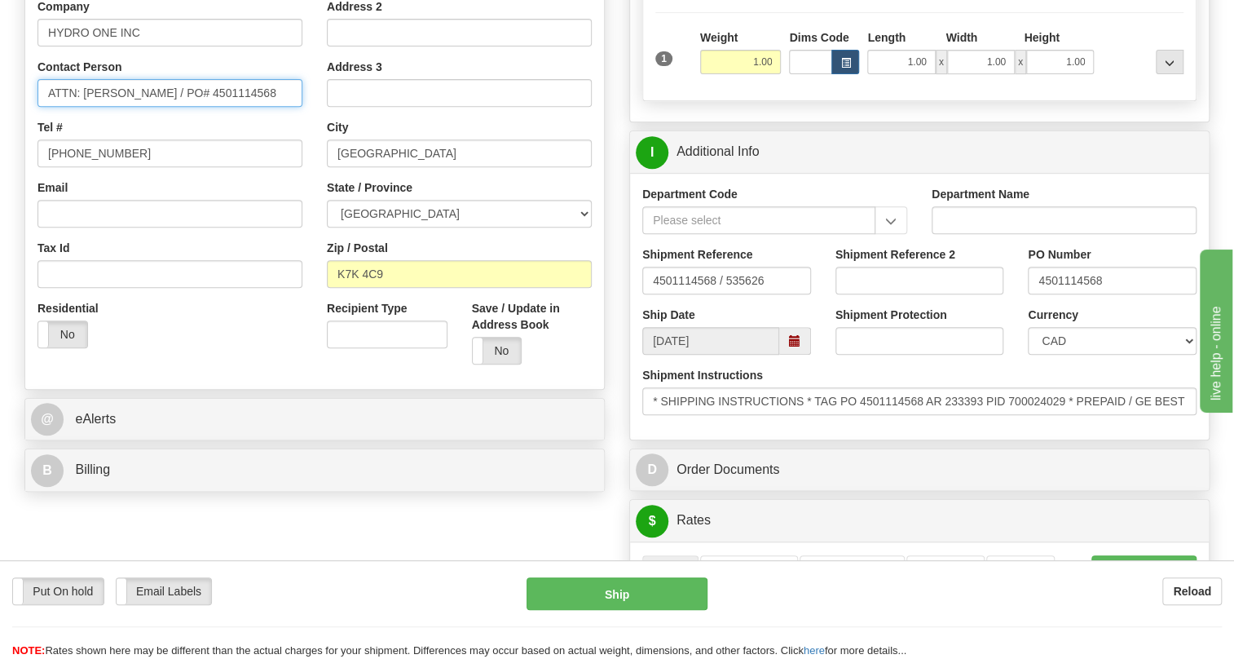
scroll to position [370, 0]
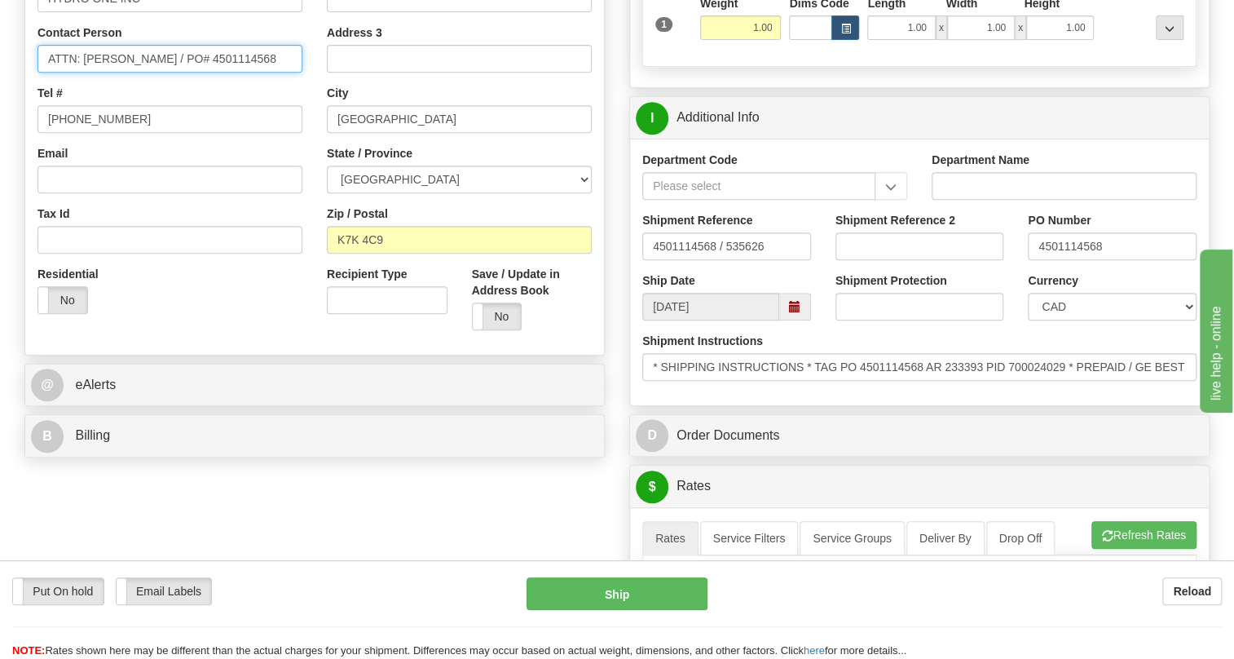
type input "ATTN: [PERSON_NAME] / PO# 4501114568"
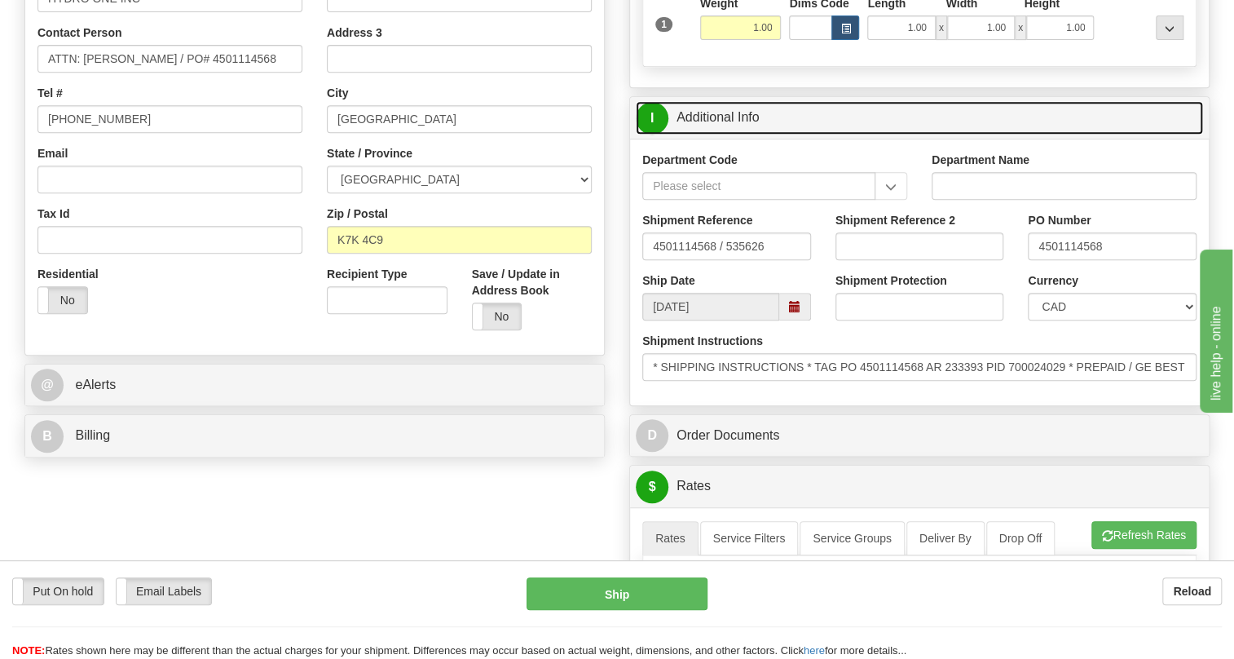
click at [725, 135] on link "I Additional Info" at bounding box center [919, 117] width 567 height 33
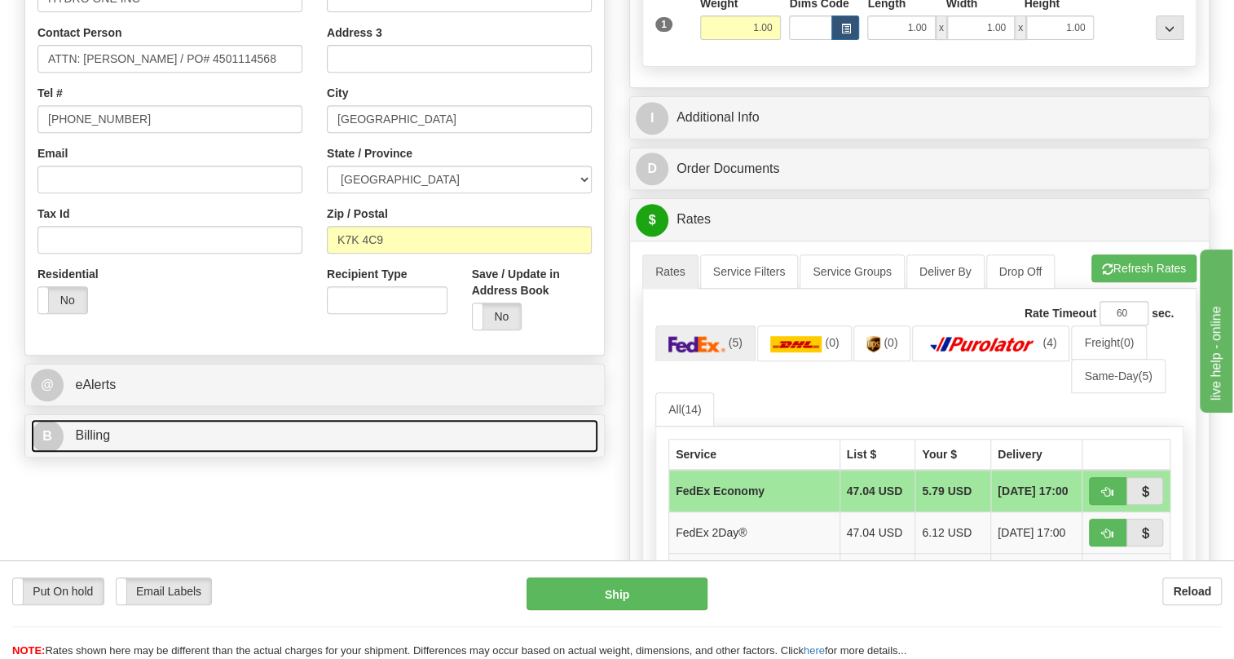
click at [98, 442] on span "Billing" at bounding box center [92, 435] width 35 height 14
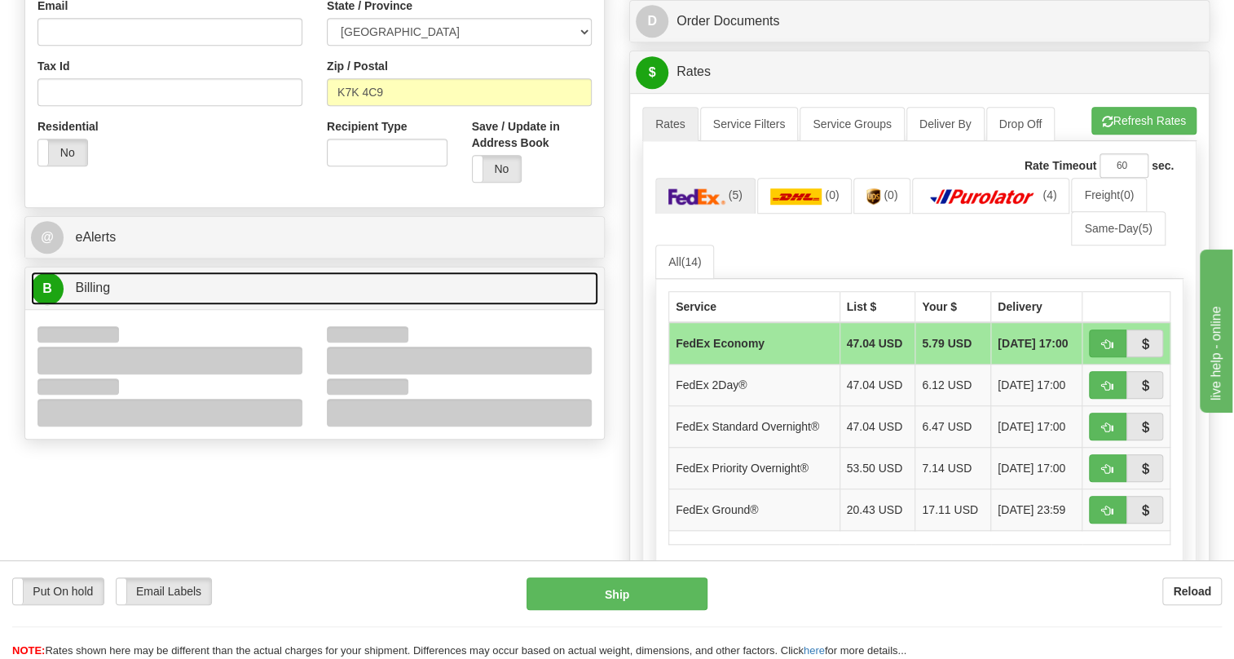
scroll to position [519, 0]
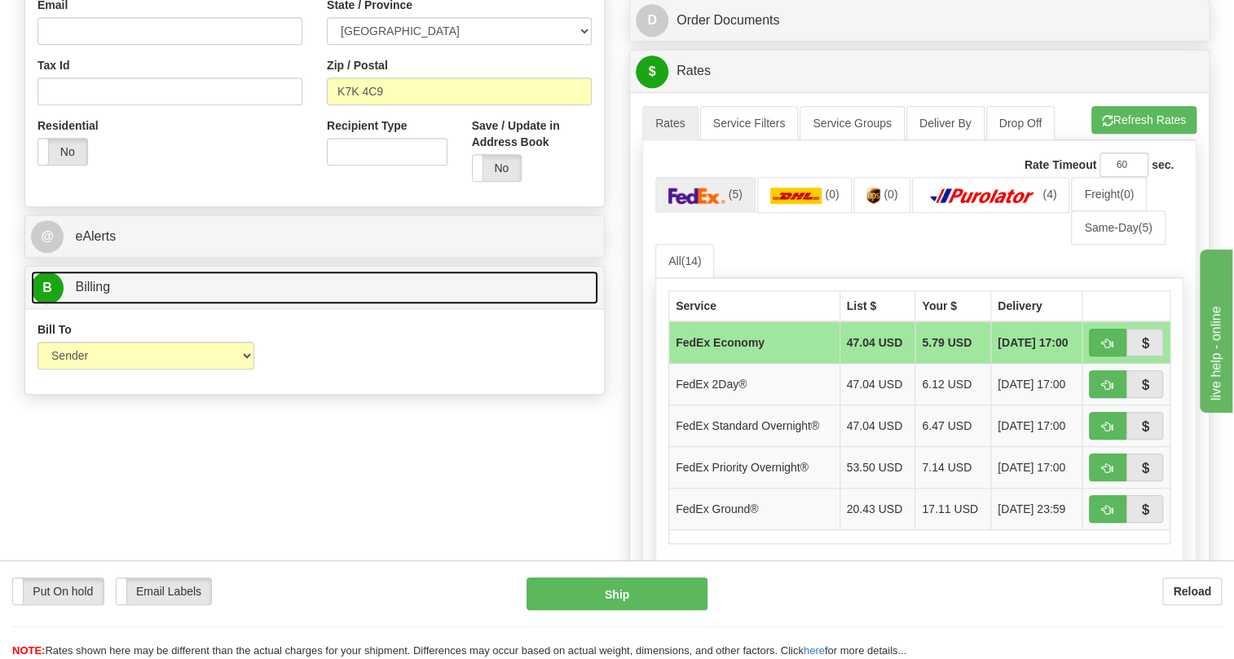
click at [95, 294] on span "Billing" at bounding box center [92, 287] width 35 height 14
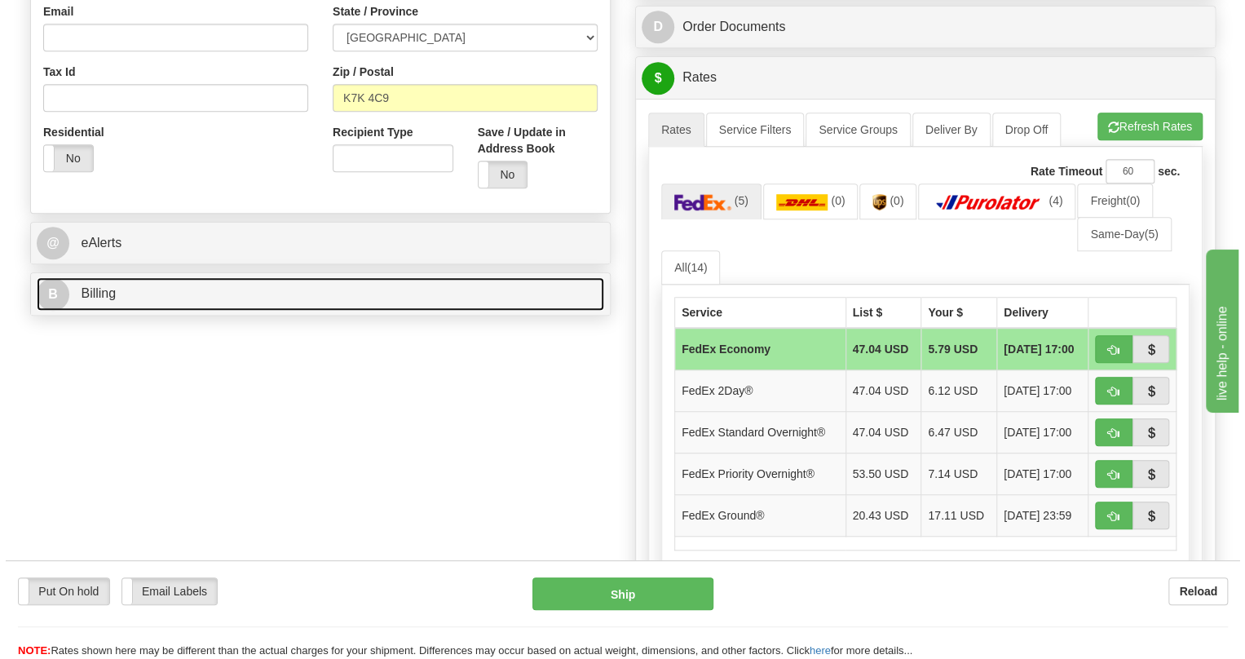
scroll to position [593, 0]
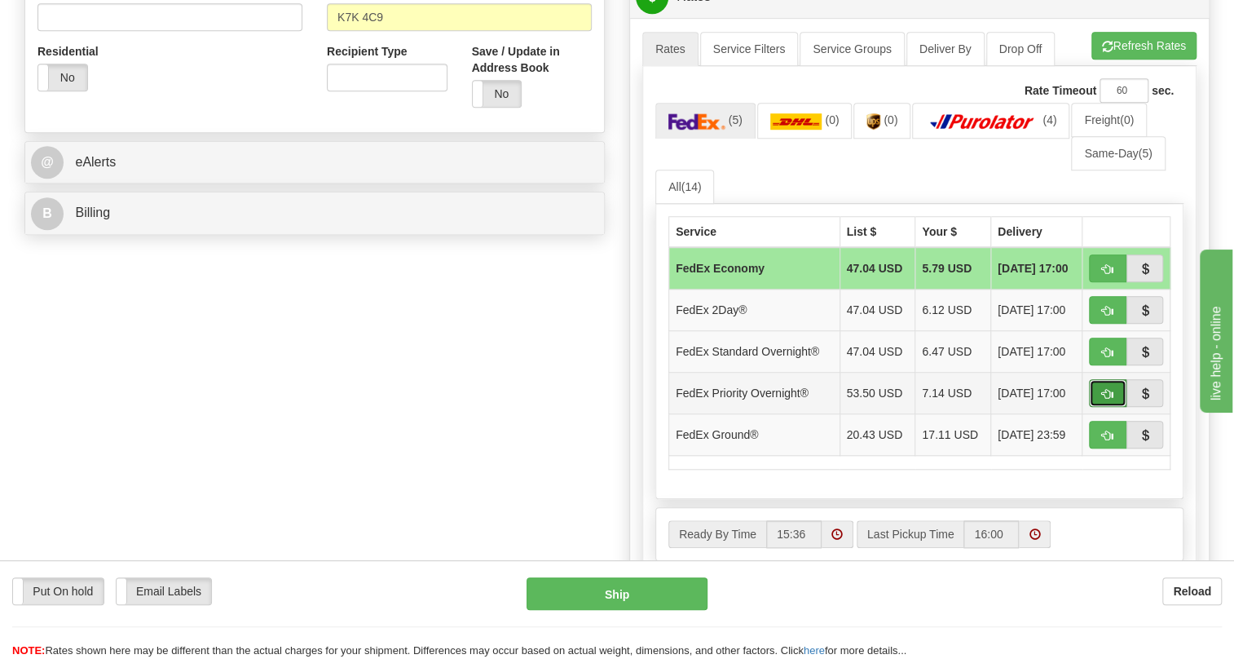
click at [1115, 407] on button "button" at bounding box center [1108, 393] width 38 height 28
type input "01"
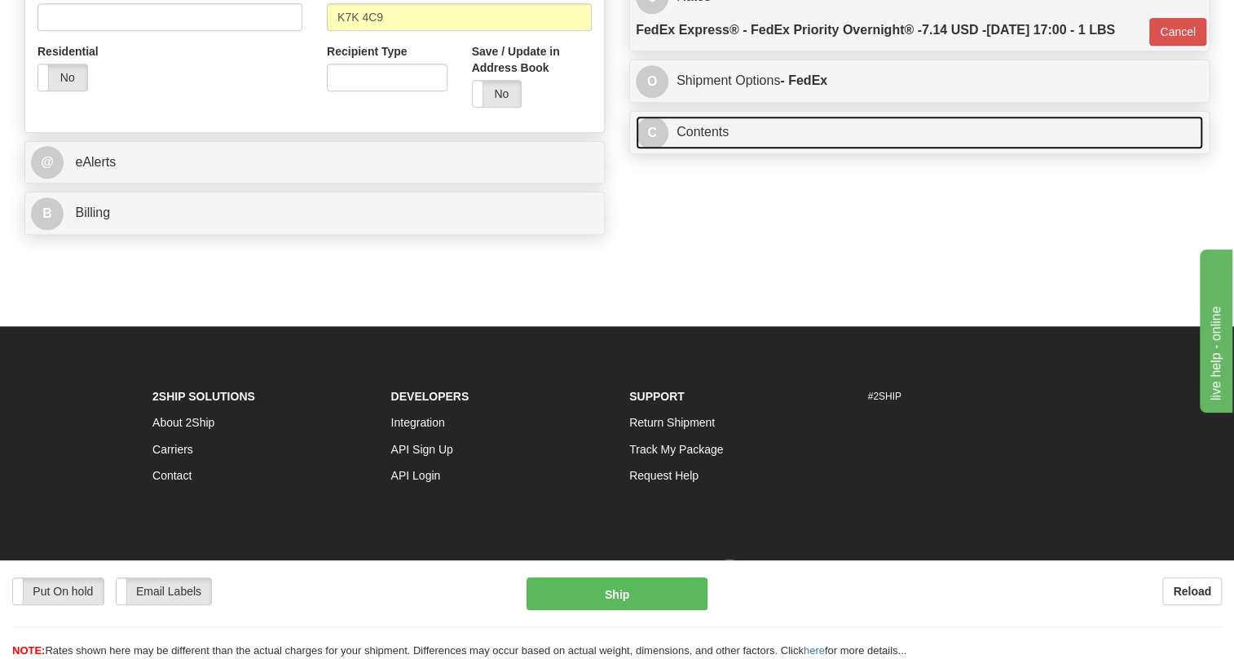
click at [698, 149] on link "C Contents" at bounding box center [919, 132] width 567 height 33
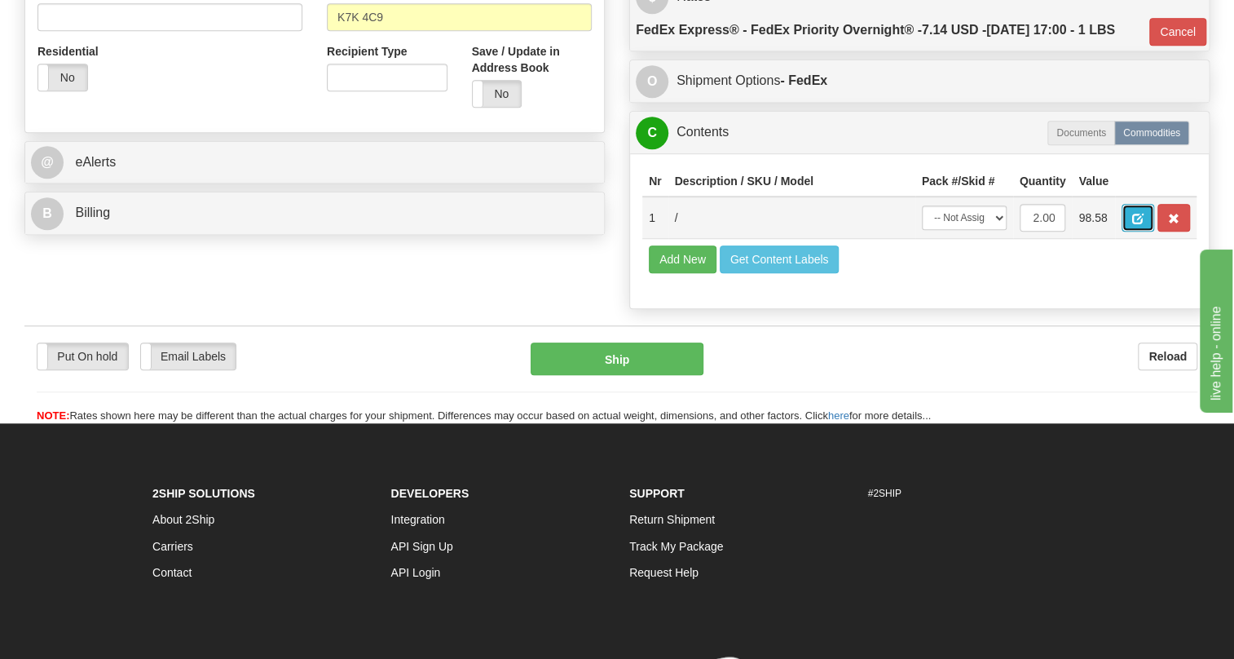
click at [1133, 224] on span "button" at bounding box center [1137, 219] width 11 height 11
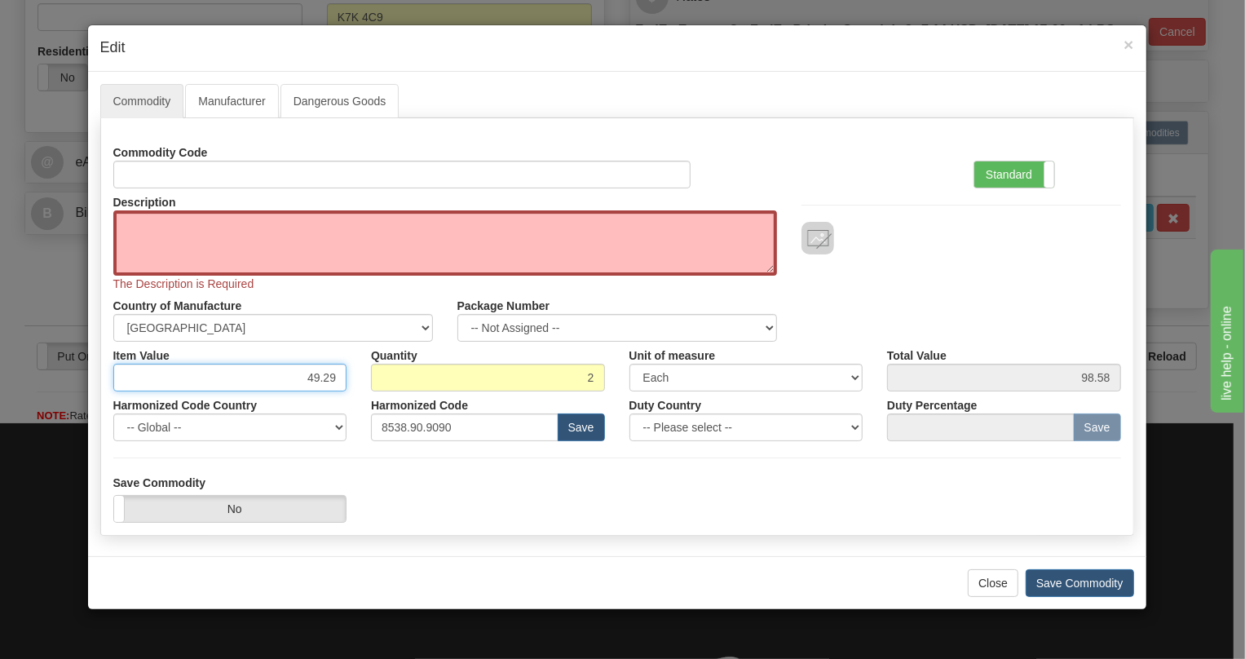
click at [318, 375] on input "49.29" at bounding box center [230, 378] width 234 height 28
type input "35.42"
type input "70.84"
click at [1004, 172] on label "Standard" at bounding box center [1014, 174] width 80 height 26
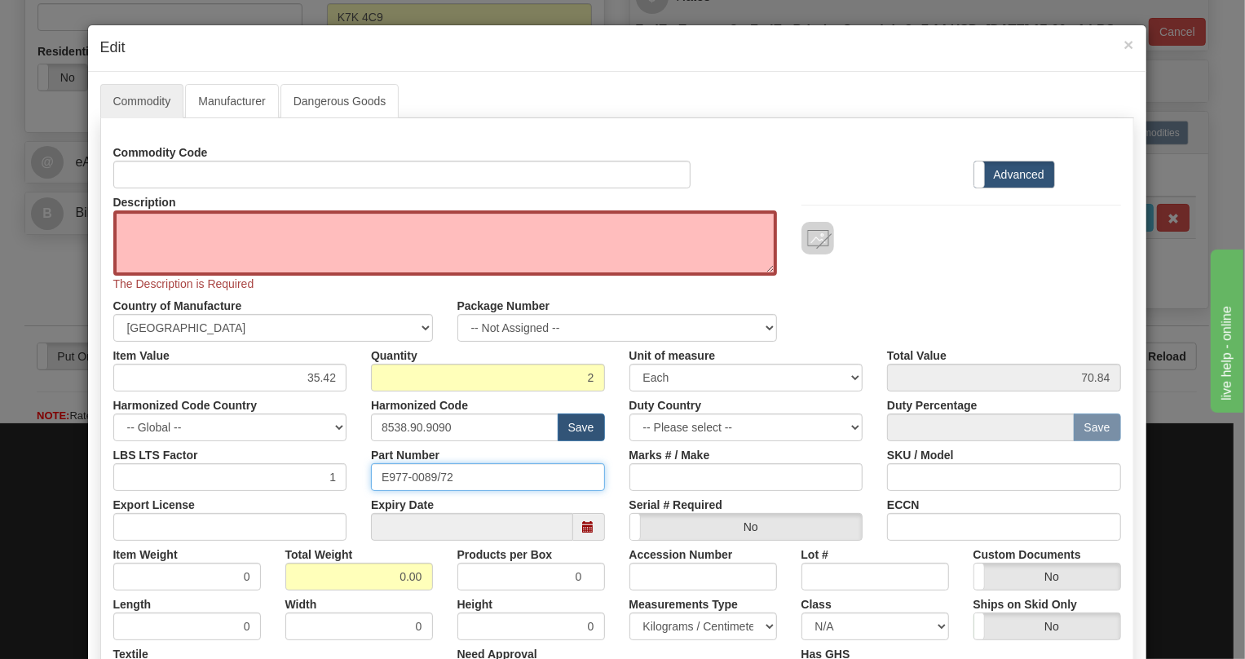
click at [419, 475] on input "E977-0089/72" at bounding box center [488, 477] width 234 height 28
click at [117, 223] on textarea "Description" at bounding box center [445, 242] width 664 height 65
paste textarea "E977-0089/72"
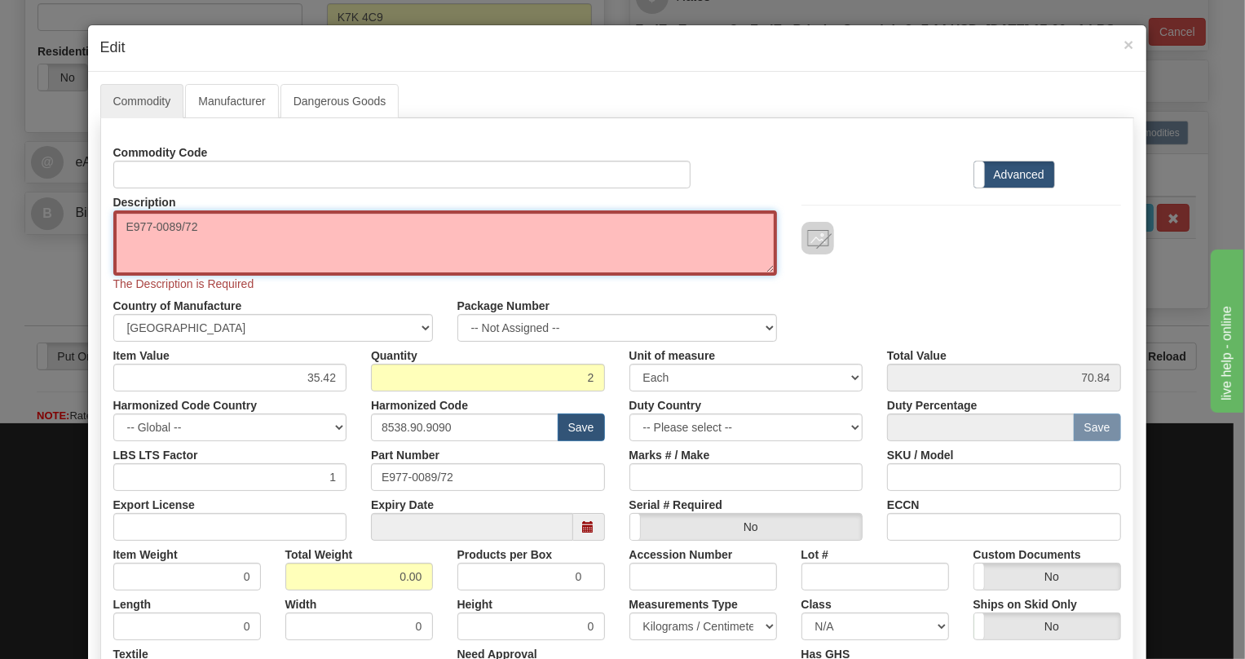
type textarea "E977-0089/72"
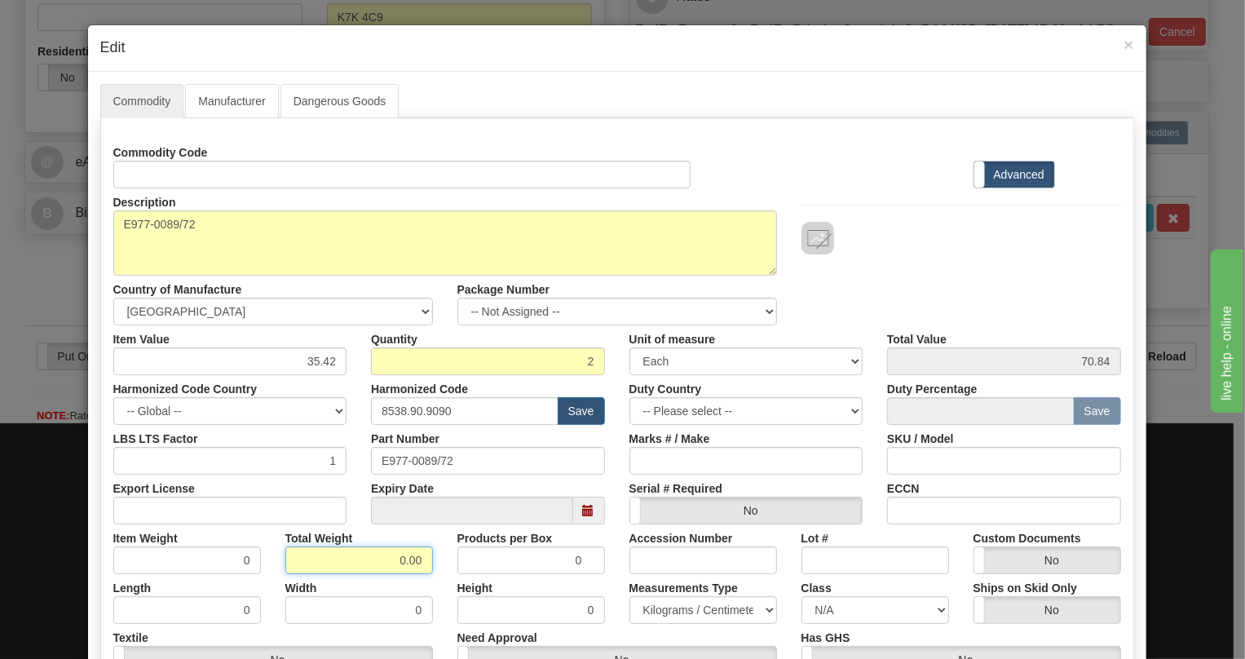
click at [391, 578] on div "Commodity Code Standard Advanced Description E977-0089/72 Country of Manufactur…" at bounding box center [617, 431] width 1008 height 585
type input "1.00"
type input "0.5000"
click at [663, 610] on select "Pounds / Inches Kilograms / Centimeters" at bounding box center [703, 610] width 148 height 28
select select "0"
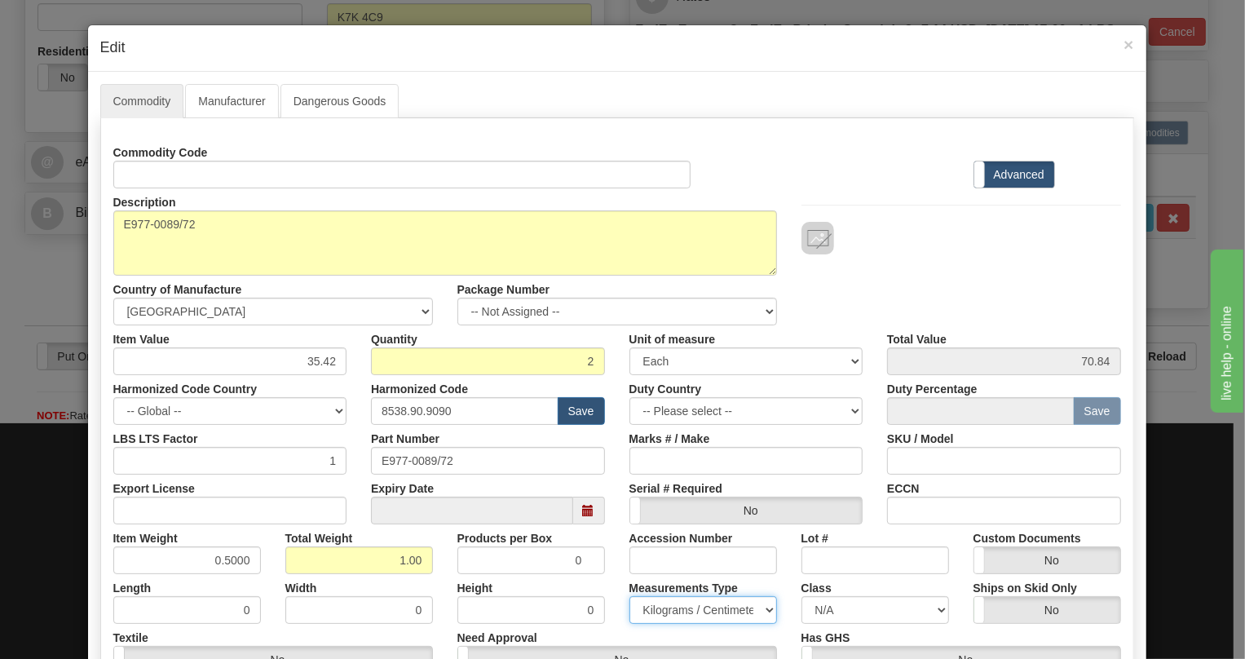
click at [629, 596] on select "Pounds / Inches Kilograms / Centimeters" at bounding box center [703, 610] width 148 height 28
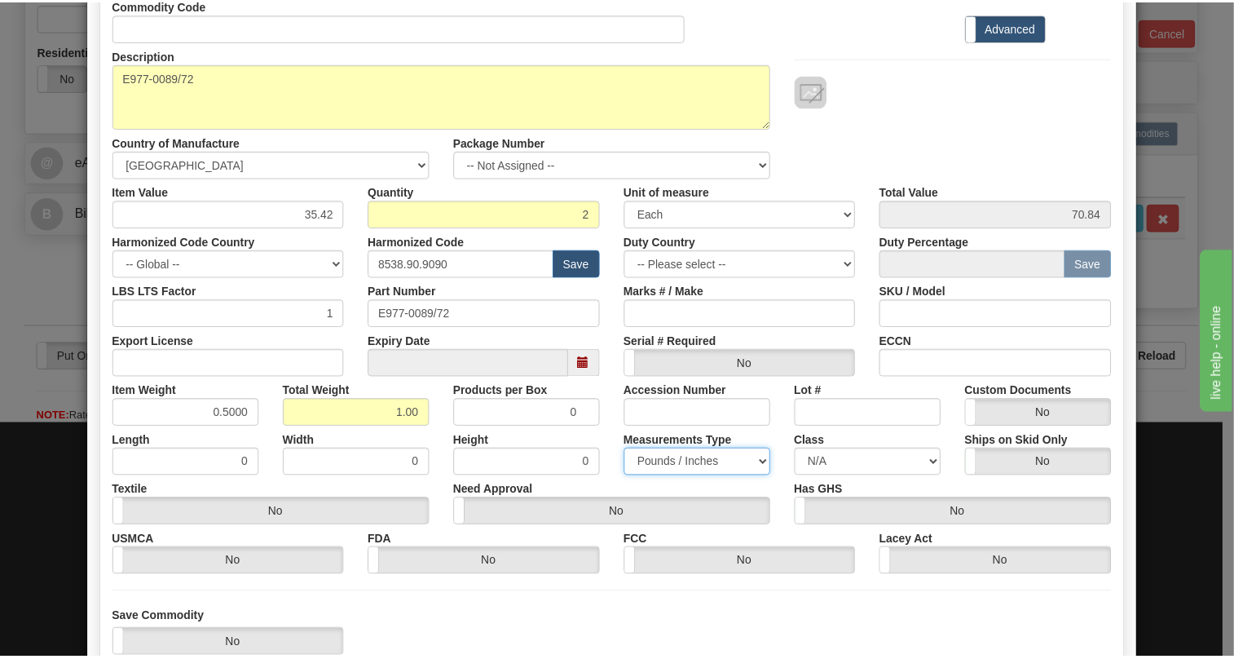
scroll to position [222, 0]
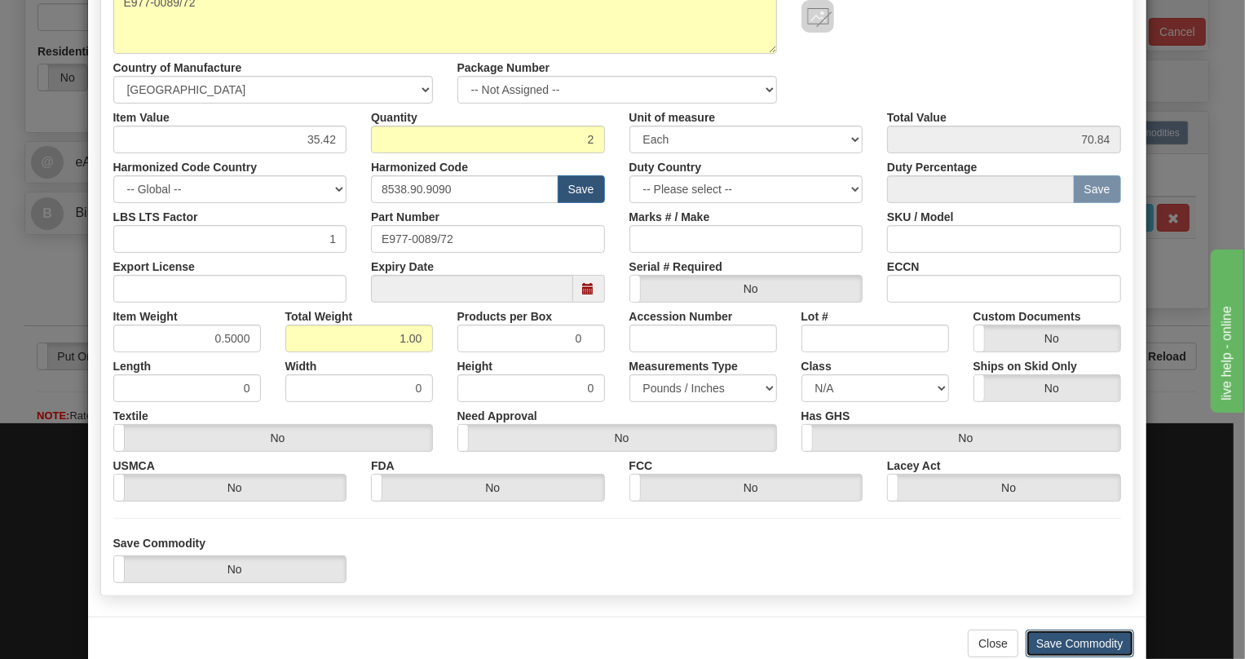
click at [1072, 638] on button "Save Commodity" at bounding box center [1080, 643] width 108 height 28
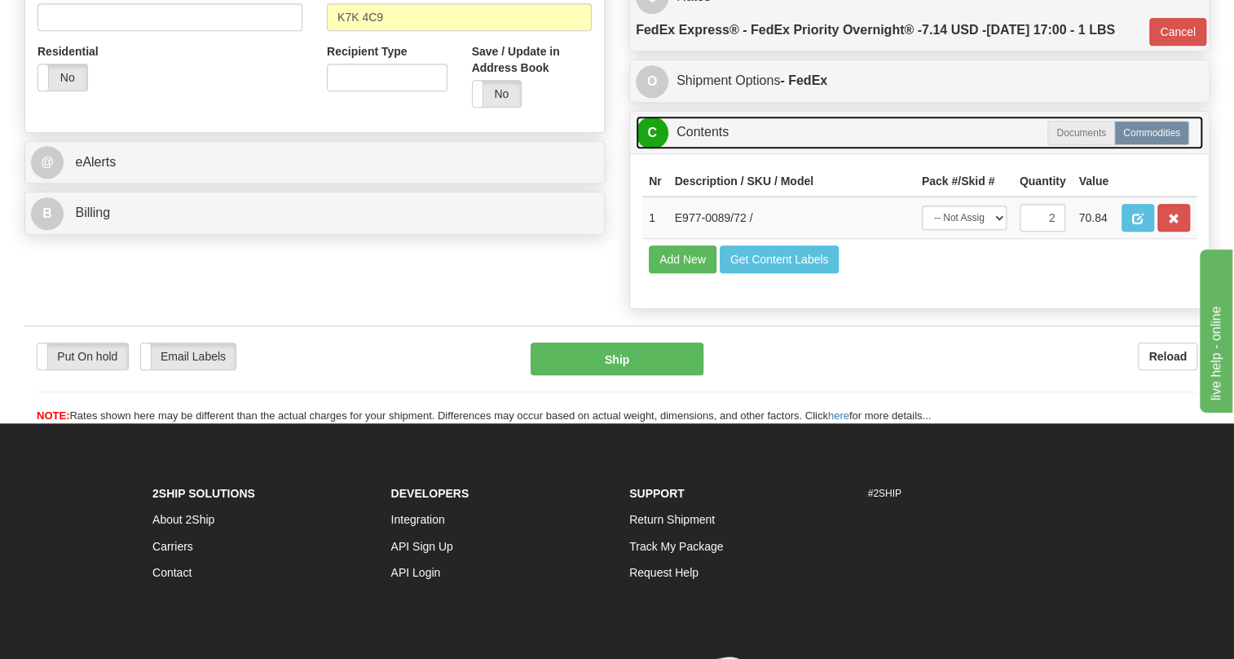
click at [729, 149] on link "C Contents" at bounding box center [919, 132] width 567 height 33
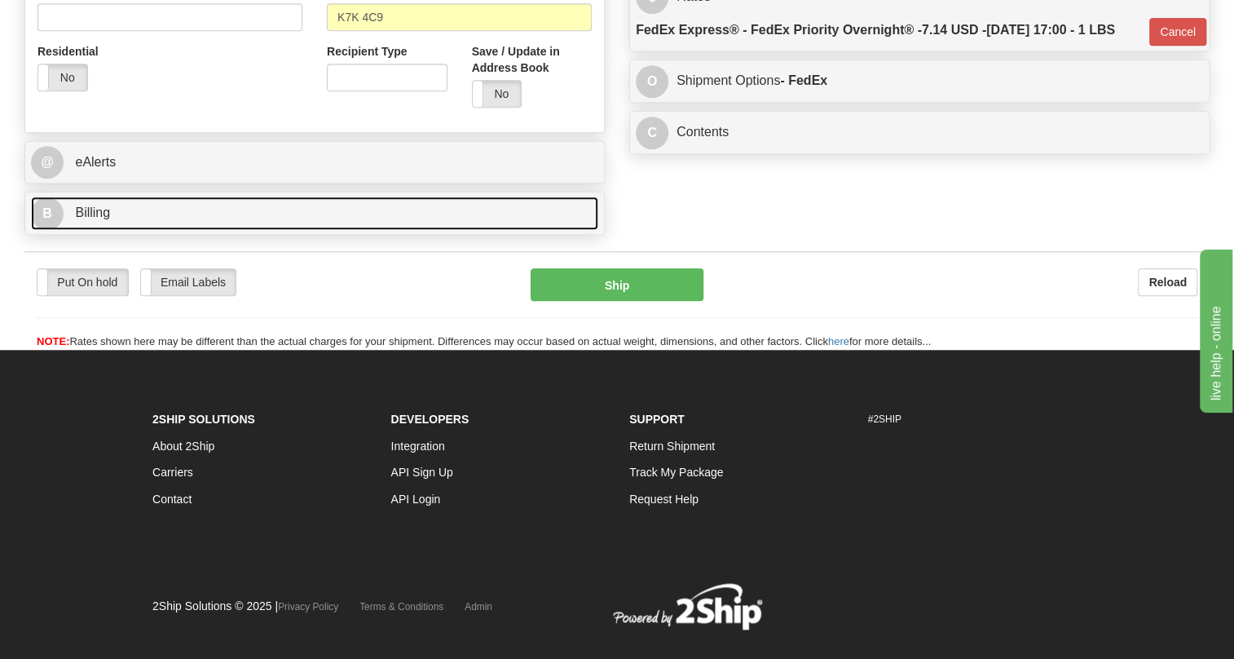
click at [89, 219] on span "Billing" at bounding box center [92, 212] width 35 height 14
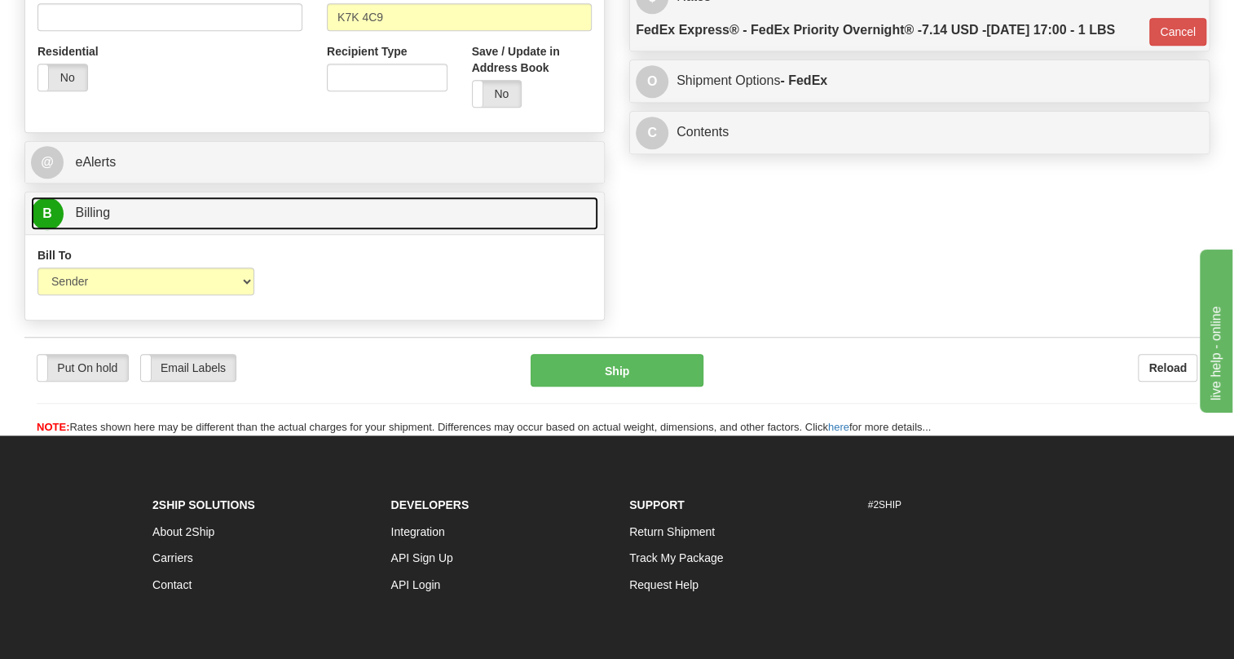
click at [89, 219] on span "Billing" at bounding box center [92, 212] width 35 height 14
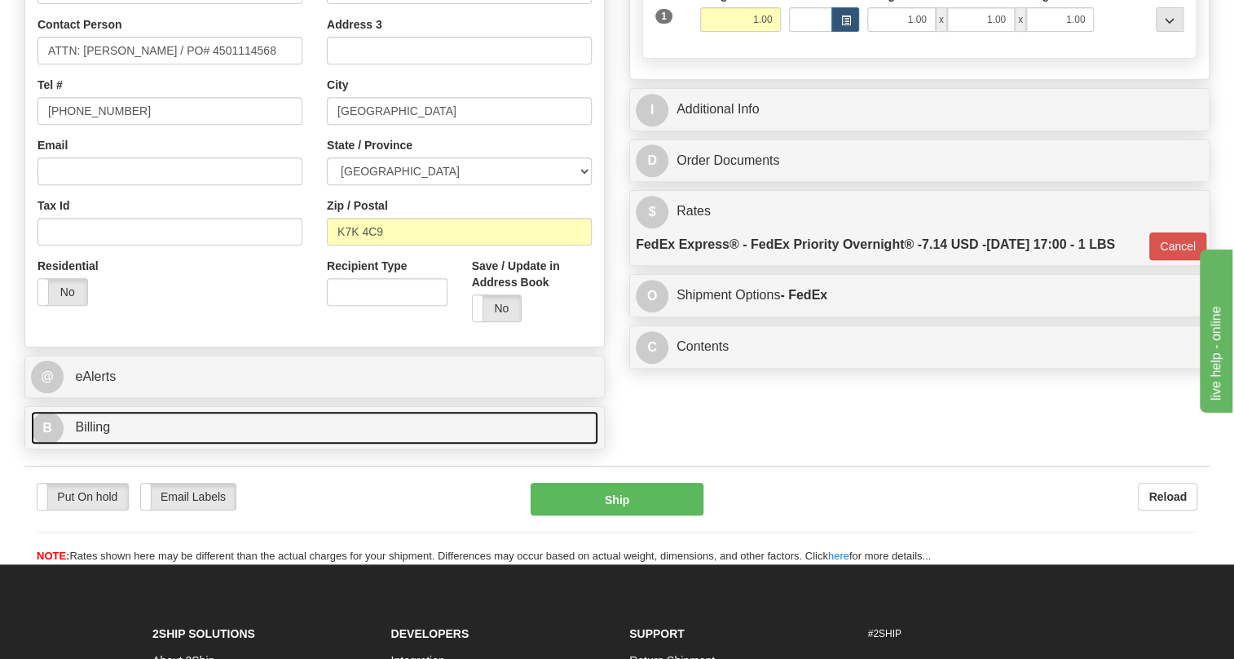
scroll to position [370, 0]
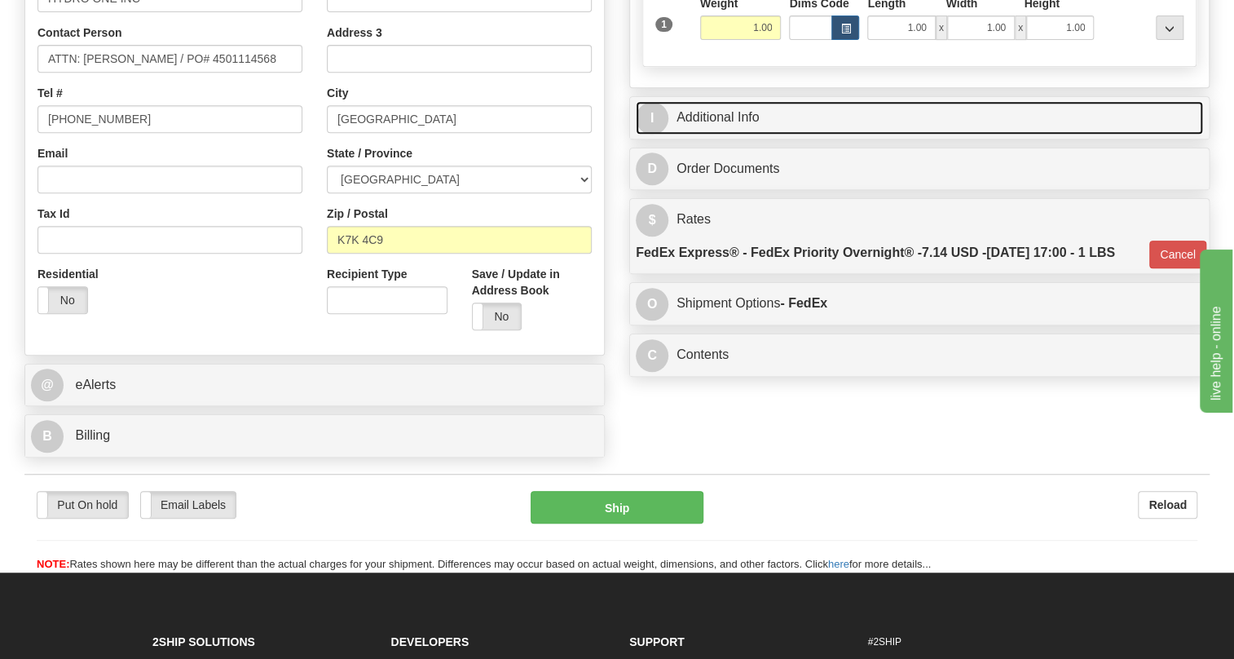
click at [748, 135] on link "I Additional Info" at bounding box center [919, 117] width 567 height 33
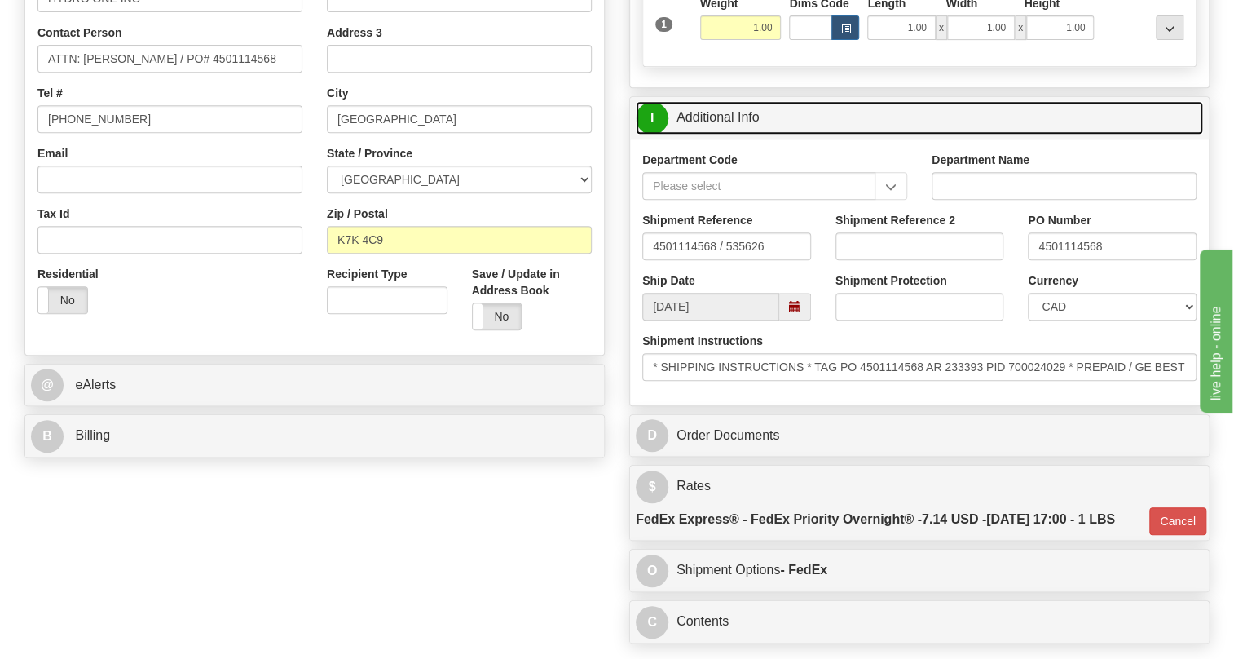
click at [748, 135] on link "I Additional Info" at bounding box center [919, 117] width 567 height 33
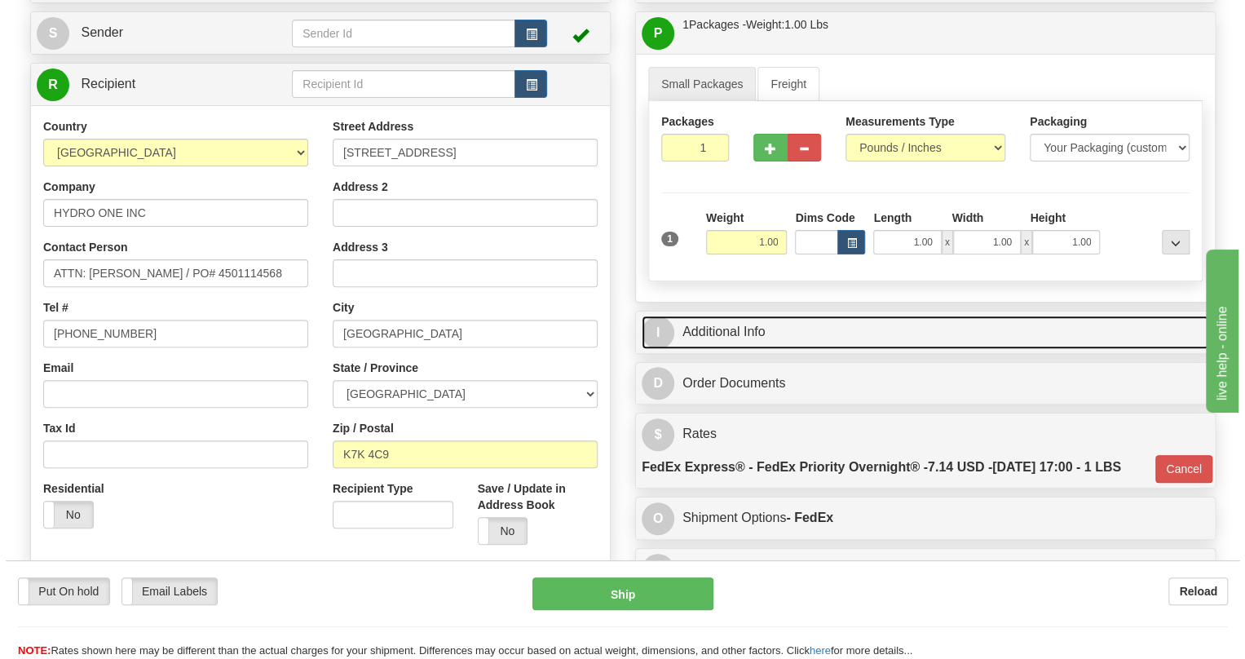
scroll to position [148, 0]
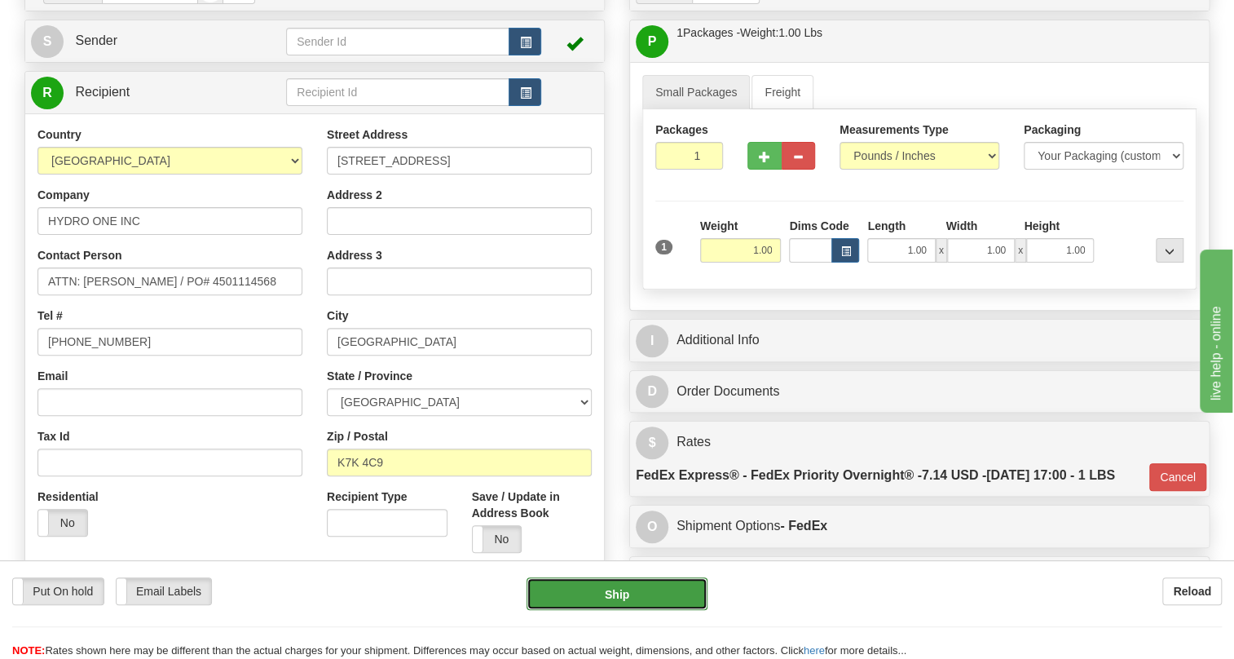
click at [616, 595] on button "Ship" at bounding box center [617, 593] width 181 height 33
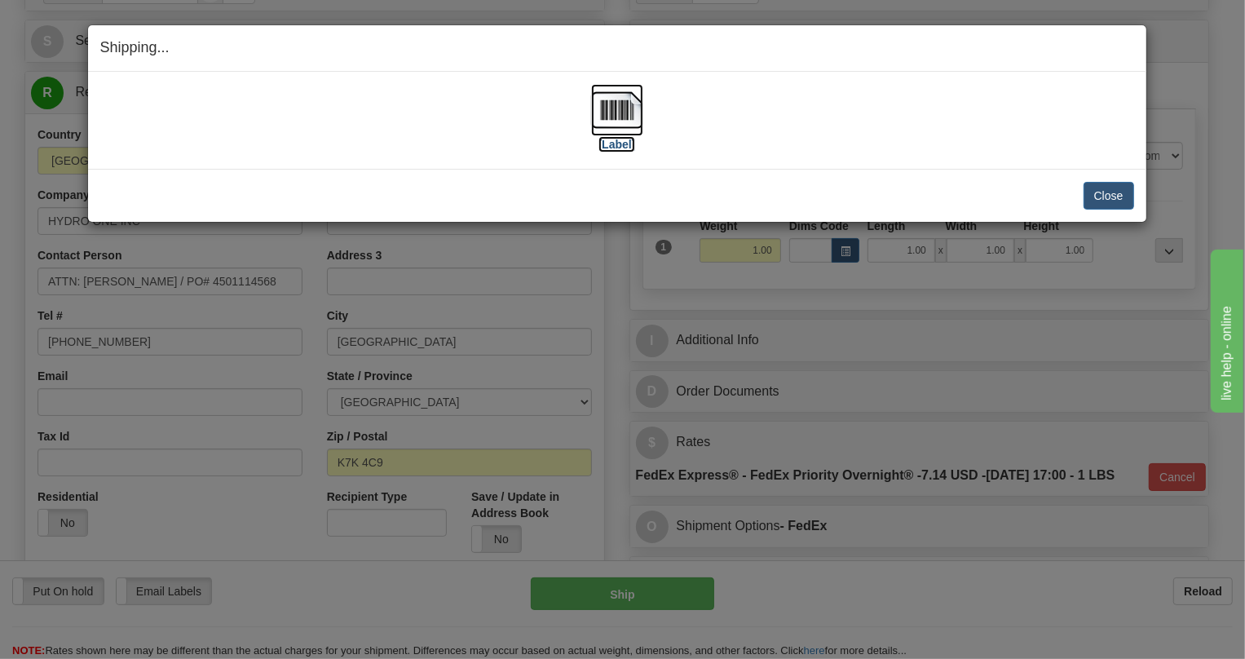
click at [618, 104] on img at bounding box center [617, 110] width 52 height 52
